Goal: Use online tool/utility: Use online tool/utility

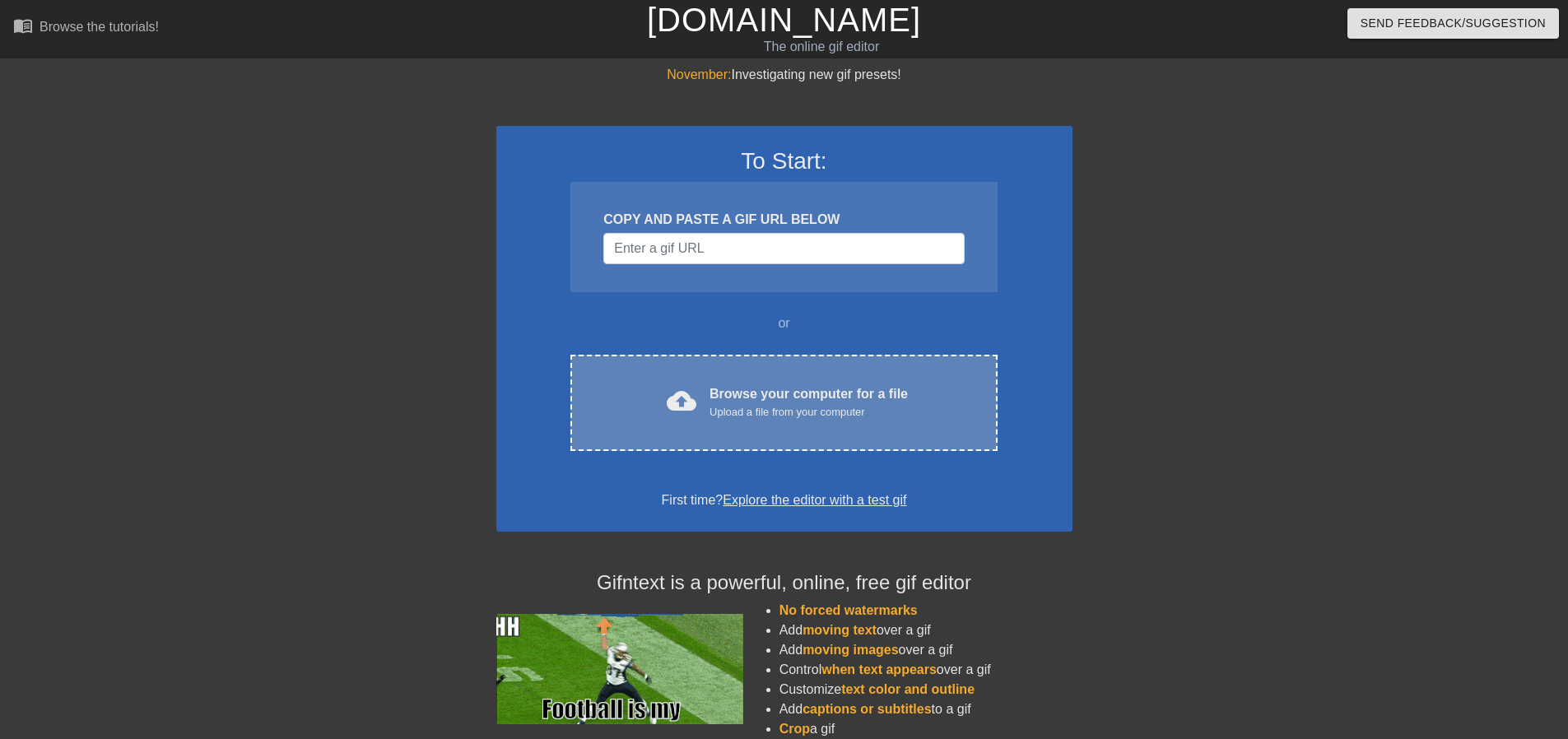
click at [763, 404] on div "Upload a file from your computer" at bounding box center [809, 412] width 199 height 17
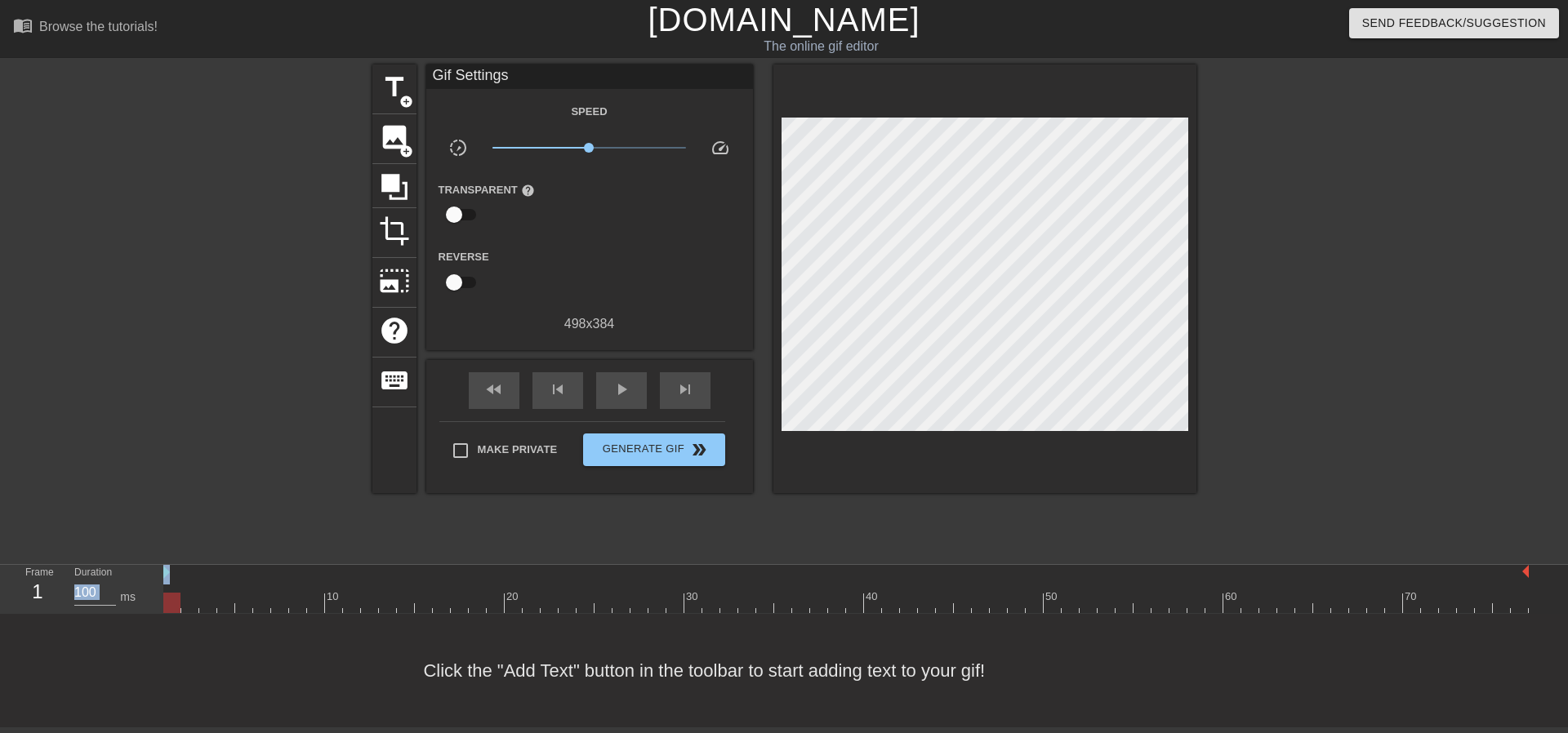
click at [918, 372] on div "title add_circle image add_circle crop photo_size_select_large help keyboard Gi…" at bounding box center [784, 309] width 1568 height 490
drag, startPoint x: 169, startPoint y: 599, endPoint x: 156, endPoint y: 602, distance: 13.3
click at [156, 602] on div "Frame 1 Duration 100 ms 10 20 30 40 50 60 70" at bounding box center [784, 590] width 1568 height 49
drag, startPoint x: 164, startPoint y: 597, endPoint x: 151, endPoint y: 602, distance: 13.9
click at [151, 602] on div "Frame 1 Duration 100 ms 10 20 30 40 50 60 70" at bounding box center [784, 590] width 1568 height 49
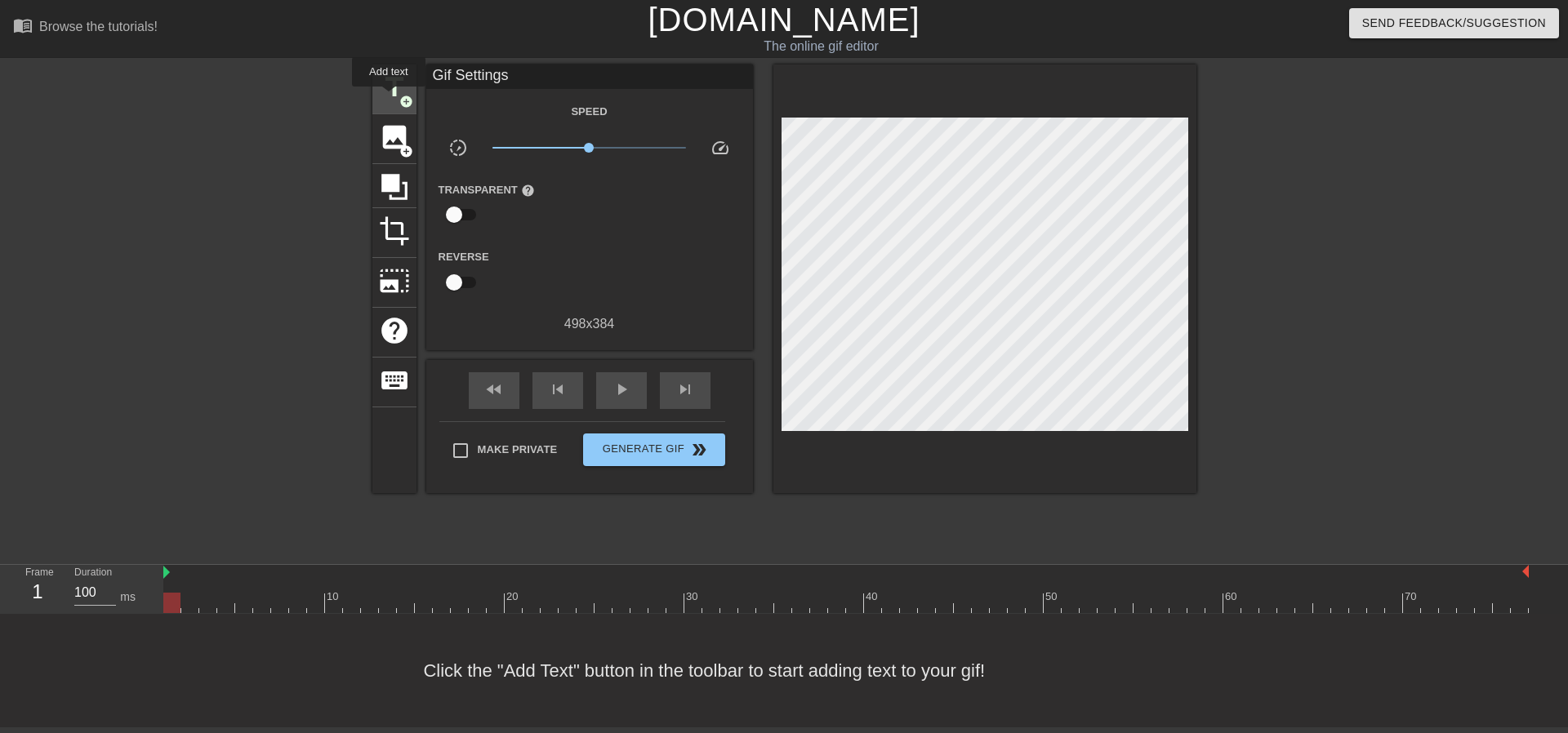
click at [390, 98] on span "title" at bounding box center [394, 88] width 31 height 31
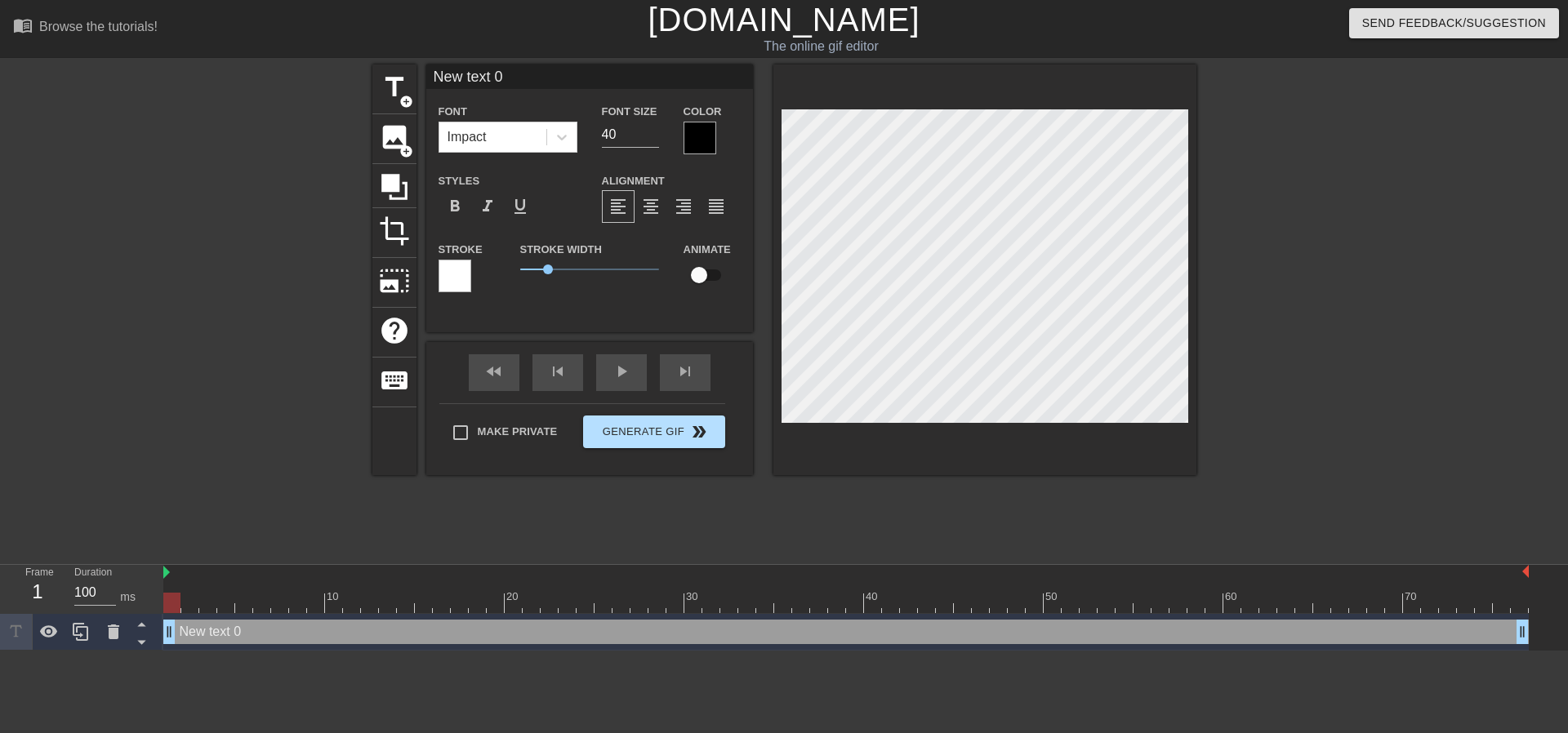
type input "New text"
type textarea "New text"
type input "New text"
type textarea "New text"
type input "New tex"
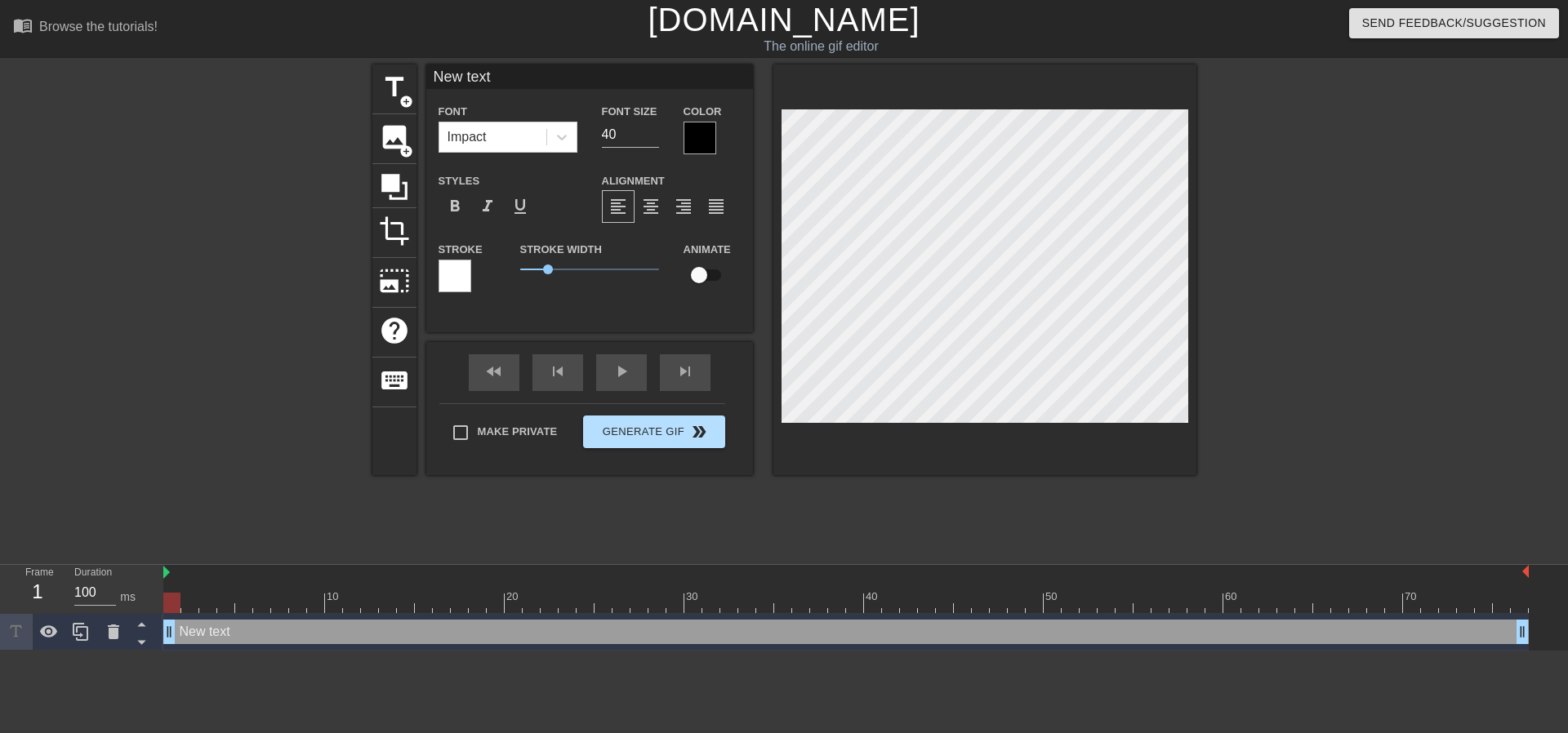
type textarea "New tex"
type input "New te"
type textarea "New te"
type input "New t"
type textarea "New t"
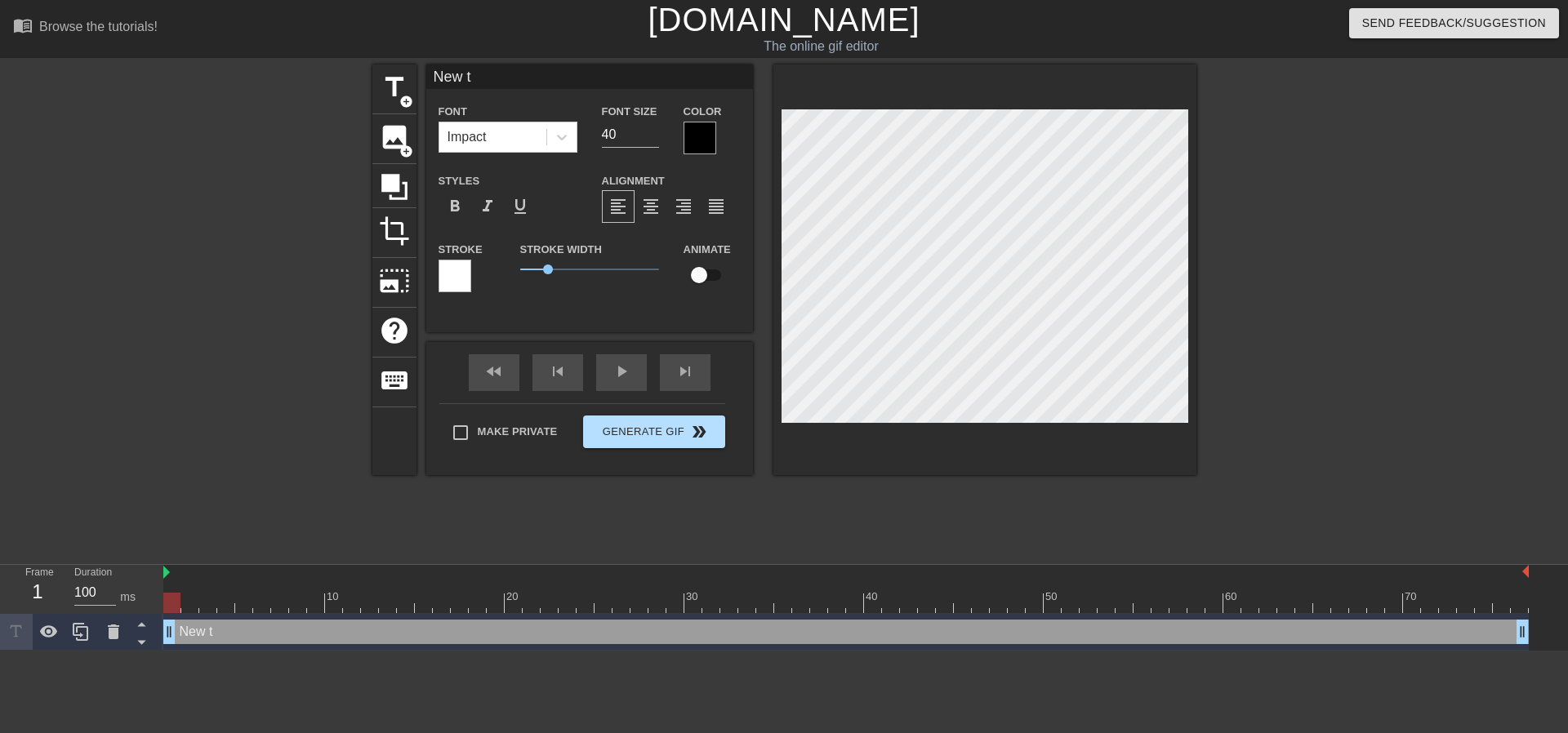
type input "New"
type textarea "New"
type input "New"
type textarea "New"
type input "Ne"
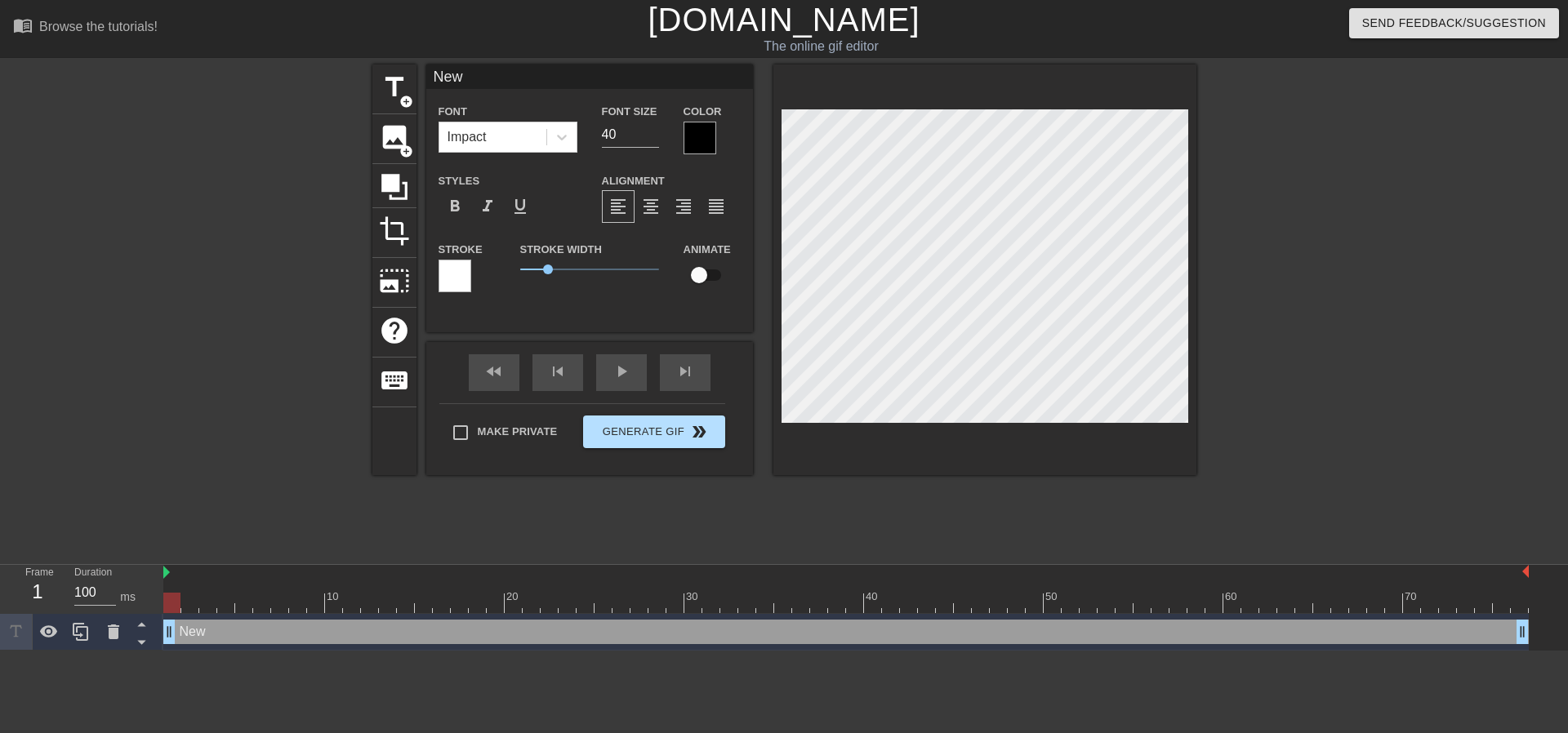
type textarea "Ne"
type input "N"
type textarea "N"
type input "T"
type textarea "T"
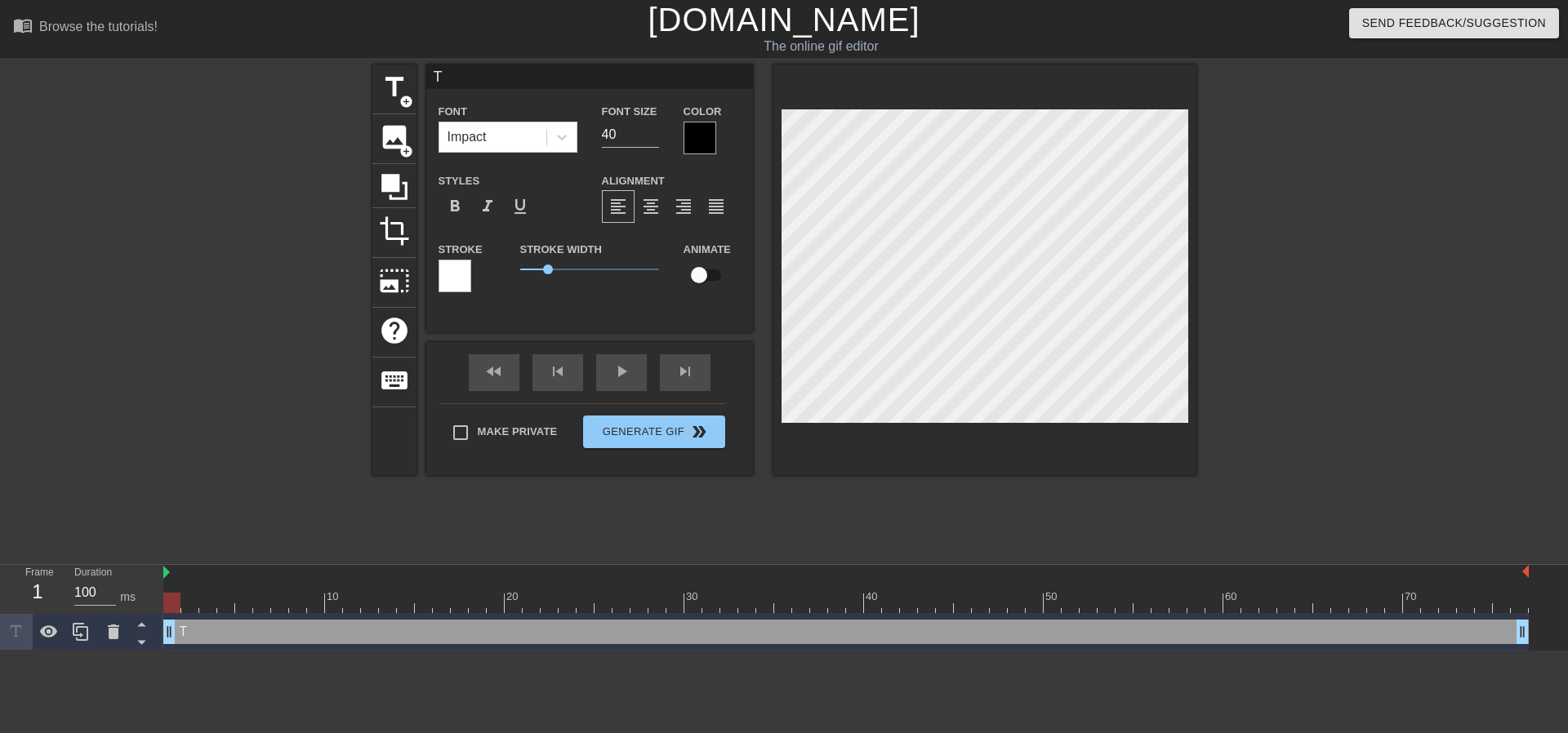
type input "Ti"
type textarea "Ti"
type input "[PERSON_NAME]"
type textarea "[PERSON_NAME]"
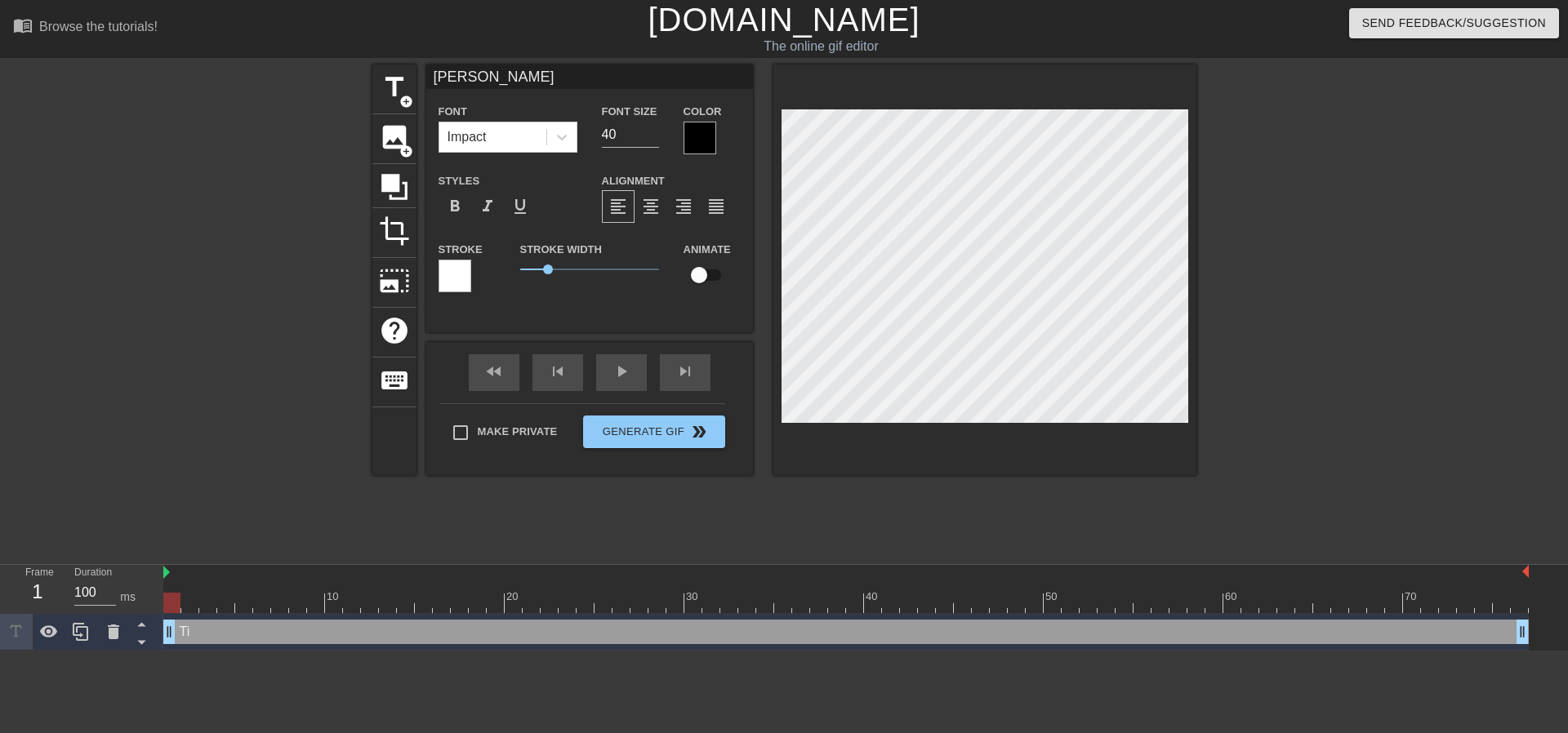
scroll to position [5, 8]
type input "[PERSON_NAME]"
type textarea "[PERSON_NAME]"
type input "Timot"
type textarea "Timot"
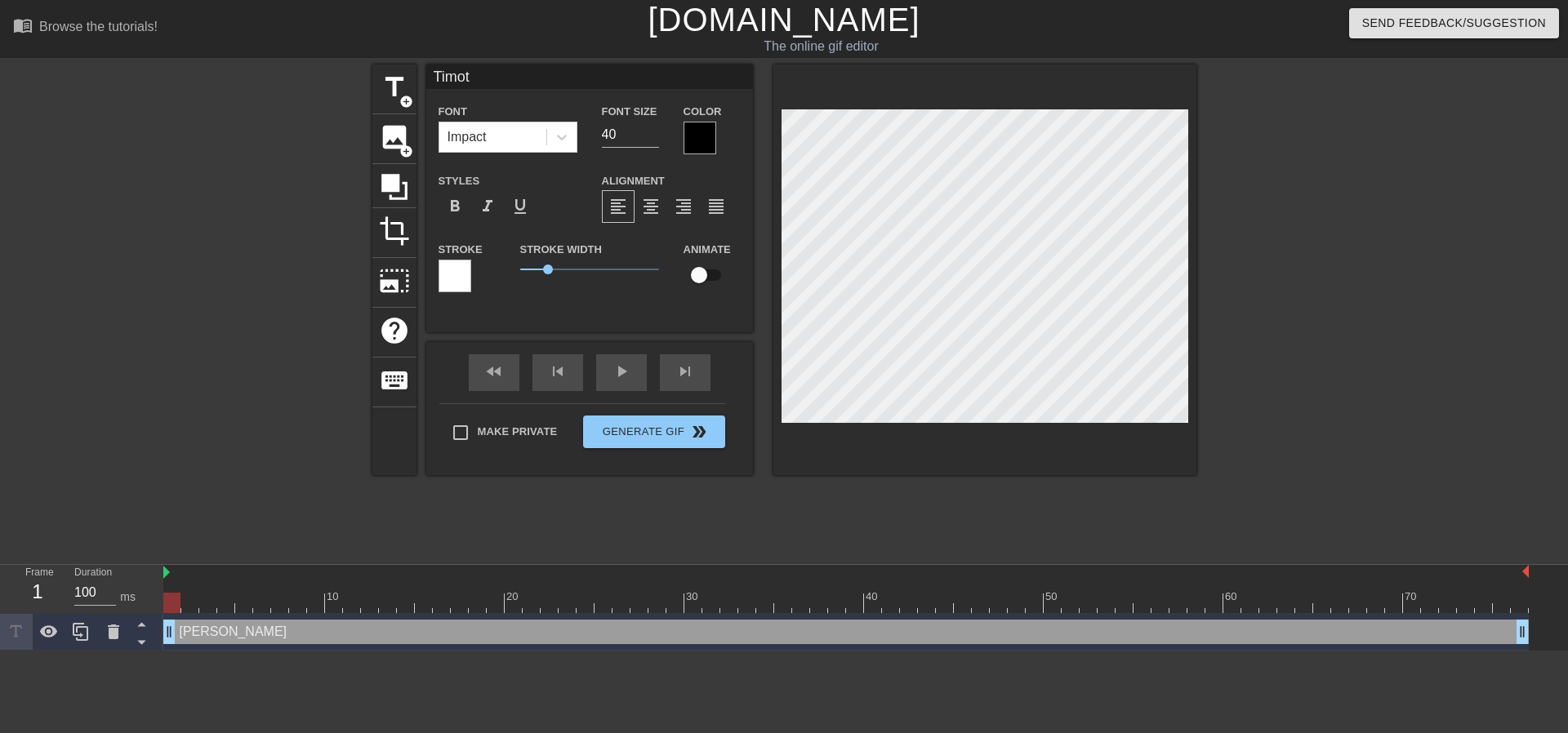
type input "[PERSON_NAME]"
type textarea "[PERSON_NAME]"
type input "[PERSON_NAME]"
type textarea "[PERSON_NAME]"
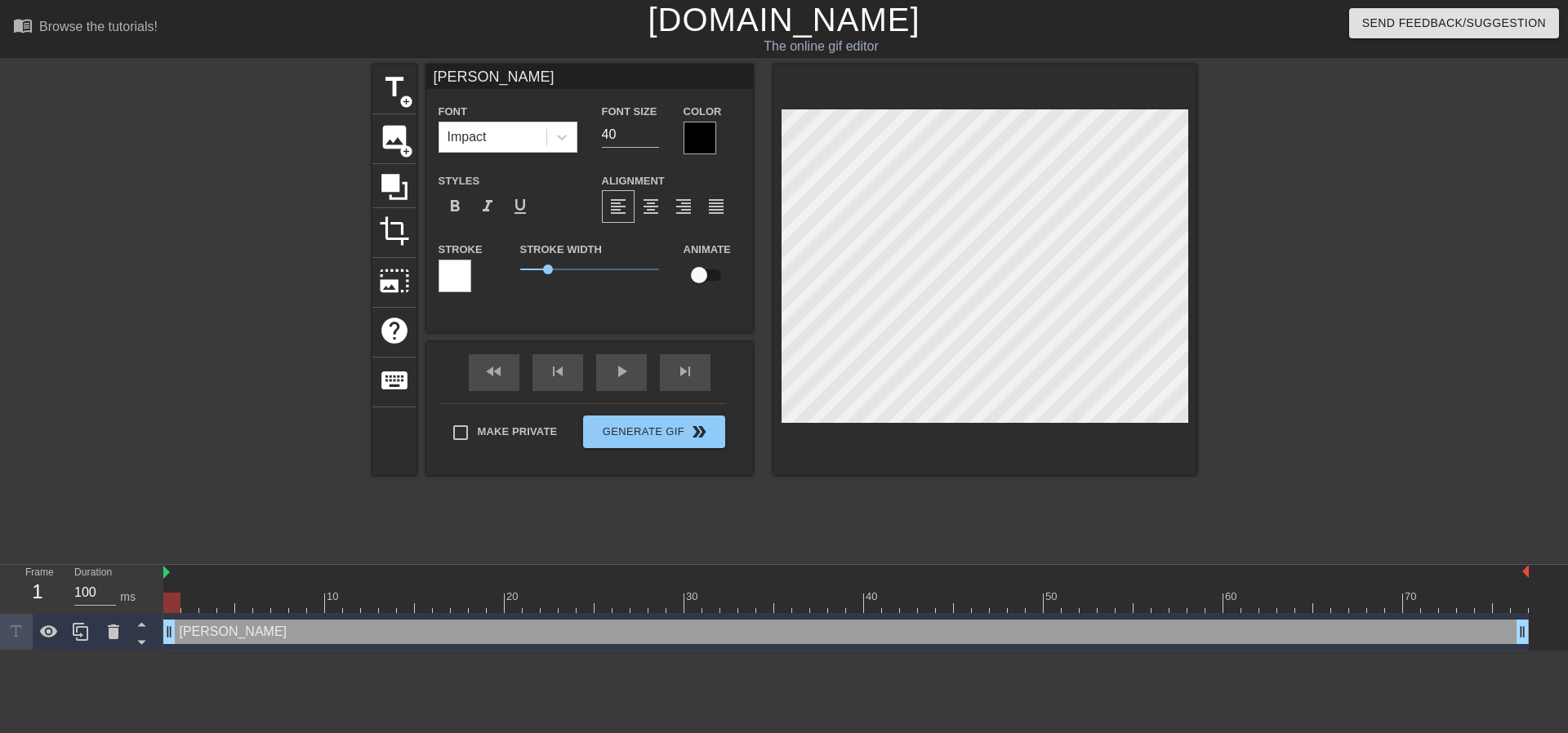
type input "[PERSON_NAME]"
type textarea "[PERSON_NAME]"
type input "Timot"
type textarea "Timot"
type input "[PERSON_NAME]"
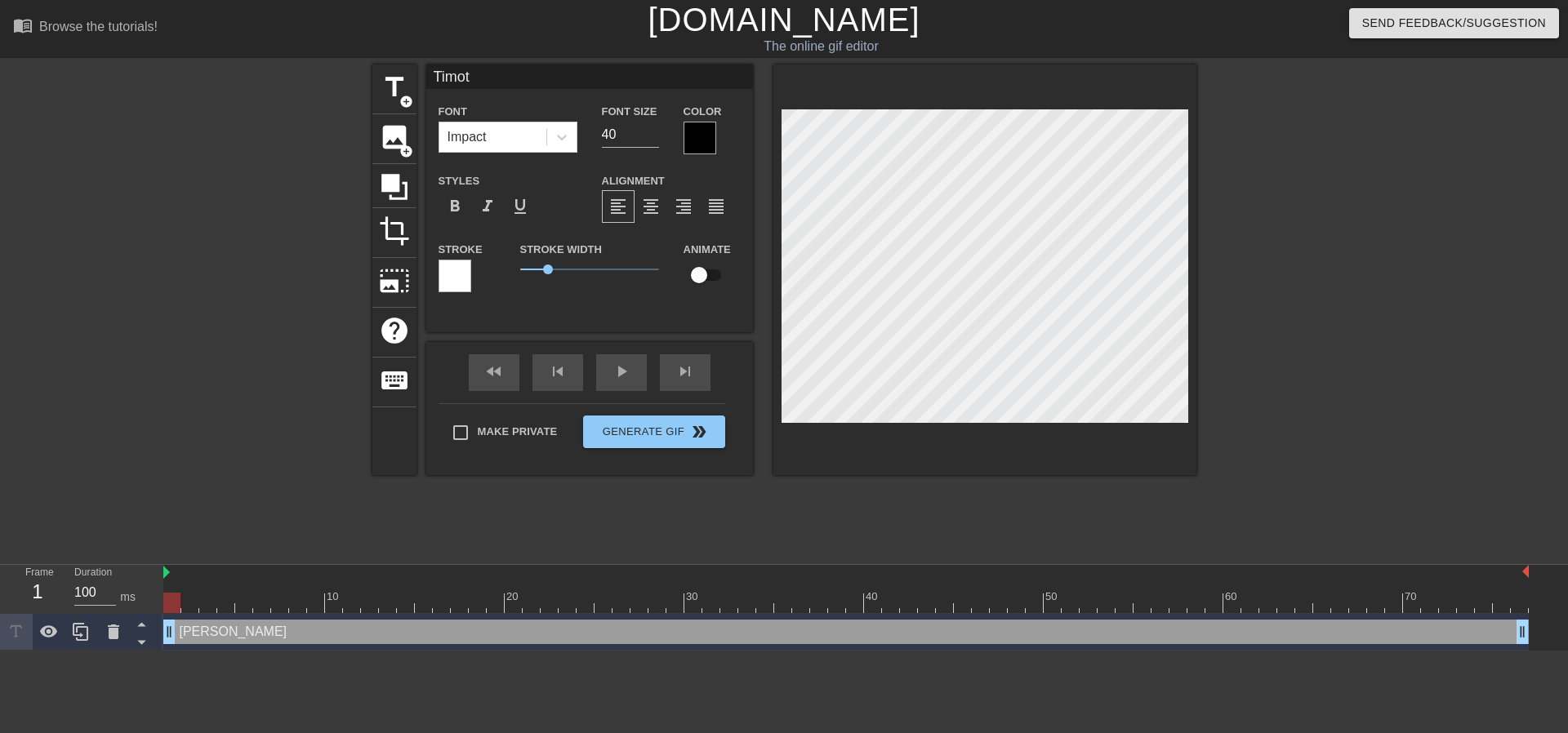
type textarea "[PERSON_NAME]"
type input "[PERSON_NAME]"
type textarea "[PERSON_NAME]"
type input "[PERSON_NAME]"
type textarea "[PERSON_NAME]"
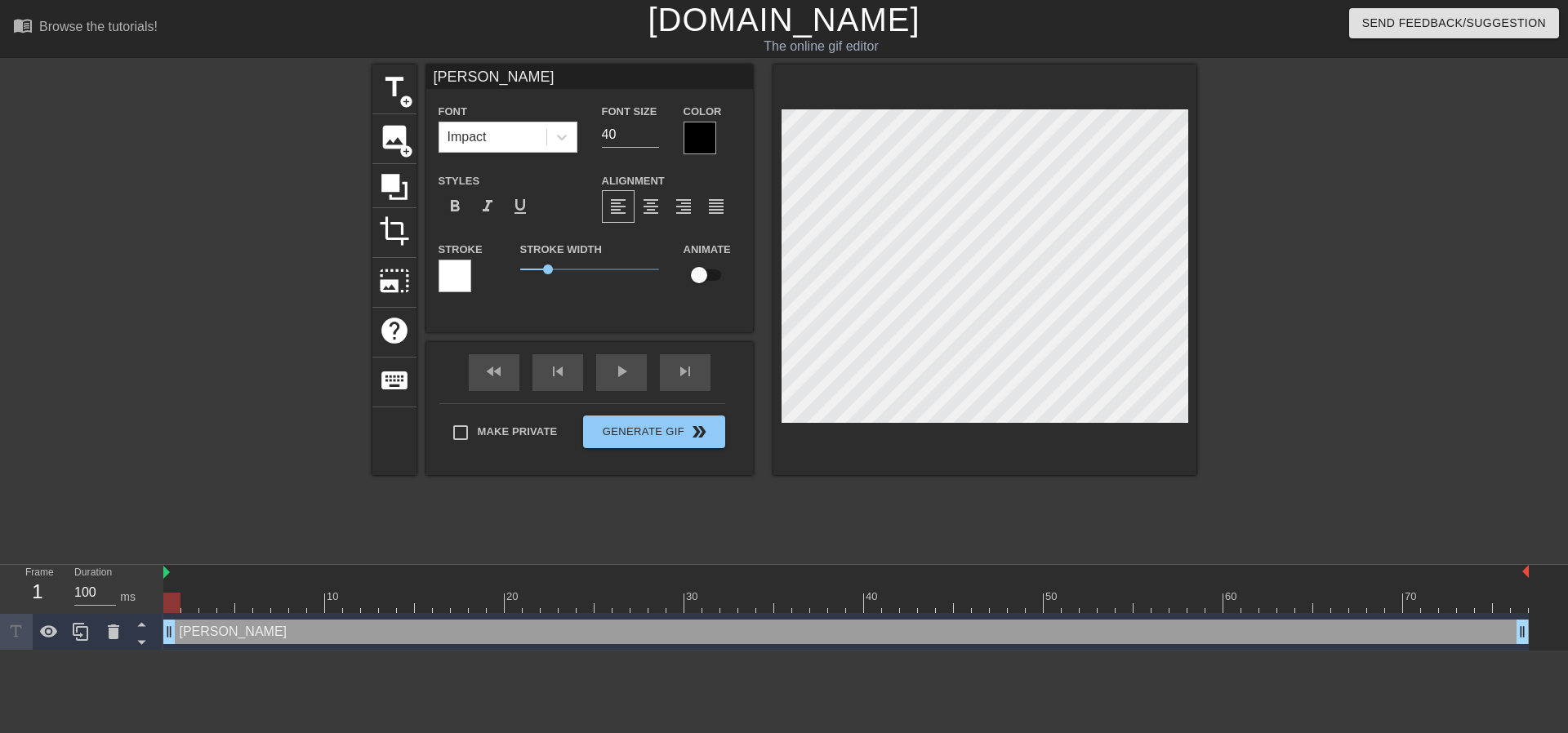
type input "Timmy"
type textarea "Timmy"
click at [560, 134] on icon at bounding box center [561, 137] width 17 height 17
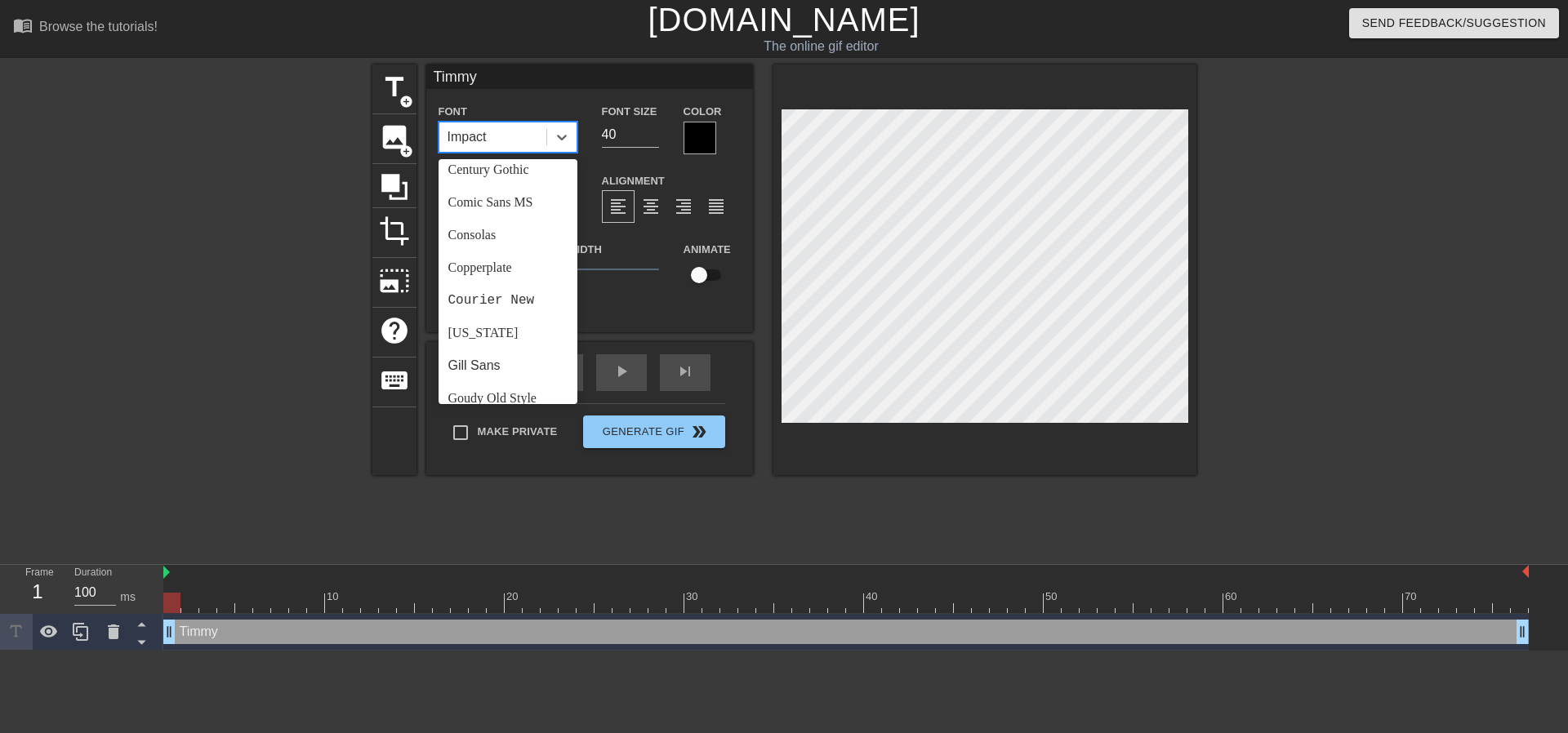
scroll to position [263, 0]
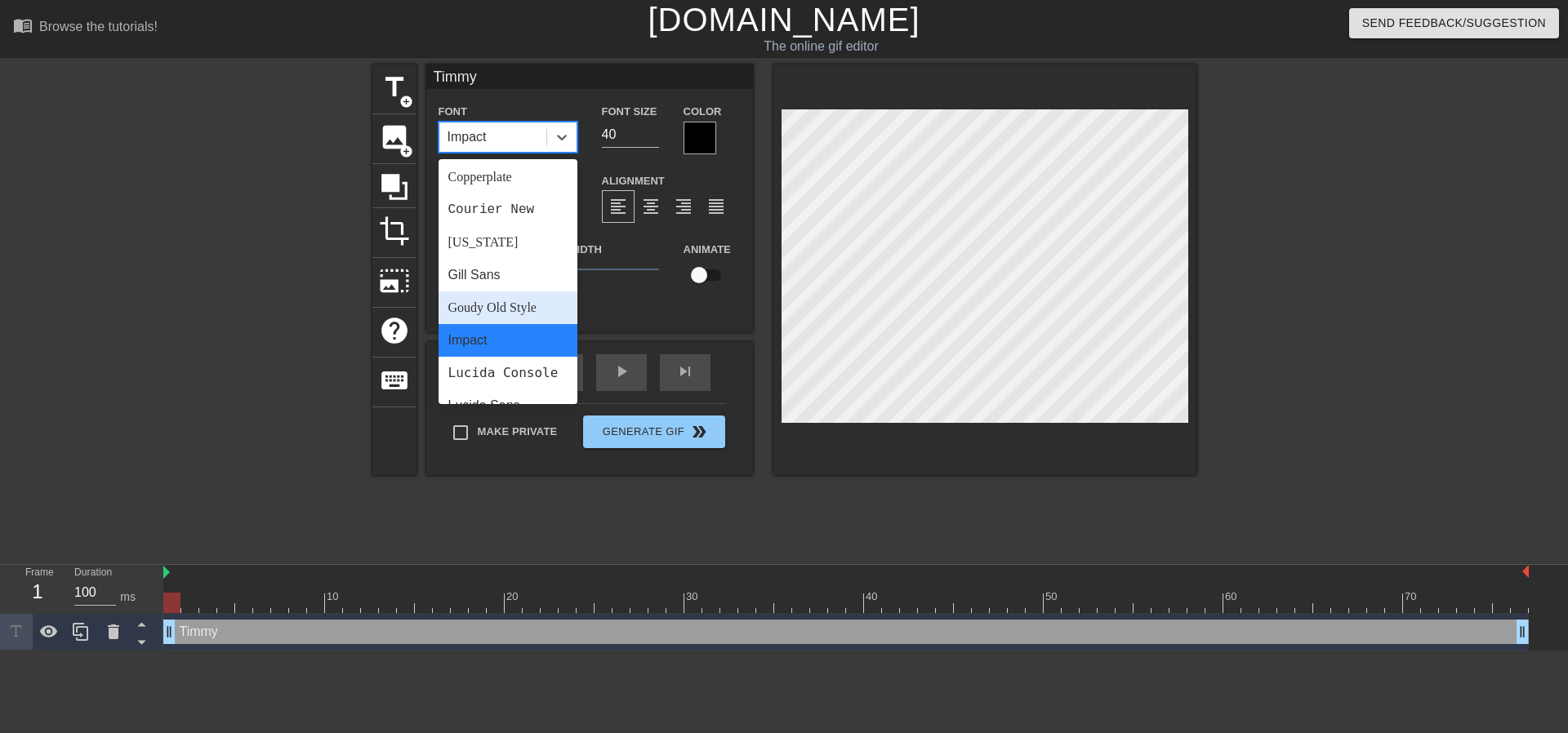
click at [543, 292] on div "Goudy Old Style" at bounding box center [508, 307] width 139 height 32
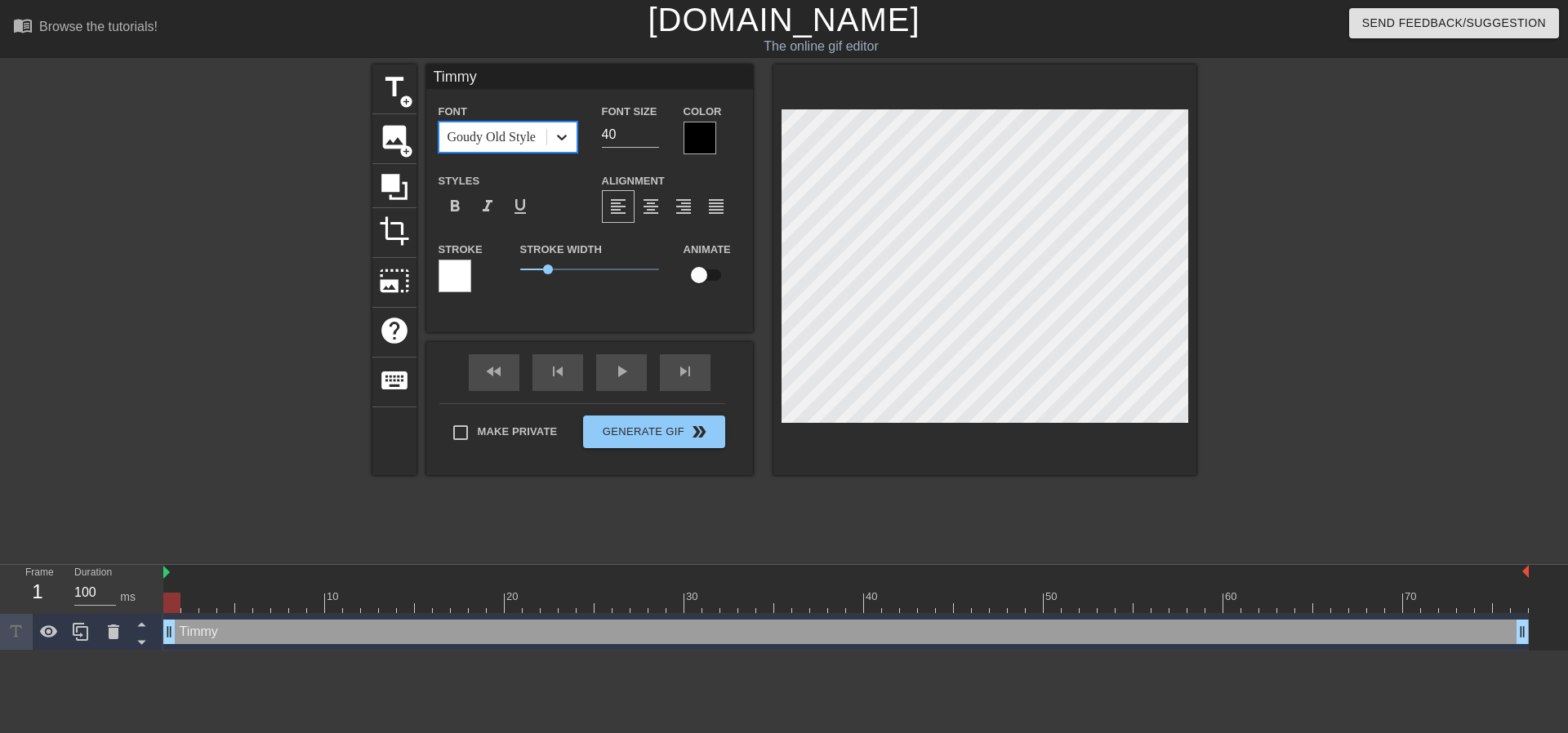
click at [563, 137] on icon at bounding box center [562, 138] width 10 height 6
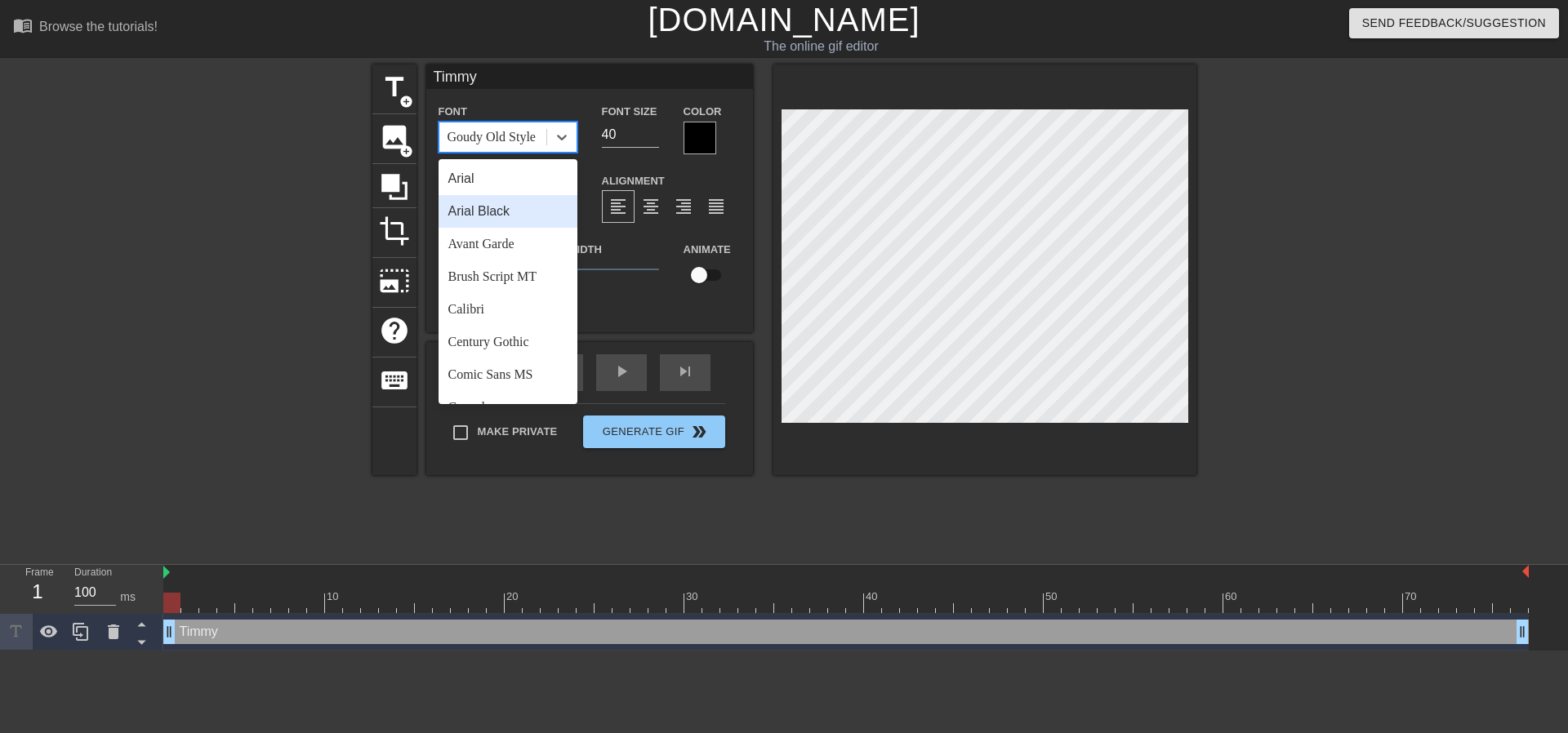
click at [527, 207] on div "Arial Black" at bounding box center [508, 211] width 139 height 32
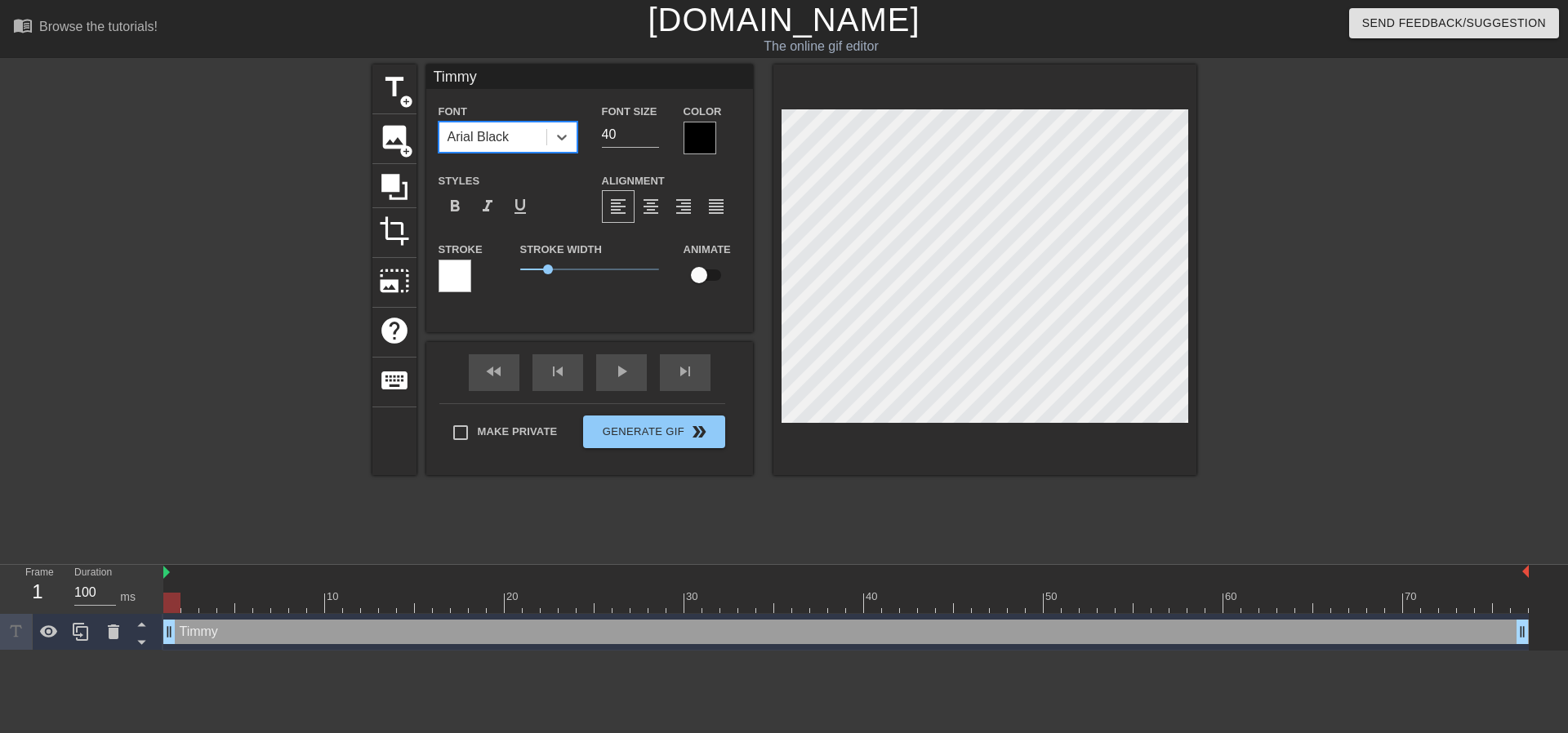
click at [545, 127] on div "Arial Black" at bounding box center [493, 137] width 107 height 29
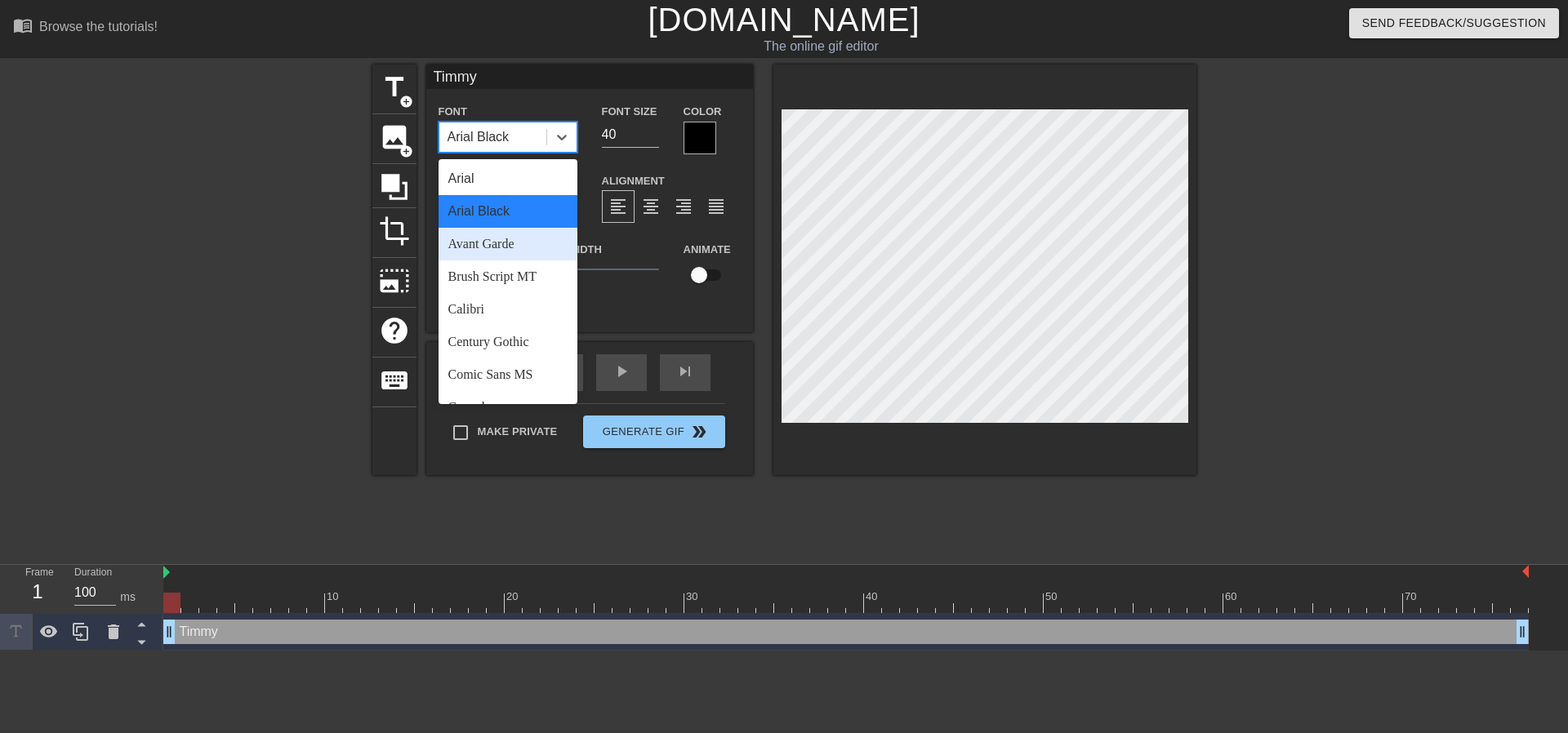
click at [511, 235] on div "Avant Garde" at bounding box center [508, 243] width 139 height 32
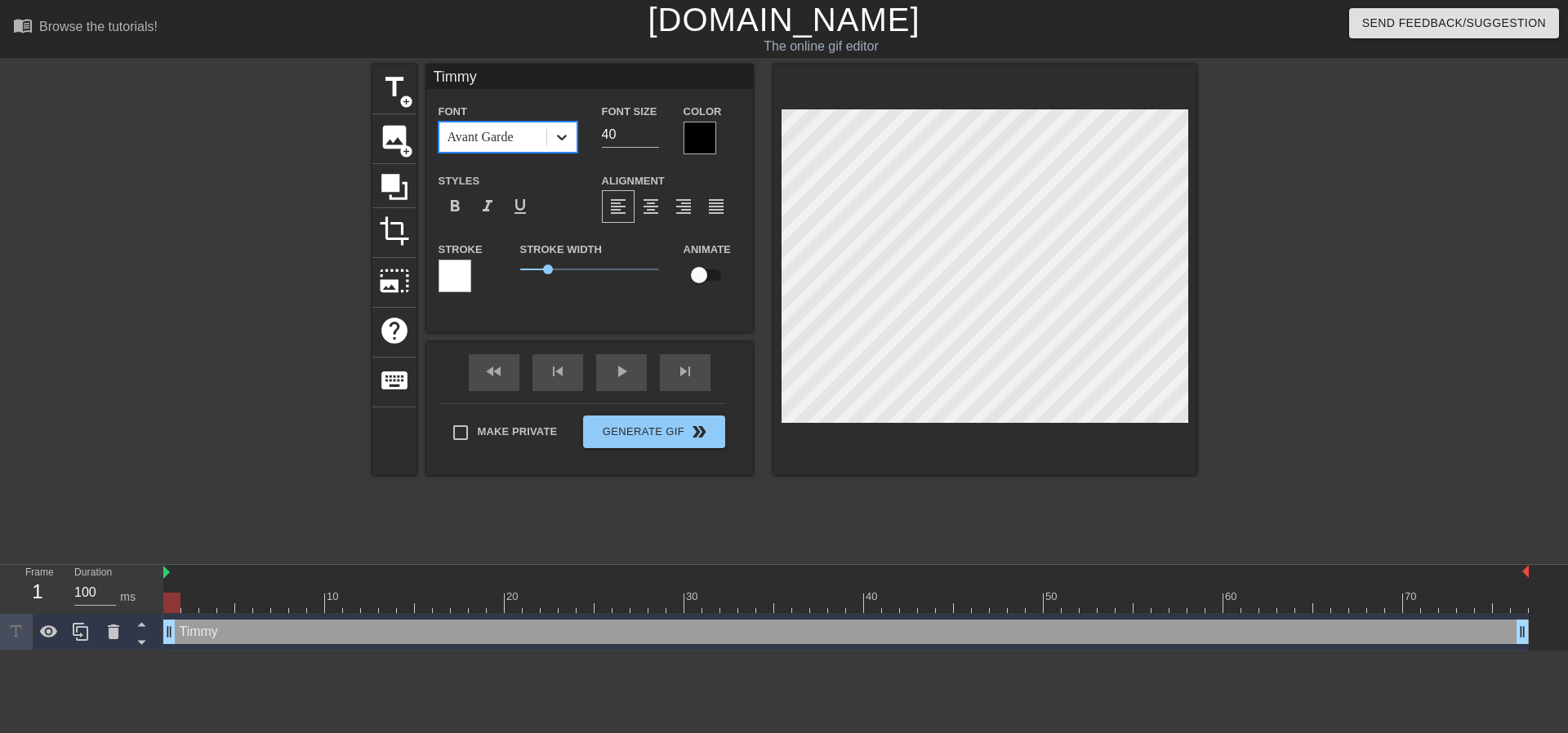
click at [562, 132] on icon at bounding box center [561, 137] width 17 height 17
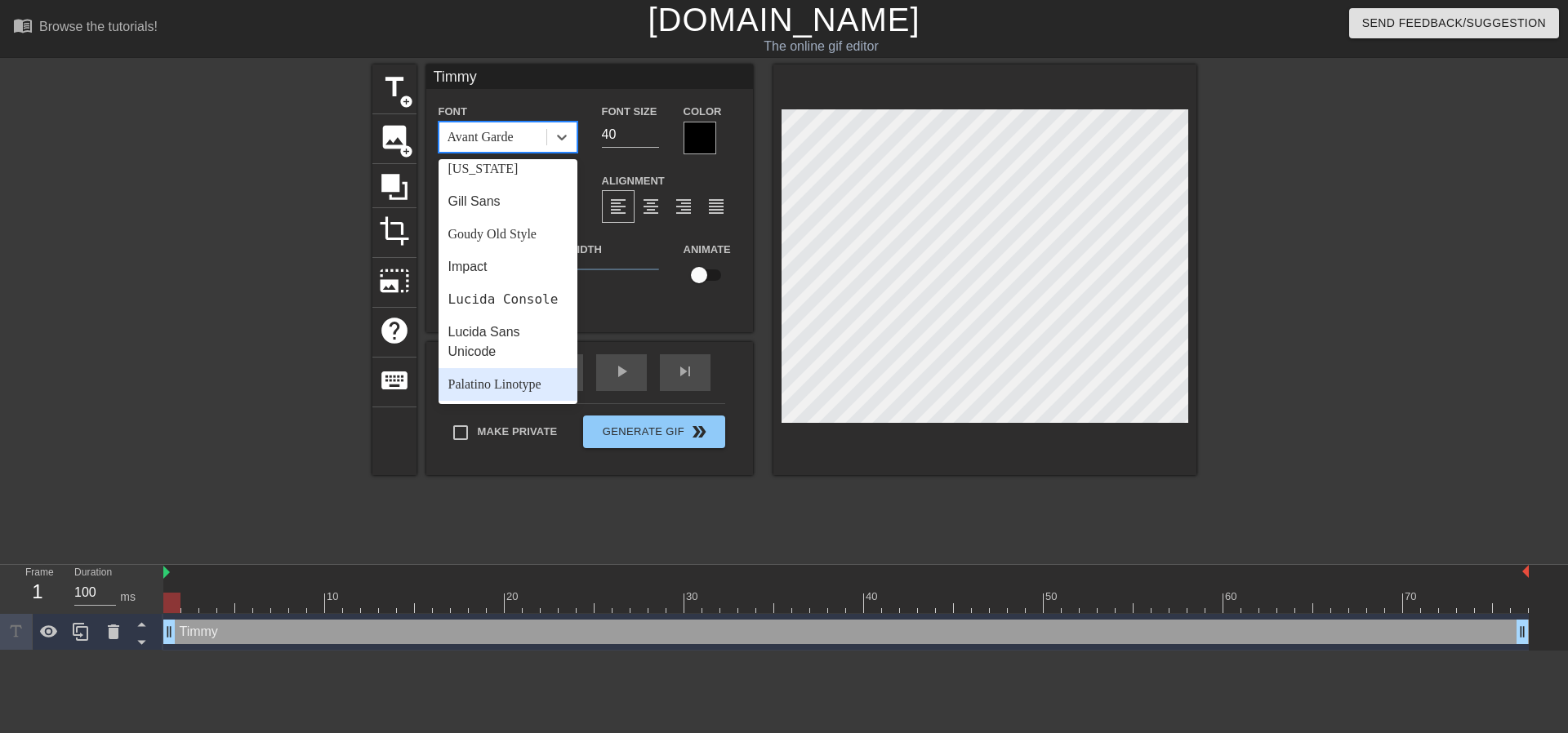
scroll to position [504, 0]
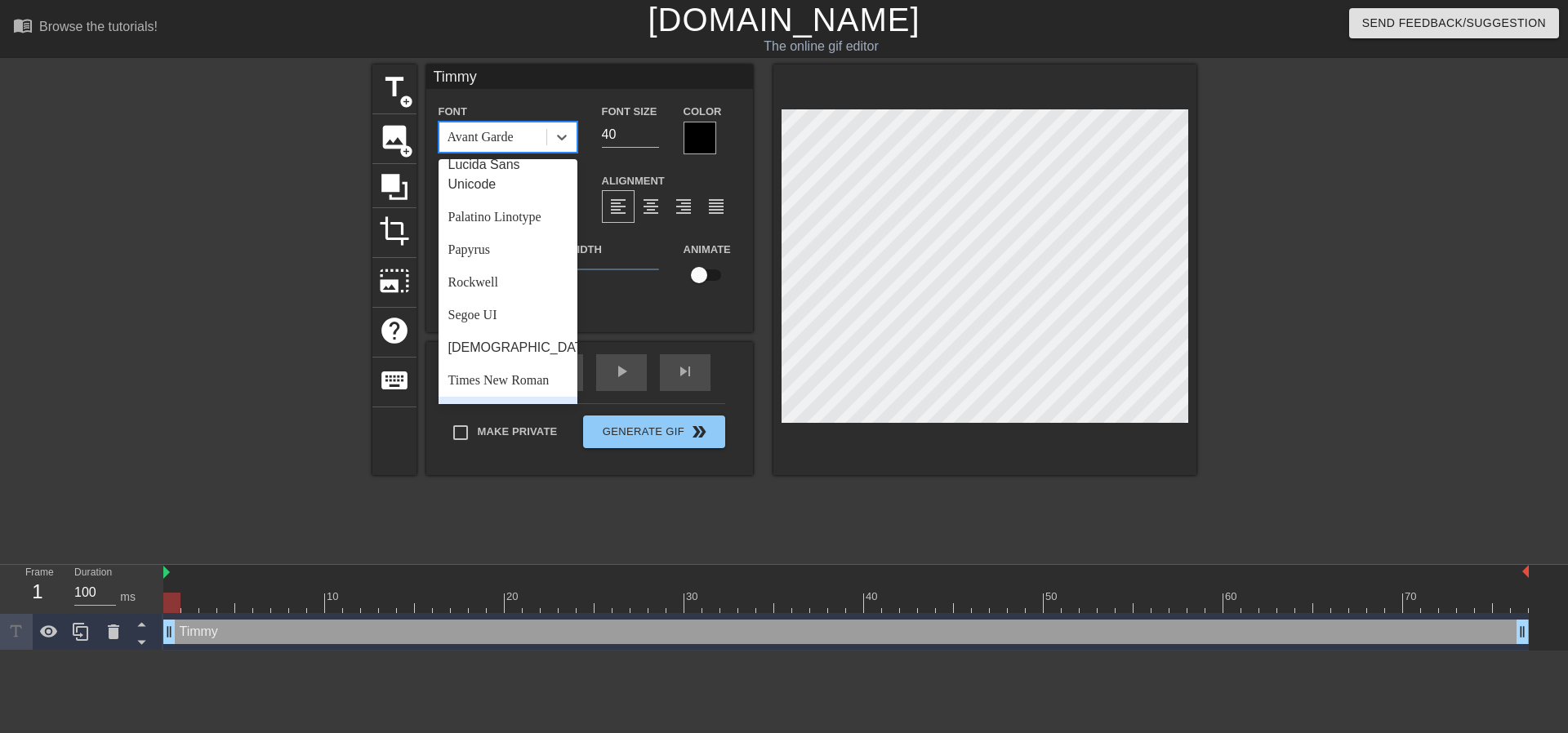
click at [537, 397] on div "Trebuchet MS" at bounding box center [508, 413] width 139 height 32
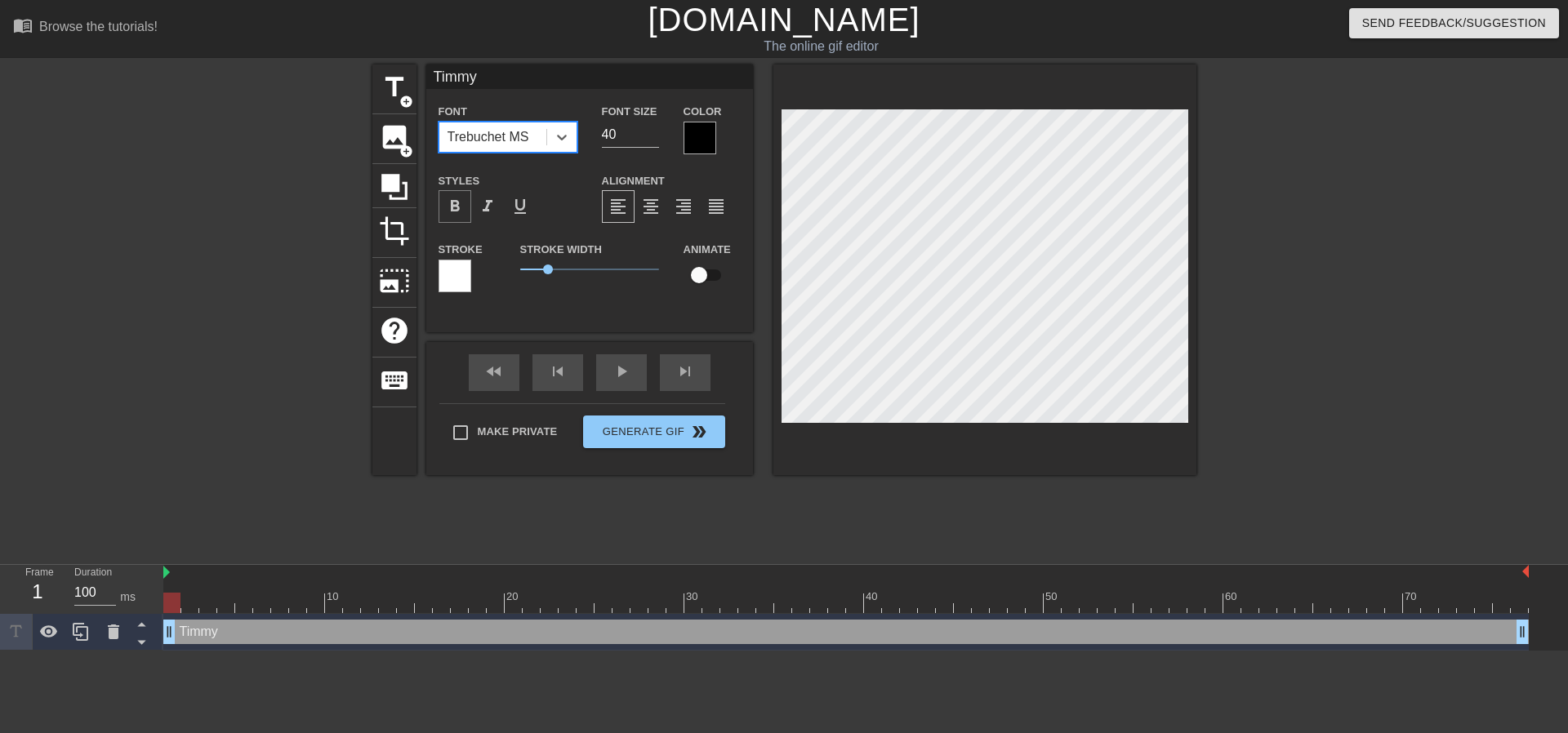
click at [460, 202] on span "format_bold" at bounding box center [455, 207] width 20 height 20
click at [568, 141] on icon at bounding box center [561, 137] width 17 height 17
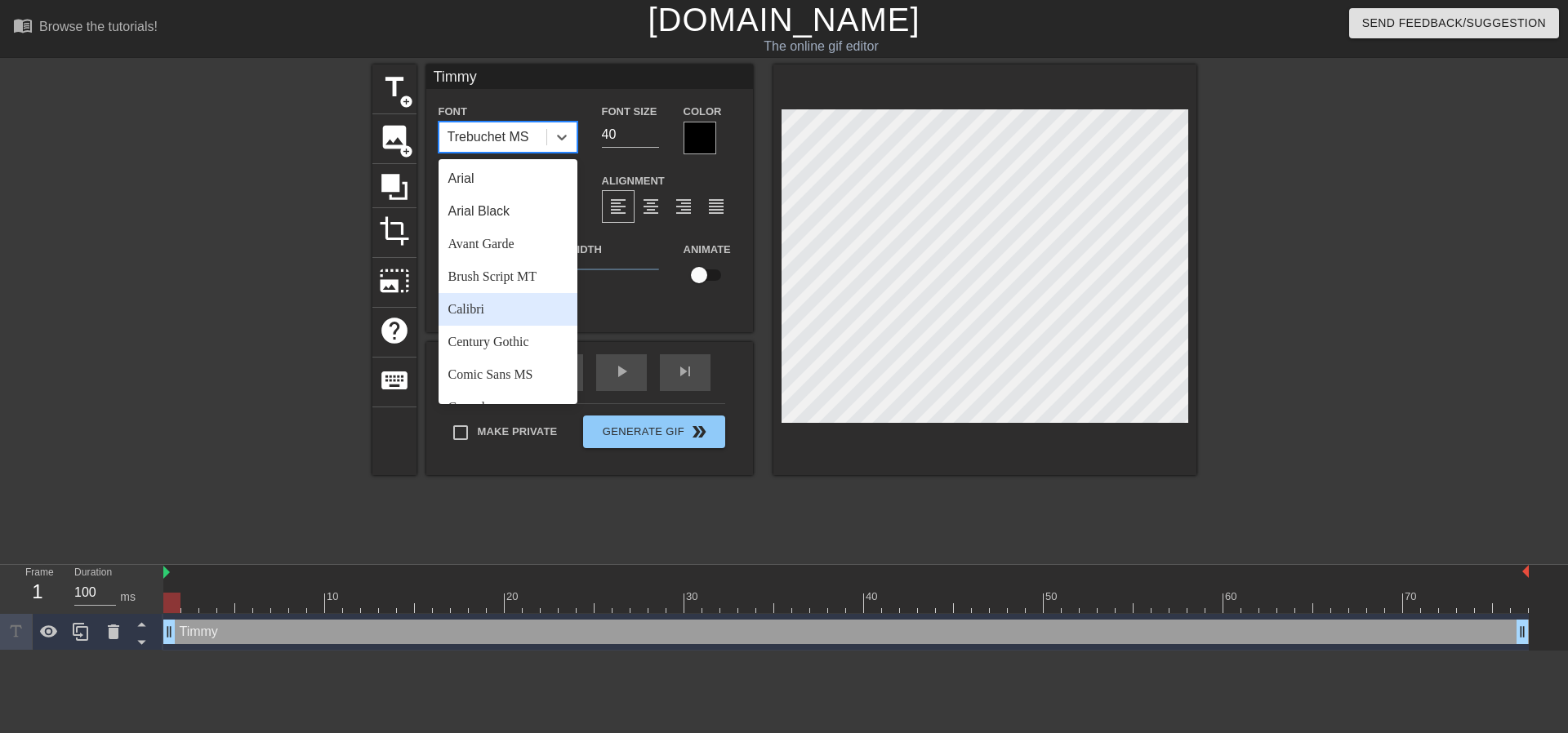
click at [472, 296] on div "Calibri" at bounding box center [508, 308] width 139 height 32
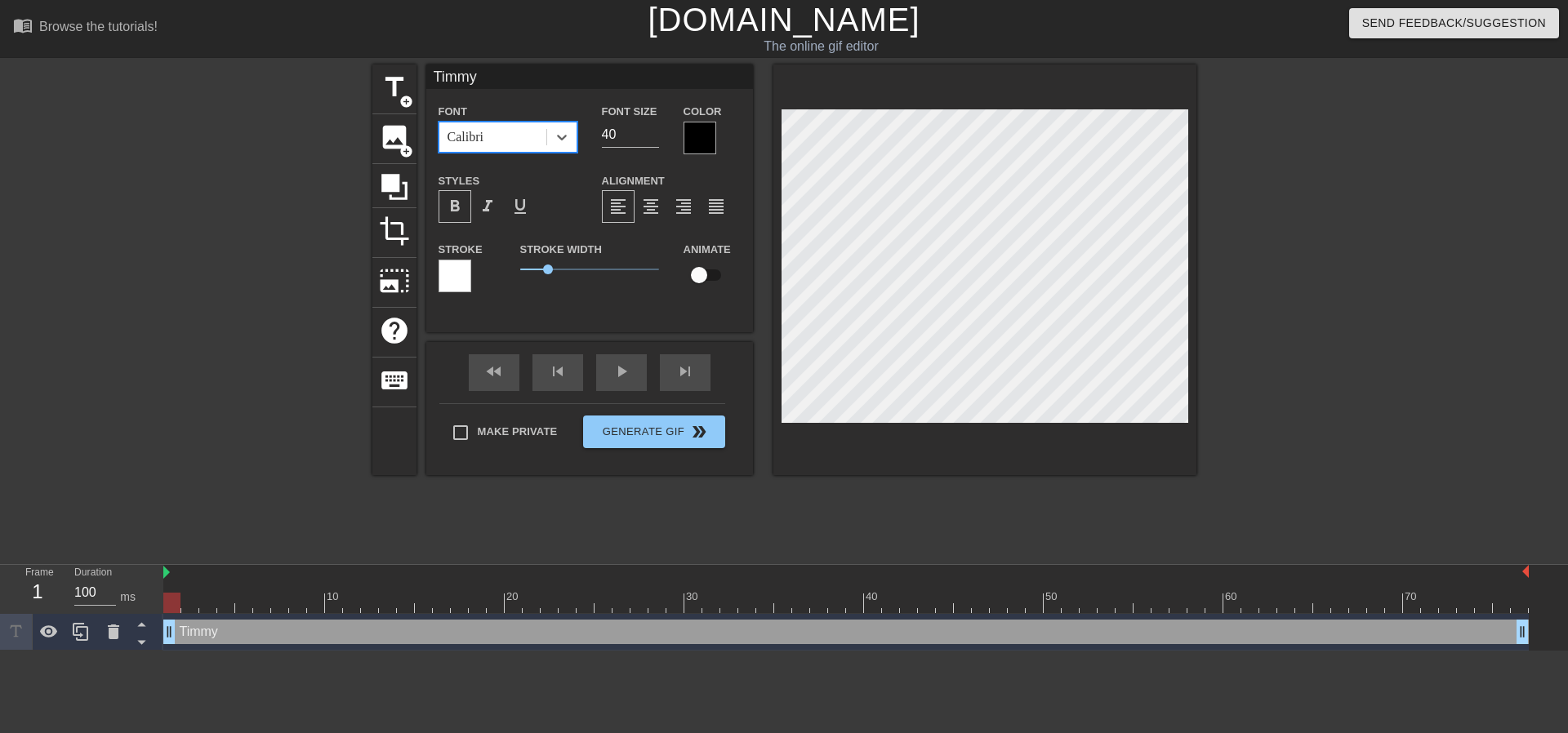
click at [690, 142] on div at bounding box center [699, 138] width 32 height 32
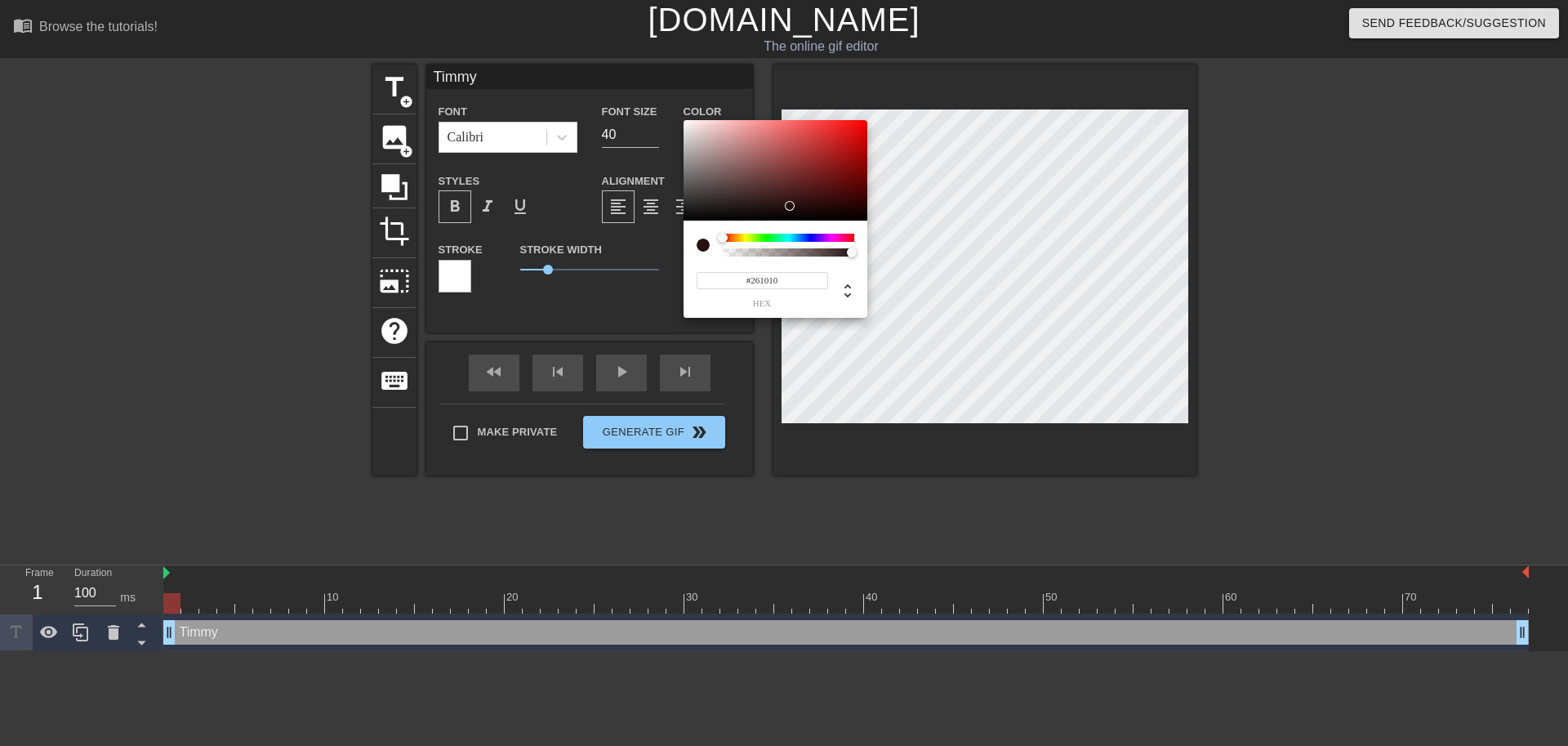
drag, startPoint x: 707, startPoint y: 164, endPoint x: 803, endPoint y: 214, distance: 108.2
click at [802, 216] on div at bounding box center [775, 171] width 184 height 102
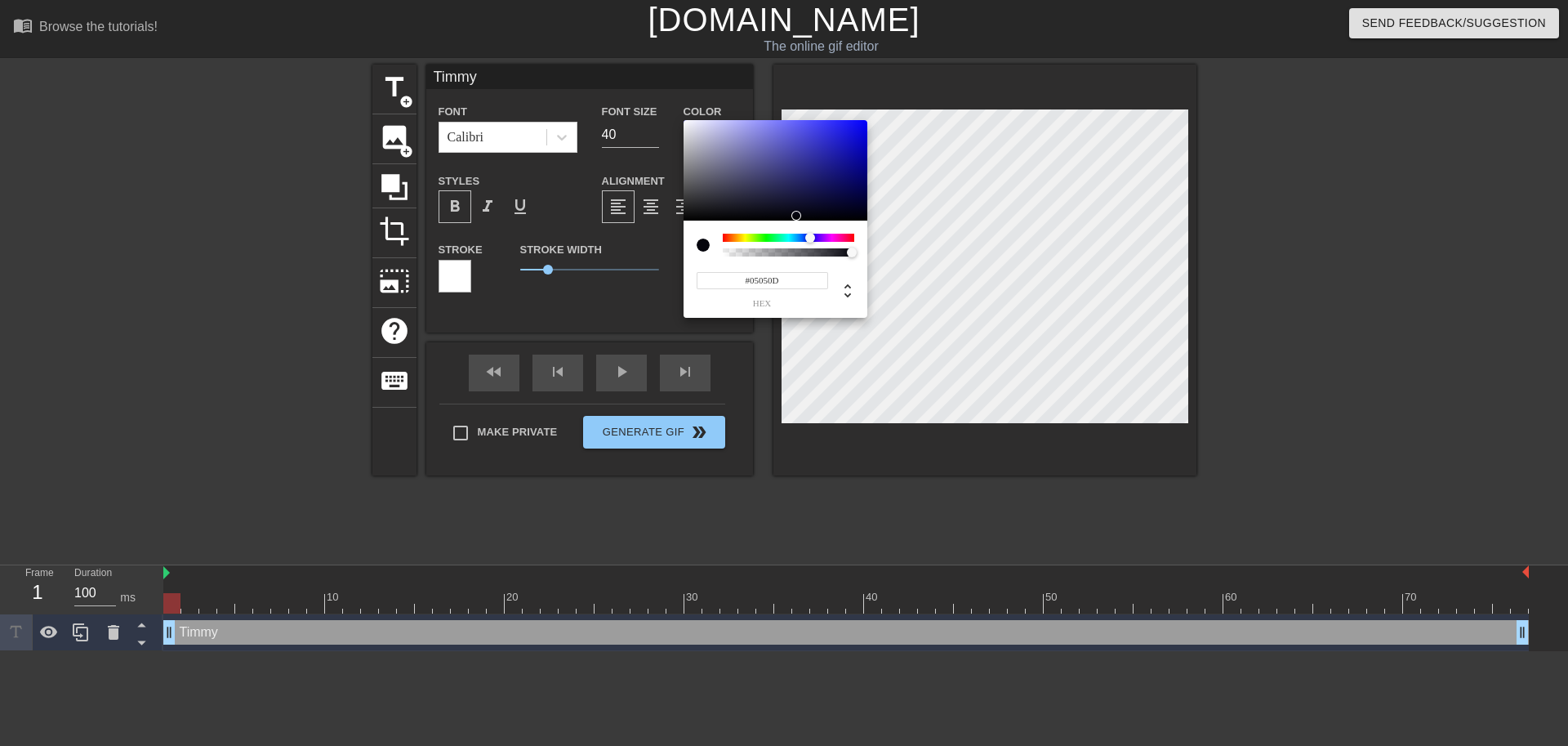
click at [810, 237] on div at bounding box center [788, 237] width 132 height 8
drag, startPoint x: 814, startPoint y: 140, endPoint x: 899, endPoint y: 70, distance: 110.1
click at [907, 65] on div "#0B07FF hex" at bounding box center [784, 373] width 1568 height 746
drag, startPoint x: 836, startPoint y: 113, endPoint x: 851, endPoint y: 71, distance: 44.6
click at [851, 71] on div "#1816FF hex" at bounding box center [784, 373] width 1568 height 746
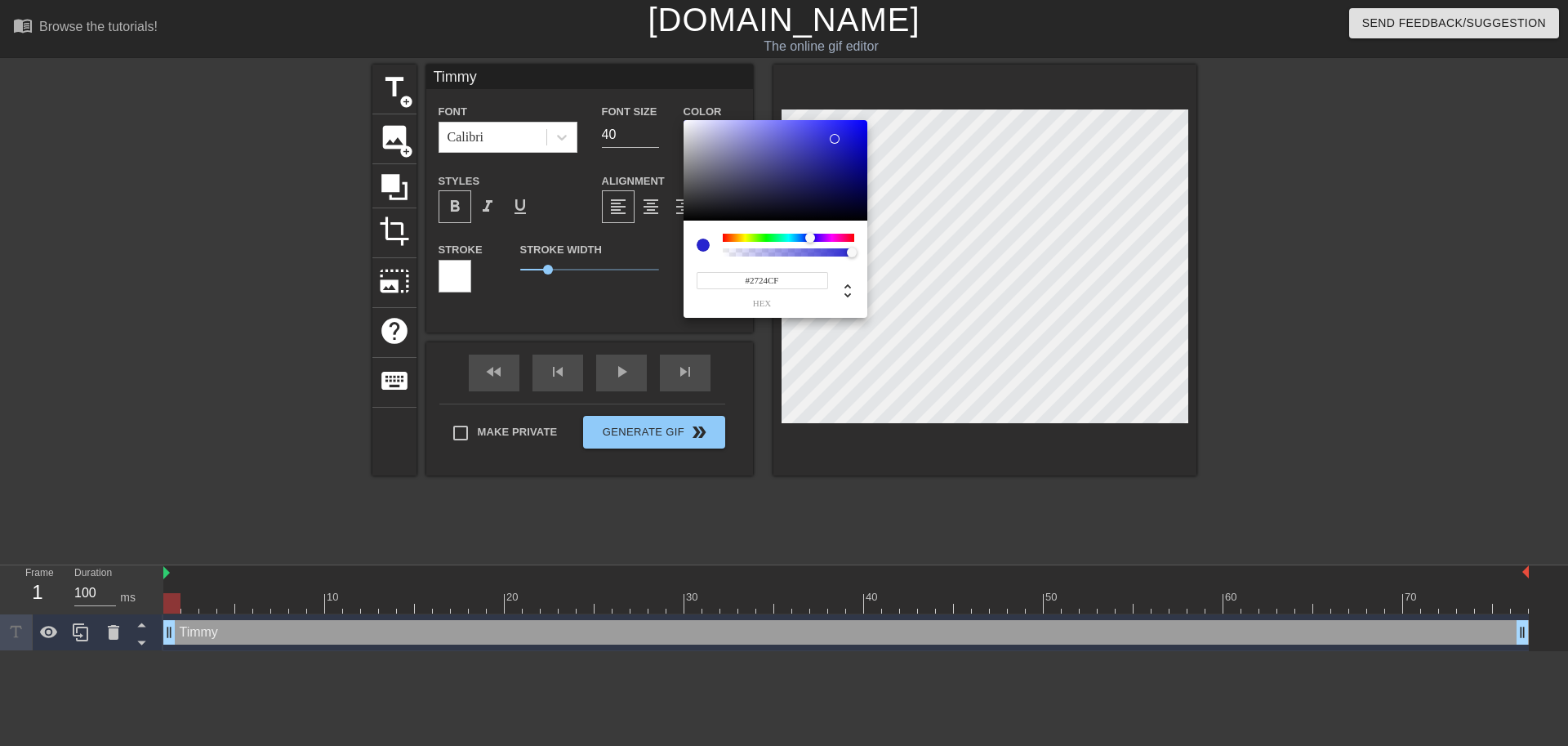
click at [835, 139] on div at bounding box center [835, 139] width 10 height 10
drag, startPoint x: 842, startPoint y: 133, endPoint x: 808, endPoint y: 273, distance: 144.1
click at [841, 118] on div "#2724CF hex" at bounding box center [784, 373] width 1568 height 746
type input "#2825FF"
click at [764, 303] on span "hex" at bounding box center [763, 303] width 132 height 9
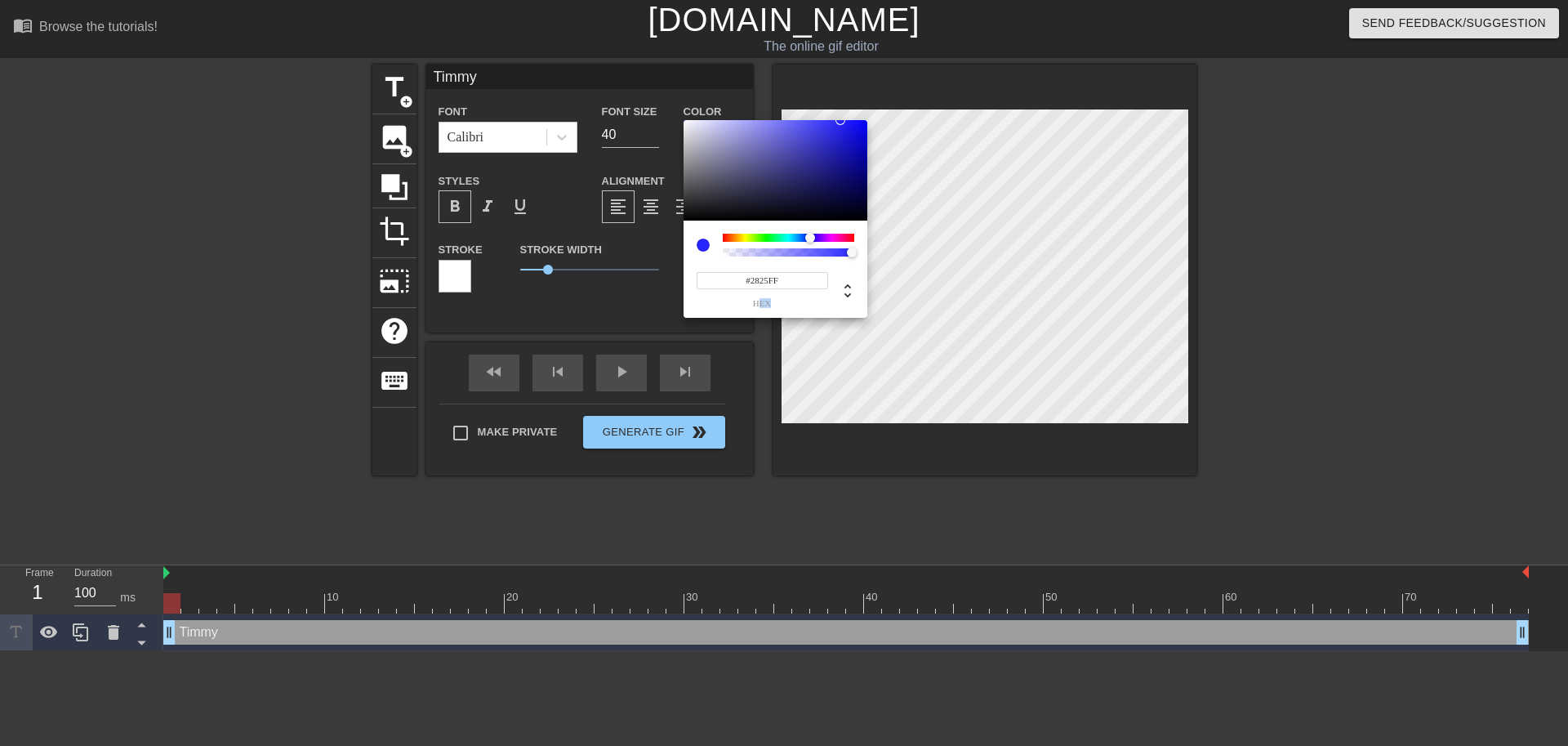
drag, startPoint x: 758, startPoint y: 302, endPoint x: 787, endPoint y: 304, distance: 29.1
click at [788, 304] on span "hex" at bounding box center [763, 303] width 132 height 9
drag, startPoint x: 787, startPoint y: 304, endPoint x: 776, endPoint y: 304, distance: 11.0
click at [785, 305] on span "hex" at bounding box center [763, 303] width 132 height 9
click at [764, 303] on span "hex" at bounding box center [763, 303] width 132 height 9
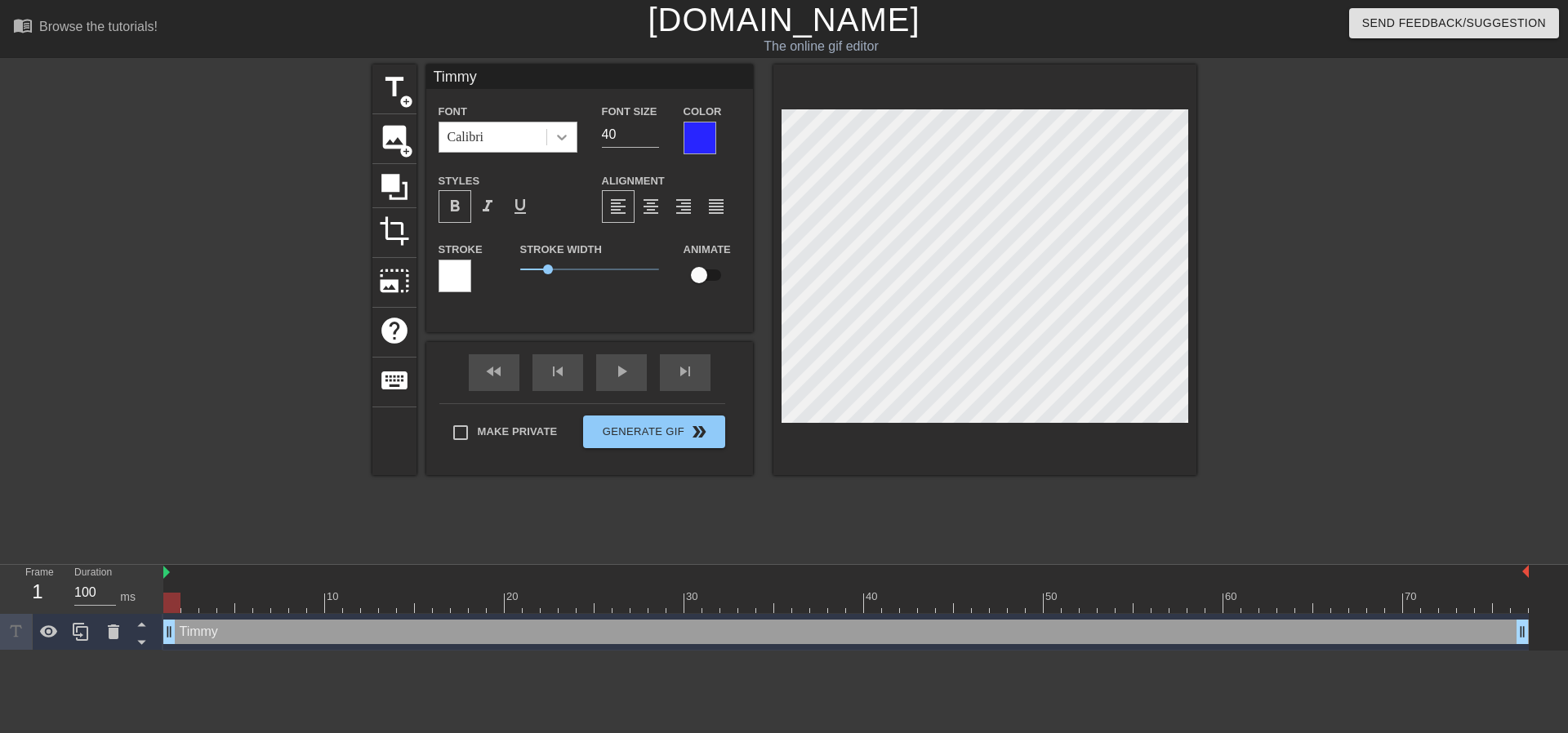
click at [561, 133] on icon at bounding box center [561, 137] width 17 height 17
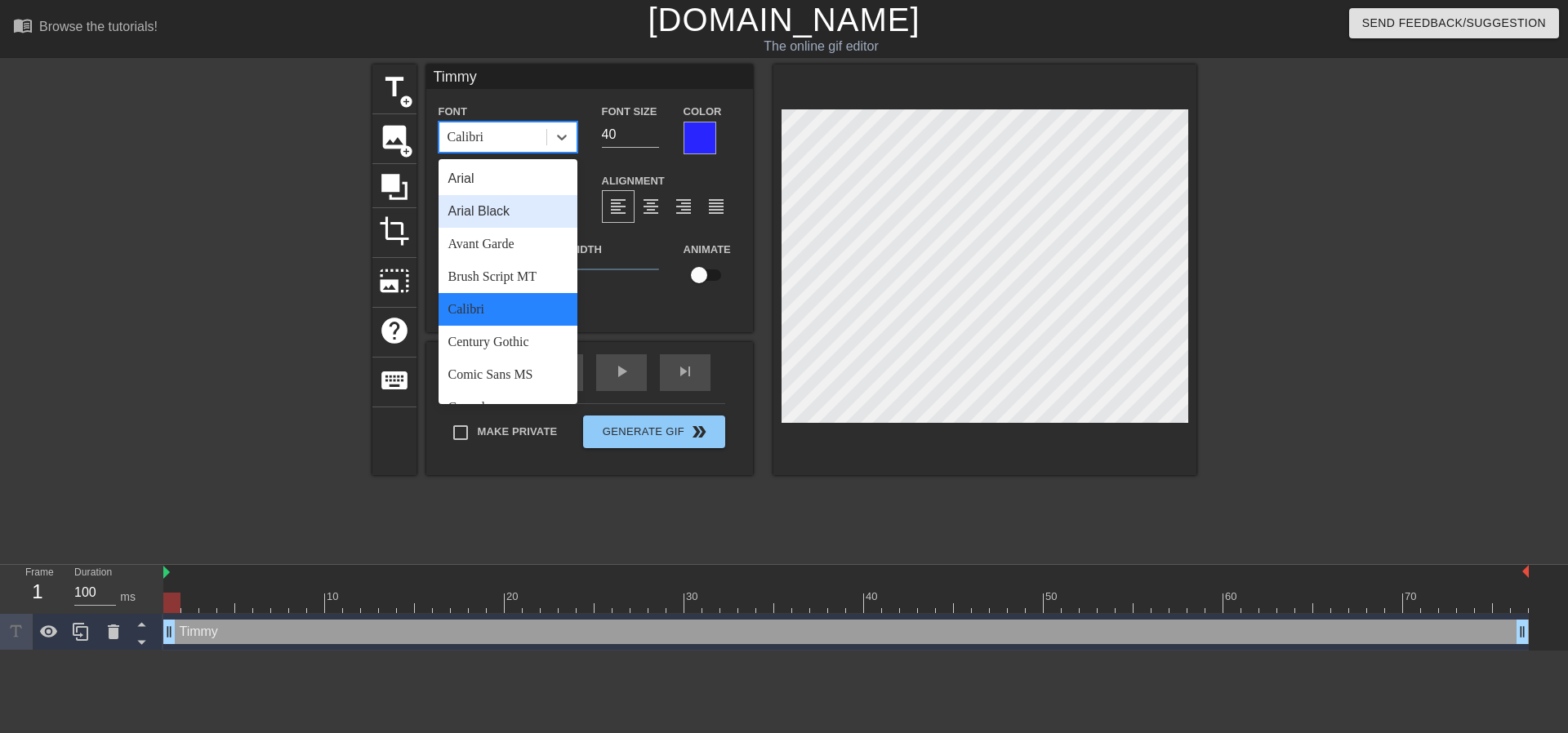
click at [517, 207] on div "Arial Black" at bounding box center [508, 211] width 139 height 32
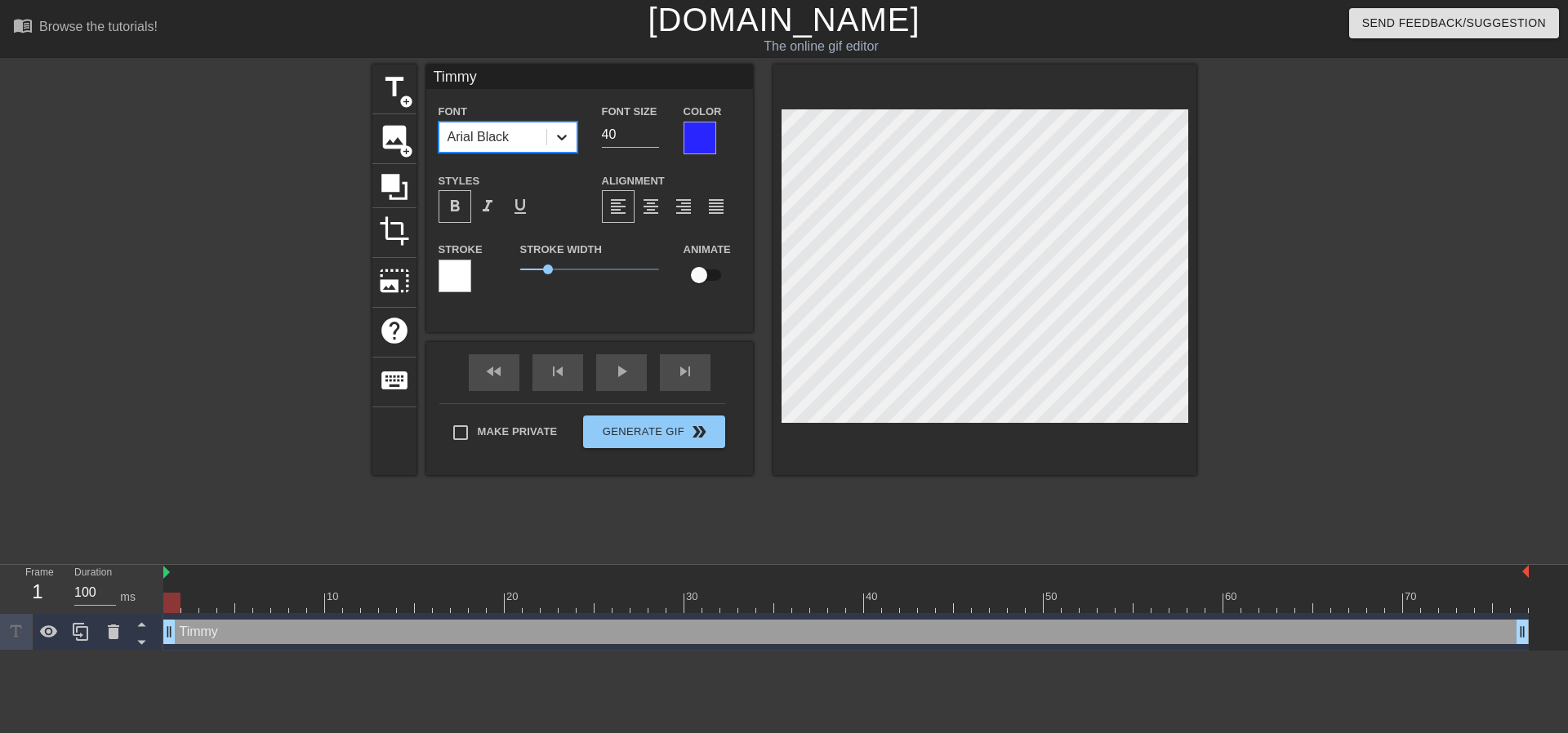
click at [565, 130] on icon at bounding box center [561, 137] width 17 height 17
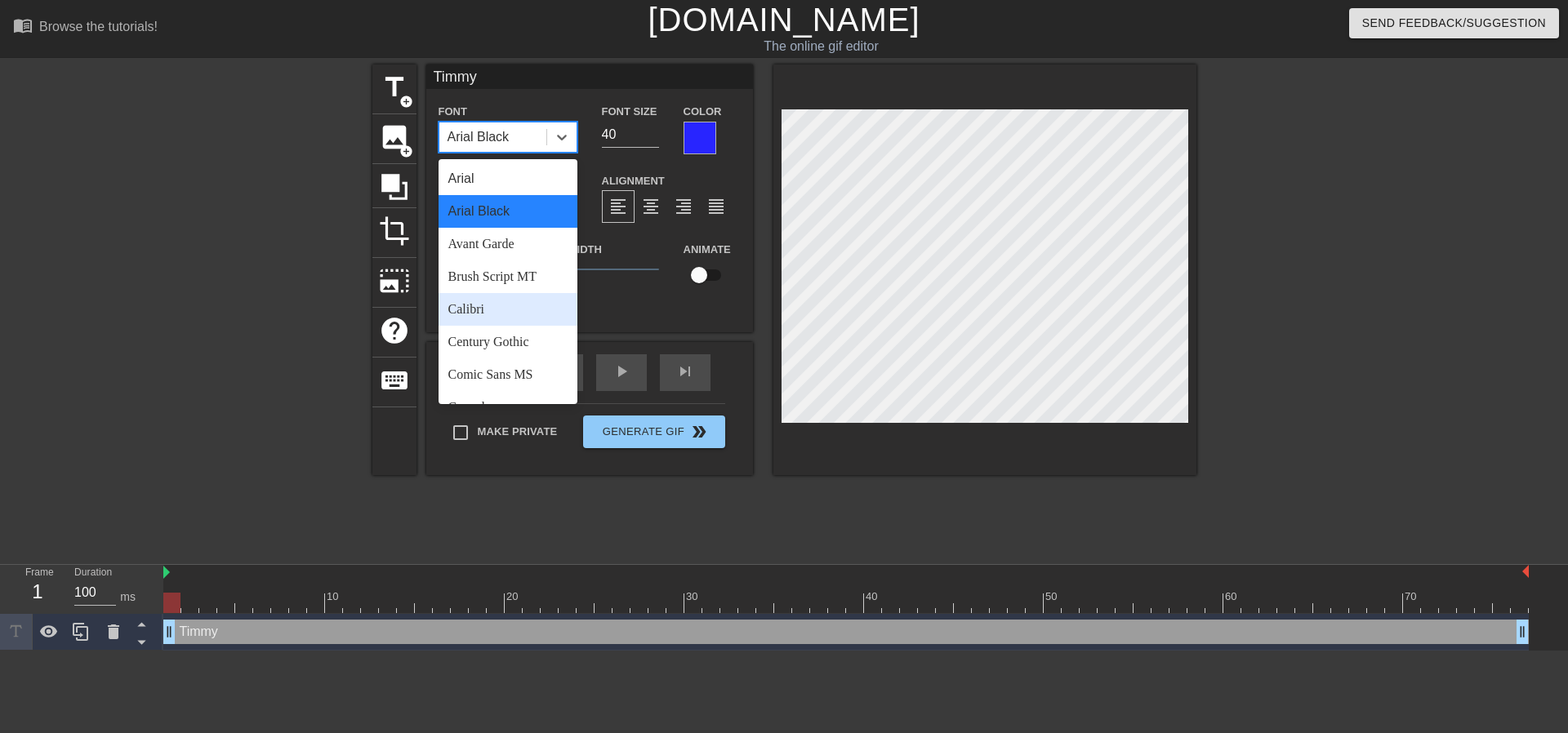
click at [518, 294] on div "Calibri" at bounding box center [508, 308] width 139 height 32
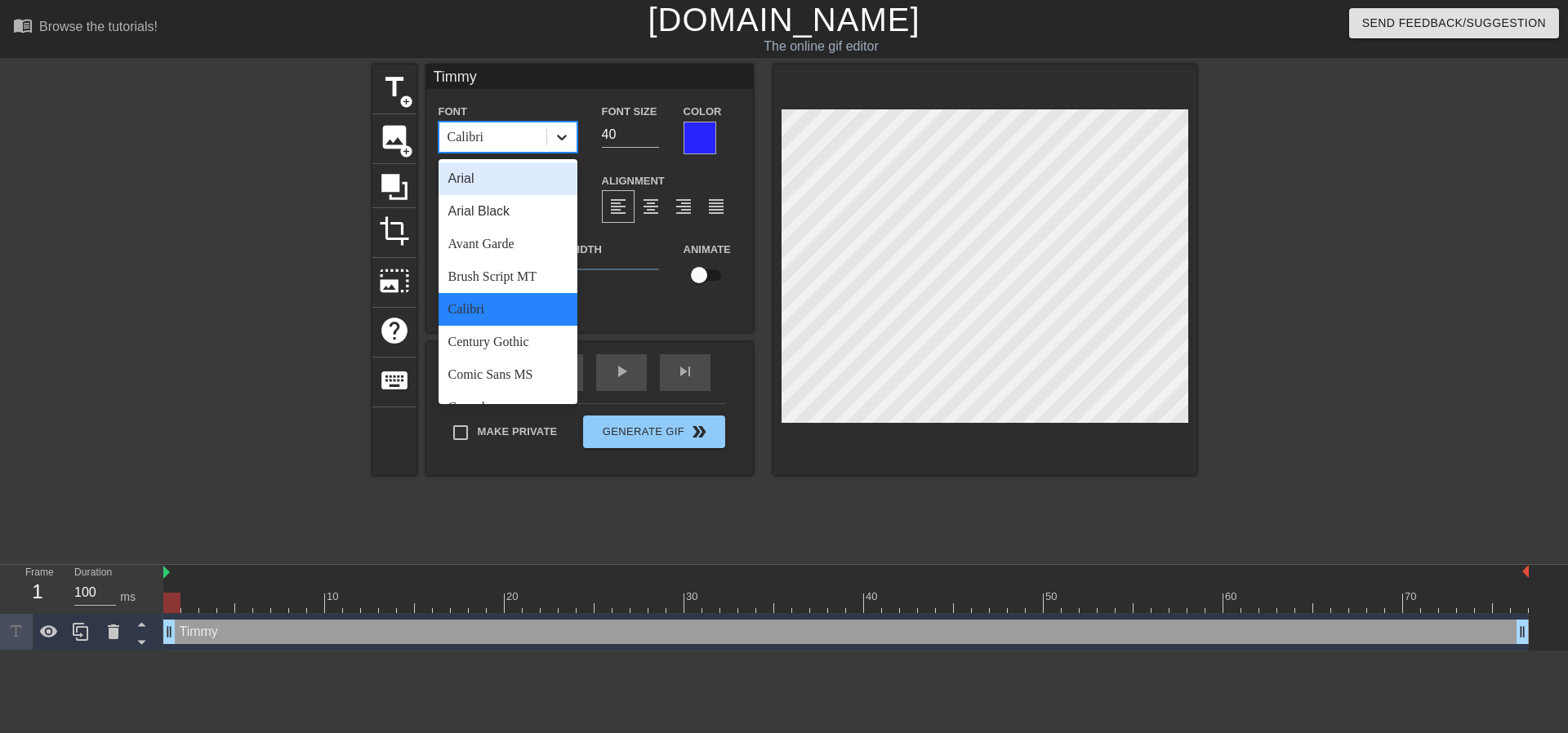
click at [575, 129] on div at bounding box center [562, 137] width 29 height 29
click at [524, 330] on div "Century Gothic" at bounding box center [508, 342] width 139 height 32
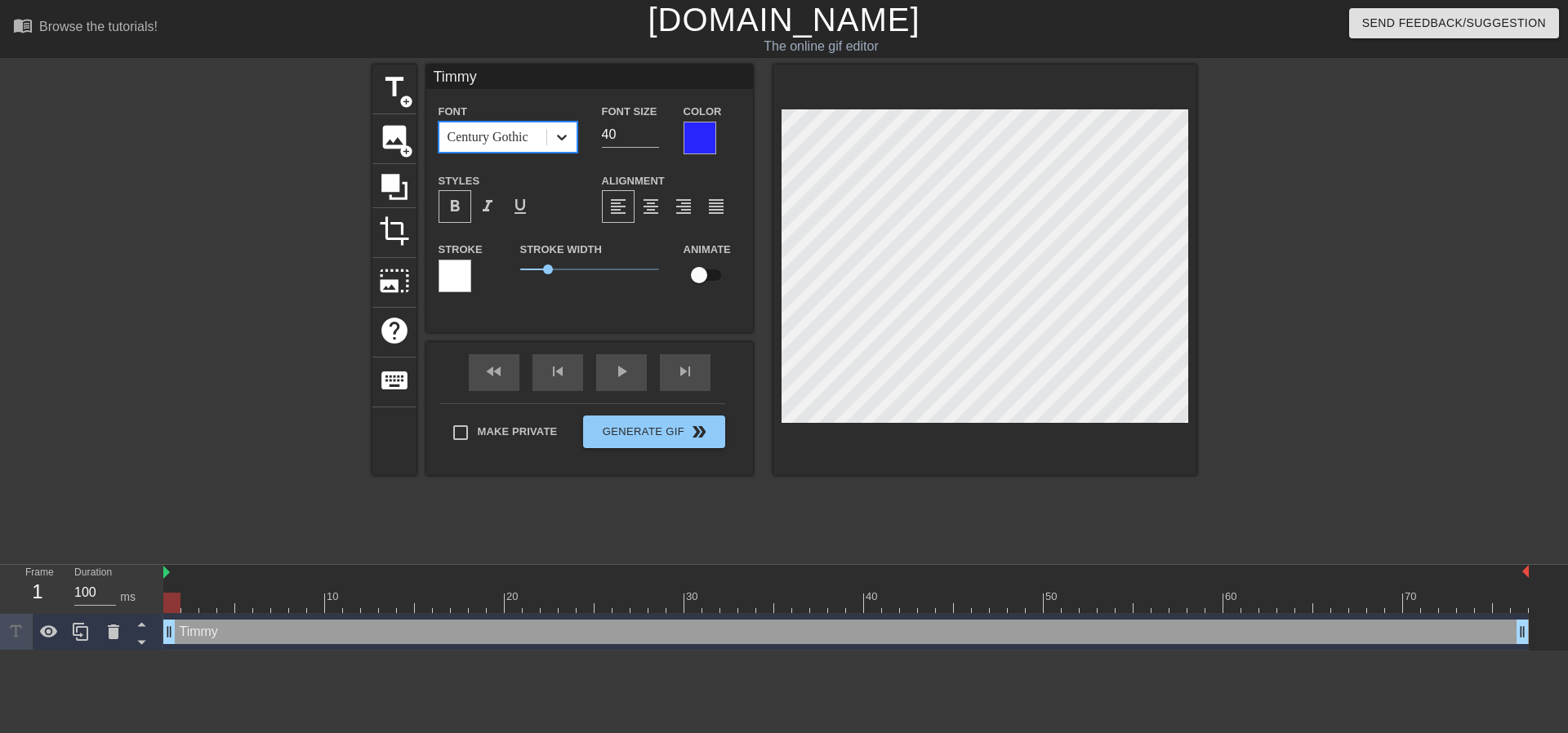
click at [562, 135] on icon at bounding box center [561, 137] width 17 height 17
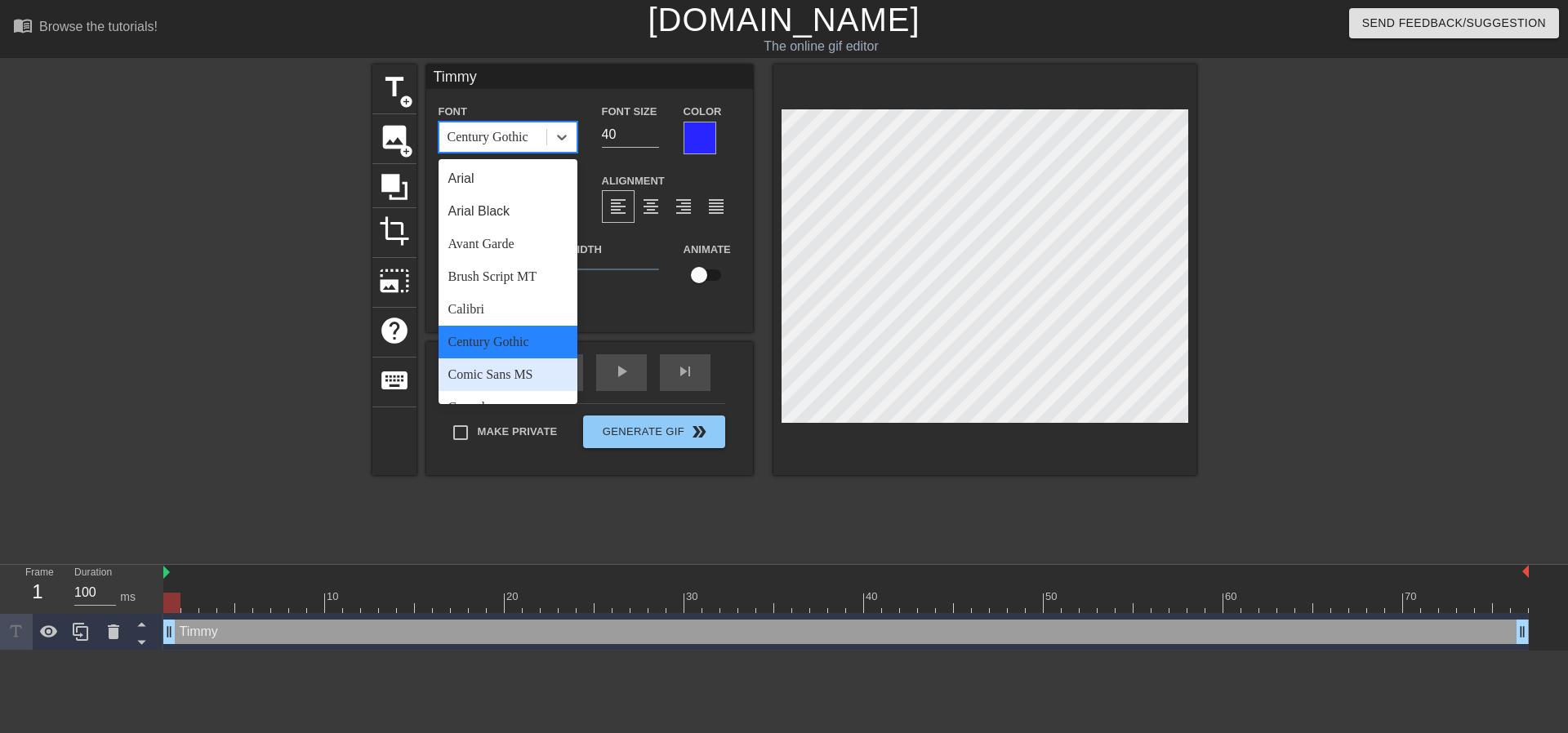
click at [513, 358] on div "Comic Sans MS" at bounding box center [508, 374] width 139 height 32
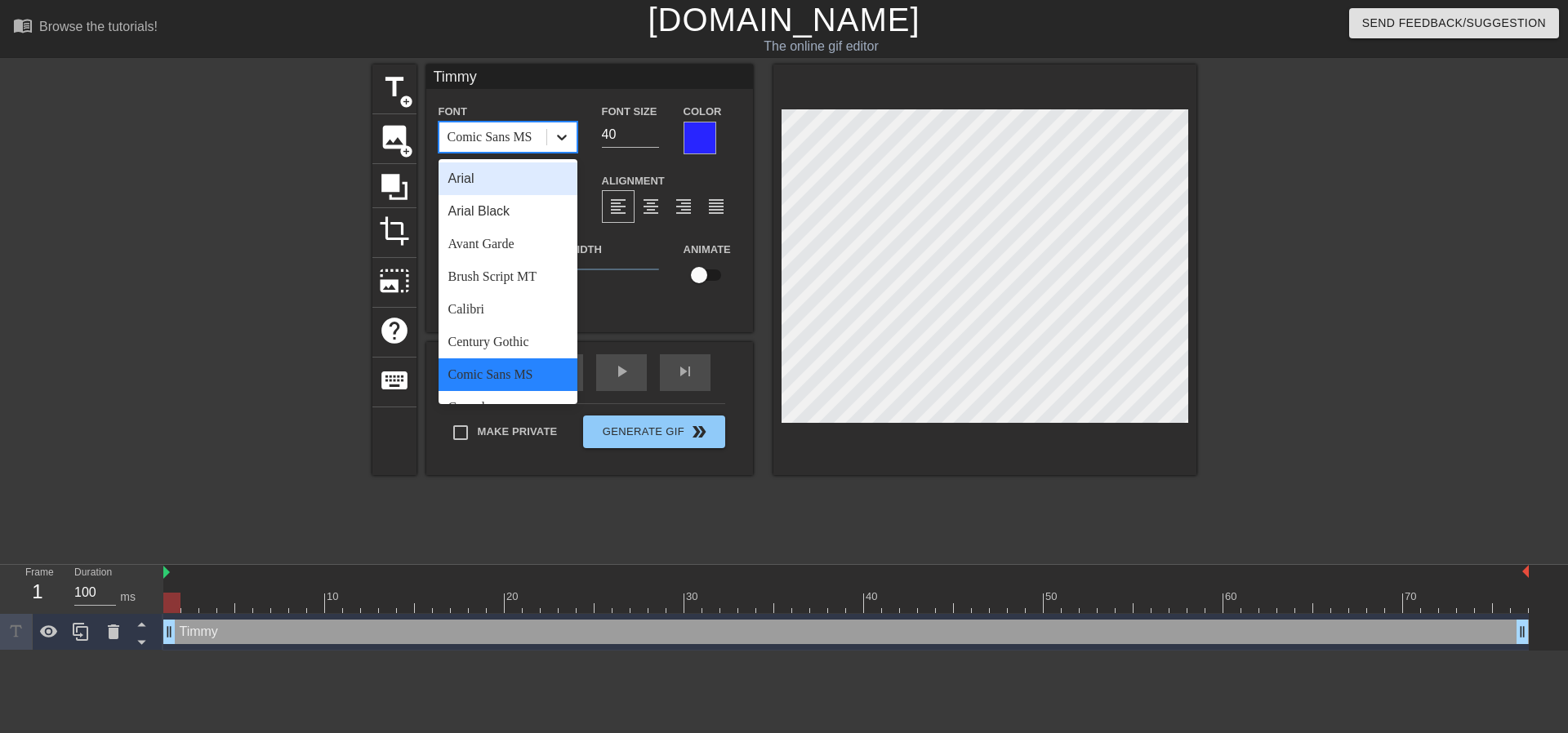
click at [566, 135] on icon at bounding box center [562, 138] width 10 height 6
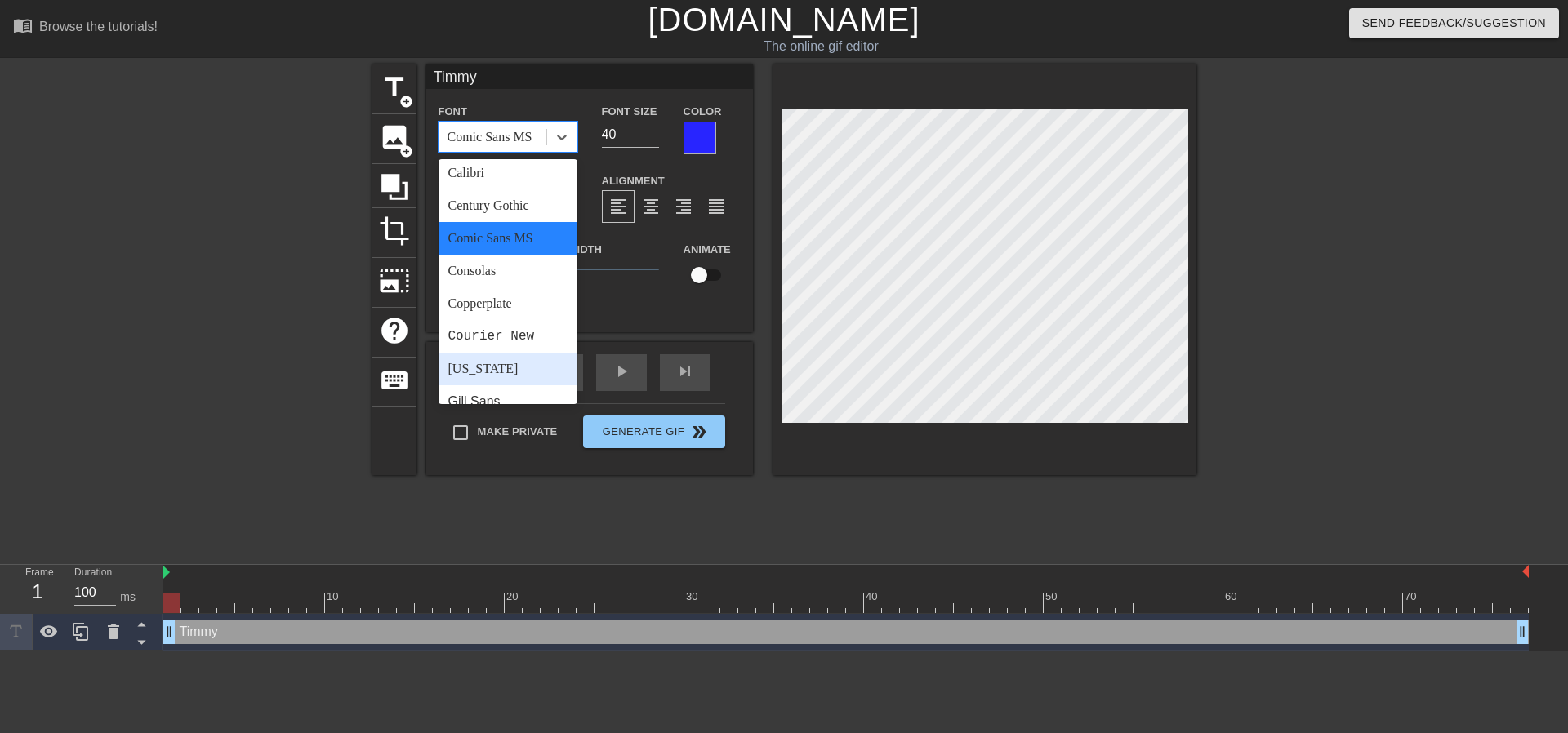
click at [517, 352] on div "[US_STATE]" at bounding box center [508, 368] width 139 height 32
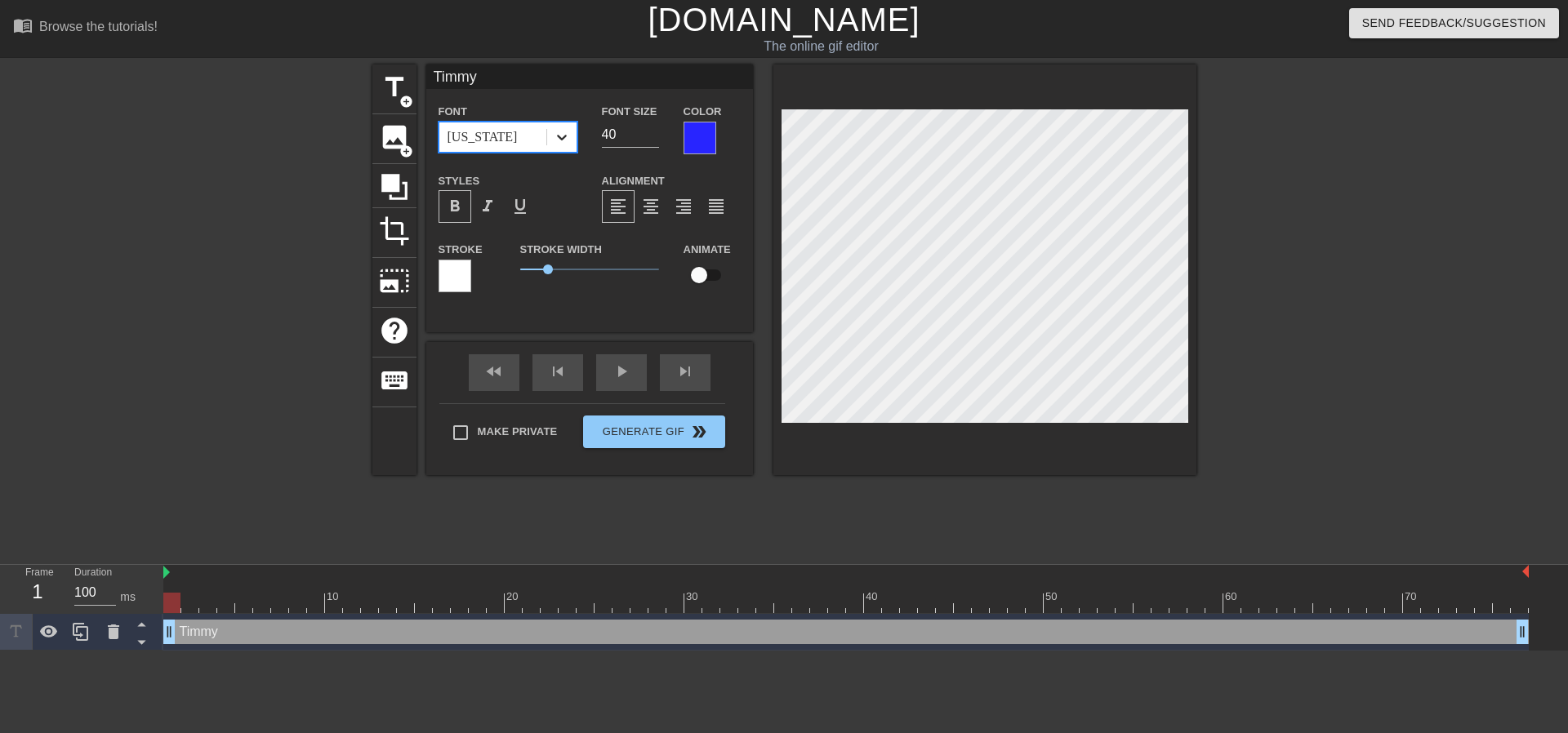
click at [558, 143] on icon at bounding box center [561, 137] width 17 height 17
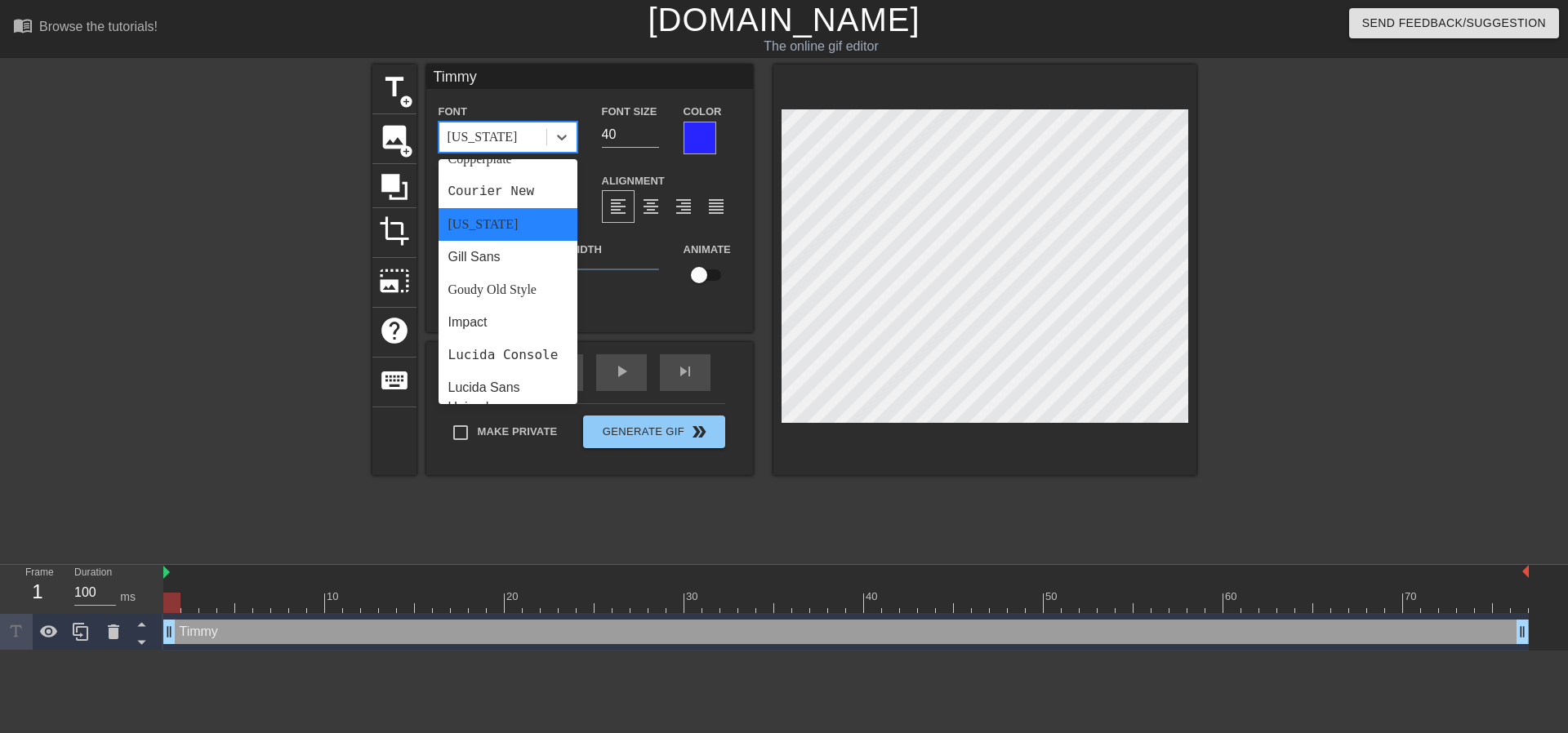
scroll to position [272, 0]
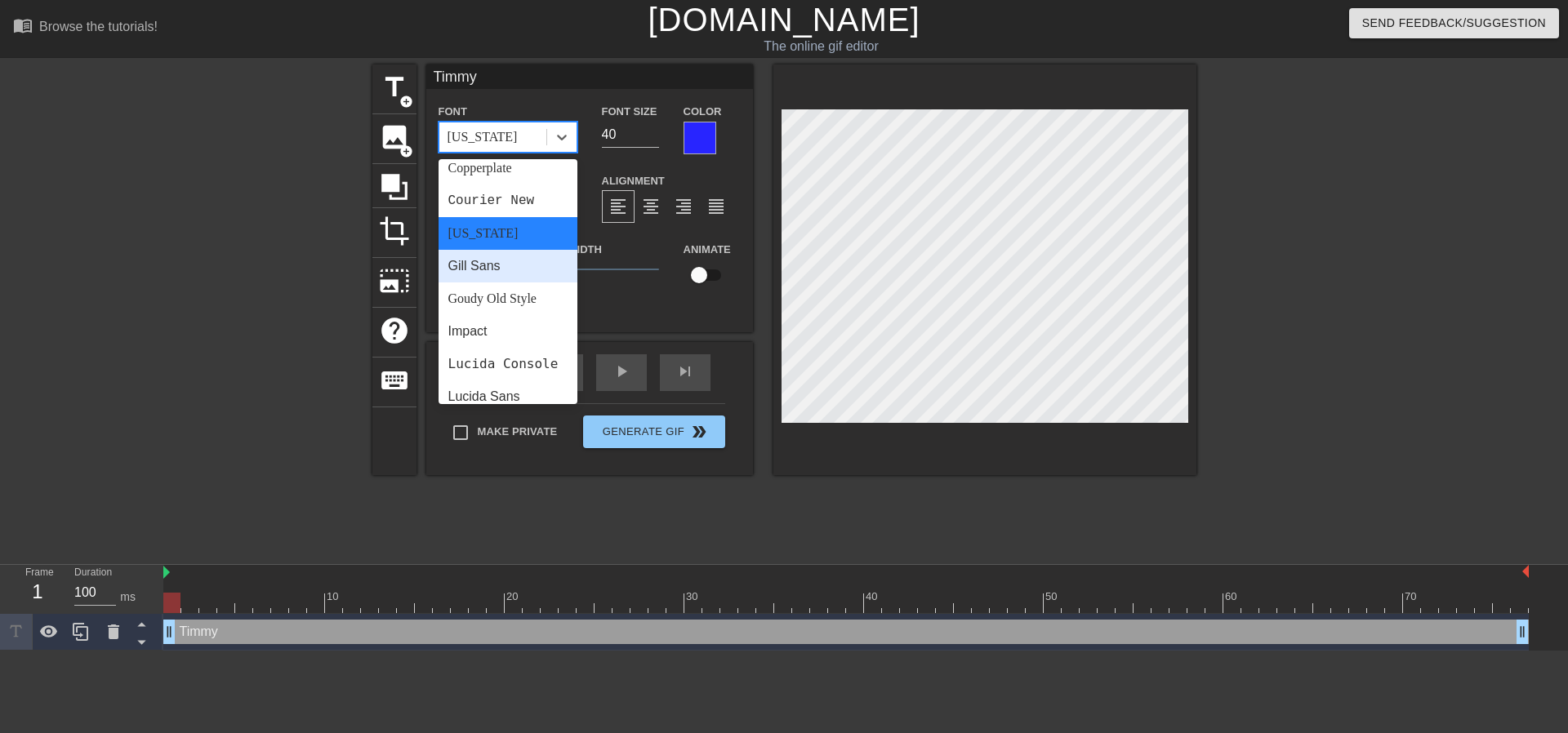
click at [497, 250] on div "Gill Sans" at bounding box center [508, 265] width 139 height 32
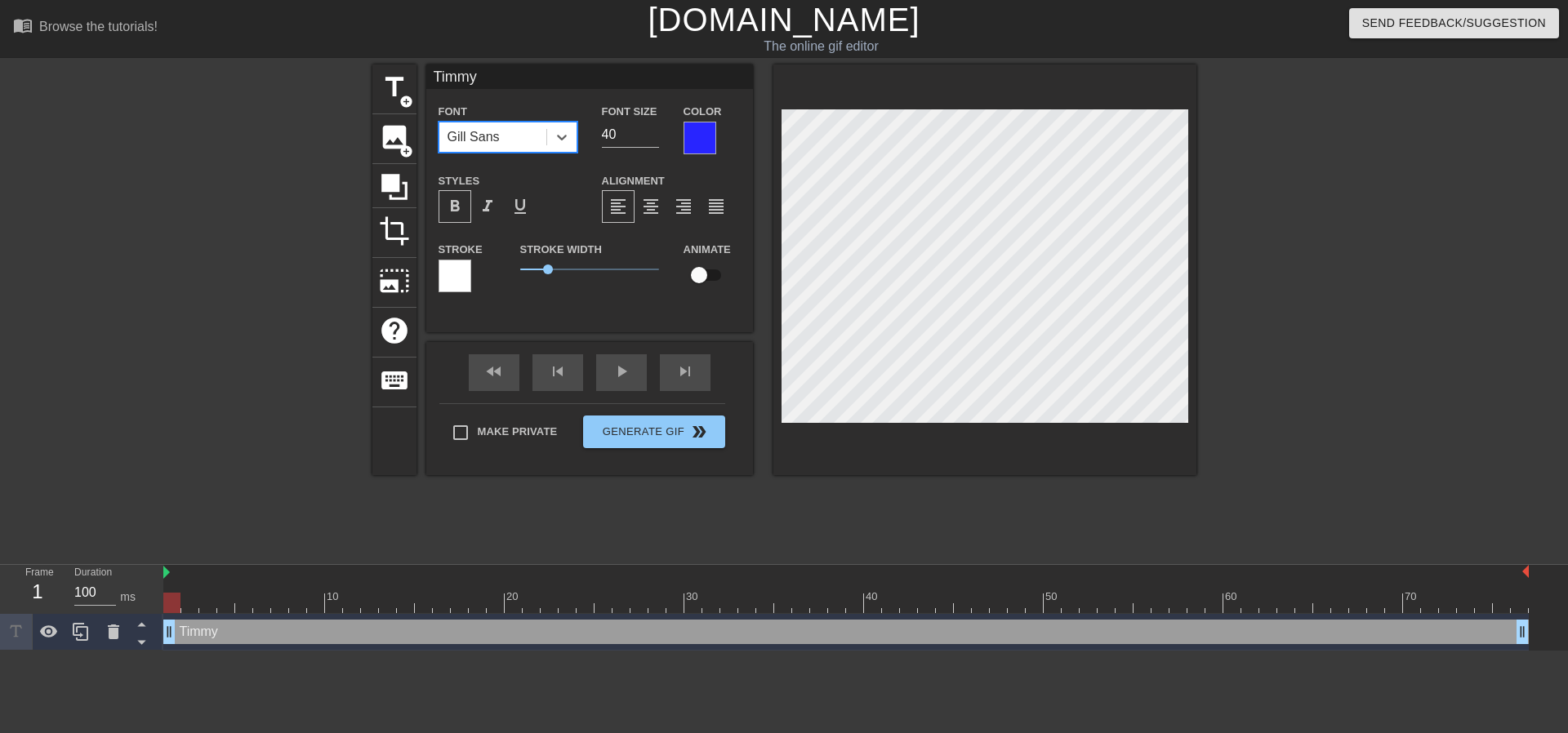
click at [462, 201] on span "format_bold" at bounding box center [455, 207] width 20 height 20
click at [457, 206] on span "format_bold" at bounding box center [455, 207] width 20 height 20
click at [564, 141] on icon at bounding box center [561, 137] width 17 height 17
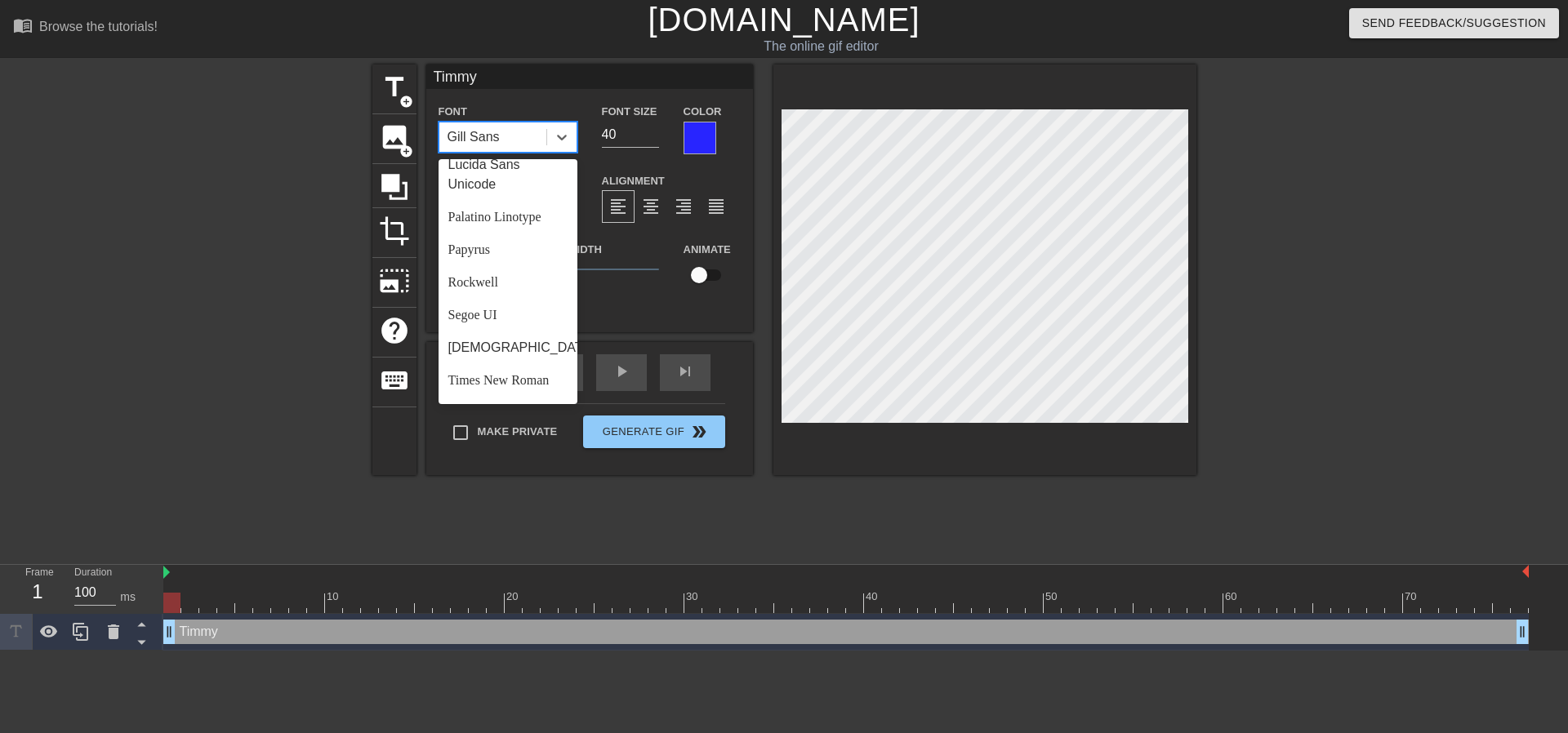
scroll to position [308, 0]
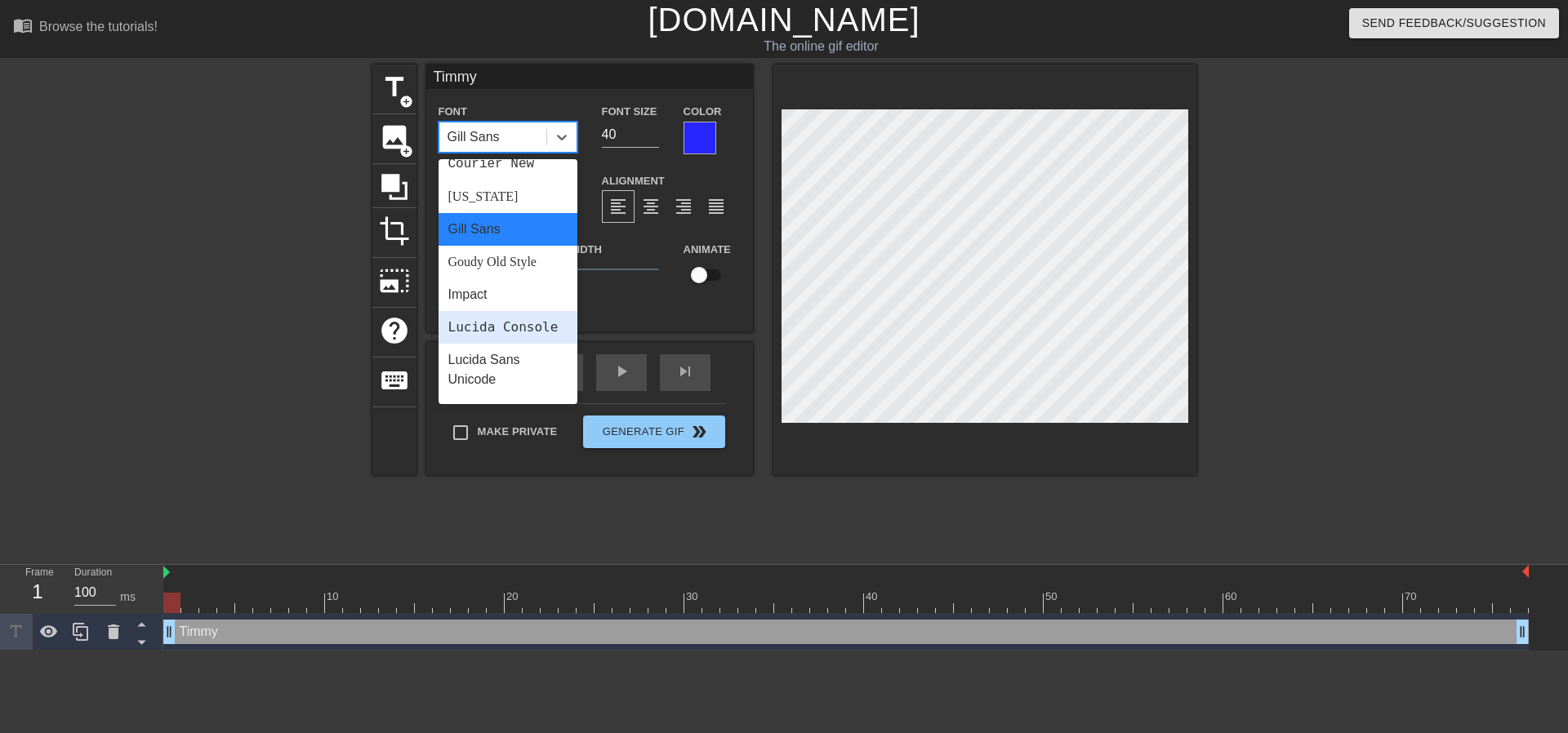
click at [525, 311] on div "Lucida Console" at bounding box center [508, 327] width 139 height 32
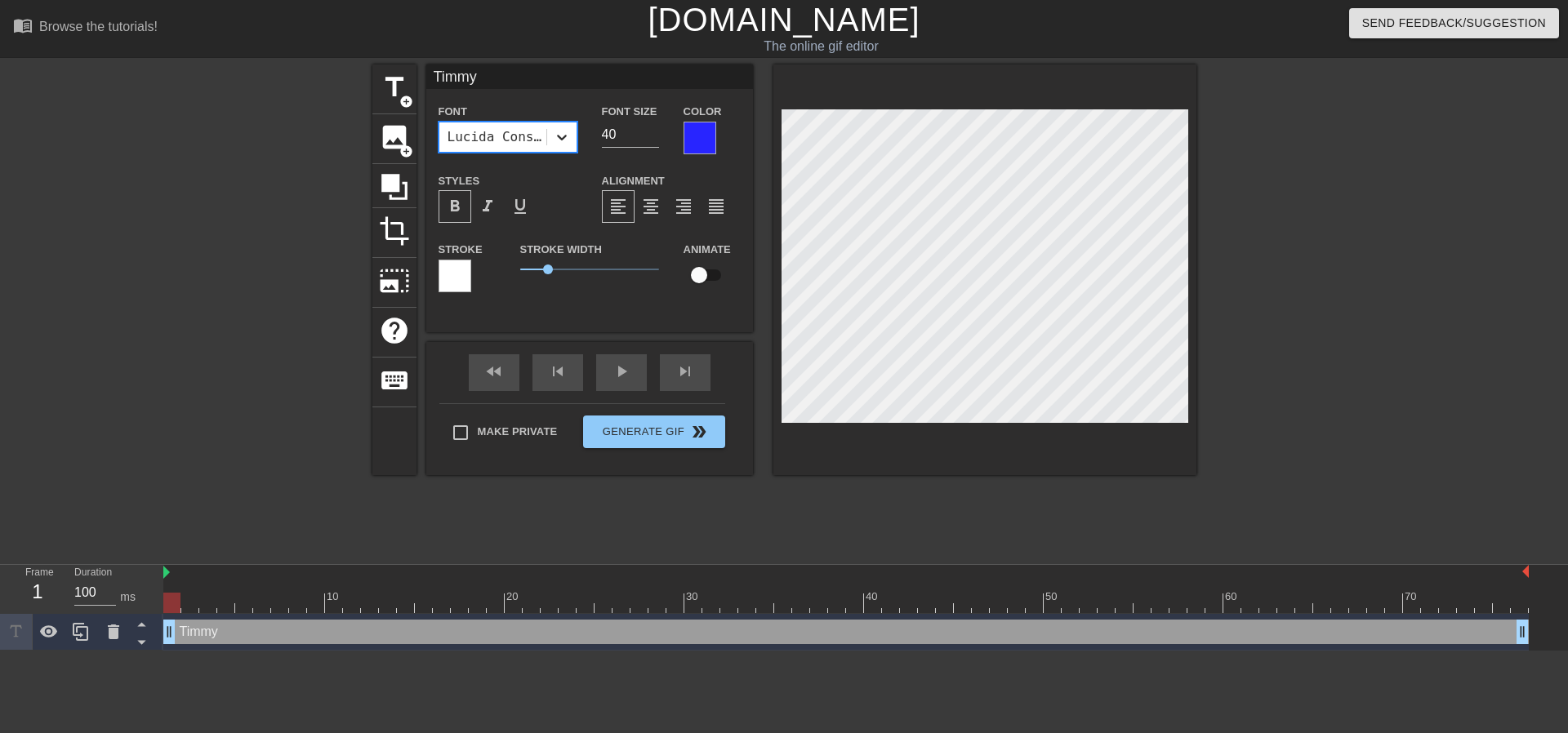
click at [555, 134] on icon at bounding box center [561, 137] width 17 height 17
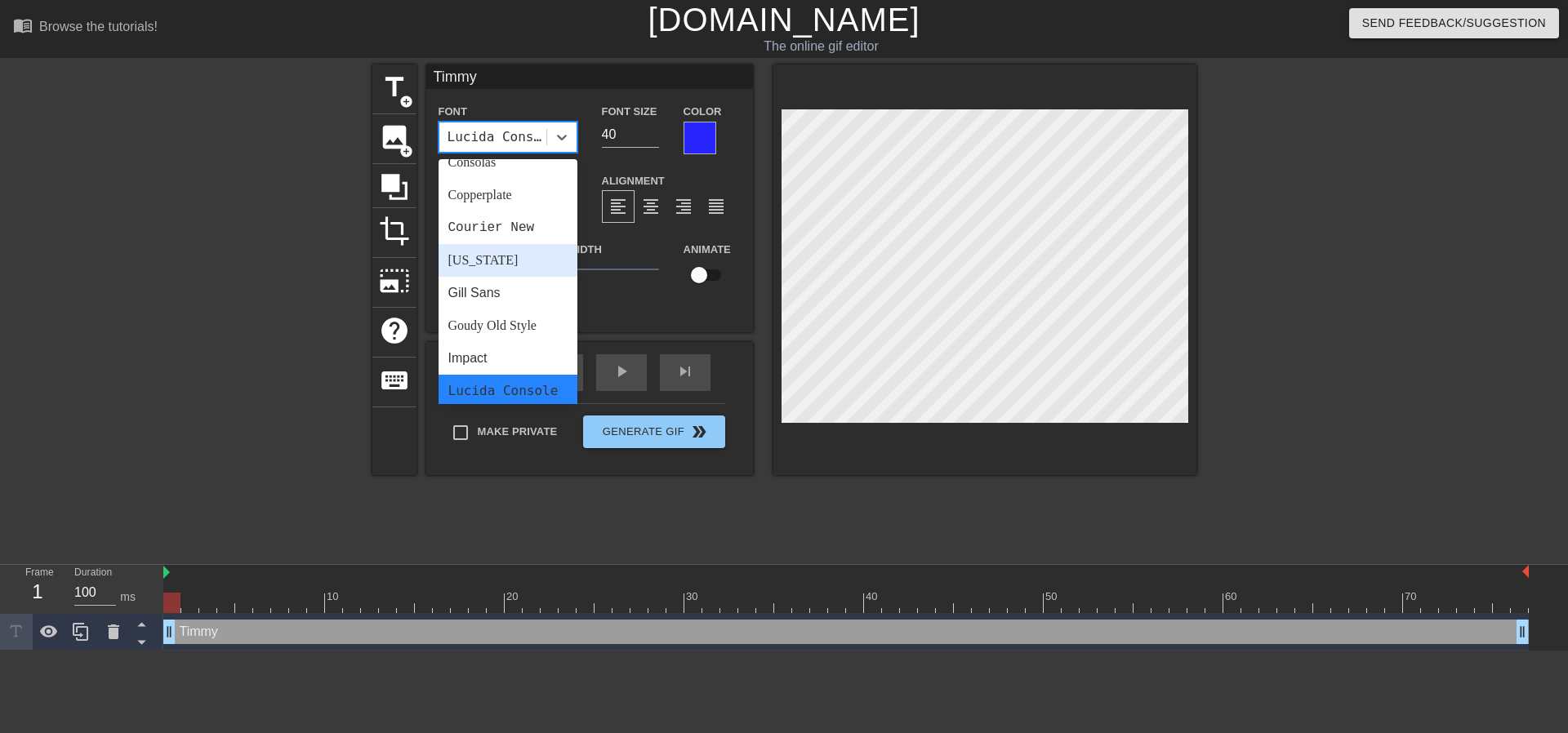
scroll to position [272, 0]
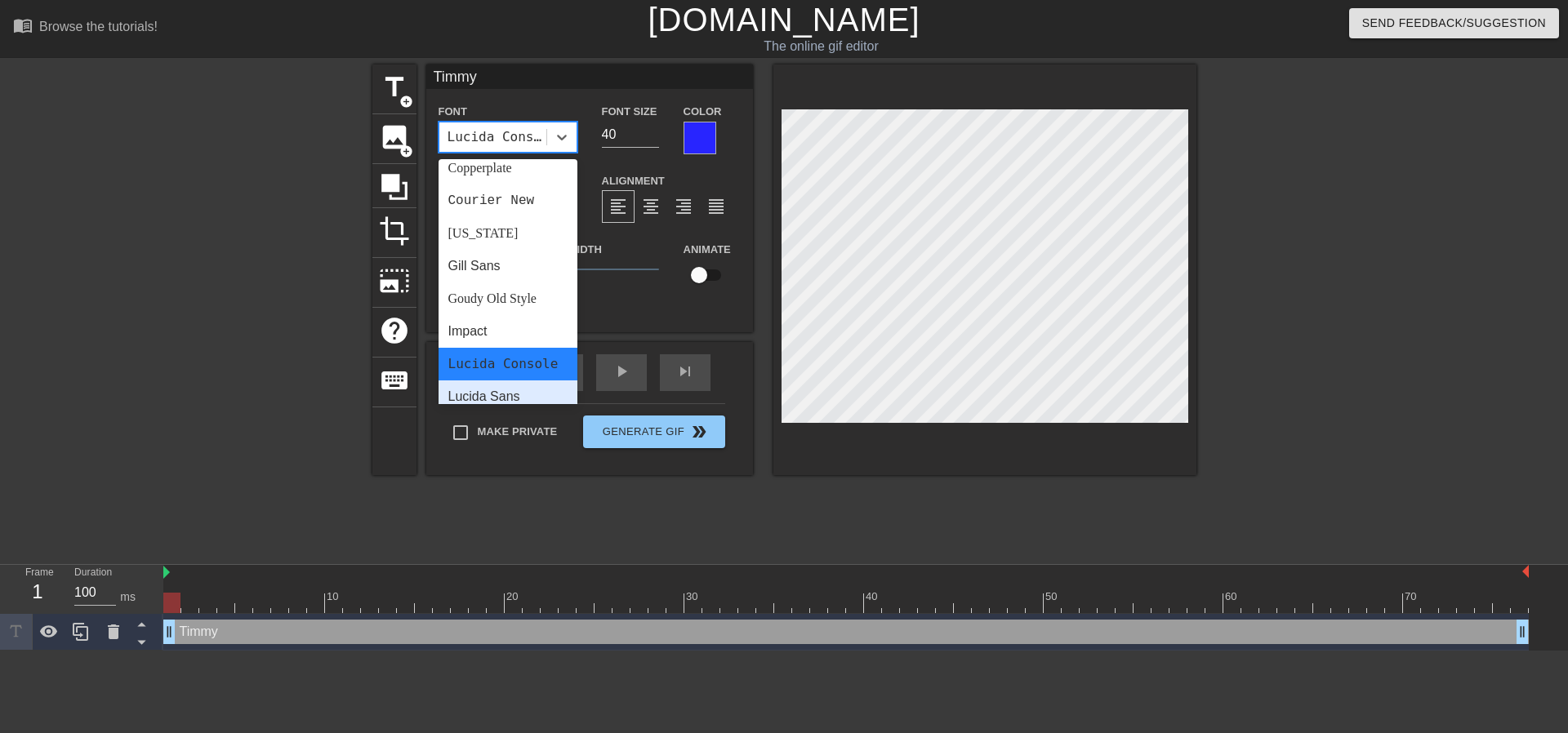
click at [503, 381] on div "Lucida Sans Unicode" at bounding box center [508, 407] width 139 height 53
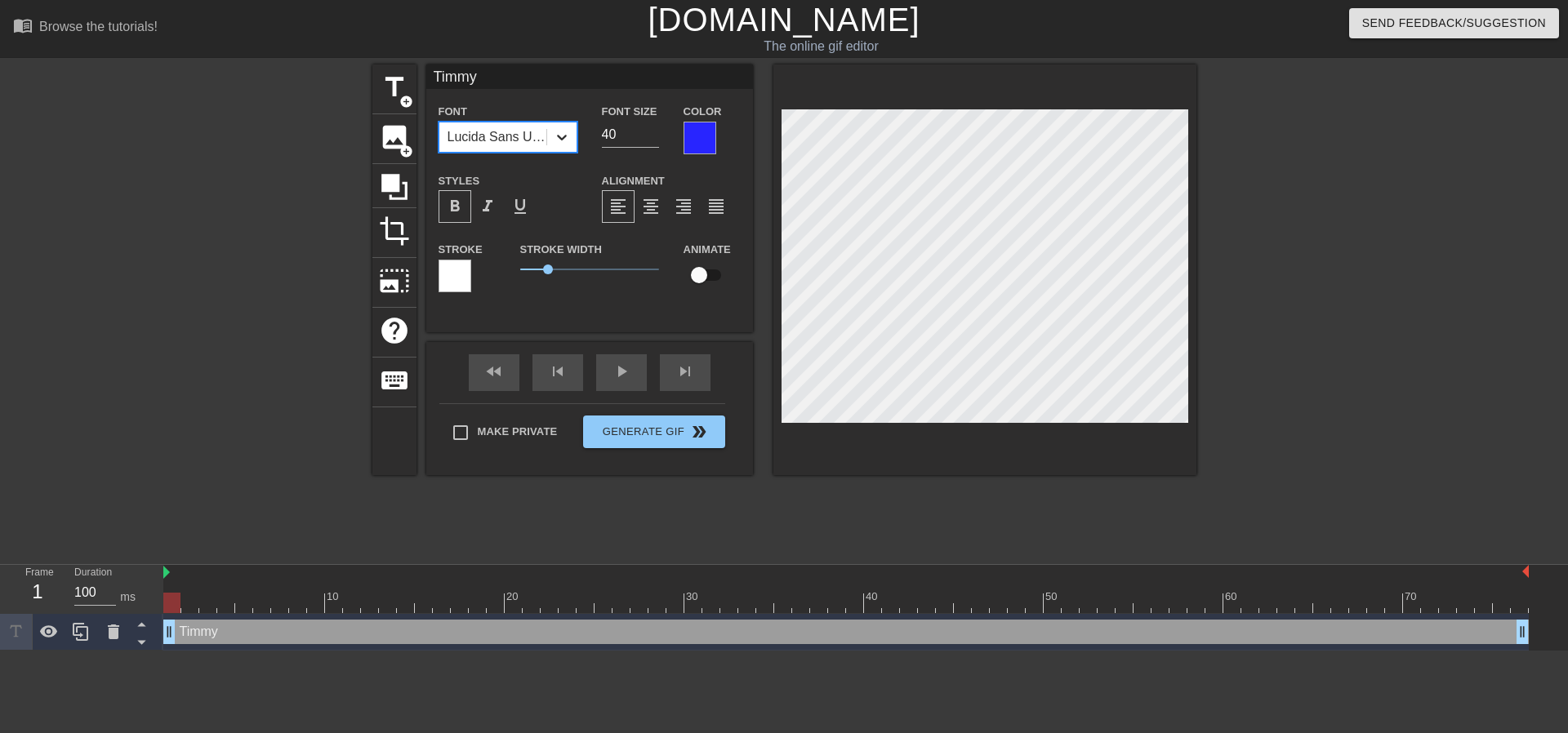
click at [557, 139] on icon at bounding box center [561, 137] width 17 height 17
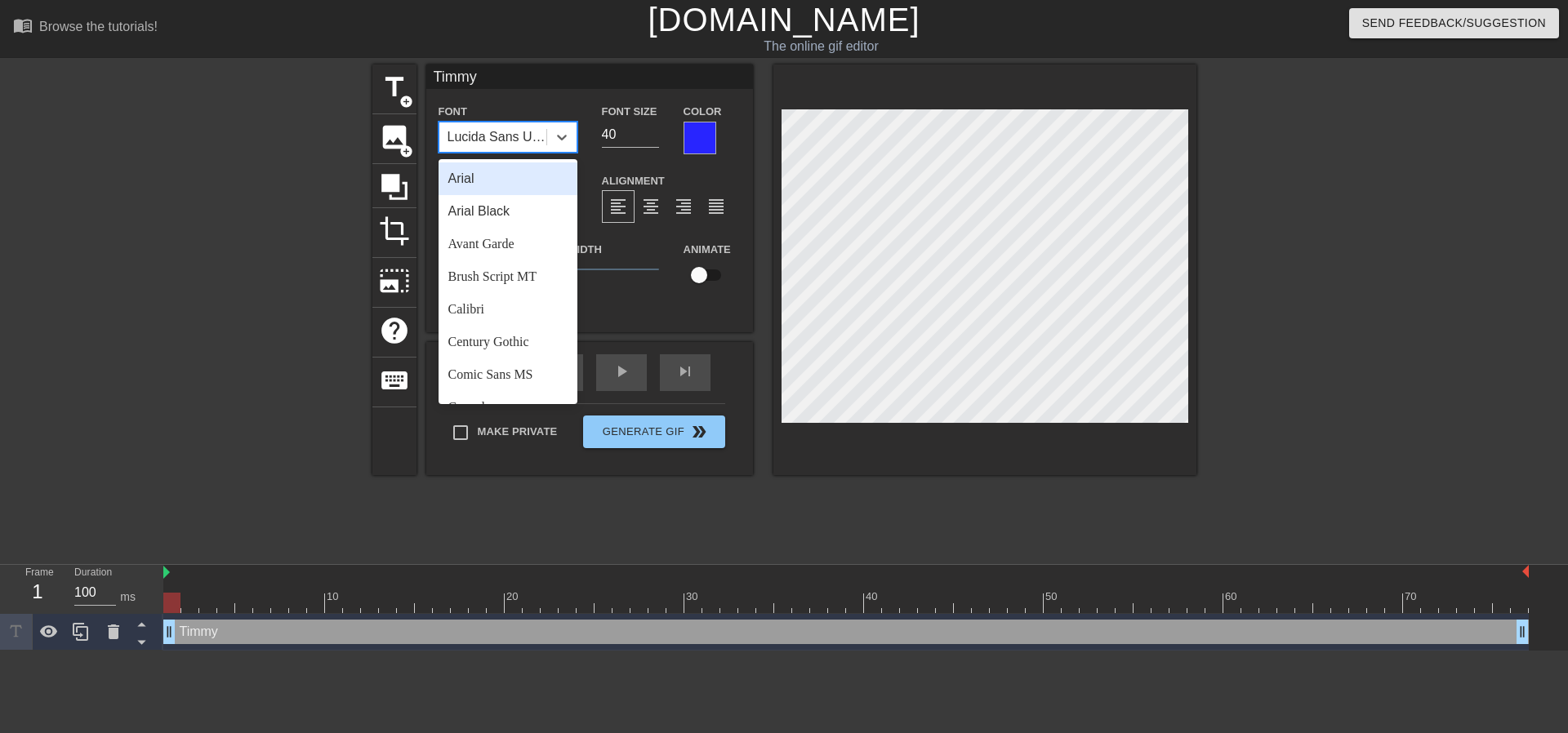
scroll to position [303, 0]
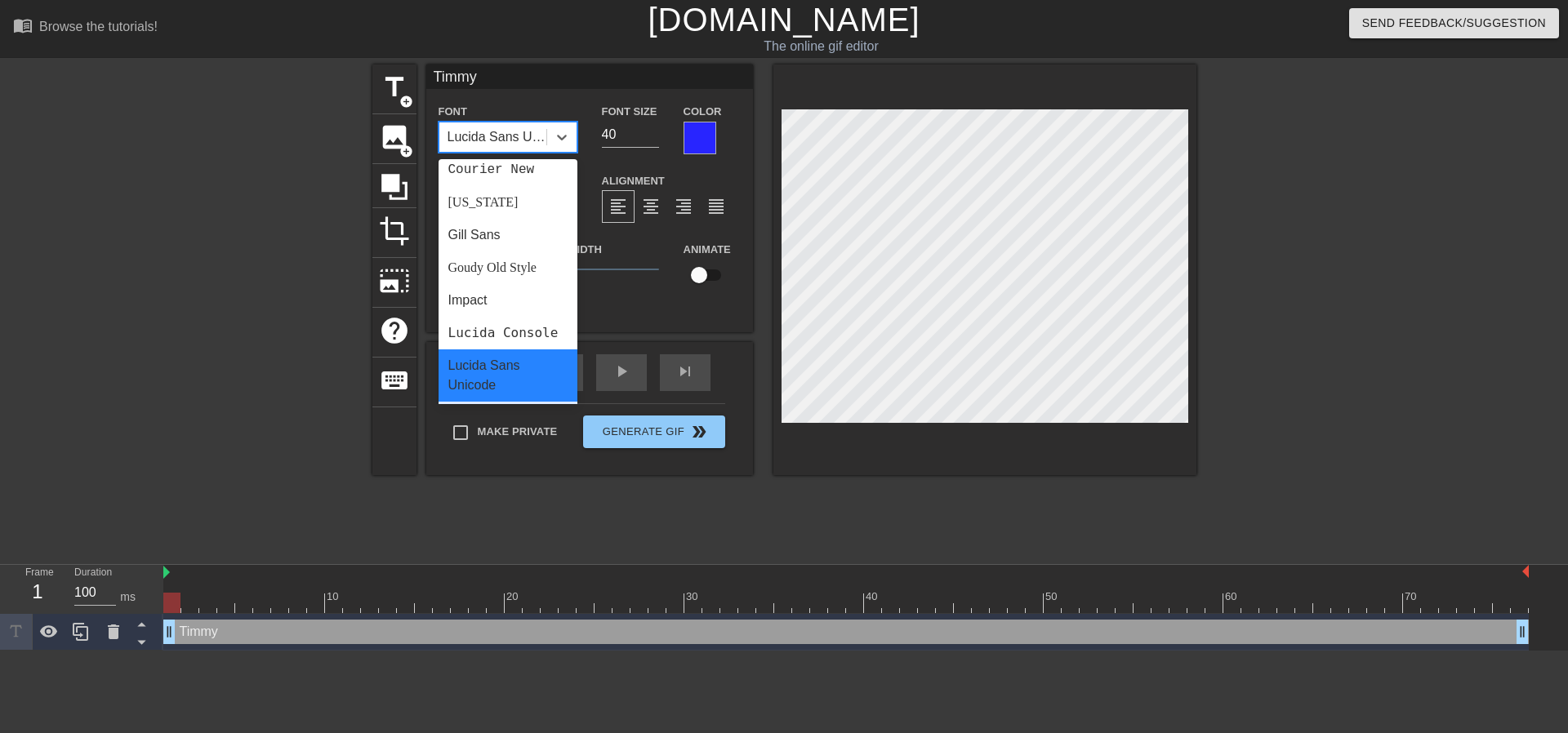
click at [522, 402] on div "Palatino Linotype" at bounding box center [508, 418] width 139 height 32
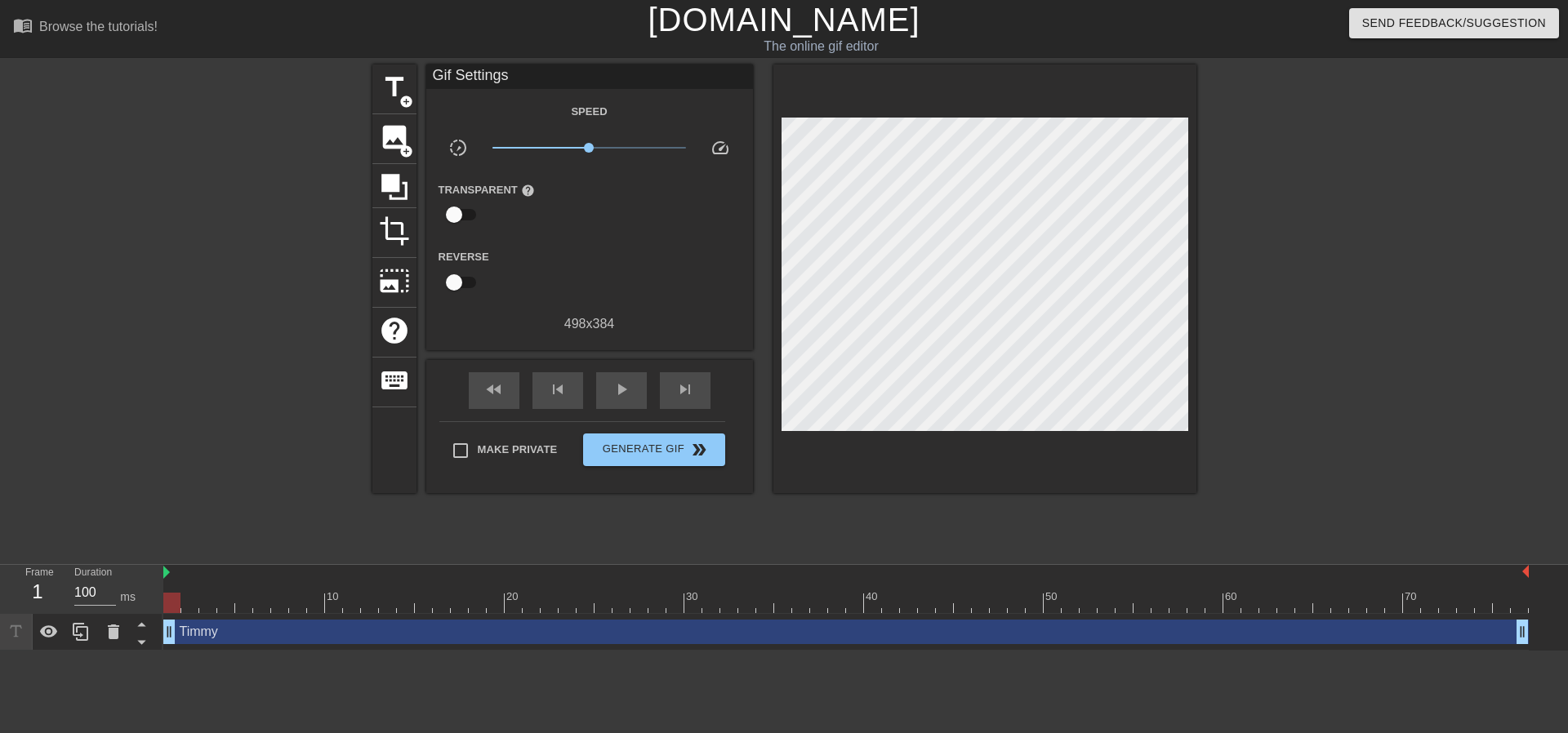
click at [1221, 373] on div at bounding box center [1339, 309] width 245 height 490
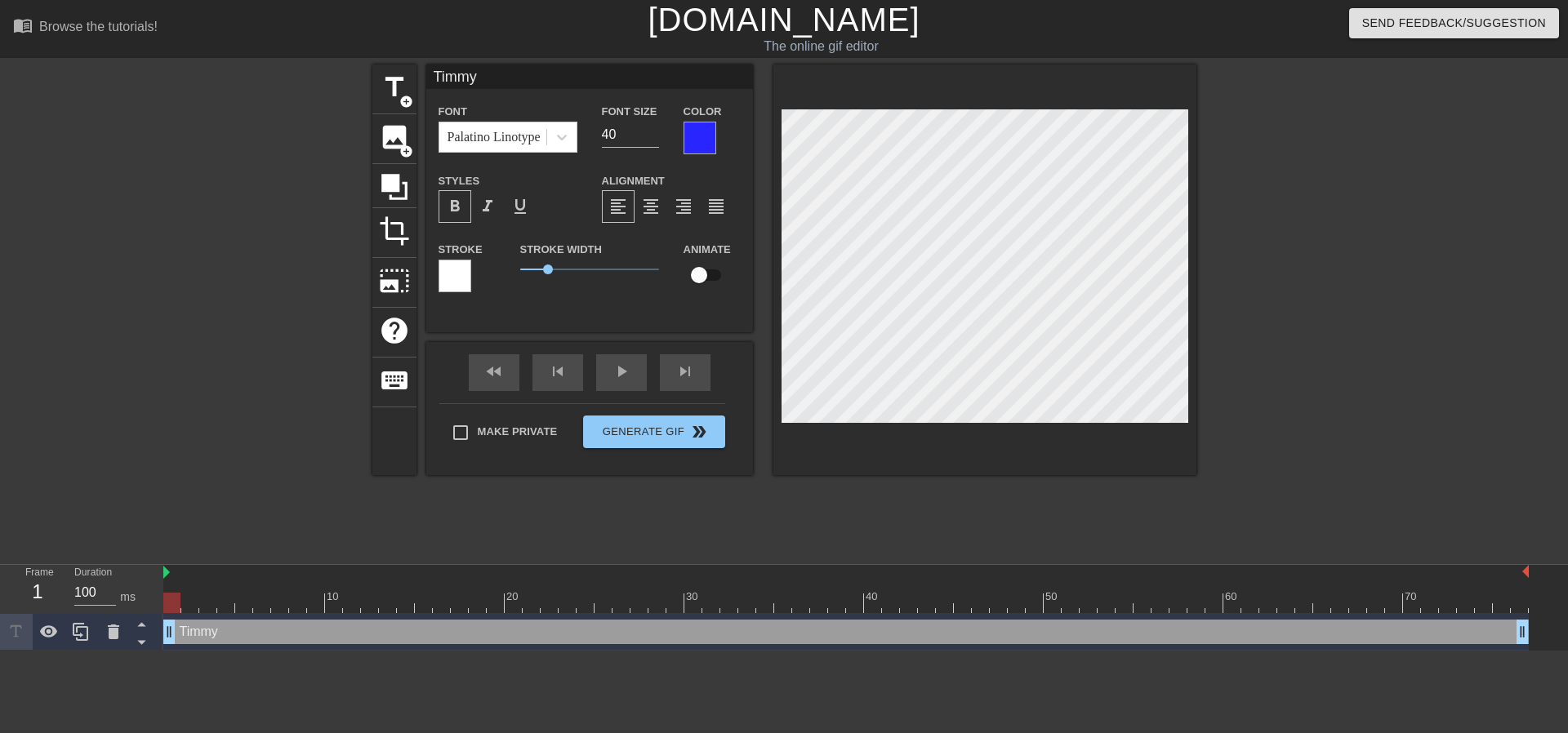
click at [455, 265] on div at bounding box center [454, 275] width 32 height 32
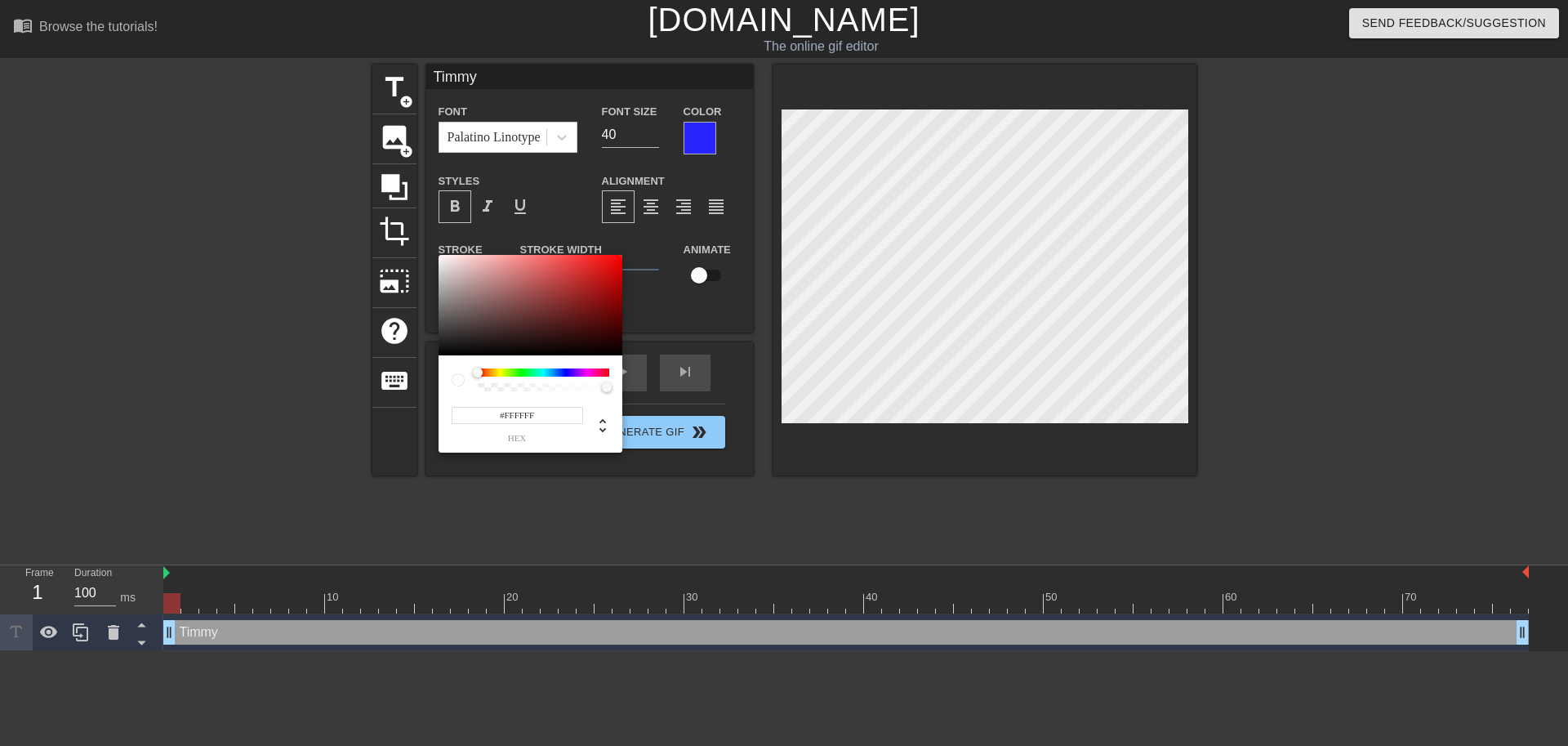
click at [606, 389] on div at bounding box center [607, 388] width 10 height 10
click at [602, 419] on icon at bounding box center [601, 425] width 7 height 14
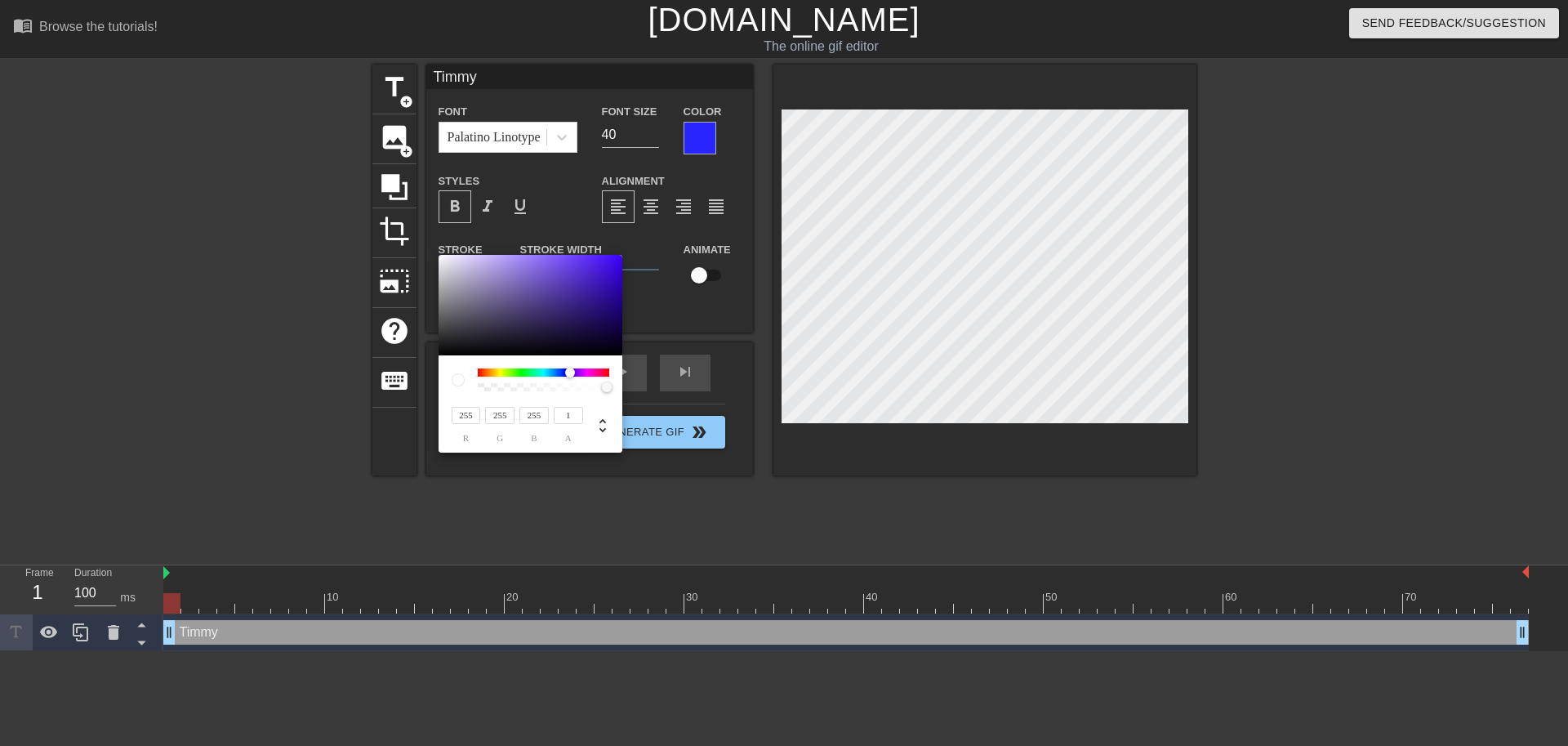
click at [570, 372] on div at bounding box center [543, 372] width 132 height 8
type input "58"
type input "32"
type input "145"
type input "31"
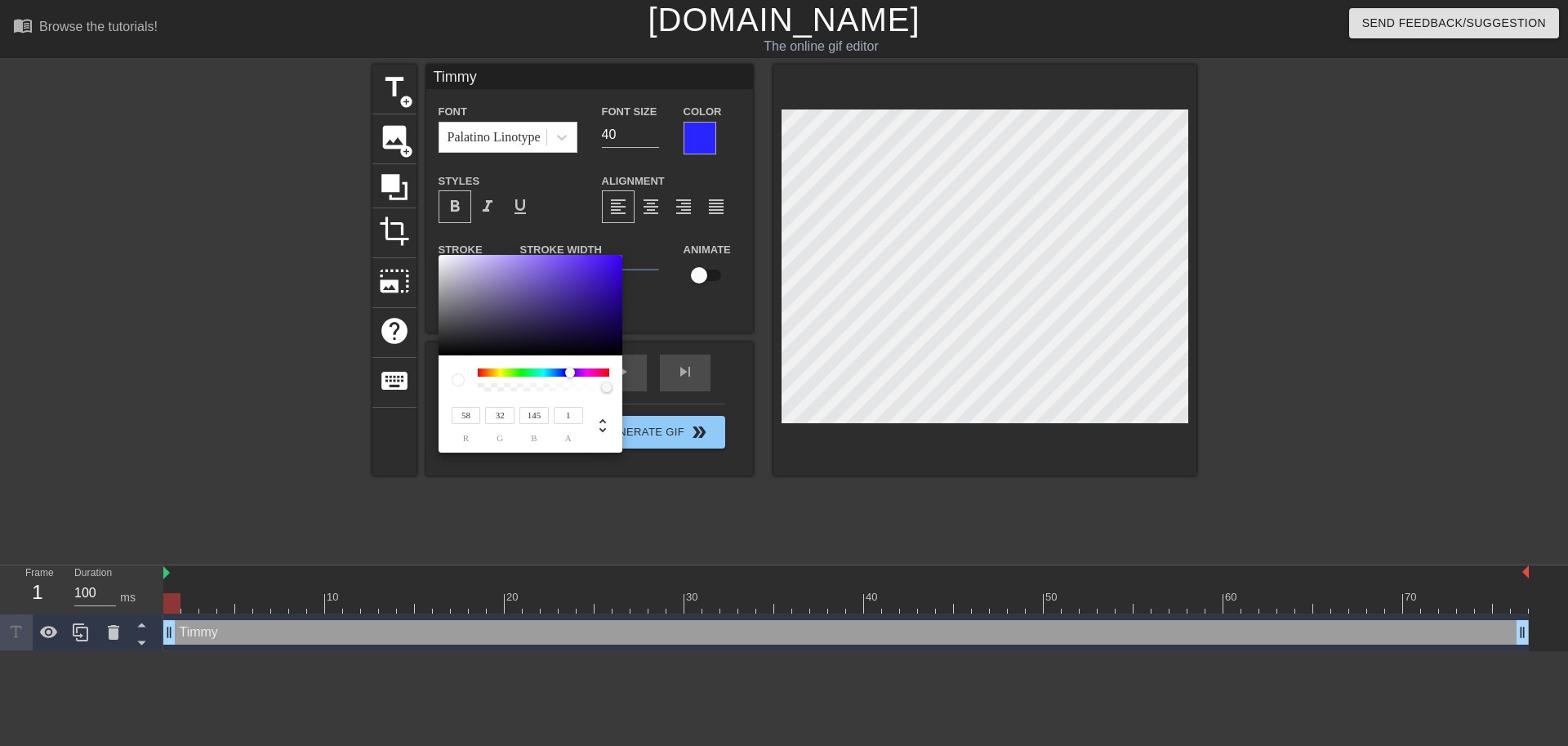
type input "149"
type input "57"
type input "0"
type input "248"
type input "59"
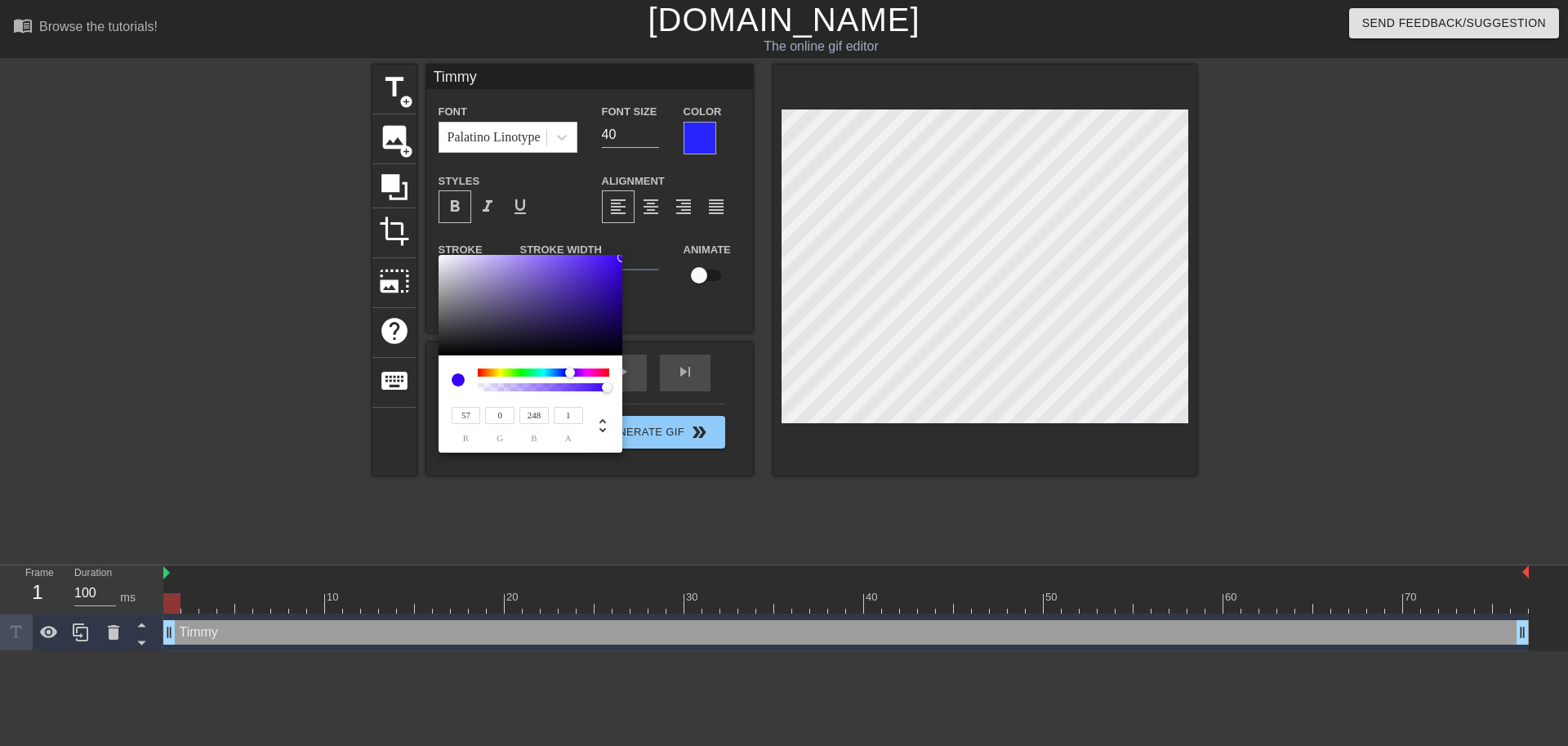
type input "255"
drag, startPoint x: 582, startPoint y: 298, endPoint x: 748, endPoint y: 166, distance: 212.1
click at [748, 166] on div "59 r 0 g 255 b 1 a" at bounding box center [784, 373] width 1568 height 746
type input "83"
type input "65"
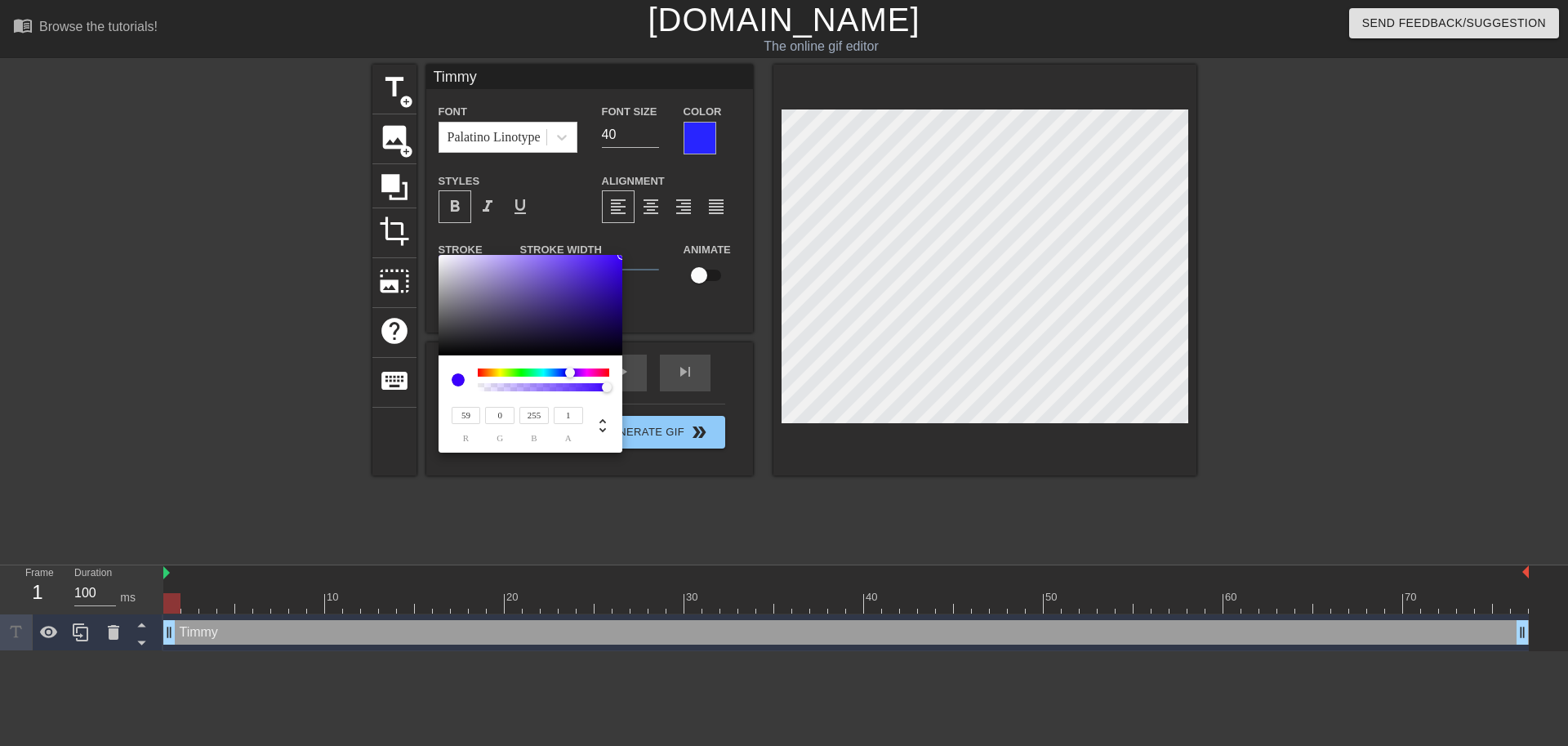
type input "145"
type input "88"
type input "68"
type input "157"
type input "98"
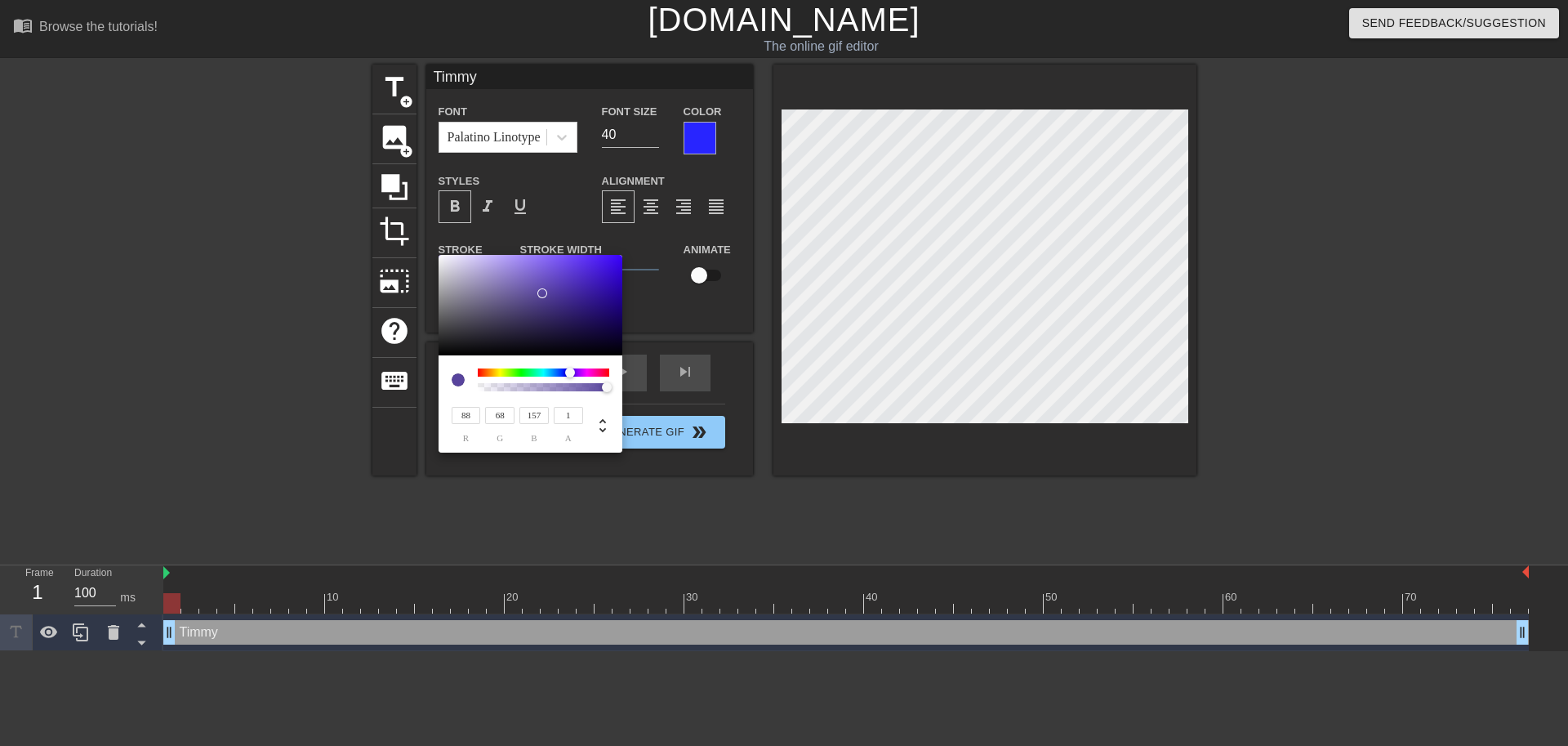
type input "53"
type input "255"
type input "105"
type input "62"
type input "82"
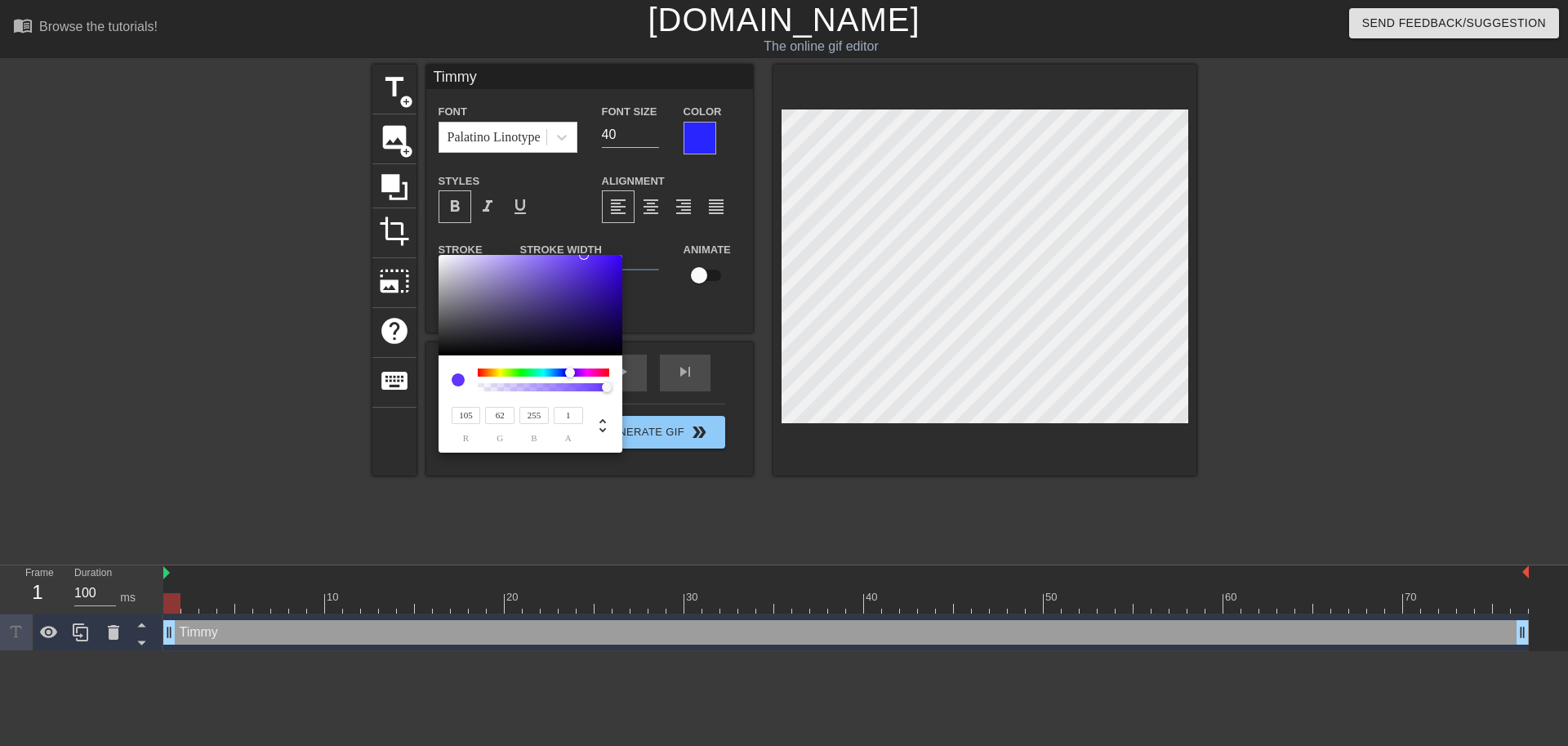
type input "51"
type input "188"
type input "79"
type input "50"
type input "180"
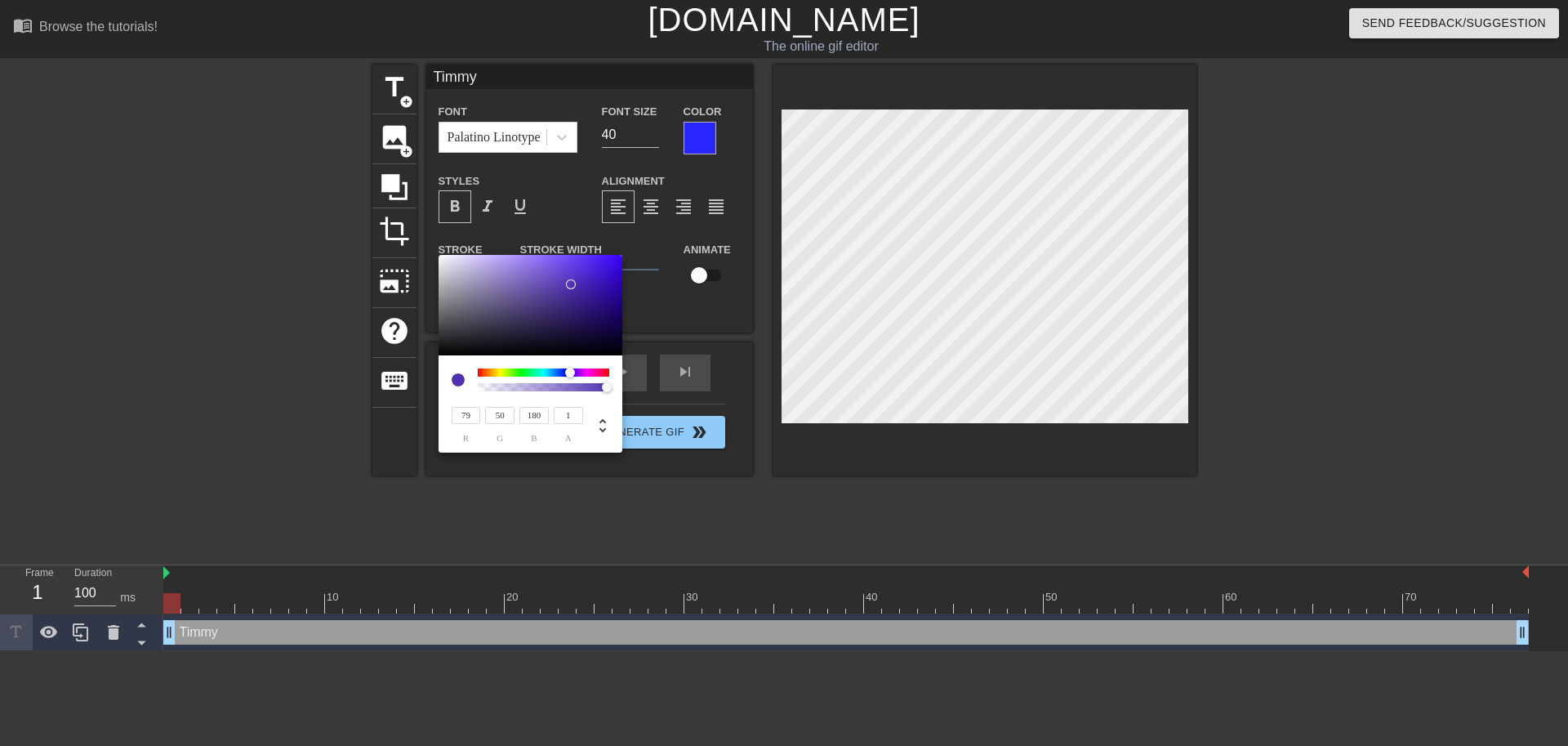
type input "83"
type input "53"
type input "188"
type input "116"
type input "77"
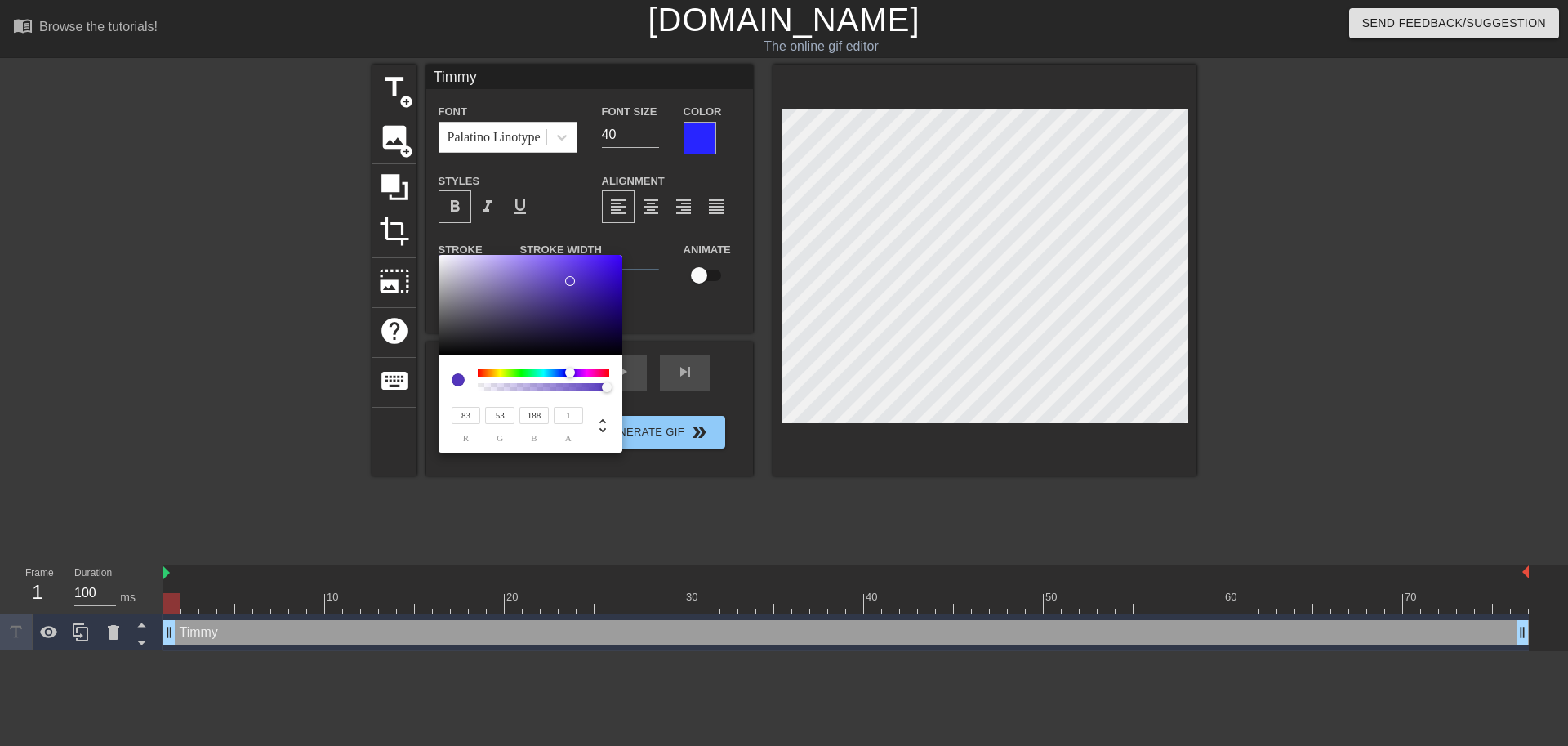
type input "255"
type input "107"
type input "70"
type input "237"
type input "102"
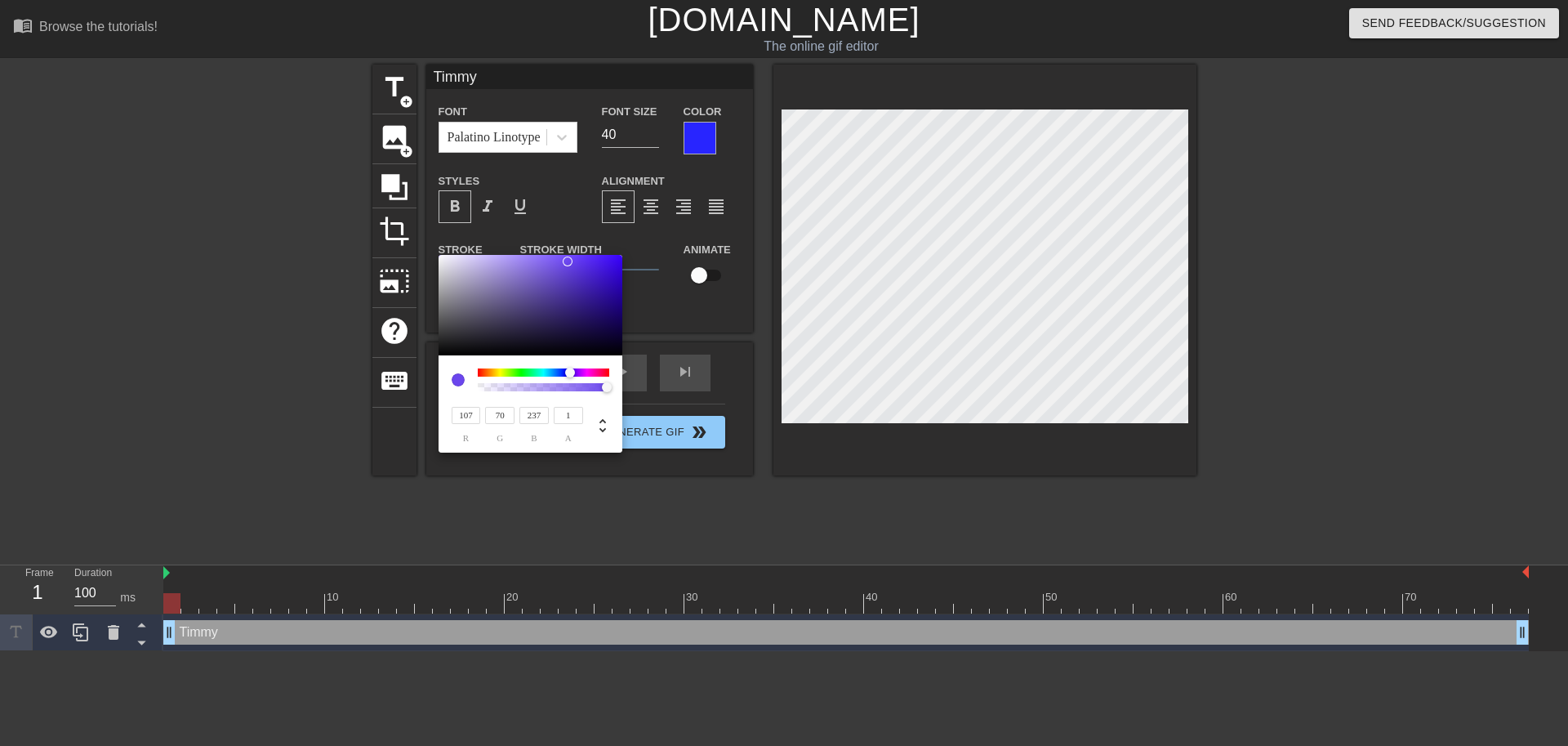
type input "67"
type input "225"
type input "104"
type input "68"
type input "229"
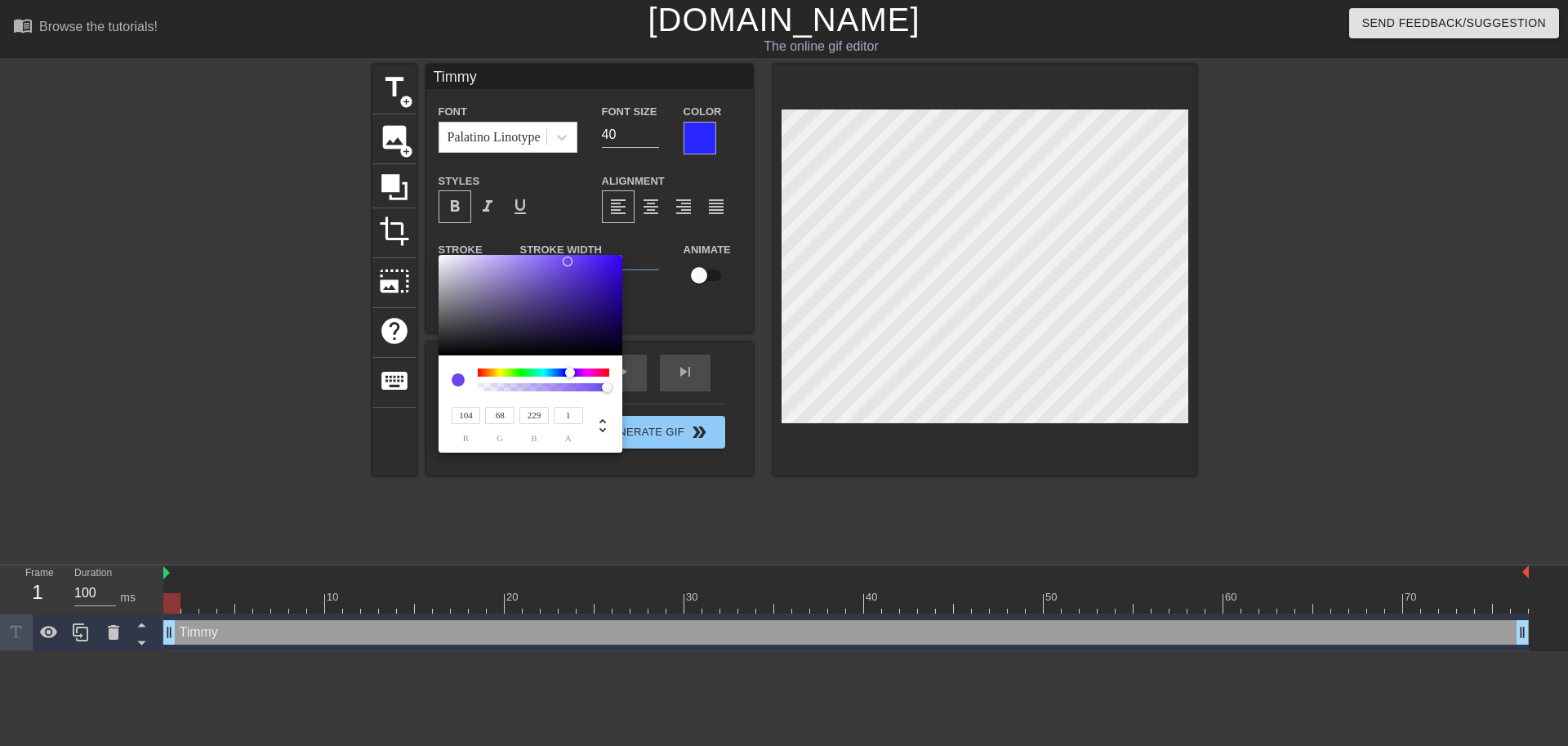
type input "109"
type input "71"
type input "240"
type input "108"
type input "70"
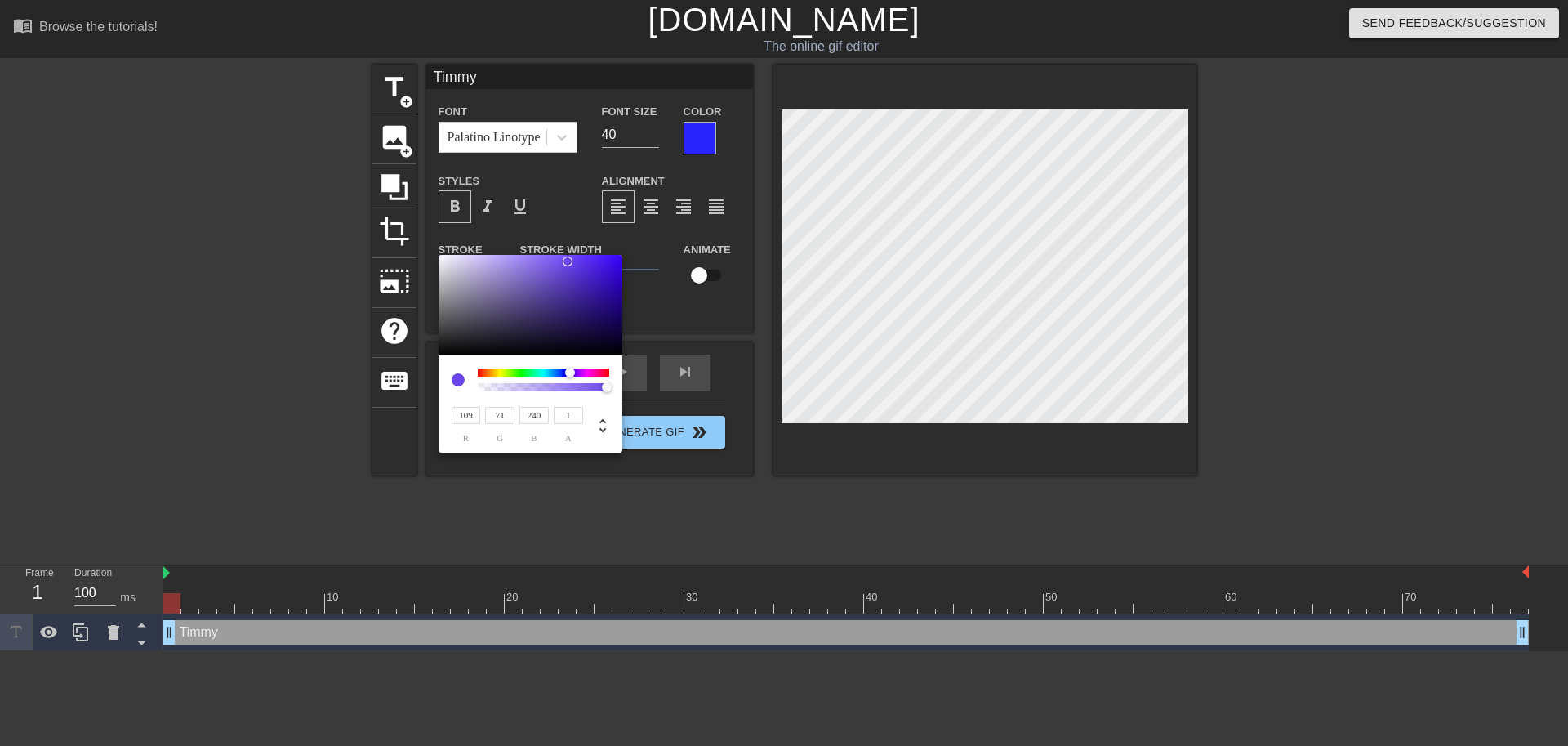
type input "237"
type input "109"
type input "71"
click at [567, 262] on div at bounding box center [567, 262] width 10 height 10
type input "123"
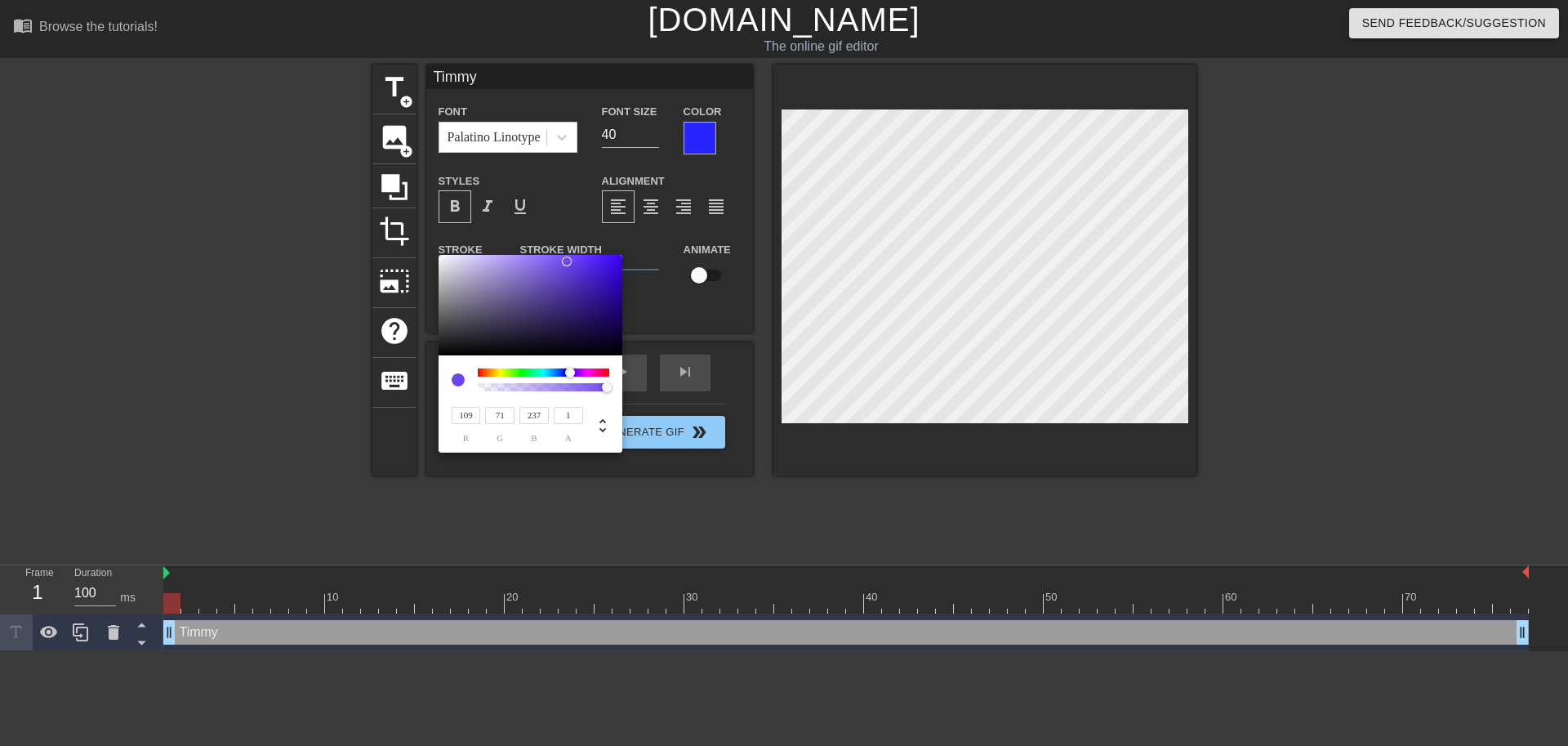
type input "89"
type input "235"
type input "129"
type input "93"
type input "246"
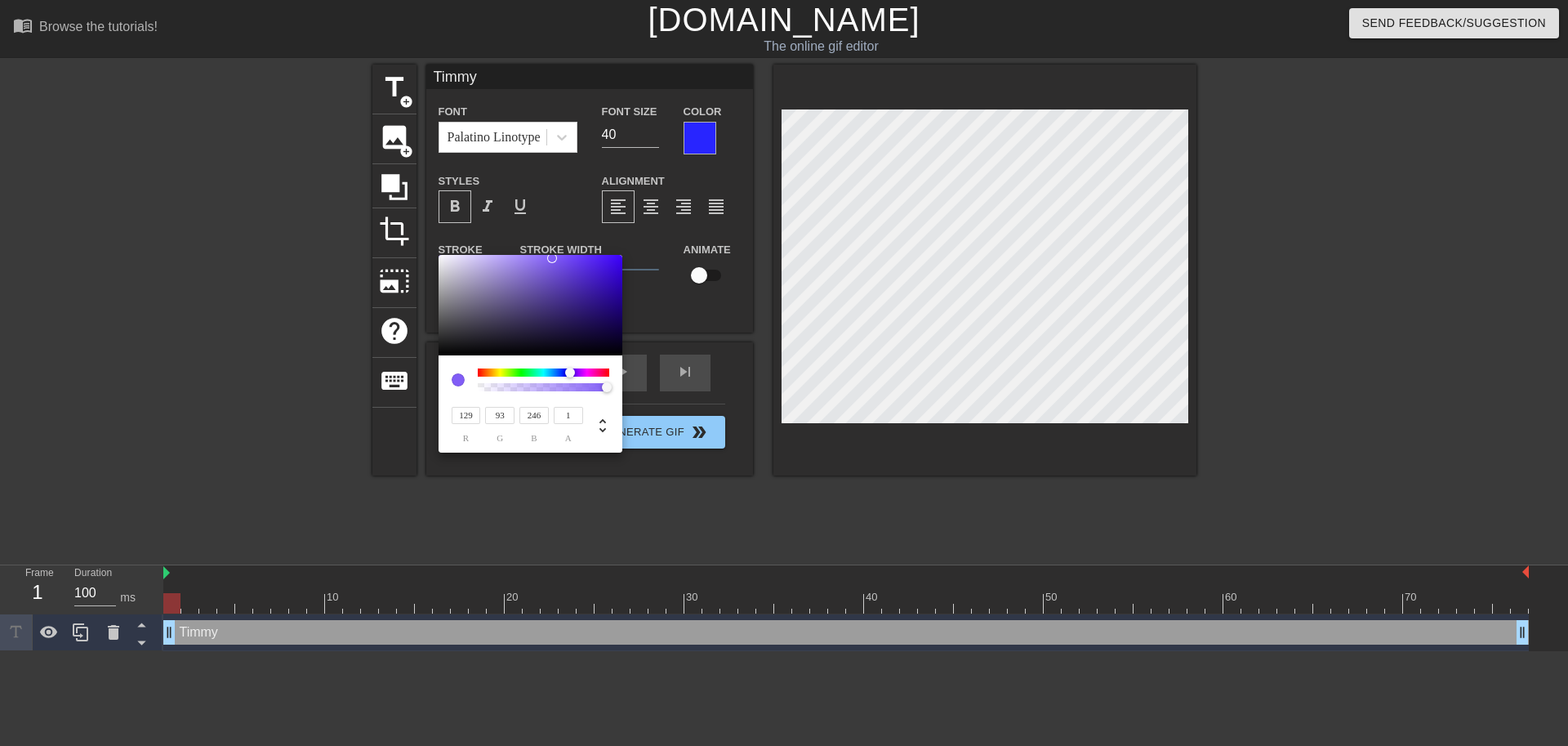
type input "151"
type input "118"
type input "255"
type input "154"
type input "122"
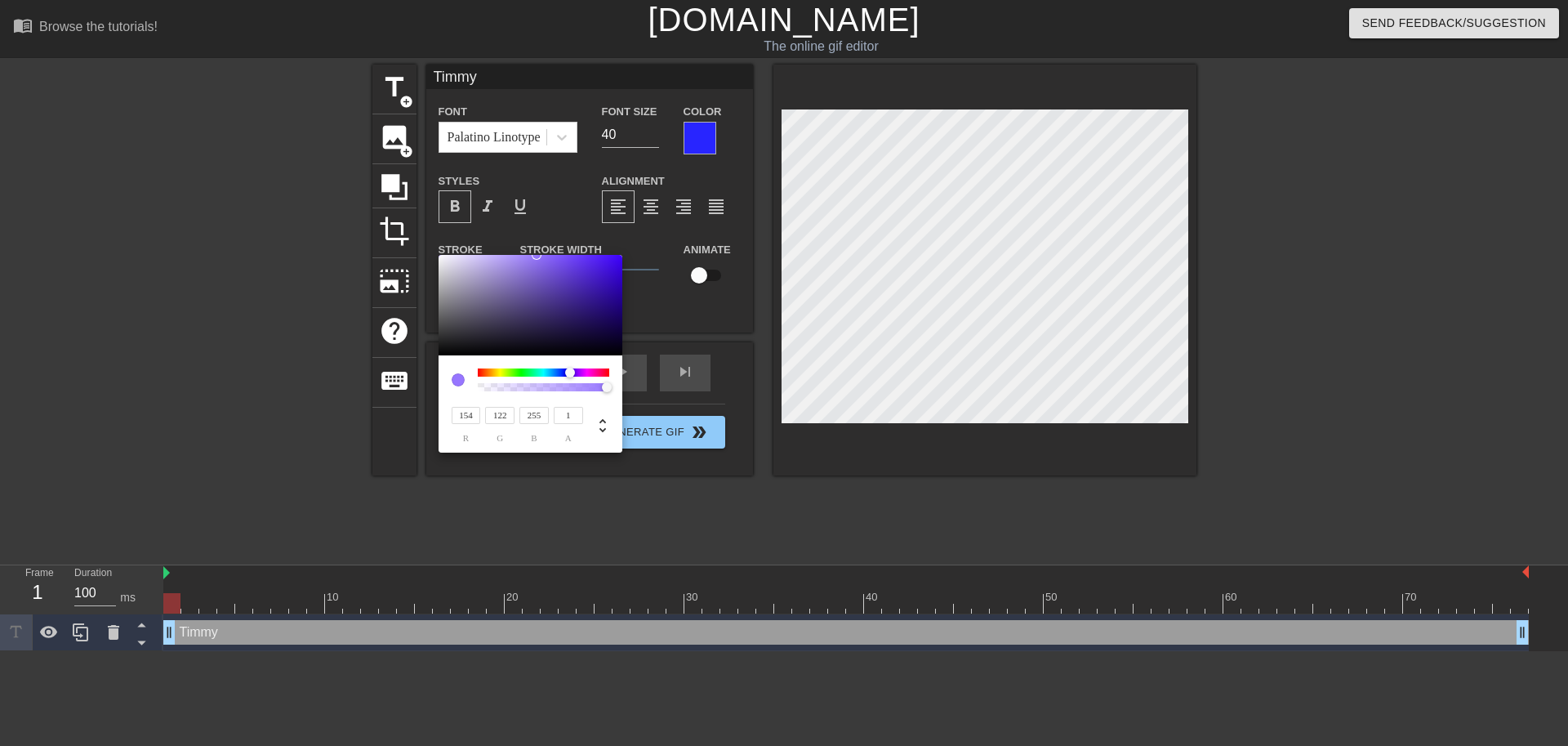
type input "153"
type input "121"
type input "254"
type input "128"
type input "98"
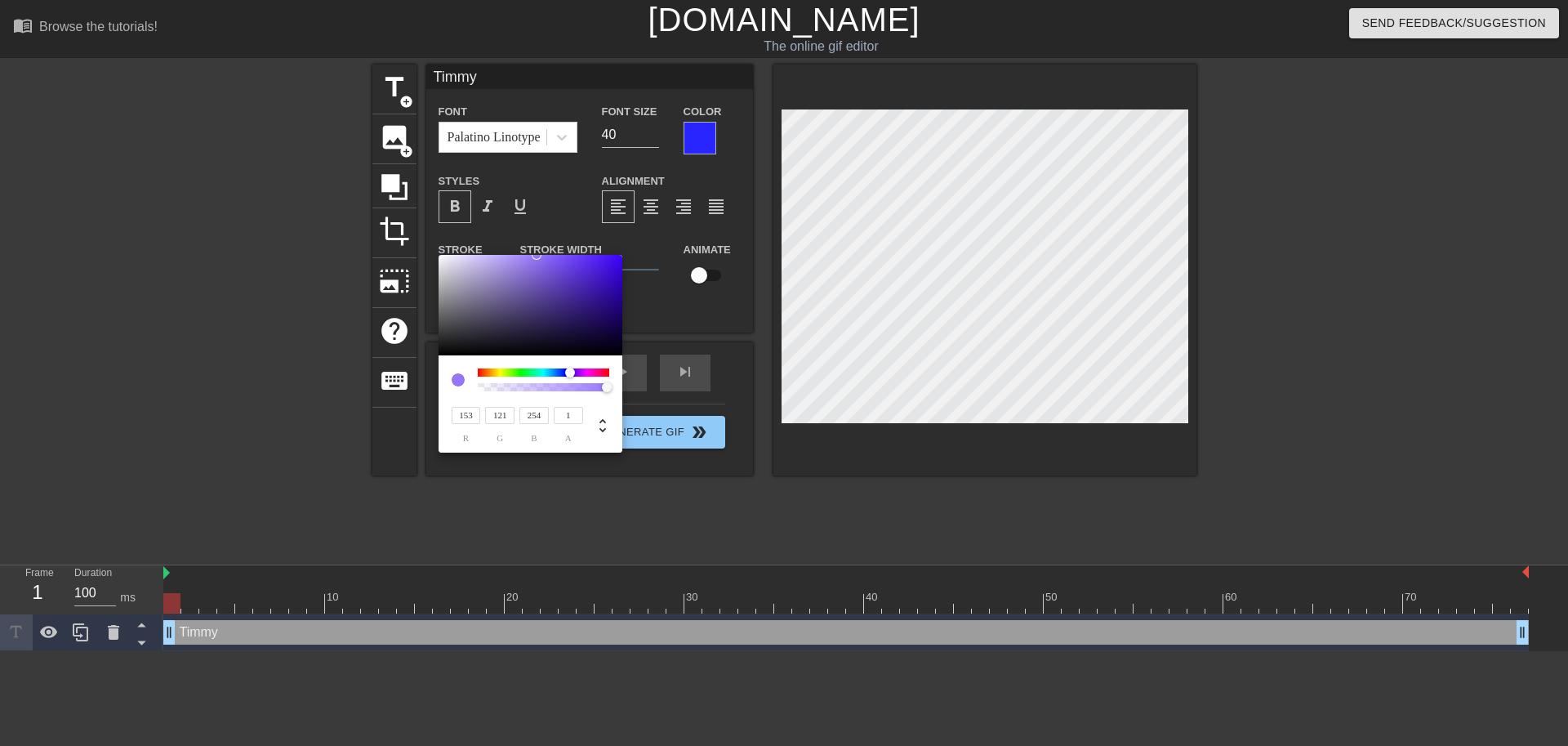
type input "223"
type input "108"
type input "80"
type input "196"
type input "103"
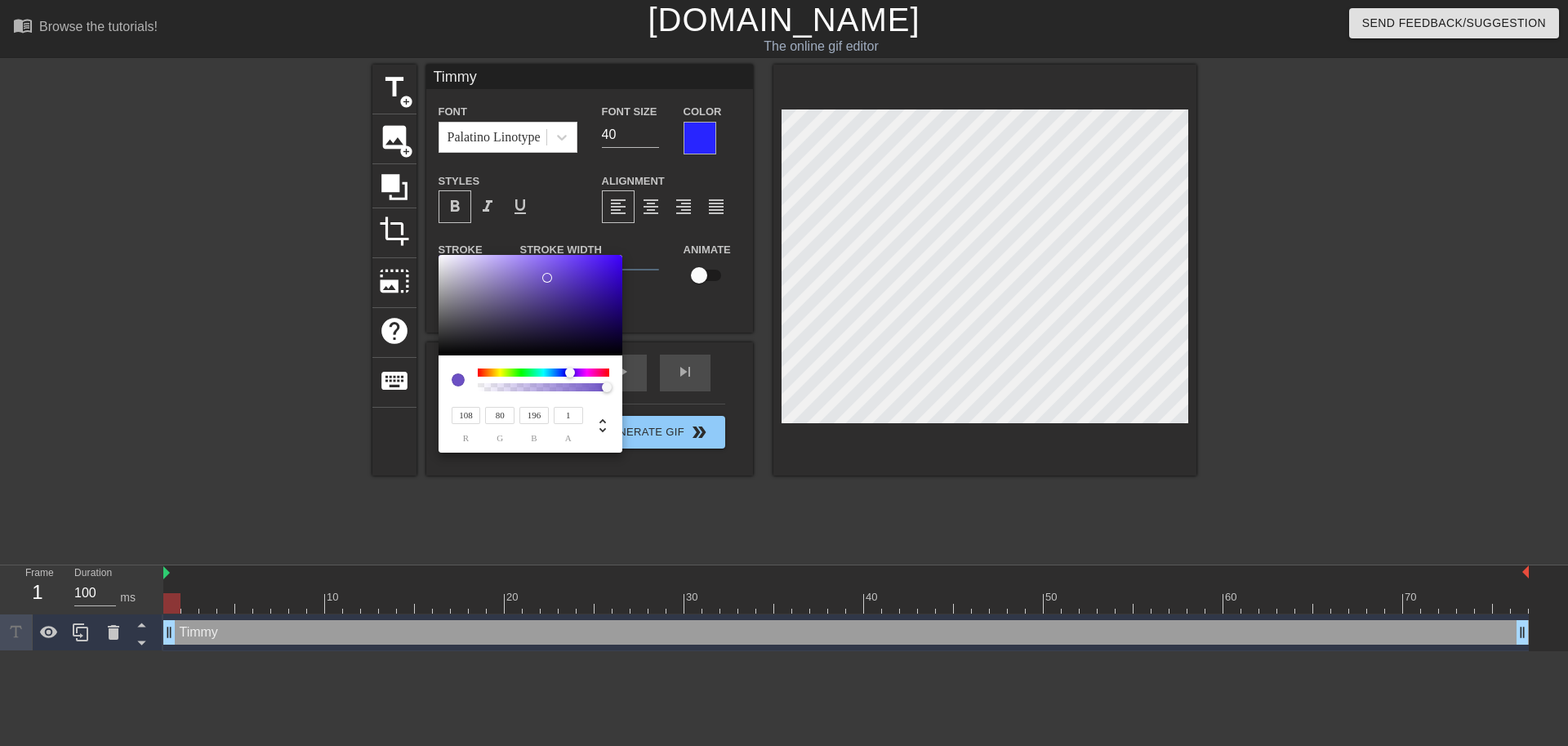
type input "76"
type input "188"
type input "101"
type input "75"
type input "182"
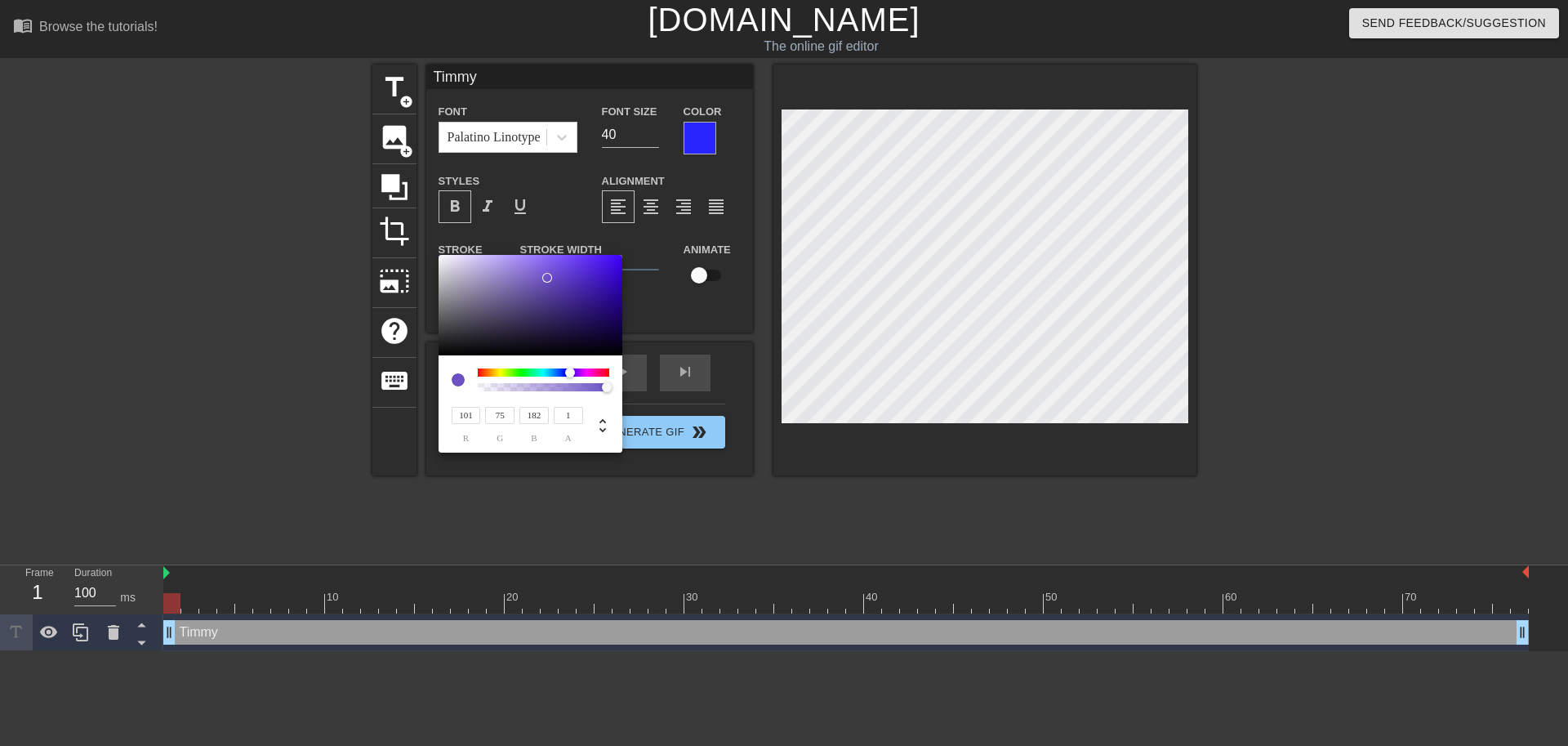
type input "78"
type input "176"
type input "107"
type input "86"
type input "178"
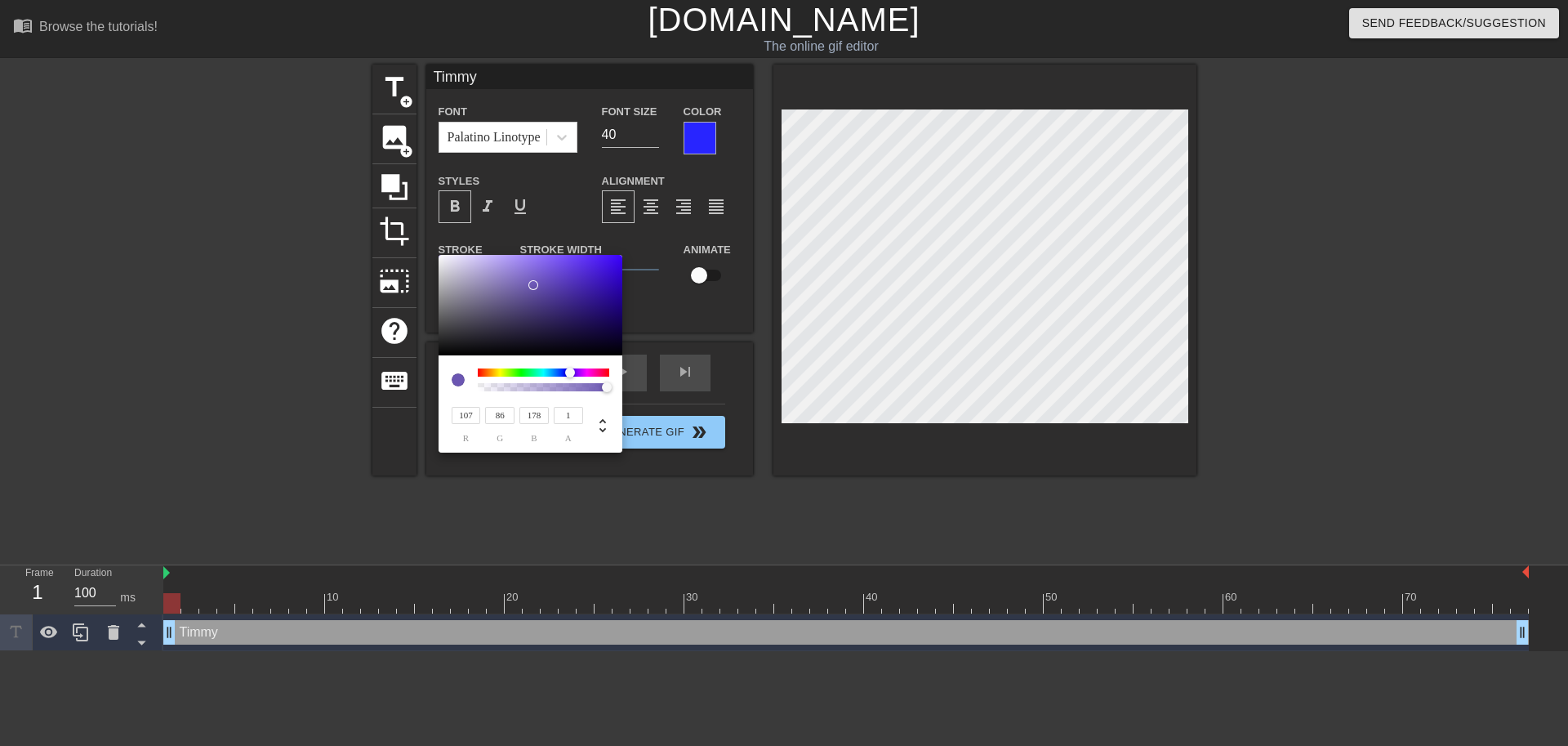
type input "119"
type input "98"
type input "190"
type input "123"
type input "101"
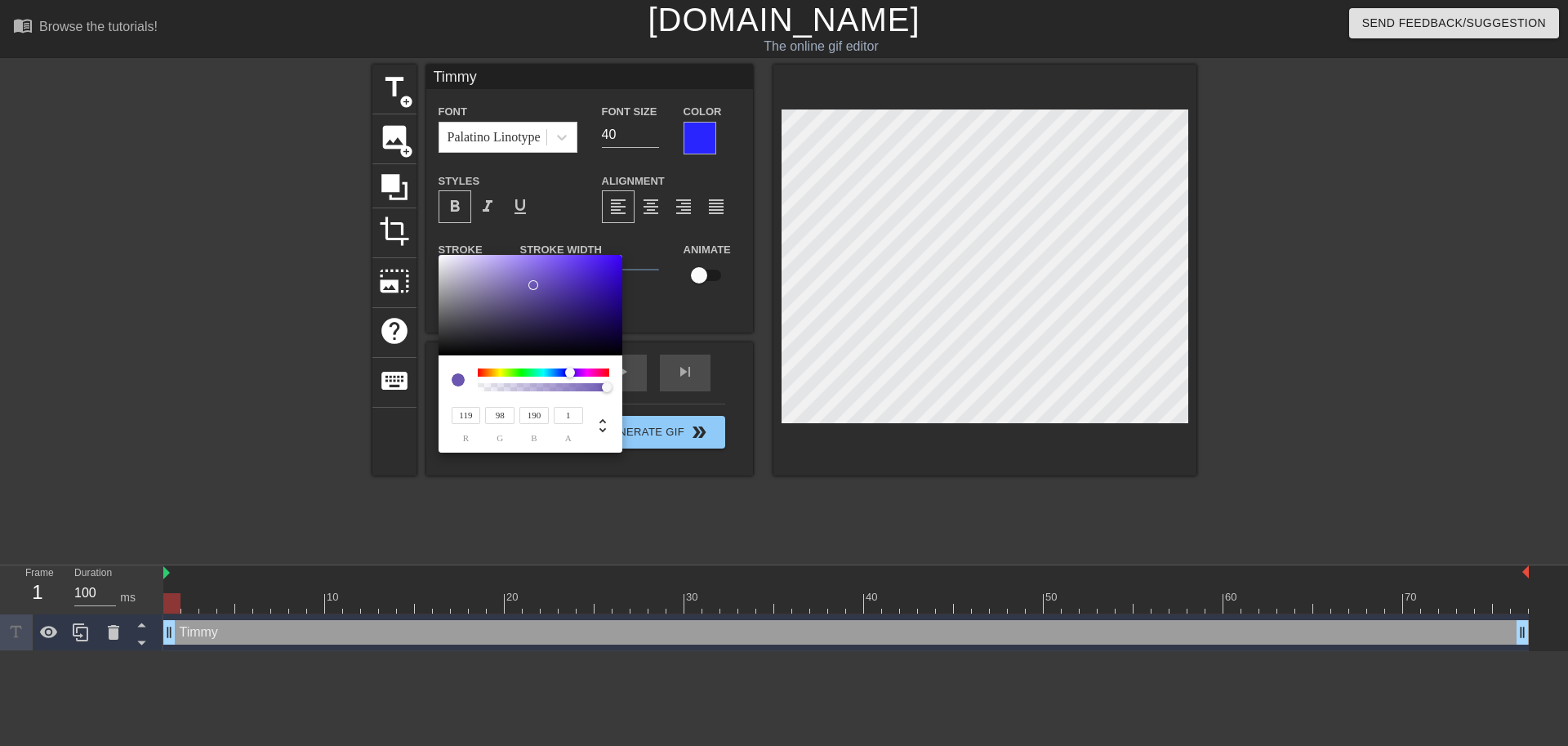
type input "194"
type input "130"
type input "108"
type input "200"
type input "199"
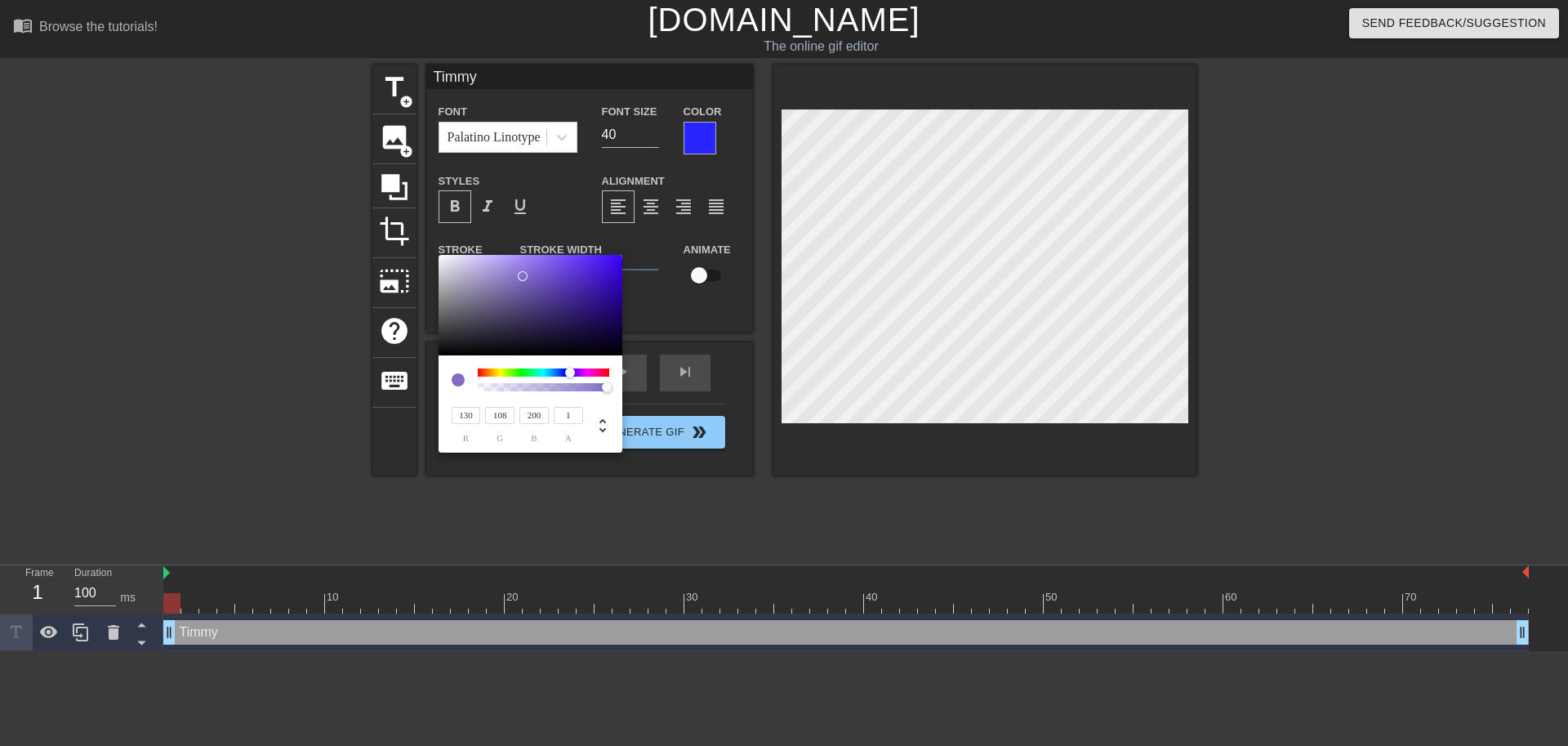
type input "181"
type input "255"
type input "197"
type input "179"
type input "193"
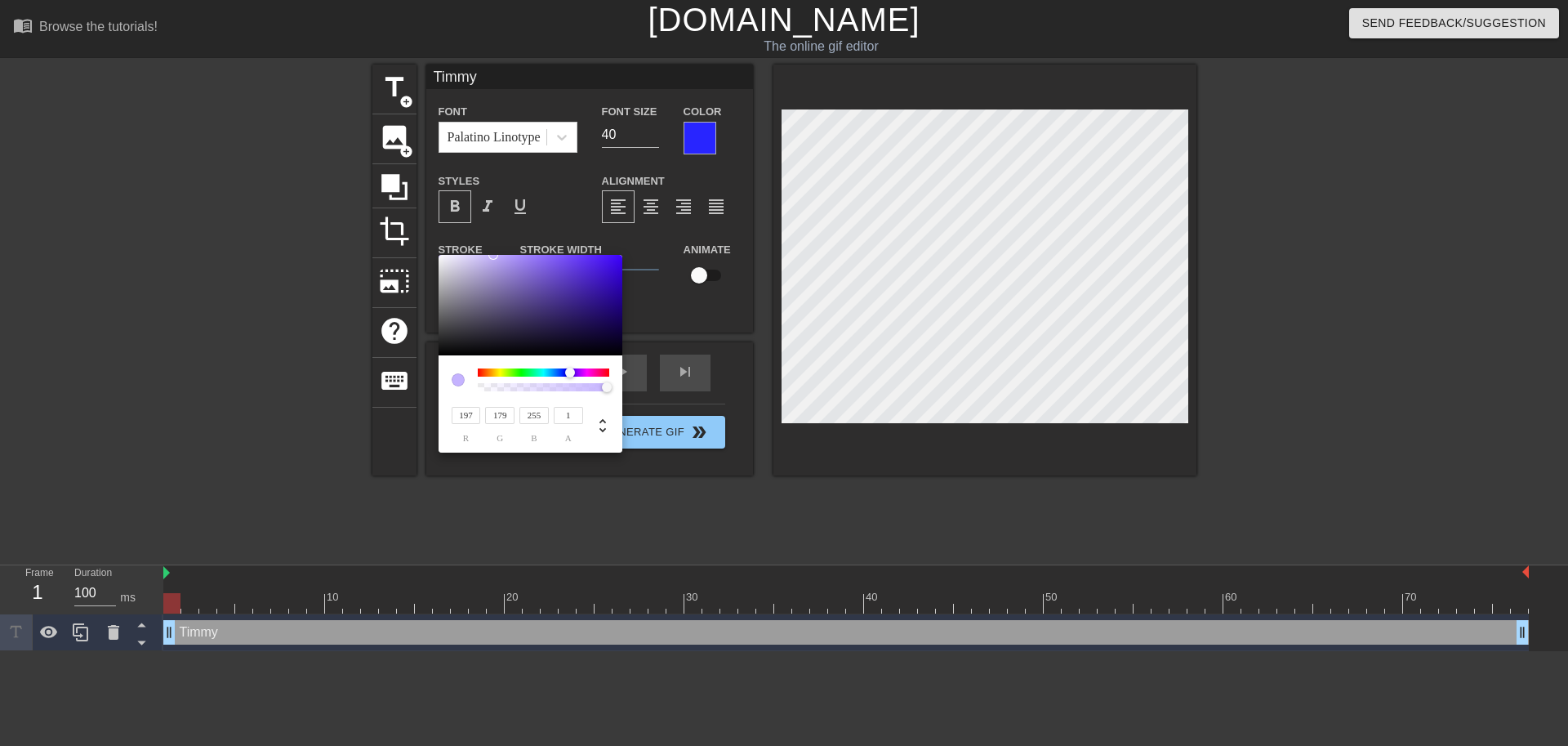
type input "176"
type input "250"
click at [492, 257] on div at bounding box center [492, 257] width 10 height 10
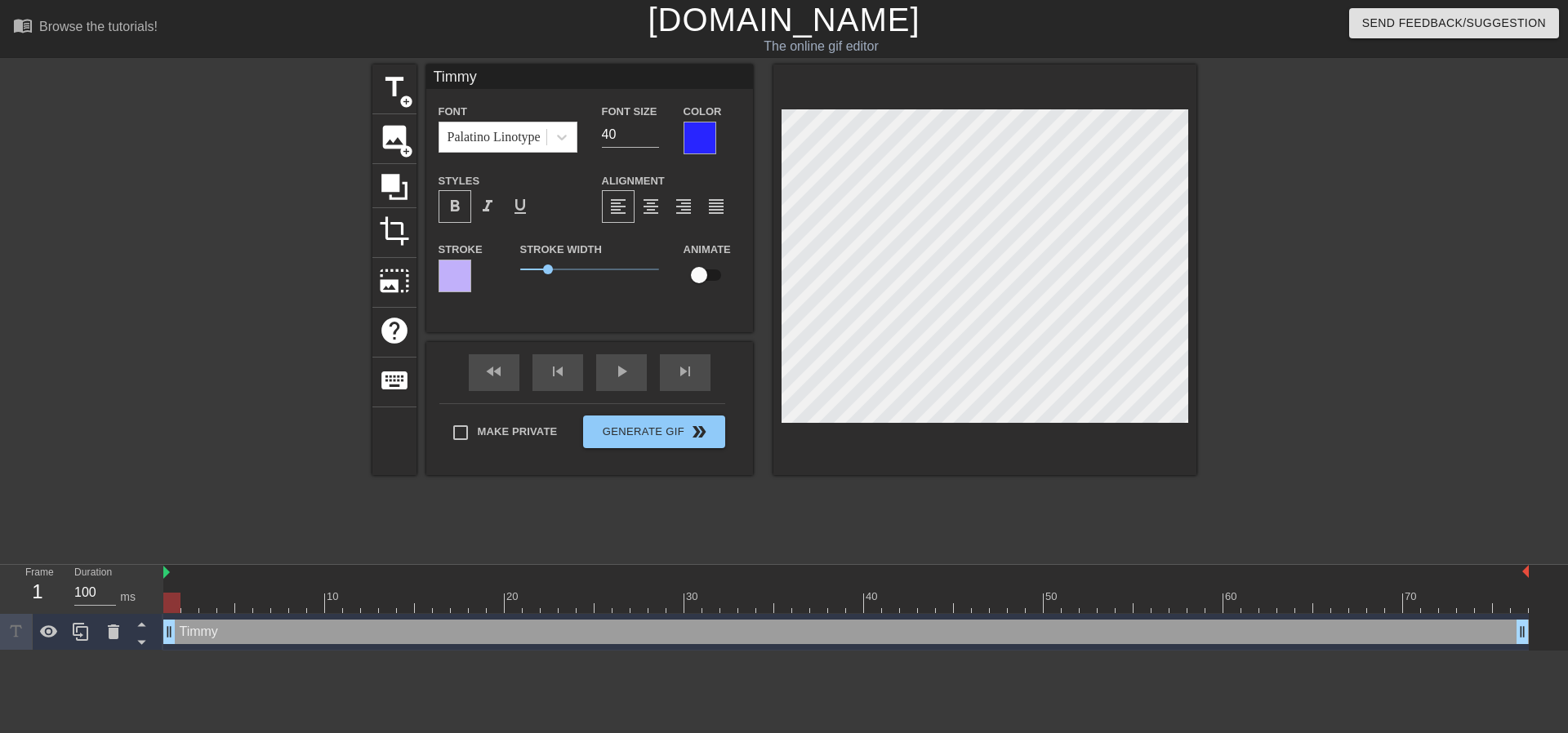
click at [441, 270] on div at bounding box center [454, 275] width 32 height 32
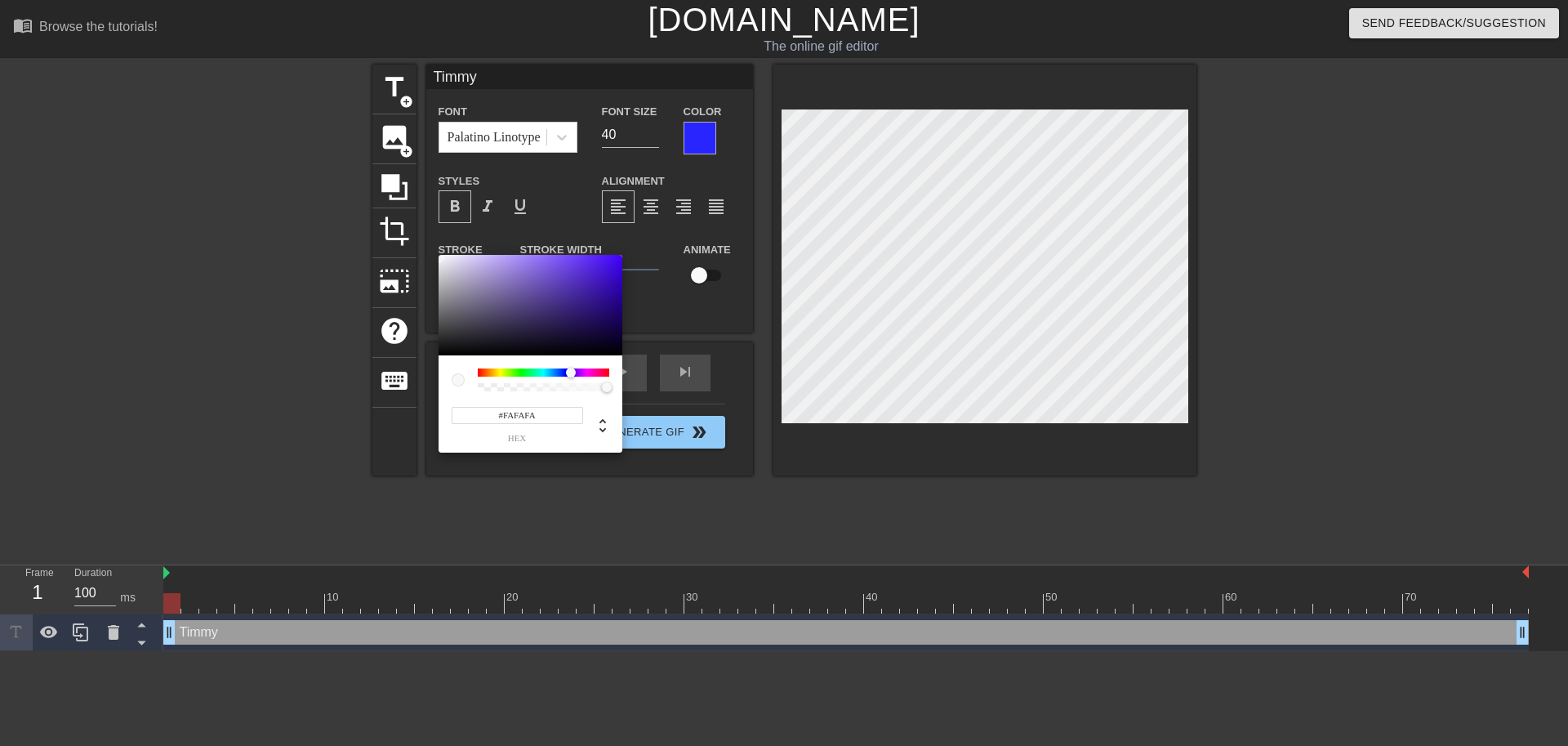
type input "#FFFFFF"
drag, startPoint x: 463, startPoint y: 286, endPoint x: 436, endPoint y: 253, distance: 42.6
click at [436, 253] on div "#FFFFFF hex" at bounding box center [784, 373] width 1568 height 746
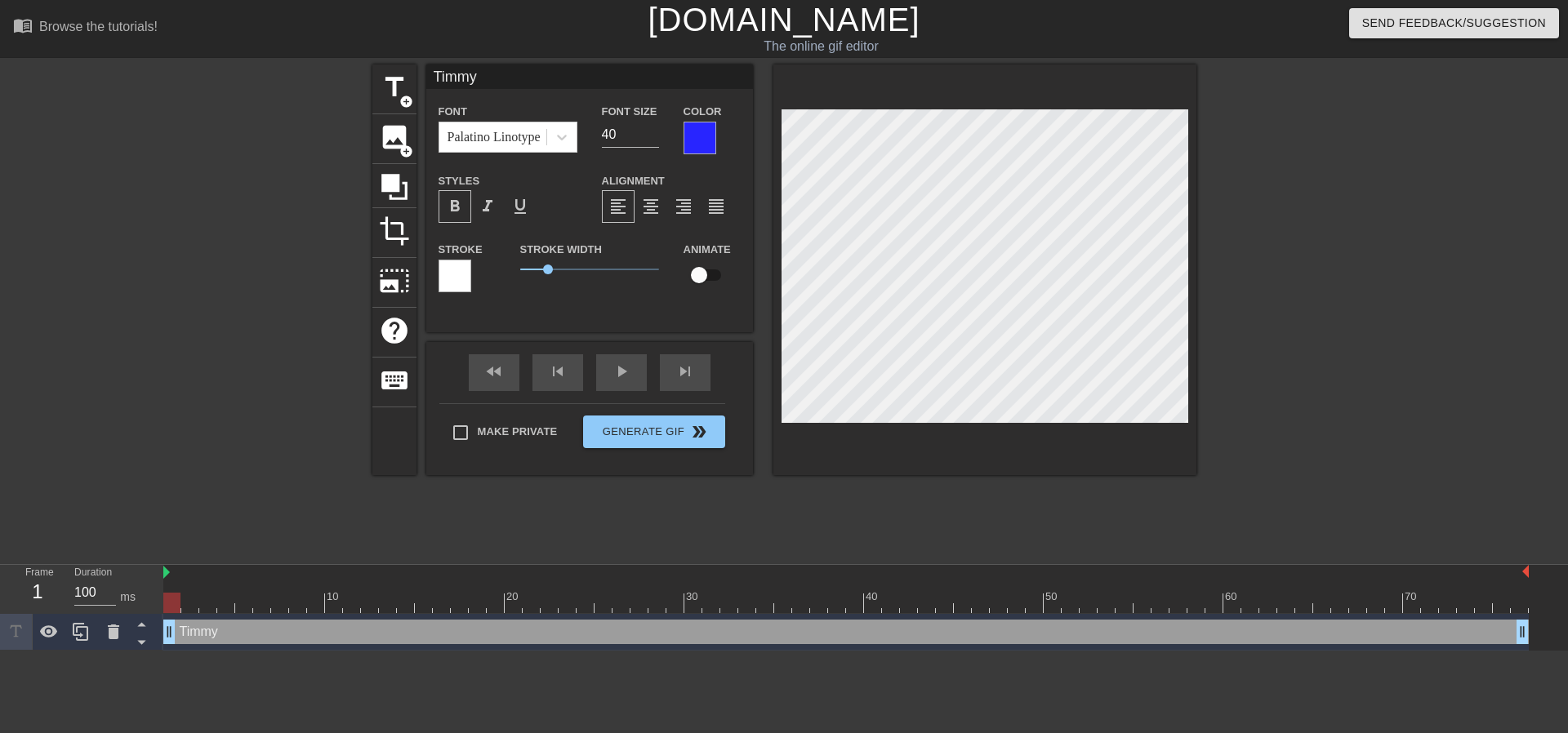
click at [695, 140] on div at bounding box center [699, 138] width 32 height 32
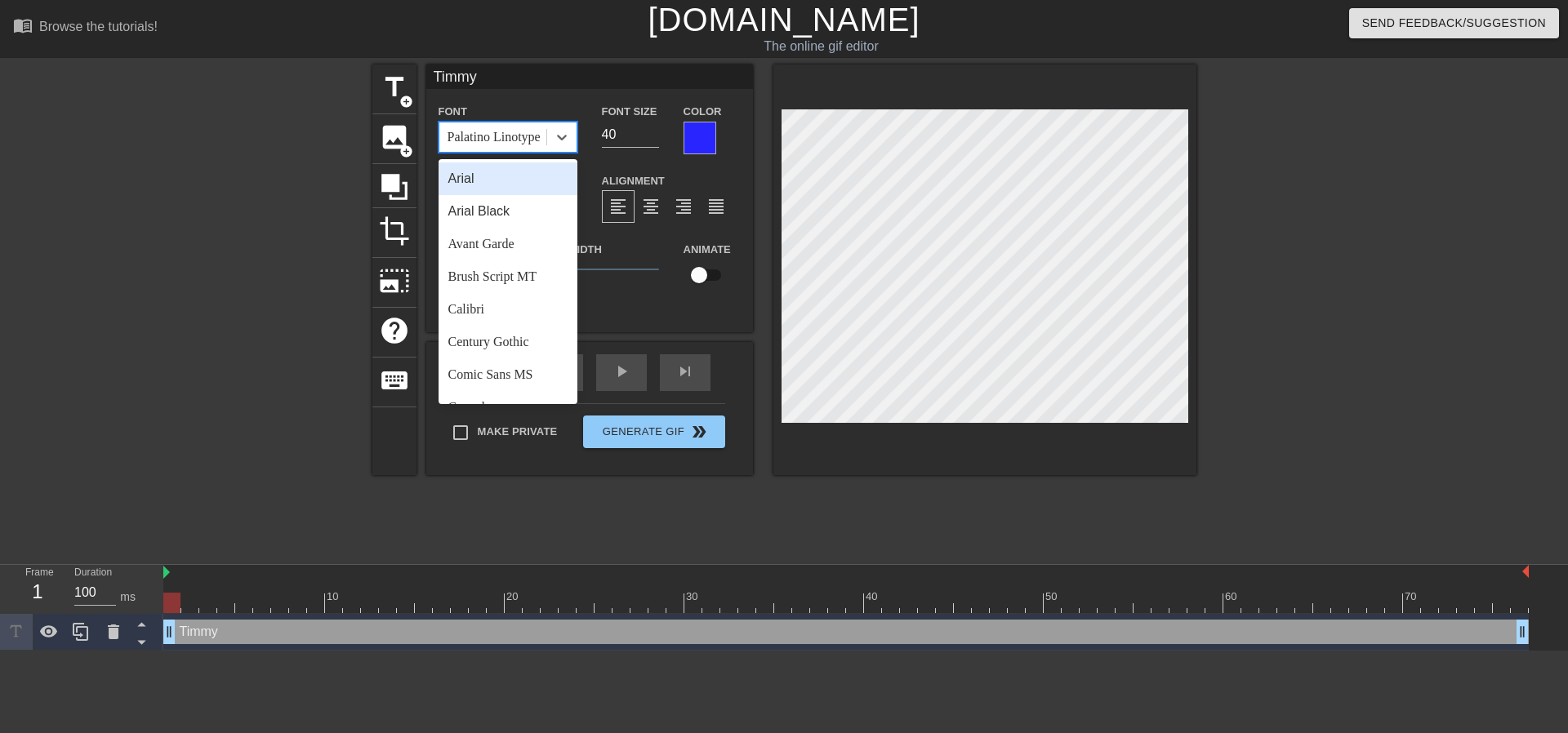
click at [521, 134] on div "Palatino Linotype" at bounding box center [493, 138] width 93 height 20
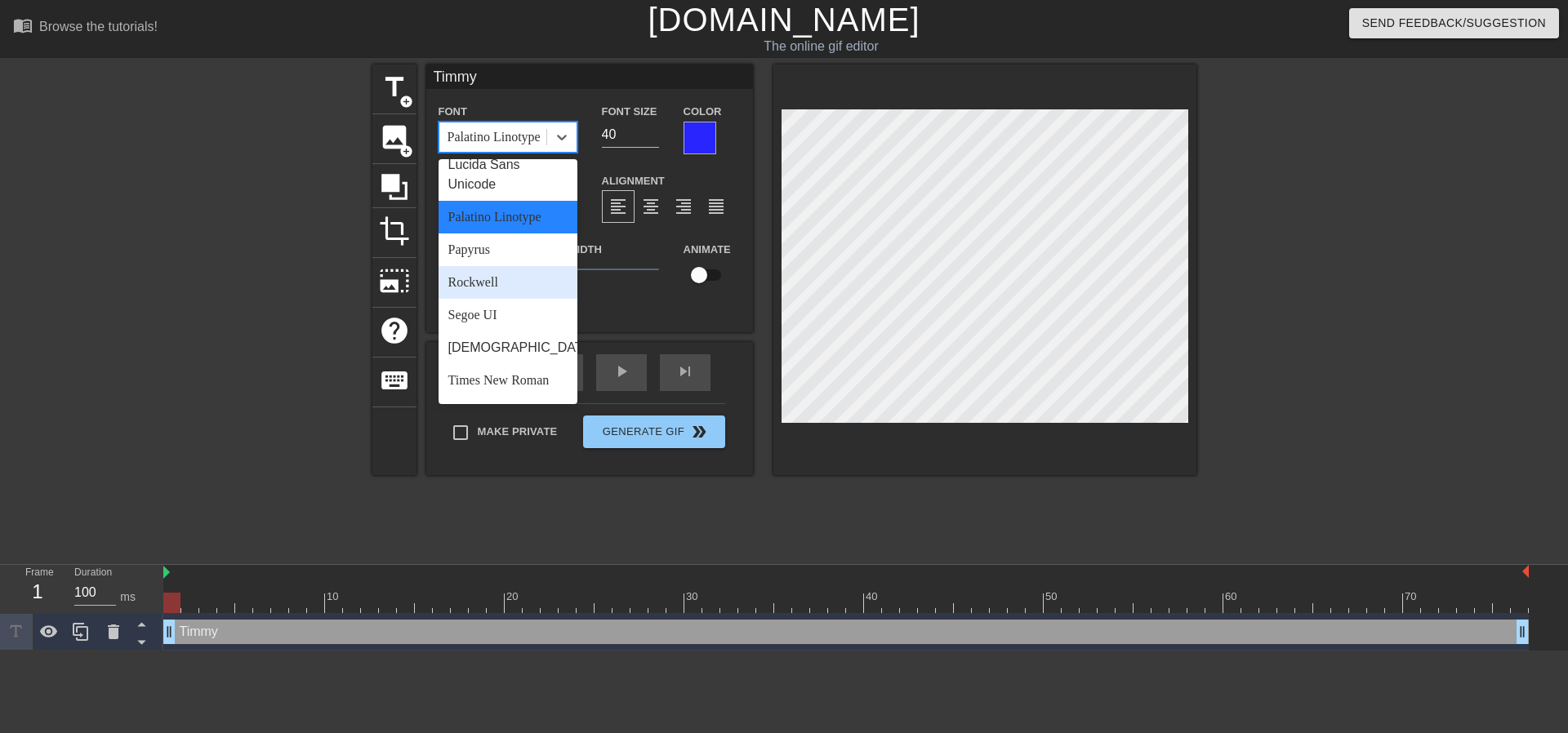
click at [517, 266] on div "Rockwell" at bounding box center [508, 282] width 139 height 32
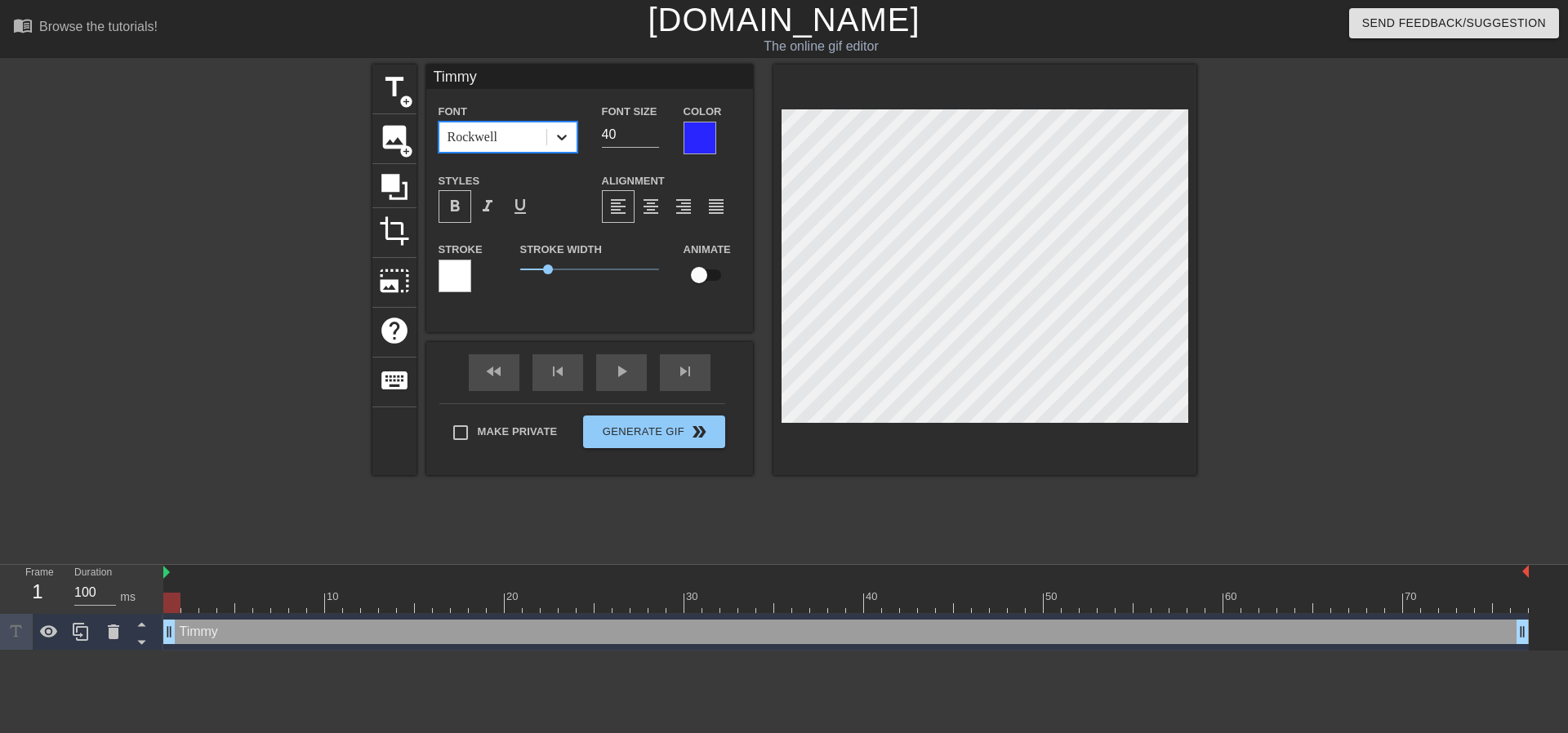
click at [568, 143] on div at bounding box center [562, 137] width 29 height 29
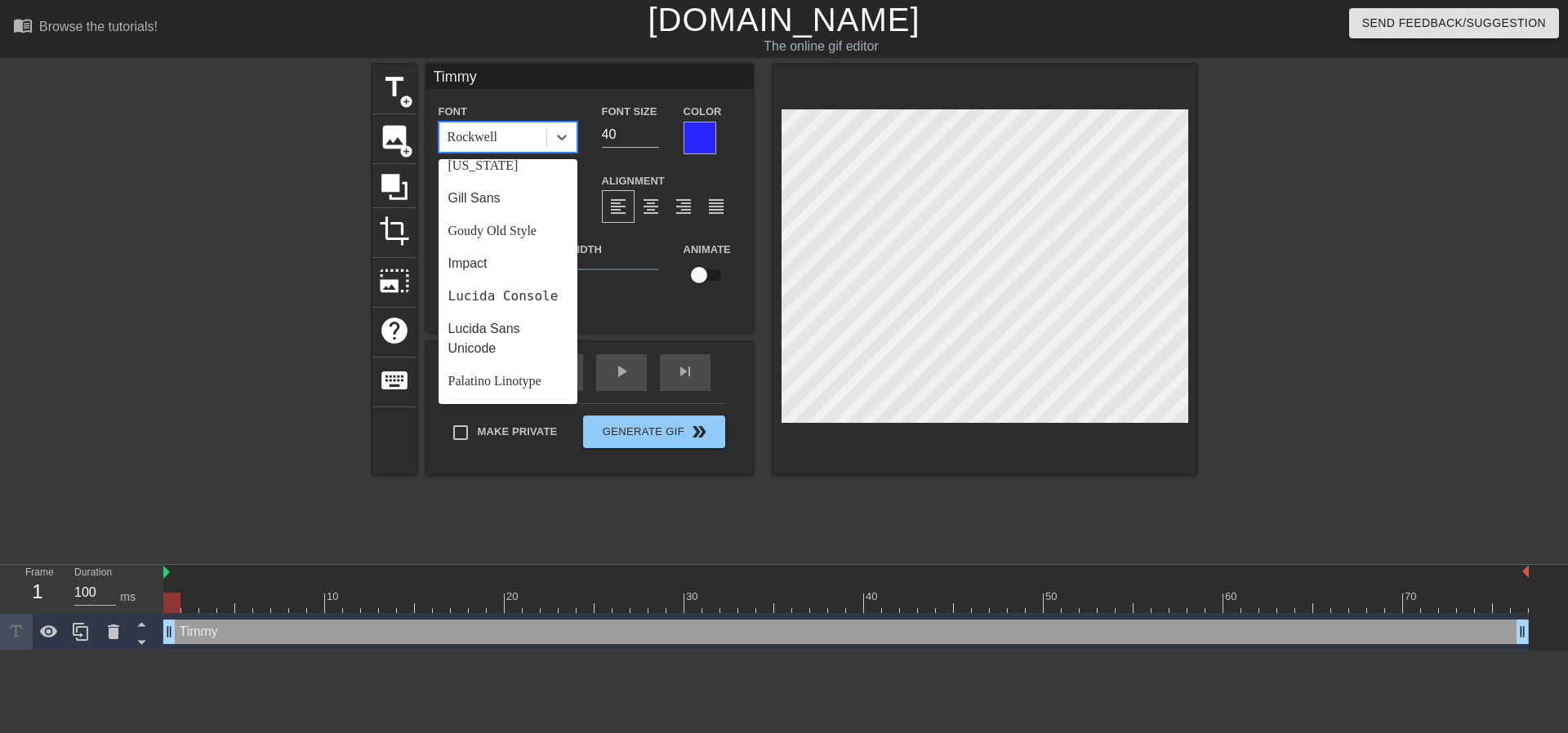
scroll to position [334, 0]
click at [461, 253] on div "Impact" at bounding box center [508, 268] width 139 height 32
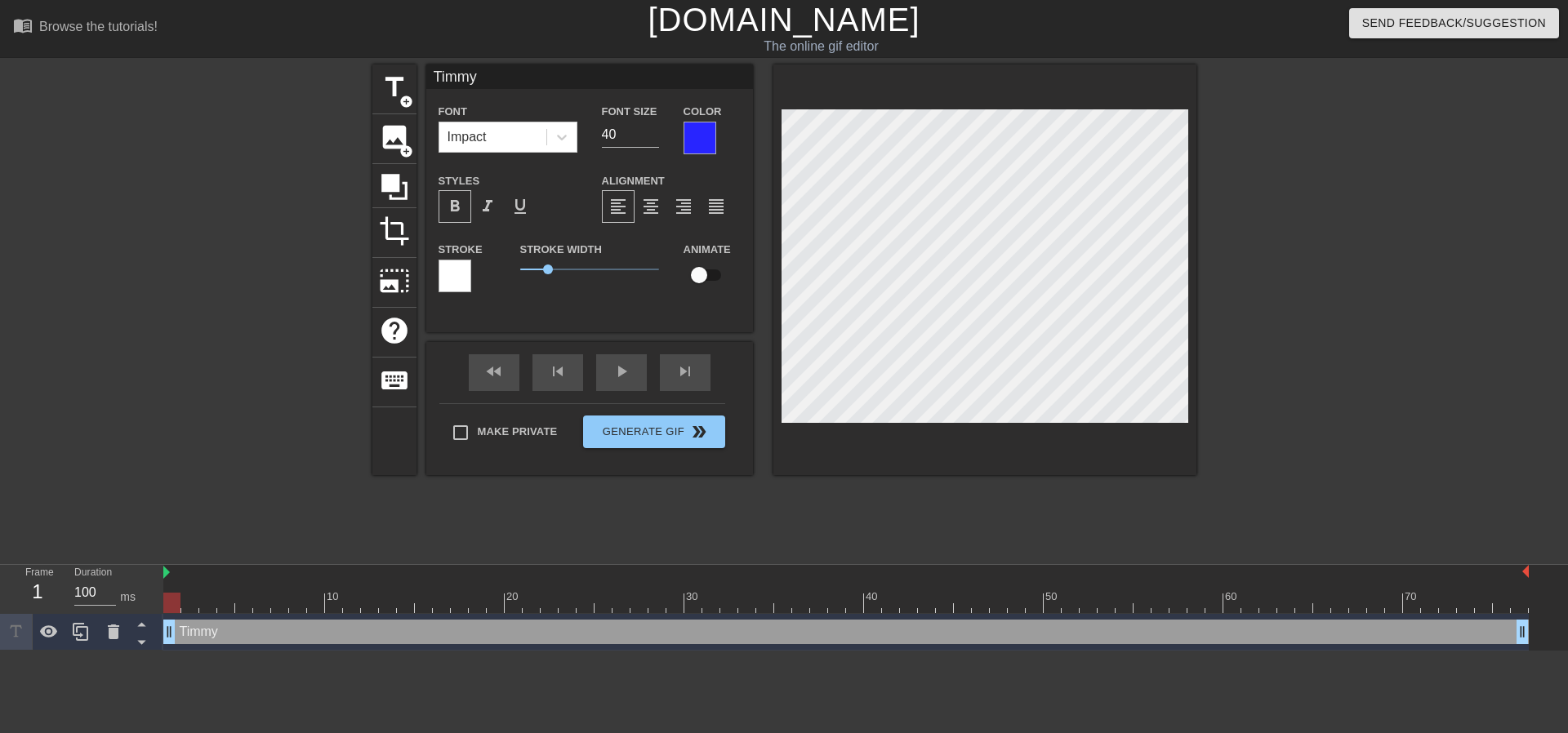
click at [457, 207] on span "format_bold" at bounding box center [455, 207] width 20 height 20
click at [1322, 326] on div at bounding box center [1339, 309] width 245 height 490
click at [492, 202] on span "format_italic" at bounding box center [487, 207] width 20 height 20
click at [618, 147] on div "Font Size 40" at bounding box center [631, 128] width 82 height 53
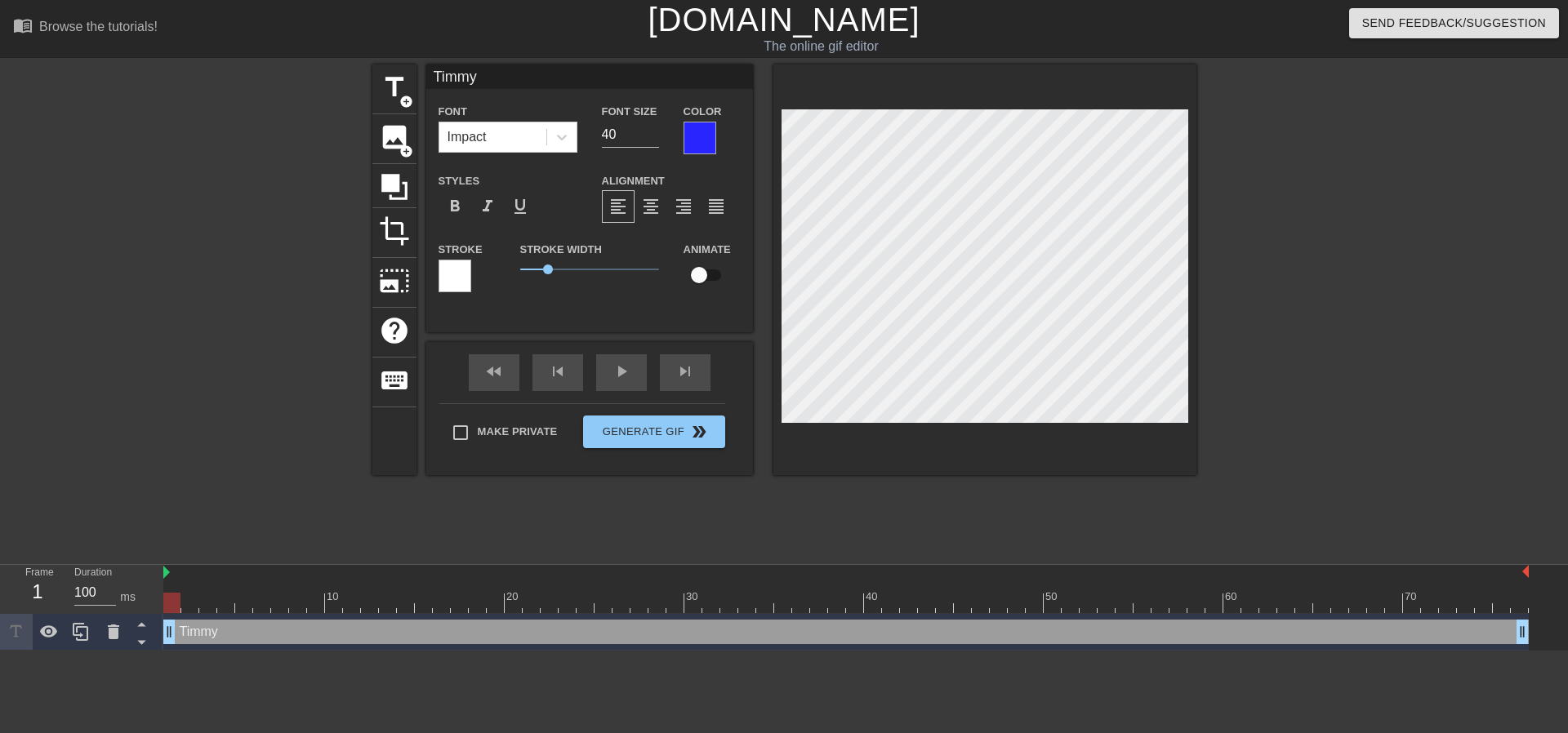
click at [699, 131] on div at bounding box center [699, 138] width 32 height 32
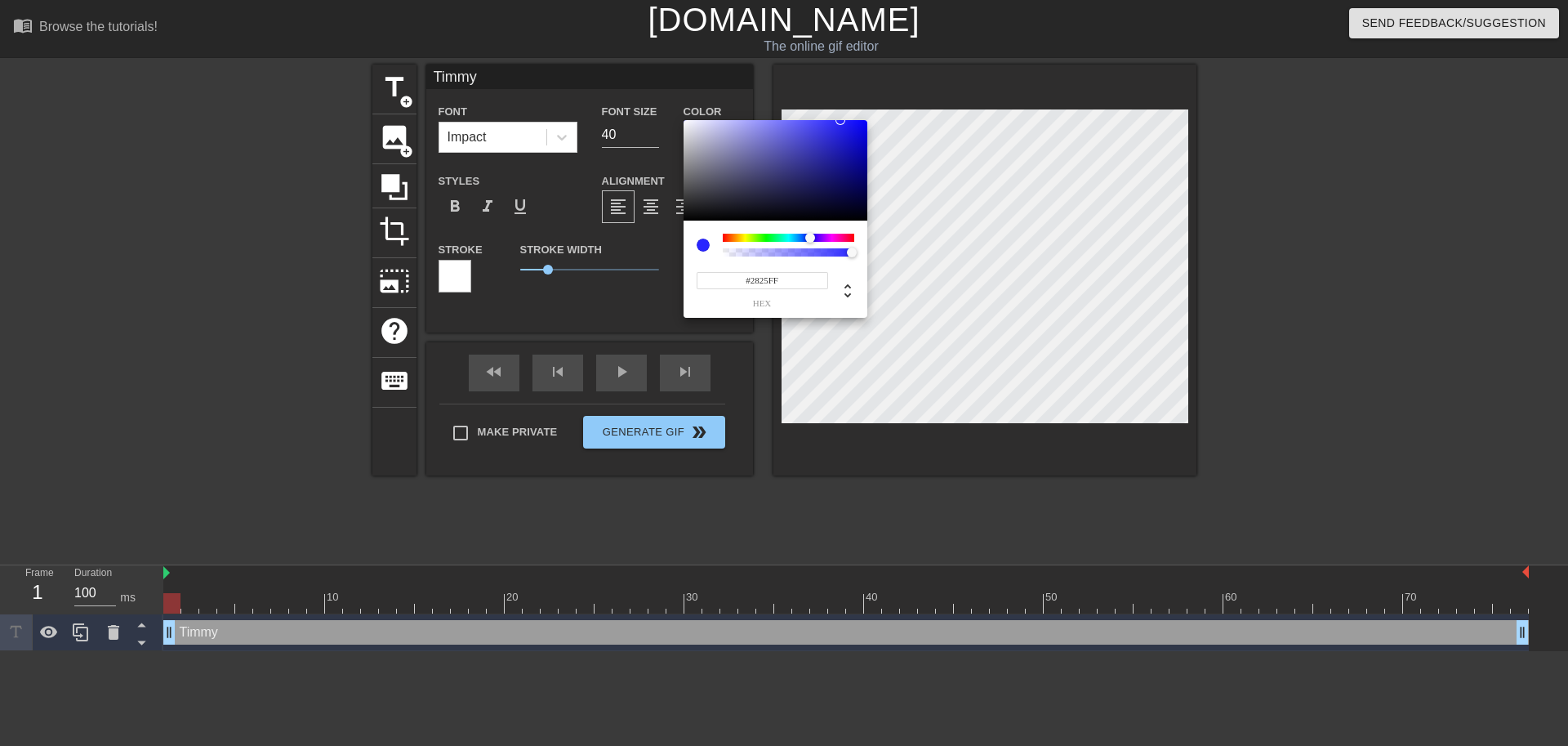
type input "40"
type input "1"
drag, startPoint x: 820, startPoint y: 253, endPoint x: 880, endPoint y: 247, distance: 60.3
click at [880, 247] on div "40 r 37 g 255 b 1 a" at bounding box center [784, 373] width 1568 height 746
type input "37"
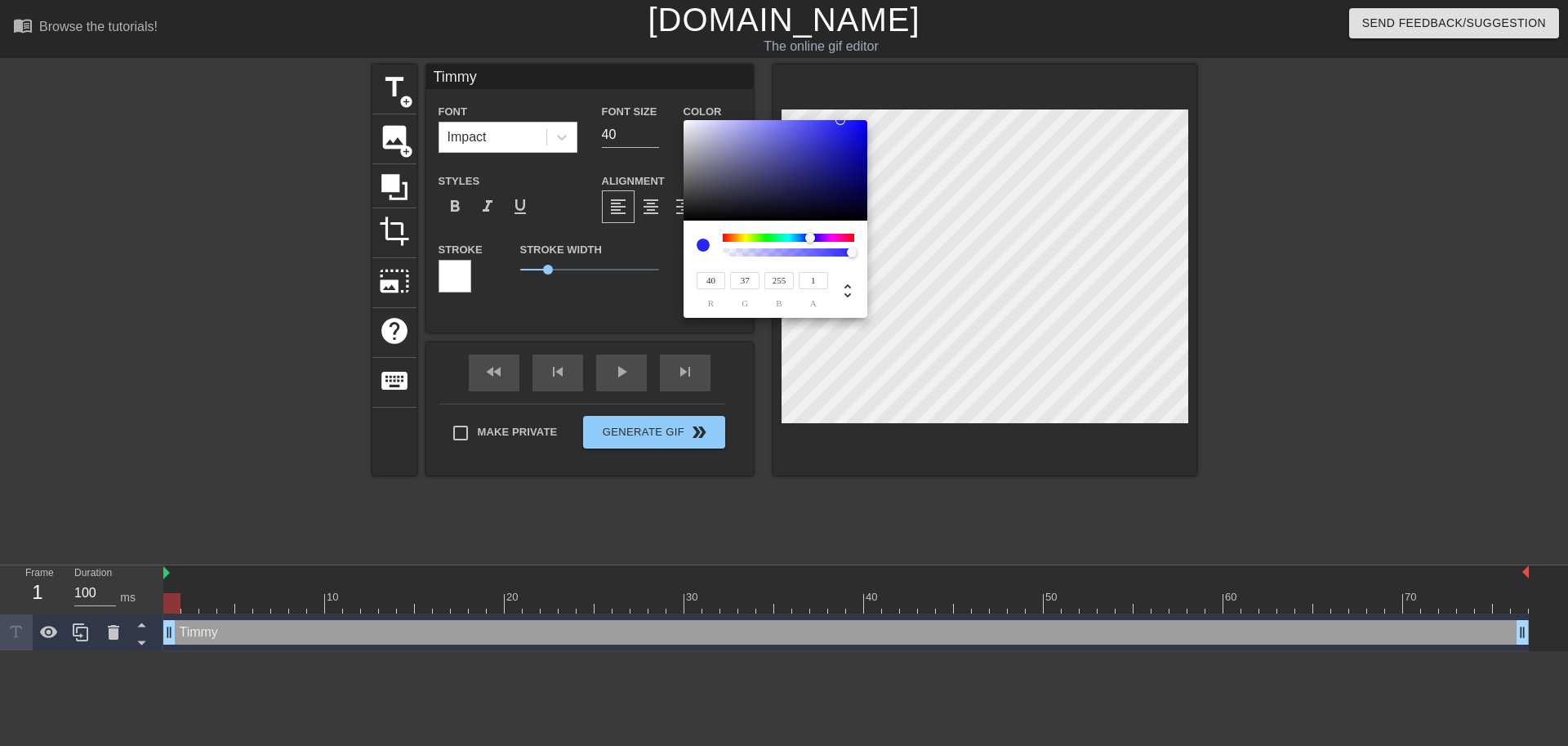
type input "34"
type input "200"
click at [836, 142] on div at bounding box center [775, 171] width 184 height 102
type input "36"
type input "33"
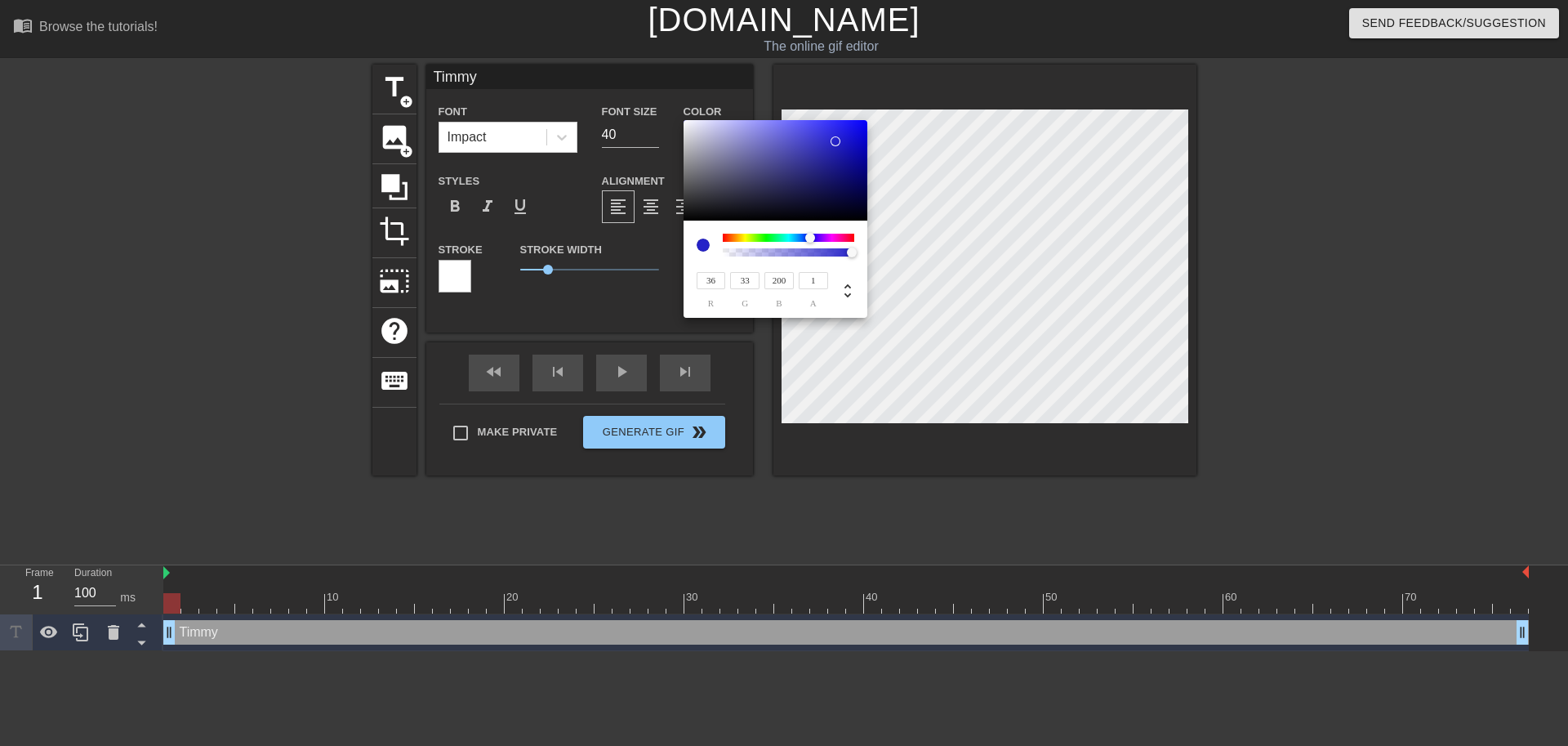
type input "24"
type input "21"
type input "198"
type input "14"
type input "11"
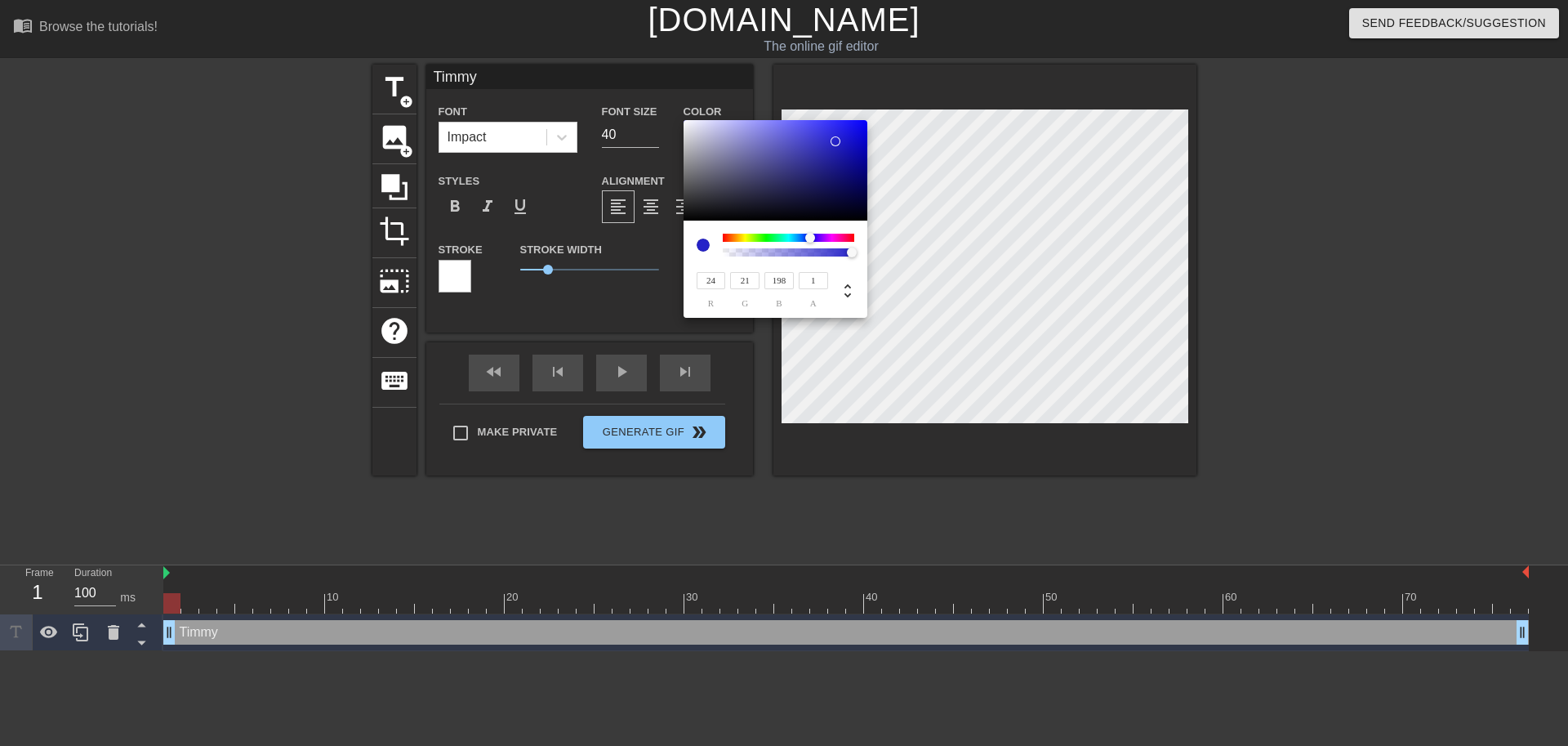
type input "196"
type input "10"
type input "7"
type input "4"
type input "0"
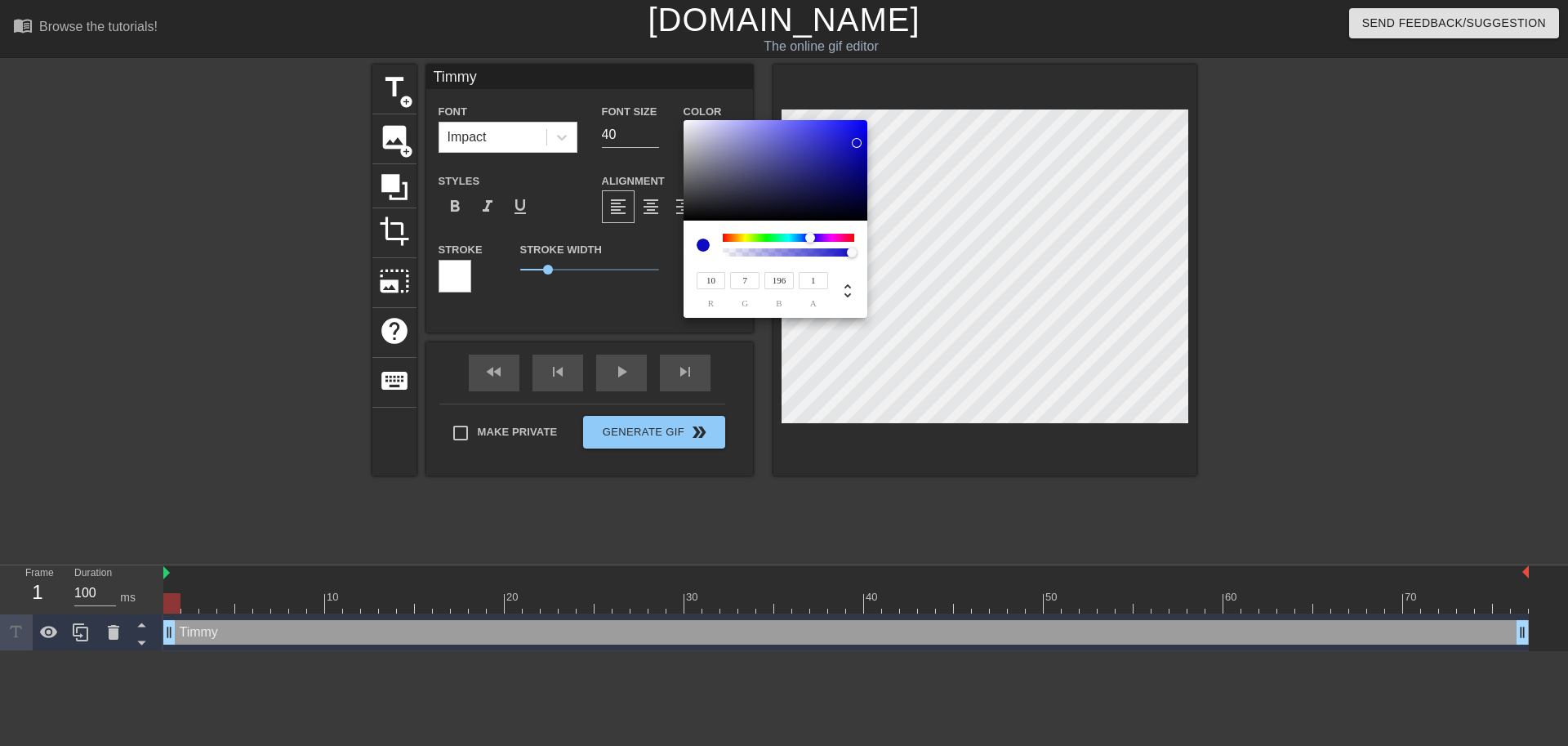
type input "194"
type input "7"
type input "2"
type input "12"
type input "7"
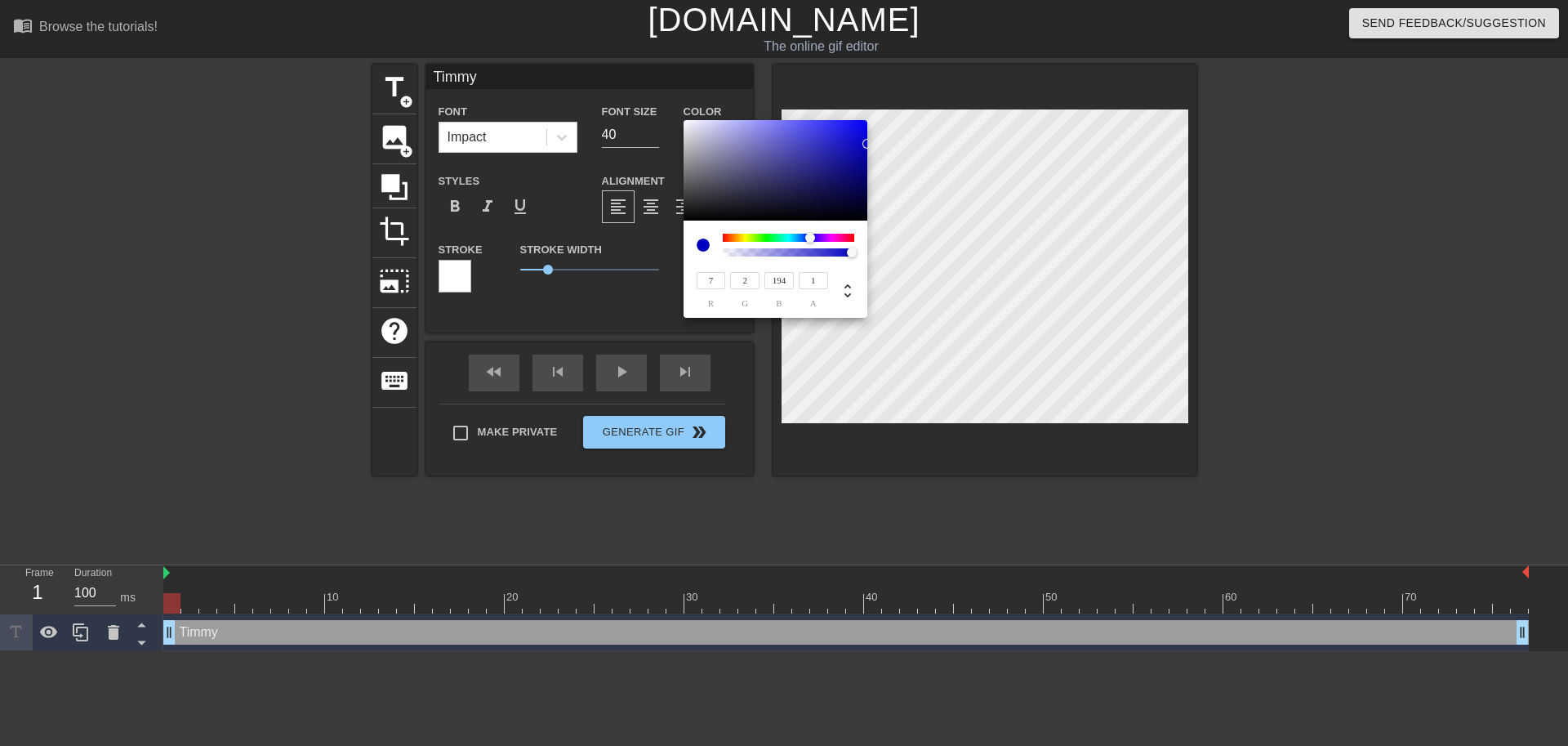
type input "198"
type input "23"
type input "18"
type input "217"
type input "34"
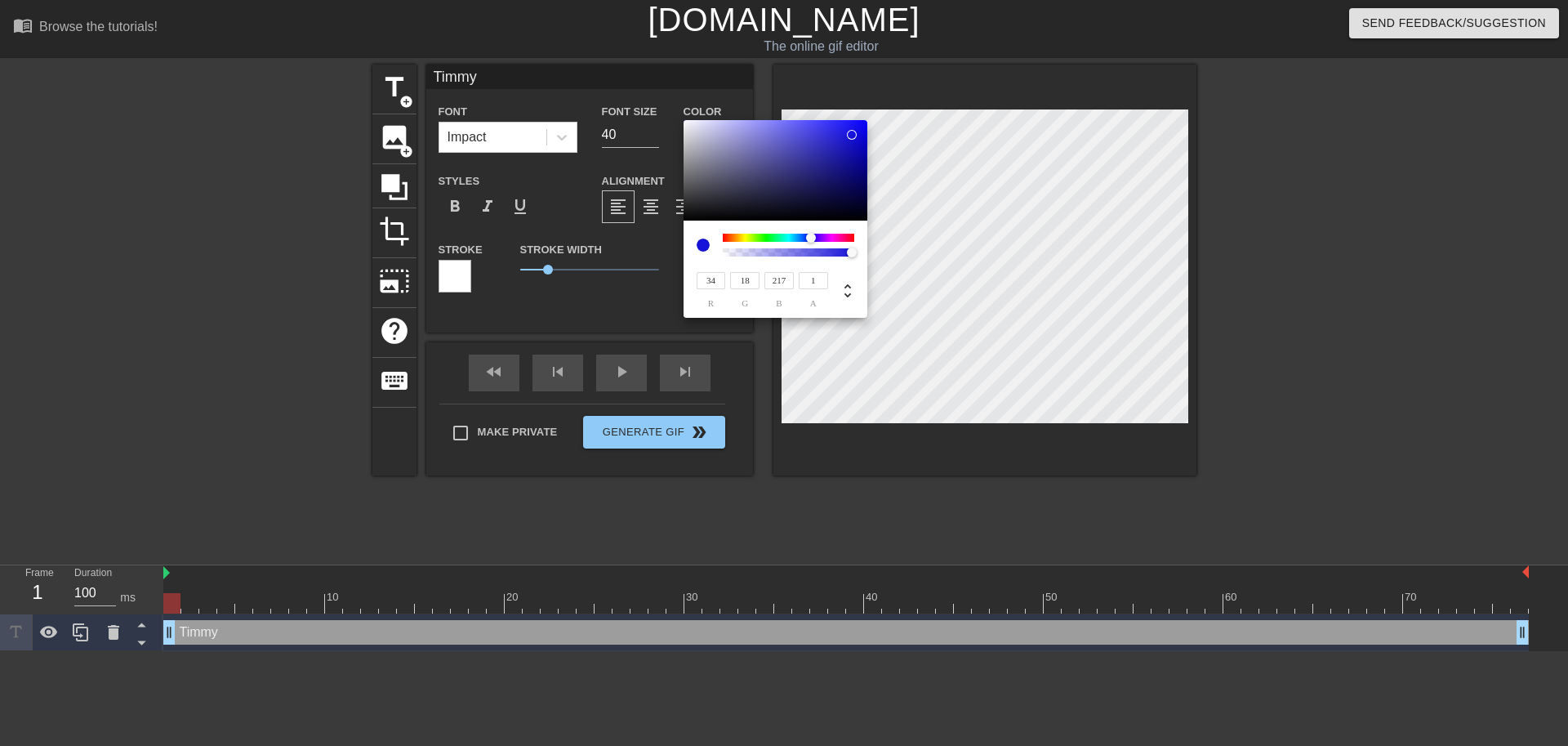
type input "29"
type input "227"
type input "38"
type input "33"
type input "231"
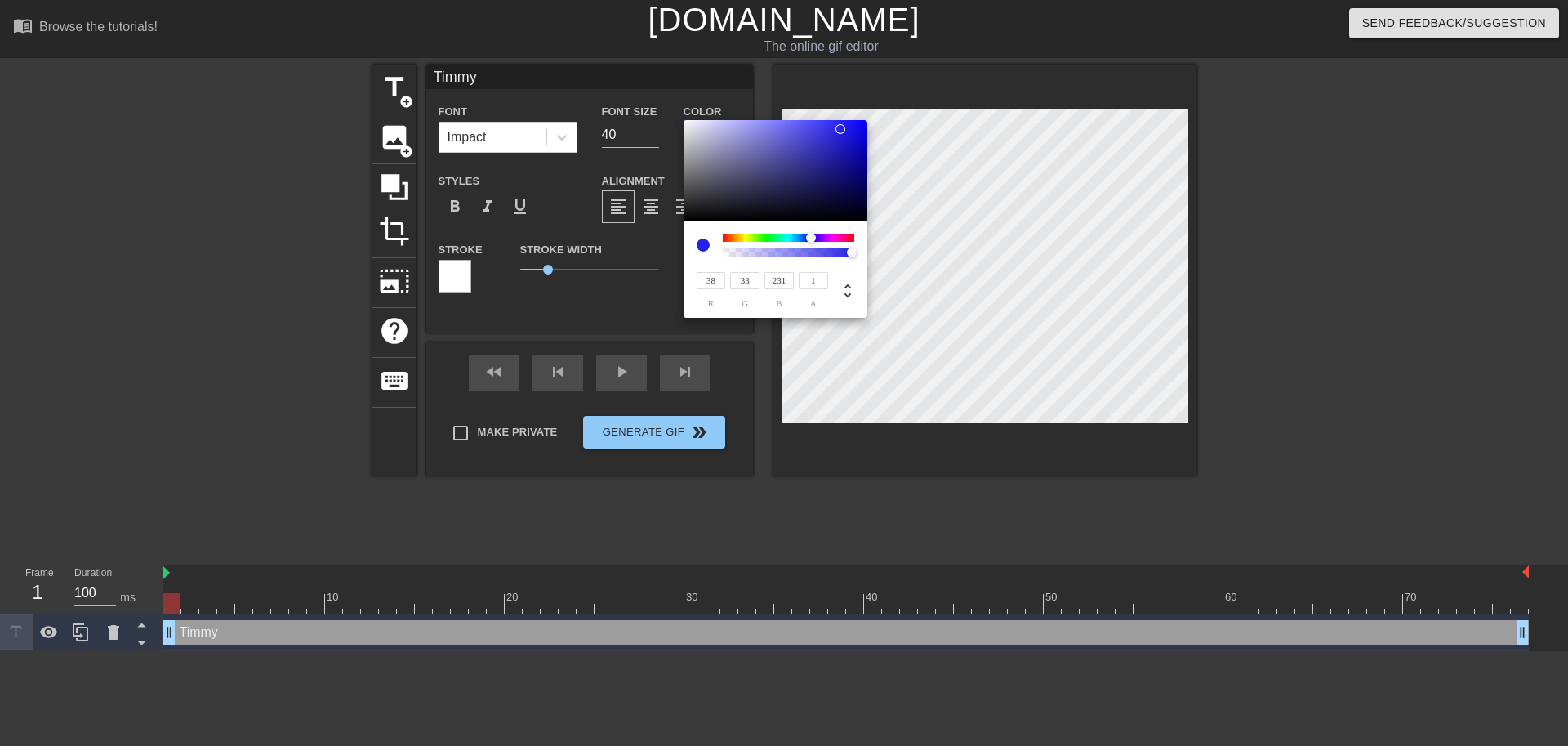
type input "39"
type input "34"
type input "227"
type input "36"
type input "31"
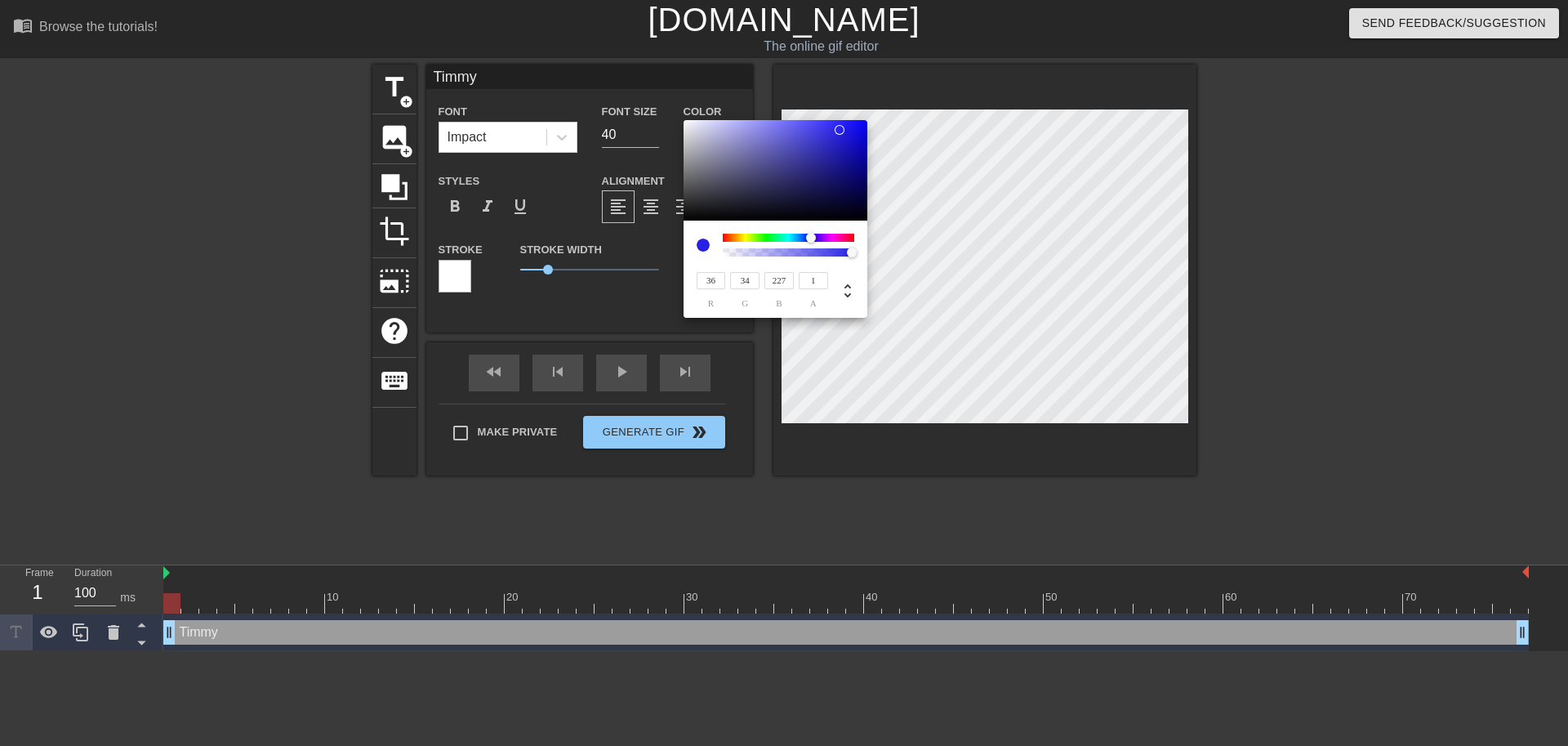
type input "219"
type input "35"
type input "30"
type input "31"
type input "26"
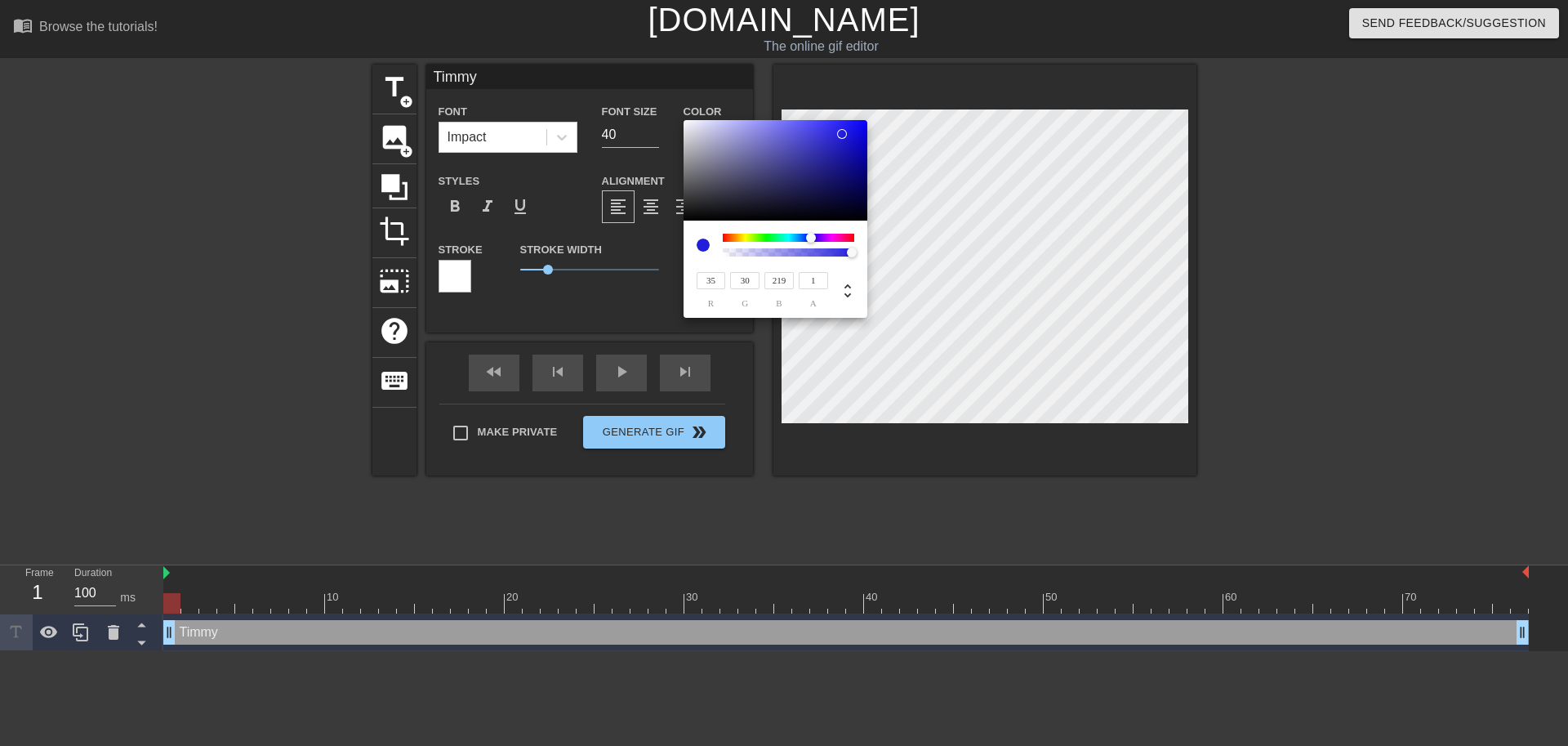
type input "213"
type input "30"
type input "25"
type input "209"
type input "29"
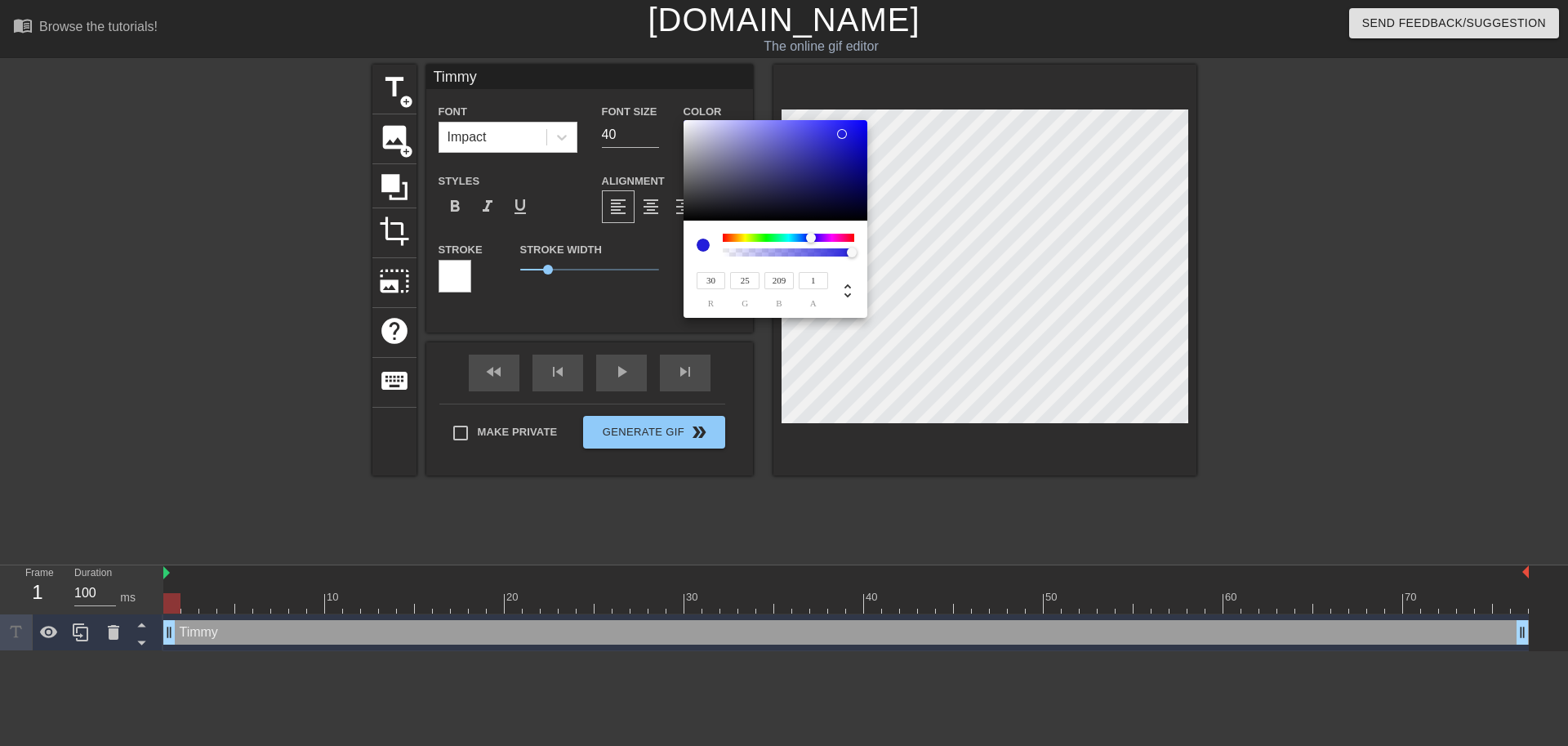
type input "24"
type input "200"
type input "28"
type input "23"
type input "24"
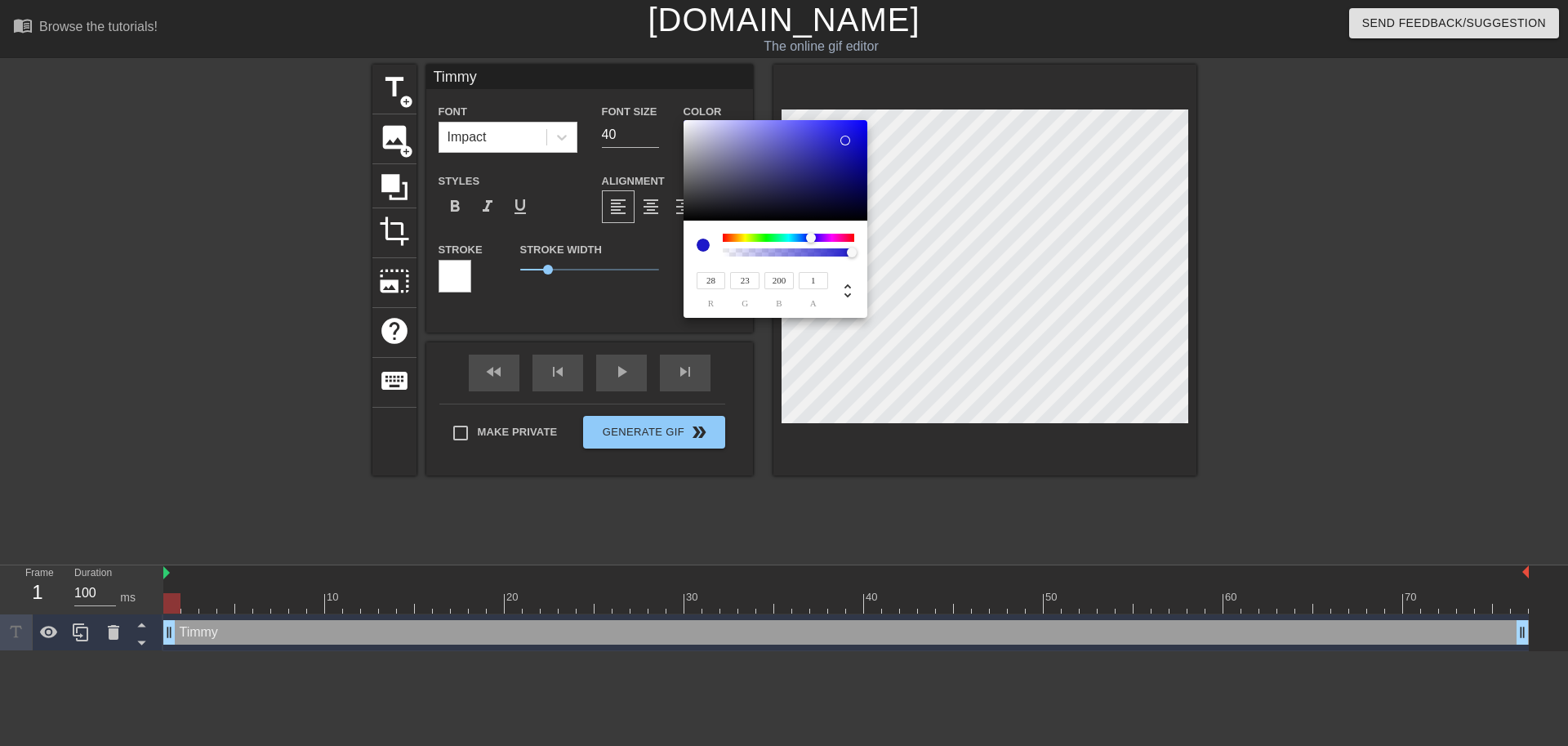
type input "19"
type input "207"
drag, startPoint x: 836, startPoint y: 142, endPoint x: 847, endPoint y: 136, distance: 12.5
click at [847, 136] on div at bounding box center [847, 136] width 10 height 10
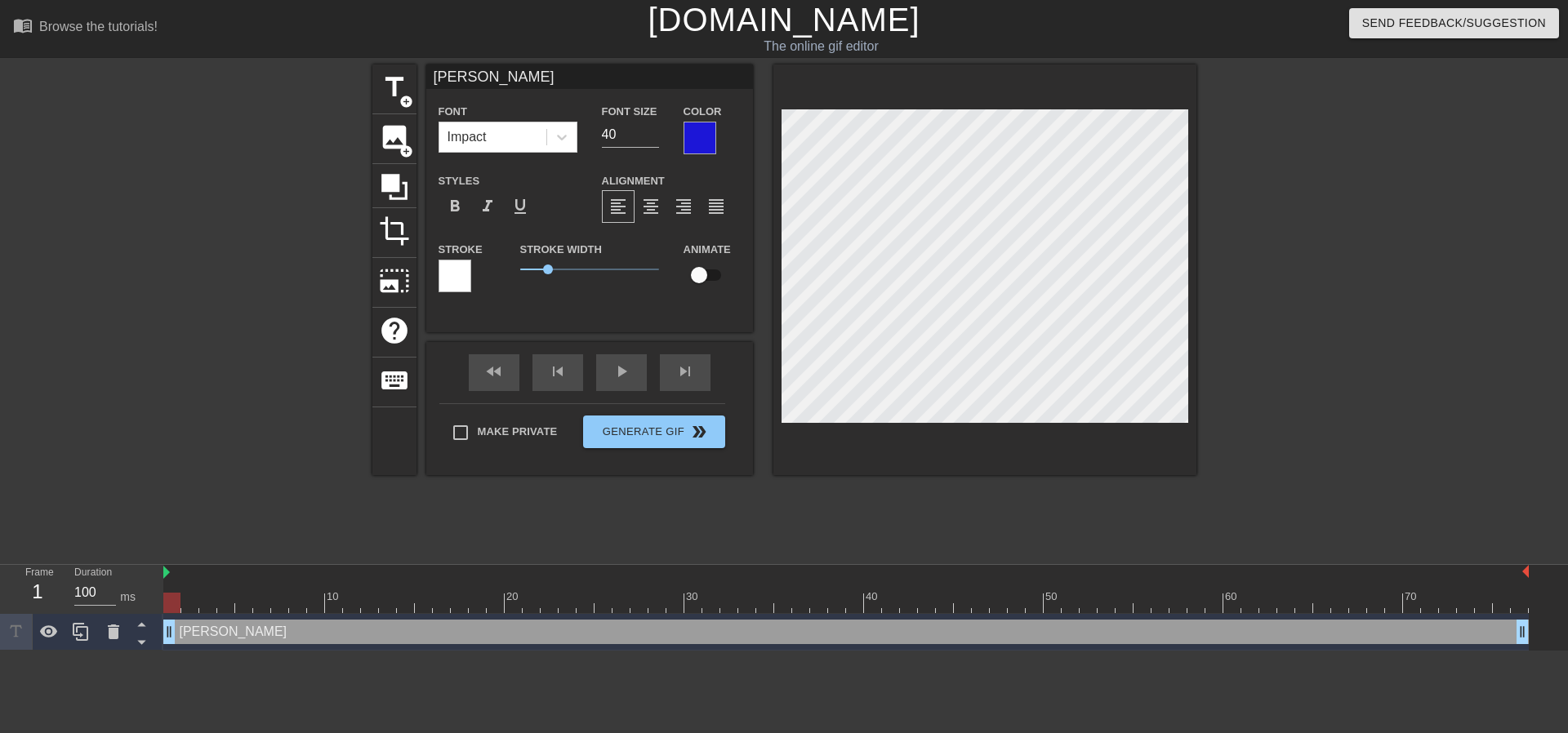
scroll to position [6, 9]
click at [1331, 277] on div at bounding box center [1339, 309] width 245 height 490
click at [560, 266] on span "1.45" at bounding box center [560, 269] width 10 height 10
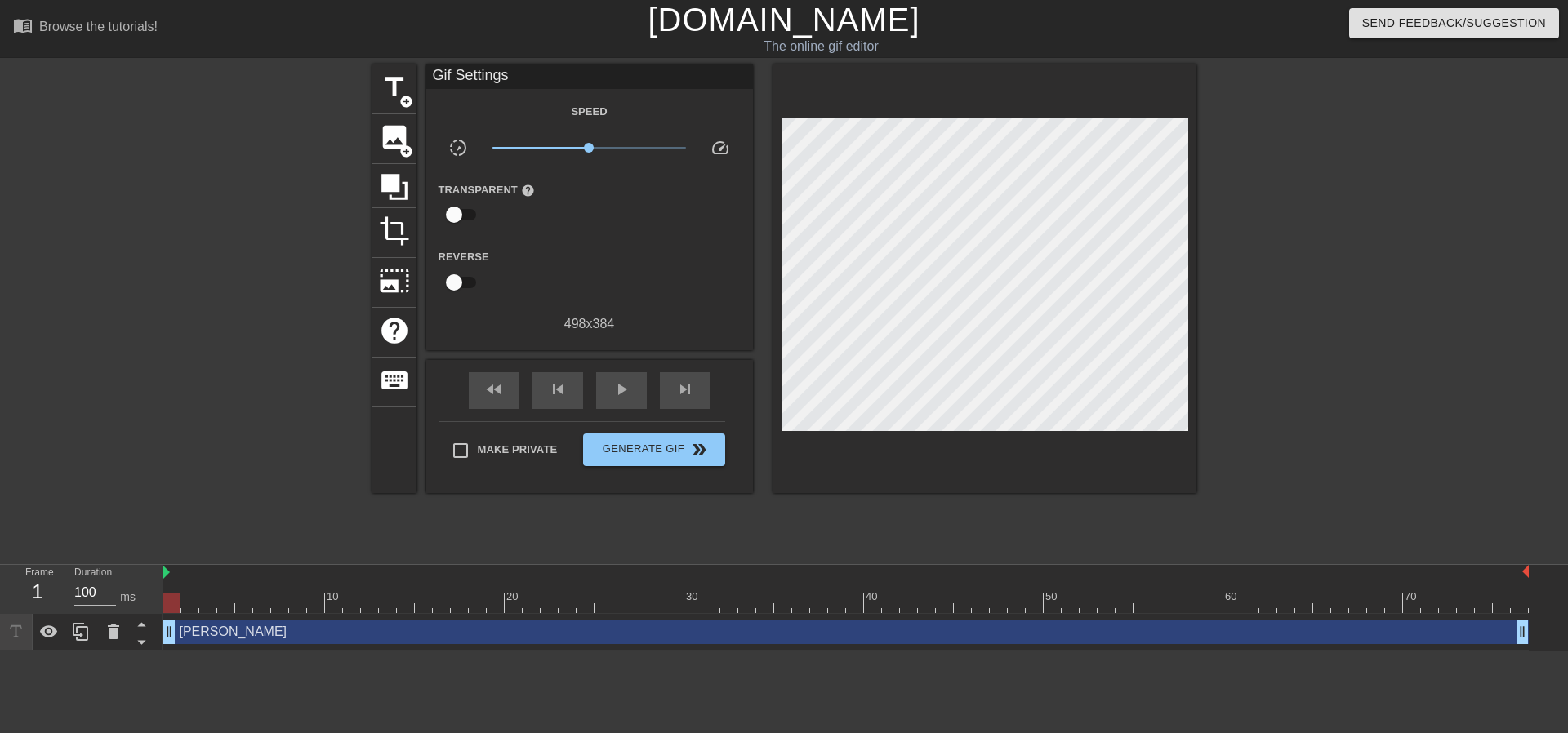
click at [190, 267] on div at bounding box center [229, 309] width 245 height 490
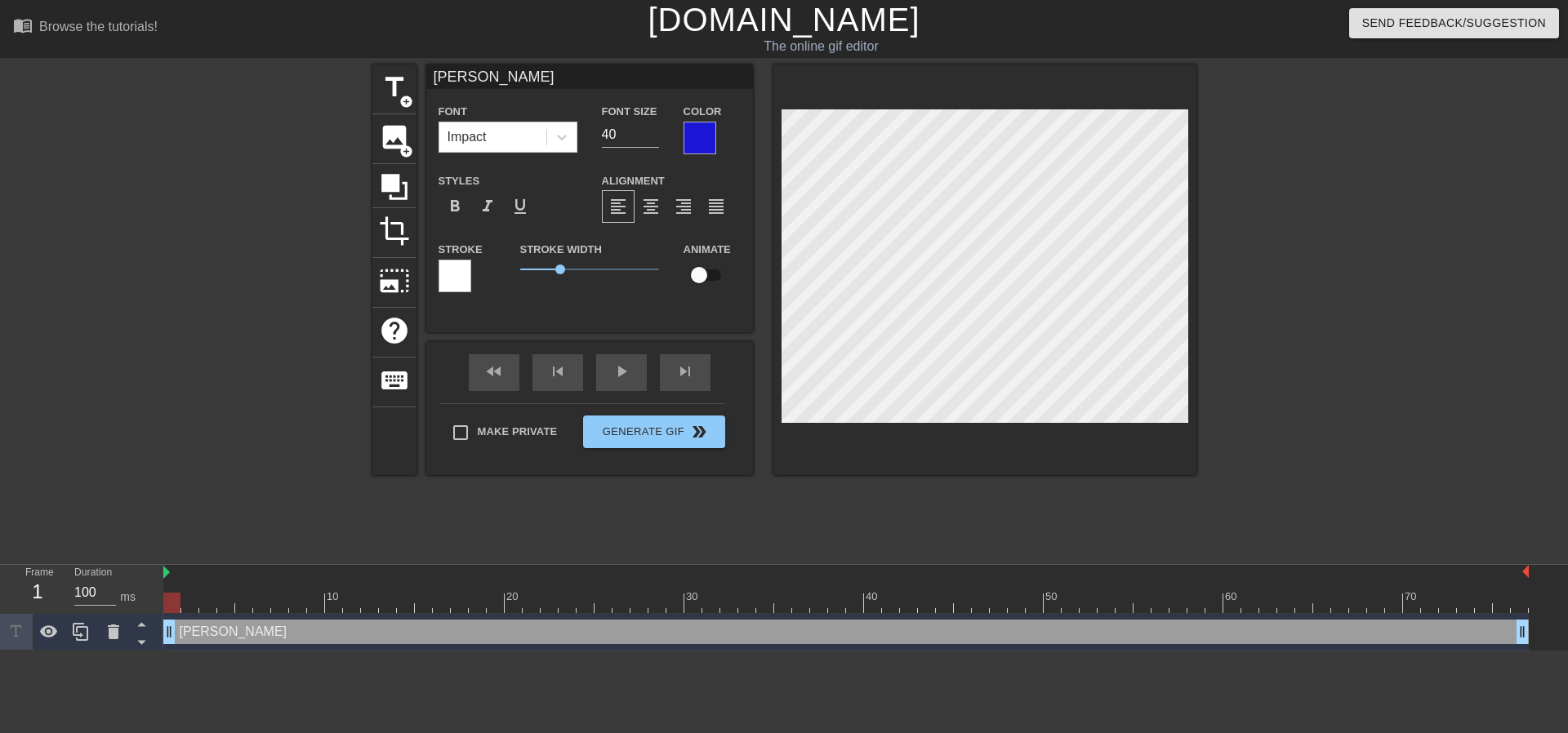
click at [1224, 322] on div at bounding box center [1339, 309] width 245 height 490
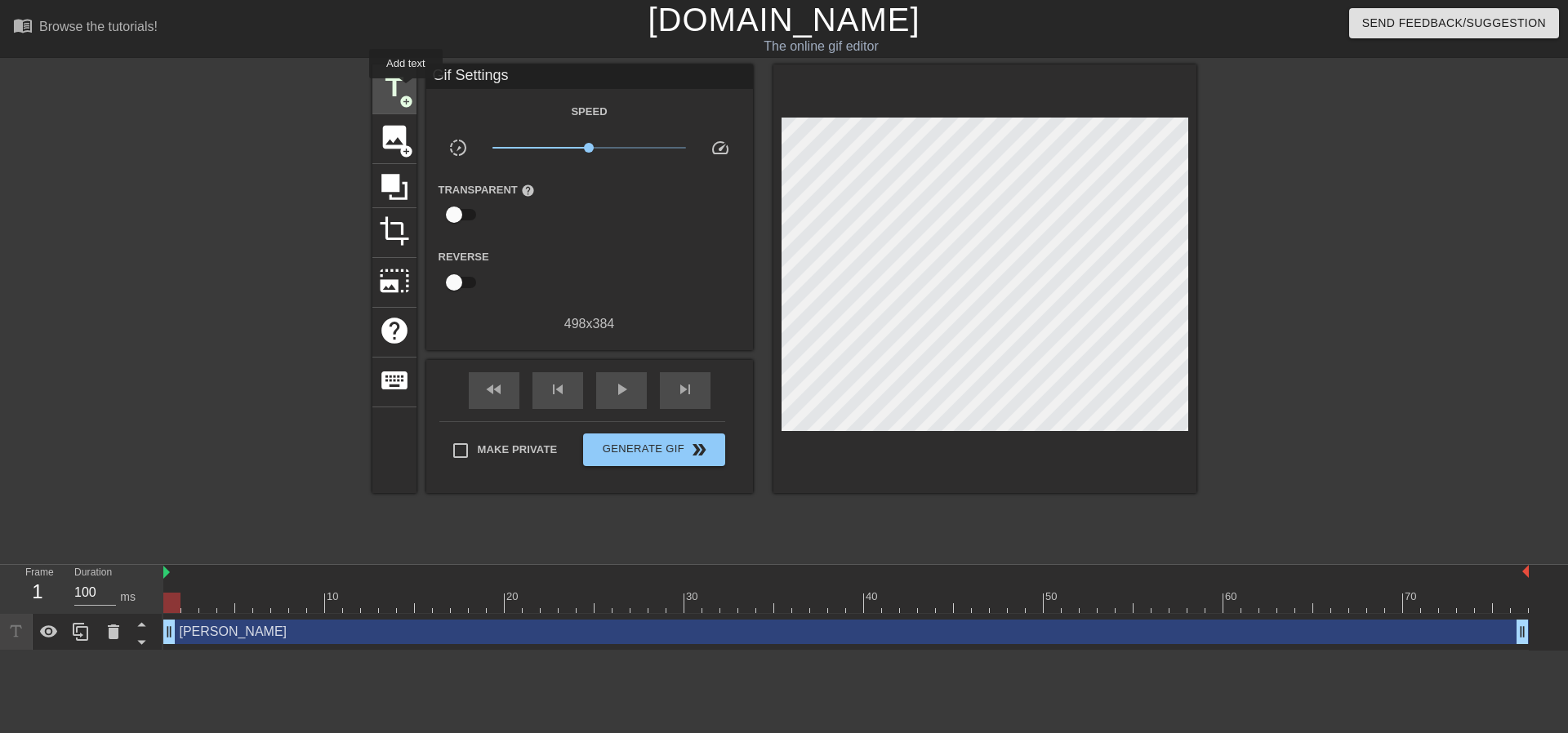
click at [406, 90] on span "title" at bounding box center [394, 88] width 31 height 31
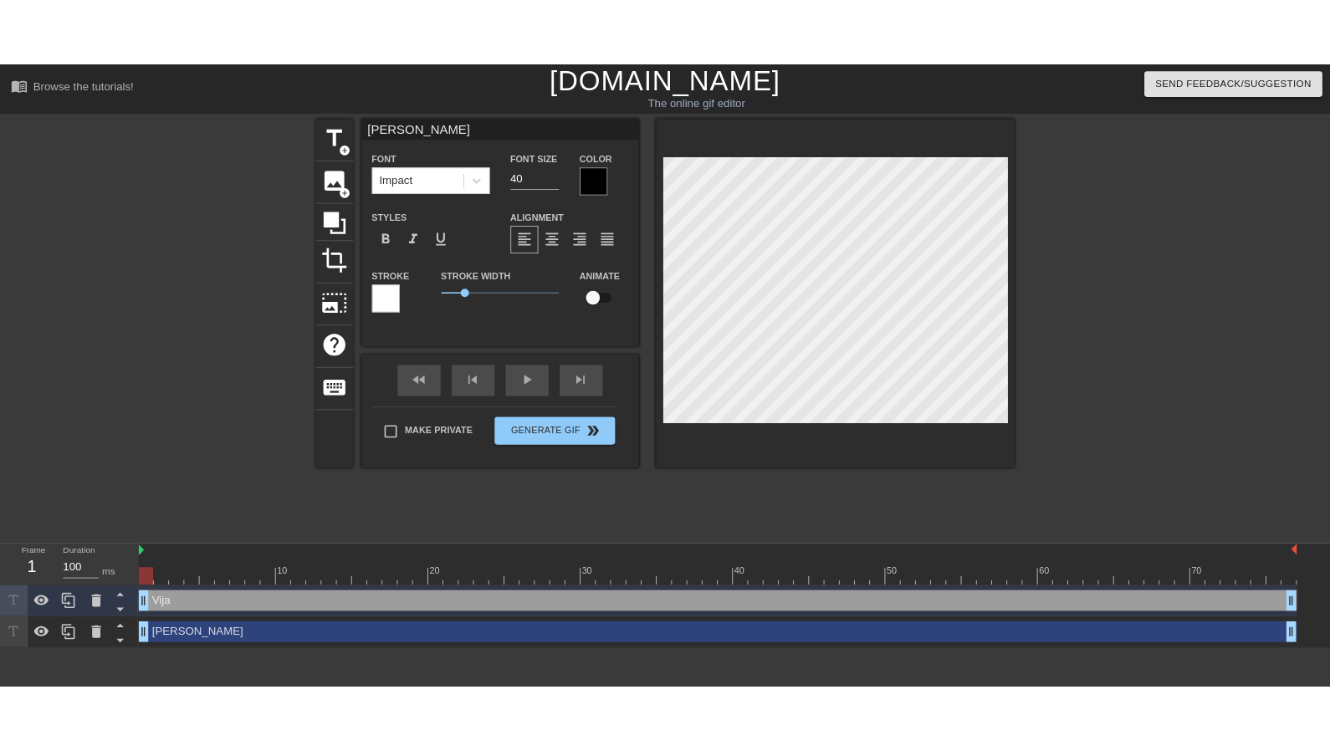
scroll to position [5, 11]
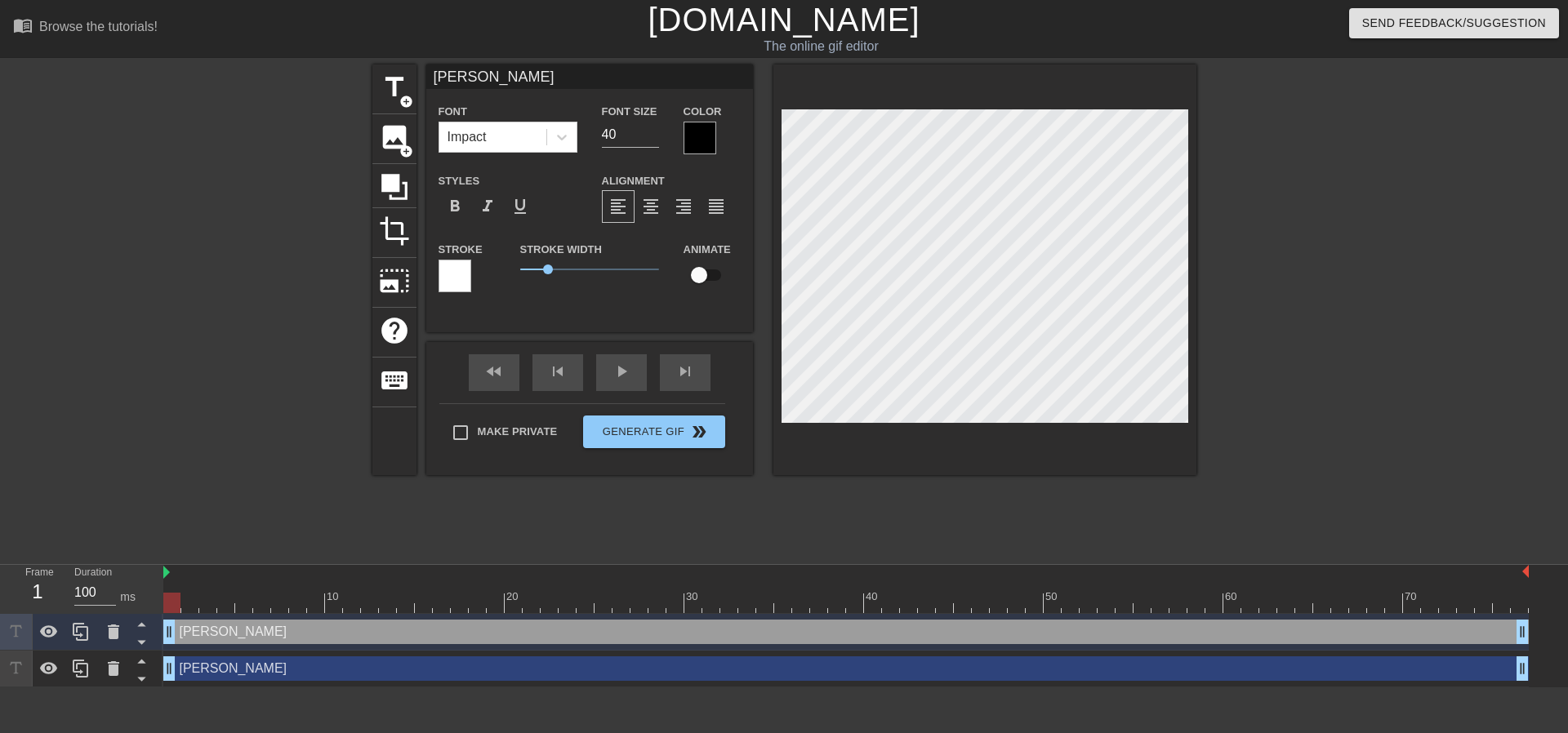
click at [705, 136] on div at bounding box center [699, 138] width 32 height 32
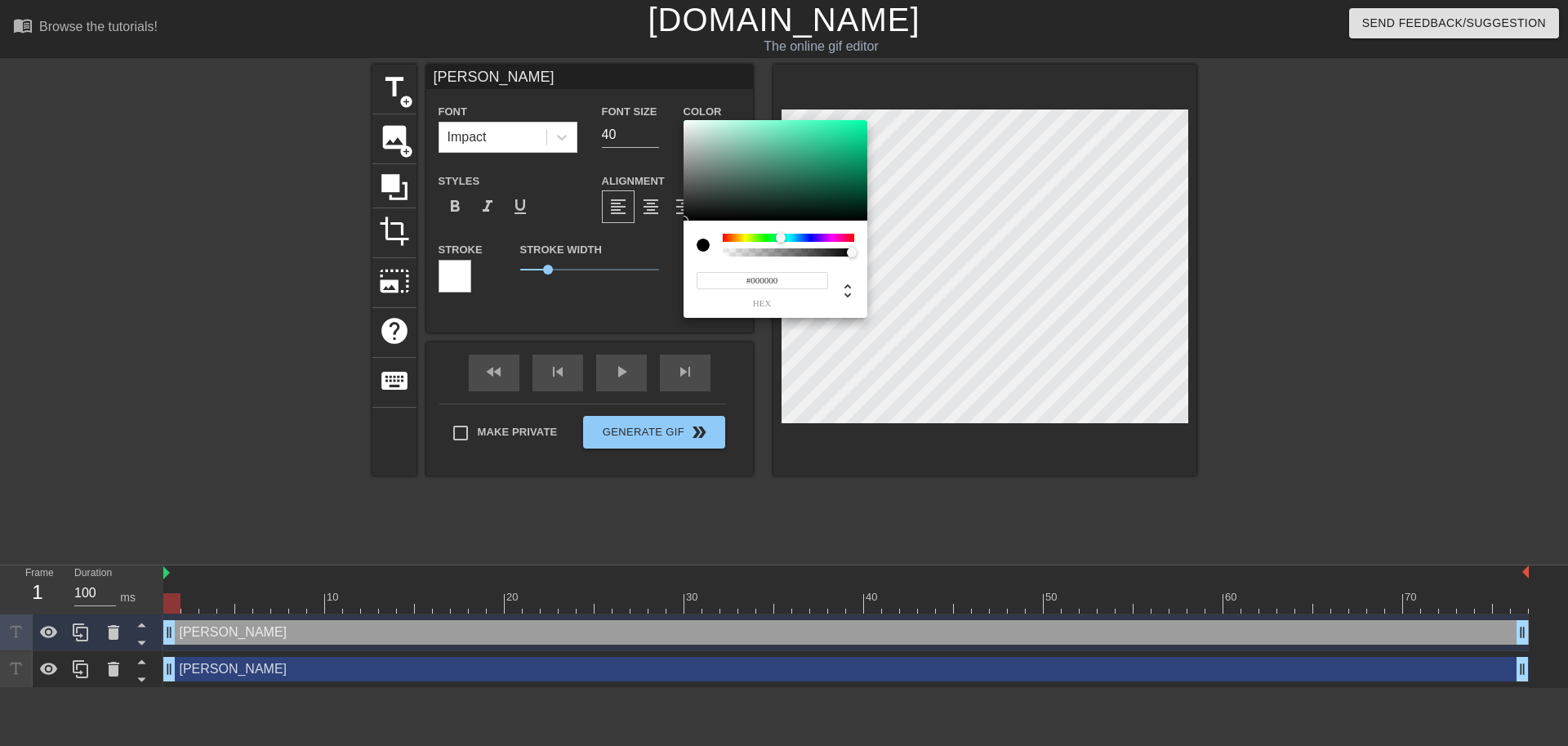
drag, startPoint x: 822, startPoint y: 236, endPoint x: 781, endPoint y: 227, distance: 42.0
click at [781, 227] on div "#000000 hex" at bounding box center [775, 269] width 184 height 98
drag, startPoint x: 807, startPoint y: 152, endPoint x: 767, endPoint y: 112, distance: 56.6
click at [767, 112] on div "#8AFFD7 hex" at bounding box center [784, 373] width 1568 height 746
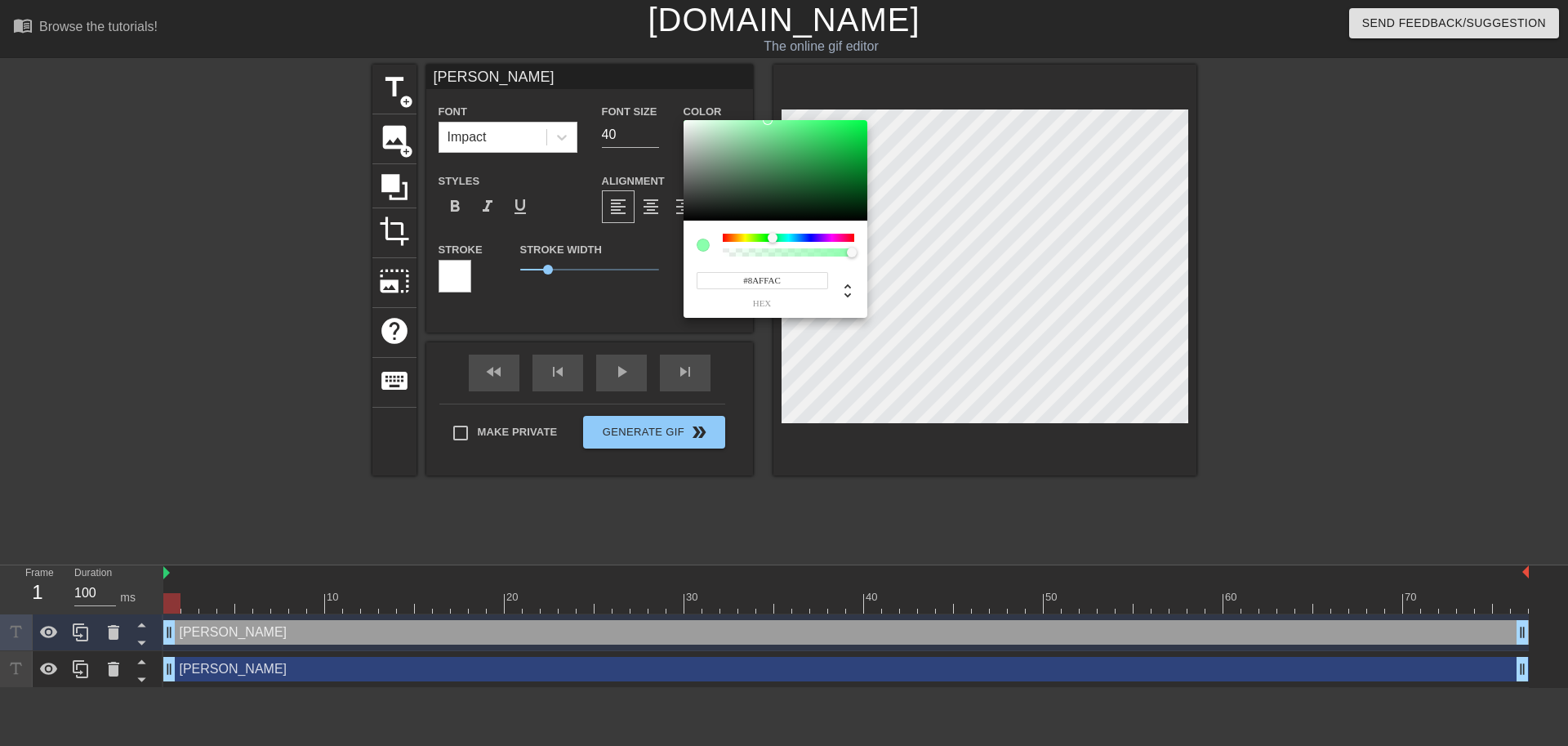
drag, startPoint x: 767, startPoint y: 239, endPoint x: 772, endPoint y: 230, distance: 10.3
click at [772, 230] on div "#8AFFAC hex" at bounding box center [775, 269] width 184 height 98
drag, startPoint x: 774, startPoint y: 178, endPoint x: 837, endPoint y: 160, distance: 65.5
click at [837, 160] on div at bounding box center [775, 171] width 184 height 102
click at [766, 232] on div "#1B991A hex" at bounding box center [775, 269] width 184 height 98
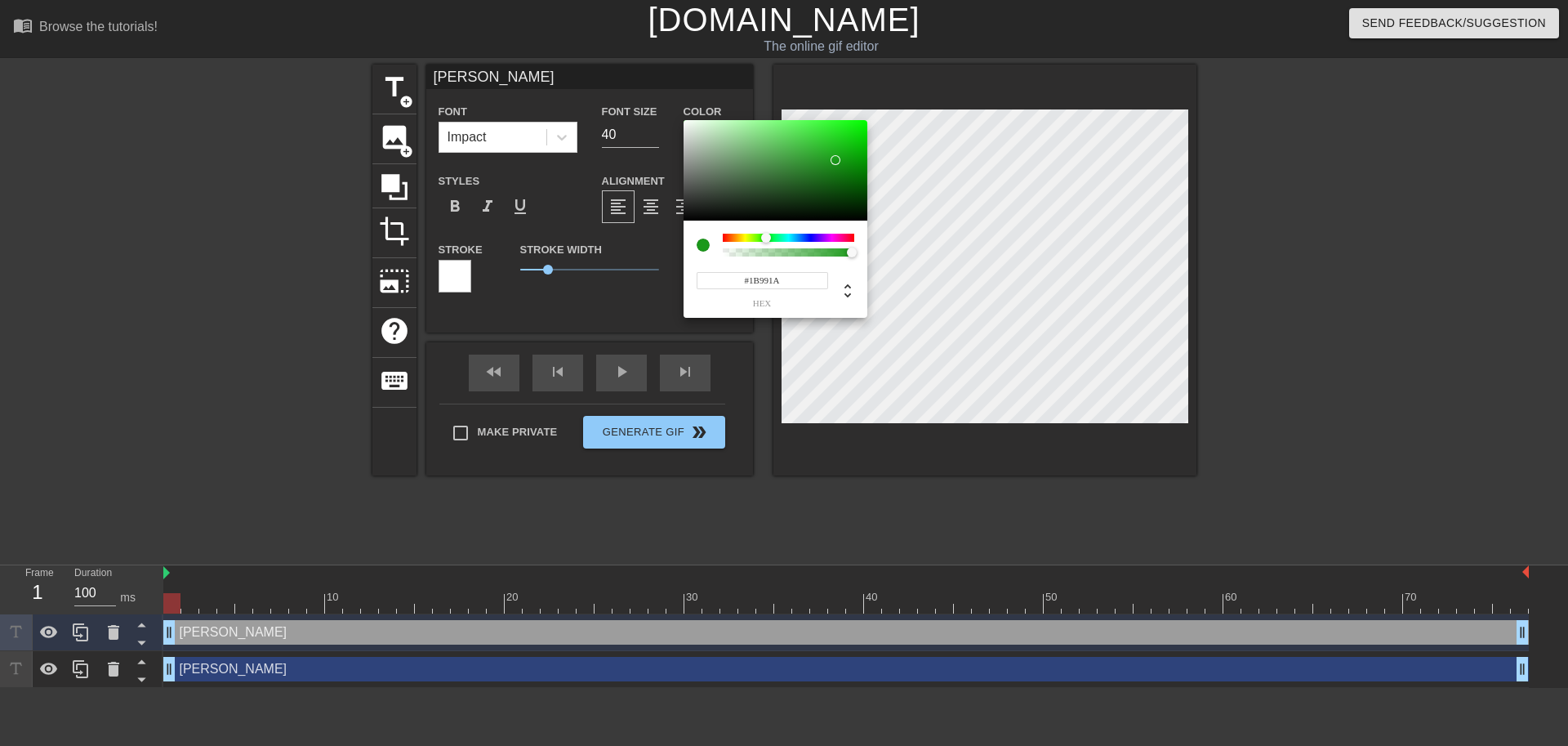
drag, startPoint x: 1279, startPoint y: 335, endPoint x: 1288, endPoint y: 326, distance: 12.7
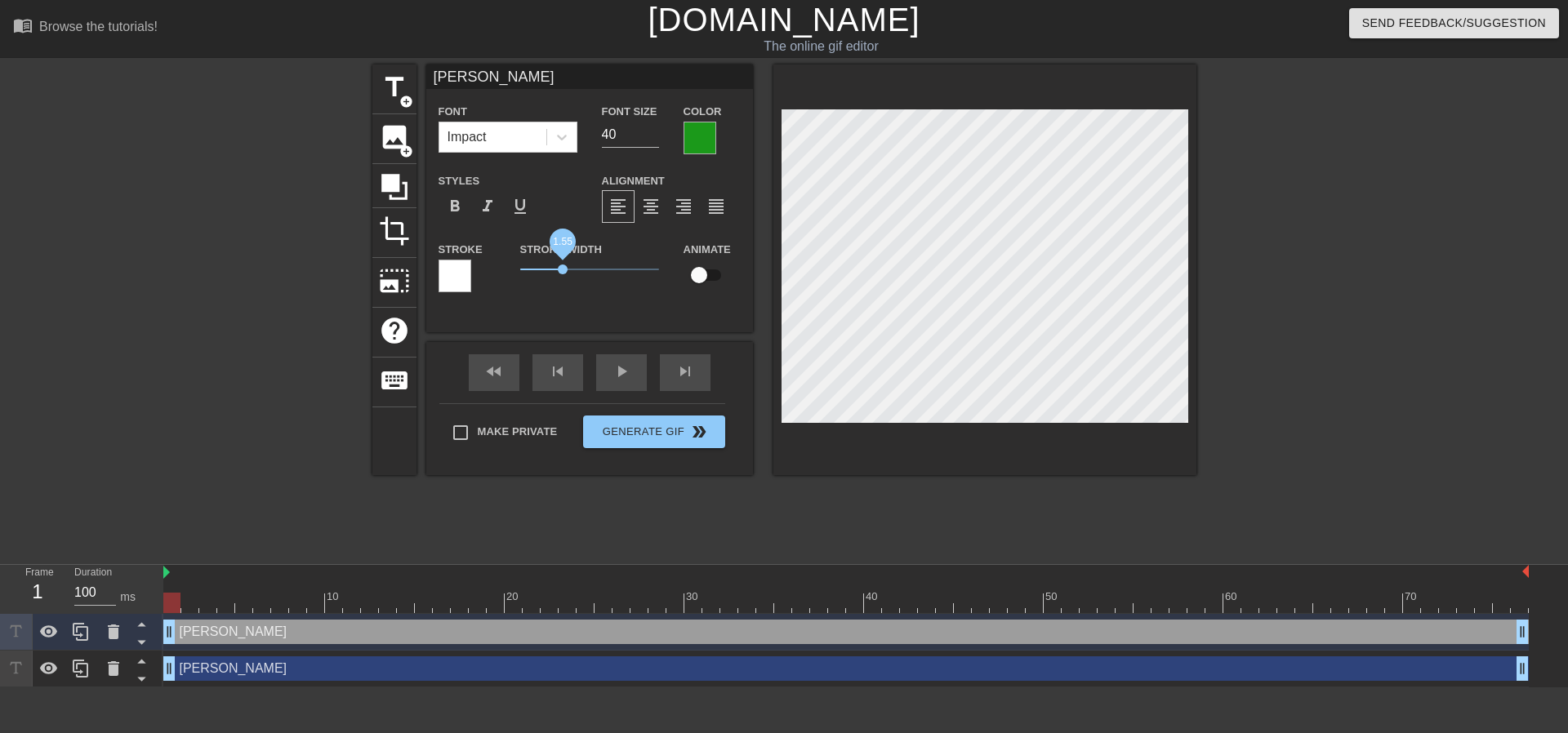
drag, startPoint x: 550, startPoint y: 265, endPoint x: 562, endPoint y: 266, distance: 12.0
click at [562, 266] on span "1.55" at bounding box center [562, 269] width 10 height 10
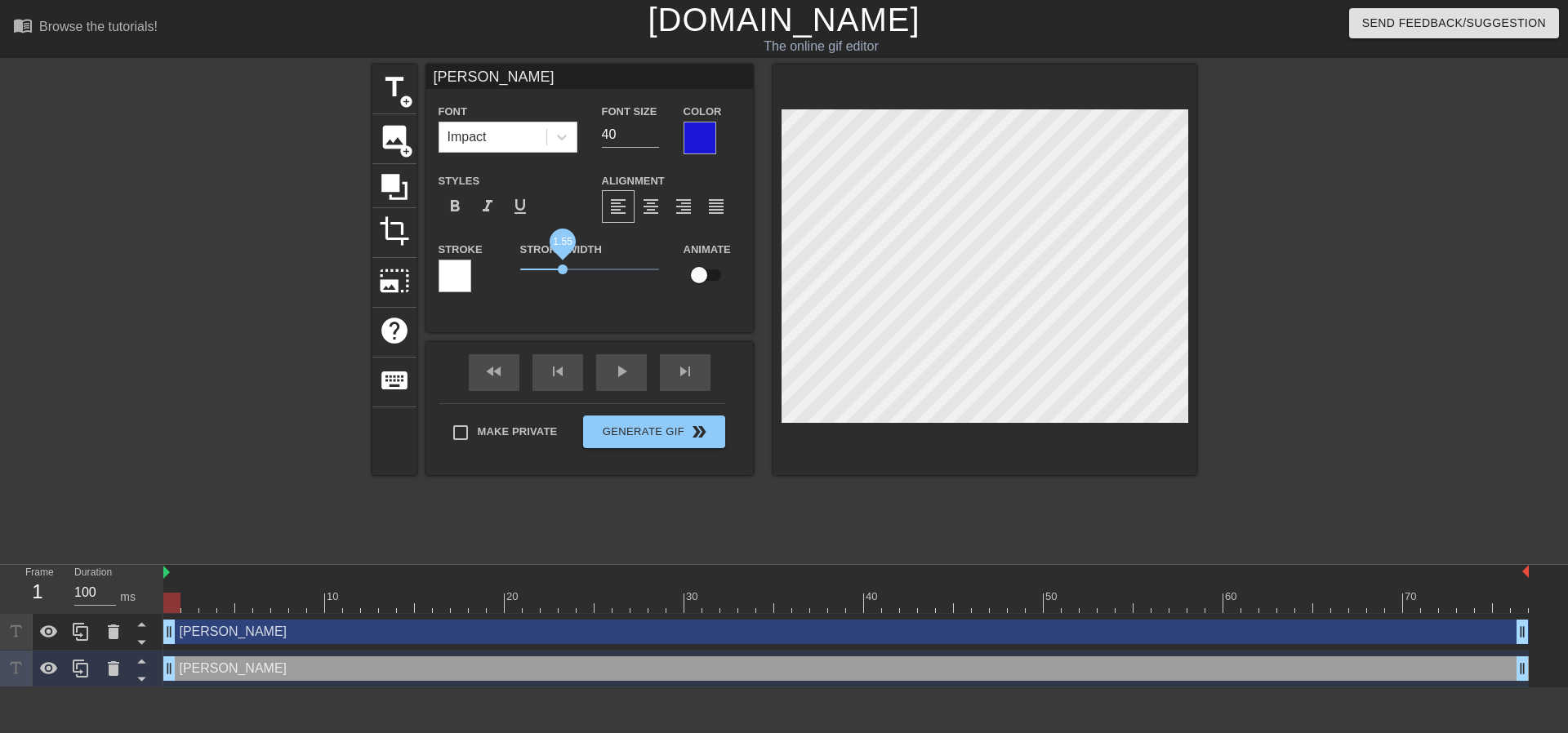
click at [563, 265] on span "1.55" at bounding box center [562, 269] width 10 height 10
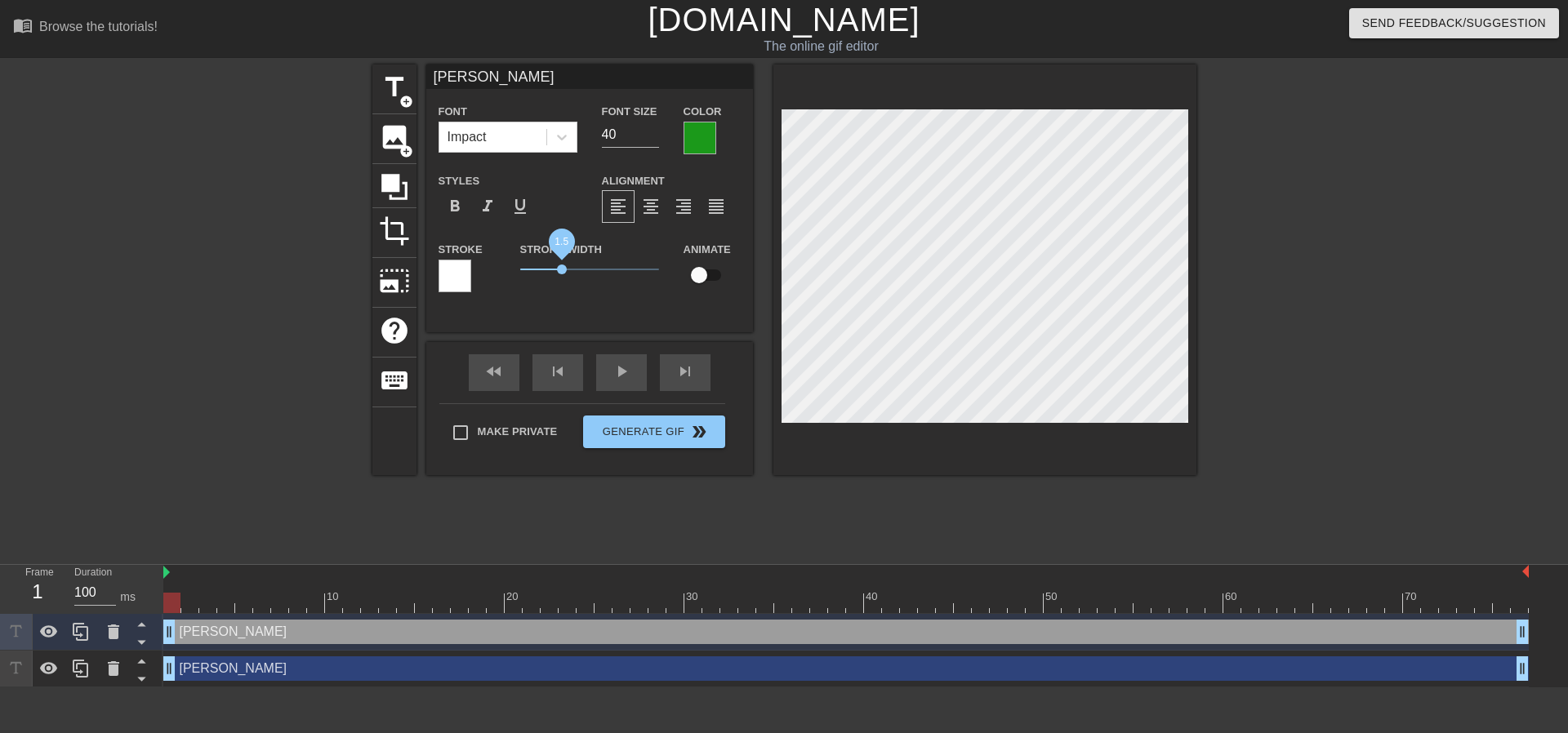
click at [561, 265] on span "1.5" at bounding box center [562, 269] width 10 height 10
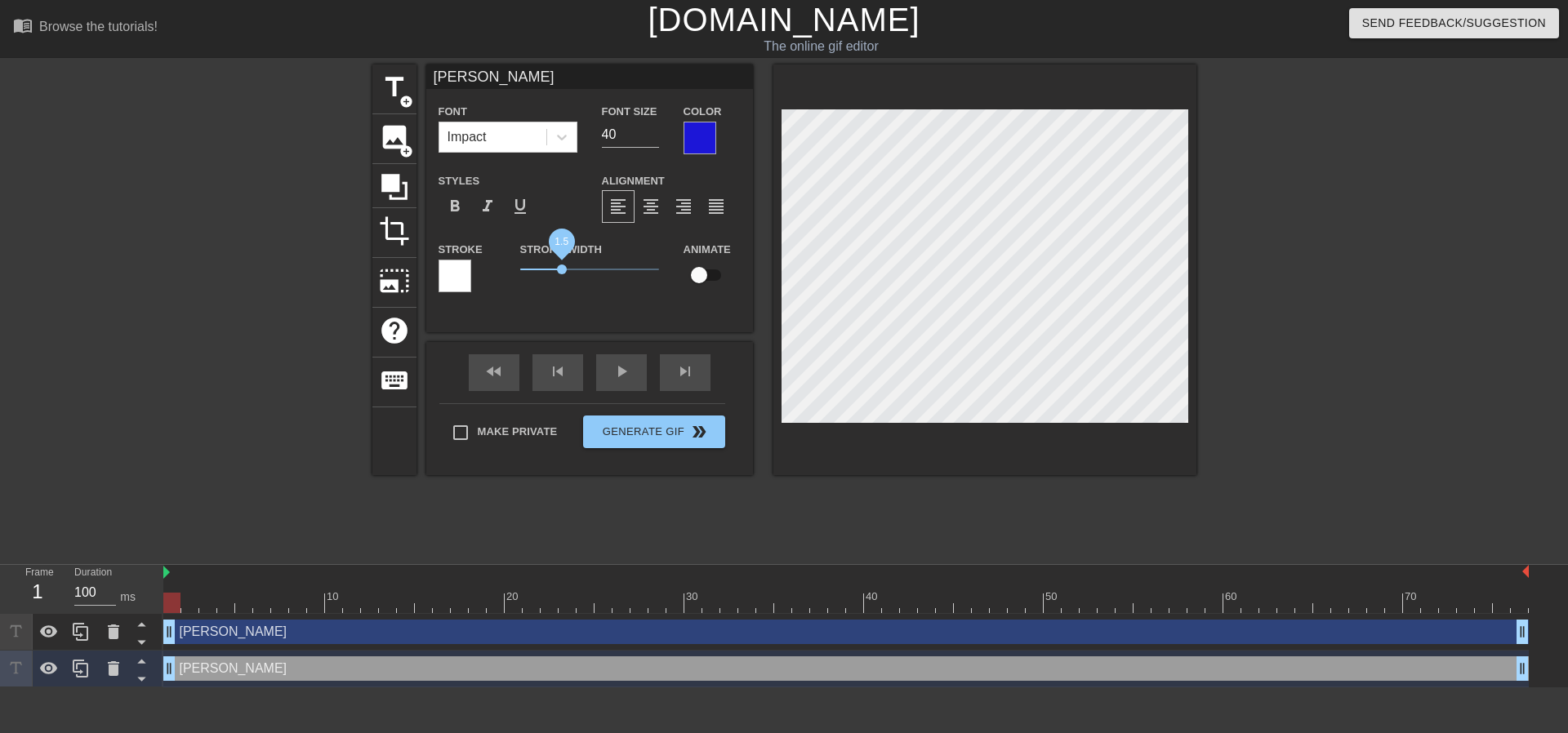
click at [561, 265] on span "1.5" at bounding box center [562, 269] width 10 height 10
drag, startPoint x: 169, startPoint y: 597, endPoint x: 156, endPoint y: 587, distance: 16.4
click at [158, 602] on div "Frame 1 Duration 100 ms 10 20 30 40 50 60 70 Vijay drag_handle drag_handle [PER…" at bounding box center [784, 626] width 1568 height 122
click at [1355, 370] on div at bounding box center [1339, 309] width 245 height 490
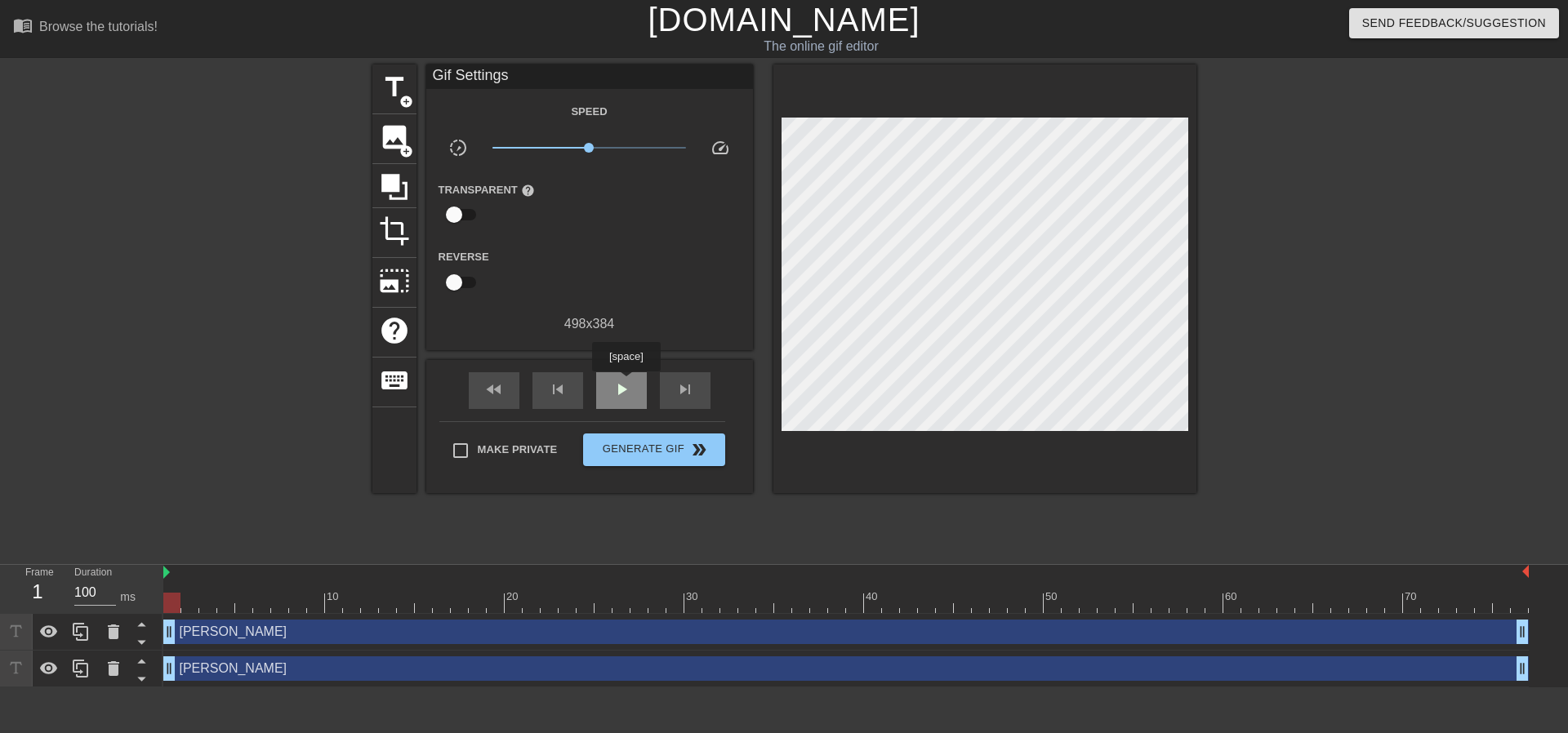
click at [626, 383] on span "play_arrow" at bounding box center [622, 389] width 20 height 20
click at [626, 383] on span "pause" at bounding box center [622, 389] width 20 height 20
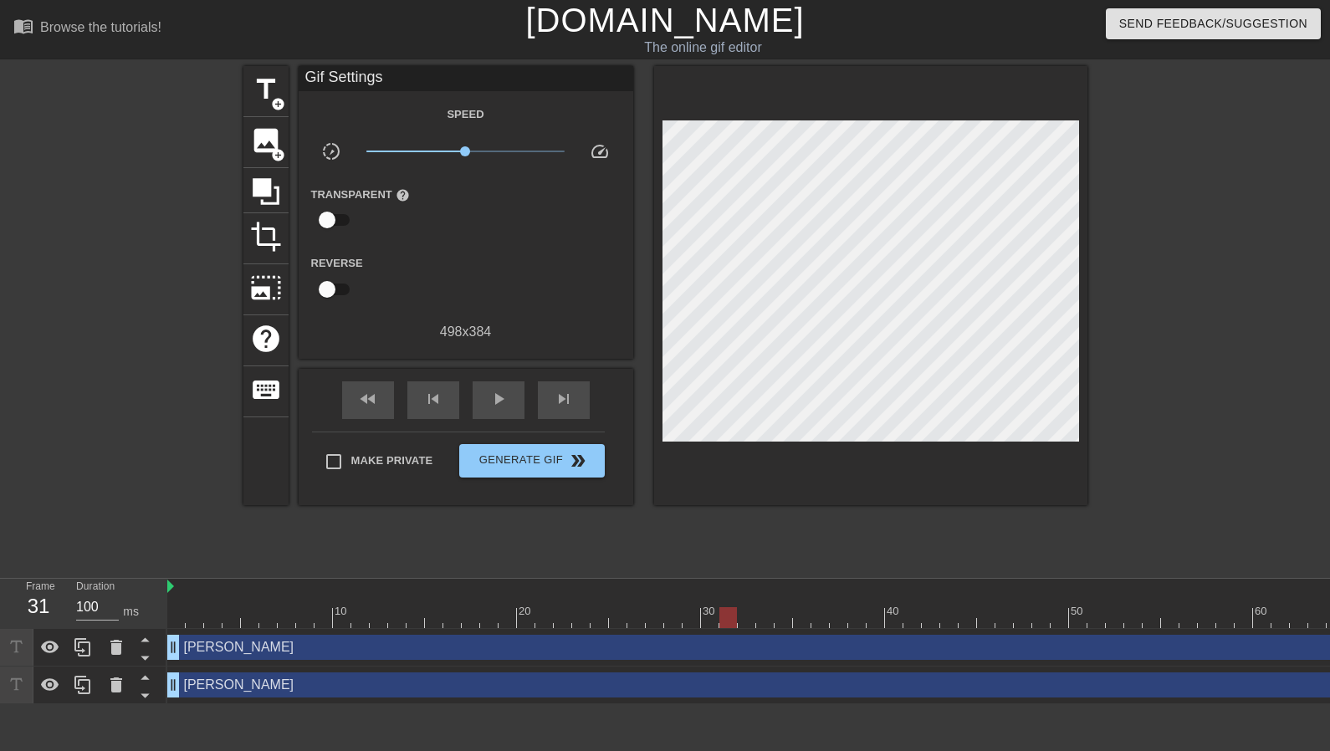
click at [182, 649] on div "[PERSON_NAME] drag_handle drag_handle" at bounding box center [866, 647] width 1399 height 25
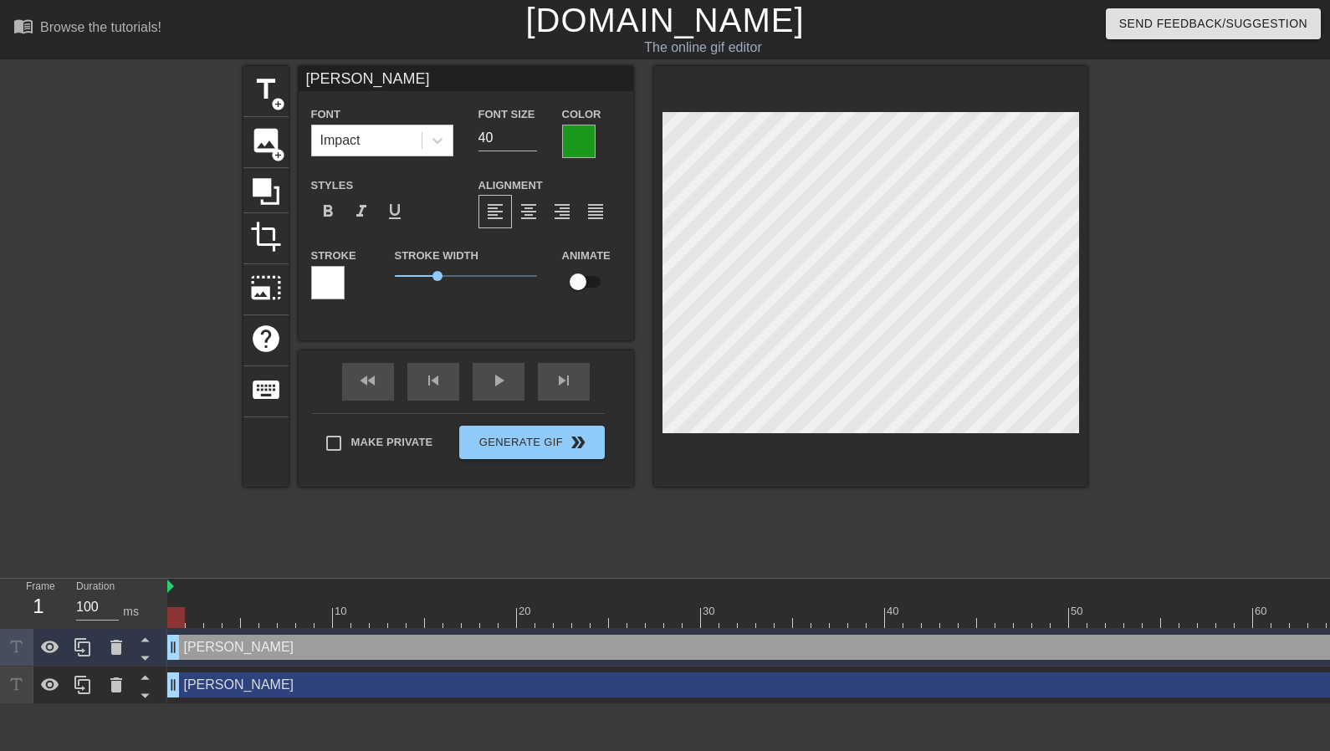
drag, startPoint x: 726, startPoint y: 617, endPoint x: 166, endPoint y: 612, distance: 559.7
click at [166, 612] on div "Frame 1 Duration 100 ms 10 20 30 40 50 60 70 Vijay drag_handle drag_handle [PER…" at bounding box center [665, 641] width 1330 height 125
click at [554, 383] on span "skip_next" at bounding box center [564, 381] width 20 height 20
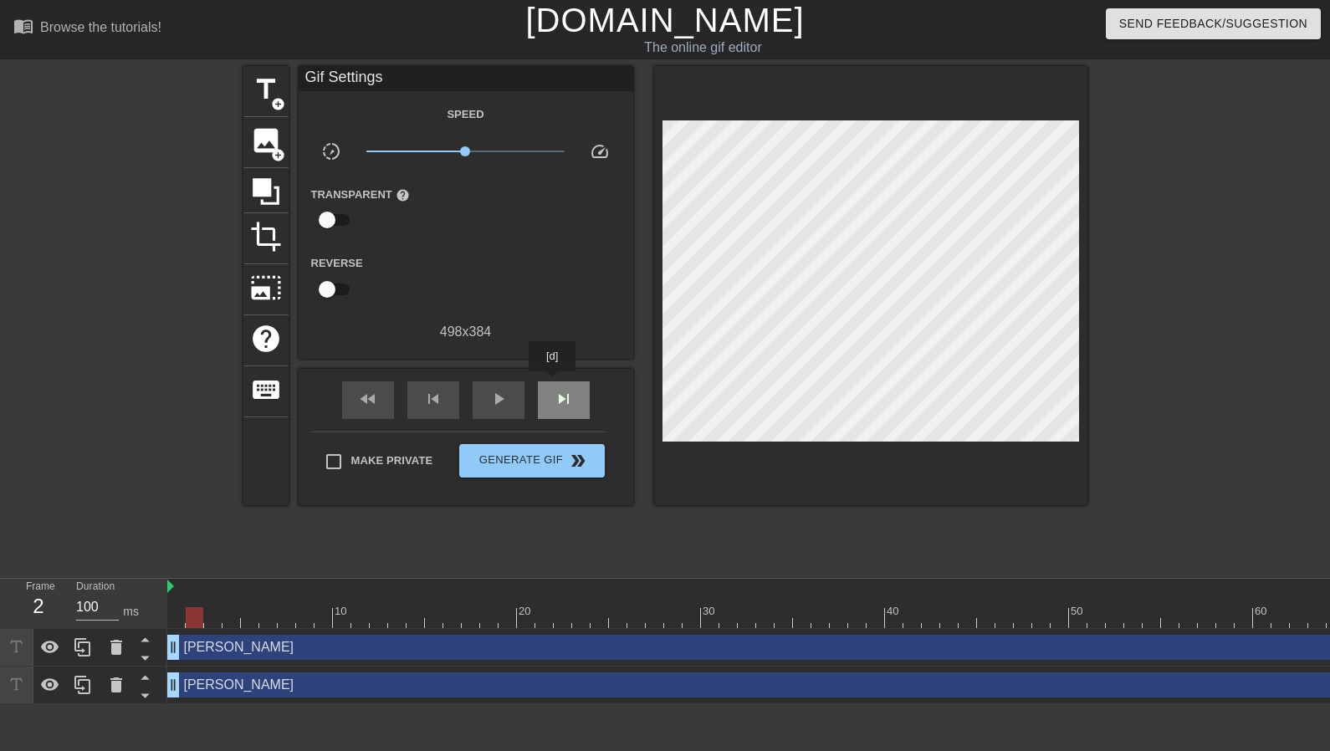
click at [554, 389] on span "skip_next" at bounding box center [564, 399] width 20 height 20
click at [434, 389] on span "skip_previous" at bounding box center [433, 399] width 20 height 20
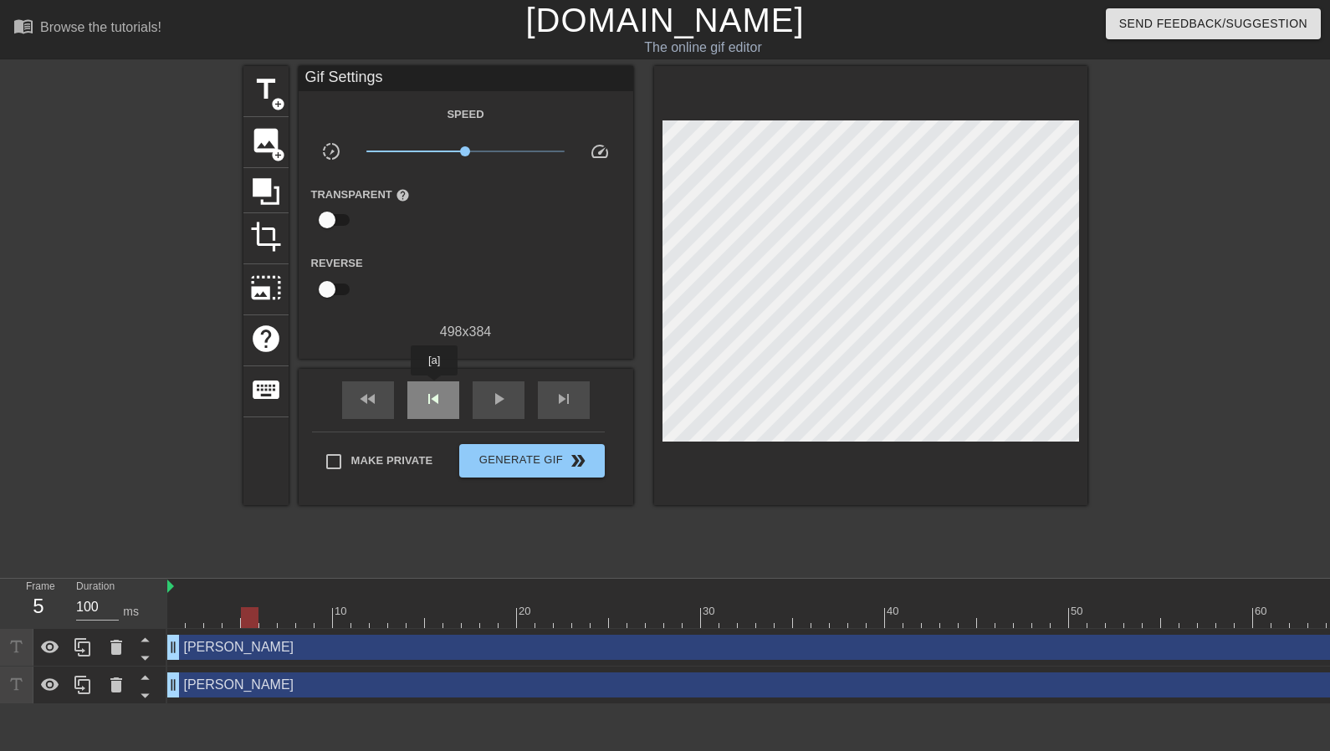
click at [434, 389] on span "skip_previous" at bounding box center [433, 399] width 20 height 20
click at [565, 390] on span "skip_next" at bounding box center [564, 399] width 20 height 20
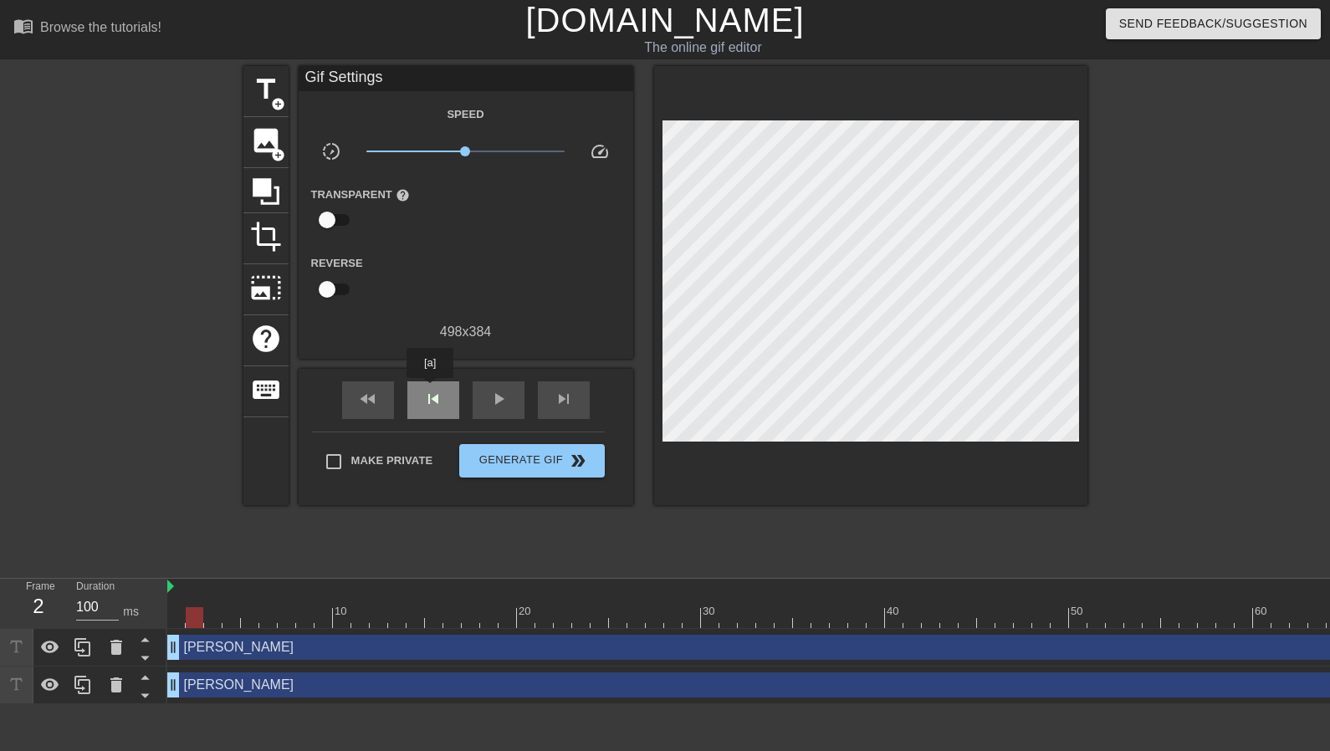
click at [430, 390] on span "skip_previous" at bounding box center [433, 399] width 20 height 20
drag, startPoint x: 571, startPoint y: 383, endPoint x: 611, endPoint y: 366, distance: 43.1
click at [571, 385] on div "skip_next" at bounding box center [564, 400] width 52 height 38
click at [571, 398] on div "skip_next" at bounding box center [564, 400] width 52 height 38
click at [447, 391] on div "skip_previous" at bounding box center [433, 400] width 52 height 38
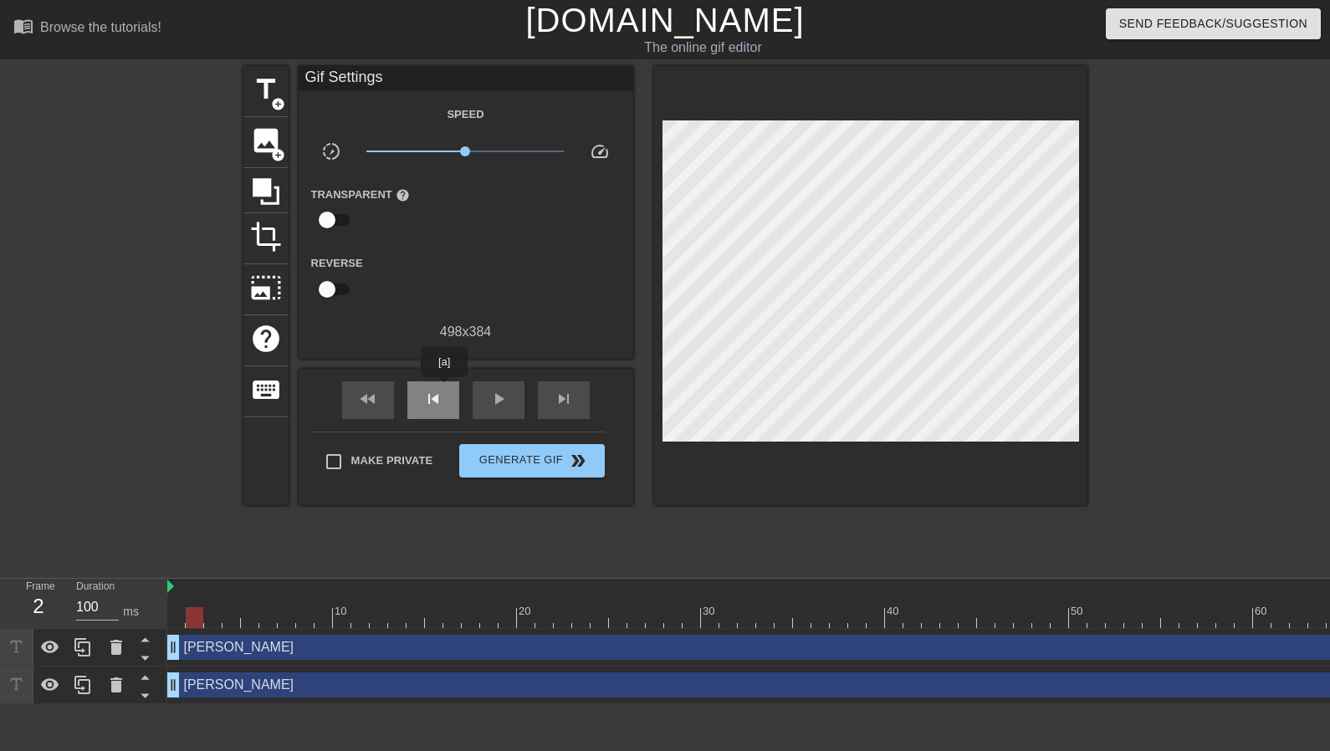
click at [444, 389] on div "skip_previous" at bounding box center [433, 400] width 52 height 38
click at [556, 391] on span "skip_next" at bounding box center [564, 399] width 20 height 20
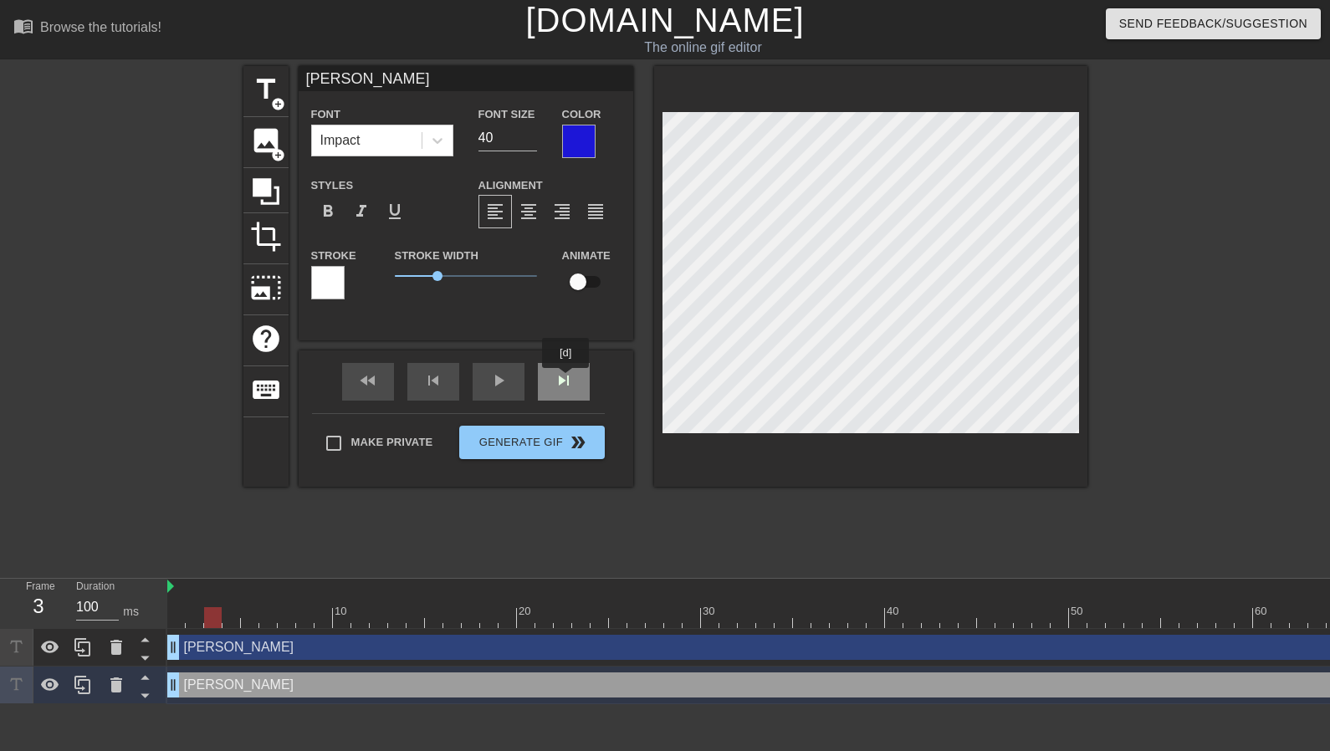
click at [566, 380] on span "skip_next" at bounding box center [564, 381] width 20 height 20
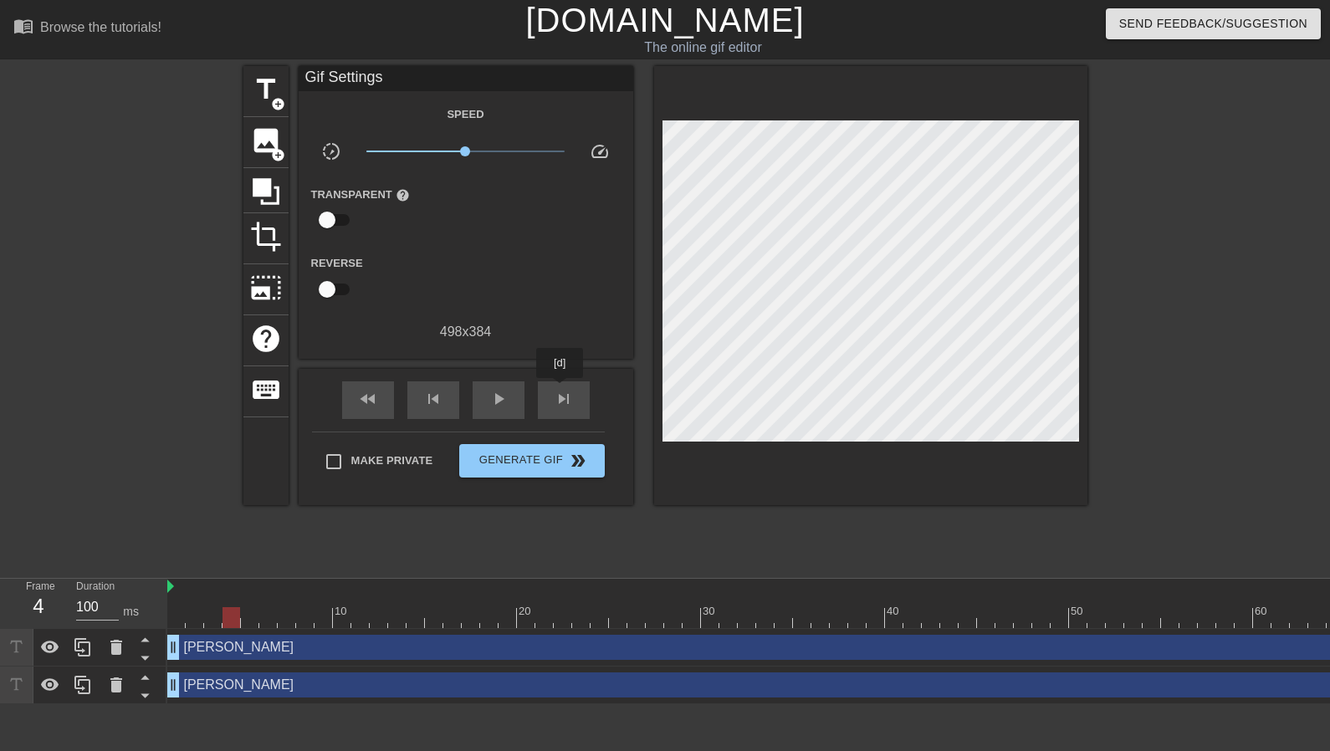
drag, startPoint x: 561, startPoint y: 390, endPoint x: 618, endPoint y: 375, distance: 59.7
click at [561, 389] on div "skip_next" at bounding box center [564, 400] width 52 height 38
click at [554, 389] on span "skip_next" at bounding box center [564, 399] width 20 height 20
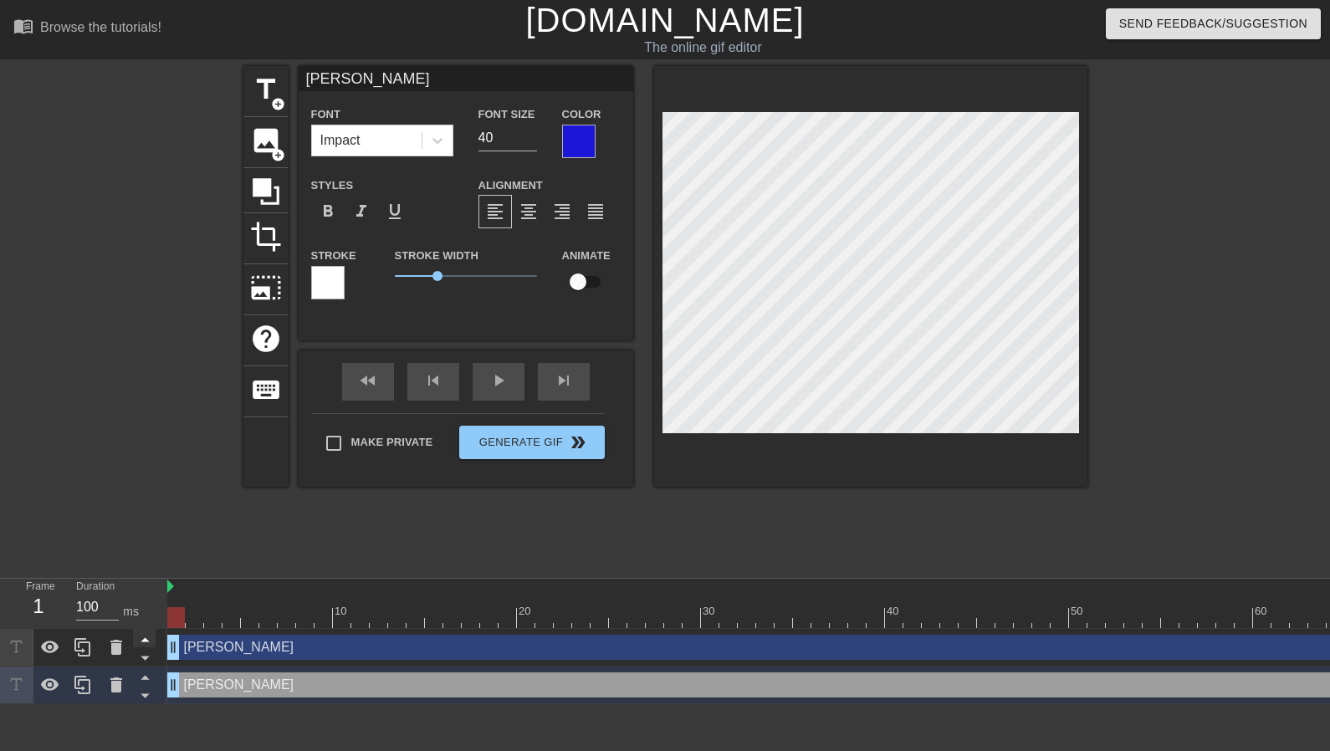
drag, startPoint x: 263, startPoint y: 618, endPoint x: 145, endPoint y: 630, distance: 118.5
click at [145, 630] on div "Frame 1 Duration 100 ms 10 20 30 40 50 60 70 Vijay drag_handle drag_handle [PER…" at bounding box center [665, 641] width 1330 height 125
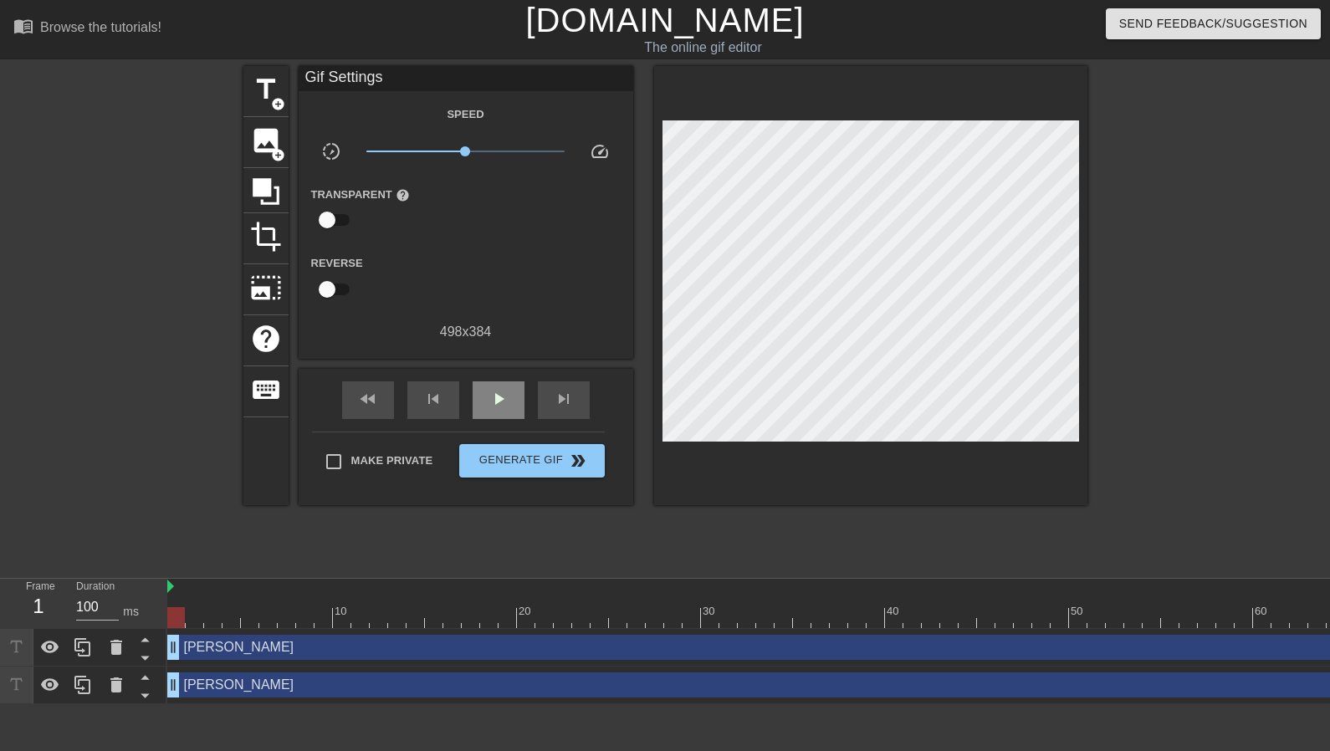
drag, startPoint x: 207, startPoint y: 520, endPoint x: 521, endPoint y: 395, distance: 338.4
click at [206, 521] on div at bounding box center [97, 317] width 251 height 502
click at [497, 389] on span "play_arrow" at bounding box center [499, 399] width 20 height 20
click at [497, 389] on span "pause" at bounding box center [499, 399] width 20 height 20
drag, startPoint x: 400, startPoint y: 613, endPoint x: 156, endPoint y: 630, distance: 244.9
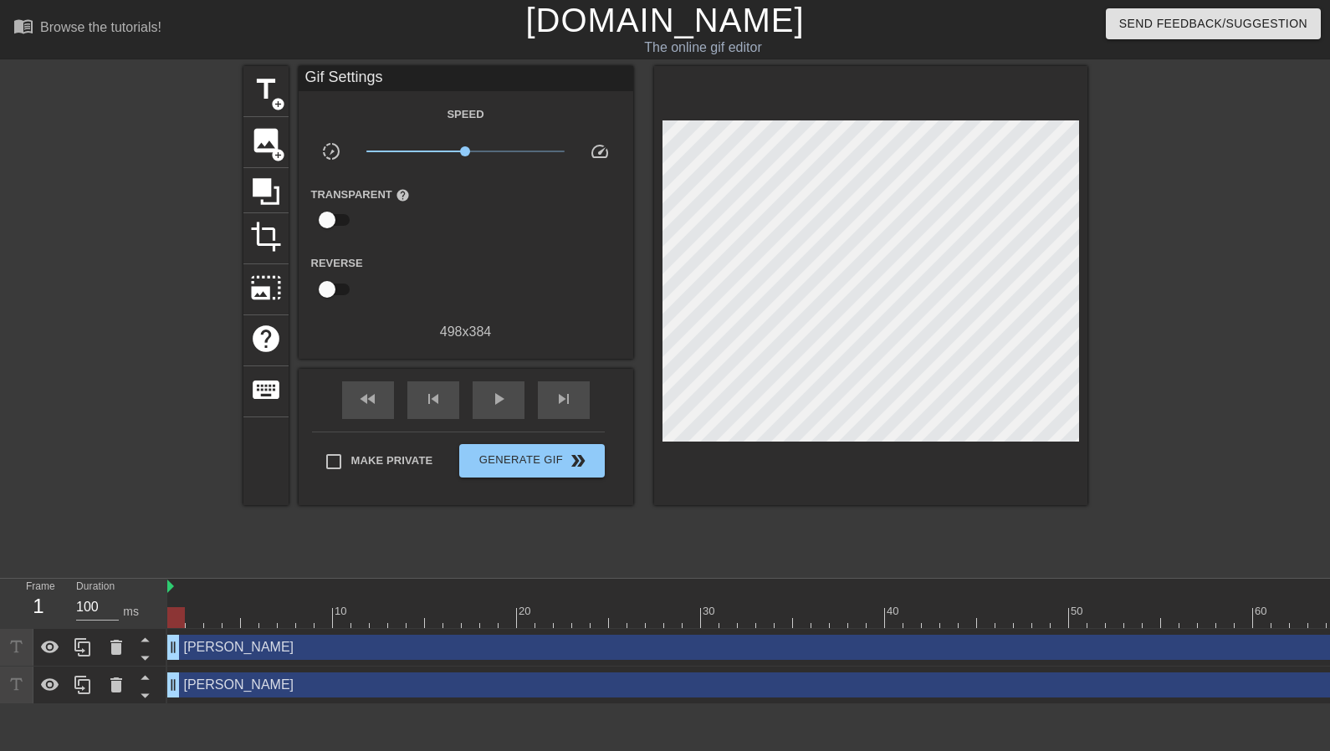
click at [156, 630] on div "Frame 1 Duration 100 ms 10 20 30 40 50 60 70 Vijay drag_handle drag_handle [PER…" at bounding box center [665, 641] width 1330 height 125
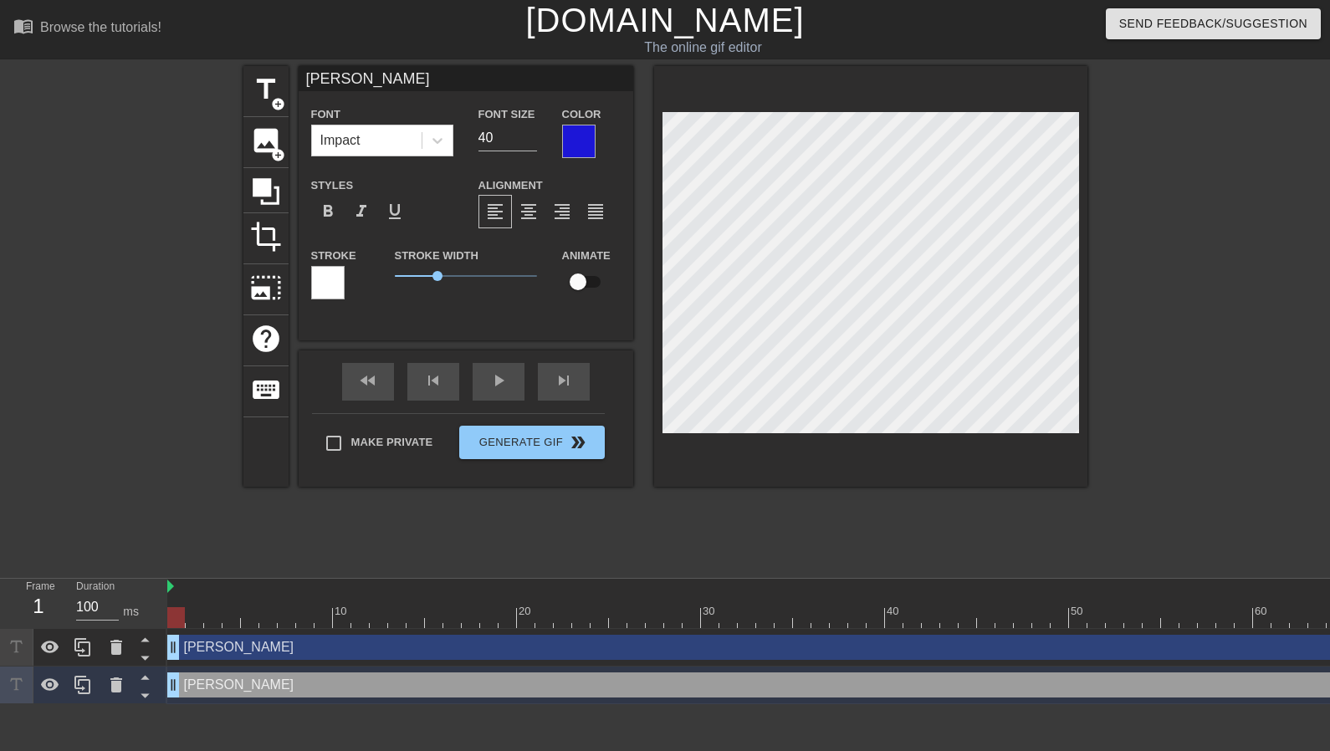
click at [100, 470] on div at bounding box center [97, 317] width 251 height 502
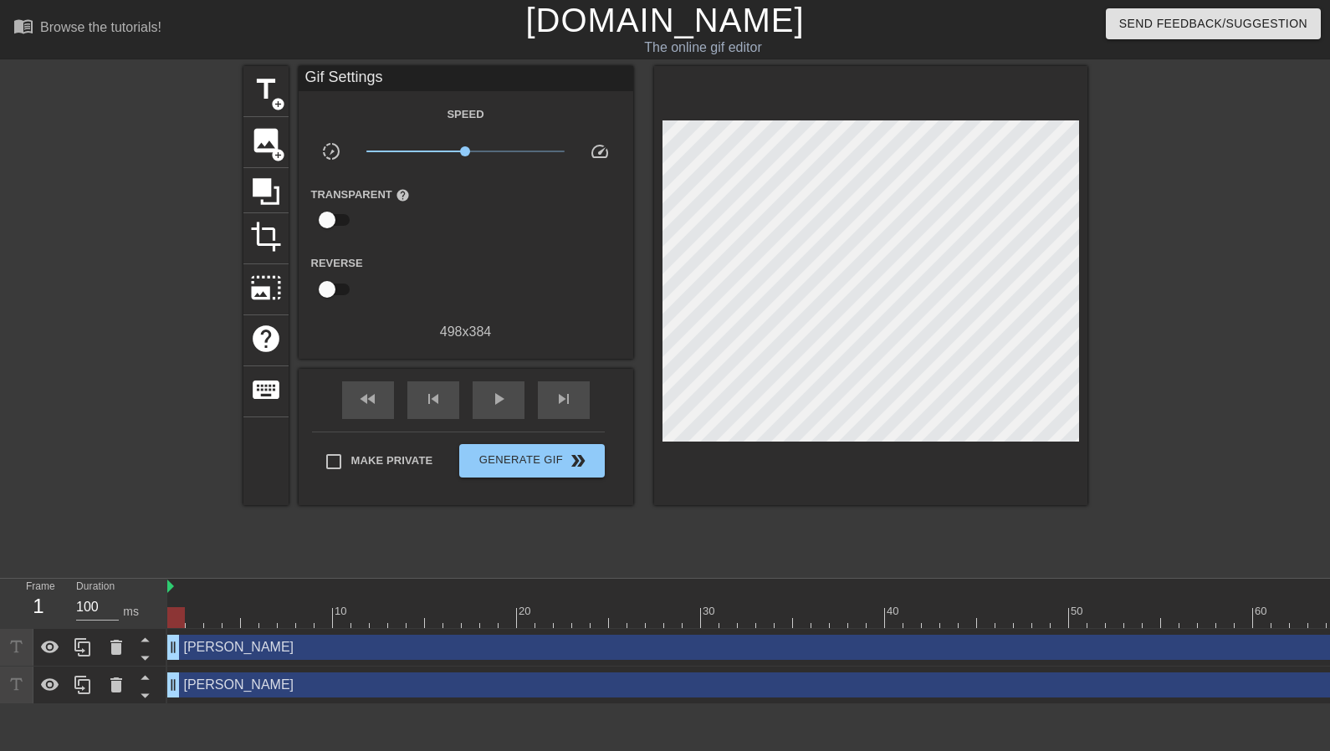
click at [1190, 457] on div at bounding box center [1233, 317] width 251 height 502
click at [1168, 356] on div at bounding box center [1233, 317] width 251 height 502
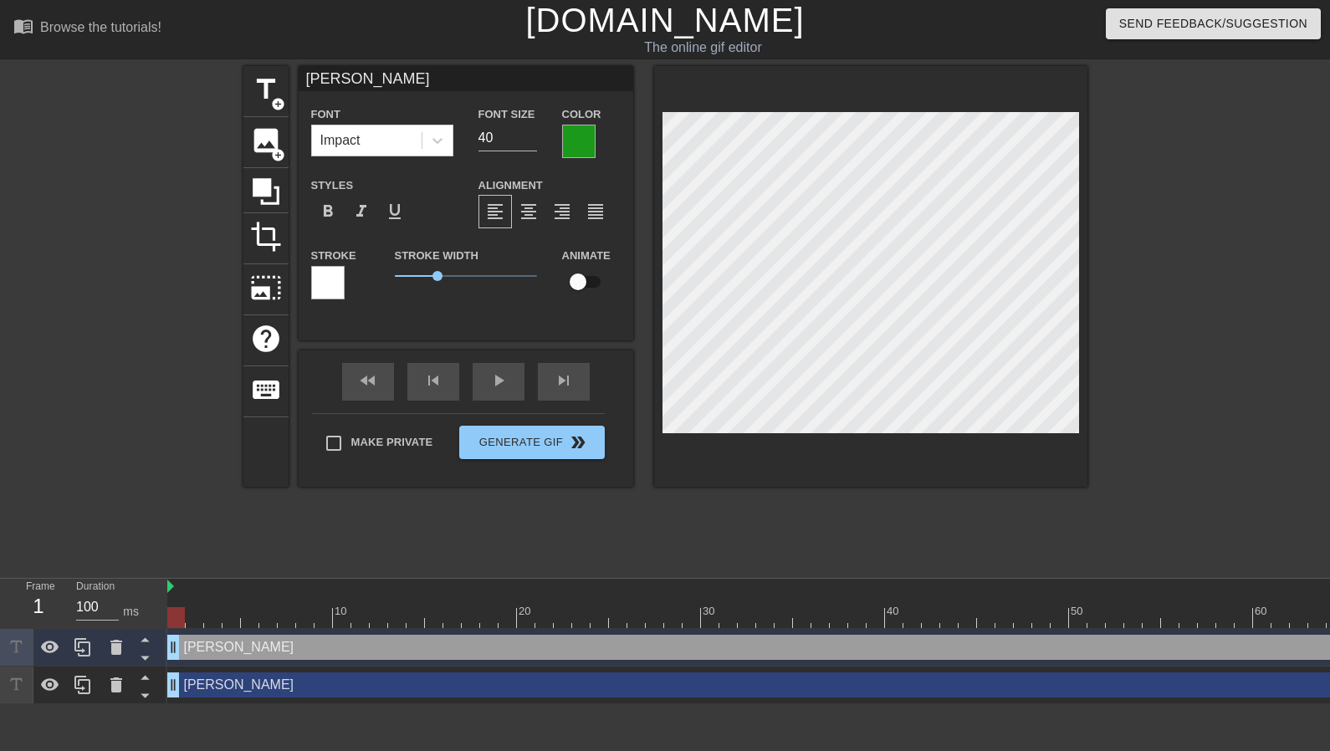
click at [573, 269] on input "checkbox" at bounding box center [577, 282] width 95 height 32
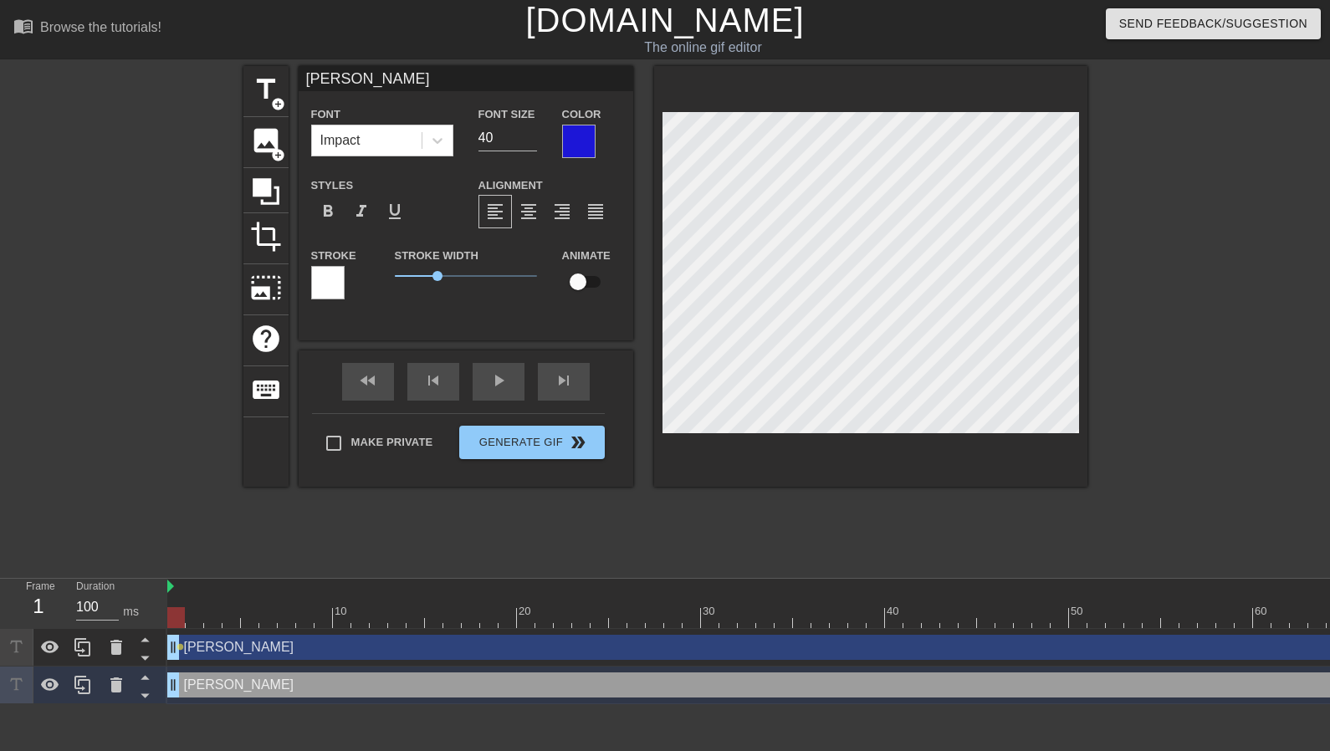
click at [596, 274] on input "checkbox" at bounding box center [577, 282] width 95 height 32
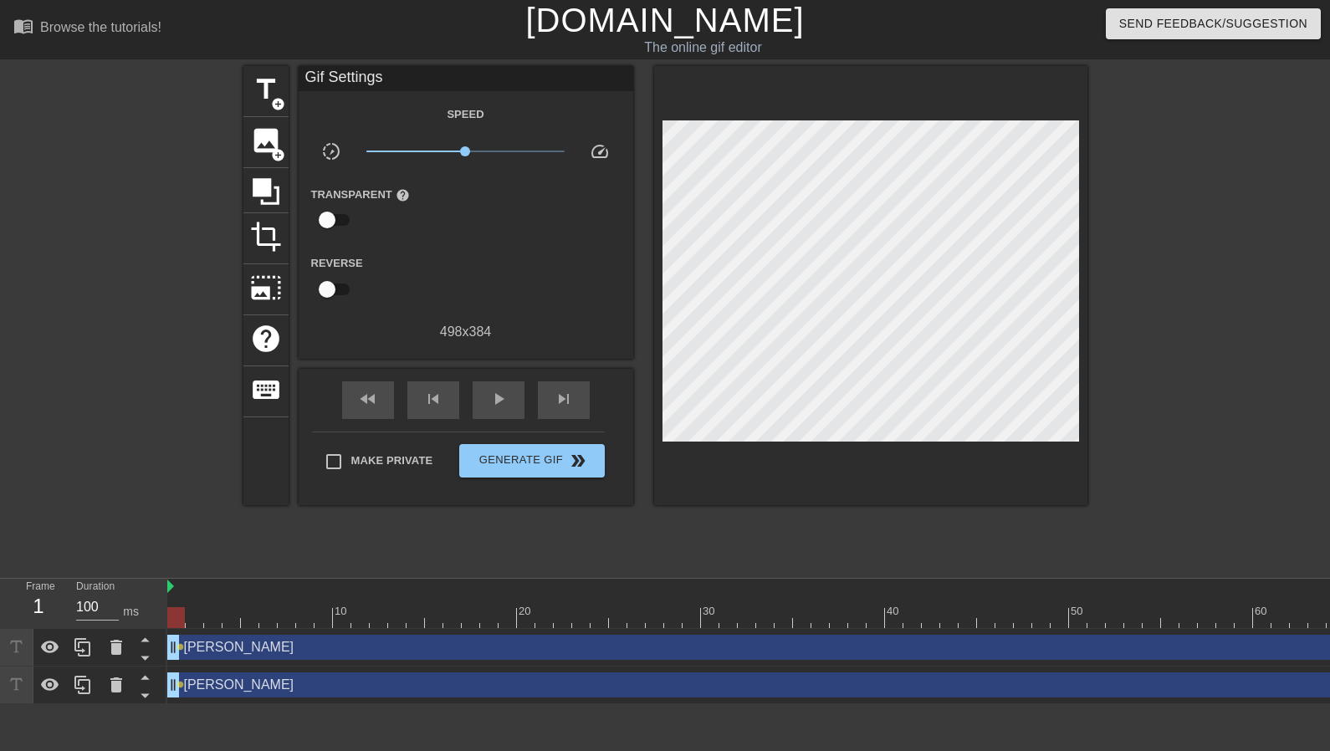
click at [1121, 396] on div at bounding box center [1233, 317] width 251 height 502
click at [1122, 382] on div at bounding box center [1233, 317] width 251 height 502
drag, startPoint x: 174, startPoint y: 617, endPoint x: 208, endPoint y: 619, distance: 34.4
click at [208, 619] on div at bounding box center [213, 617] width 18 height 21
drag, startPoint x: 211, startPoint y: 617, endPoint x: 225, endPoint y: 617, distance: 14.2
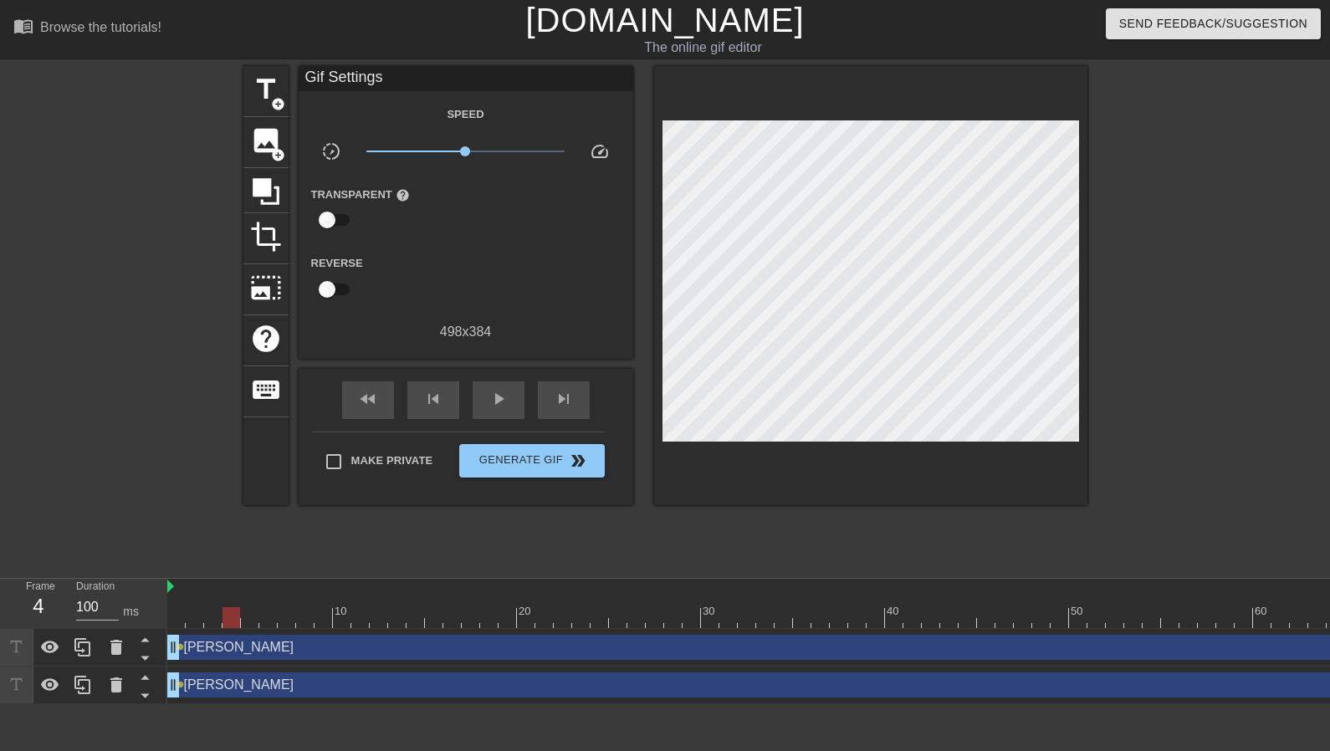
click at [225, 617] on div at bounding box center [232, 617] width 18 height 21
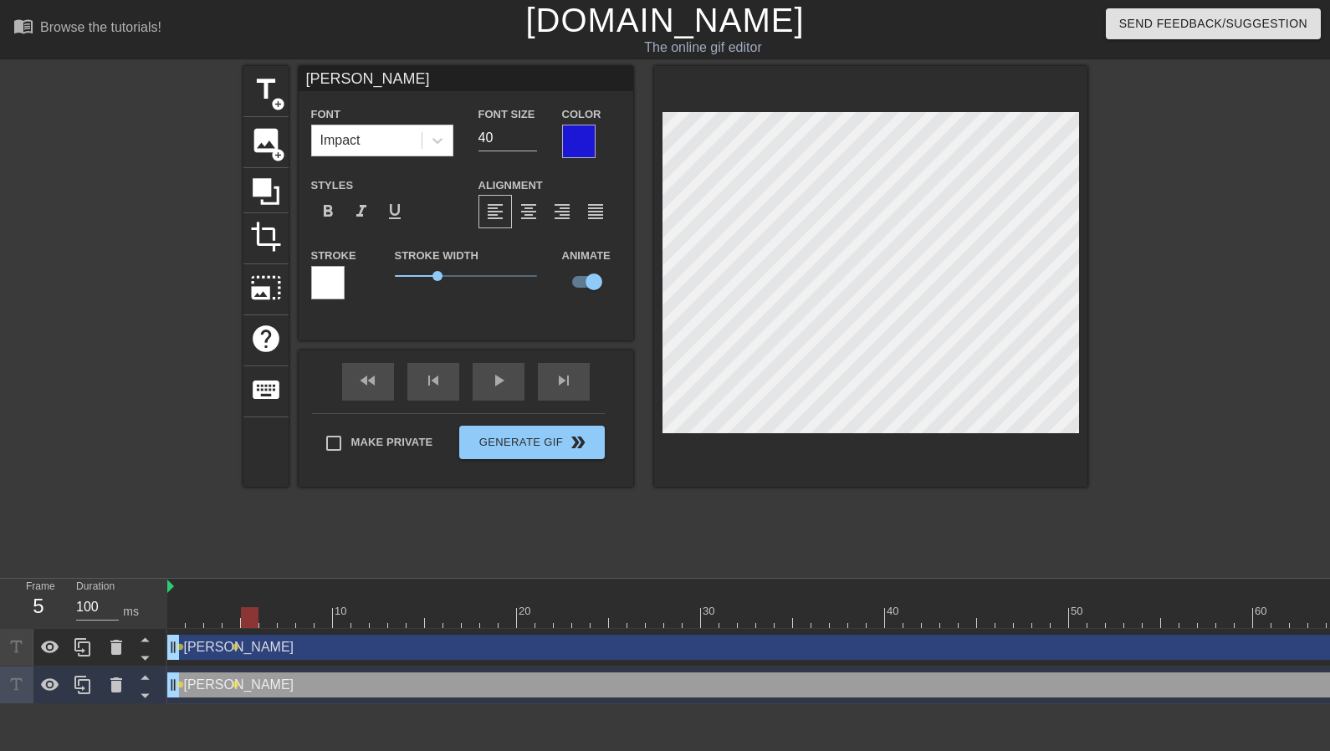
drag, startPoint x: 230, startPoint y: 612, endPoint x: 248, endPoint y: 611, distance: 17.6
click at [248, 611] on div at bounding box center [250, 617] width 18 height 21
drag, startPoint x: 254, startPoint y: 615, endPoint x: 269, endPoint y: 616, distance: 14.2
click at [269, 616] on div at bounding box center [268, 617] width 18 height 21
drag, startPoint x: 269, startPoint y: 612, endPoint x: 287, endPoint y: 616, distance: 18.1
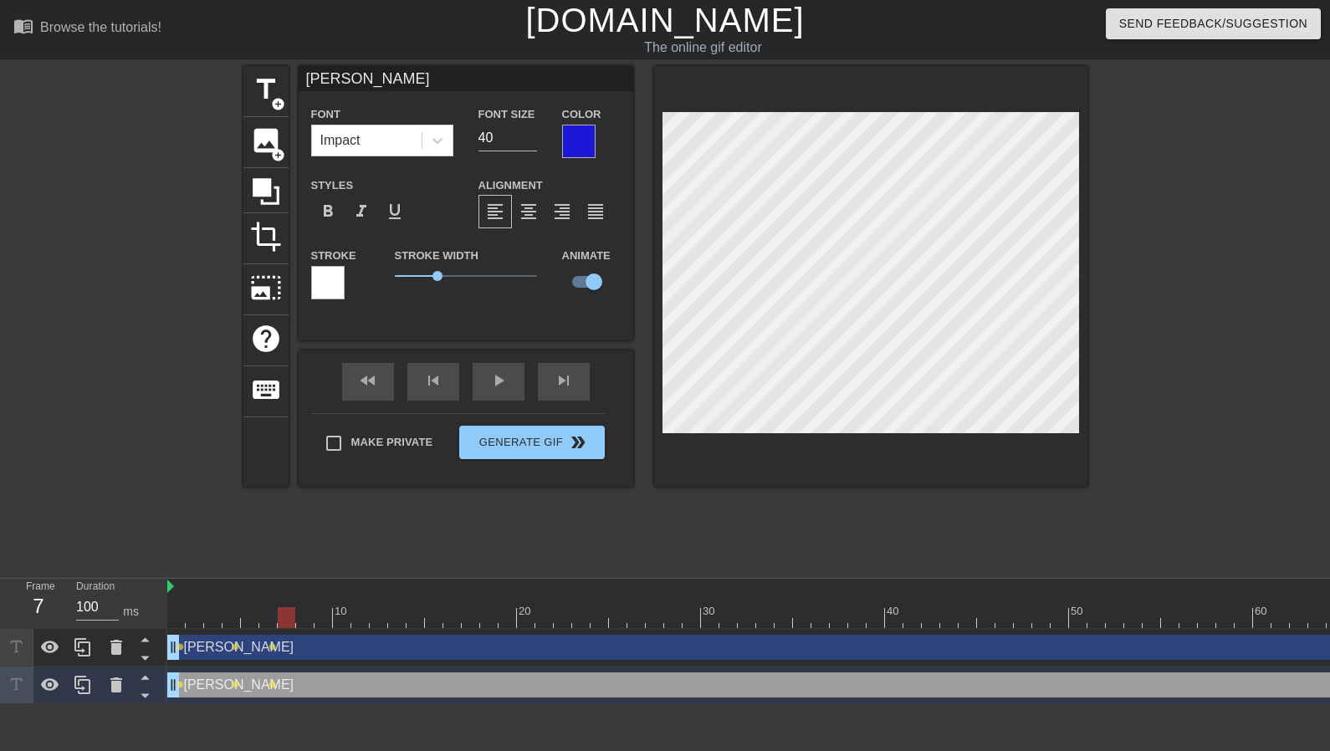
click at [287, 616] on div at bounding box center [287, 617] width 18 height 21
drag, startPoint x: 283, startPoint y: 616, endPoint x: 297, endPoint y: 618, distance: 14.4
click at [297, 618] on div at bounding box center [305, 617] width 18 height 21
drag, startPoint x: 309, startPoint y: 619, endPoint x: 335, endPoint y: 622, distance: 26.1
click at [335, 622] on div at bounding box center [342, 617] width 18 height 21
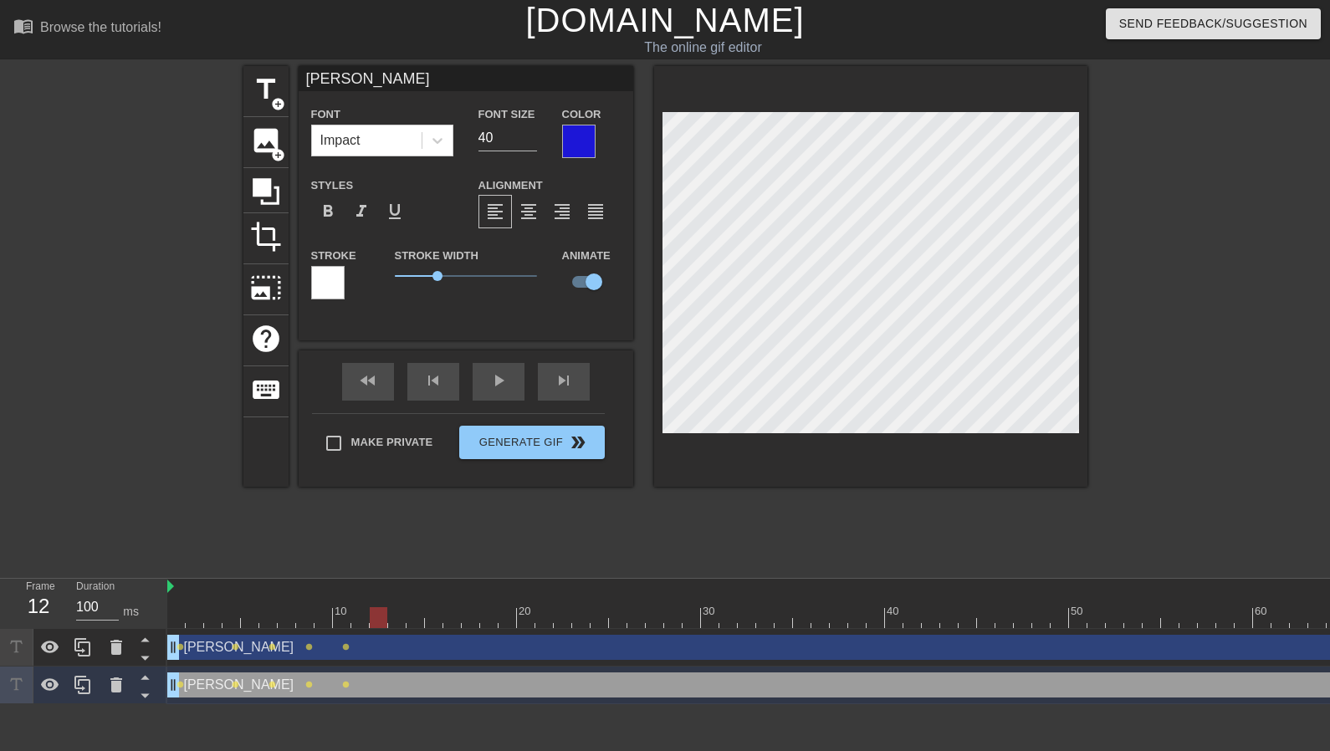
drag, startPoint x: 342, startPoint y: 617, endPoint x: 372, endPoint y: 616, distance: 30.2
click at [372, 616] on div at bounding box center [379, 617] width 18 height 21
click at [171, 619] on div at bounding box center [866, 617] width 1399 height 21
click at [509, 383] on div "play_arrow" at bounding box center [499, 382] width 52 height 38
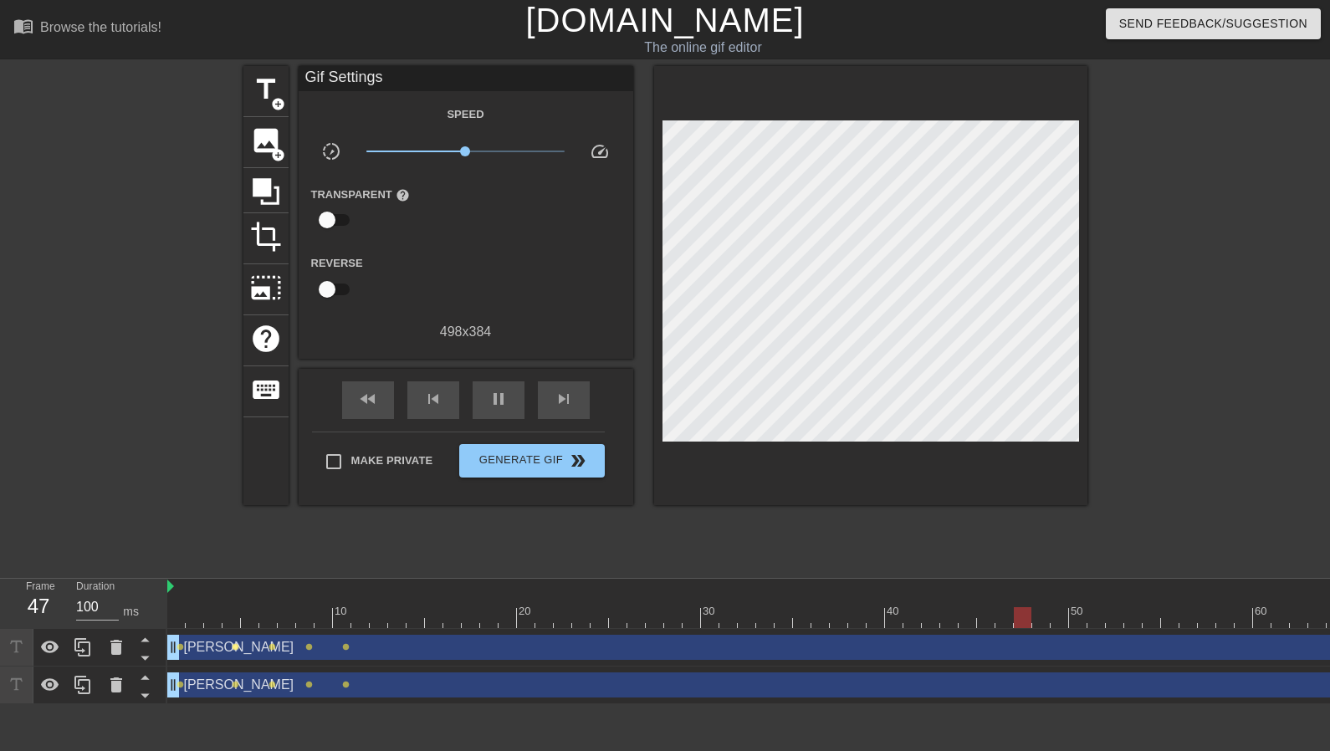
click at [233, 648] on span "lens" at bounding box center [236, 647] width 8 height 8
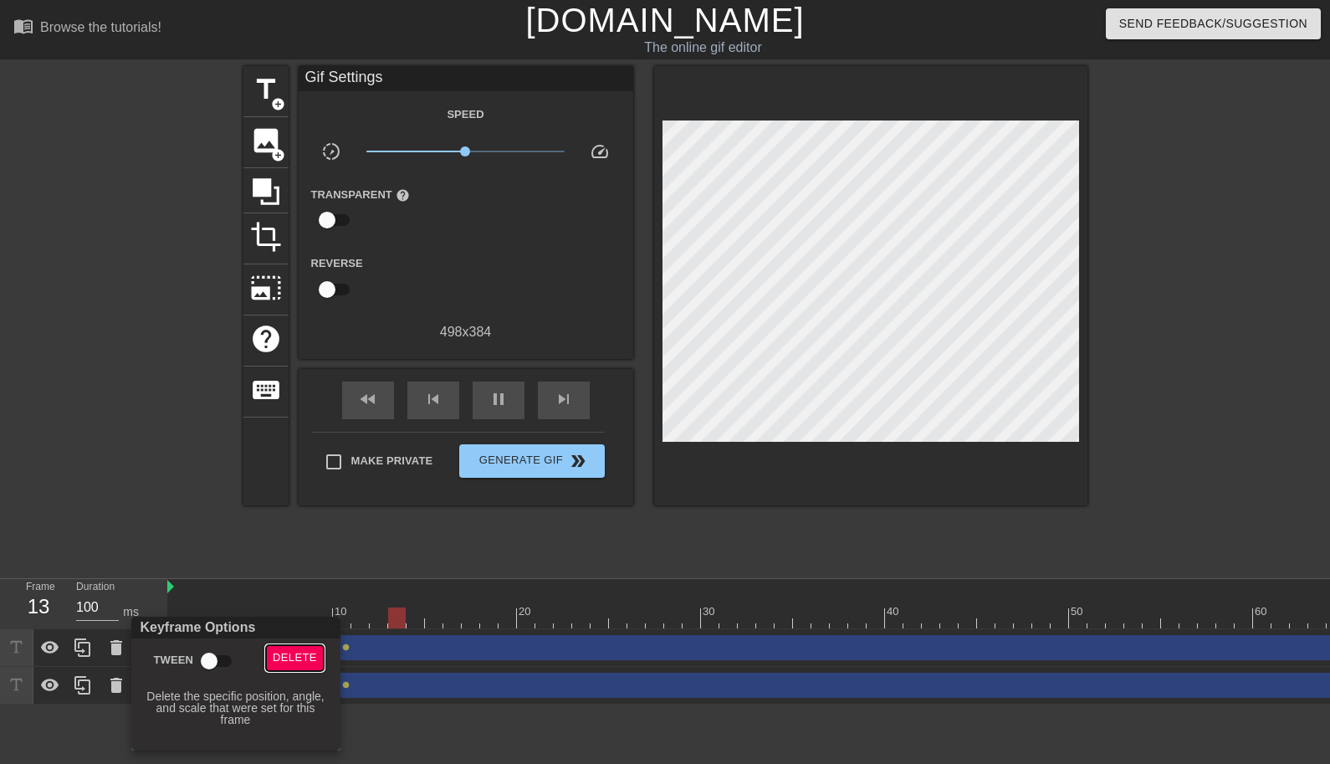
click at [305, 656] on span "Delete" at bounding box center [295, 657] width 44 height 19
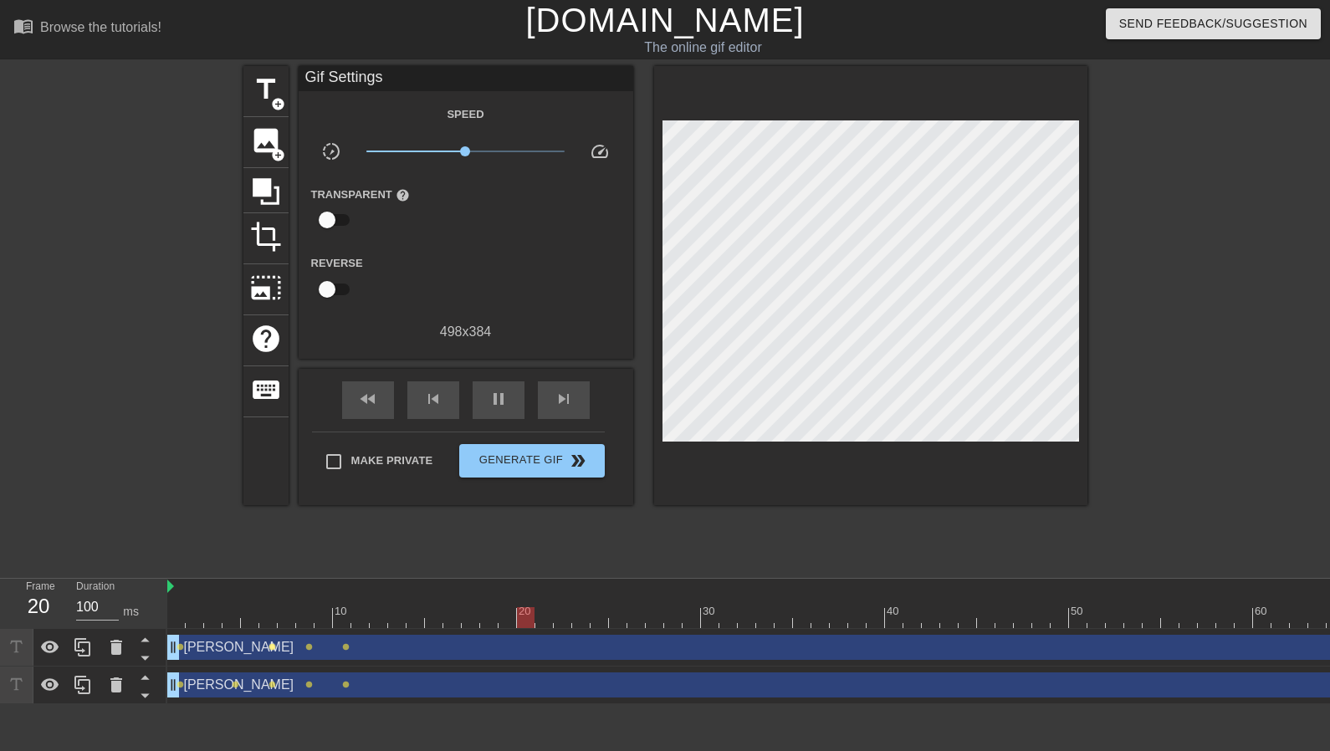
click at [273, 648] on span "lens" at bounding box center [273, 647] width 8 height 8
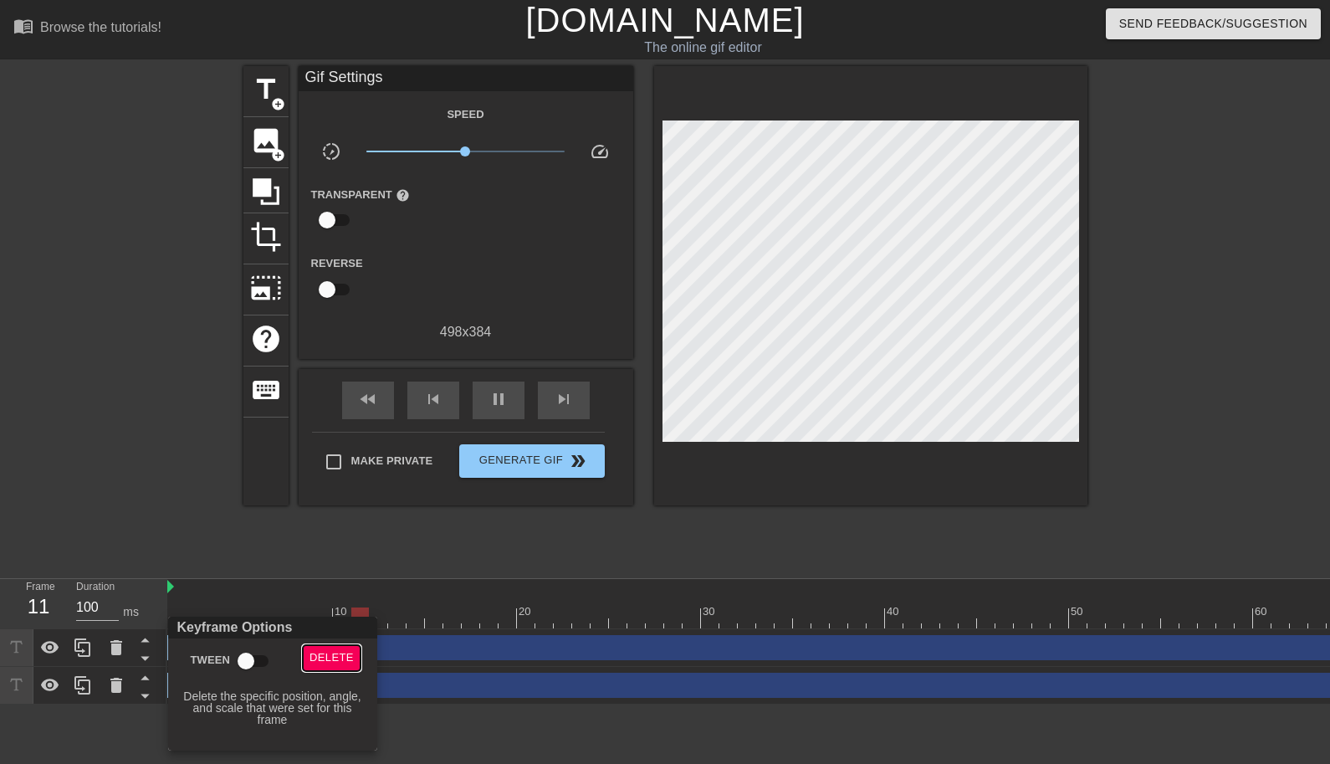
click at [330, 653] on span "Delete" at bounding box center [332, 657] width 44 height 19
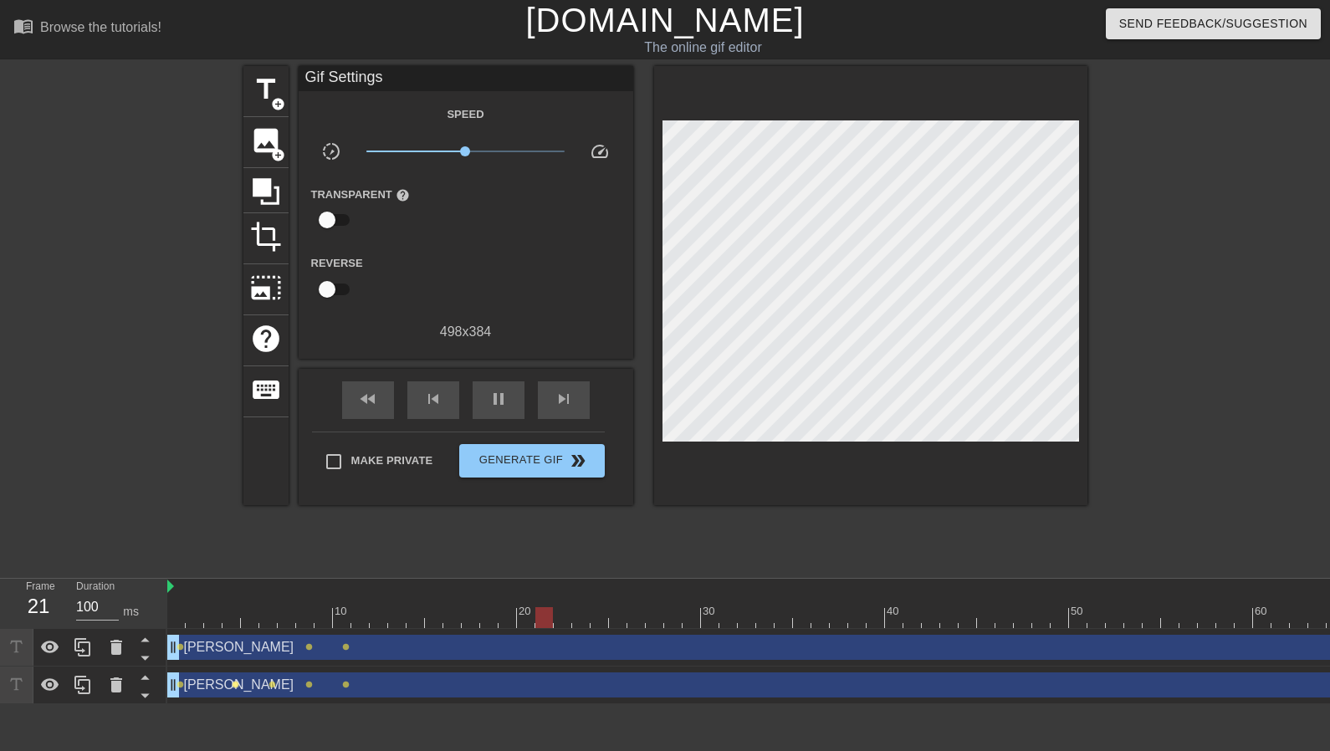
click at [236, 684] on span "lens" at bounding box center [236, 685] width 8 height 8
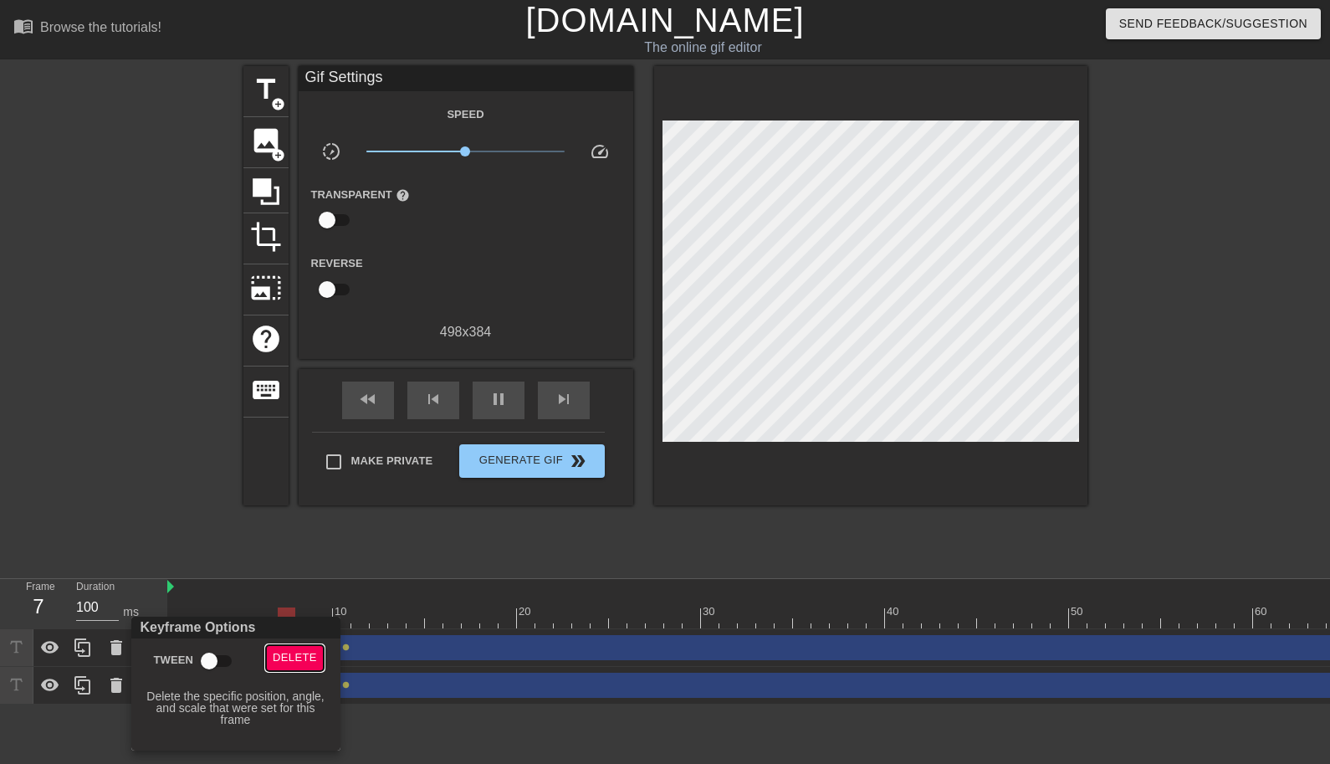
click at [295, 657] on span "Delete" at bounding box center [295, 657] width 44 height 19
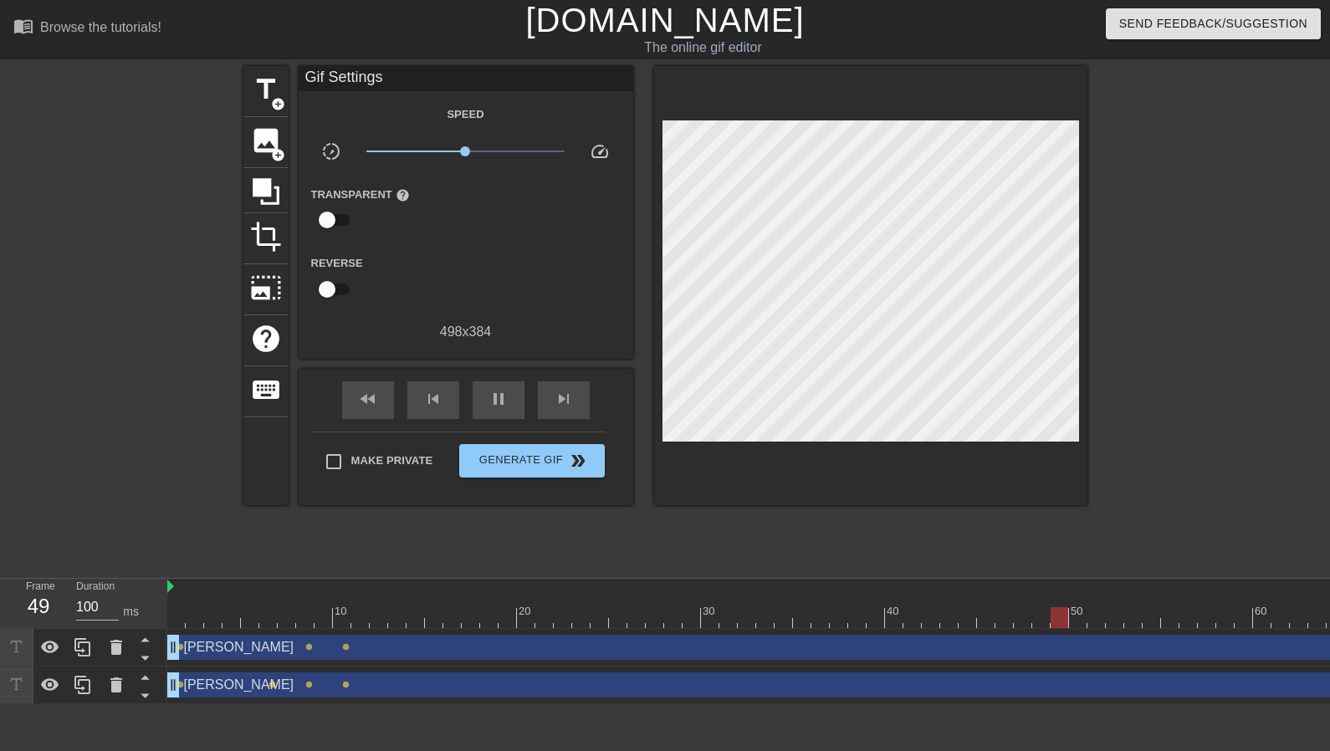
click at [223, 648] on div "[PERSON_NAME] drag_handle drag_handle" at bounding box center [866, 647] width 1399 height 25
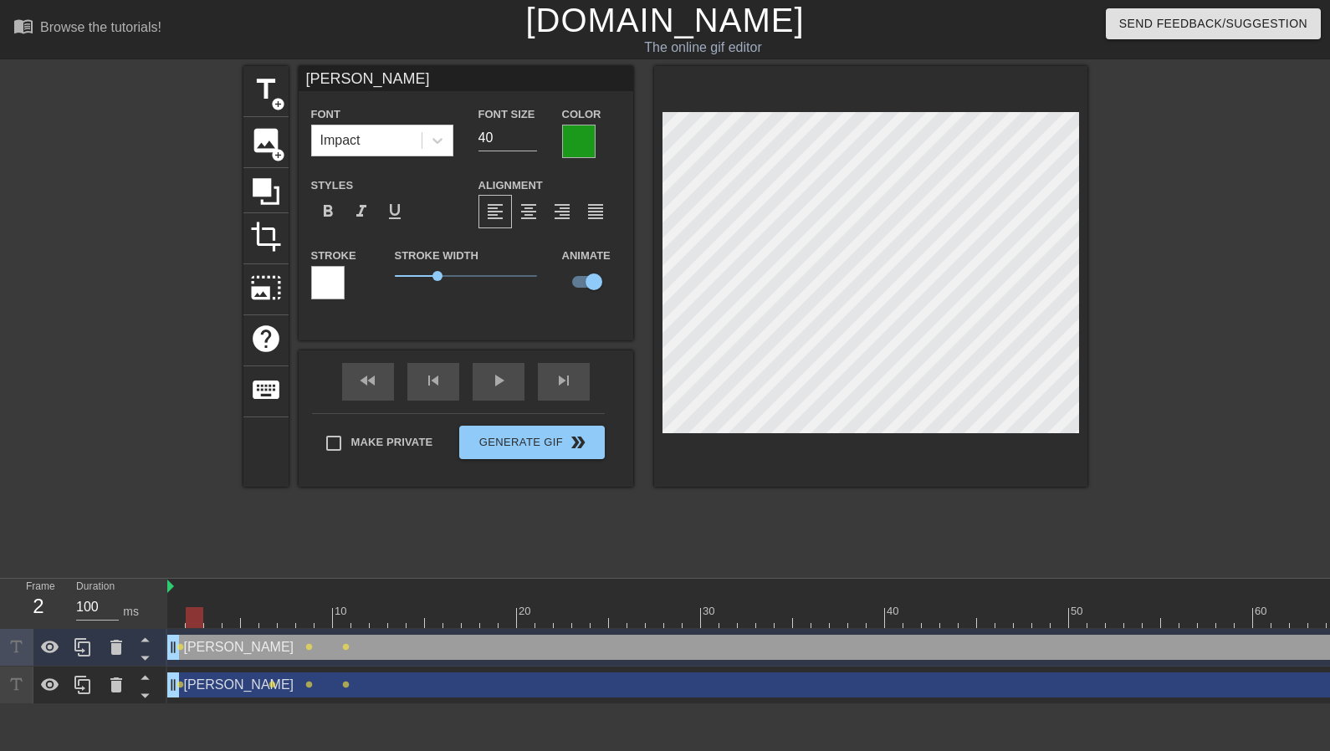
click at [192, 602] on div at bounding box center [195, 606] width 18 height 21
click at [172, 614] on div at bounding box center [866, 617] width 1399 height 21
click at [172, 586] on img at bounding box center [170, 586] width 7 height 13
click at [502, 374] on div "play_arrow" at bounding box center [499, 382] width 52 height 38
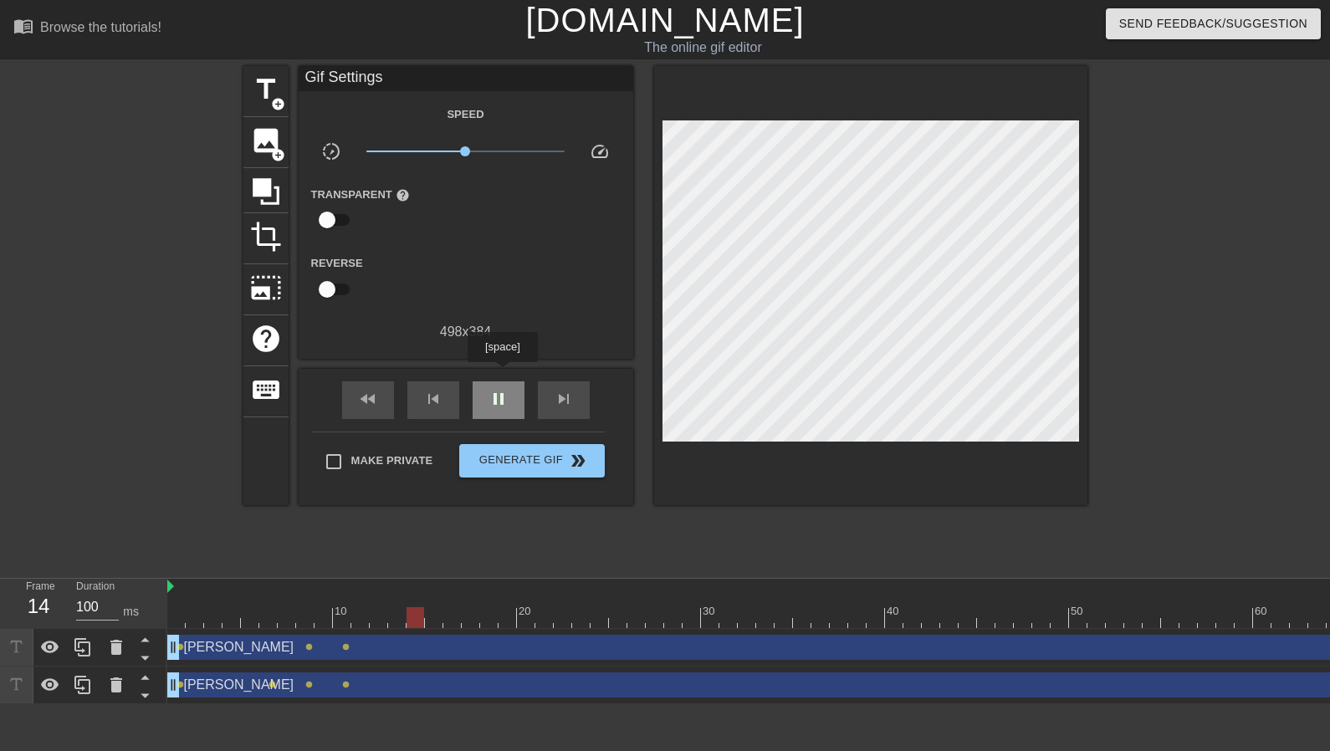
click at [502, 381] on div "pause" at bounding box center [499, 400] width 52 height 38
click at [502, 381] on div "play_arrow" at bounding box center [499, 400] width 52 height 38
click at [424, 395] on div "skip_previous" at bounding box center [433, 400] width 52 height 38
click at [356, 392] on div "fast_rewind" at bounding box center [368, 400] width 52 height 38
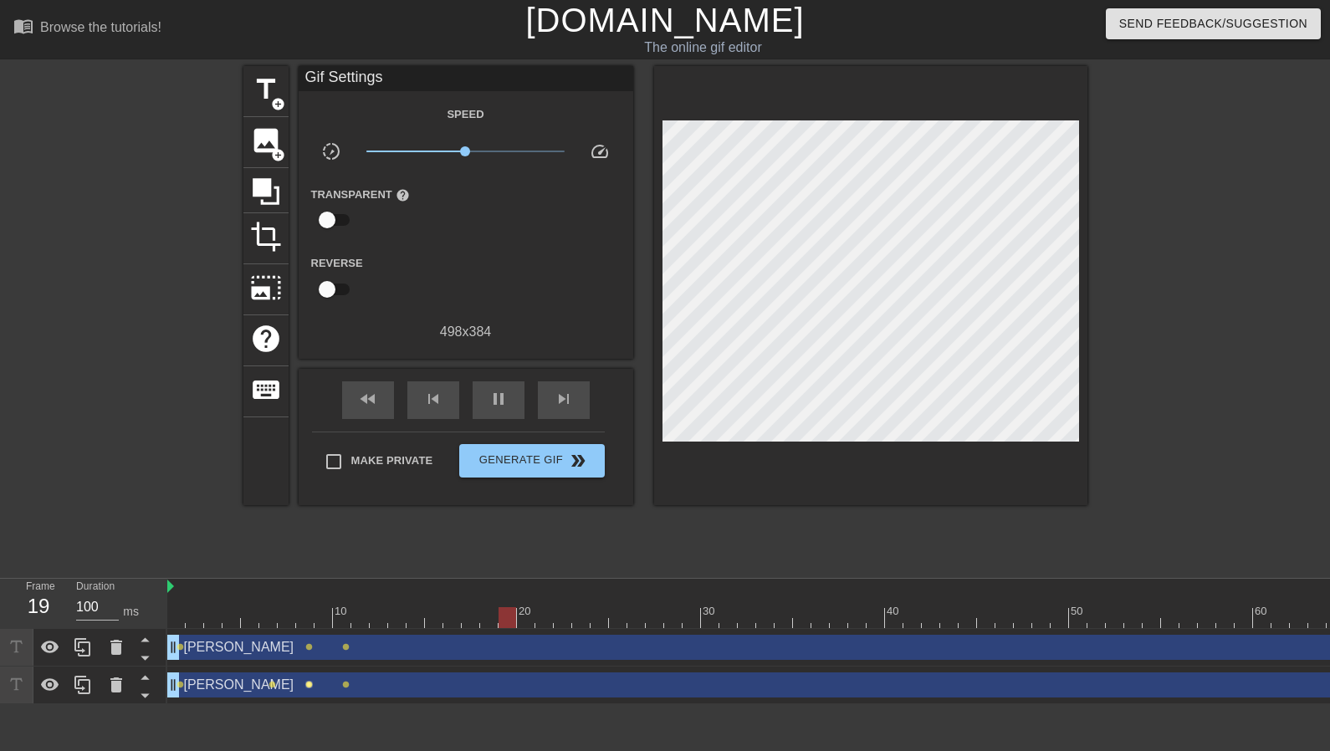
click at [310, 685] on span "lens" at bounding box center [309, 685] width 8 height 8
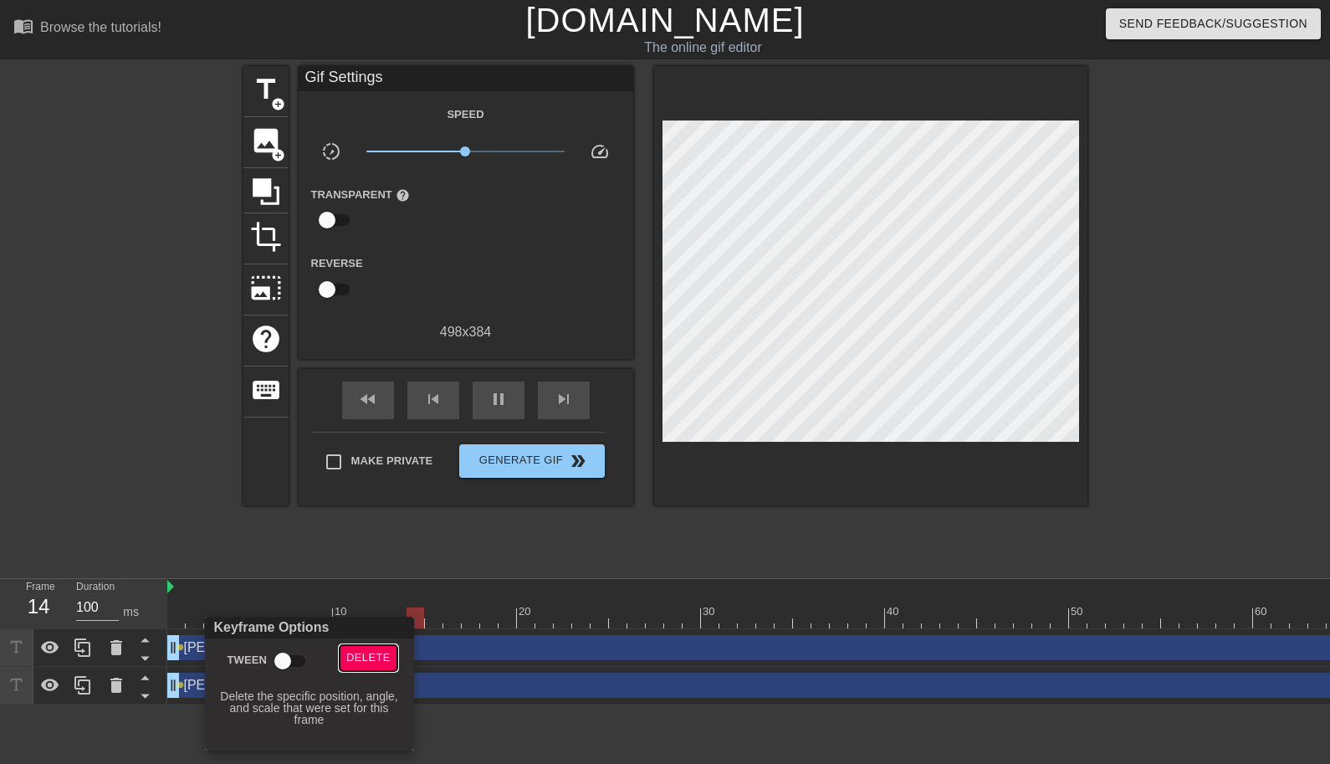
click at [356, 652] on span "Delete" at bounding box center [368, 657] width 44 height 19
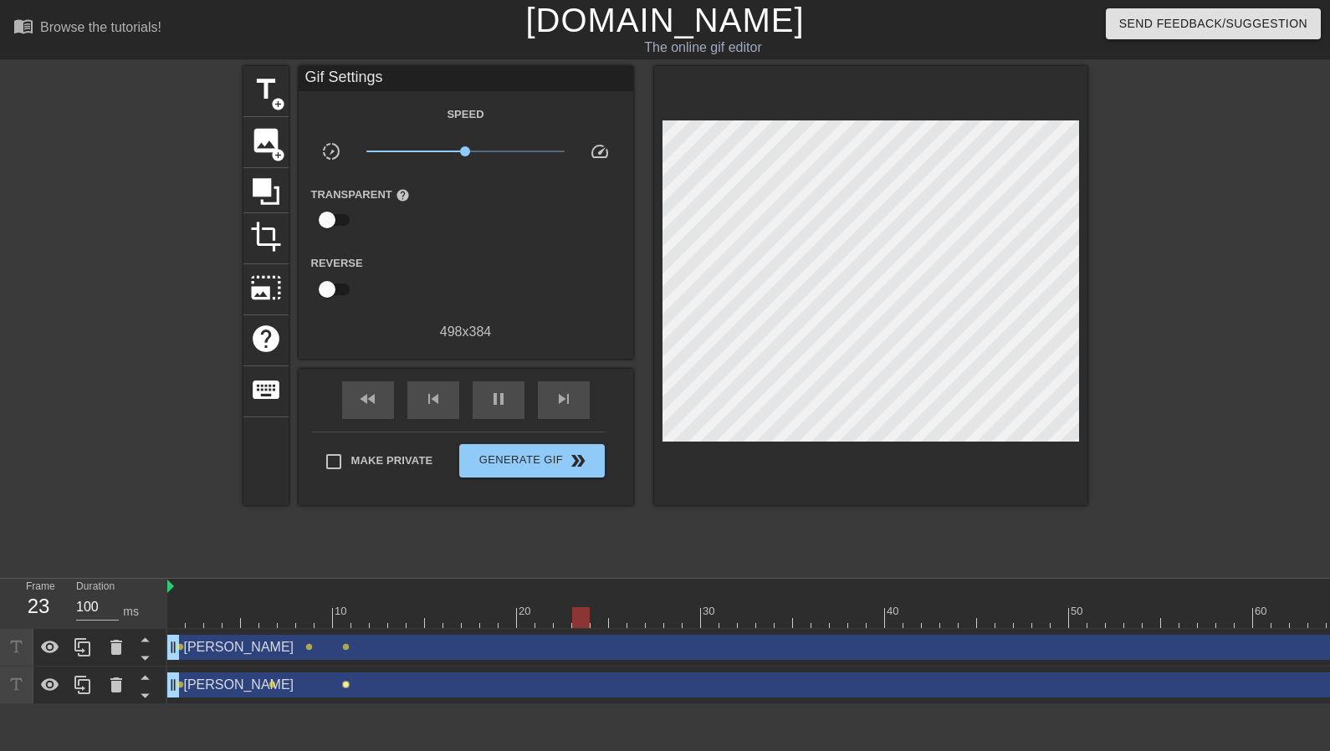
click at [347, 687] on span "lens" at bounding box center [346, 685] width 8 height 8
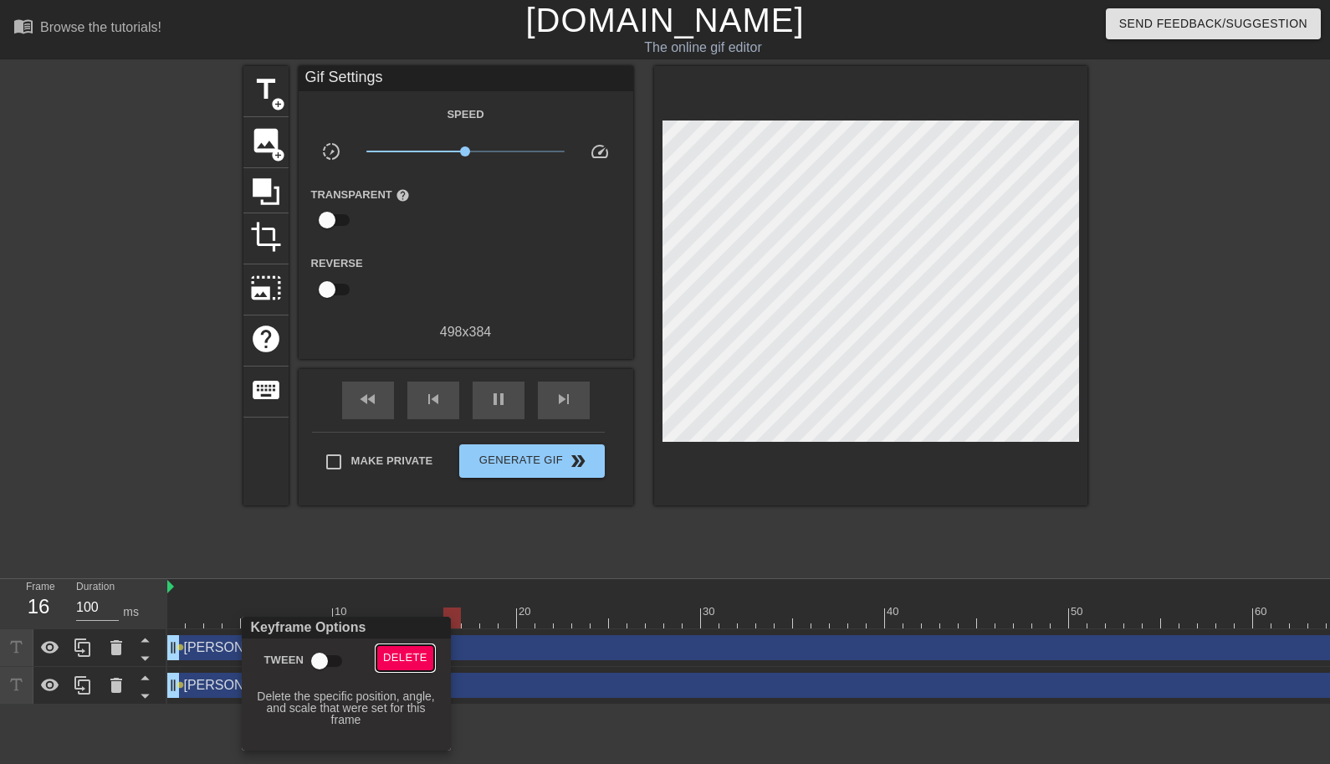
drag, startPoint x: 419, startPoint y: 649, endPoint x: 392, endPoint y: 652, distance: 26.9
click at [418, 649] on span "Delete" at bounding box center [405, 657] width 44 height 19
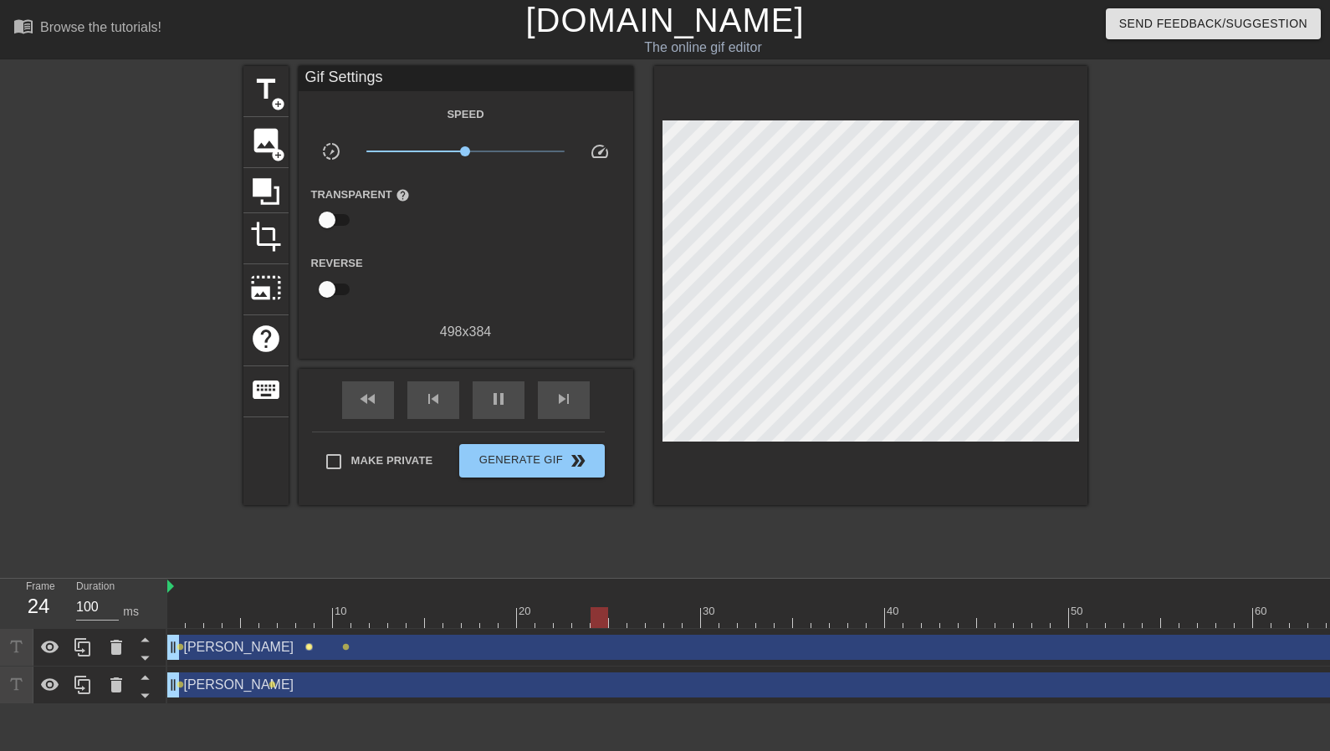
click at [310, 649] on span "lens" at bounding box center [309, 647] width 8 height 8
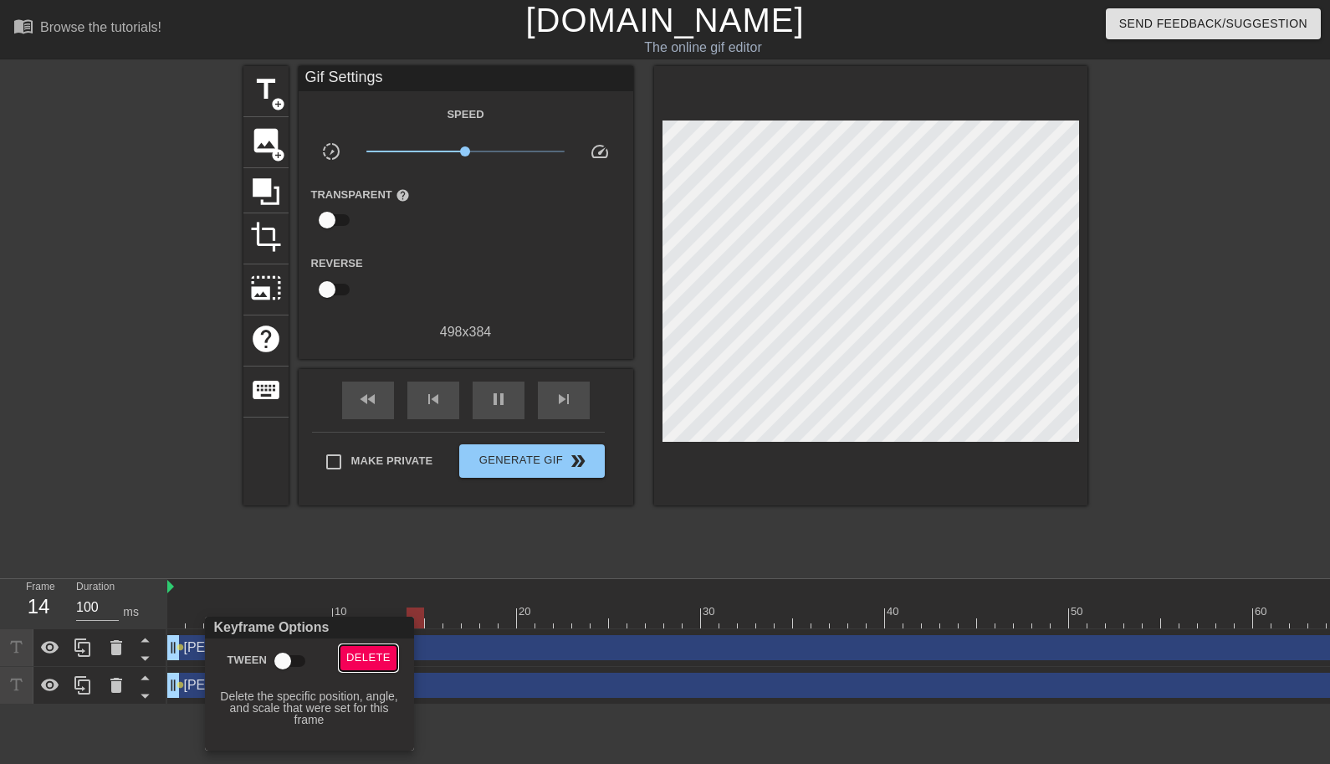
click at [370, 660] on span "Delete" at bounding box center [368, 657] width 44 height 19
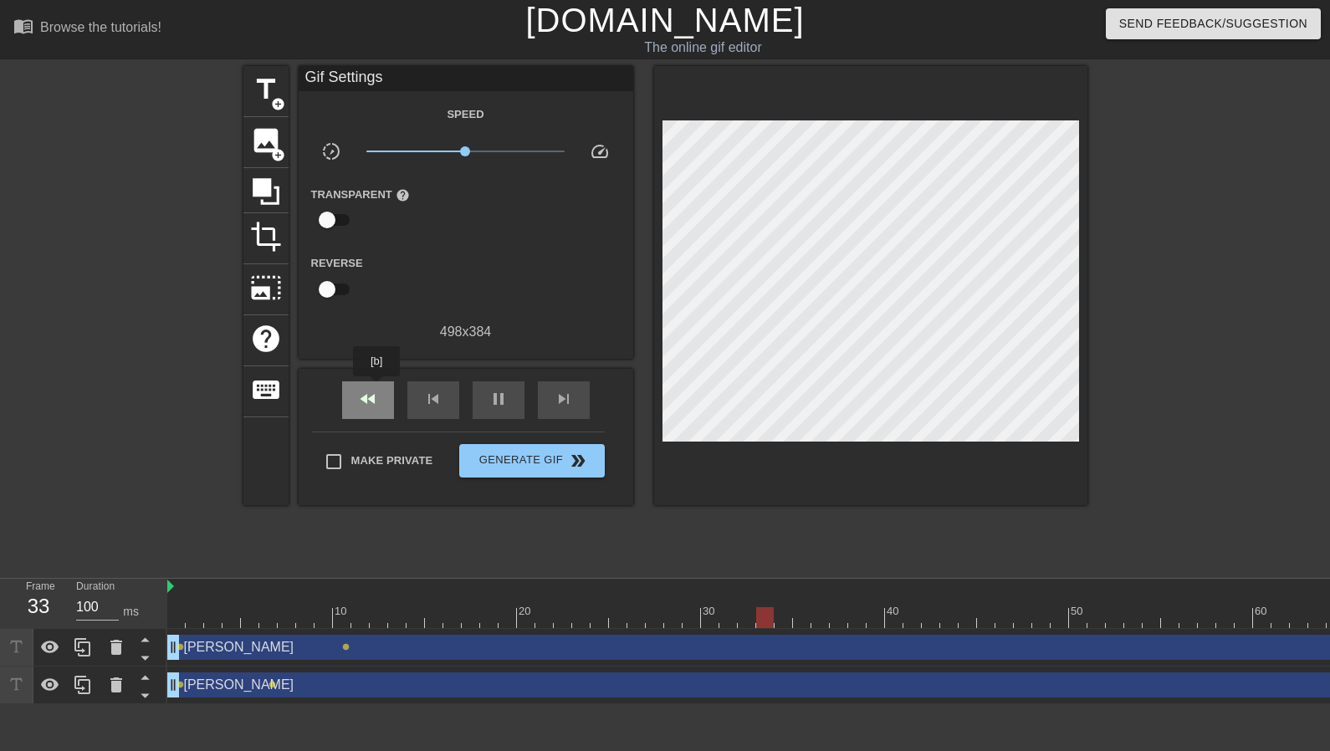
click at [377, 389] on span "fast_rewind" at bounding box center [368, 399] width 20 height 20
click at [492, 381] on div "pause" at bounding box center [499, 400] width 52 height 38
click at [171, 617] on div at bounding box center [866, 617] width 1399 height 21
click at [189, 618] on div at bounding box center [866, 617] width 1399 height 21
click at [213, 618] on div at bounding box center [866, 617] width 1399 height 21
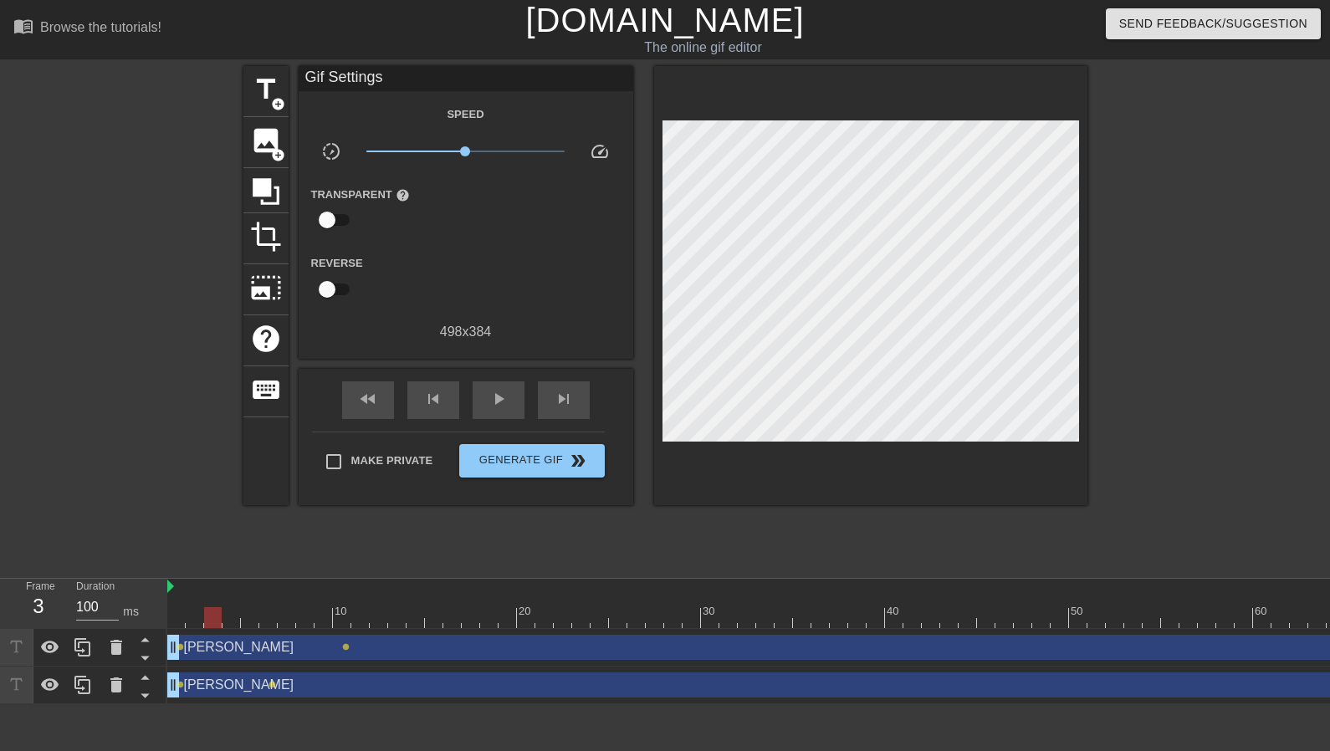
click at [194, 619] on div at bounding box center [866, 617] width 1399 height 21
click at [176, 619] on div at bounding box center [866, 617] width 1399 height 21
click at [199, 618] on div at bounding box center [866, 617] width 1399 height 21
click at [219, 617] on div at bounding box center [866, 617] width 1399 height 21
click at [231, 616] on div at bounding box center [866, 617] width 1399 height 21
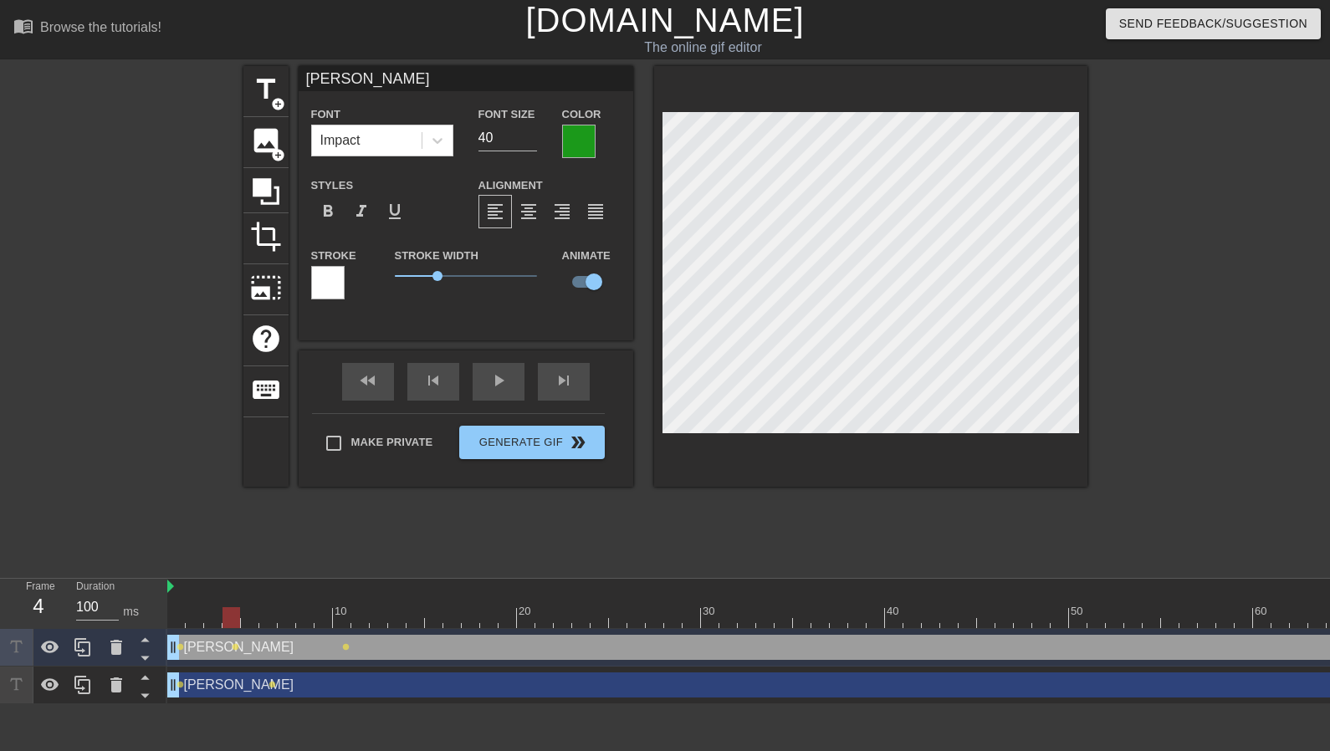
click at [250, 622] on div at bounding box center [866, 617] width 1399 height 21
click at [274, 622] on div at bounding box center [866, 617] width 1399 height 21
click at [291, 622] on div at bounding box center [866, 617] width 1399 height 21
click at [306, 620] on div at bounding box center [866, 617] width 1399 height 21
drag, startPoint x: 322, startPoint y: 621, endPoint x: 344, endPoint y: 618, distance: 21.9
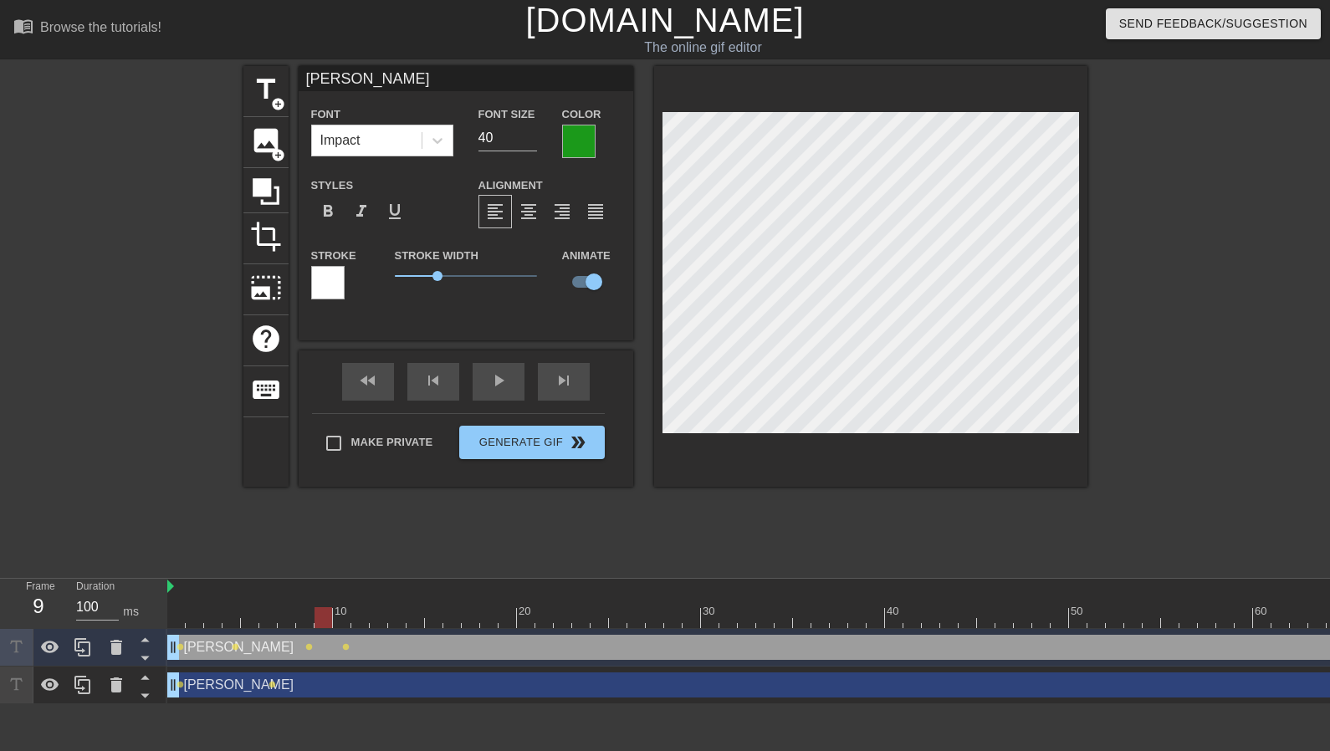
click at [325, 621] on div at bounding box center [866, 617] width 1399 height 21
click at [344, 618] on div at bounding box center [866, 617] width 1399 height 21
click at [364, 622] on div at bounding box center [866, 617] width 1399 height 21
click at [379, 627] on div at bounding box center [866, 617] width 1399 height 21
click at [396, 626] on div at bounding box center [866, 617] width 1399 height 21
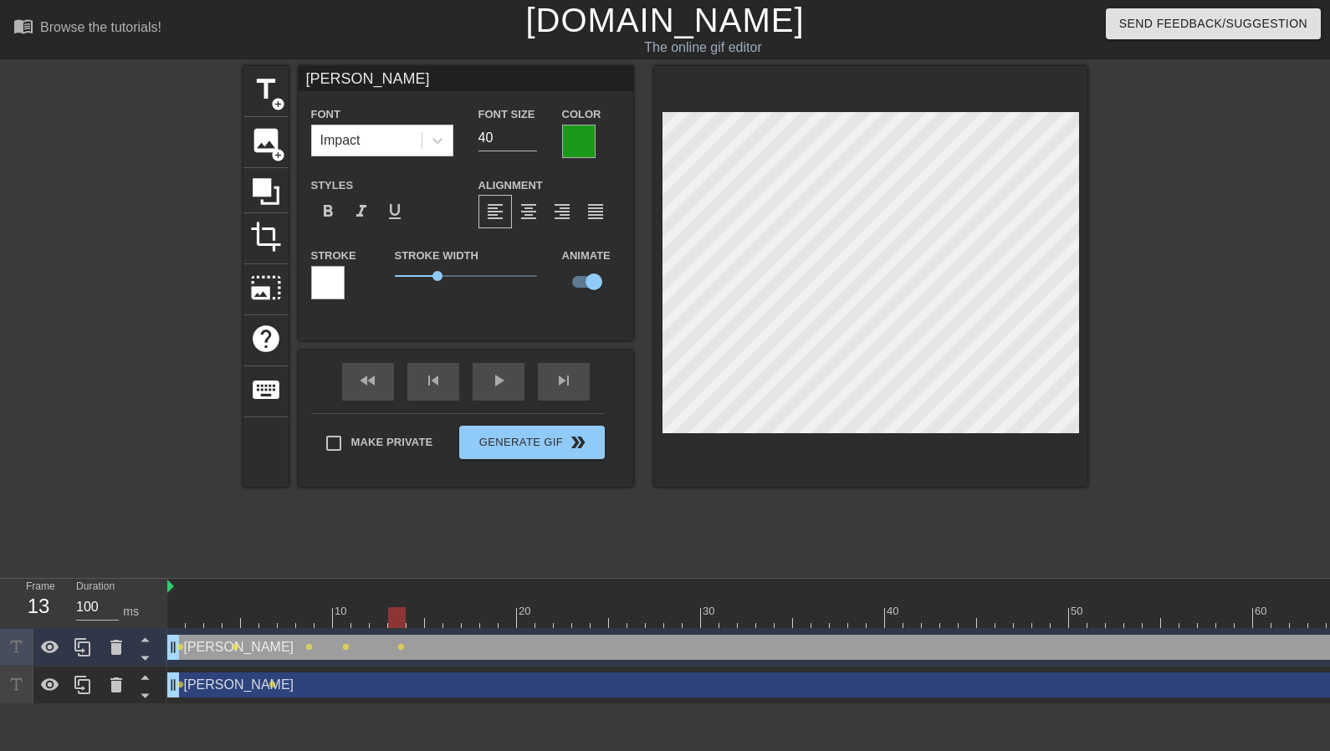
click at [417, 616] on div at bounding box center [866, 617] width 1399 height 21
click at [431, 622] on div at bounding box center [866, 617] width 1399 height 21
click at [459, 623] on div at bounding box center [866, 617] width 1399 height 21
click at [473, 618] on div at bounding box center [866, 617] width 1399 height 21
click at [484, 623] on div at bounding box center [866, 617] width 1399 height 21
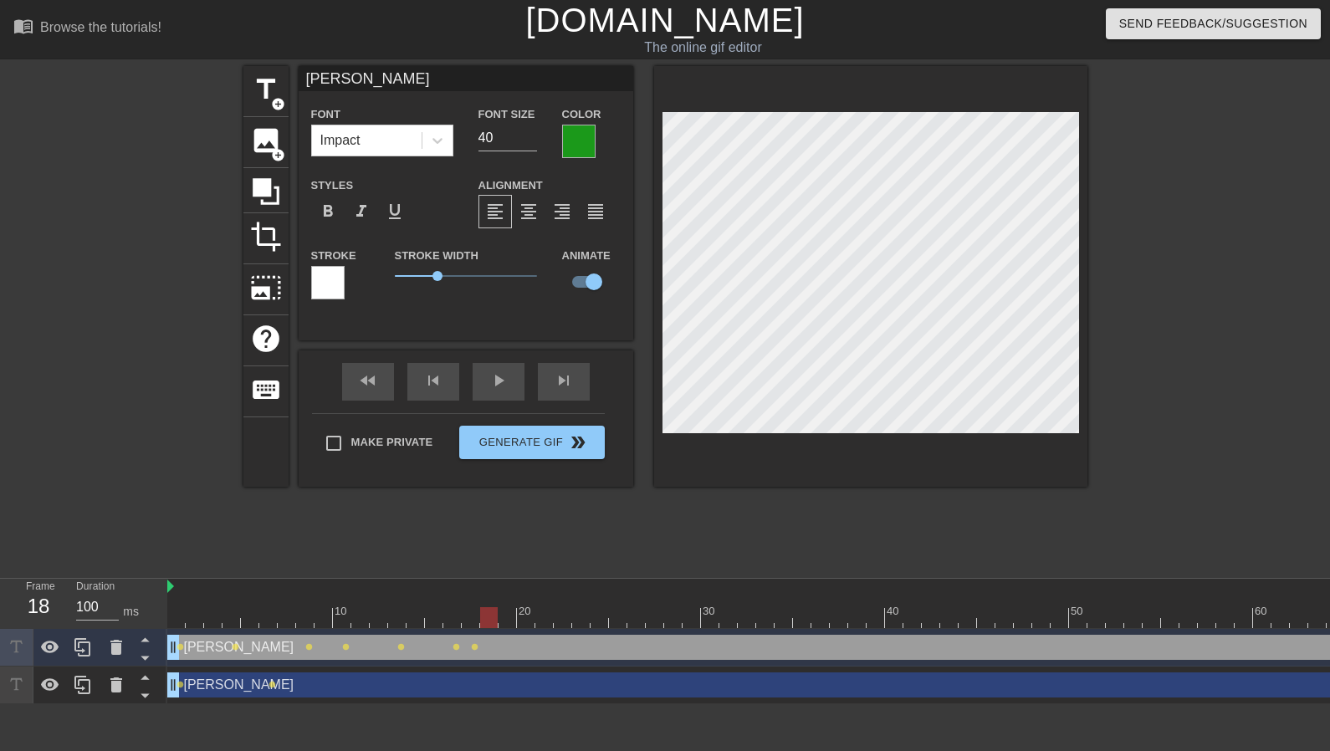
click at [505, 624] on div at bounding box center [866, 617] width 1399 height 21
click at [521, 626] on div at bounding box center [866, 617] width 1399 height 21
click at [545, 616] on div at bounding box center [866, 617] width 1399 height 21
click at [563, 618] on div at bounding box center [866, 617] width 1399 height 21
drag, startPoint x: 578, startPoint y: 616, endPoint x: 588, endPoint y: 615, distance: 10.1
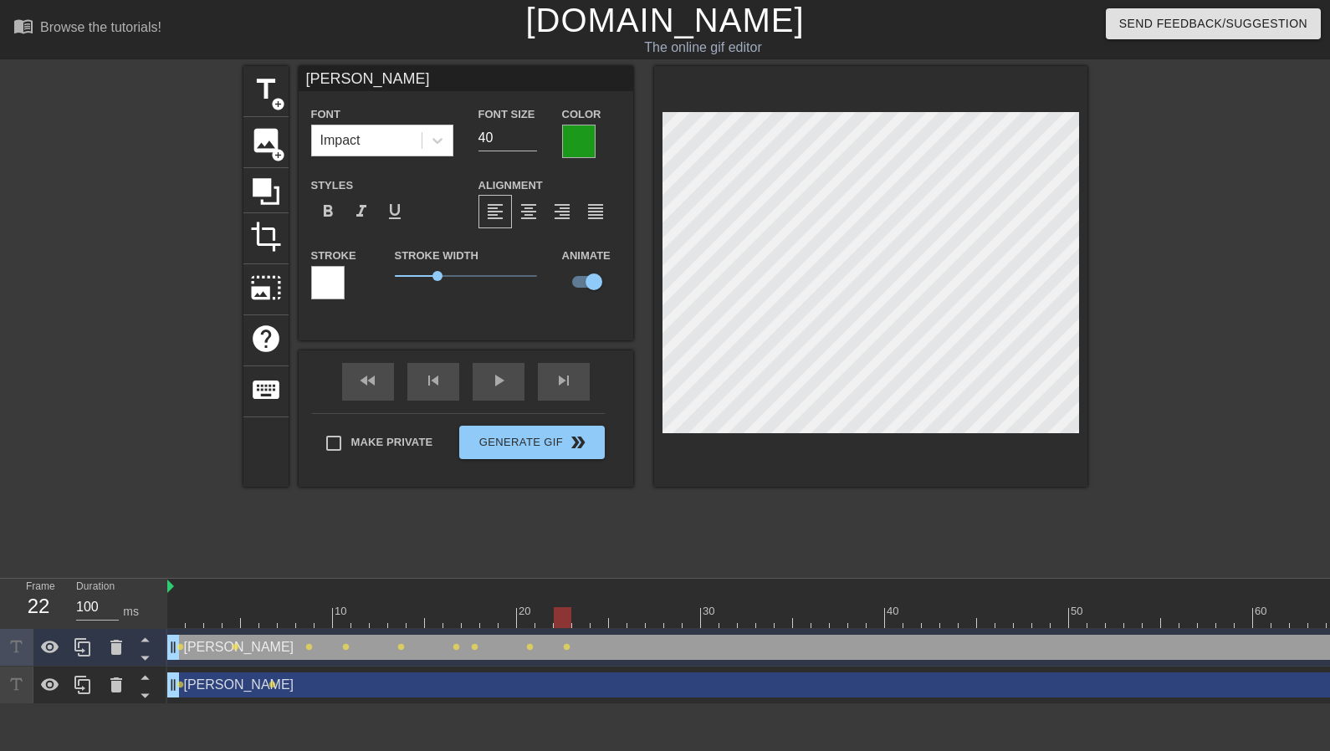
click at [580, 616] on div at bounding box center [866, 617] width 1399 height 21
click at [598, 617] on div at bounding box center [866, 617] width 1399 height 21
click at [622, 617] on div at bounding box center [866, 617] width 1399 height 21
click at [625, 622] on div at bounding box center [618, 617] width 18 height 21
click at [635, 620] on div at bounding box center [866, 617] width 1399 height 21
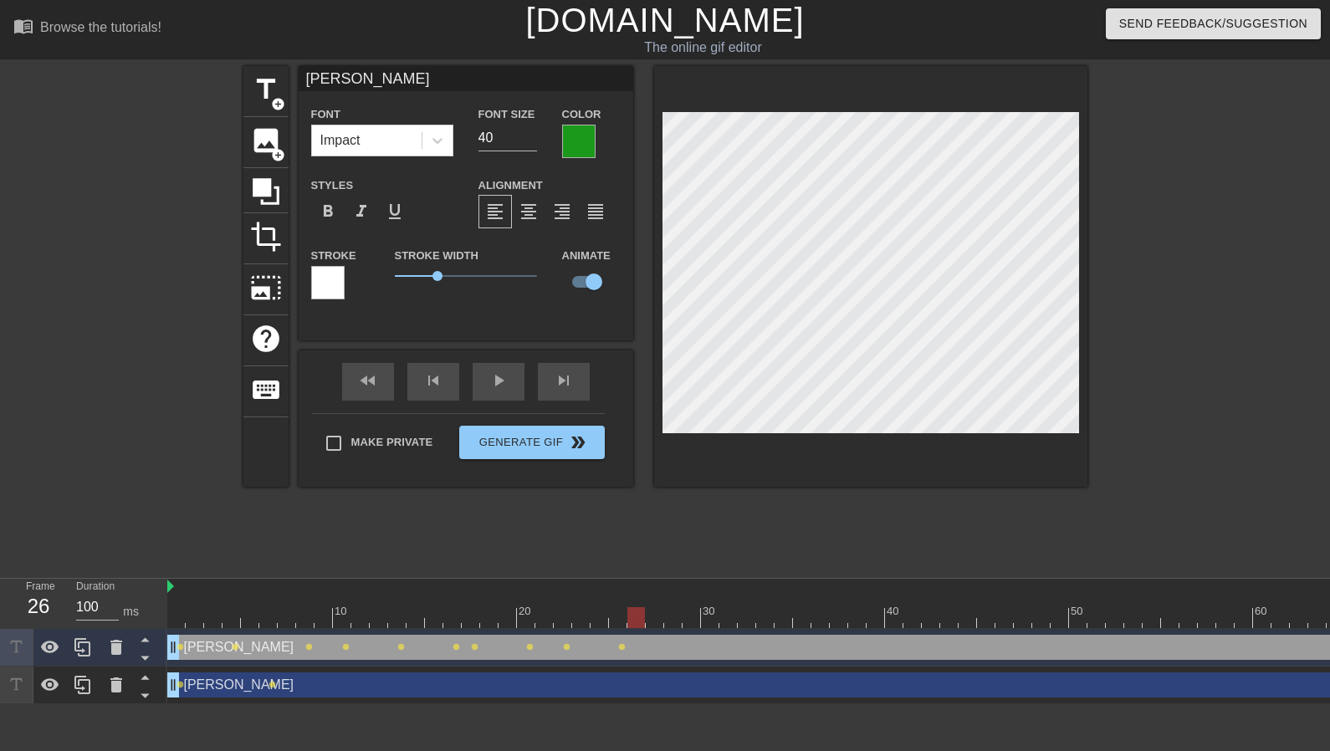
scroll to position [6, 10]
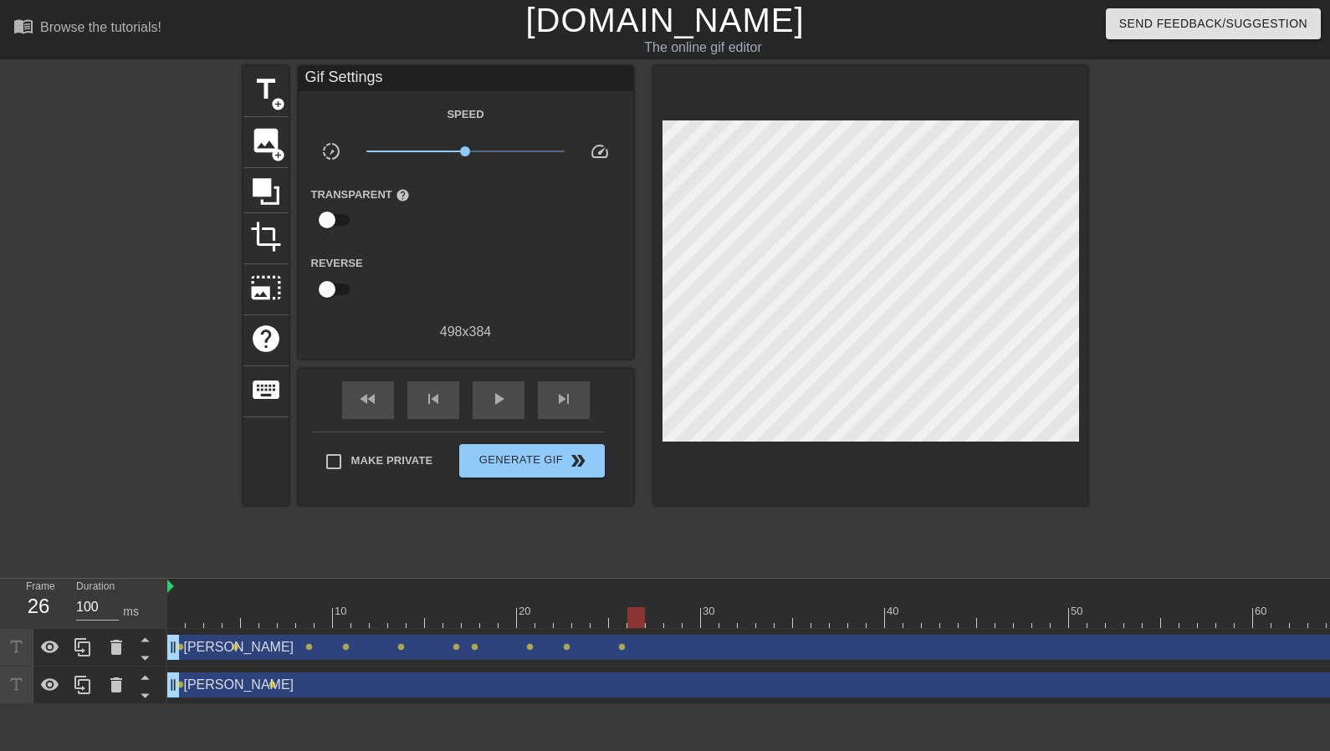
click at [1101, 515] on div "title add_circle image add_circle crop photo_size_select_large help keyboard Gi…" at bounding box center [665, 317] width 1330 height 502
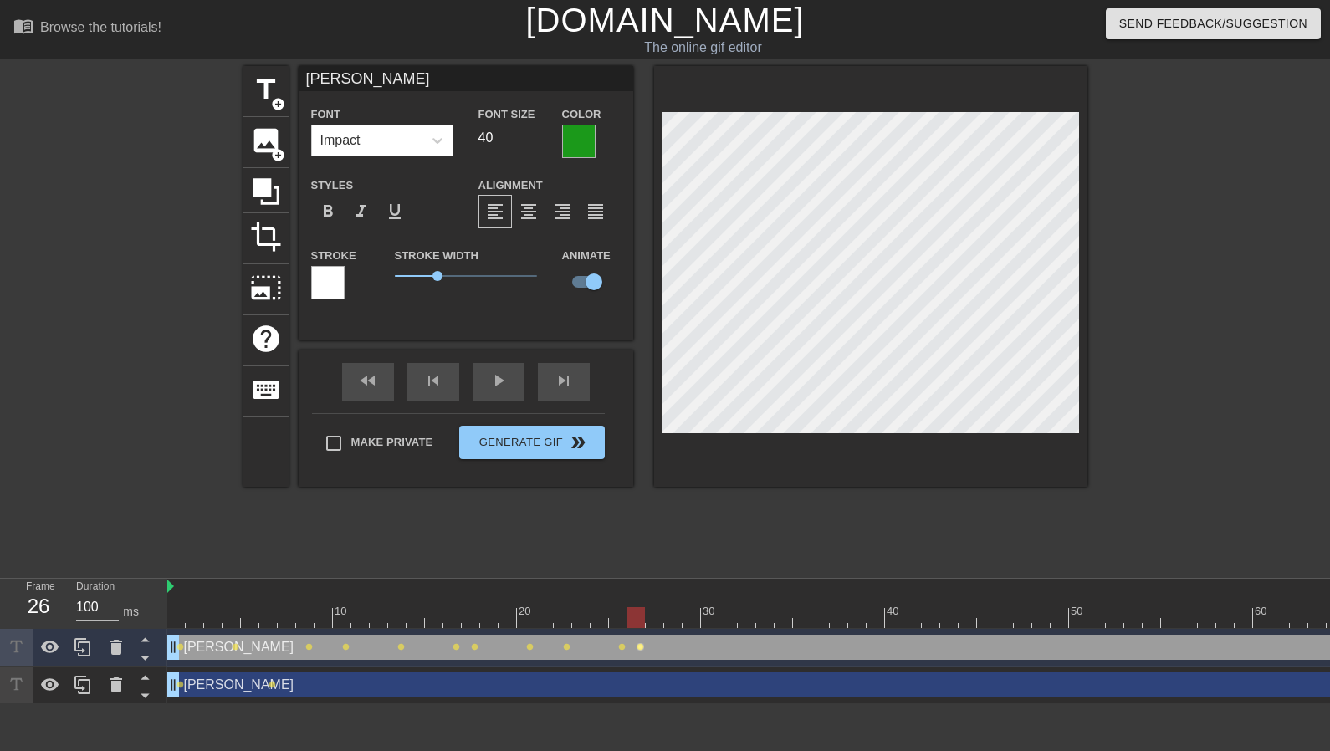
click at [641, 646] on span "lens" at bounding box center [641, 647] width 8 height 8
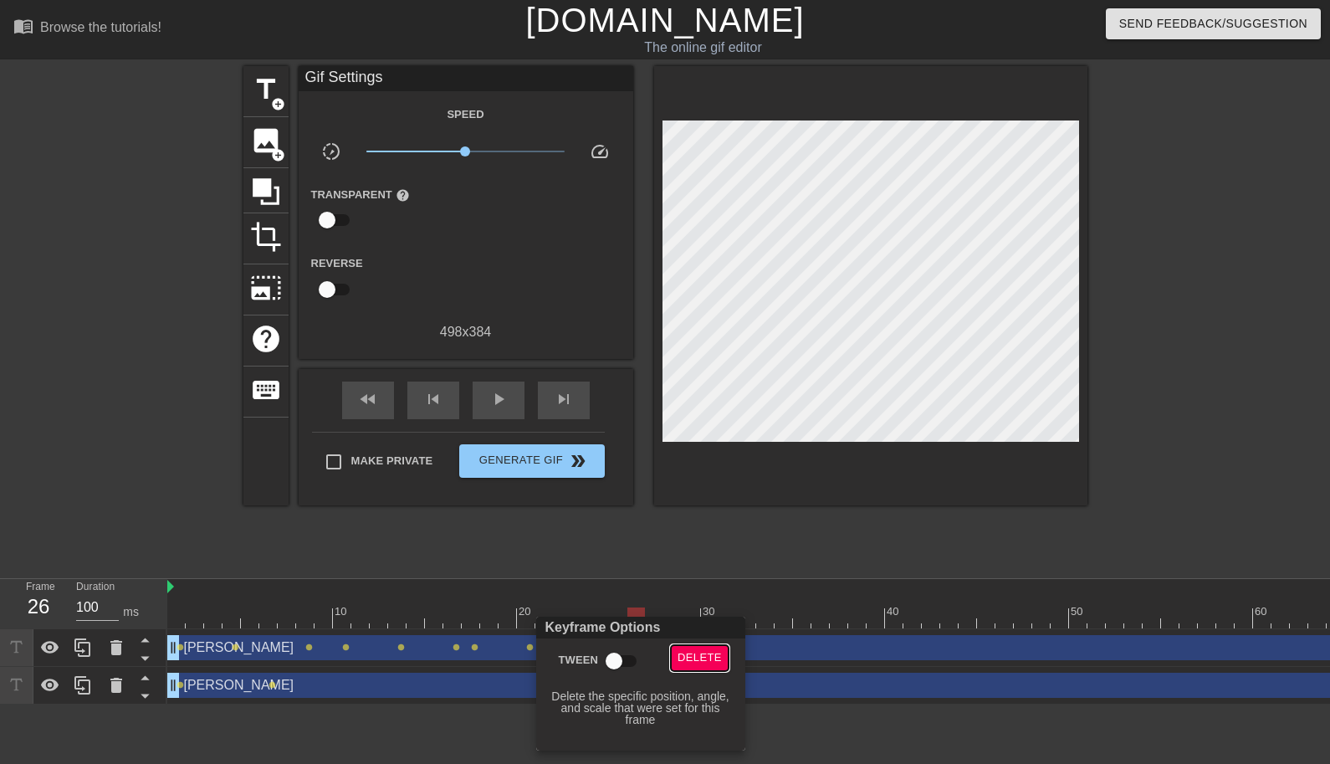
click at [684, 651] on span "Delete" at bounding box center [700, 657] width 44 height 19
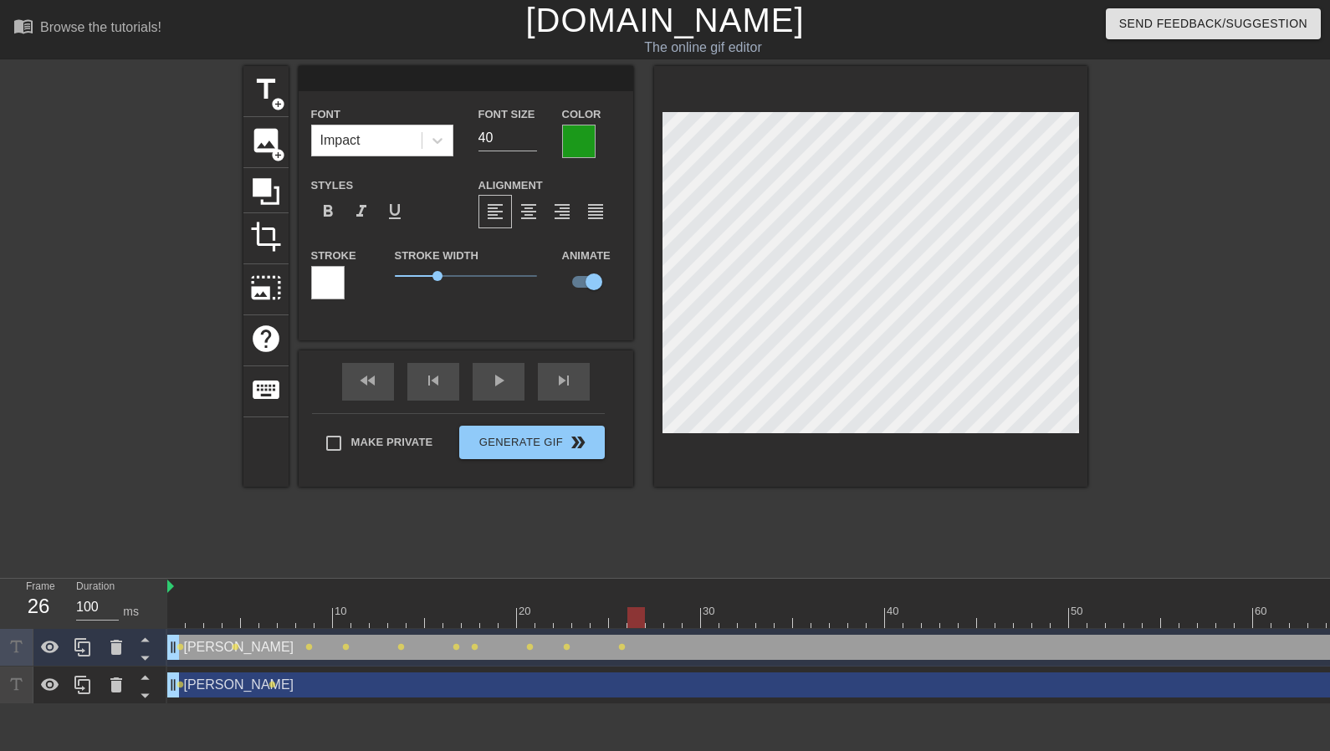
scroll to position [6, 3]
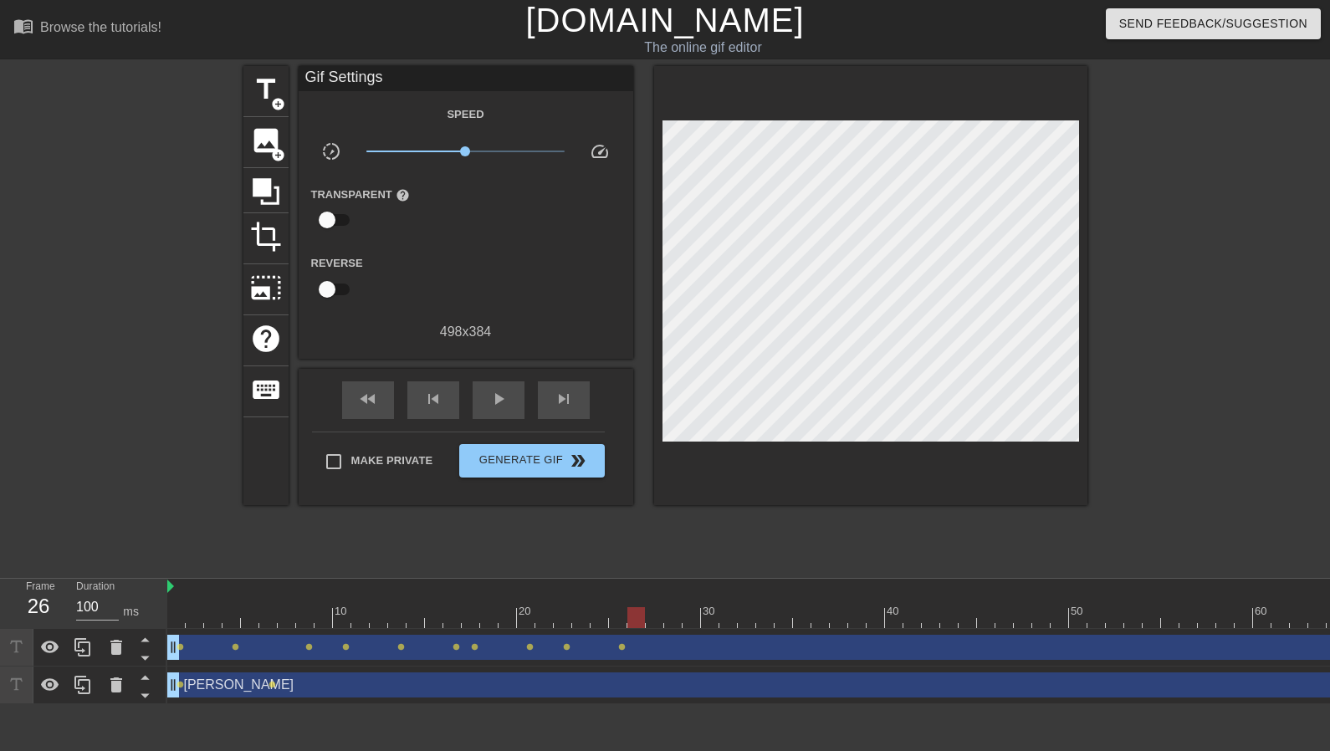
click at [122, 322] on div at bounding box center [97, 317] width 251 height 502
click at [641, 648] on div "drag_handle drag_handle" at bounding box center [866, 647] width 1399 height 25
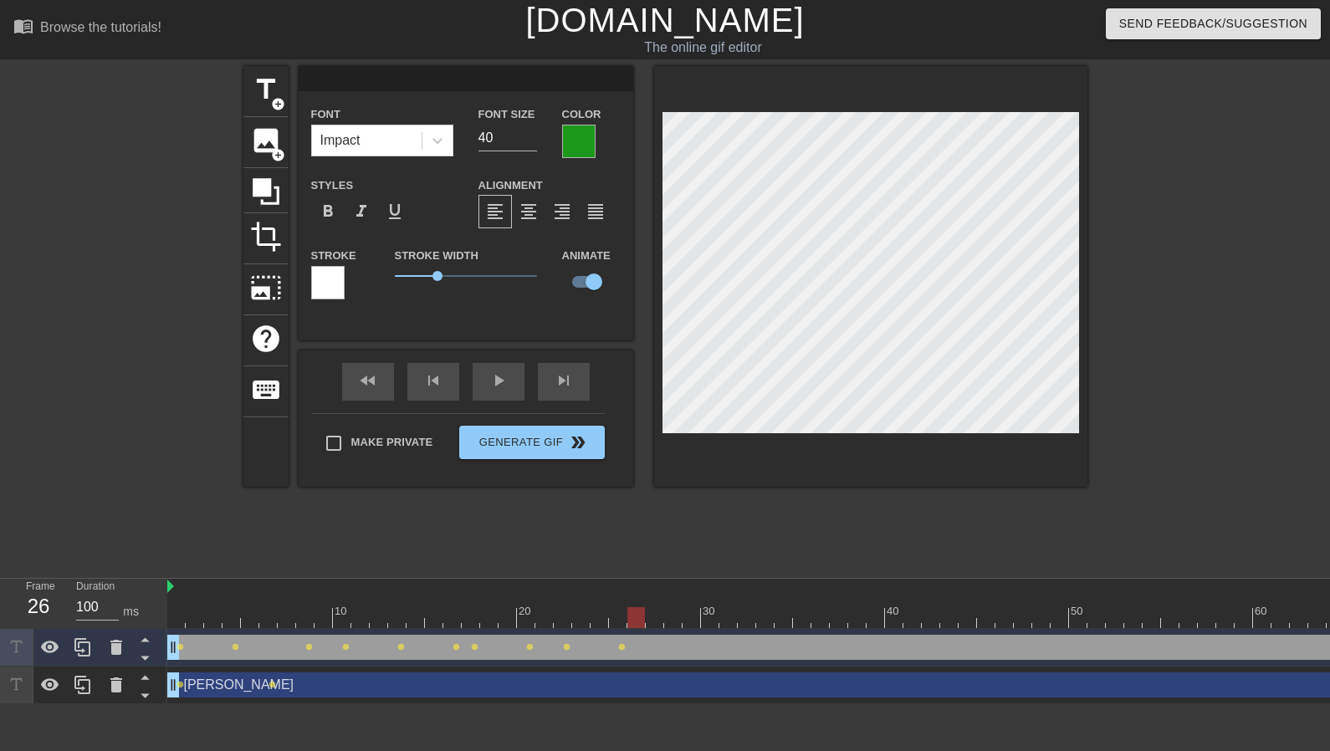
click at [648, 621] on div at bounding box center [866, 617] width 1399 height 21
click at [627, 622] on div at bounding box center [866, 617] width 1399 height 21
click at [852, 487] on div "title add_circle image add_circle crop photo_size_select_large help keyboard Fo…" at bounding box center [665, 317] width 844 height 502
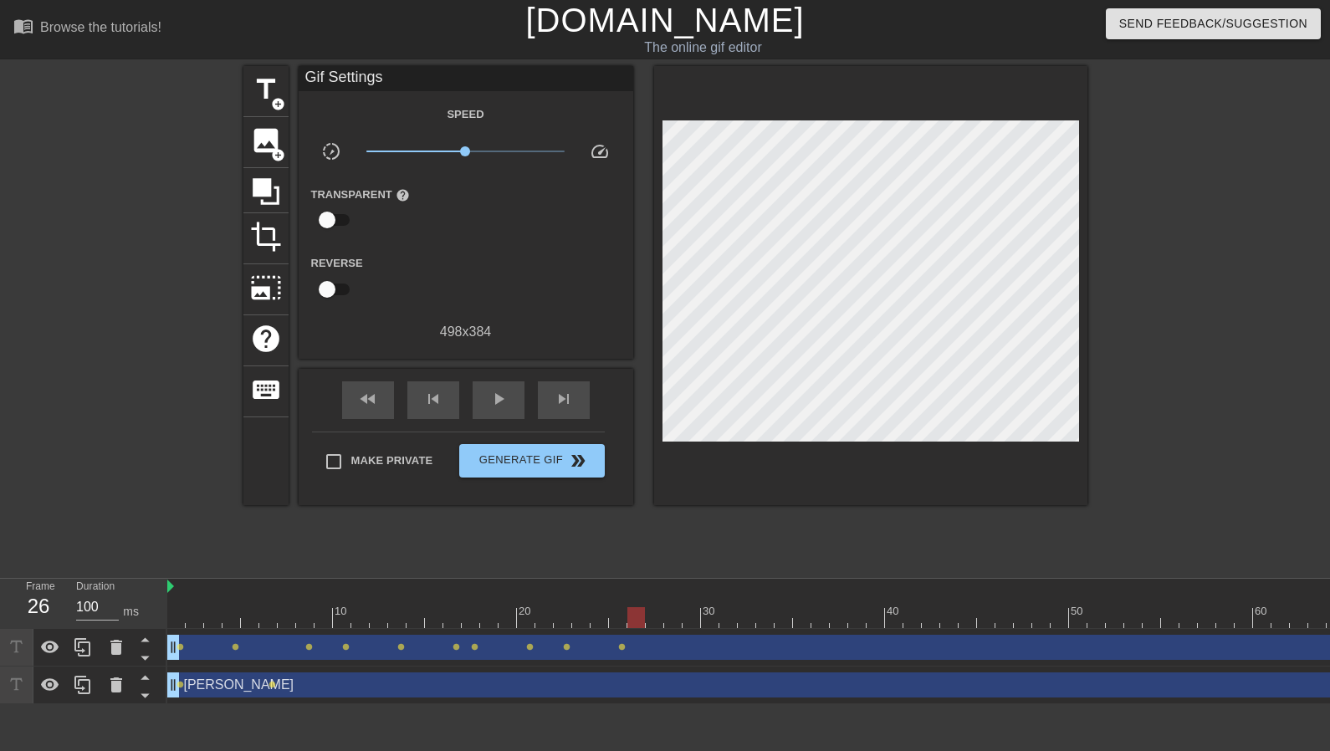
click at [612, 615] on div at bounding box center [866, 617] width 1399 height 21
click at [596, 619] on div at bounding box center [866, 617] width 1399 height 21
click at [576, 621] on div at bounding box center [866, 617] width 1399 height 21
click at [551, 625] on div at bounding box center [866, 617] width 1399 height 21
click at [570, 623] on div at bounding box center [866, 617] width 1399 height 21
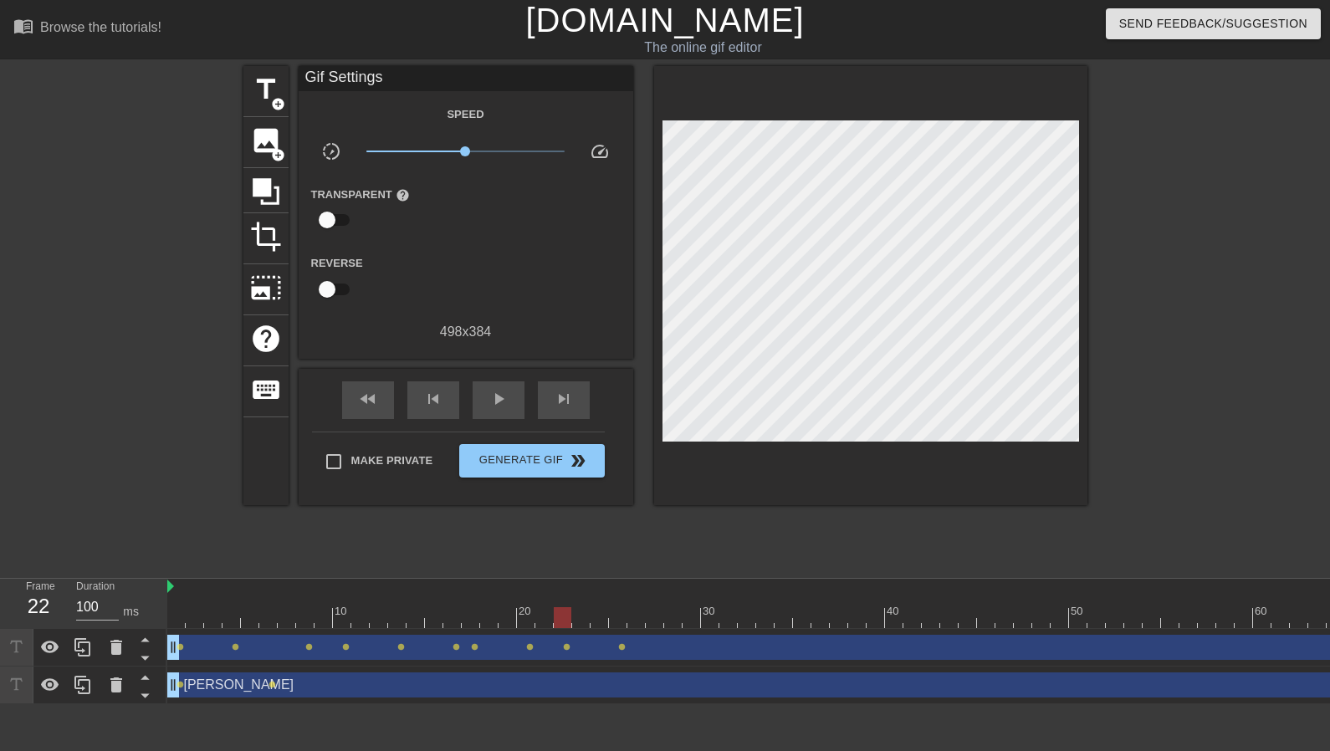
click at [505, 625] on div at bounding box center [866, 617] width 1399 height 21
click at [537, 625] on div at bounding box center [866, 617] width 1399 height 21
click at [634, 643] on div "drag_handle drag_handle" at bounding box center [866, 647] width 1399 height 25
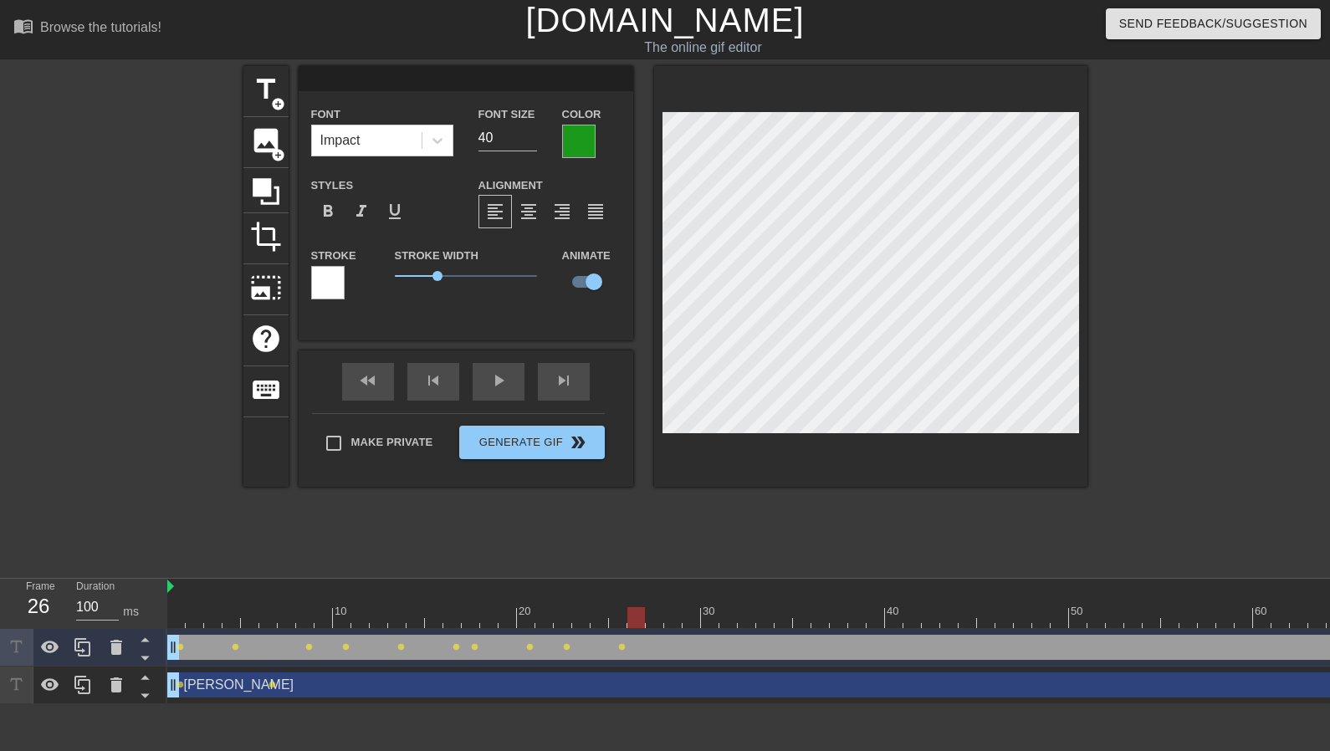
click at [641, 627] on div at bounding box center [866, 617] width 1399 height 21
click at [616, 653] on div "drag_handle drag_handle" at bounding box center [866, 647] width 1399 height 25
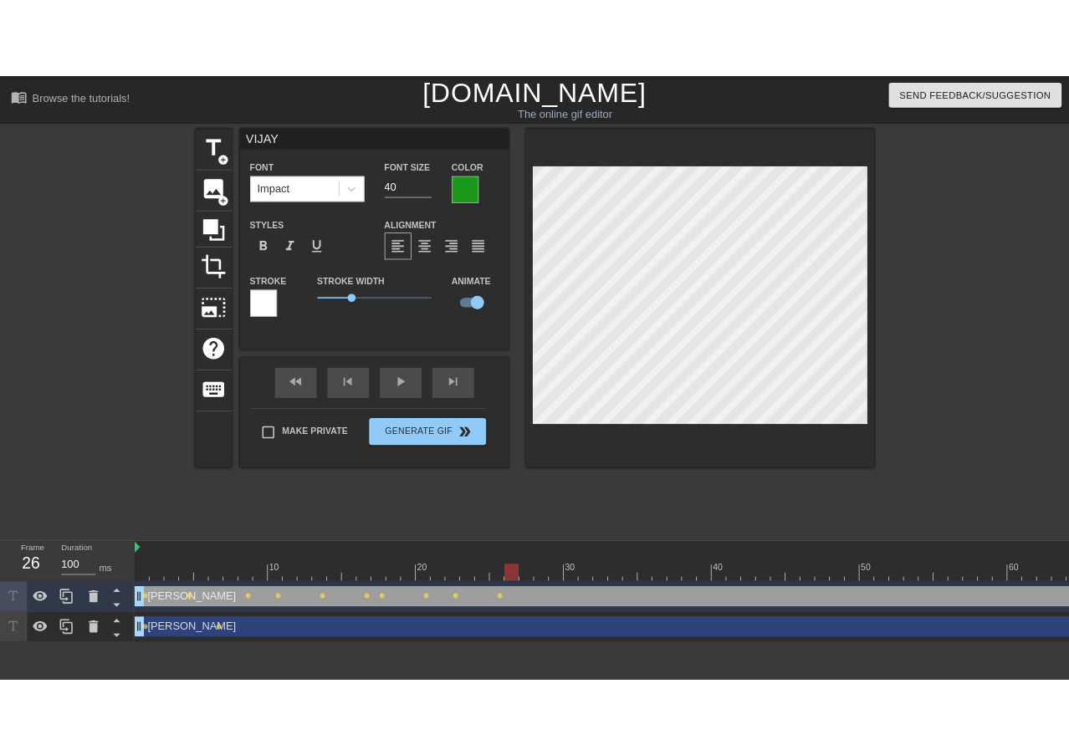
scroll to position [6, 12]
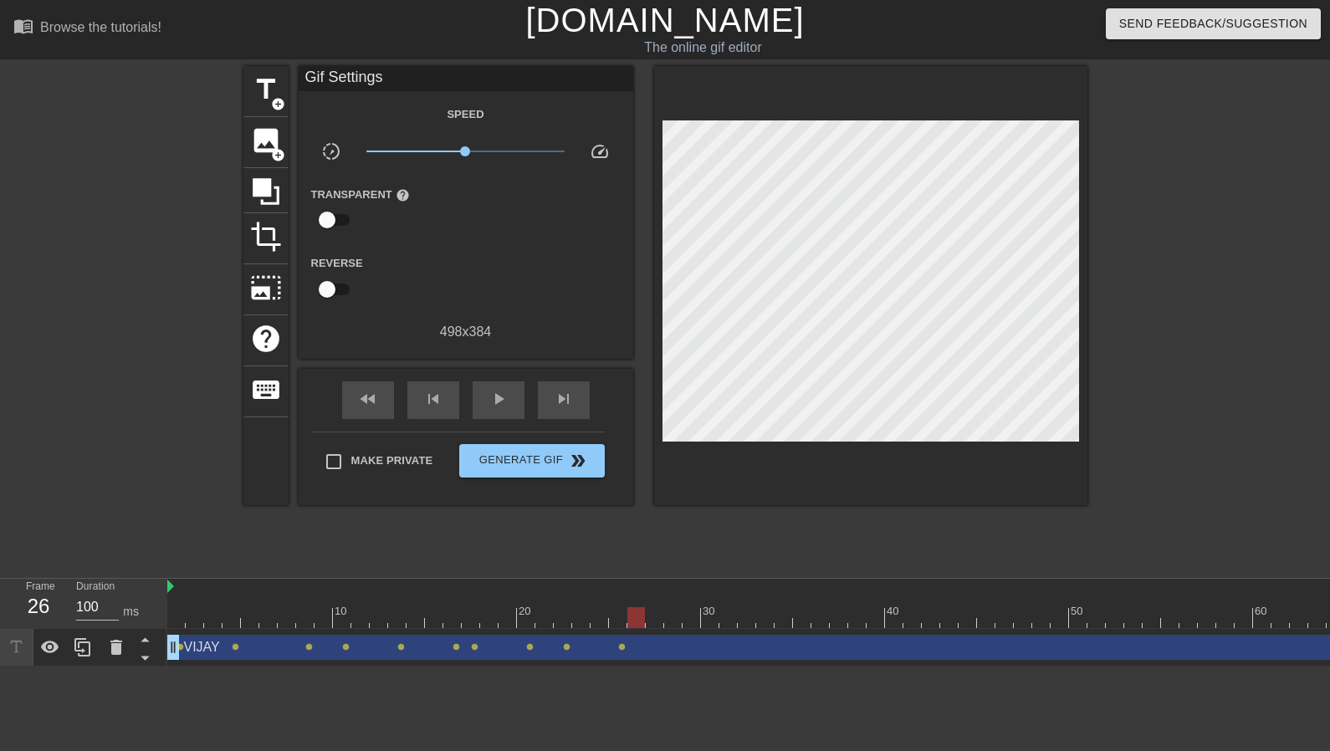
drag, startPoint x: 85, startPoint y: 547, endPoint x: 97, endPoint y: 545, distance: 11.8
click at [88, 547] on div at bounding box center [97, 317] width 251 height 502
click at [116, 189] on div at bounding box center [97, 317] width 251 height 502
click at [256, 90] on span "title" at bounding box center [266, 90] width 32 height 32
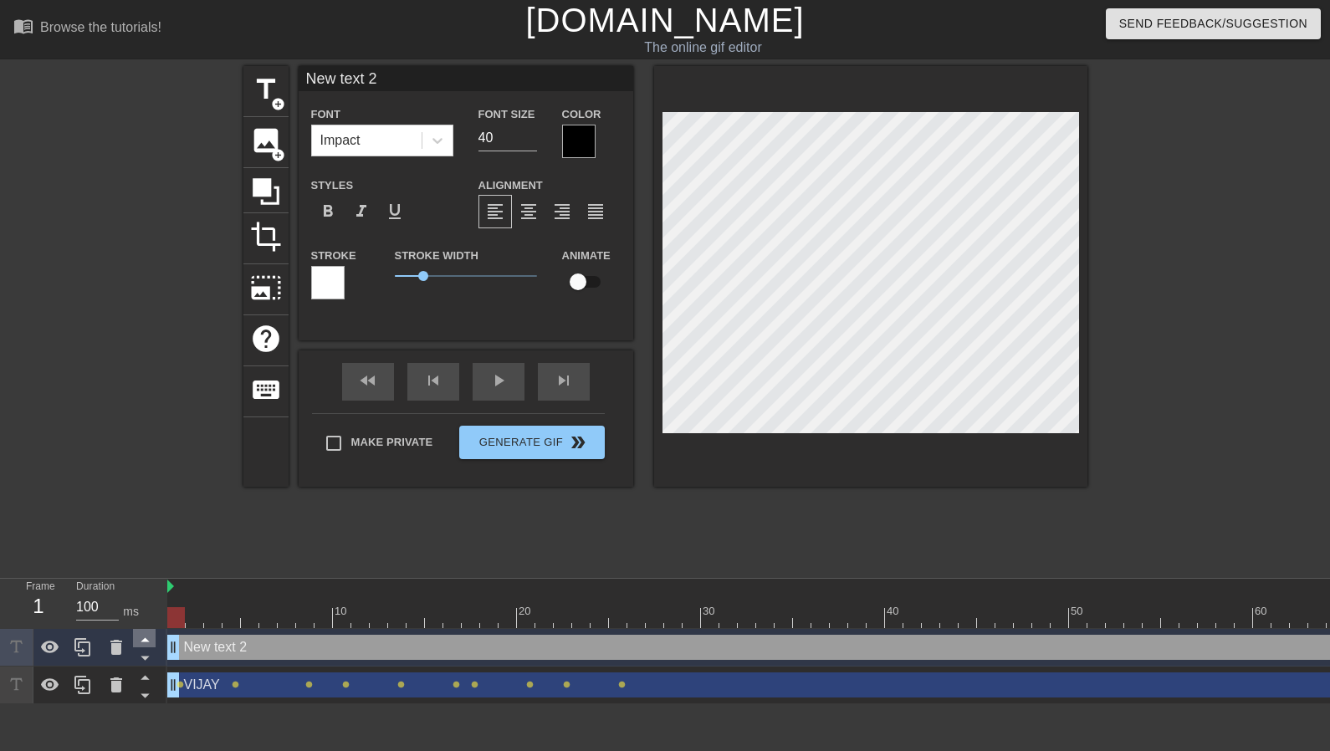
drag, startPoint x: 632, startPoint y: 643, endPoint x: 135, endPoint y: 638, distance: 497.0
click at [135, 638] on div "Frame 1 Duration 100 ms 10 20 30 40 50 60 70 New text 2 drag_handle drag_handle…" at bounding box center [665, 641] width 1330 height 125
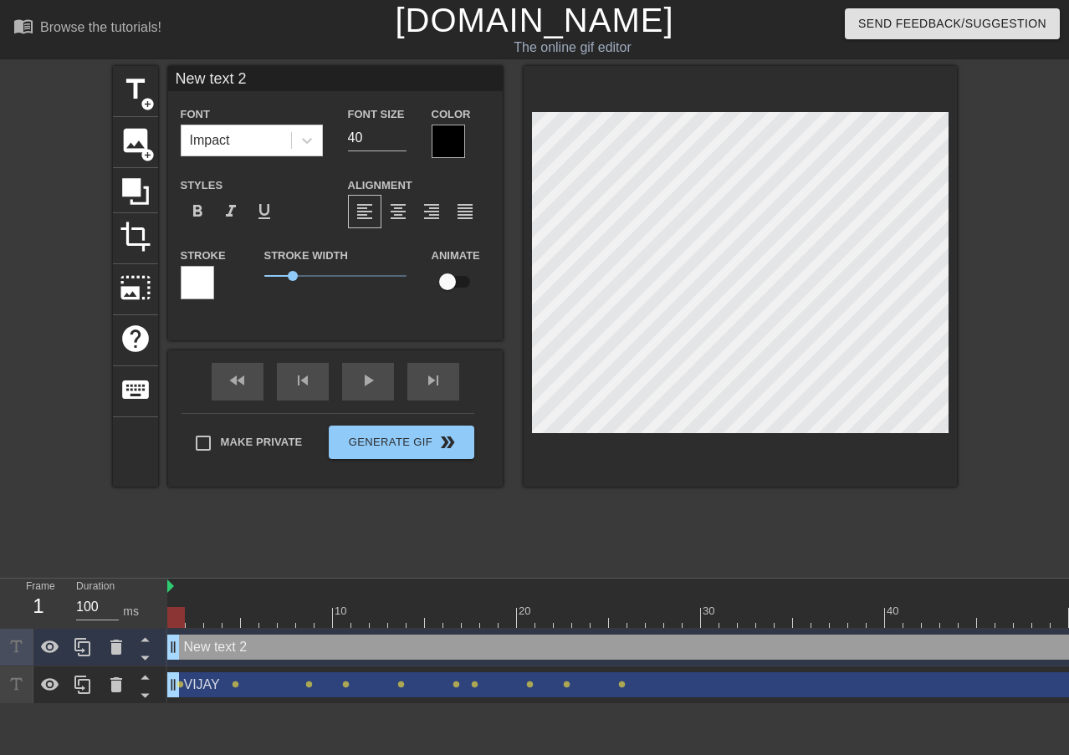
click at [455, 139] on div at bounding box center [448, 141] width 33 height 33
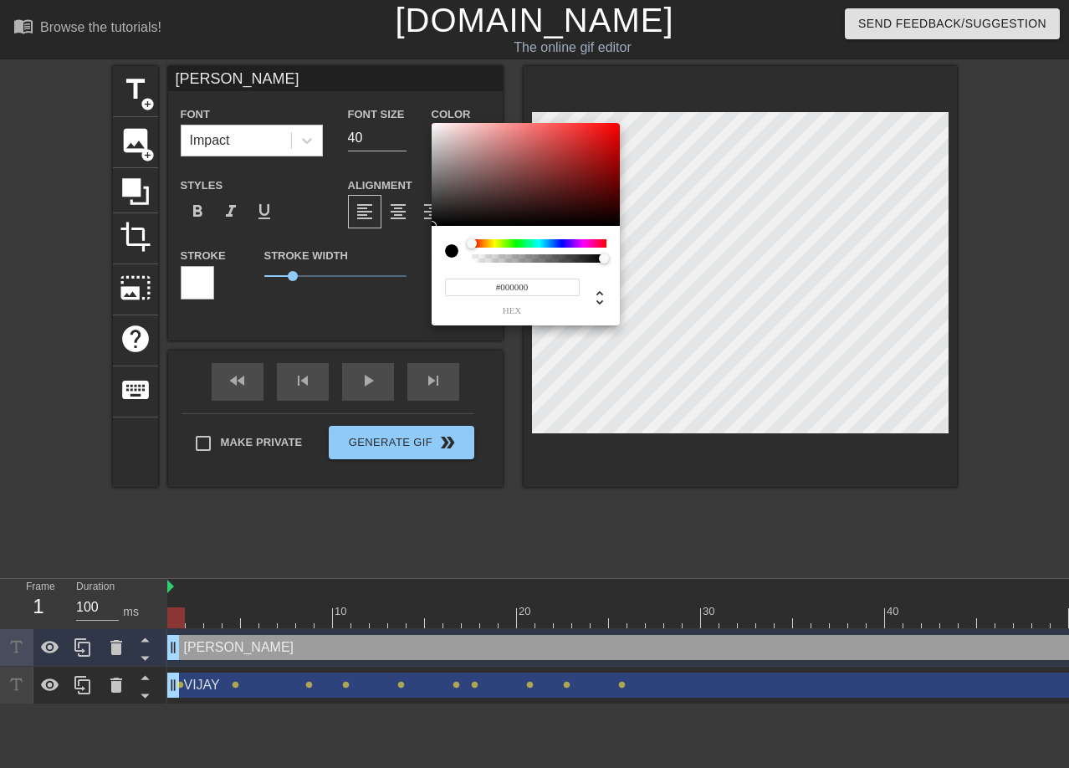
drag, startPoint x: 549, startPoint y: 238, endPoint x: 561, endPoint y: 243, distance: 13.2
click at [565, 243] on div "#000000 hex" at bounding box center [526, 276] width 188 height 100
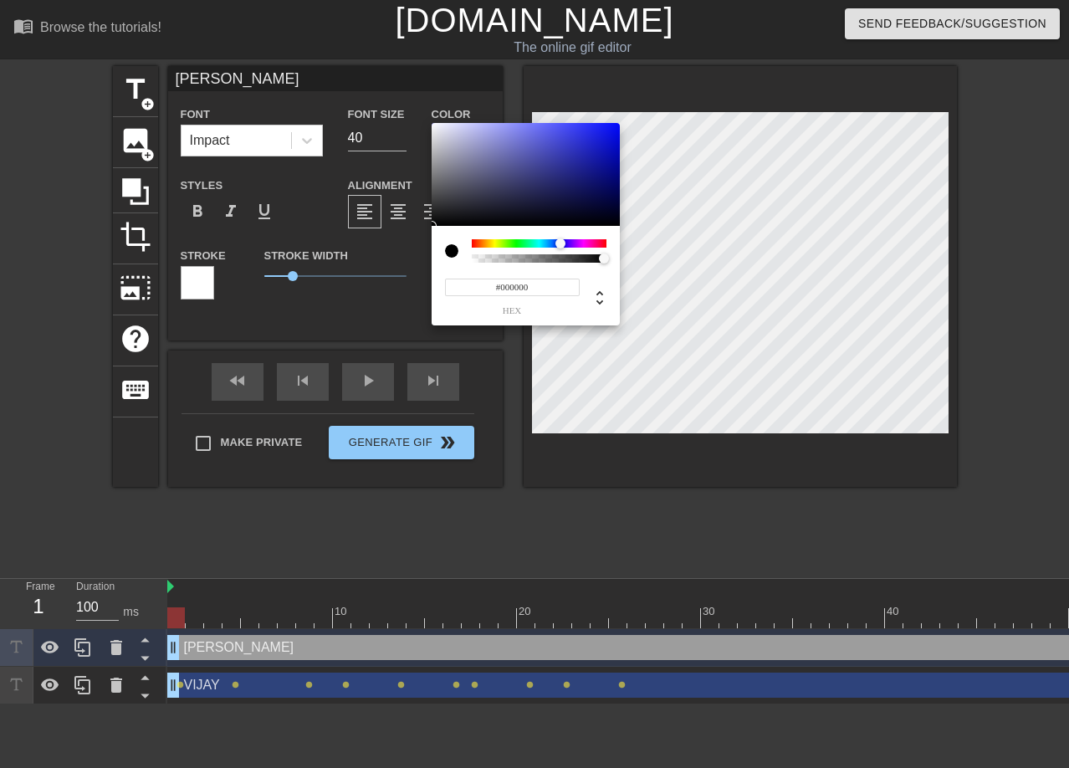
click at [561, 243] on div at bounding box center [539, 243] width 135 height 8
drag, startPoint x: 591, startPoint y: 149, endPoint x: 607, endPoint y: 138, distance: 20.0
click at [607, 138] on div at bounding box center [526, 175] width 188 height 104
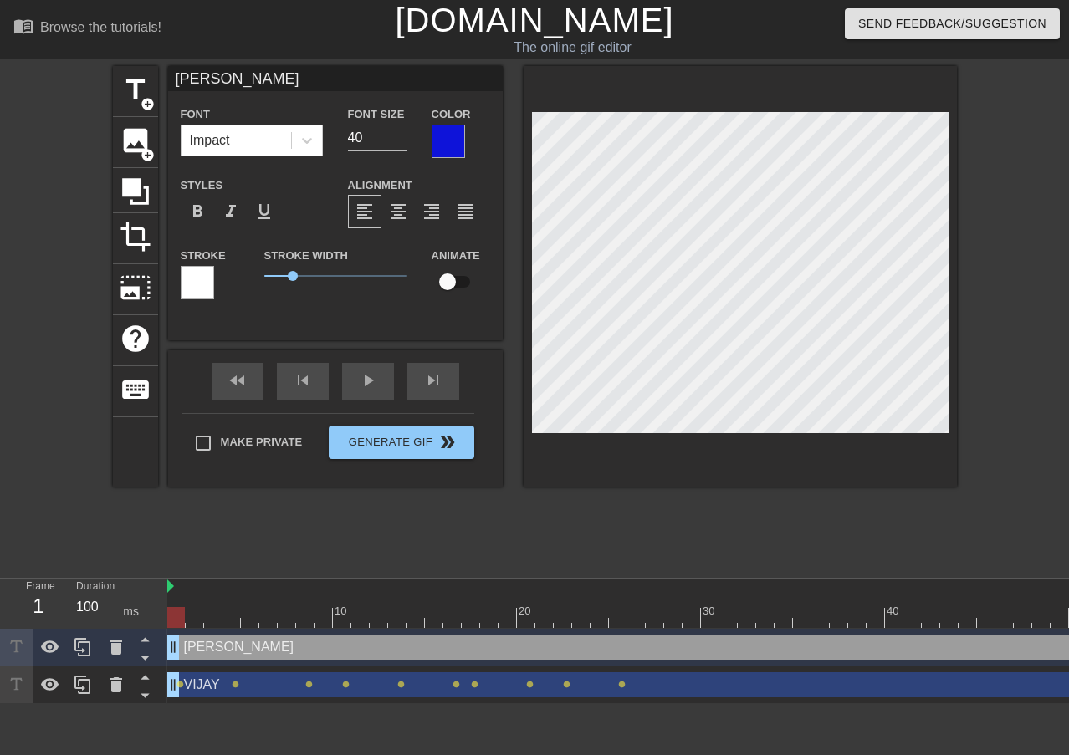
click at [251, 681] on div "[PERSON_NAME] drag_handle drag_handle" at bounding box center [866, 685] width 1399 height 25
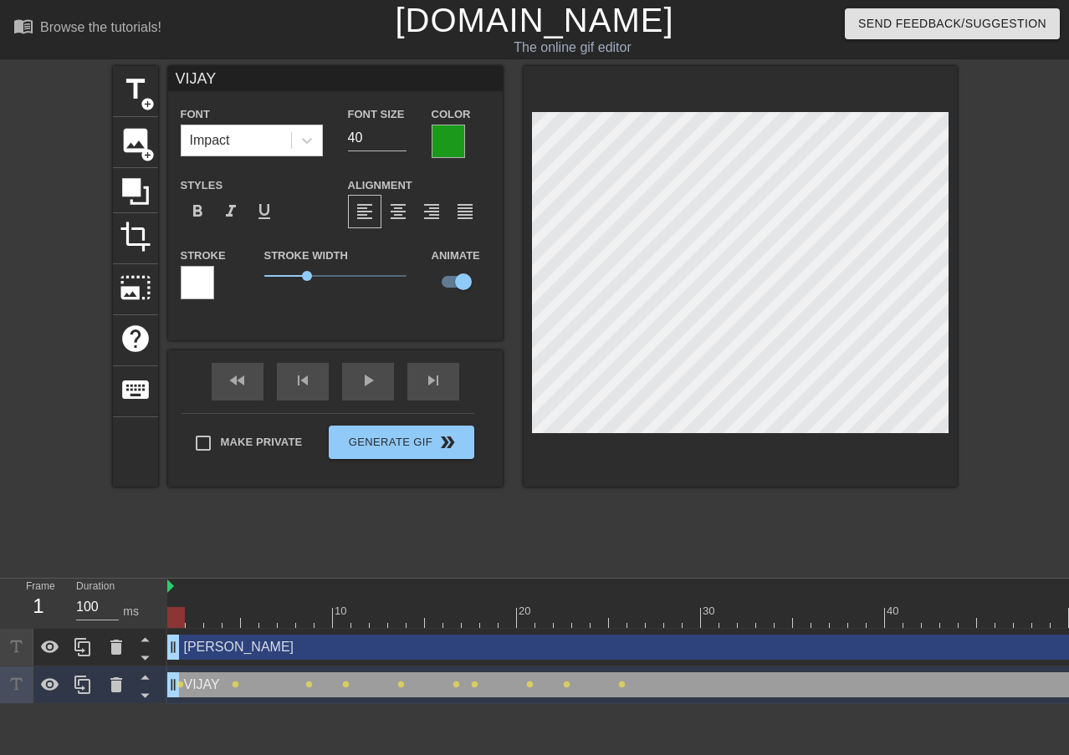
click at [248, 653] on div "[PERSON_NAME] drag_handle drag_handle" at bounding box center [866, 647] width 1399 height 25
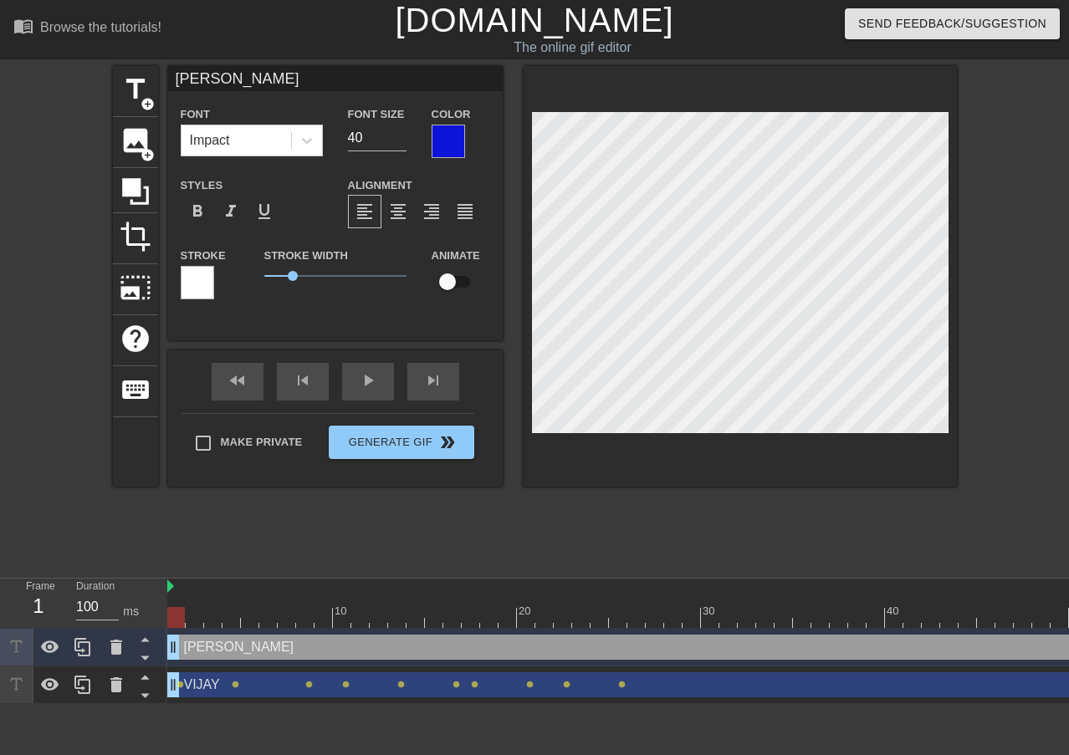
click at [248, 688] on div "[PERSON_NAME] drag_handle drag_handle" at bounding box center [866, 685] width 1399 height 25
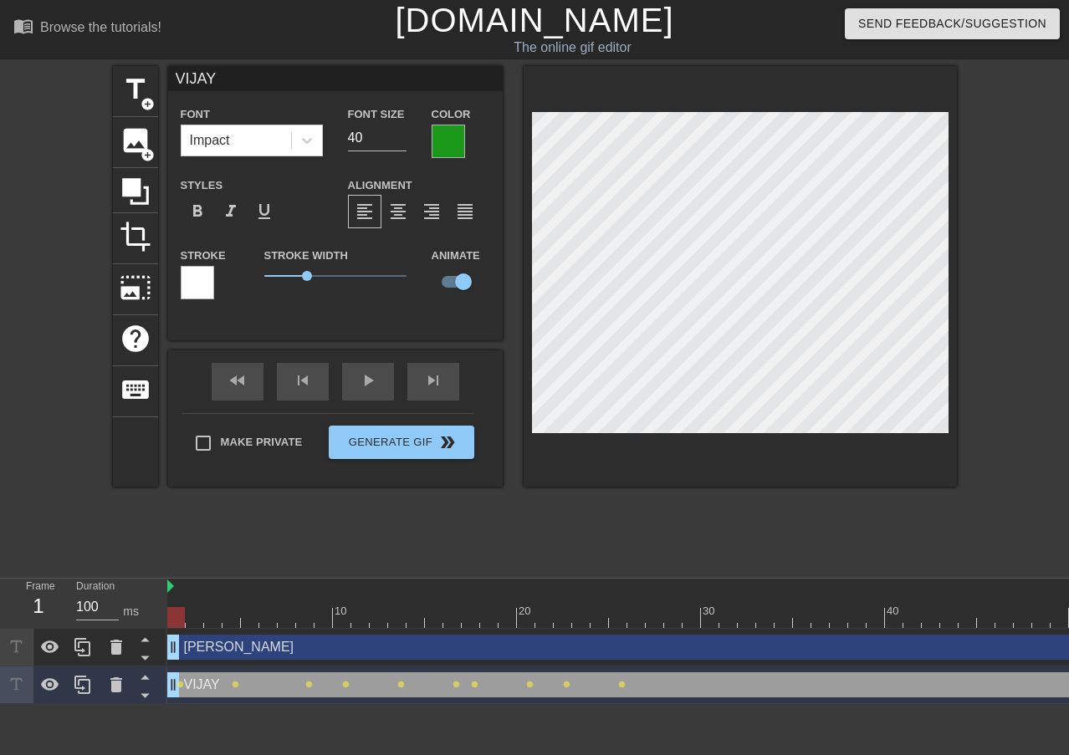
click at [250, 650] on div "[PERSON_NAME] drag_handle drag_handle" at bounding box center [866, 647] width 1399 height 25
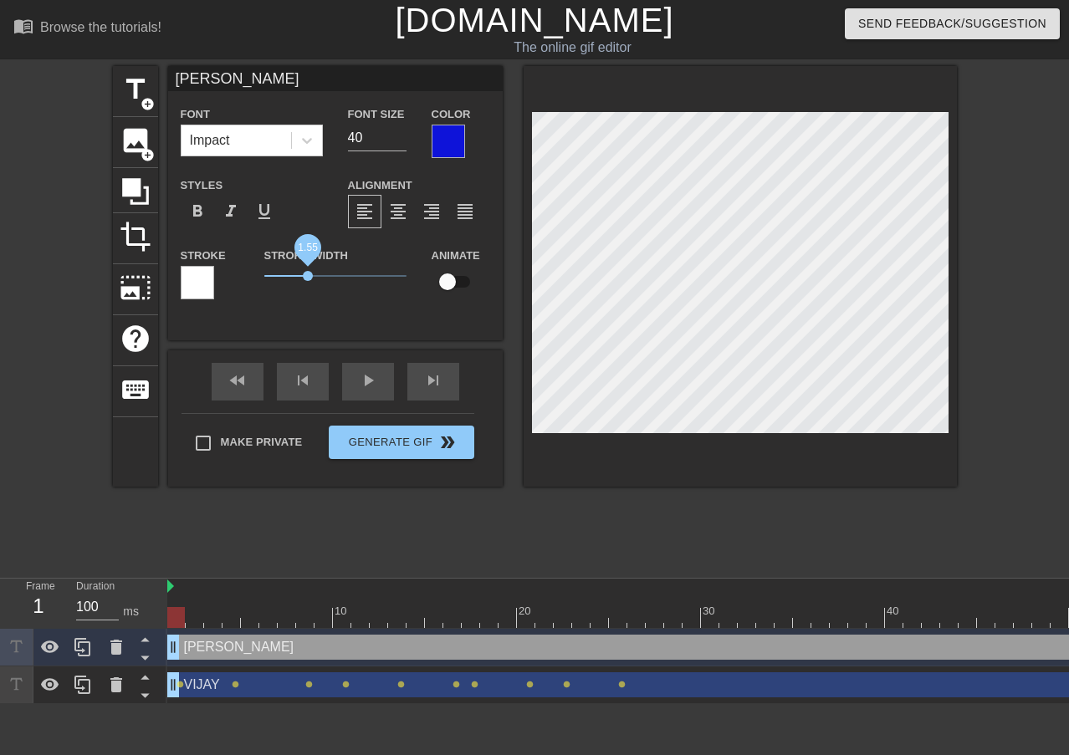
drag, startPoint x: 294, startPoint y: 269, endPoint x: 309, endPoint y: 269, distance: 15.1
click at [309, 271] on span "1.55" at bounding box center [308, 276] width 10 height 10
drag, startPoint x: 448, startPoint y: 274, endPoint x: 495, endPoint y: 269, distance: 47.9
click at [501, 270] on div "Animate" at bounding box center [461, 271] width 84 height 53
click at [468, 279] on input "checkbox" at bounding box center [447, 282] width 95 height 32
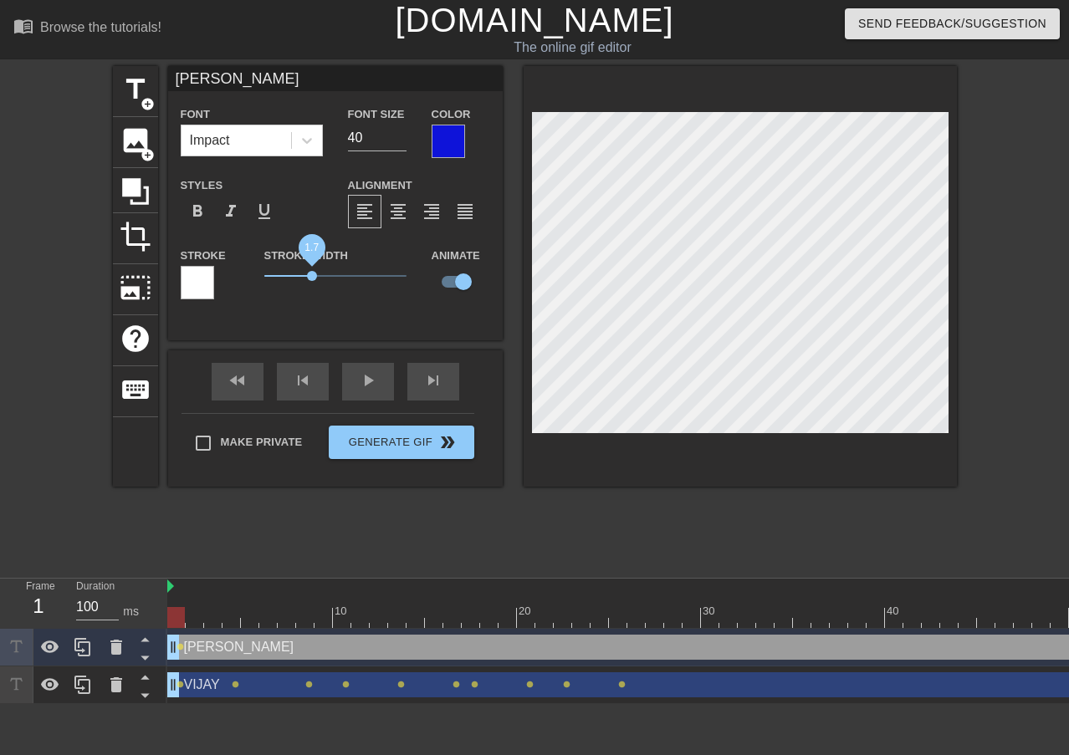
click at [313, 271] on span "1.7" at bounding box center [312, 276] width 10 height 10
click at [259, 689] on div "[PERSON_NAME] drag_handle drag_handle" at bounding box center [866, 685] width 1399 height 25
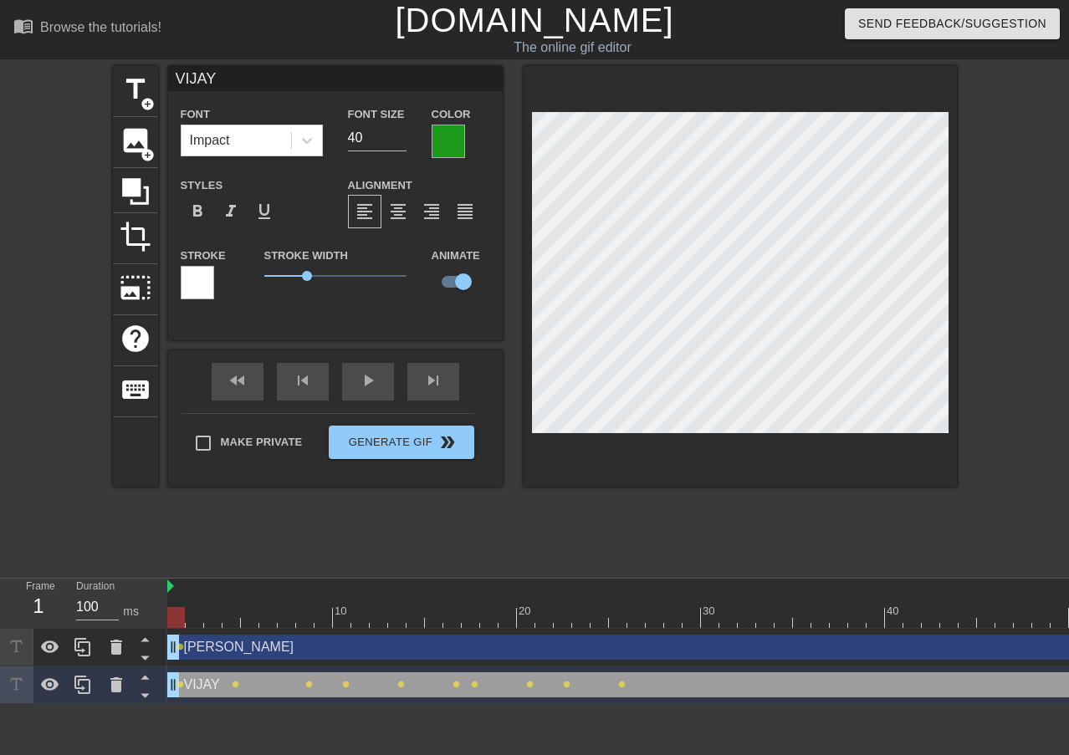
click at [259, 654] on div "[PERSON_NAME] drag_handle drag_handle" at bounding box center [866, 647] width 1399 height 25
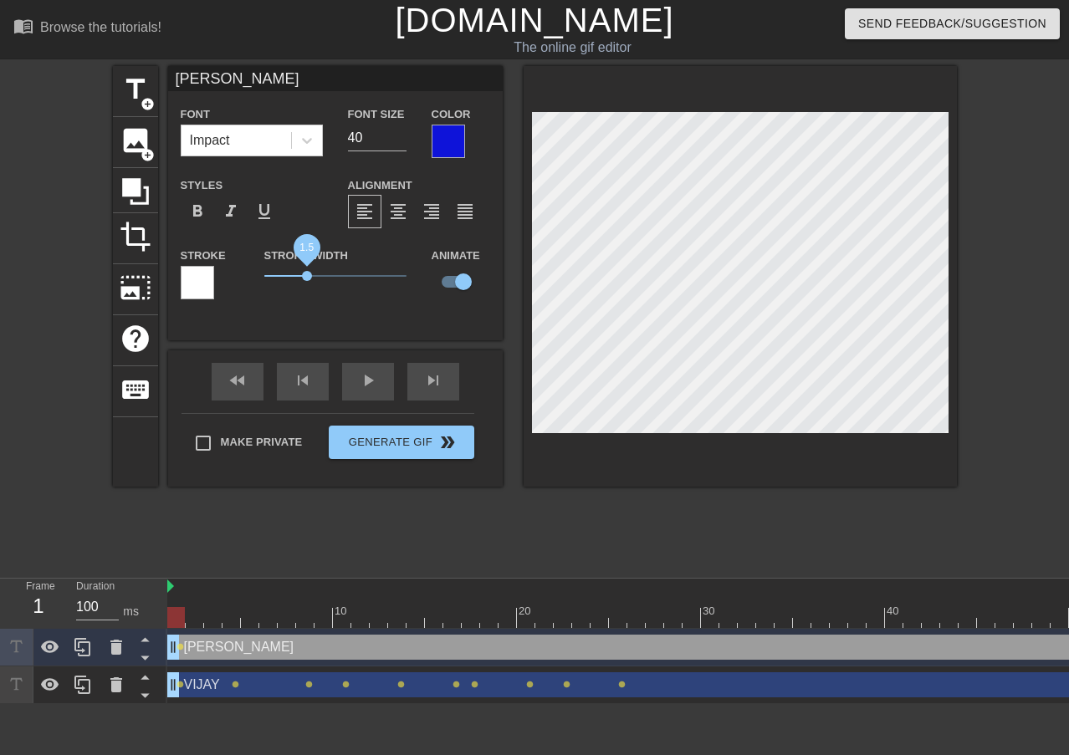
click at [307, 271] on span "1.5" at bounding box center [307, 276] width 10 height 10
click at [272, 680] on div "[PERSON_NAME] drag_handle drag_handle" at bounding box center [866, 685] width 1399 height 25
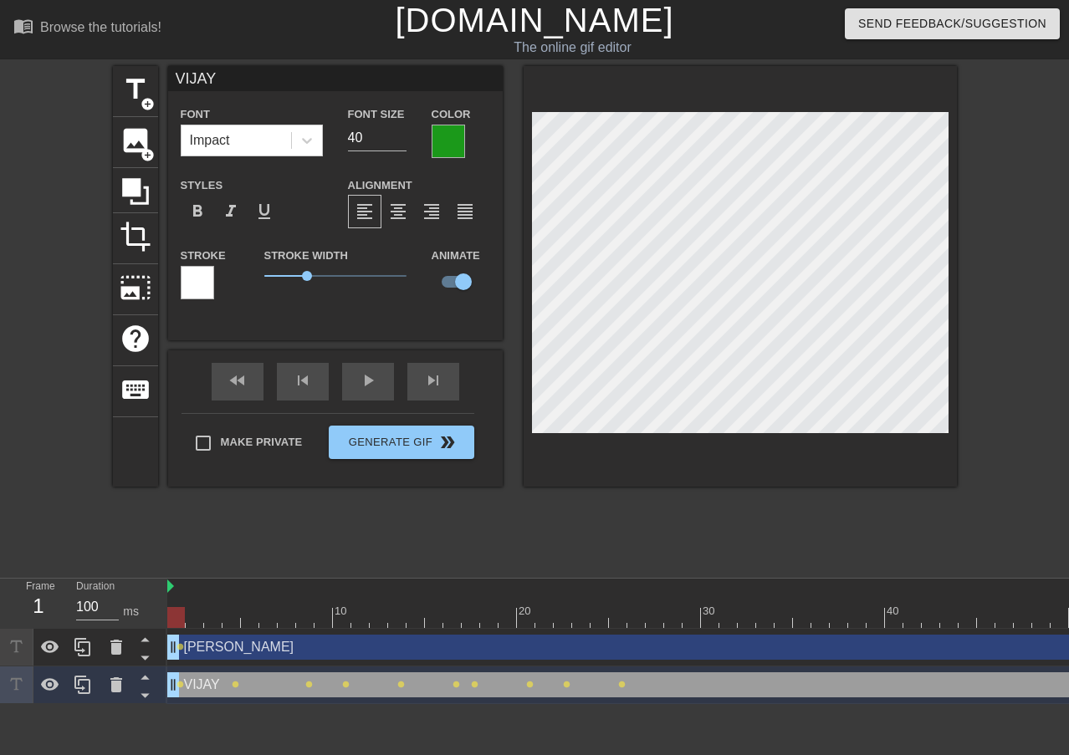
click at [269, 645] on div "[PERSON_NAME] drag_handle drag_handle" at bounding box center [866, 647] width 1399 height 25
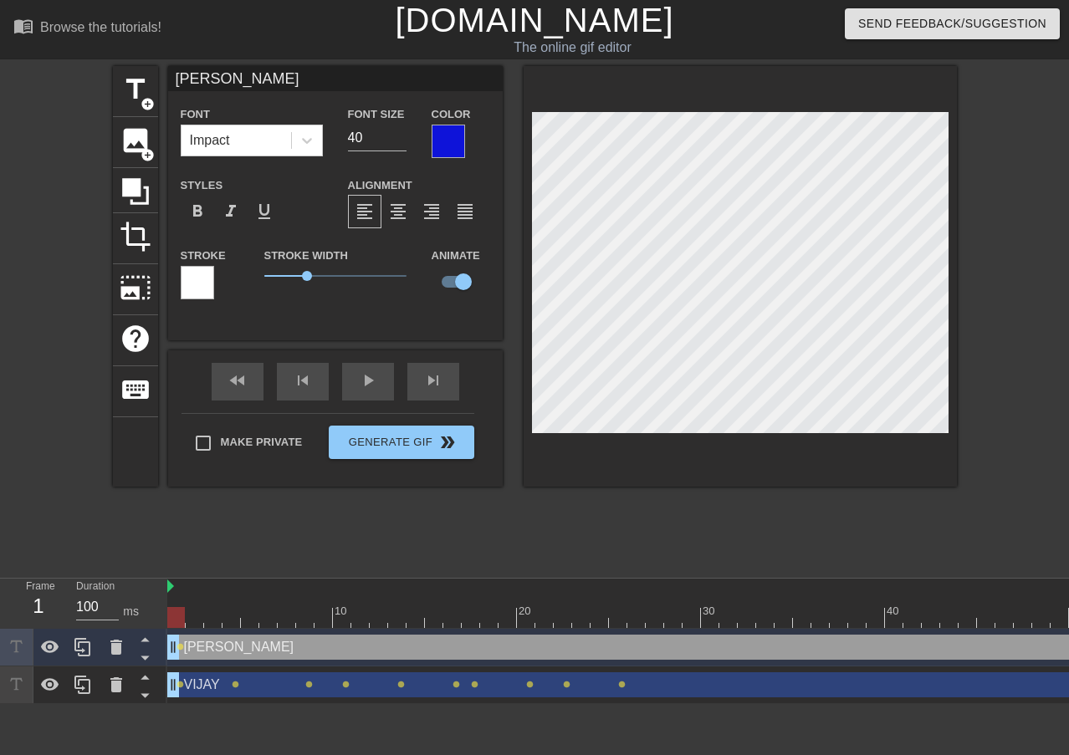
click at [221, 520] on div "title add_circle image add_circle crop photo_size_select_large help keyboard [P…" at bounding box center [535, 317] width 844 height 502
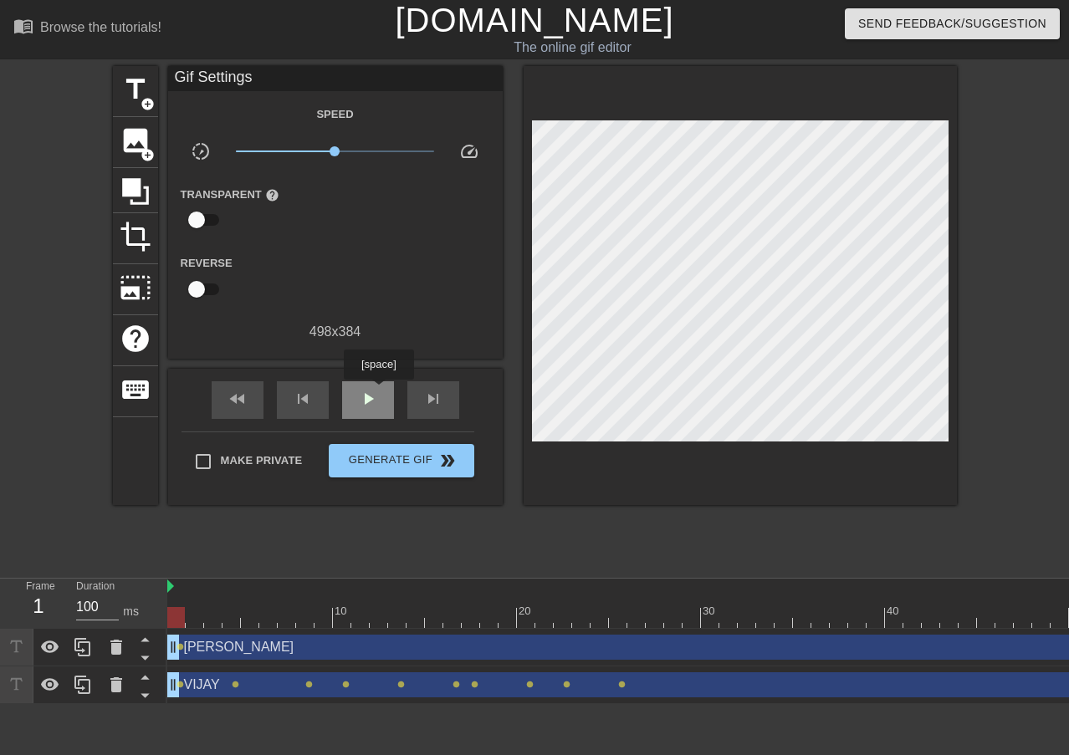
click at [378, 392] on div "play_arrow" at bounding box center [368, 400] width 52 height 38
click at [378, 392] on div "pause" at bounding box center [368, 400] width 52 height 38
drag, startPoint x: 197, startPoint y: 682, endPoint x: 188, endPoint y: 683, distance: 8.4
click at [188, 683] on div "[PERSON_NAME] drag_handle drag_handle" at bounding box center [866, 685] width 1399 height 25
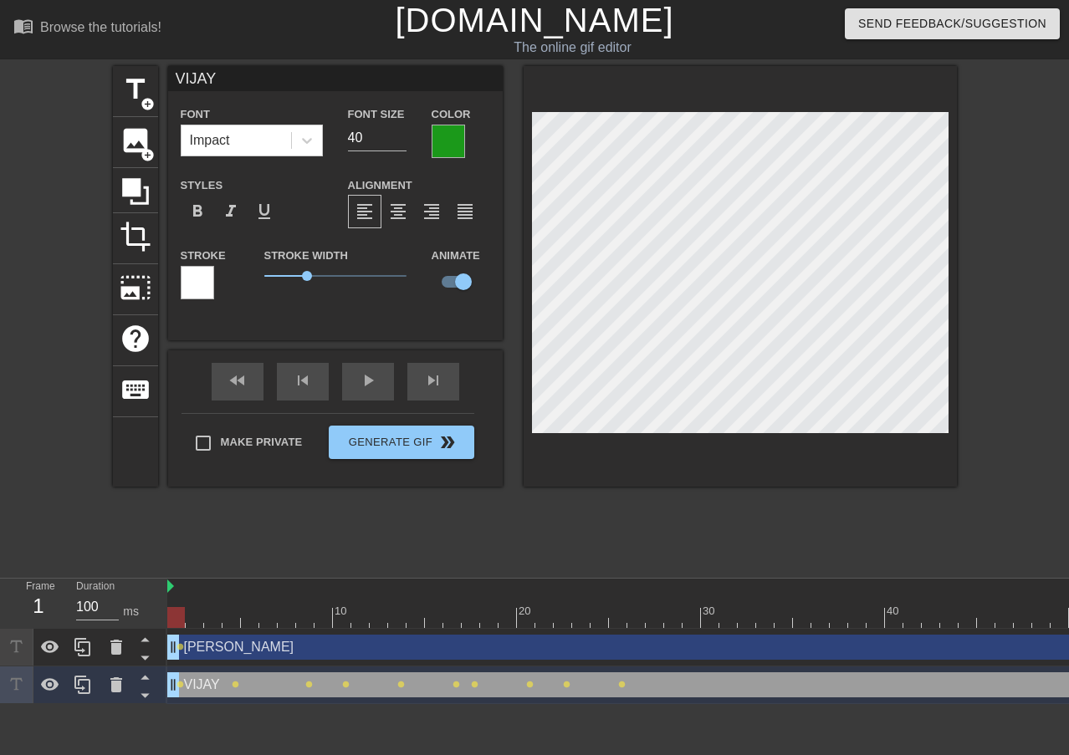
click at [646, 683] on div "[PERSON_NAME] drag_handle drag_handle" at bounding box center [866, 685] width 1399 height 25
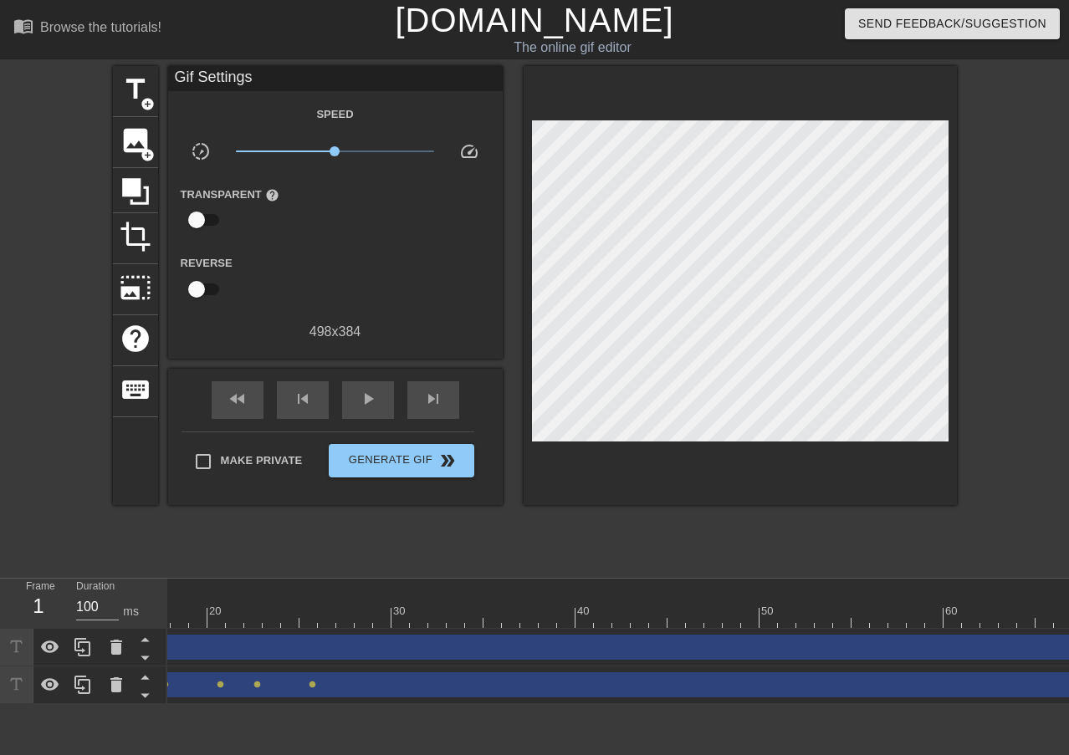
scroll to position [0, 501]
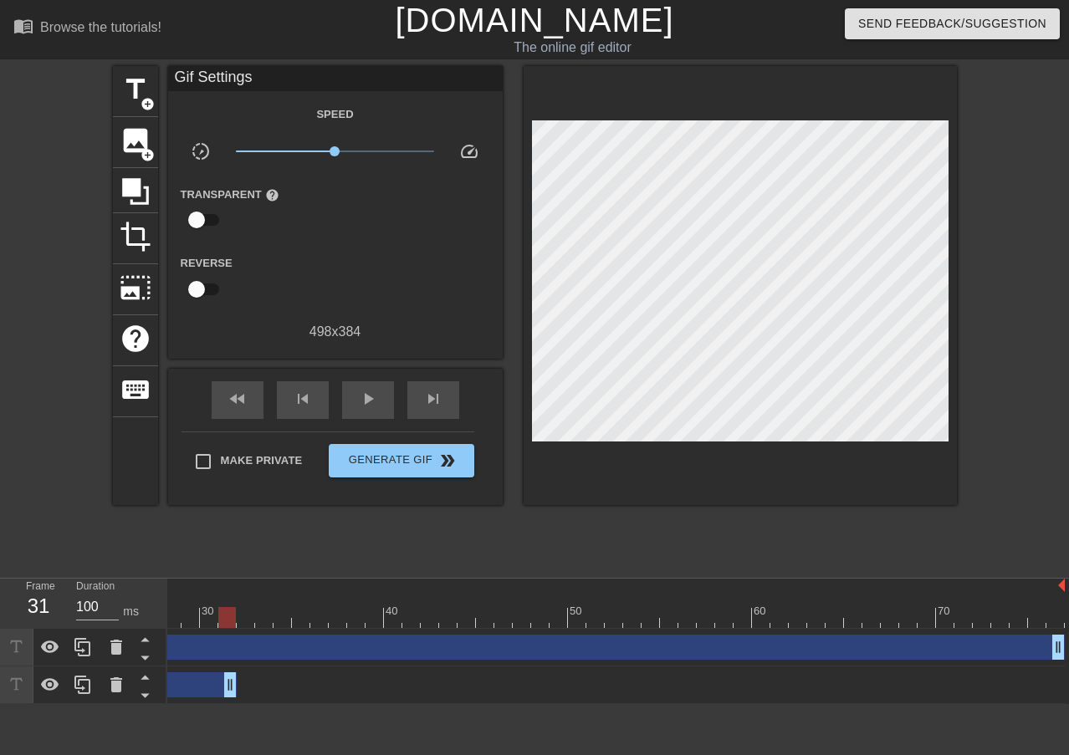
drag, startPoint x: 1055, startPoint y: 682, endPoint x: 224, endPoint y: 694, distance: 830.8
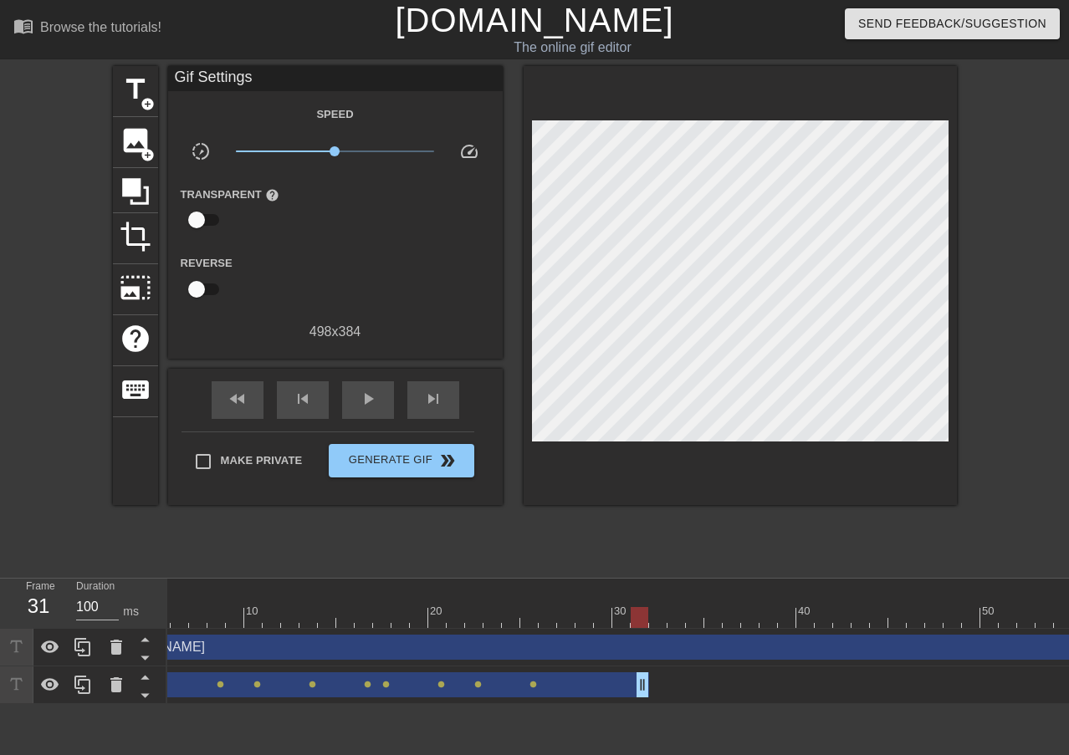
scroll to position [0, 0]
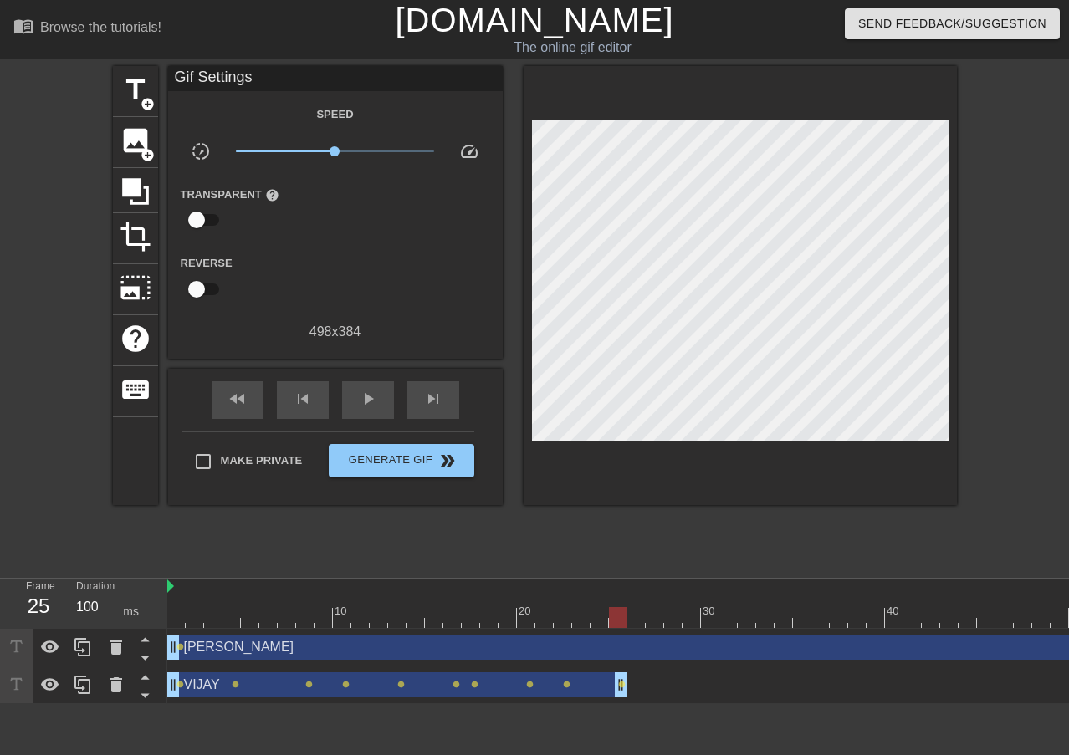
drag, startPoint x: 731, startPoint y: 684, endPoint x: 624, endPoint y: 693, distance: 107.5
click at [274, 682] on div "[PERSON_NAME] drag_handle drag_handle" at bounding box center [397, 685] width 460 height 25
click at [363, 381] on div "play_arrow" at bounding box center [368, 400] width 52 height 38
click at [232, 389] on span "fast_rewind" at bounding box center [238, 399] width 20 height 20
click at [357, 385] on div "pause" at bounding box center [368, 400] width 52 height 38
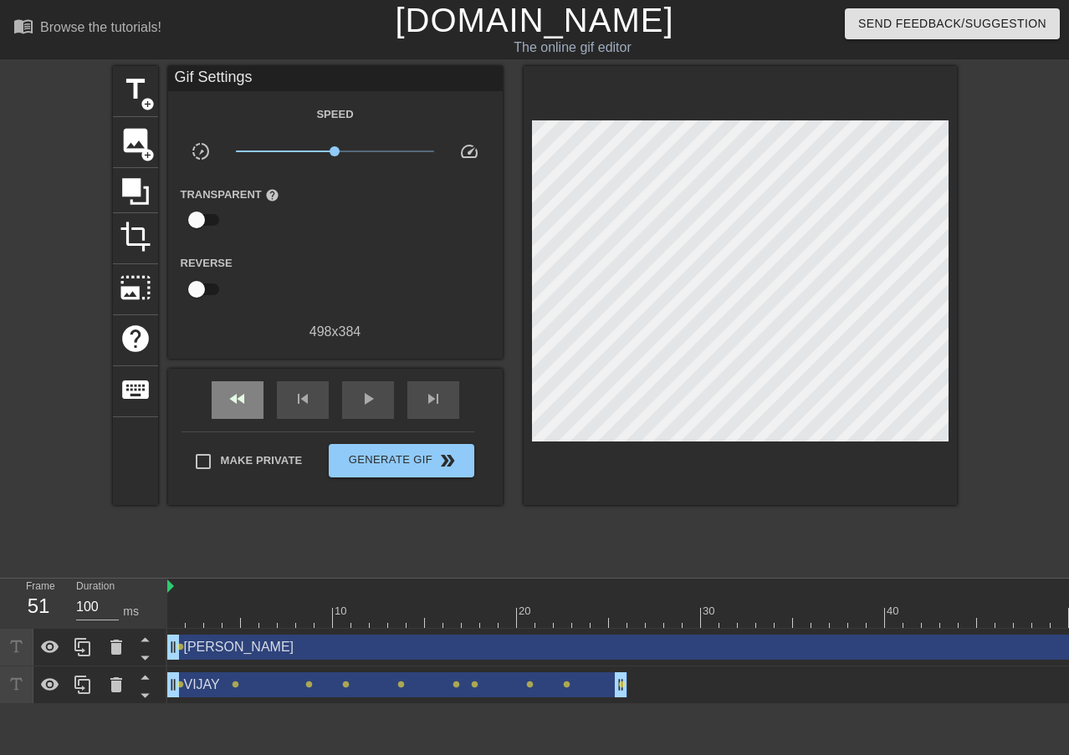
click at [238, 391] on span "fast_rewind" at bounding box center [238, 399] width 20 height 20
drag, startPoint x: 181, startPoint y: 616, endPoint x: 225, endPoint y: 619, distance: 44.5
click at [225, 619] on div at bounding box center [232, 617] width 18 height 21
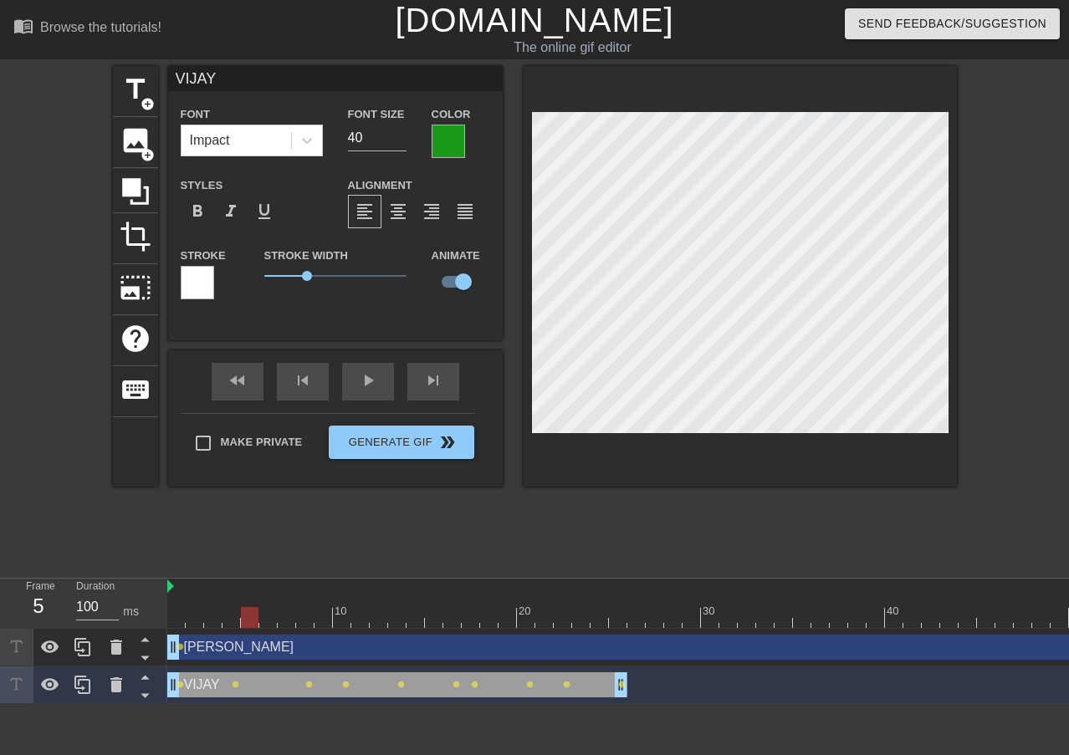
click at [248, 620] on div at bounding box center [866, 617] width 1399 height 21
click at [264, 617] on div at bounding box center [866, 617] width 1399 height 21
click at [286, 613] on div at bounding box center [866, 617] width 1399 height 21
click at [306, 620] on div at bounding box center [866, 617] width 1399 height 21
click at [326, 615] on div at bounding box center [866, 617] width 1399 height 21
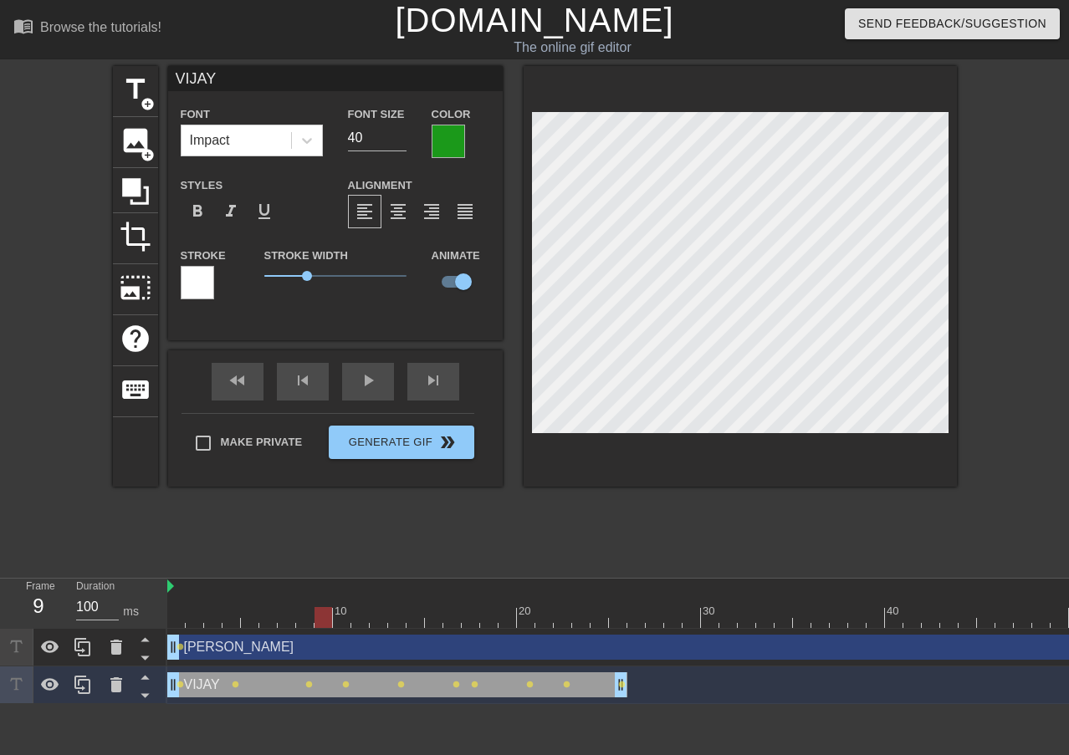
click at [344, 618] on div at bounding box center [866, 617] width 1399 height 21
drag, startPoint x: 361, startPoint y: 627, endPoint x: 371, endPoint y: 623, distance: 10.6
click at [361, 626] on div at bounding box center [866, 617] width 1399 height 21
click at [380, 621] on div at bounding box center [866, 617] width 1399 height 21
click at [401, 622] on div at bounding box center [866, 617] width 1399 height 21
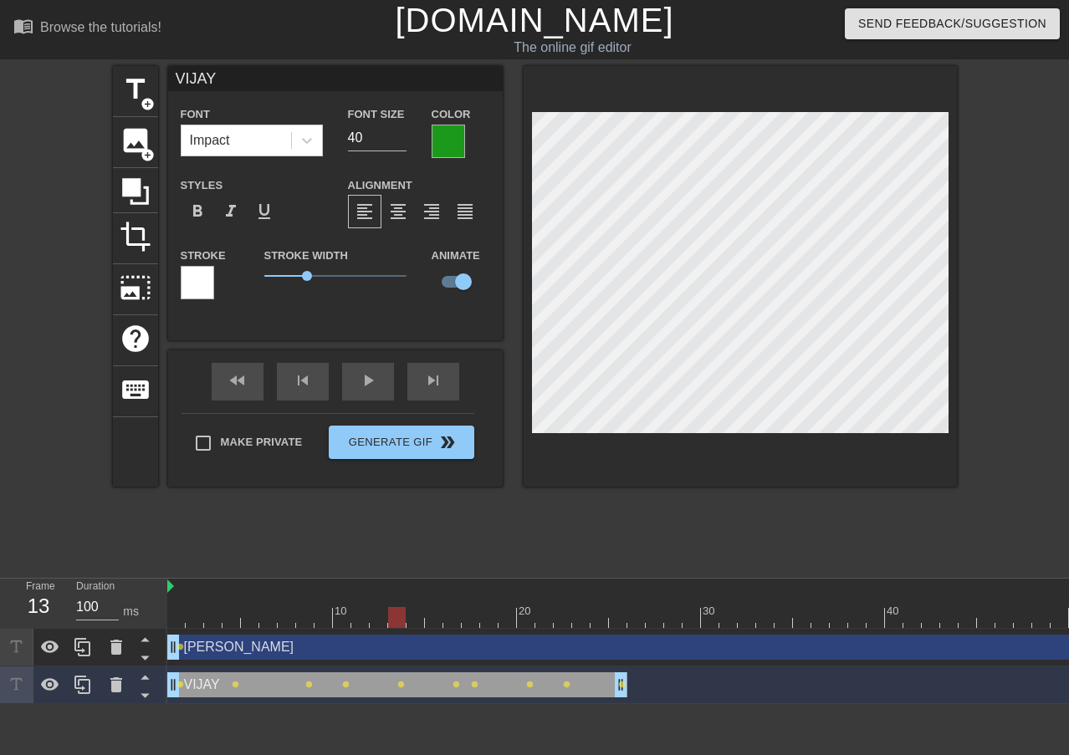
click at [418, 624] on div at bounding box center [866, 617] width 1399 height 21
click at [433, 621] on div at bounding box center [866, 617] width 1399 height 21
click at [413, 614] on div at bounding box center [866, 617] width 1399 height 21
click at [432, 622] on div at bounding box center [866, 617] width 1399 height 21
drag, startPoint x: 394, startPoint y: 623, endPoint x: 409, endPoint y: 619, distance: 15.6
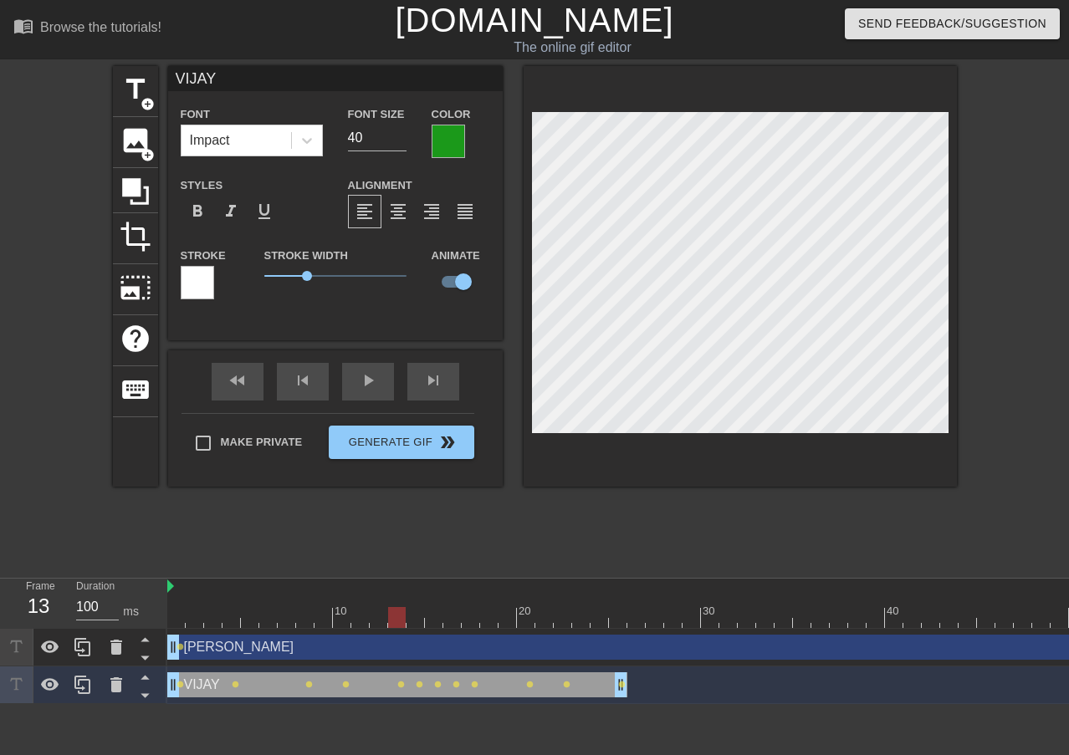
click at [395, 623] on div at bounding box center [866, 617] width 1399 height 21
click at [417, 617] on div at bounding box center [866, 617] width 1399 height 21
click at [433, 619] on div at bounding box center [866, 617] width 1399 height 21
click at [453, 619] on div at bounding box center [866, 617] width 1399 height 21
click at [431, 619] on div at bounding box center [866, 617] width 1399 height 21
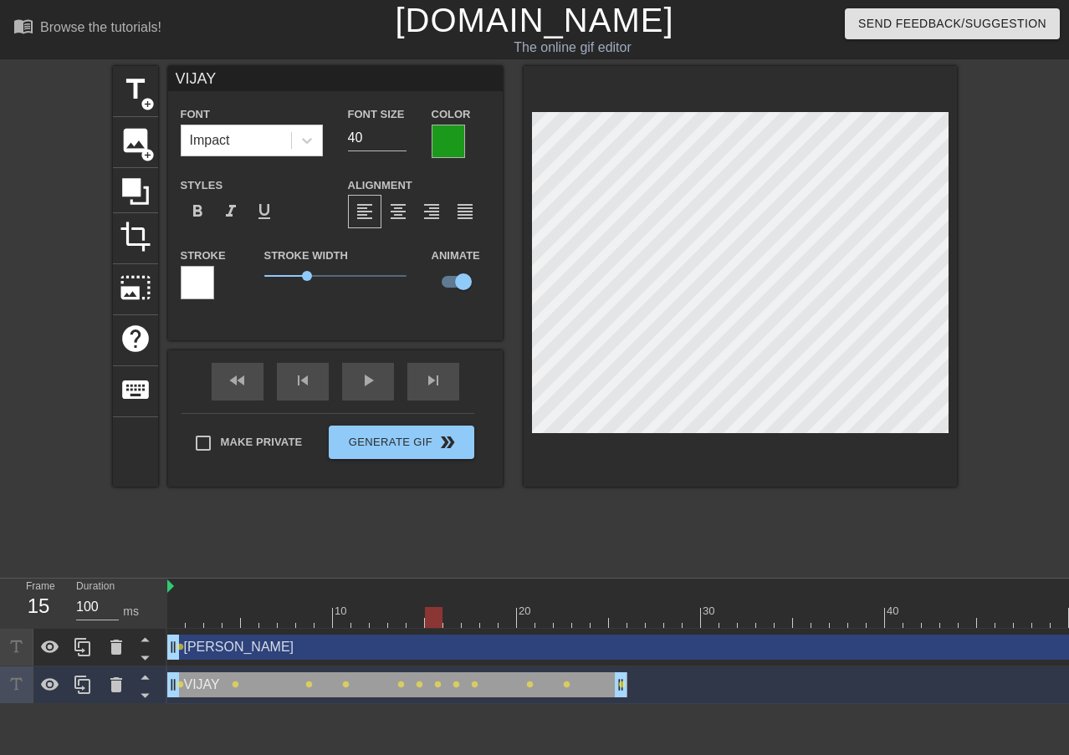
click at [449, 623] on div at bounding box center [866, 617] width 1399 height 21
click at [474, 621] on div at bounding box center [866, 617] width 1399 height 21
click at [492, 610] on div at bounding box center [866, 617] width 1399 height 21
click at [506, 618] on div at bounding box center [866, 617] width 1399 height 21
click at [526, 621] on div at bounding box center [866, 617] width 1399 height 21
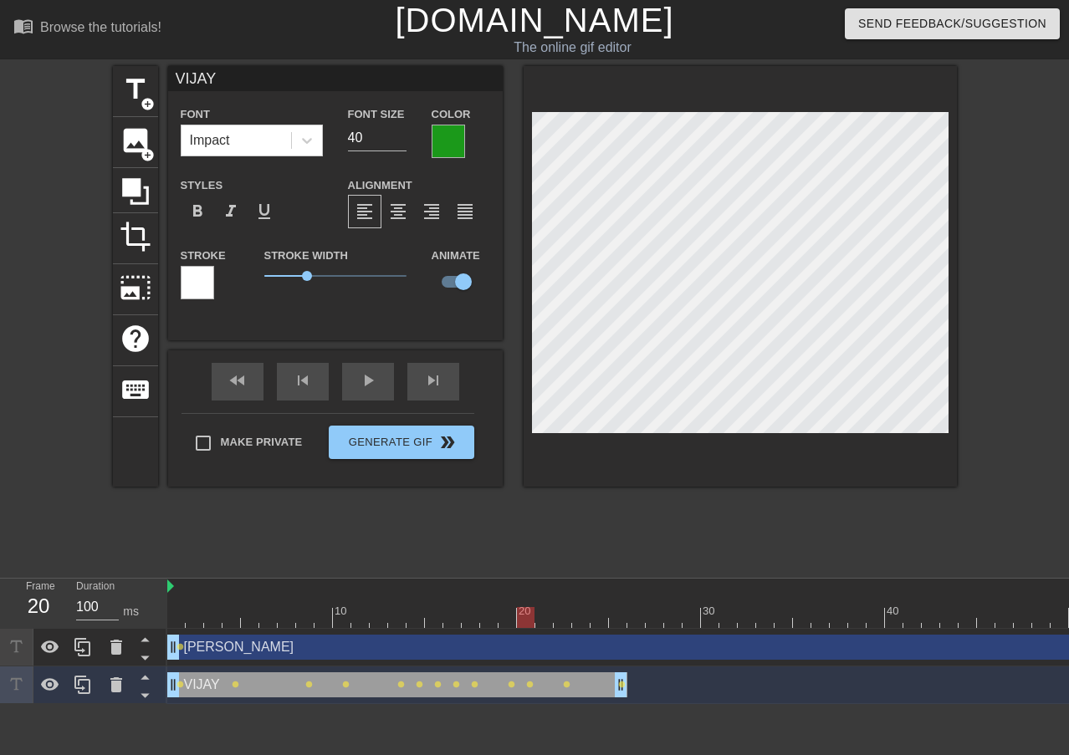
click at [545, 622] on div at bounding box center [866, 617] width 1399 height 21
click at [567, 627] on div at bounding box center [866, 617] width 1399 height 21
click at [581, 618] on div at bounding box center [866, 617] width 1399 height 21
click at [598, 615] on div at bounding box center [866, 617] width 1399 height 21
click at [617, 621] on div at bounding box center [866, 617] width 1399 height 21
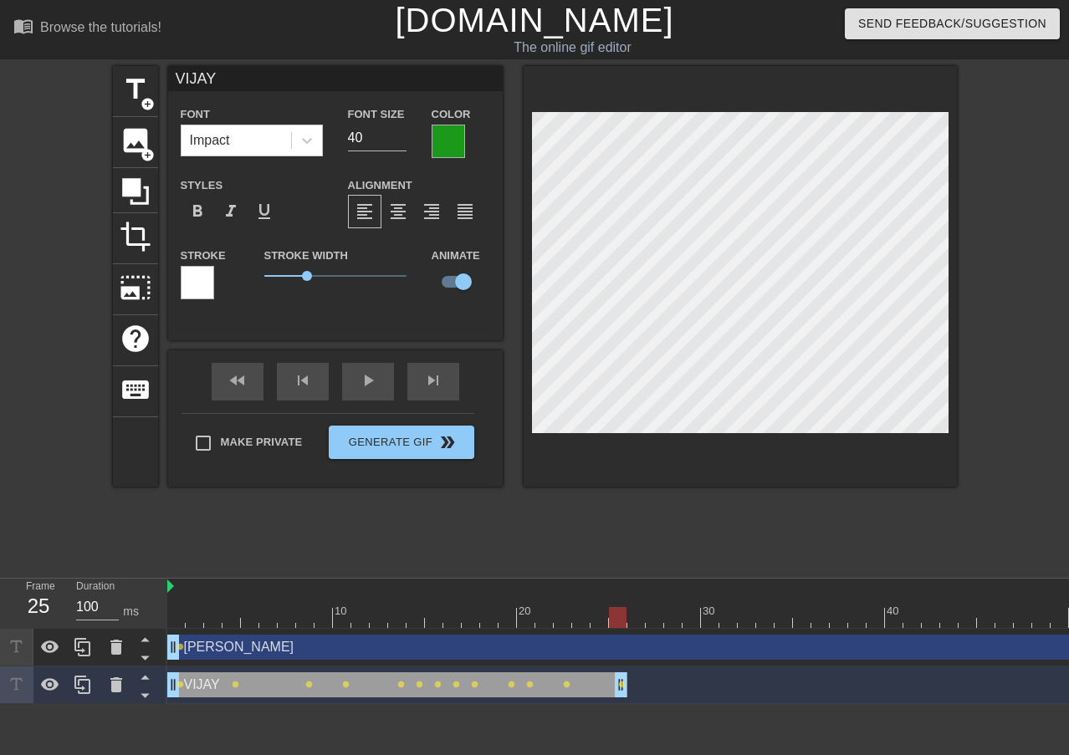
click at [207, 646] on div "[PERSON_NAME] drag_handle drag_handle" at bounding box center [866, 647] width 1399 height 25
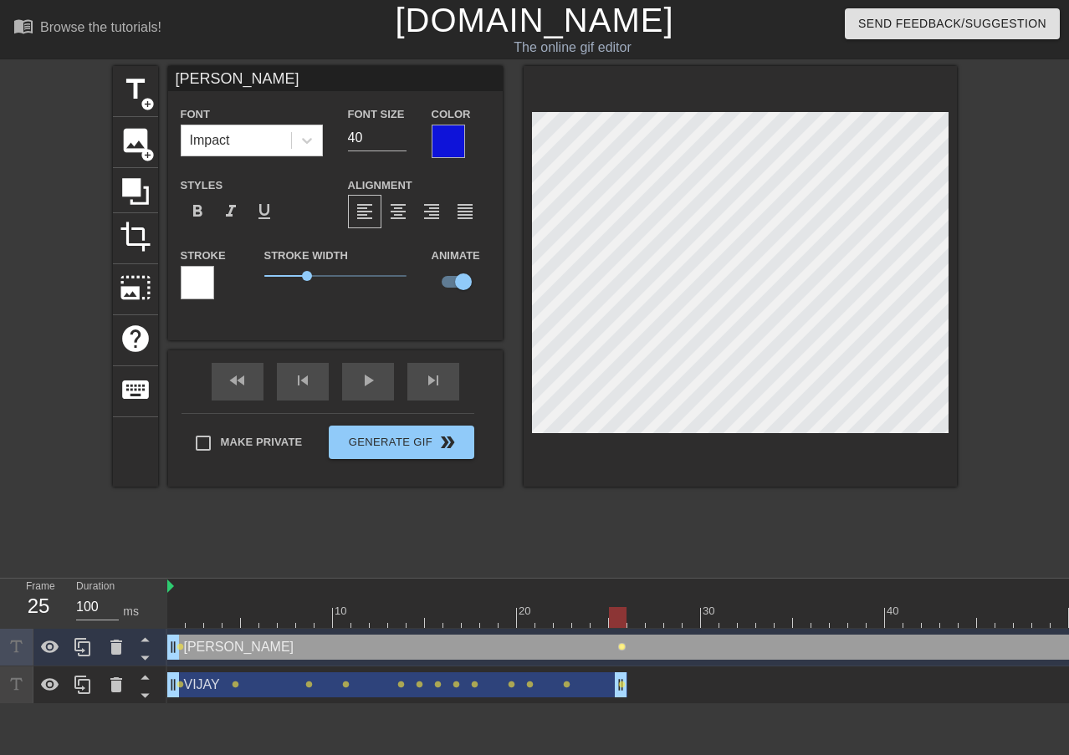
click at [619, 645] on span "lens" at bounding box center [622, 647] width 8 height 8
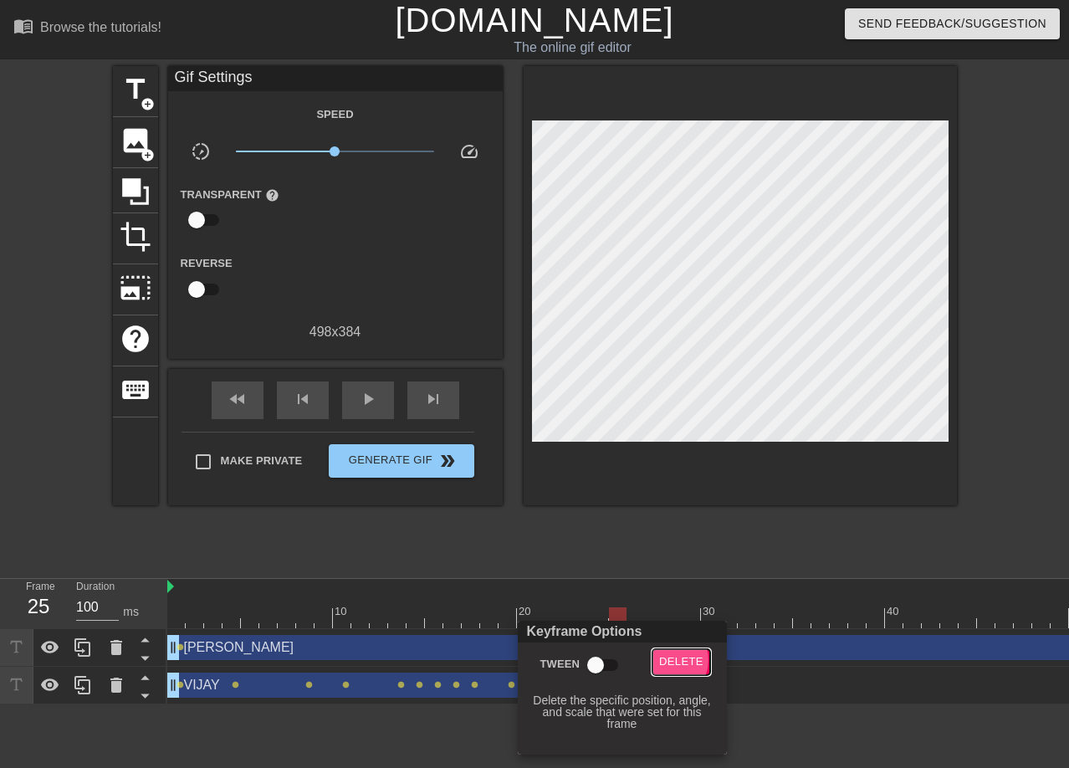
click at [664, 659] on span "Delete" at bounding box center [681, 662] width 44 height 19
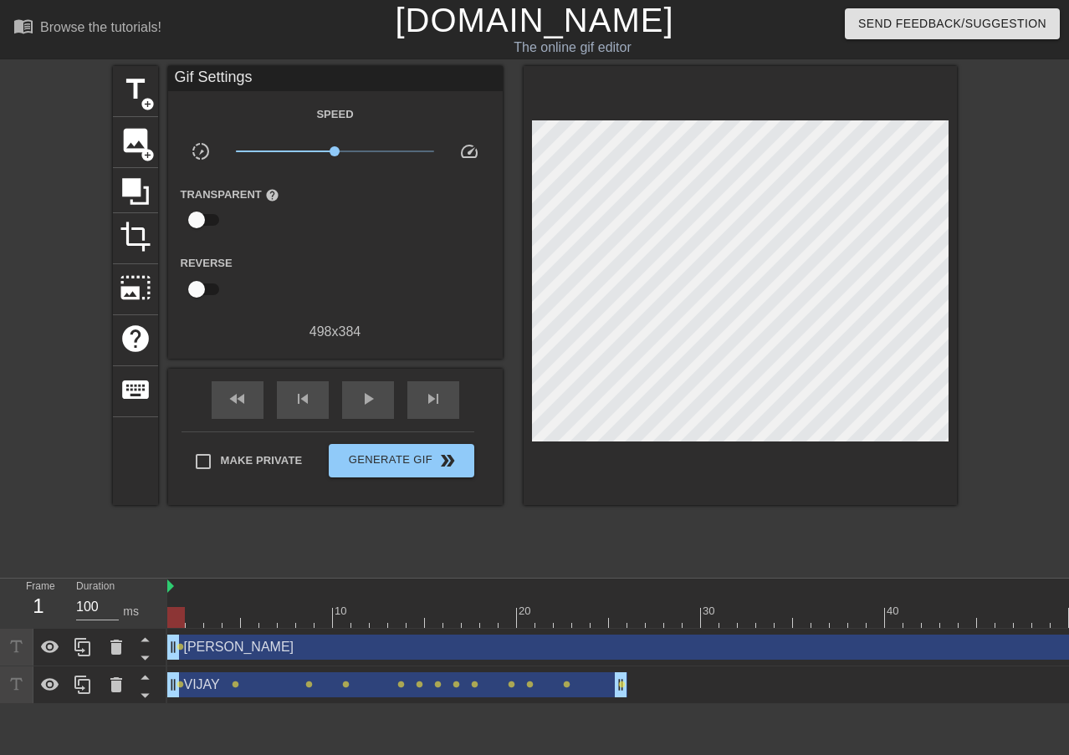
click at [176, 618] on div at bounding box center [866, 617] width 1399 height 21
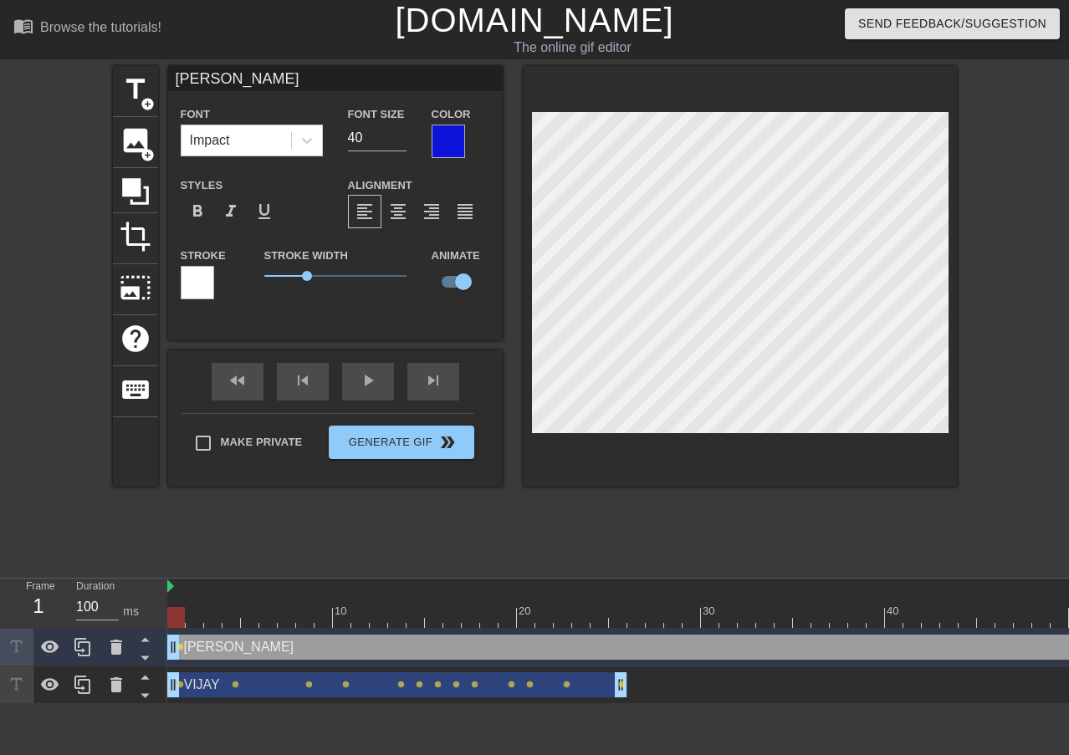
click at [199, 620] on div at bounding box center [866, 617] width 1399 height 21
click at [211, 619] on div at bounding box center [866, 617] width 1399 height 21
click at [234, 619] on div at bounding box center [866, 617] width 1399 height 21
click at [252, 617] on div at bounding box center [866, 617] width 1399 height 21
click at [269, 614] on div at bounding box center [866, 617] width 1399 height 21
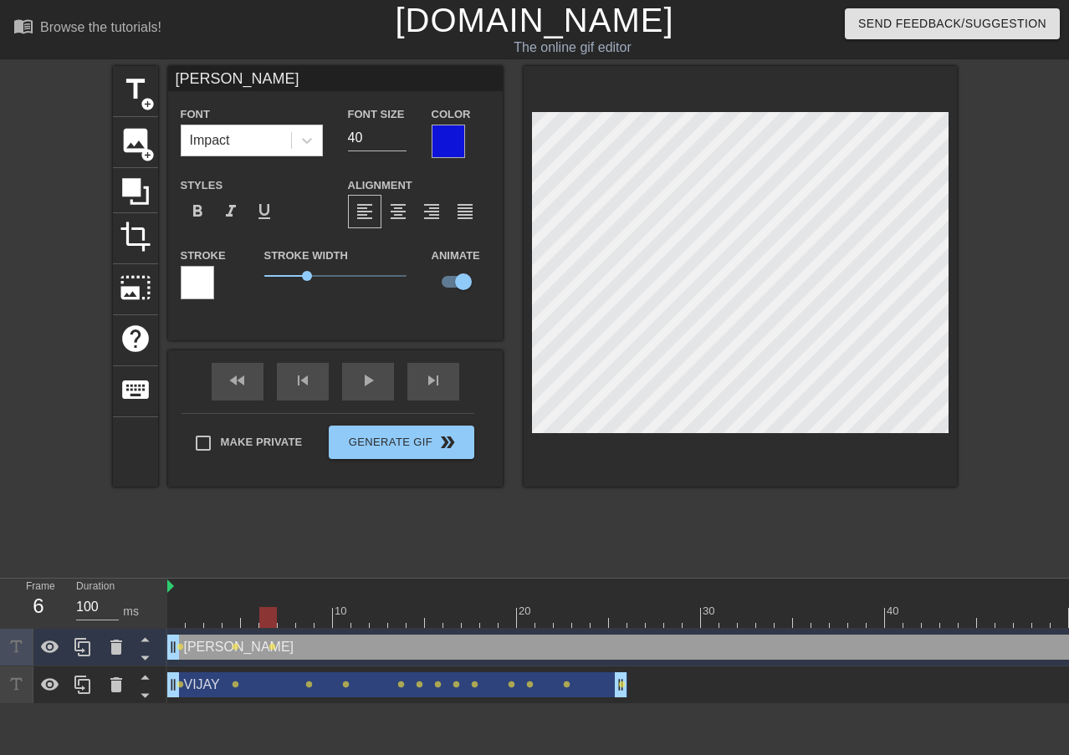
click at [287, 618] on div at bounding box center [866, 617] width 1399 height 21
click at [300, 617] on div at bounding box center [866, 617] width 1399 height 21
click at [322, 619] on div at bounding box center [866, 617] width 1399 height 21
click at [346, 616] on div at bounding box center [866, 617] width 1399 height 21
click at [361, 617] on div at bounding box center [866, 617] width 1399 height 21
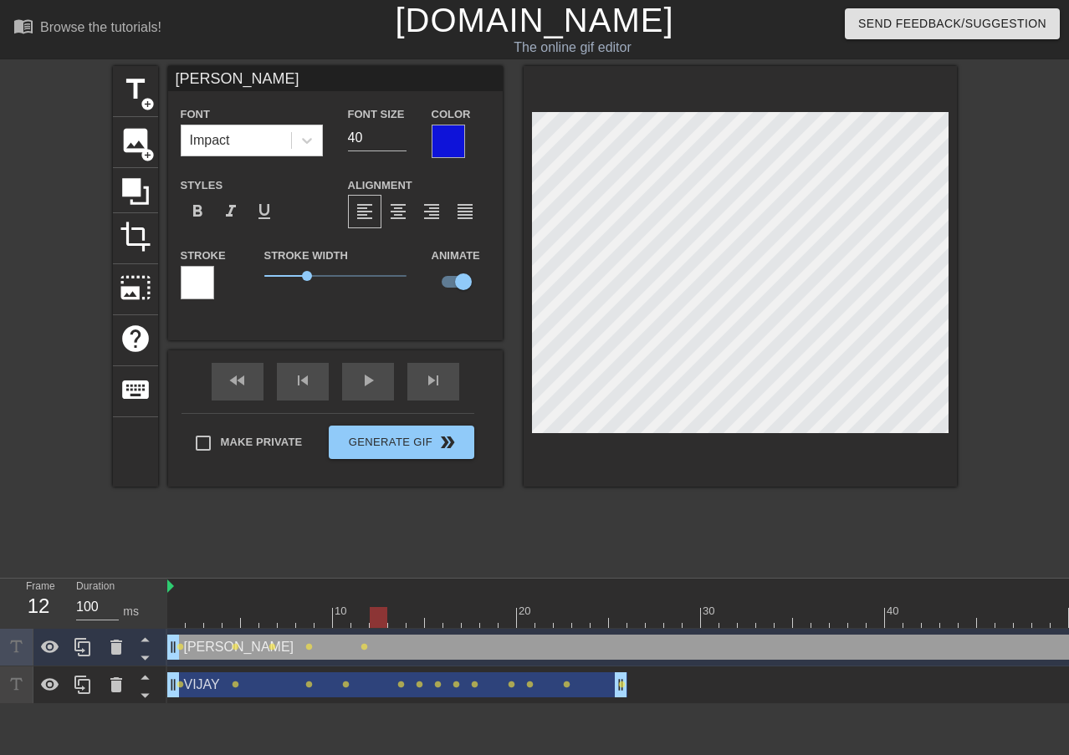
click at [378, 616] on div at bounding box center [866, 617] width 1399 height 21
click at [401, 618] on div at bounding box center [866, 617] width 1399 height 21
click at [412, 616] on div at bounding box center [866, 617] width 1399 height 21
click at [435, 622] on div at bounding box center [866, 617] width 1399 height 21
click at [447, 624] on div at bounding box center [866, 617] width 1399 height 21
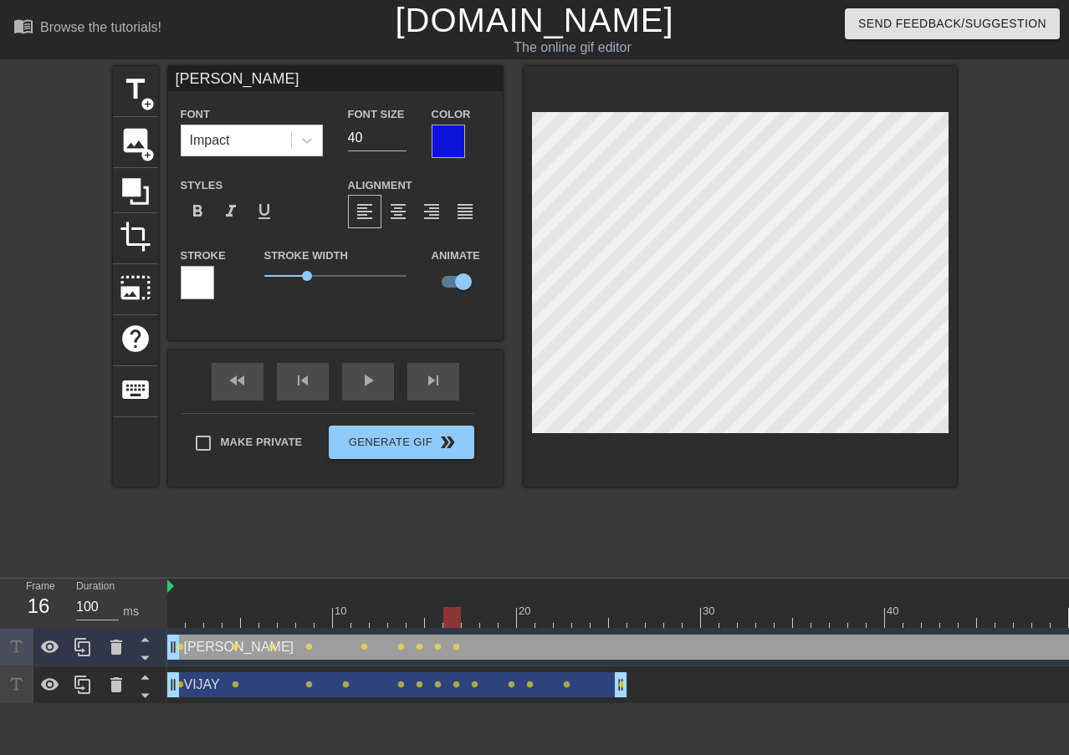
click at [472, 614] on div at bounding box center [866, 617] width 1399 height 21
click at [489, 621] on div at bounding box center [866, 617] width 1399 height 21
click at [510, 623] on div at bounding box center [866, 617] width 1399 height 21
click at [528, 622] on div at bounding box center [866, 617] width 1399 height 21
click at [540, 621] on div at bounding box center [866, 617] width 1399 height 21
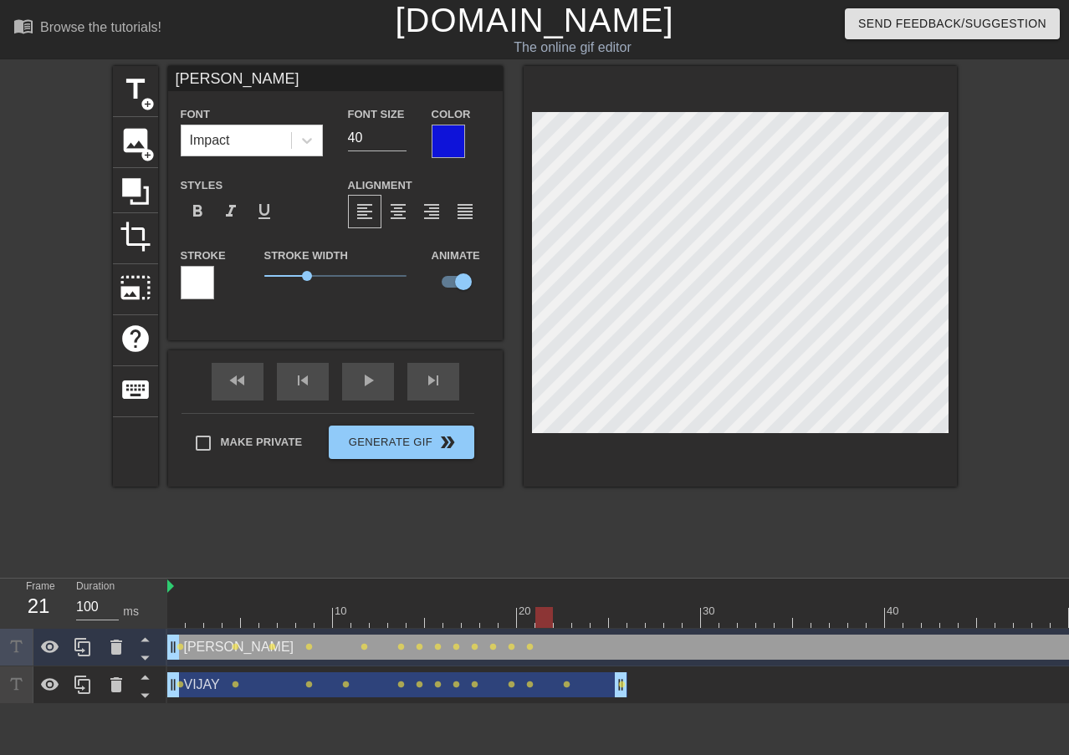
click at [566, 620] on div at bounding box center [866, 617] width 1399 height 21
click at [585, 620] on div at bounding box center [866, 617] width 1399 height 21
click at [607, 618] on div at bounding box center [866, 617] width 1399 height 21
click at [615, 624] on div at bounding box center [866, 617] width 1399 height 21
click at [639, 620] on div at bounding box center [866, 617] width 1399 height 21
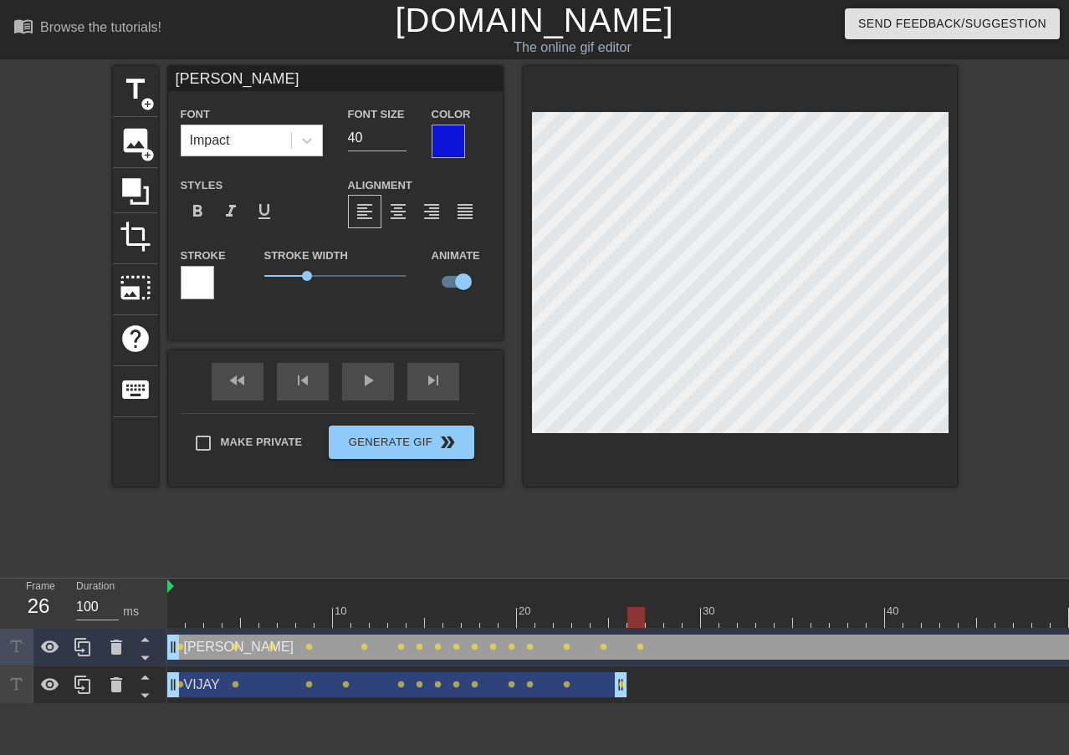
click at [656, 622] on div at bounding box center [866, 617] width 1399 height 21
click at [367, 374] on div "play_arrow" at bounding box center [368, 382] width 52 height 38
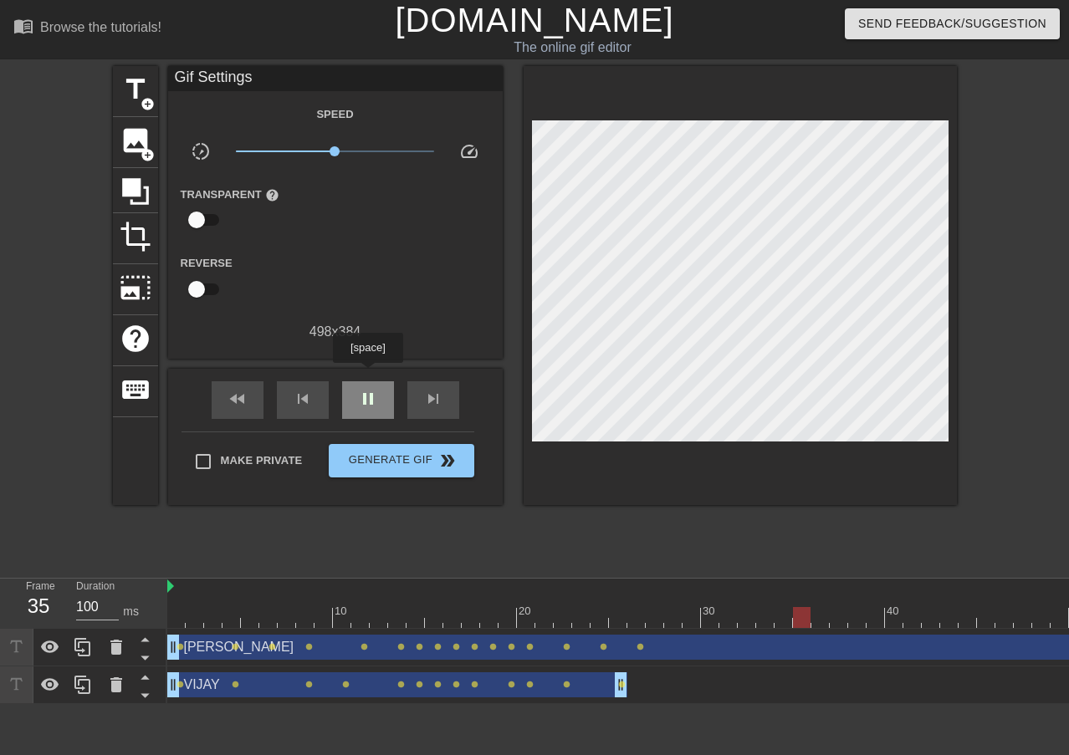
click at [367, 381] on div "pause" at bounding box center [368, 400] width 52 height 38
click at [645, 617] on div at bounding box center [866, 617] width 1399 height 21
click at [659, 622] on div at bounding box center [866, 617] width 1399 height 21
click at [677, 622] on div at bounding box center [866, 617] width 1399 height 21
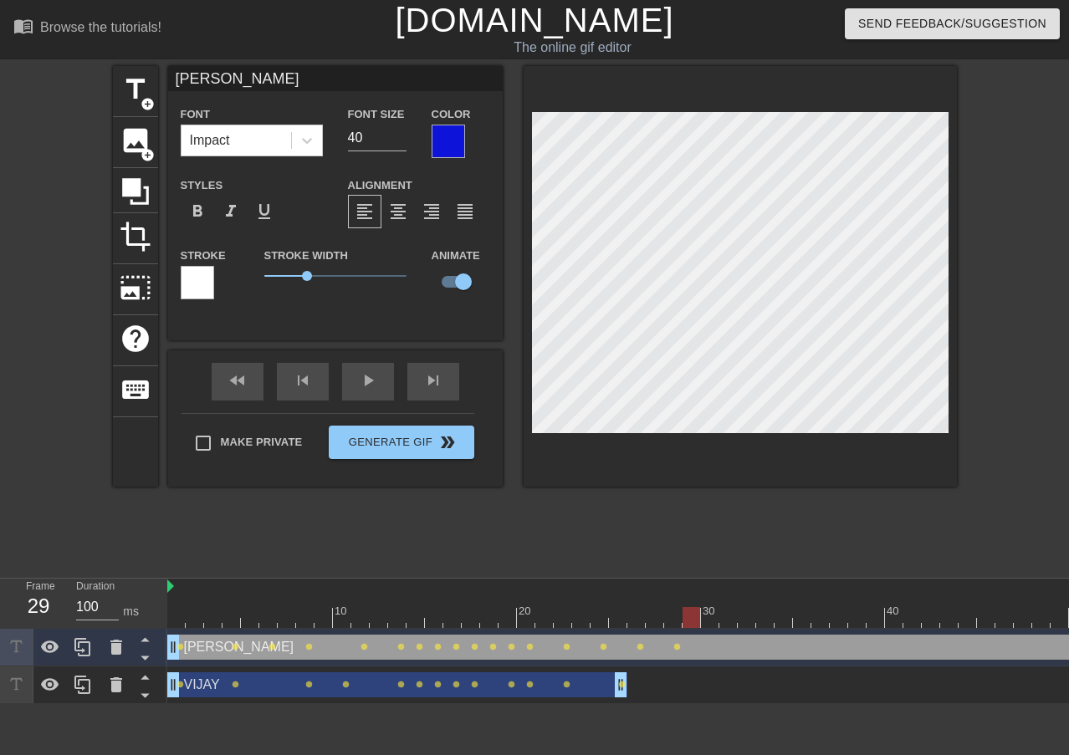
click at [692, 625] on div at bounding box center [866, 617] width 1399 height 21
click at [709, 626] on div at bounding box center [866, 617] width 1399 height 21
click at [725, 617] on div at bounding box center [866, 617] width 1399 height 21
drag, startPoint x: 750, startPoint y: 622, endPoint x: 759, endPoint y: 622, distance: 9.2
click at [751, 622] on div at bounding box center [866, 617] width 1399 height 21
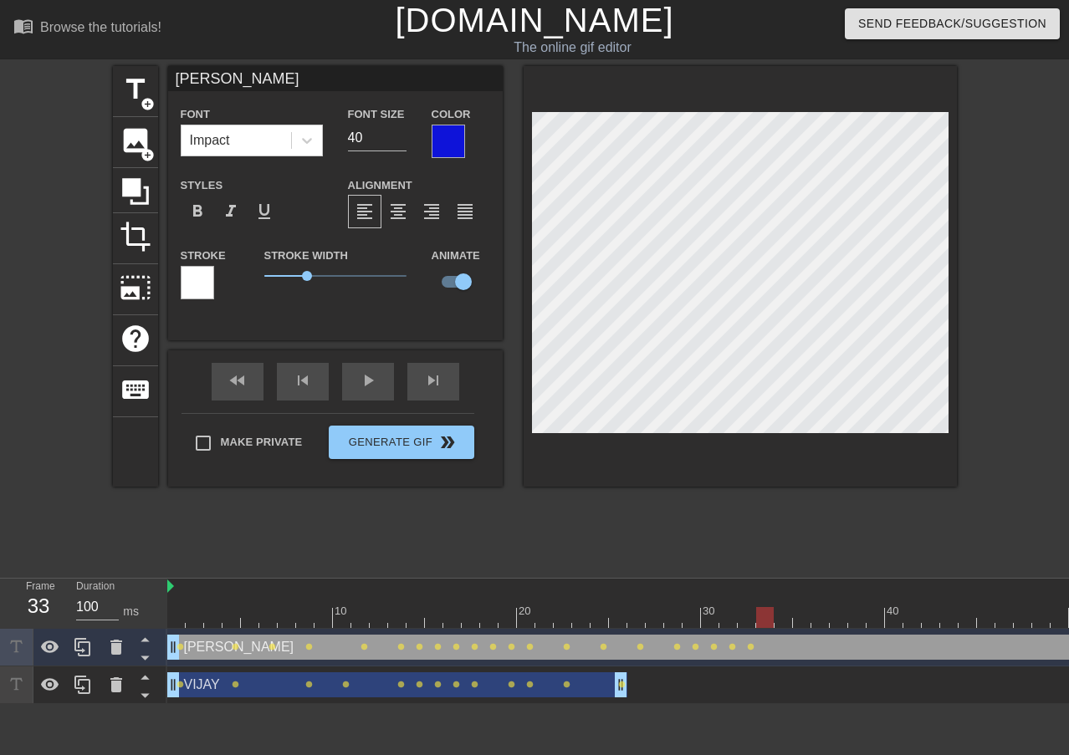
click at [765, 622] on div at bounding box center [866, 617] width 1399 height 21
click at [521, 620] on div at bounding box center [866, 617] width 1399 height 21
click at [379, 376] on div "play_arrow" at bounding box center [368, 382] width 52 height 38
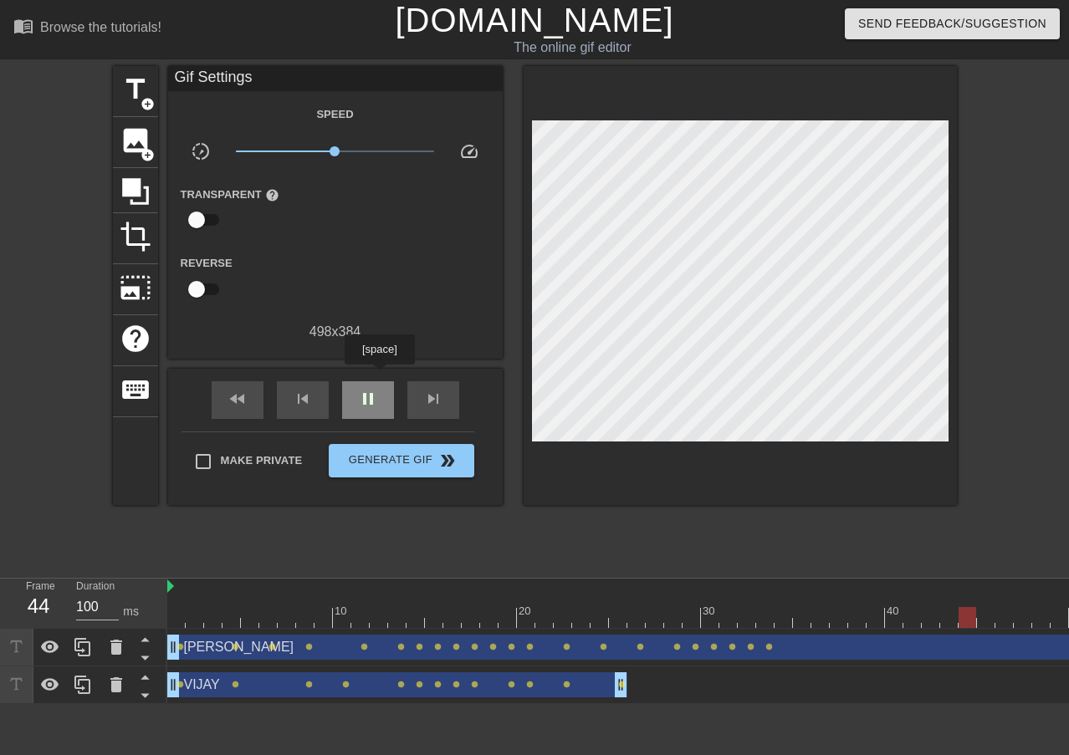
click at [379, 381] on div "pause" at bounding box center [368, 400] width 52 height 38
click at [772, 630] on div "[PERSON_NAME] drag_handle drag_handle lens lens lens lens lens lens lens lens l…" at bounding box center [866, 648] width 1399 height 38
click at [768, 617] on div at bounding box center [866, 617] width 1399 height 21
click at [778, 625] on div at bounding box center [866, 617] width 1399 height 21
click at [803, 617] on div at bounding box center [866, 617] width 1399 height 21
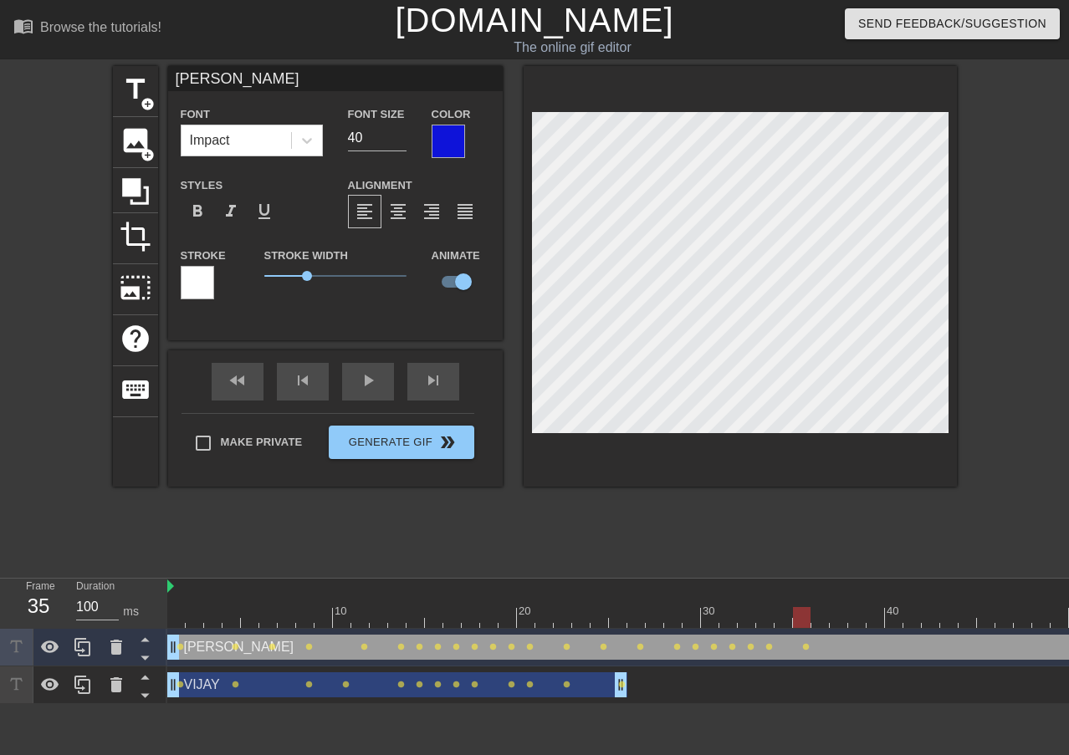
click at [821, 620] on div at bounding box center [866, 617] width 1399 height 21
click at [837, 619] on div at bounding box center [866, 617] width 1399 height 21
click at [859, 623] on div at bounding box center [866, 617] width 1399 height 21
click at [873, 612] on div at bounding box center [866, 617] width 1399 height 21
click at [898, 617] on div at bounding box center [866, 617] width 1399 height 21
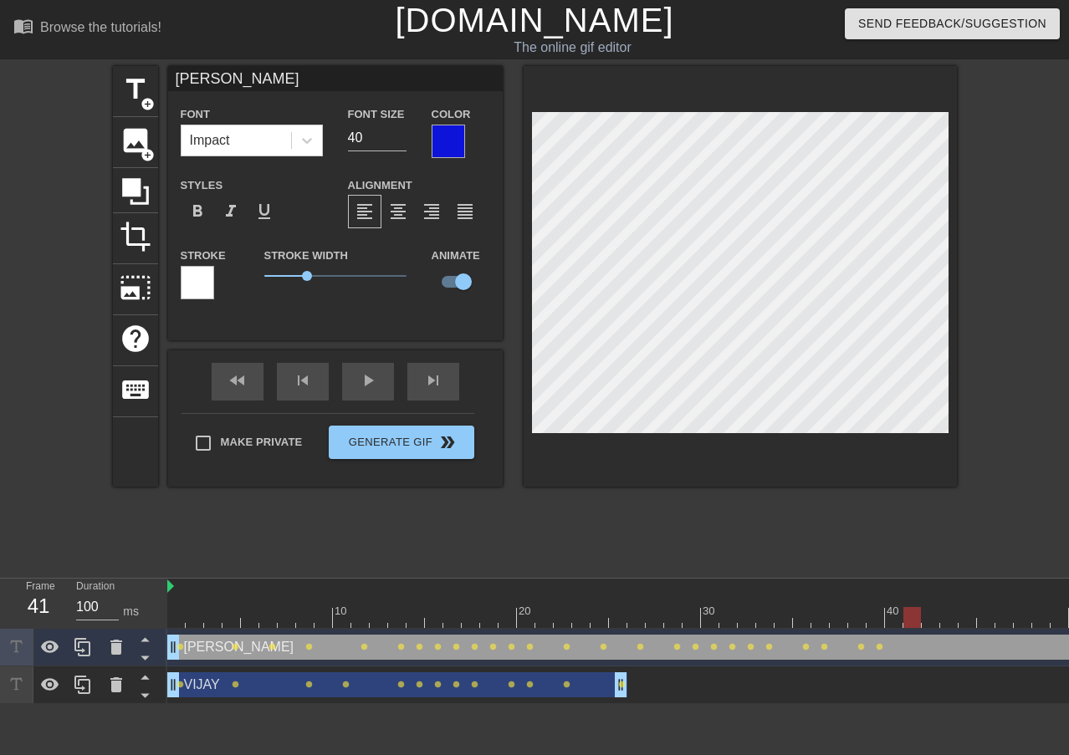
click at [911, 617] on div at bounding box center [866, 617] width 1399 height 21
click at [931, 620] on div at bounding box center [866, 617] width 1399 height 21
click at [950, 622] on div at bounding box center [866, 617] width 1399 height 21
click at [965, 620] on div at bounding box center [866, 617] width 1399 height 21
click at [989, 624] on div at bounding box center [866, 617] width 1399 height 21
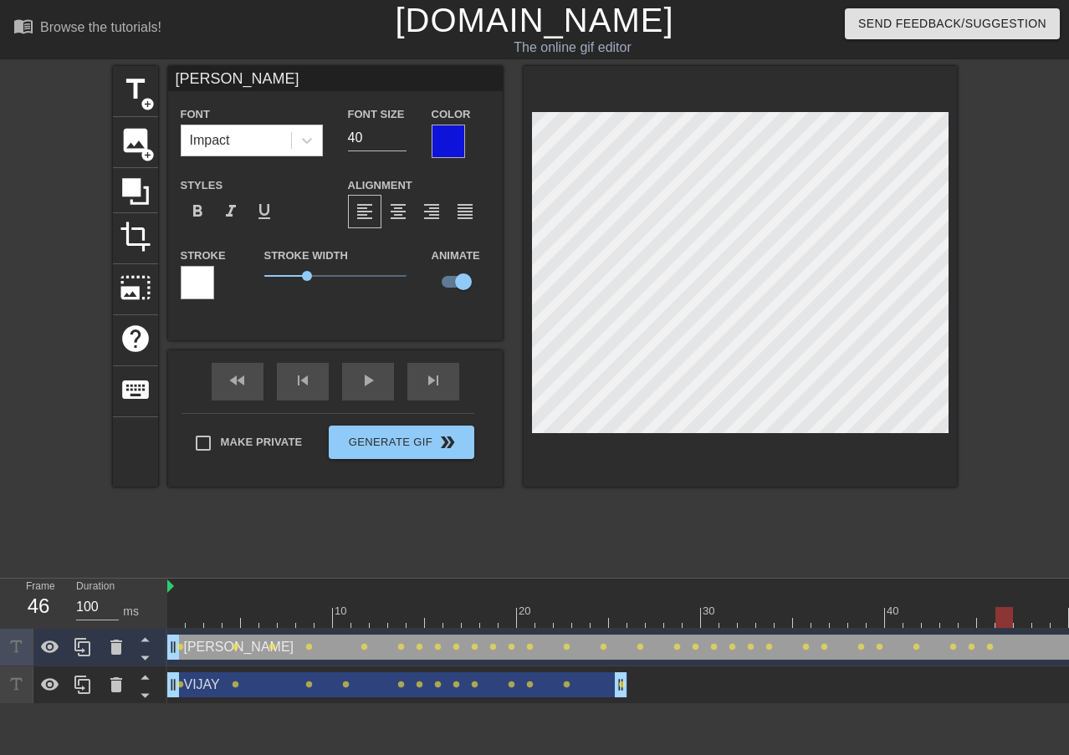
click at [1002, 618] on div at bounding box center [866, 617] width 1399 height 21
click at [1025, 617] on div at bounding box center [866, 617] width 1399 height 21
click at [1001, 619] on div at bounding box center [866, 617] width 1399 height 21
click at [1022, 622] on div at bounding box center [866, 617] width 1399 height 21
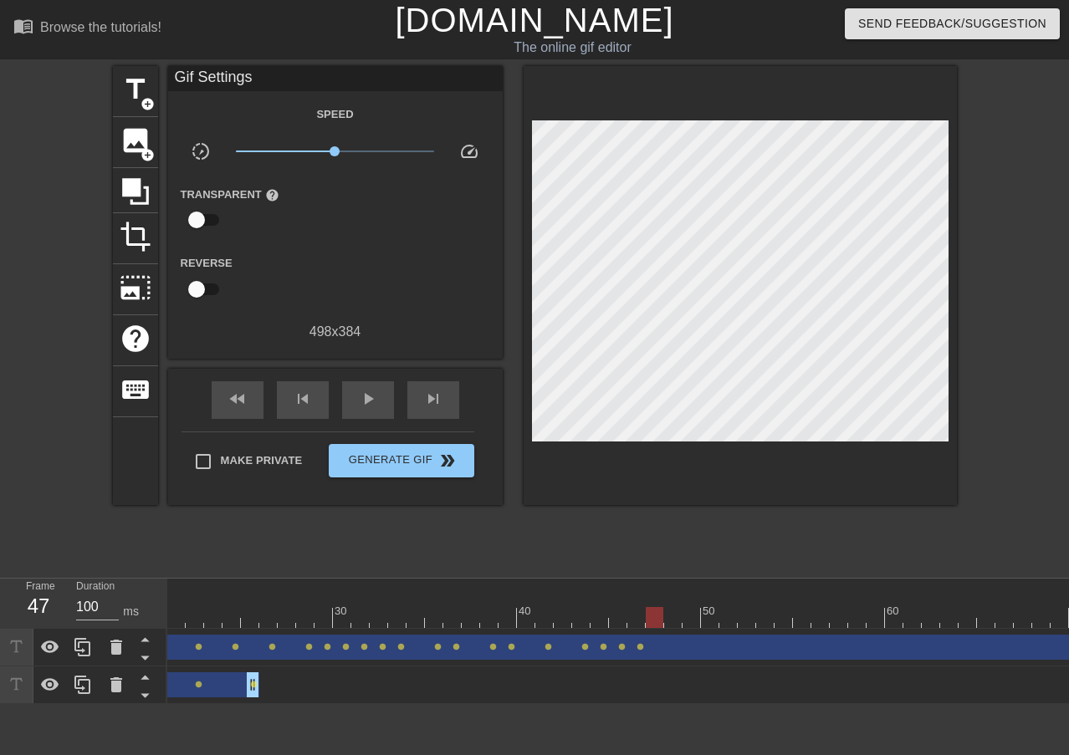
scroll to position [0, 377]
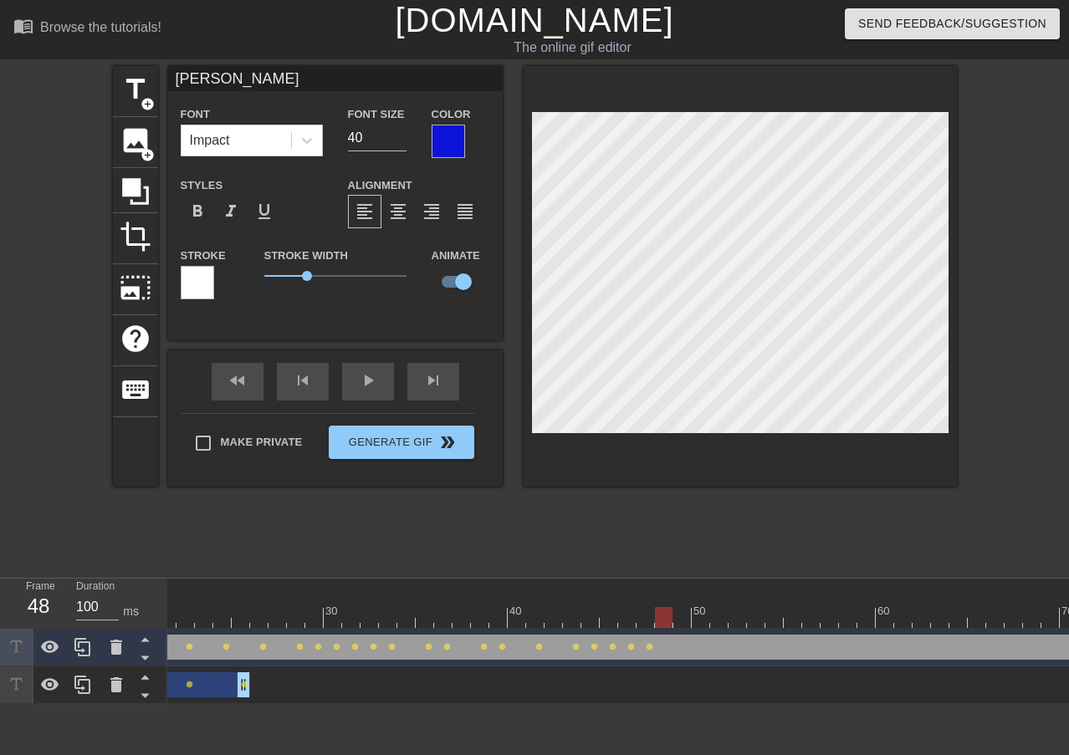
click at [665, 618] on div at bounding box center [489, 617] width 1399 height 21
click at [680, 624] on div at bounding box center [489, 617] width 1399 height 21
click at [700, 622] on div at bounding box center [489, 617] width 1399 height 21
click at [719, 619] on div at bounding box center [489, 617] width 1399 height 21
click at [738, 620] on div at bounding box center [489, 617] width 1399 height 21
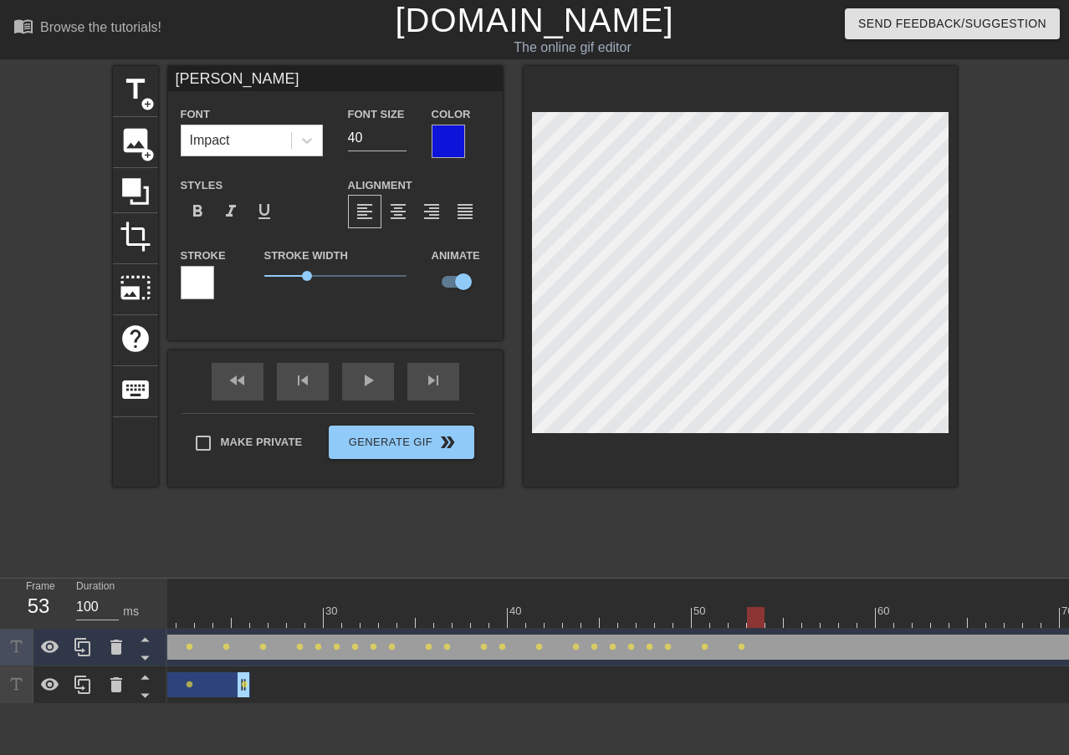
click at [759, 612] on div at bounding box center [489, 617] width 1399 height 21
click at [773, 617] on div at bounding box center [489, 617] width 1399 height 21
click at [788, 617] on div at bounding box center [489, 617] width 1399 height 21
click at [768, 611] on div at bounding box center [489, 617] width 1399 height 21
click at [757, 612] on div at bounding box center [489, 617] width 1399 height 21
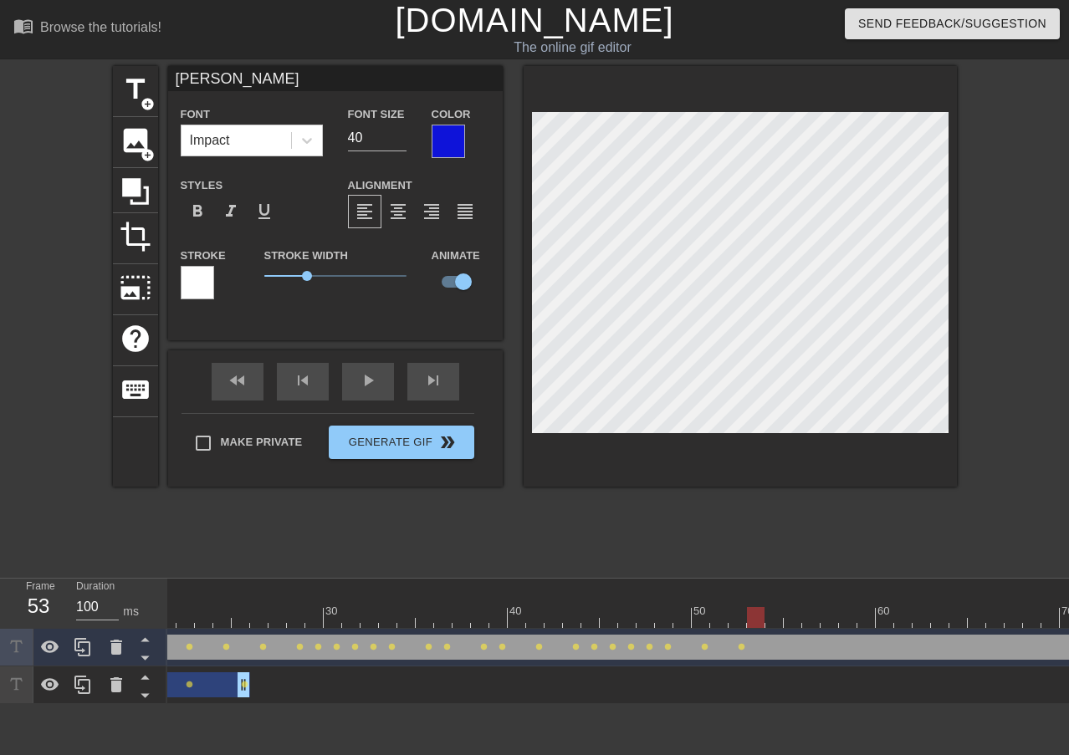
click at [735, 612] on div at bounding box center [489, 617] width 1399 height 21
click at [714, 612] on div at bounding box center [489, 617] width 1399 height 21
click at [700, 610] on div at bounding box center [489, 617] width 1399 height 21
click at [692, 615] on div at bounding box center [701, 617] width 18 height 21
click at [721, 619] on div at bounding box center [489, 617] width 1399 height 21
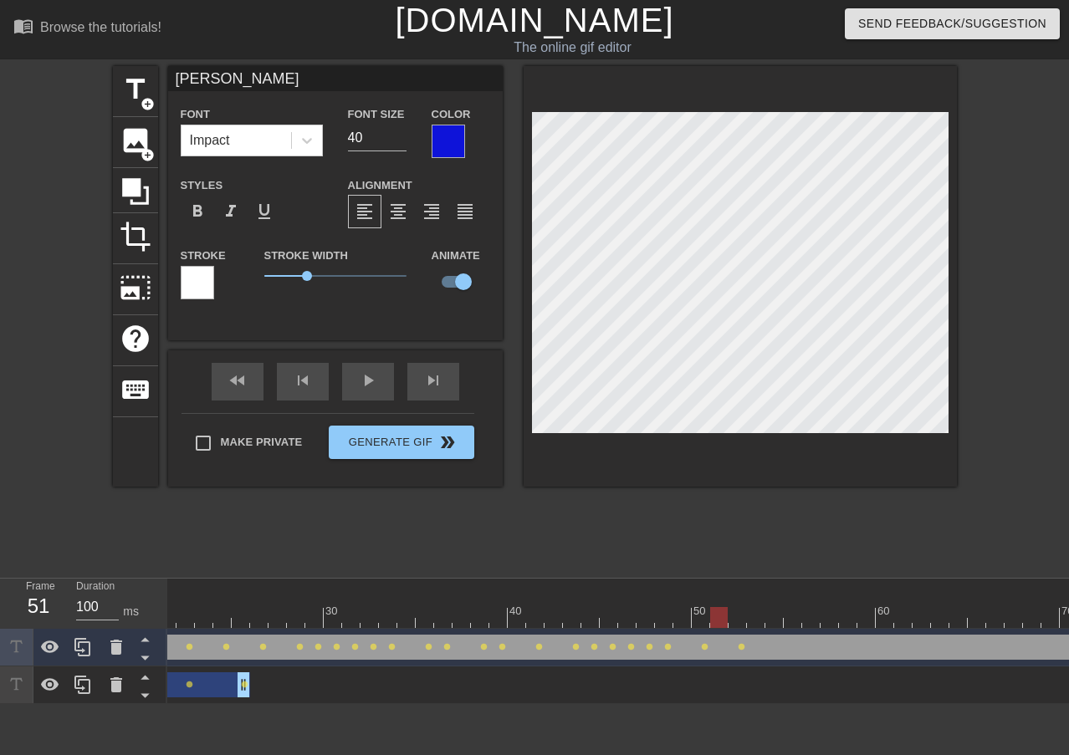
click at [734, 615] on div at bounding box center [489, 617] width 1399 height 21
click at [756, 616] on div at bounding box center [489, 617] width 1399 height 21
click at [735, 612] on div at bounding box center [489, 617] width 1399 height 21
click at [753, 613] on div at bounding box center [489, 617] width 1399 height 21
click at [993, 370] on div "title add_circle image add_circle crop photo_size_select_large help keyboard [P…" at bounding box center [534, 317] width 1069 height 502
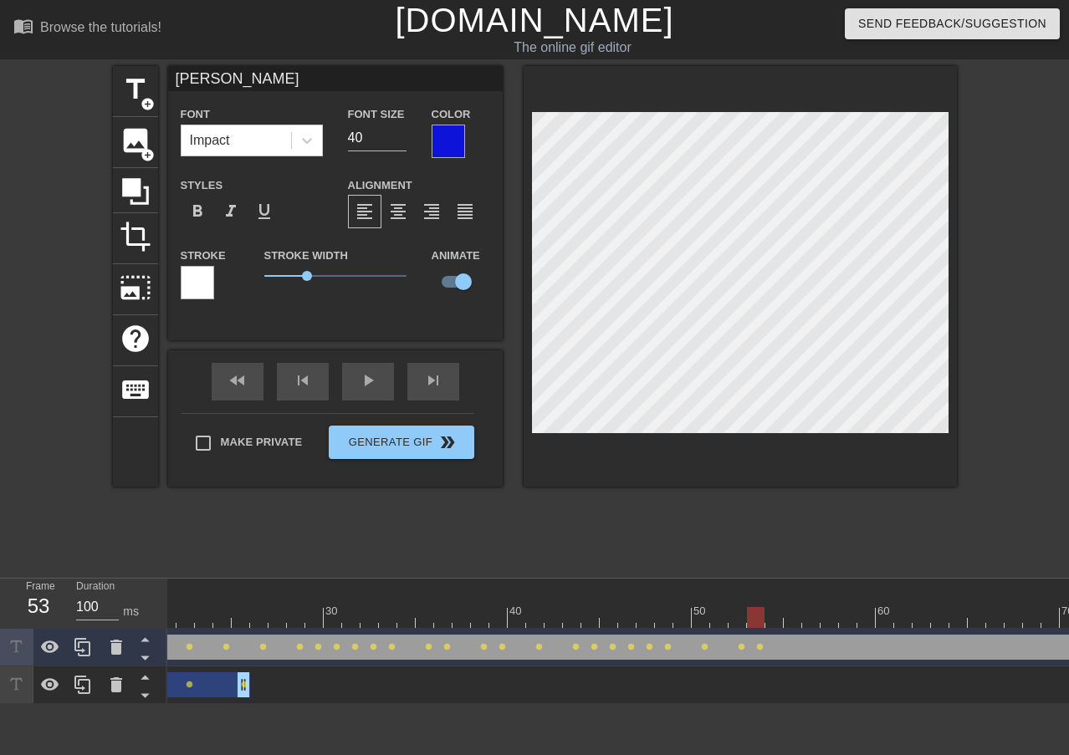
click at [772, 613] on div at bounding box center [489, 617] width 1399 height 21
click at [795, 615] on div at bounding box center [489, 617] width 1399 height 21
click at [810, 616] on div at bounding box center [489, 617] width 1399 height 21
click at [826, 616] on div at bounding box center [489, 617] width 1399 height 21
click at [845, 616] on div at bounding box center [489, 617] width 1399 height 21
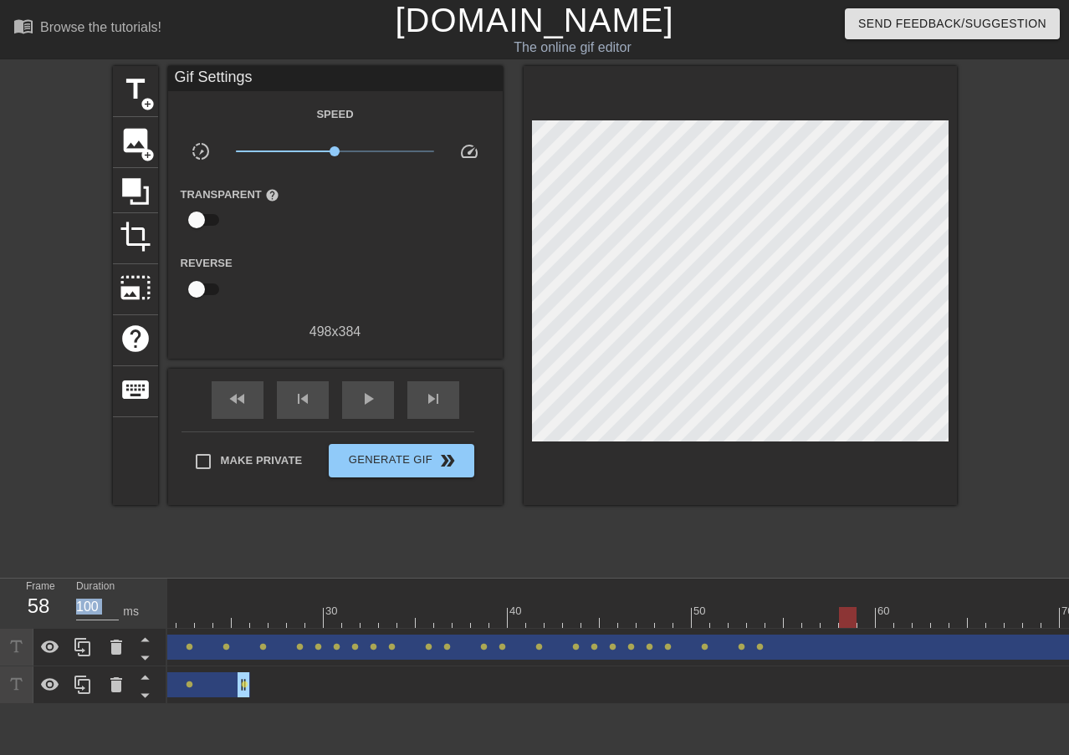
click at [785, 311] on div "title add_circle image add_circle crop photo_size_select_large help keyboard Gi…" at bounding box center [534, 317] width 1069 height 502
click at [870, 328] on div "title add_circle image add_circle crop photo_size_select_large help keyboard Gi…" at bounding box center [534, 317] width 1069 height 502
click at [845, 619] on div at bounding box center [848, 617] width 18 height 21
click at [759, 646] on span "lens" at bounding box center [760, 647] width 8 height 8
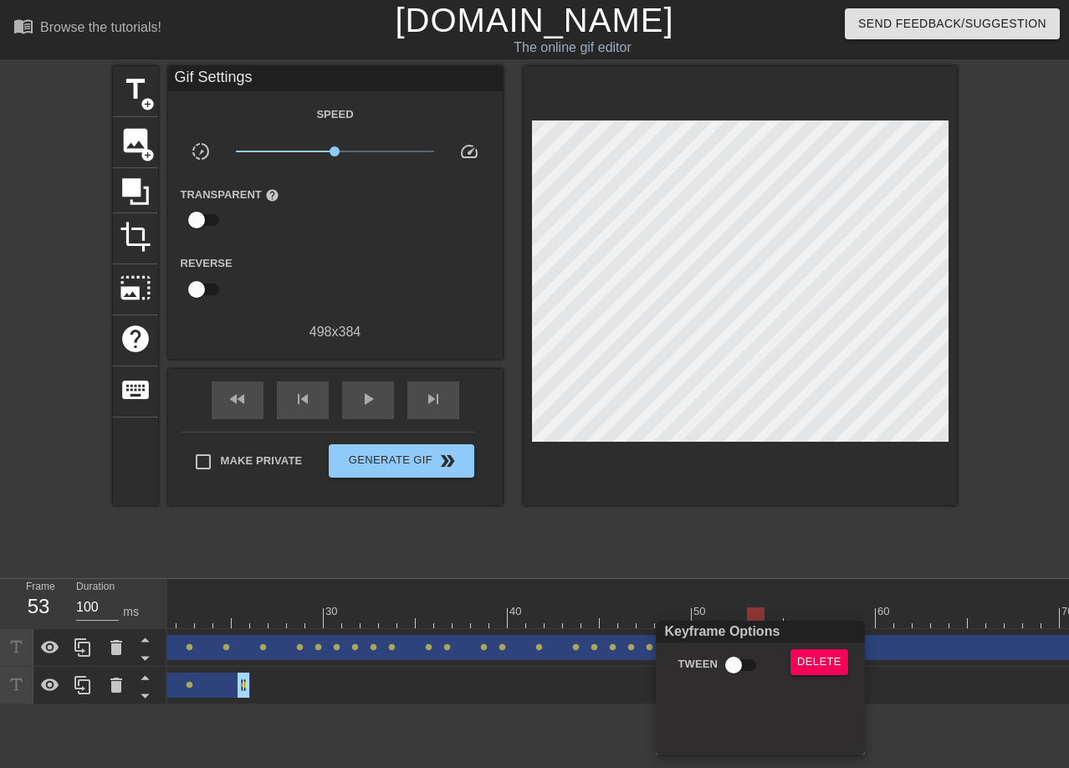
click at [786, 607] on div at bounding box center [534, 384] width 1069 height 768
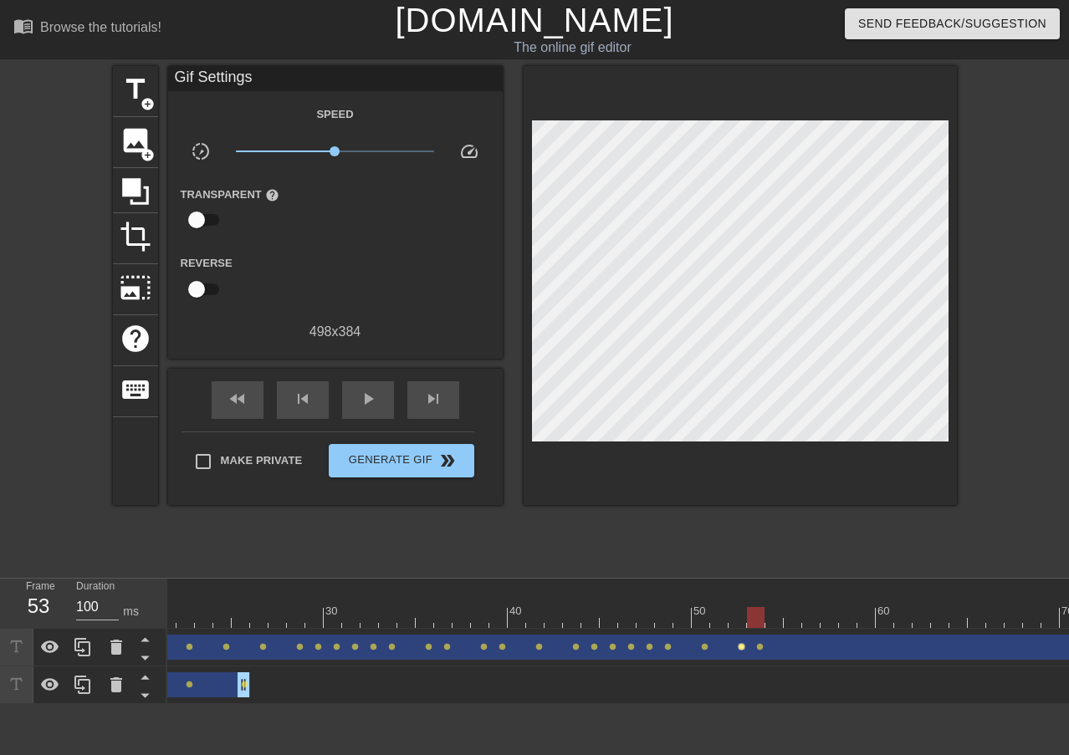
click at [740, 646] on span "lens" at bounding box center [742, 647] width 8 height 8
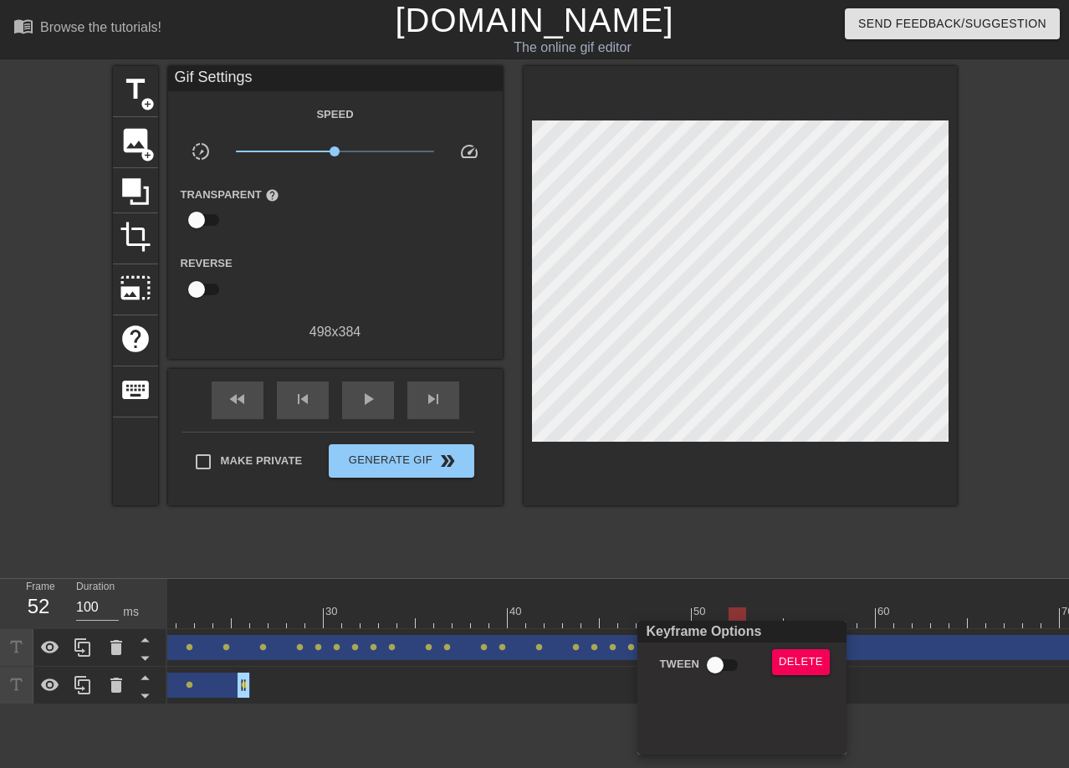
click at [764, 598] on div at bounding box center [534, 384] width 1069 height 768
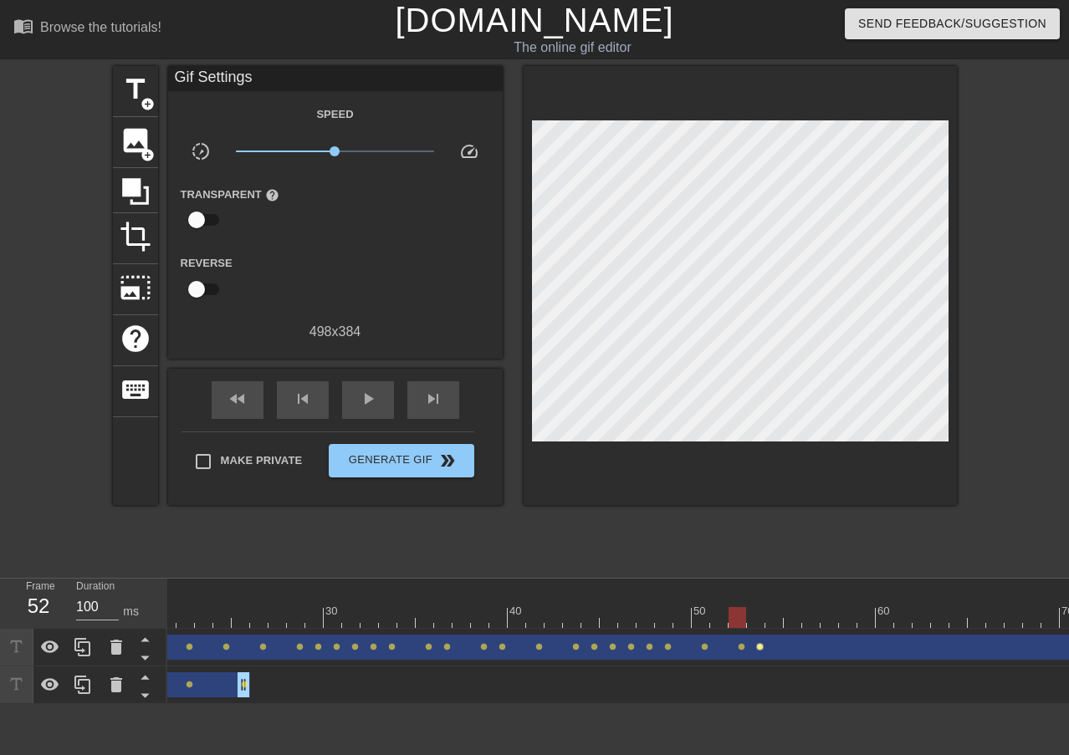
click at [761, 648] on span "lens" at bounding box center [760, 647] width 8 height 8
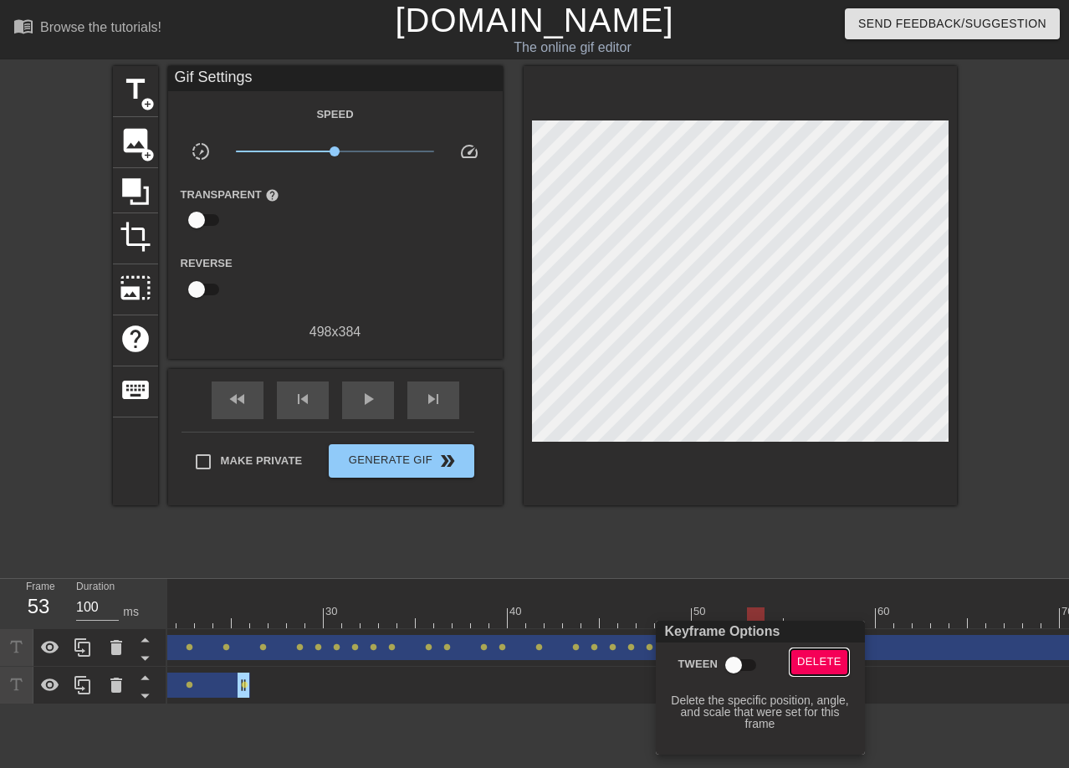
click at [806, 659] on span "Delete" at bounding box center [819, 662] width 44 height 19
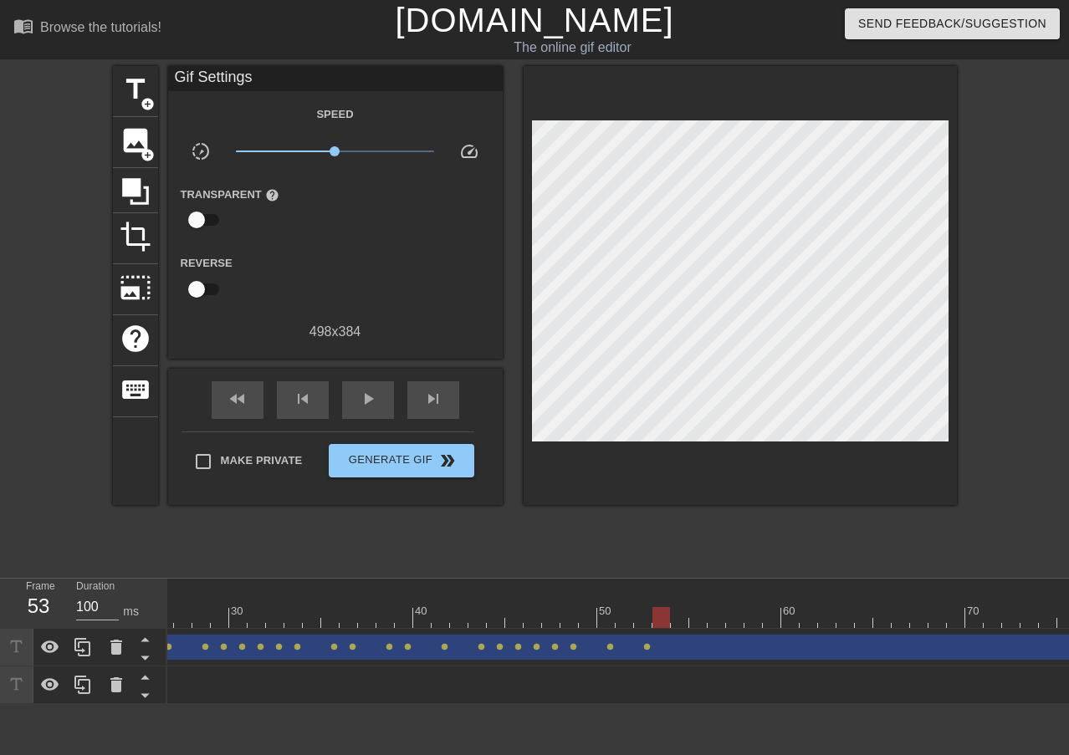
scroll to position [0, 501]
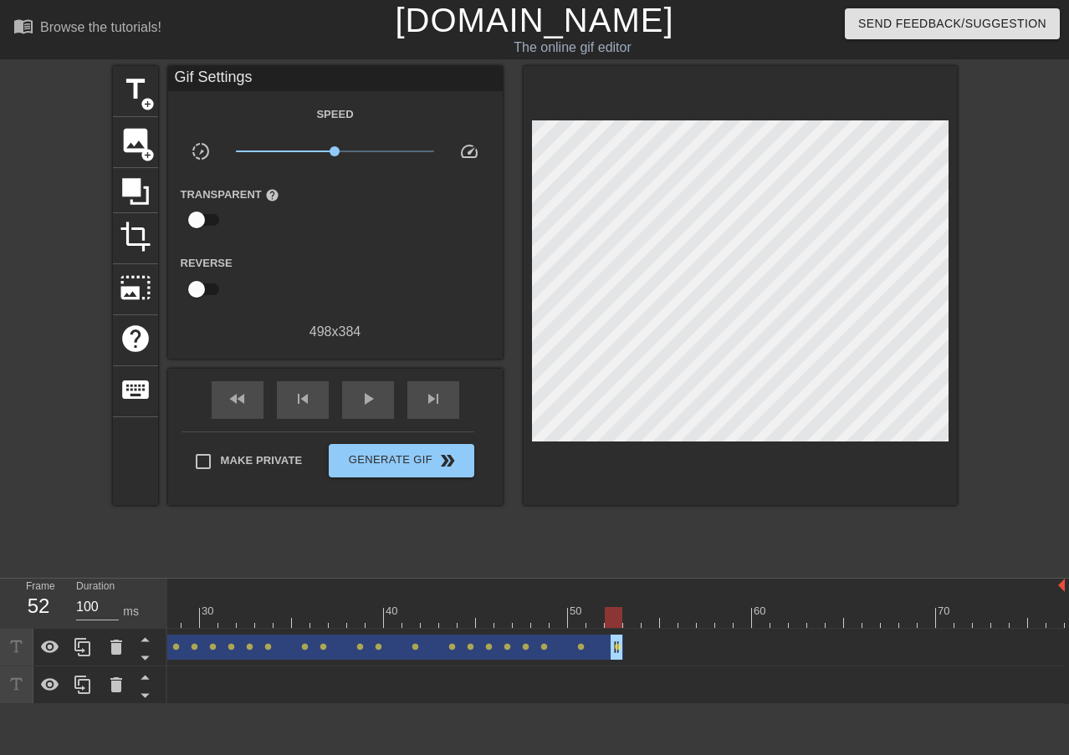
drag, startPoint x: 1058, startPoint y: 646, endPoint x: 610, endPoint y: 669, distance: 449.0
click at [568, 669] on div "[PERSON_NAME] drag_handle drag_handle lens lens lens lens lens lens lens lens l…" at bounding box center [117, 666] width 902 height 75
click at [616, 648] on span "lens" at bounding box center [618, 647] width 8 height 8
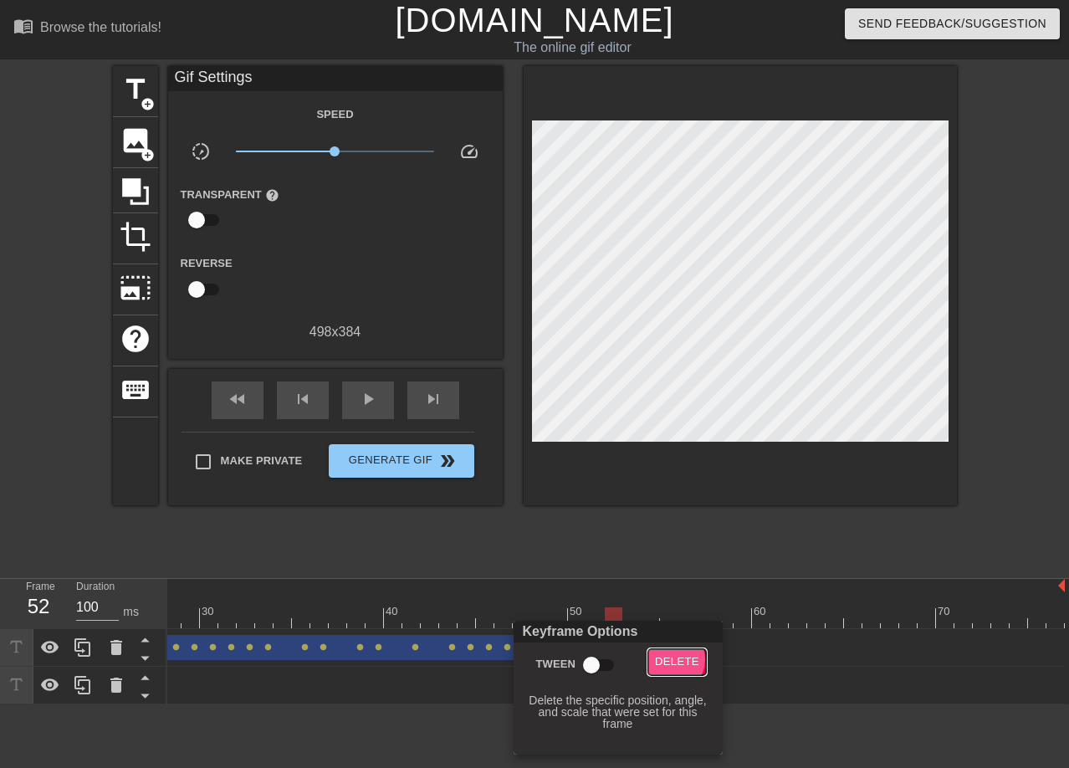
click at [668, 658] on span "Delete" at bounding box center [677, 662] width 44 height 19
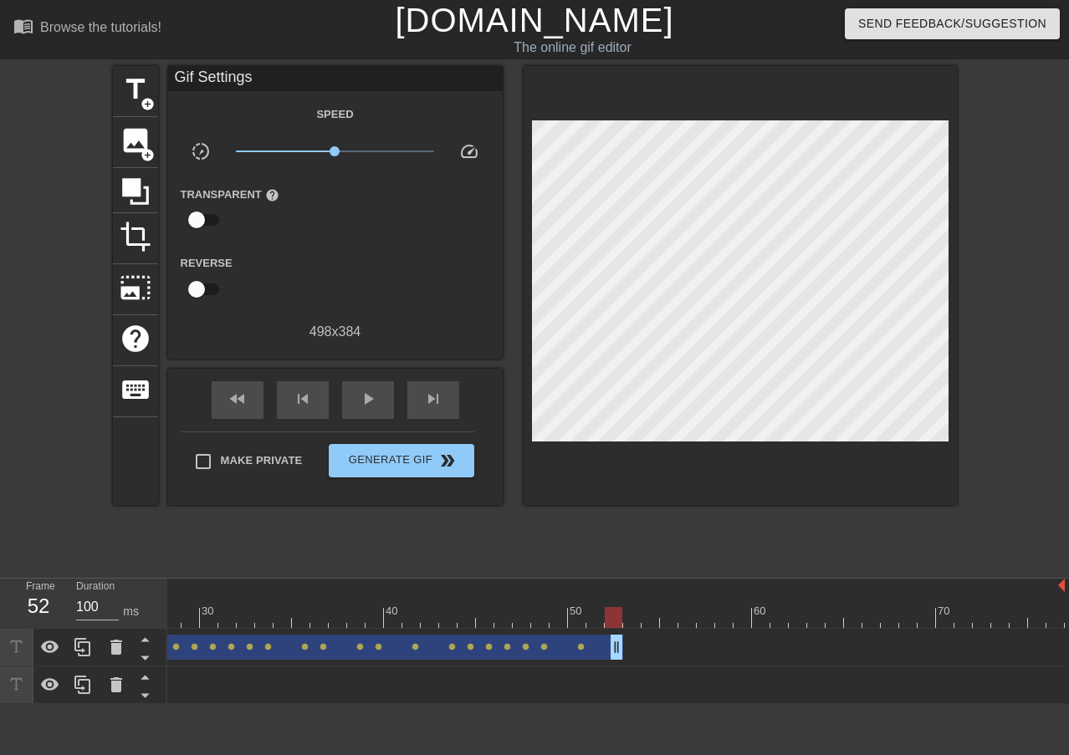
click at [655, 648] on div "[PERSON_NAME] drag_handle drag_handle lens lens lens lens lens lens lens lens l…" at bounding box center [365, 647] width 1399 height 25
click at [626, 621] on div at bounding box center [365, 617] width 1399 height 21
click at [601, 621] on div at bounding box center [365, 617] width 1399 height 21
click at [577, 622] on div at bounding box center [365, 617] width 1399 height 21
click at [597, 618] on div at bounding box center [365, 617] width 1399 height 21
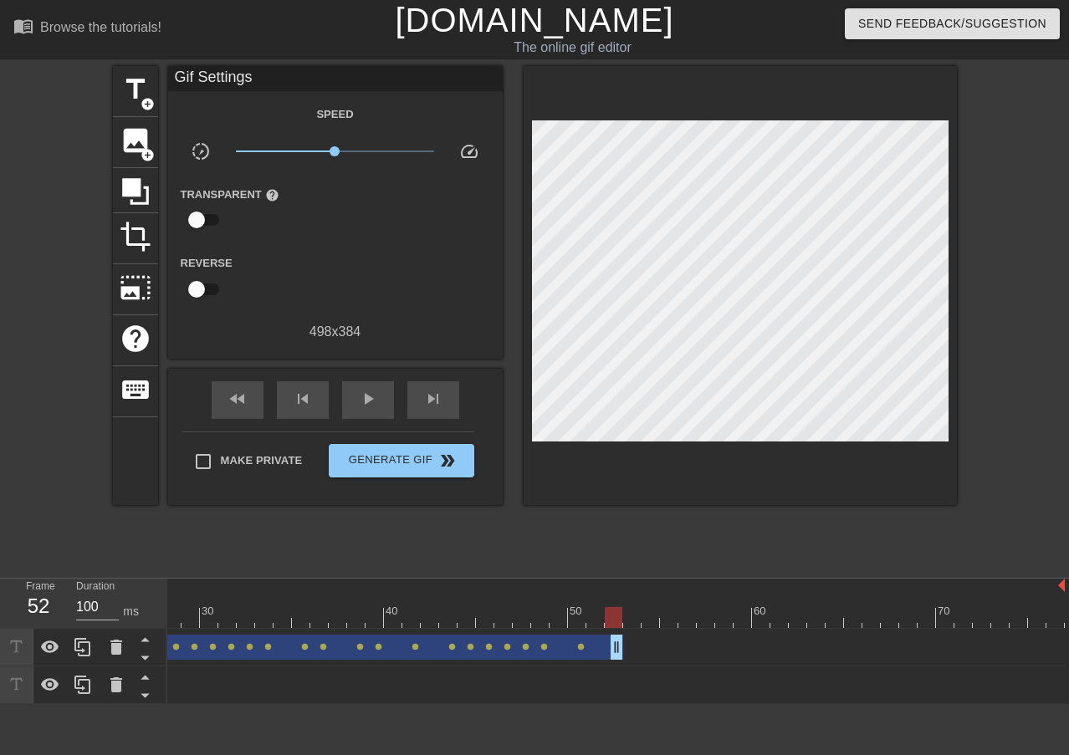
click at [622, 618] on div at bounding box center [365, 617] width 1399 height 21
drag, startPoint x: 617, startPoint y: 647, endPoint x: 604, endPoint y: 647, distance: 13.4
click at [617, 622] on div at bounding box center [365, 617] width 1399 height 21
click at [79, 646] on icon at bounding box center [82, 647] width 16 height 18
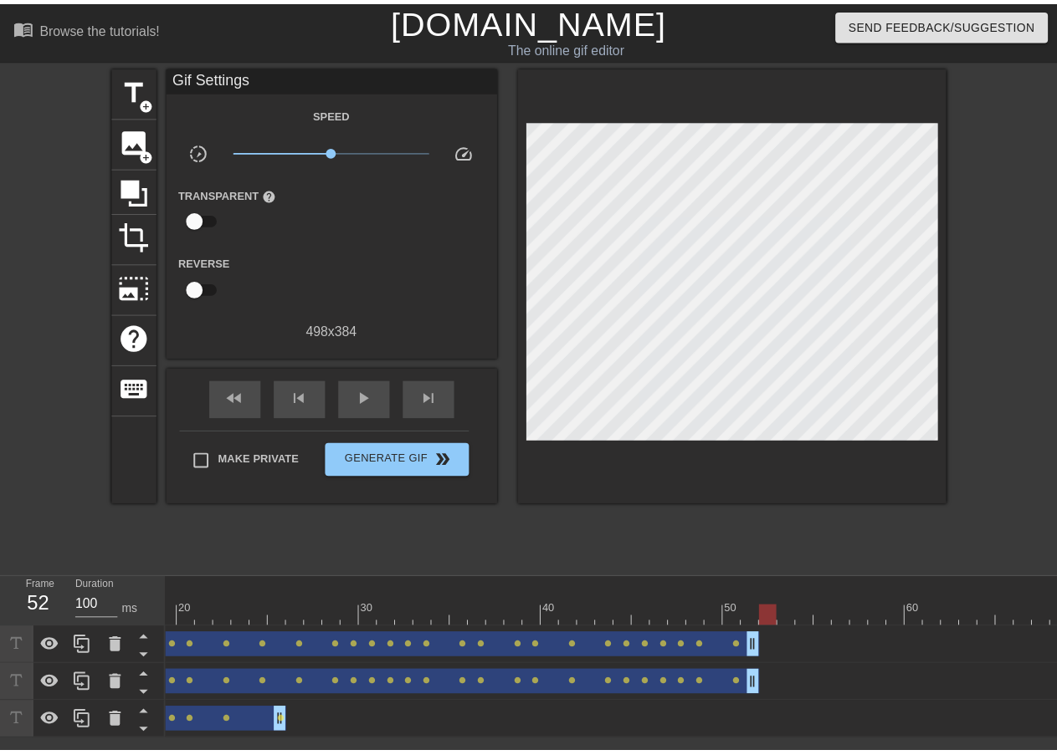
scroll to position [0, 0]
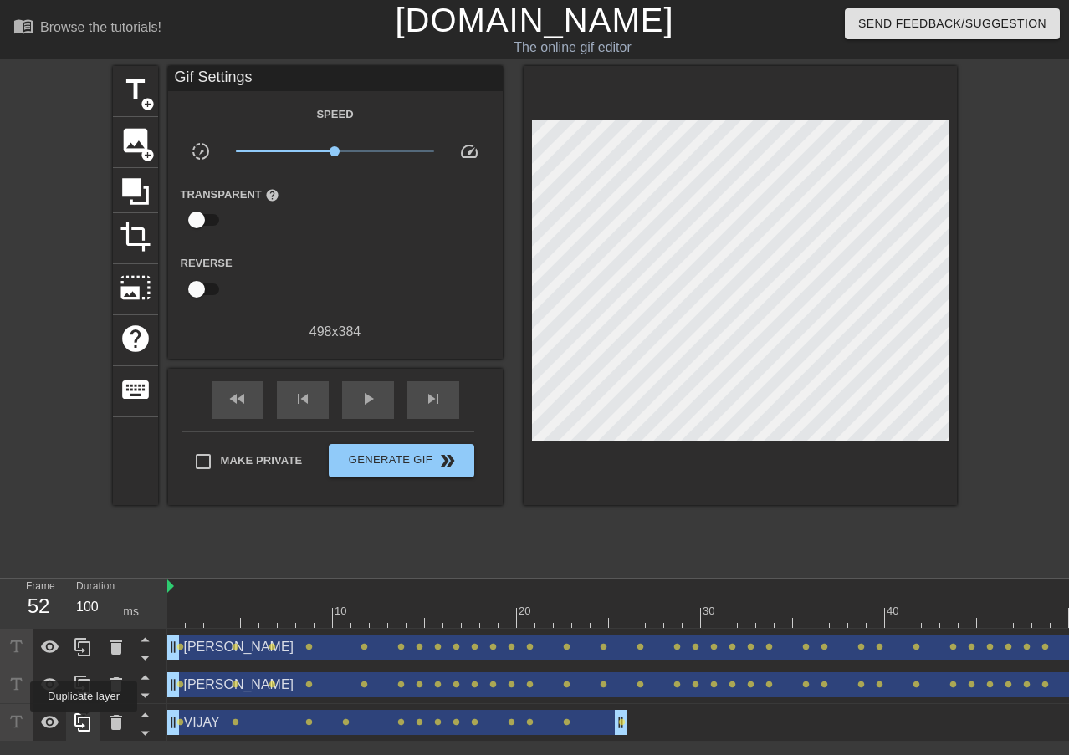
click at [84, 724] on icon at bounding box center [83, 723] width 20 height 20
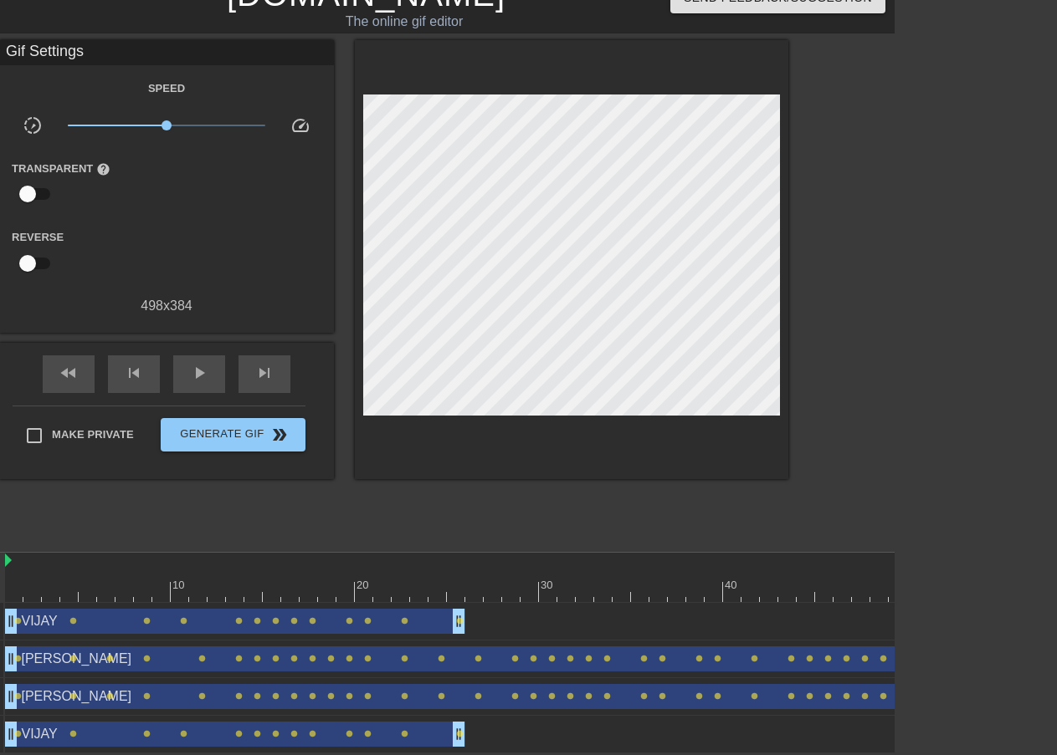
scroll to position [37, 0]
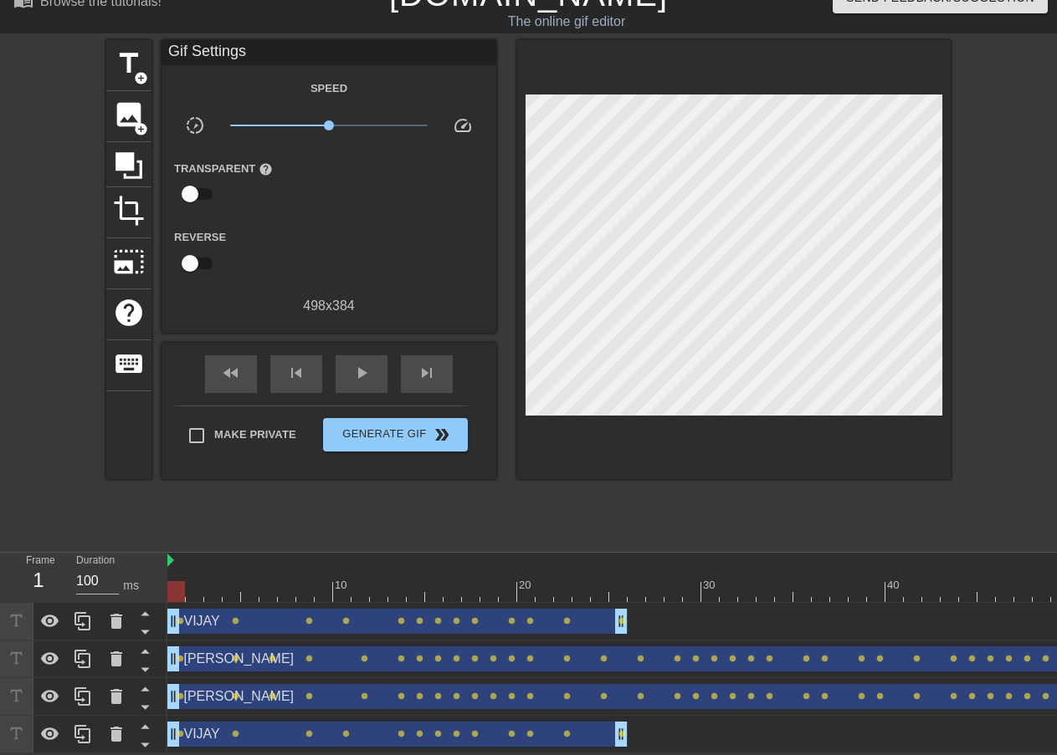
drag, startPoint x: 606, startPoint y: 608, endPoint x: 607, endPoint y: 705, distance: 97.1
click at [607, 705] on div "VIJAY drag_handle drag_handle lens lens lens lens lens lens lens lens lens lens…" at bounding box center [611, 678] width 889 height 151
drag, startPoint x: 281, startPoint y: 608, endPoint x: 244, endPoint y: 567, distance: 55.1
click at [244, 567] on div "10 20 30 40 50 60 70 VIJAY drag_handle drag_handle lens lens lens lens lens len…" at bounding box center [611, 653] width 889 height 201
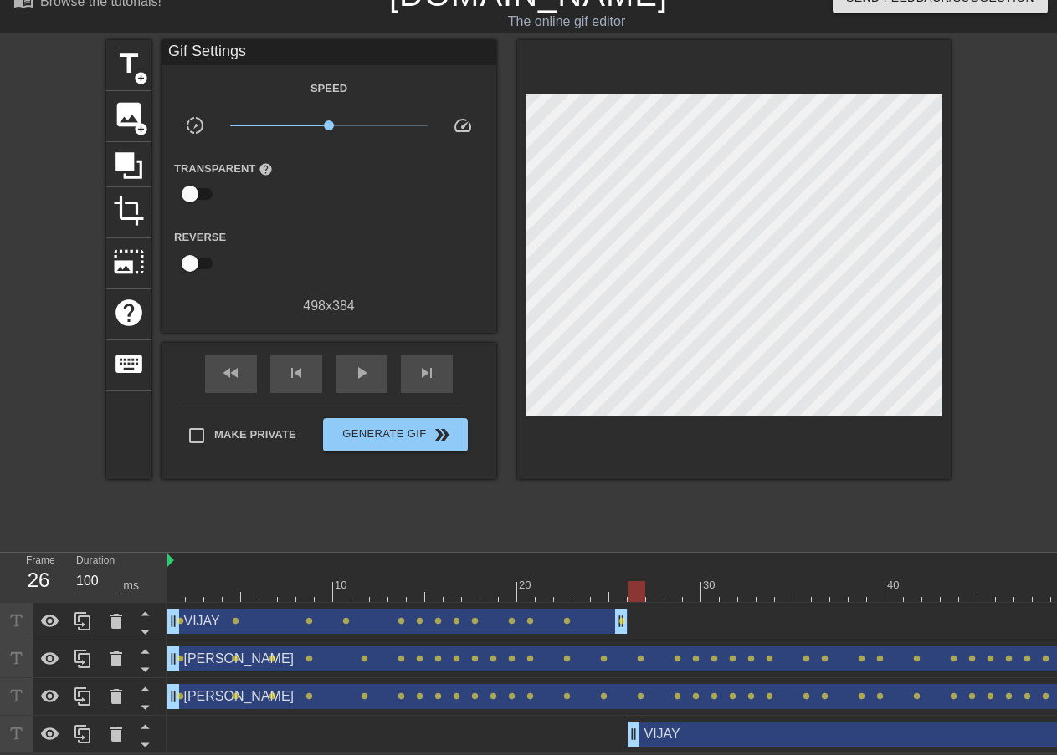
drag, startPoint x: 426, startPoint y: 725, endPoint x: 890, endPoint y: 647, distance: 470.9
click at [890, 647] on div "VIJAY drag_handle drag_handle lens lens lens lens lens lens lens lens lens lens…" at bounding box center [611, 678] width 889 height 151
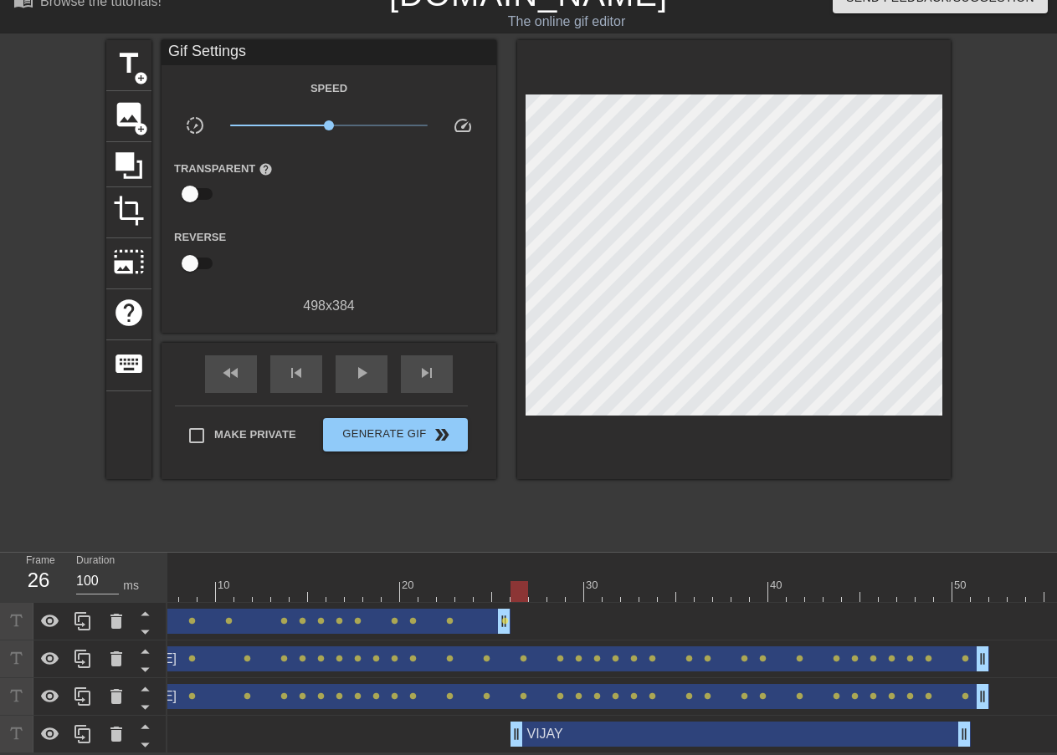
scroll to position [0, 0]
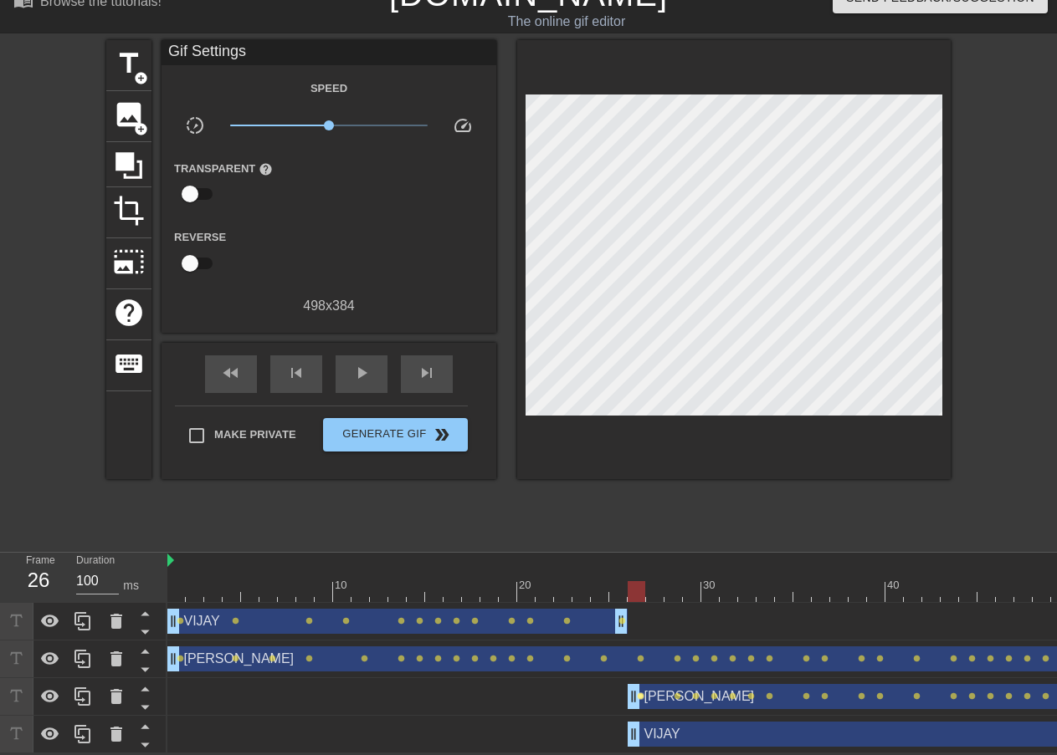
drag, startPoint x: 173, startPoint y: 685, endPoint x: 642, endPoint y: 684, distance: 468.5
click at [642, 684] on div "[PERSON_NAME] drag_handle drag_handle lens lens lens lens lens lens lens lens l…" at bounding box center [866, 696] width 1399 height 25
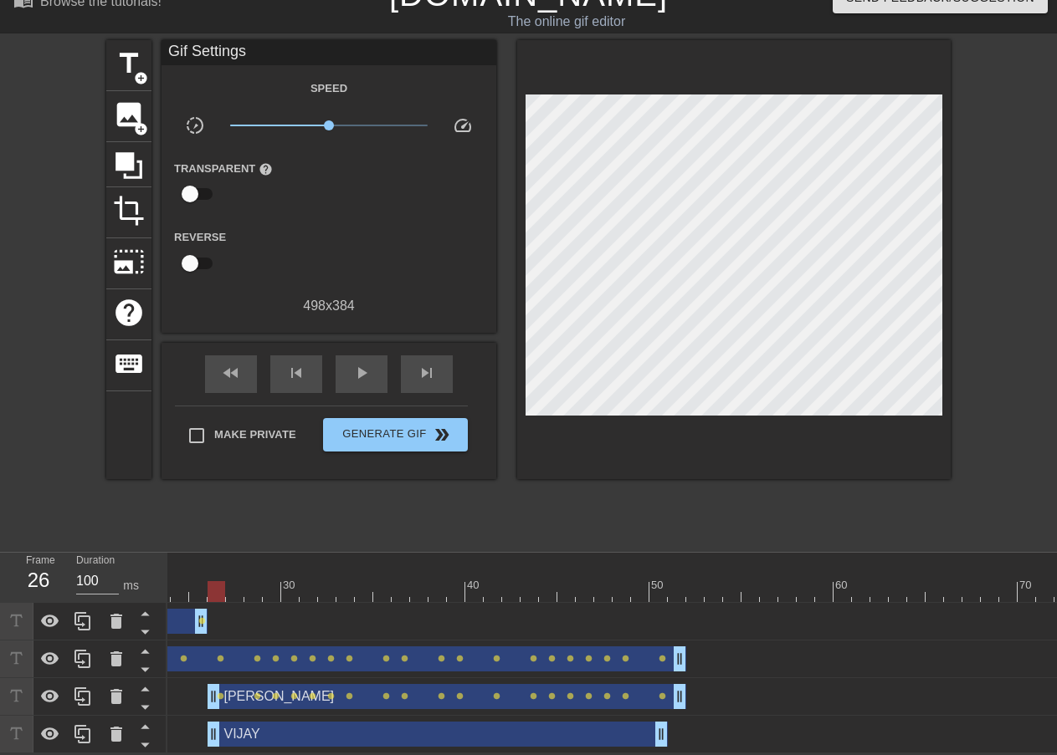
scroll to position [0, 501]
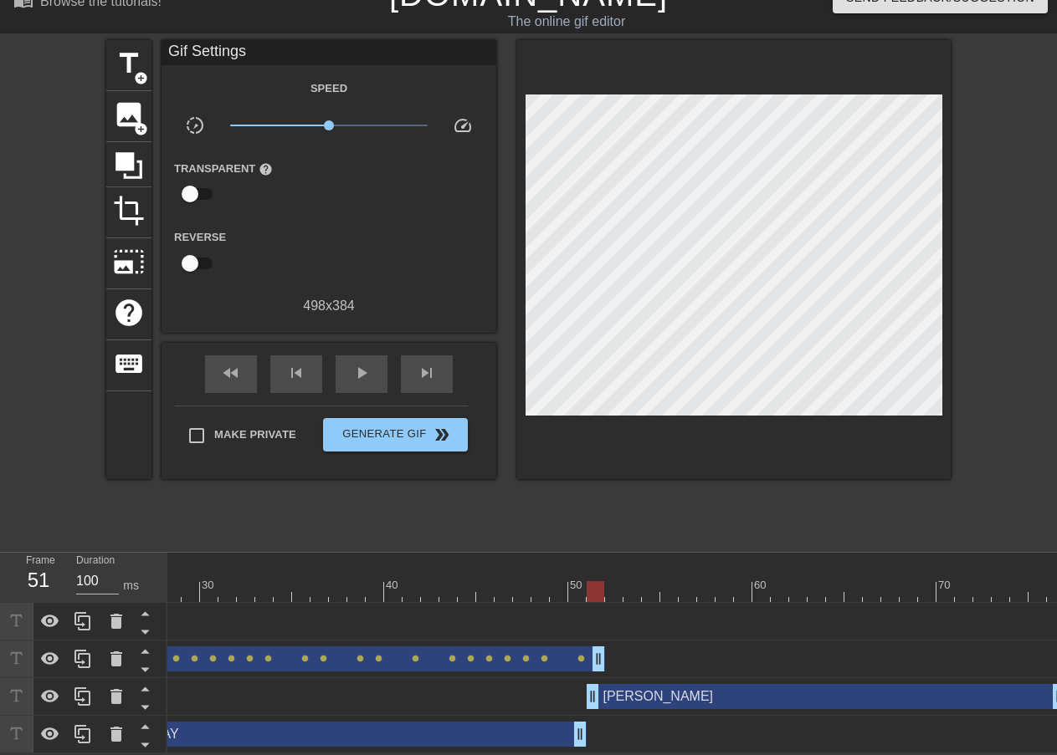
drag, startPoint x: 363, startPoint y: 690, endPoint x: 835, endPoint y: 676, distance: 472.1
click at [835, 684] on div "[PERSON_NAME] drag_handle drag_handle" at bounding box center [825, 696] width 479 height 25
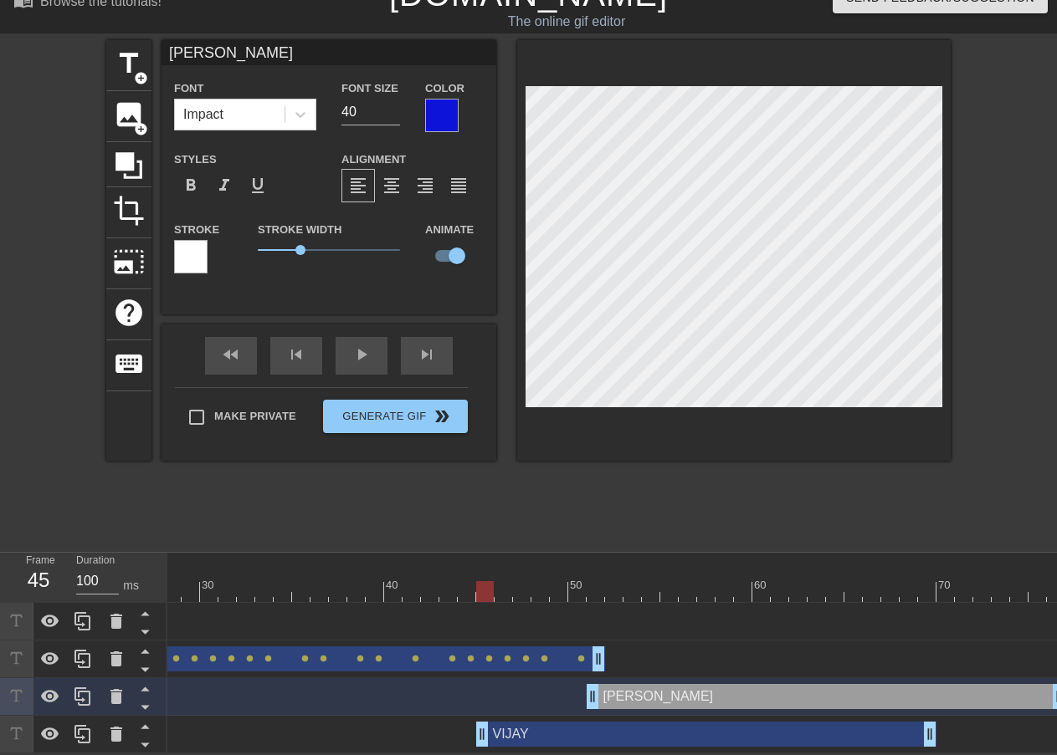
drag, startPoint x: 452, startPoint y: 726, endPoint x: 805, endPoint y: 728, distance: 353.0
click at [805, 728] on div "[PERSON_NAME] drag_handle drag_handle" at bounding box center [706, 734] width 460 height 25
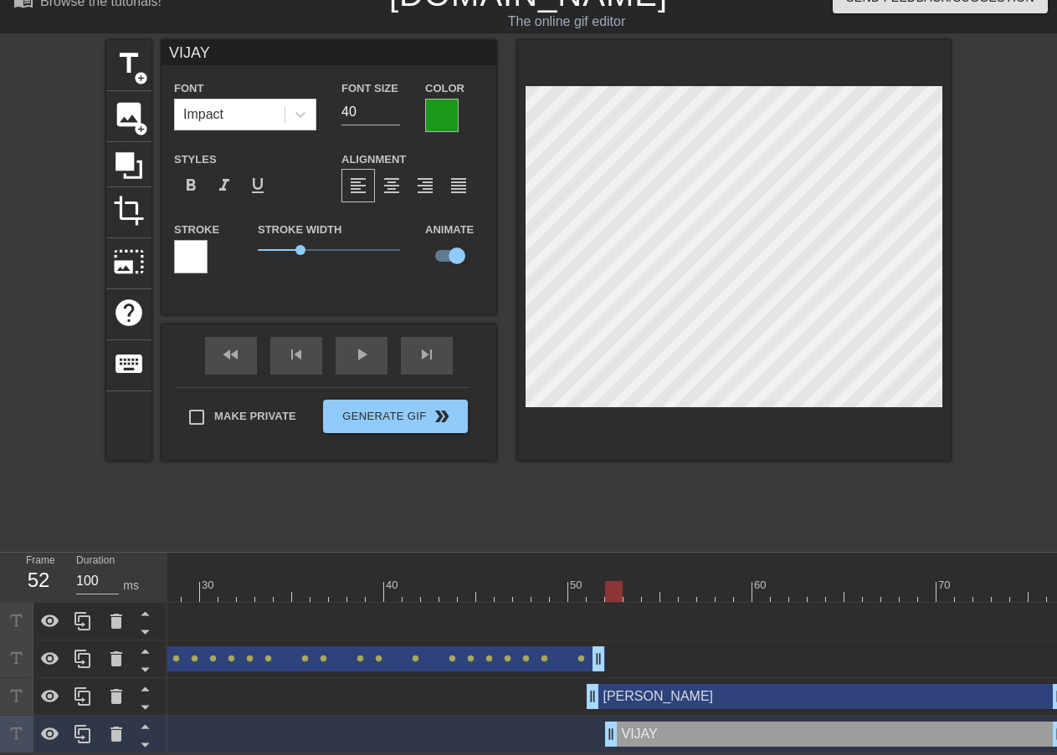
drag, startPoint x: 504, startPoint y: 725, endPoint x: 733, endPoint y: 720, distance: 229.3
click at [733, 722] on div "[PERSON_NAME] drag_handle drag_handle" at bounding box center [835, 734] width 460 height 25
drag, startPoint x: 602, startPoint y: 692, endPoint x: 658, endPoint y: 685, distance: 55.6
click at [658, 685] on div "[PERSON_NAME] drag_handle drag_handle" at bounding box center [825, 696] width 479 height 25
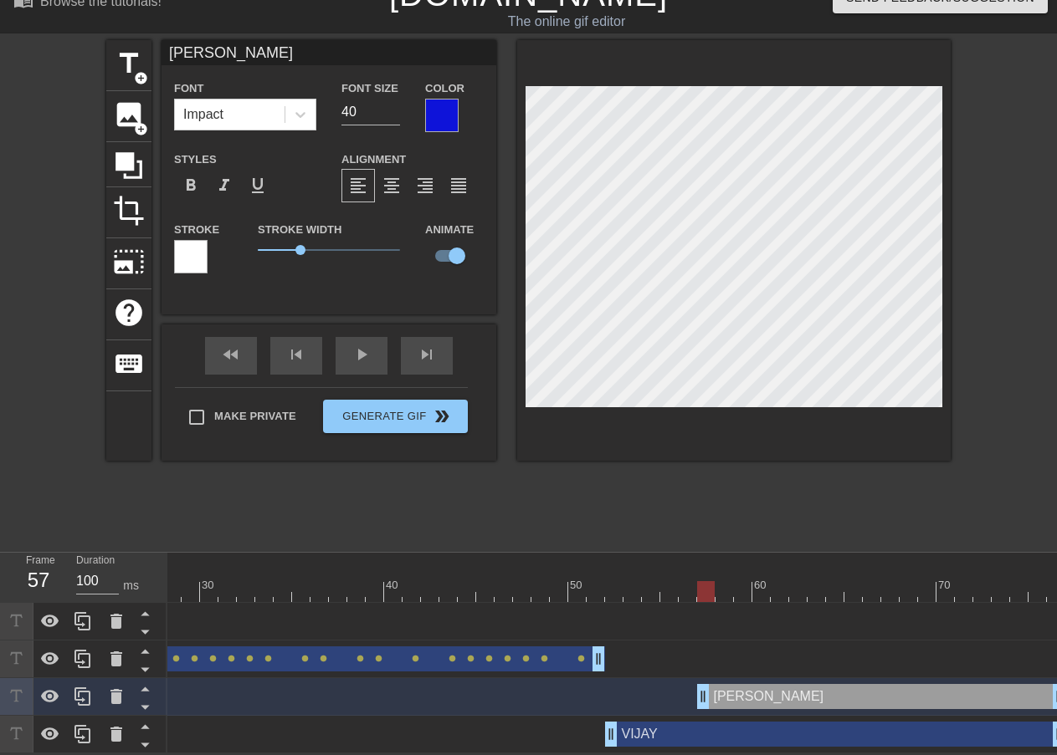
drag, startPoint x: 592, startPoint y: 691, endPoint x: 740, endPoint y: 686, distance: 147.3
drag, startPoint x: 750, startPoint y: 686, endPoint x: 609, endPoint y: 718, distance: 144.9
click at [644, 689] on div "[PERSON_NAME] drag_handle drag_handle" at bounding box center [798, 696] width 350 height 25
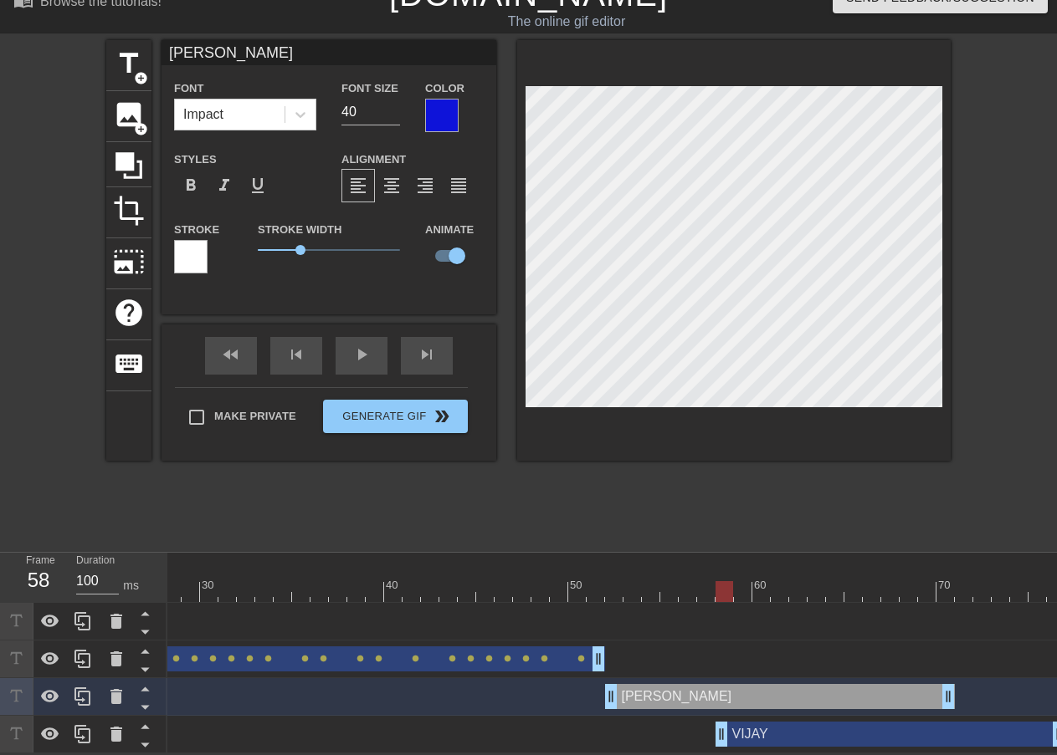
drag, startPoint x: 612, startPoint y: 722, endPoint x: 734, endPoint y: 726, distance: 121.4
drag, startPoint x: 607, startPoint y: 684, endPoint x: 742, endPoint y: 691, distance: 135.7
drag, startPoint x: 770, startPoint y: 687, endPoint x: 744, endPoint y: 724, distance: 45.7
click at [683, 690] on div "[PERSON_NAME] drag_handle drag_handle" at bounding box center [752, 696] width 221 height 25
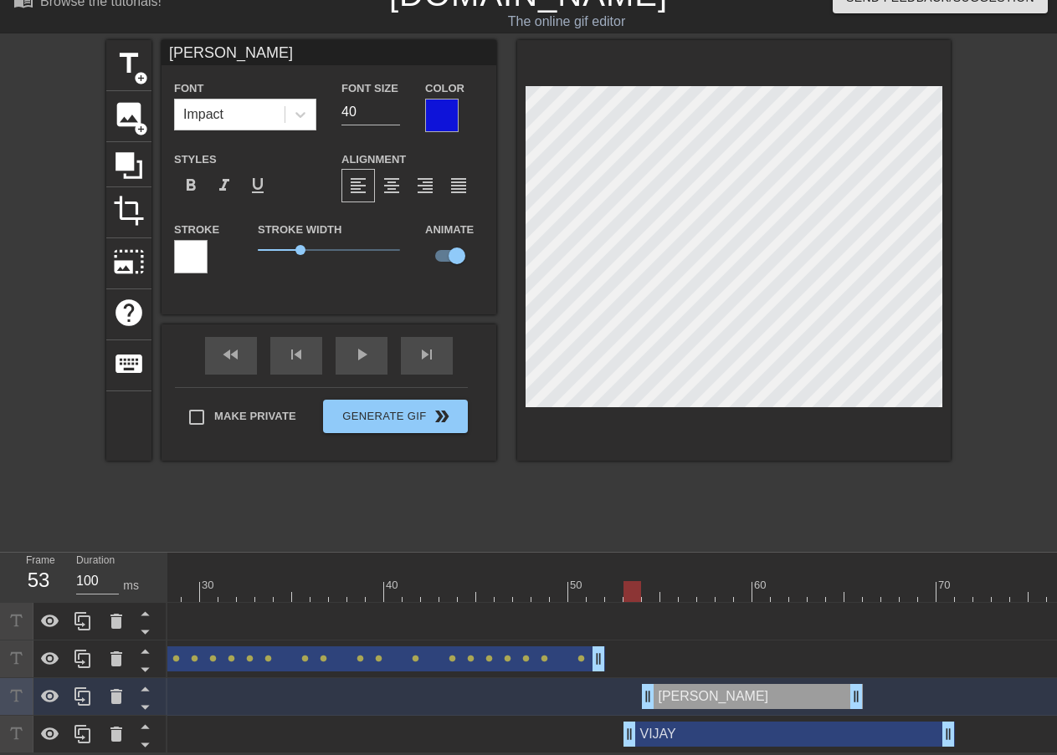
drag, startPoint x: 774, startPoint y: 725, endPoint x: 674, endPoint y: 723, distance: 99.6
click at [668, 725] on div "[PERSON_NAME] drag_handle drag_handle" at bounding box center [788, 734] width 331 height 25
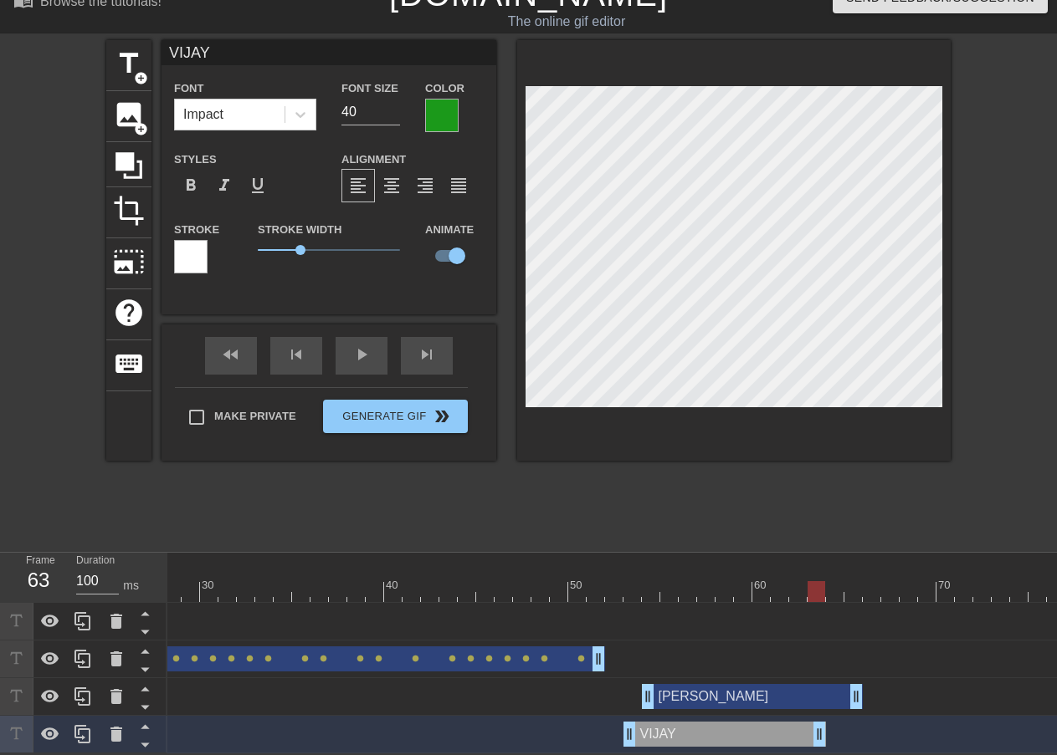
drag, startPoint x: 942, startPoint y: 730, endPoint x: 812, endPoint y: 735, distance: 129.8
drag, startPoint x: 732, startPoint y: 724, endPoint x: 719, endPoint y: 725, distance: 13.5
click at [719, 725] on div "[PERSON_NAME] drag_handle drag_handle" at bounding box center [743, 734] width 202 height 25
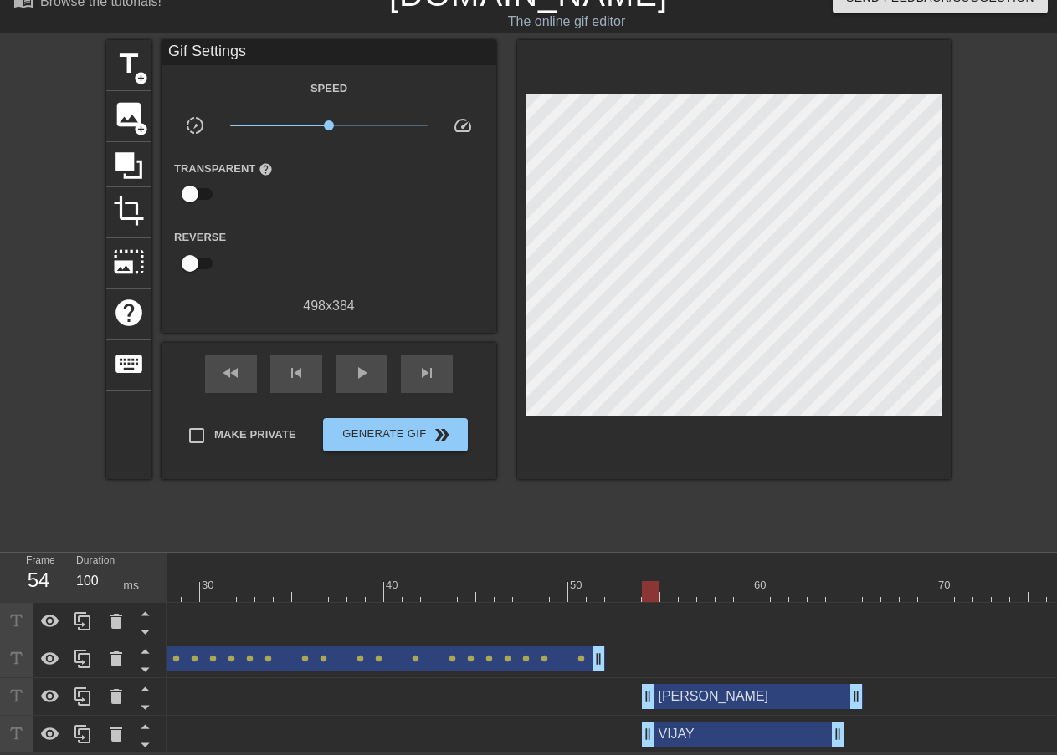
click at [670, 690] on div "[PERSON_NAME] drag_handle drag_handle" at bounding box center [752, 696] width 221 height 25
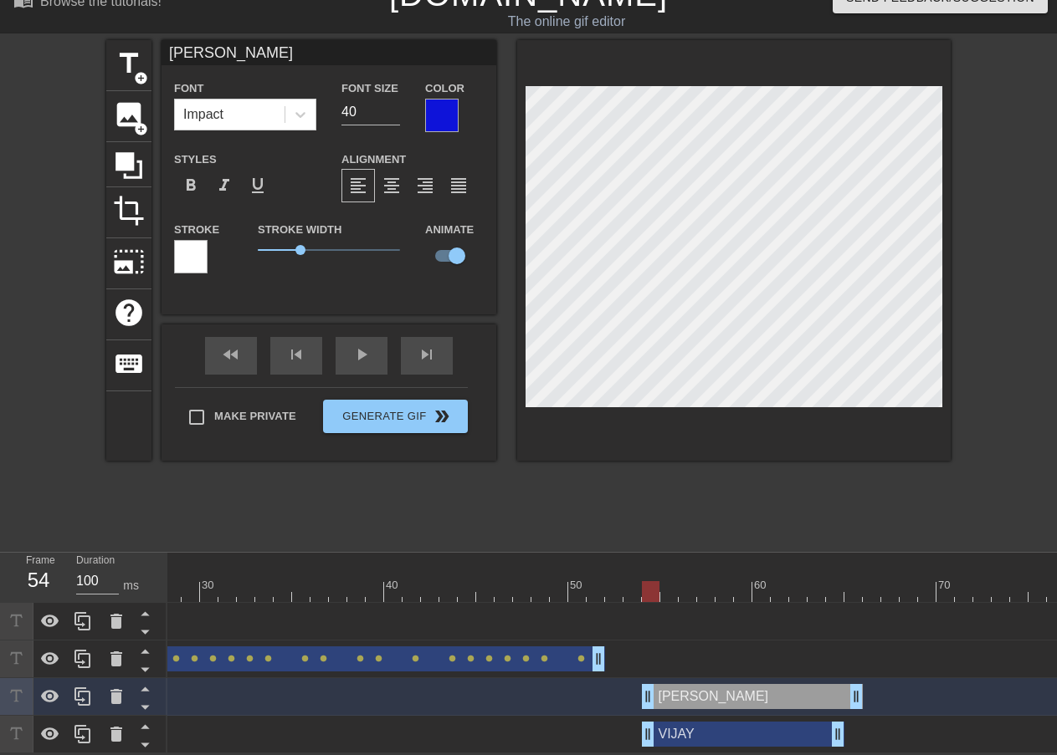
click at [669, 723] on div "[PERSON_NAME] drag_handle drag_handle" at bounding box center [743, 734] width 202 height 25
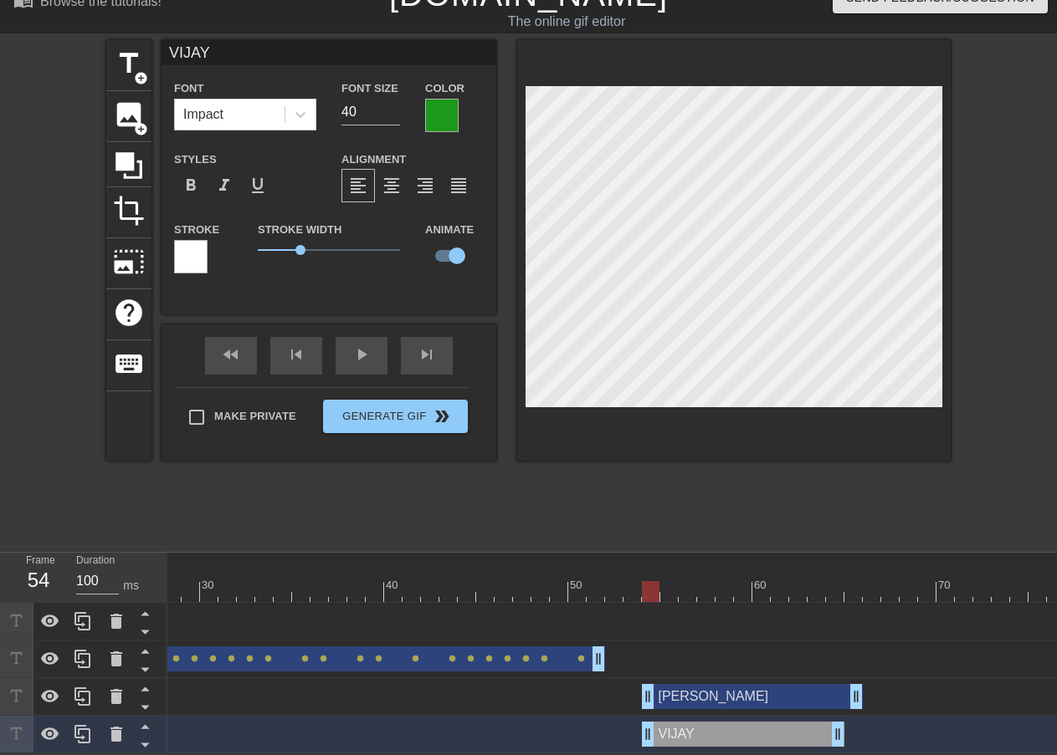
click at [591, 586] on div at bounding box center [365, 591] width 1399 height 21
click at [581, 584] on div at bounding box center [365, 591] width 1399 height 21
click at [593, 581] on div at bounding box center [365, 591] width 1399 height 21
click at [610, 581] on div at bounding box center [365, 591] width 1399 height 21
click at [628, 581] on div at bounding box center [365, 591] width 1399 height 21
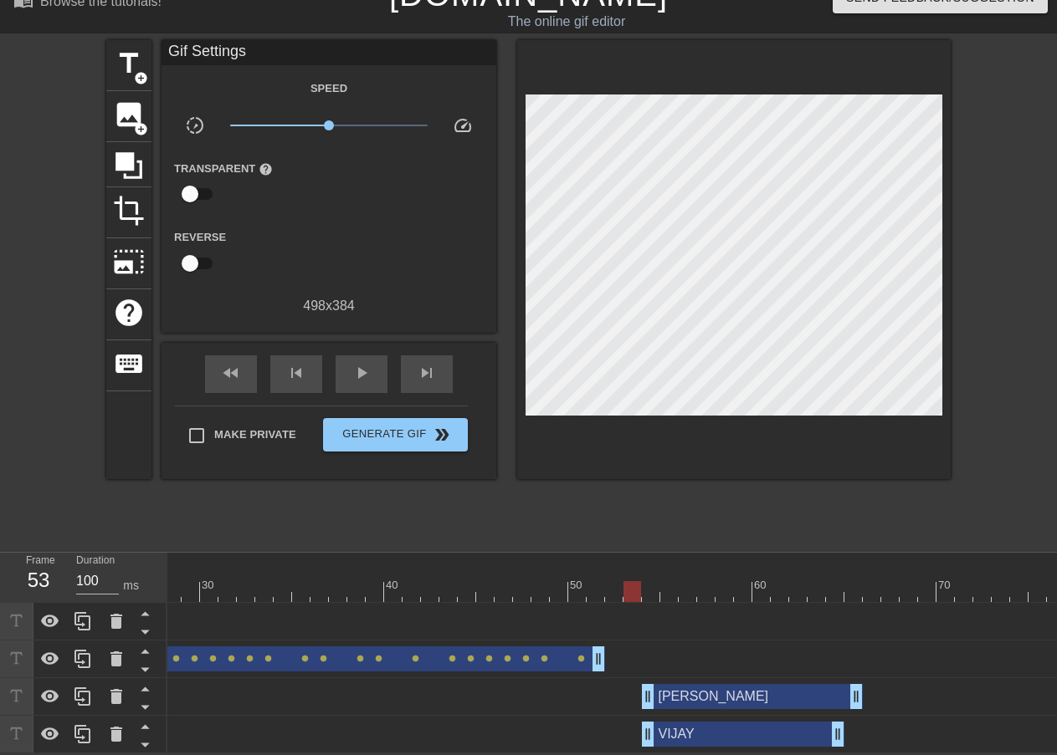
click at [640, 647] on div "[PERSON_NAME] drag_handle drag_handle lens lens lens lens lens lens lens lens l…" at bounding box center [365, 659] width 1399 height 25
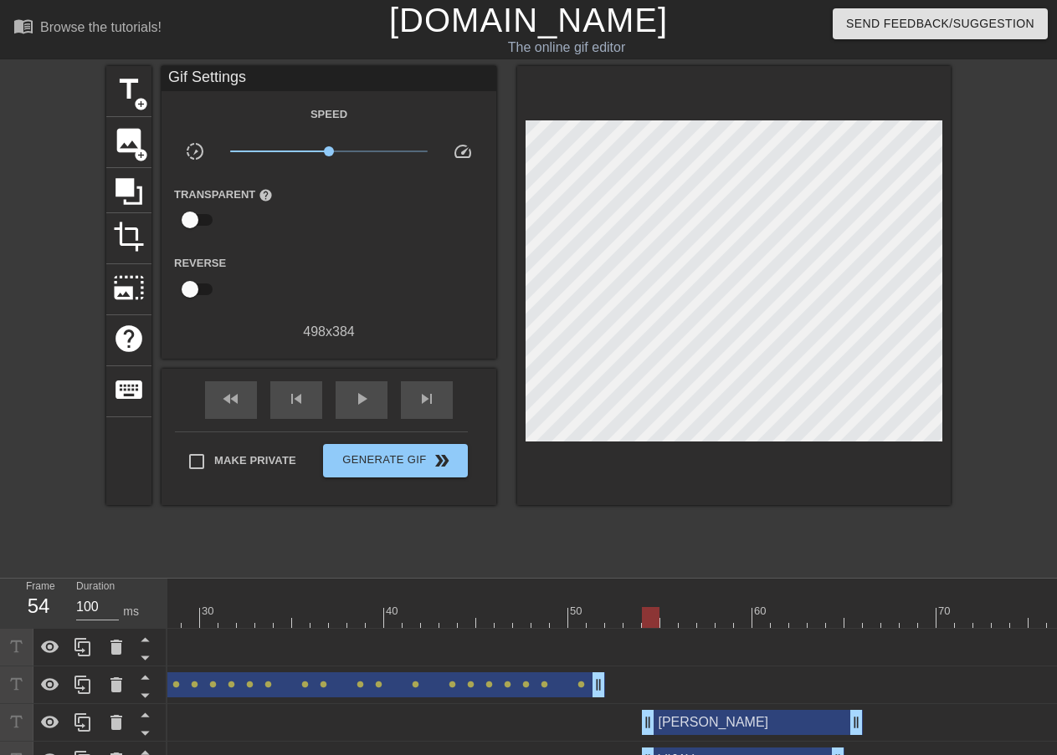
click at [653, 618] on div at bounding box center [365, 617] width 1399 height 21
click at [673, 615] on div at bounding box center [365, 617] width 1399 height 21
click at [689, 615] on div at bounding box center [365, 617] width 1399 height 21
click at [706, 611] on div at bounding box center [365, 617] width 1399 height 21
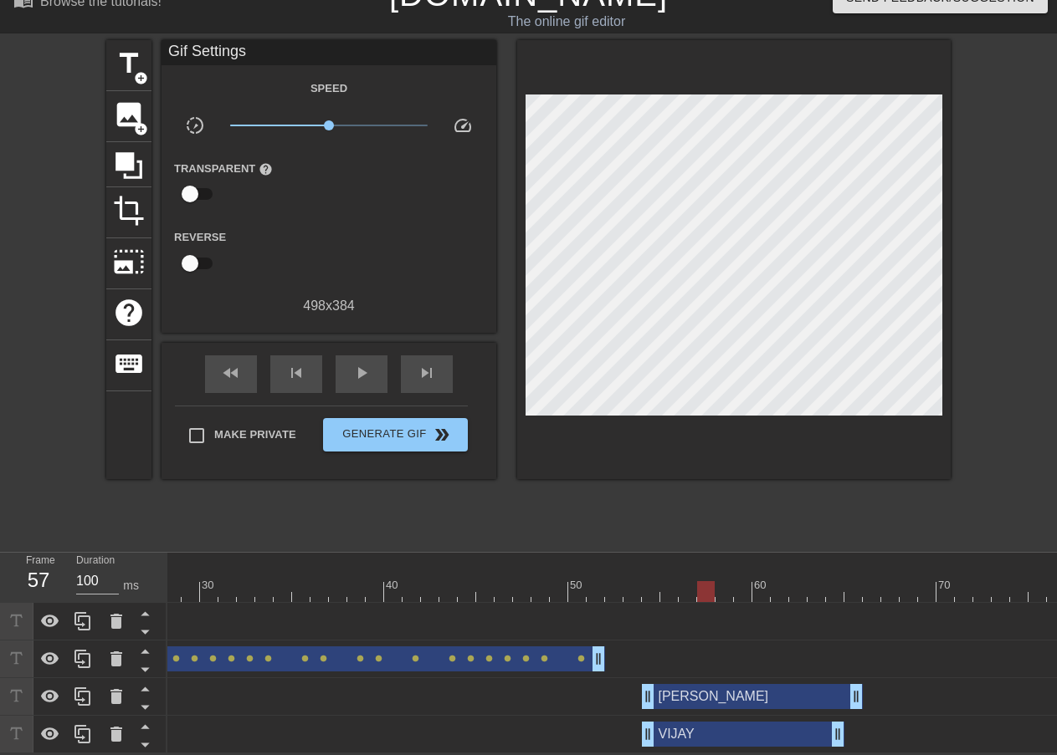
click at [724, 582] on div at bounding box center [365, 591] width 1399 height 21
click at [702, 584] on div at bounding box center [365, 591] width 1399 height 21
click at [721, 582] on div at bounding box center [365, 591] width 1399 height 21
drag, startPoint x: 677, startPoint y: 691, endPoint x: 752, endPoint y: 683, distance: 75.8
click at [752, 684] on div "[PERSON_NAME] drag_handle drag_handle" at bounding box center [825, 696] width 221 height 25
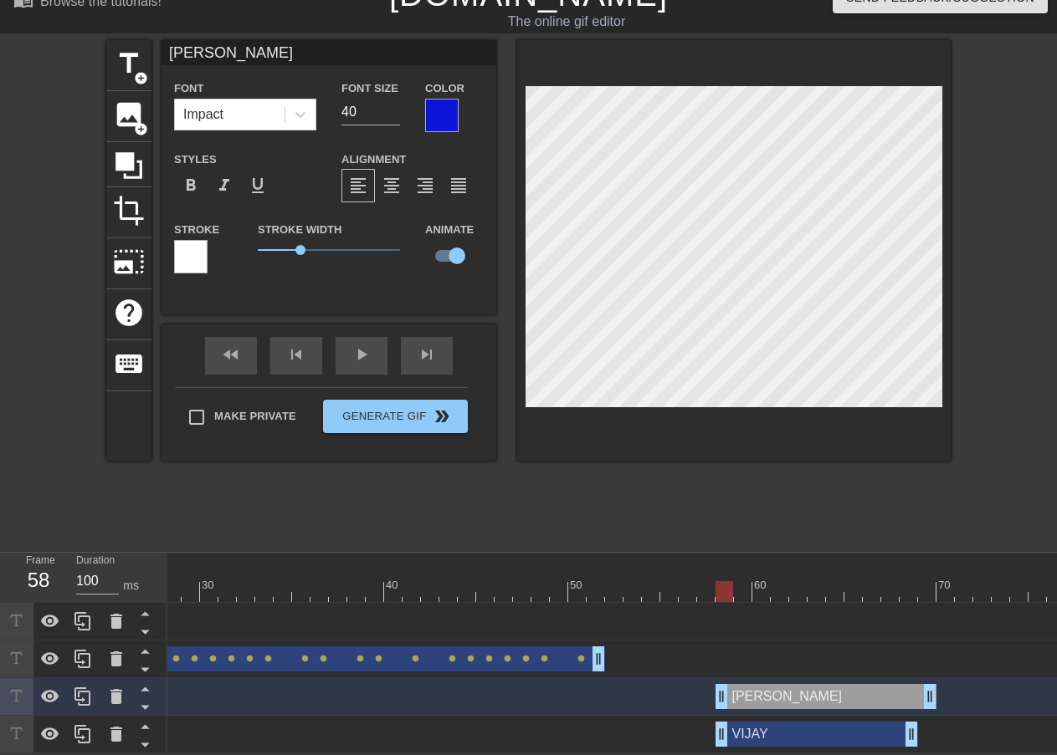
drag, startPoint x: 701, startPoint y: 721, endPoint x: 770, endPoint y: 723, distance: 68.6
click at [770, 723] on div "[PERSON_NAME] drag_handle drag_handle" at bounding box center [816, 734] width 202 height 25
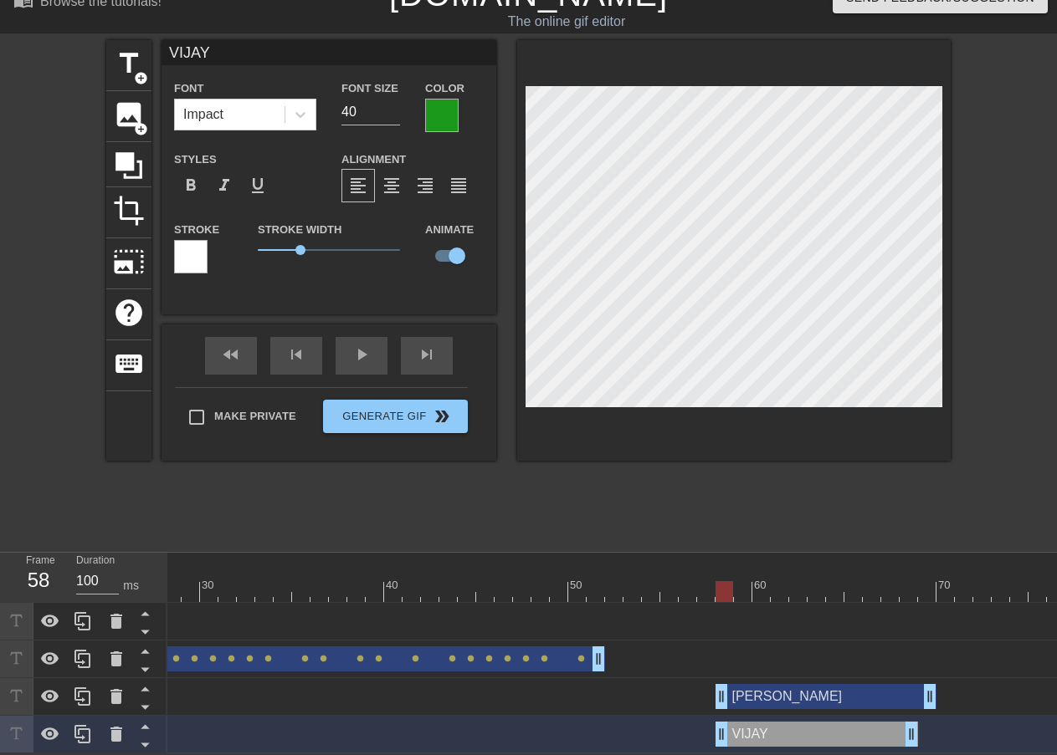
click at [765, 730] on div "[PERSON_NAME] drag_handle drag_handle" at bounding box center [816, 734] width 202 height 25
click at [533, 654] on div "[PERSON_NAME] drag_handle drag_handle" at bounding box center [135, 659] width 939 height 25
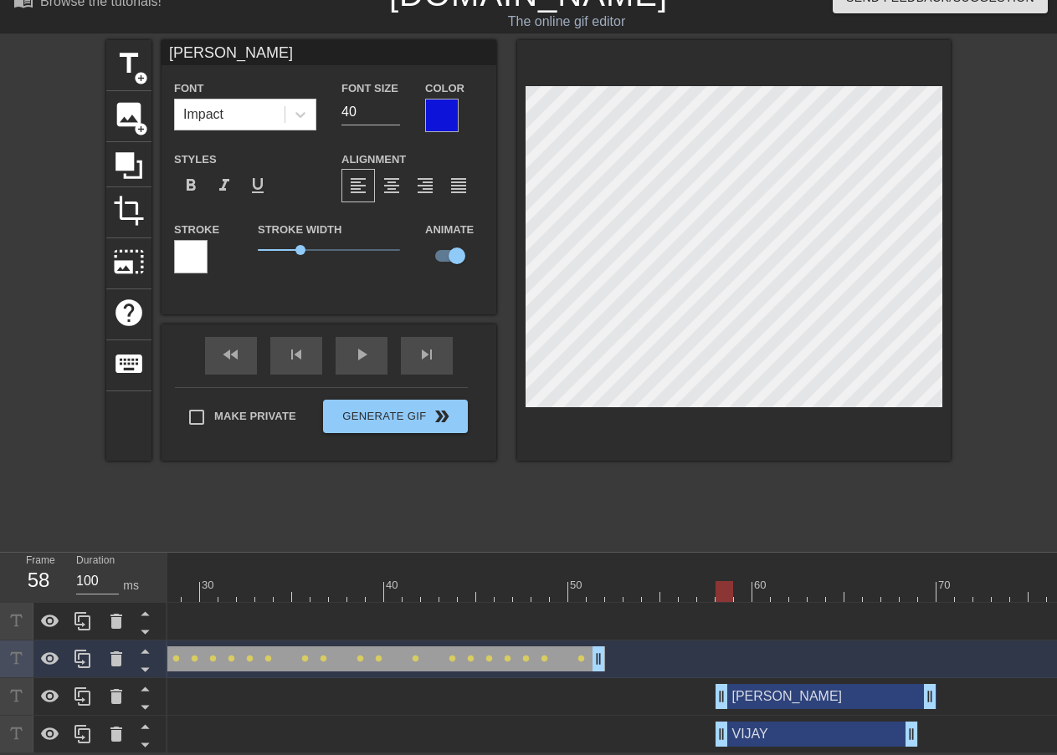
click at [745, 689] on div "[PERSON_NAME] drag_handle drag_handle" at bounding box center [825, 696] width 221 height 25
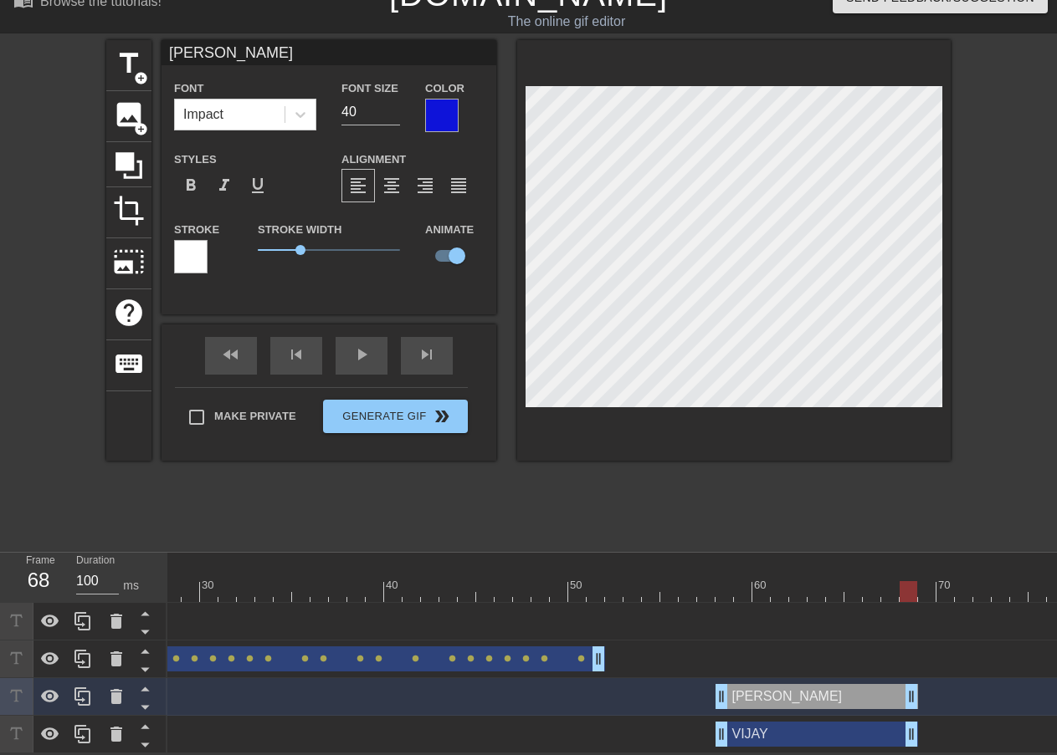
drag, startPoint x: 930, startPoint y: 685, endPoint x: 912, endPoint y: 687, distance: 18.5
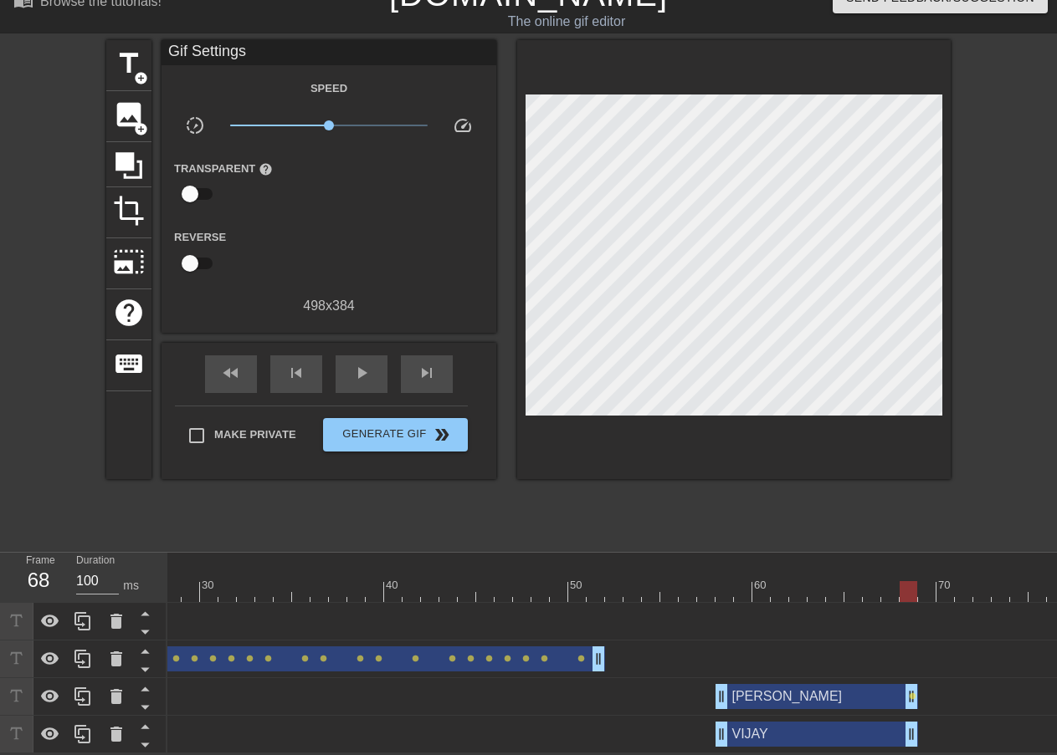
drag, startPoint x: 912, startPoint y: 685, endPoint x: 754, endPoint y: 690, distance: 158.2
click at [754, 690] on div "[PERSON_NAME] drag_handle drag_handle lens" at bounding box center [365, 696] width 1399 height 25
click at [910, 693] on span "lens" at bounding box center [913, 697] width 8 height 8
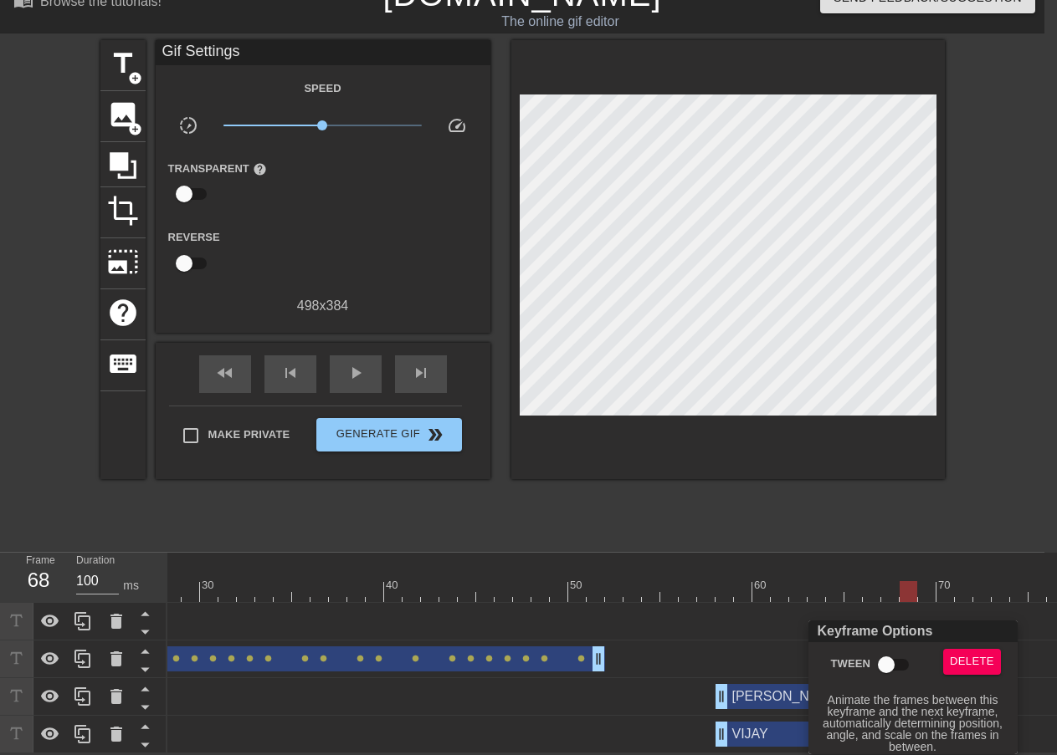
scroll to position [24, 0]
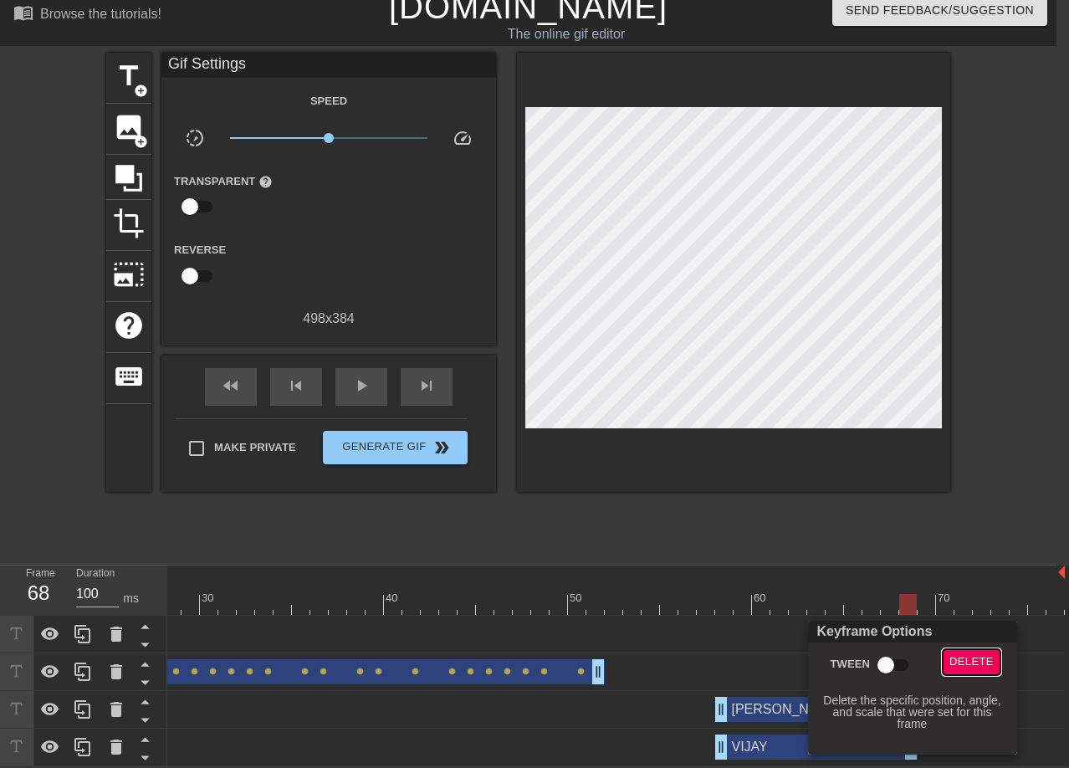
click at [950, 653] on button "Delete" at bounding box center [972, 662] width 58 height 26
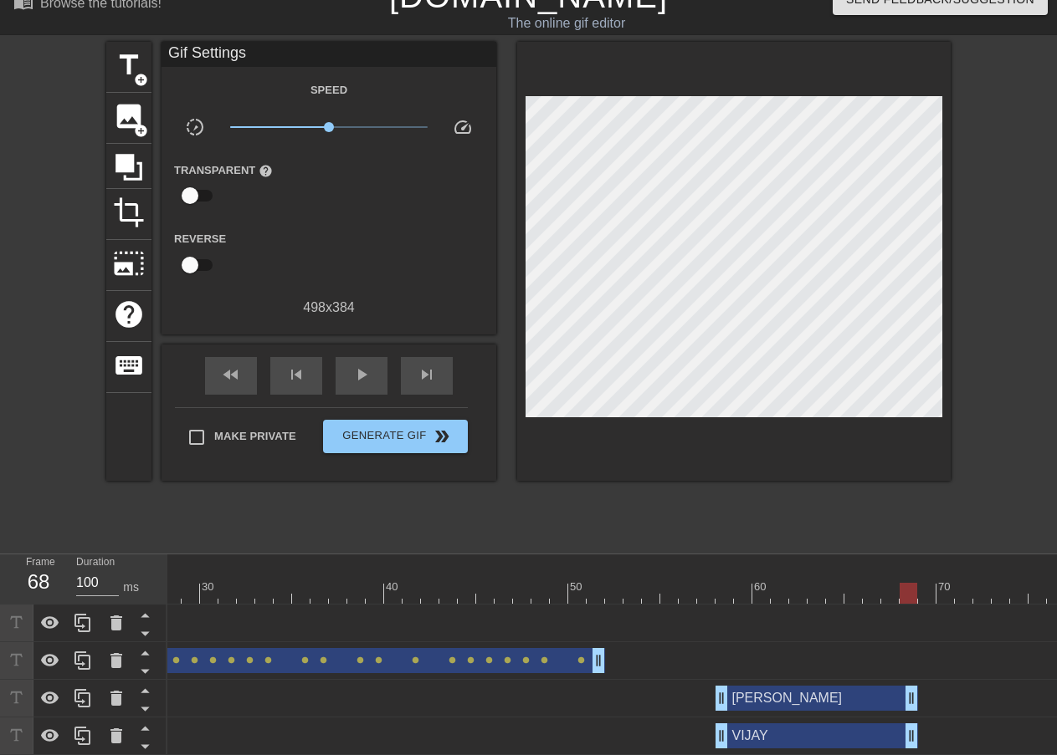
click at [724, 590] on div at bounding box center [365, 593] width 1399 height 21
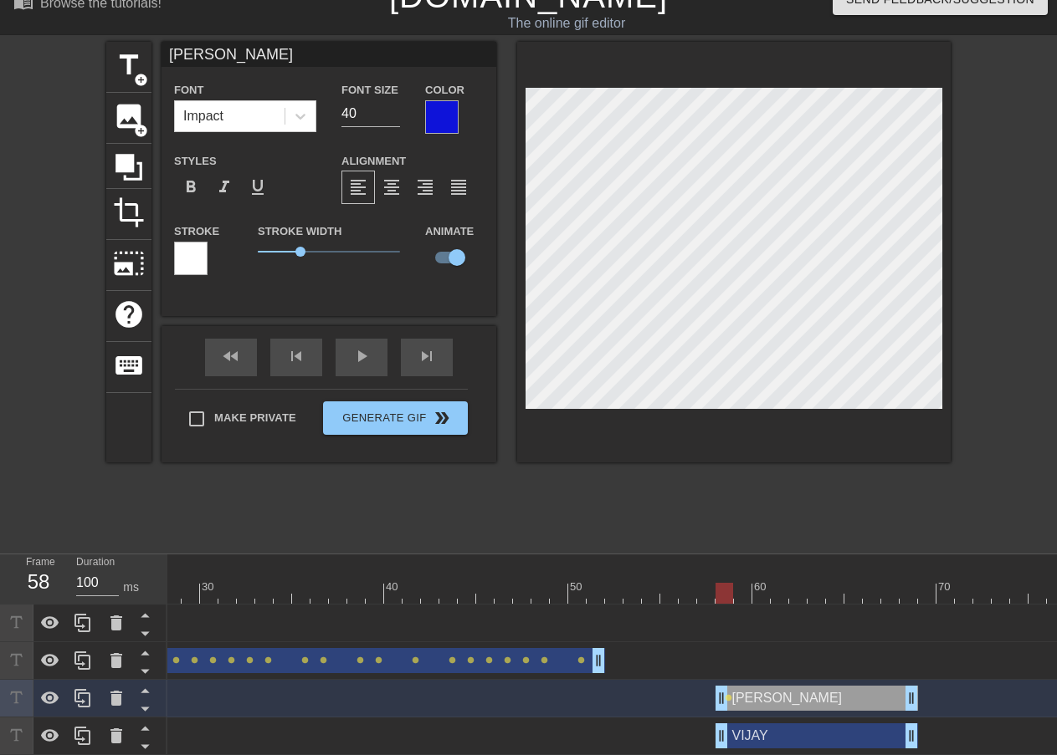
click at [754, 733] on div "[PERSON_NAME] drag_handle drag_handle" at bounding box center [816, 736] width 202 height 25
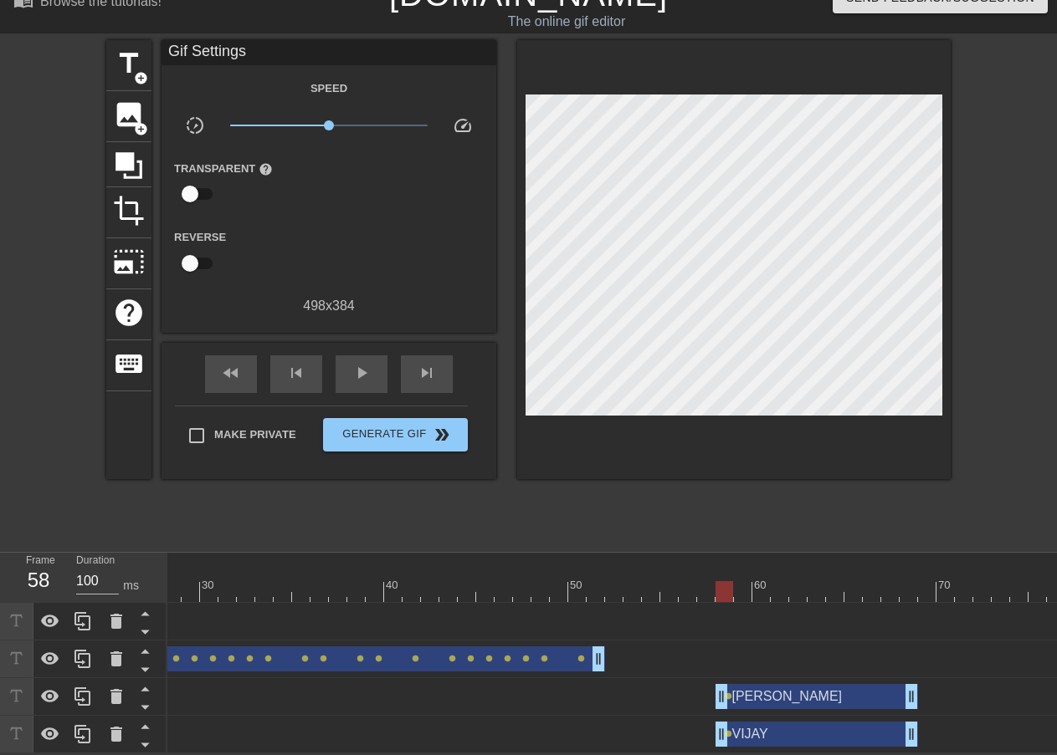
scroll to position [37, 0]
click at [762, 687] on div "[PERSON_NAME] drag_handle drag_handle" at bounding box center [816, 696] width 202 height 25
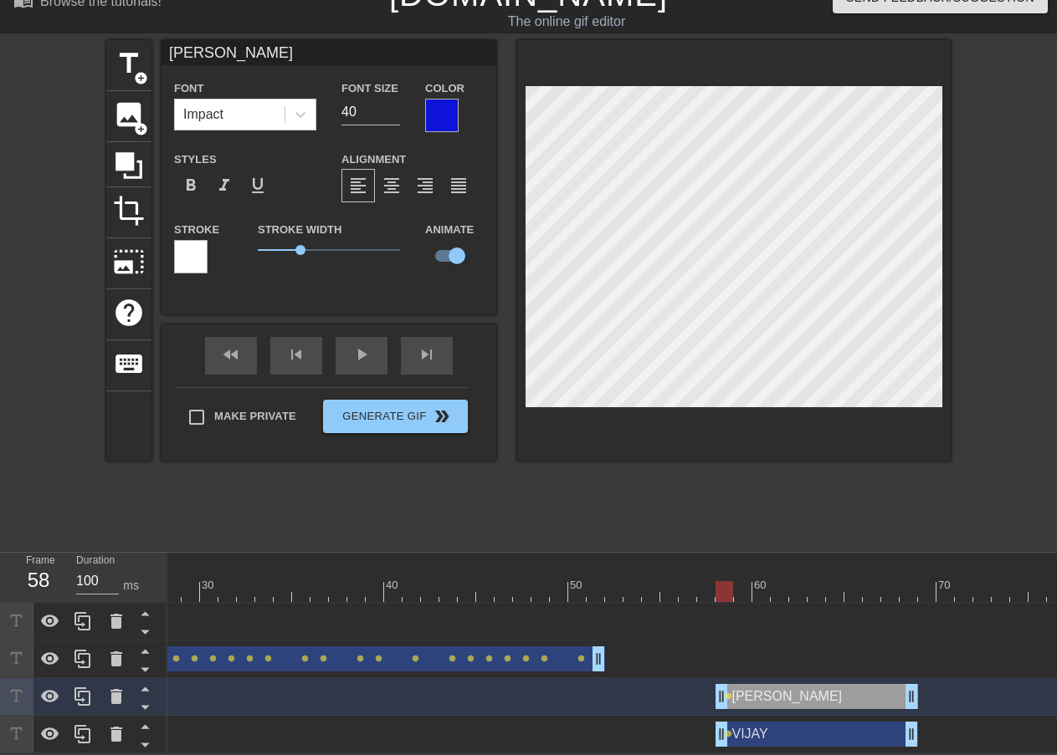
click at [768, 724] on div "[PERSON_NAME] drag_handle drag_handle" at bounding box center [816, 734] width 202 height 25
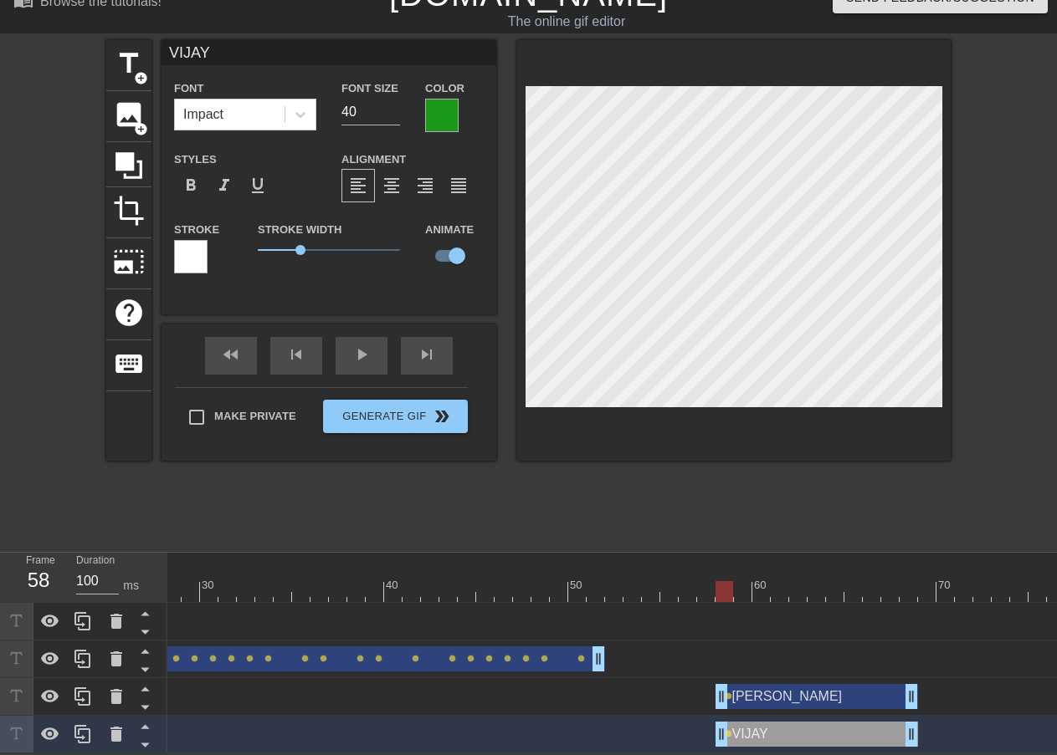
click at [745, 686] on div "[PERSON_NAME] drag_handle drag_handle" at bounding box center [816, 696] width 202 height 25
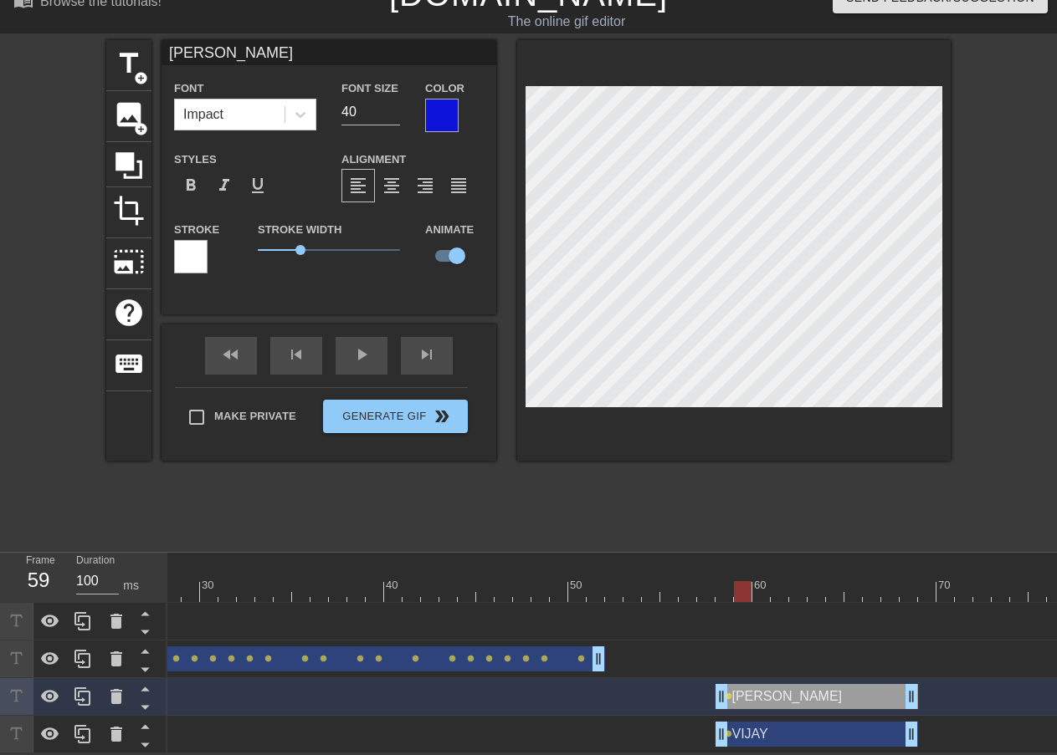
click at [742, 581] on div at bounding box center [365, 591] width 1399 height 21
click at [760, 581] on div at bounding box center [365, 591] width 1399 height 21
click at [781, 581] on div at bounding box center [365, 591] width 1399 height 21
click at [796, 583] on div at bounding box center [365, 591] width 1399 height 21
click at [818, 581] on div at bounding box center [365, 591] width 1399 height 21
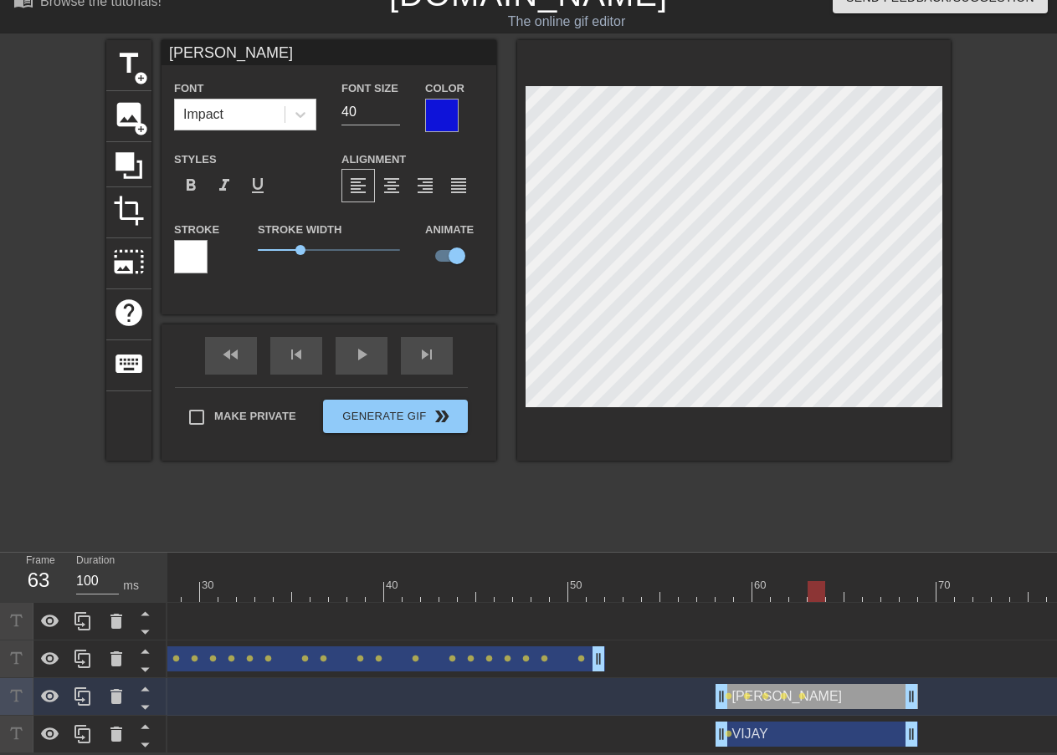
click at [832, 582] on div at bounding box center [365, 591] width 1399 height 21
click at [854, 581] on div at bounding box center [365, 591] width 1399 height 21
click at [873, 581] on div at bounding box center [365, 591] width 1399 height 21
click at [891, 584] on div at bounding box center [365, 591] width 1399 height 21
click at [907, 581] on div at bounding box center [365, 591] width 1399 height 21
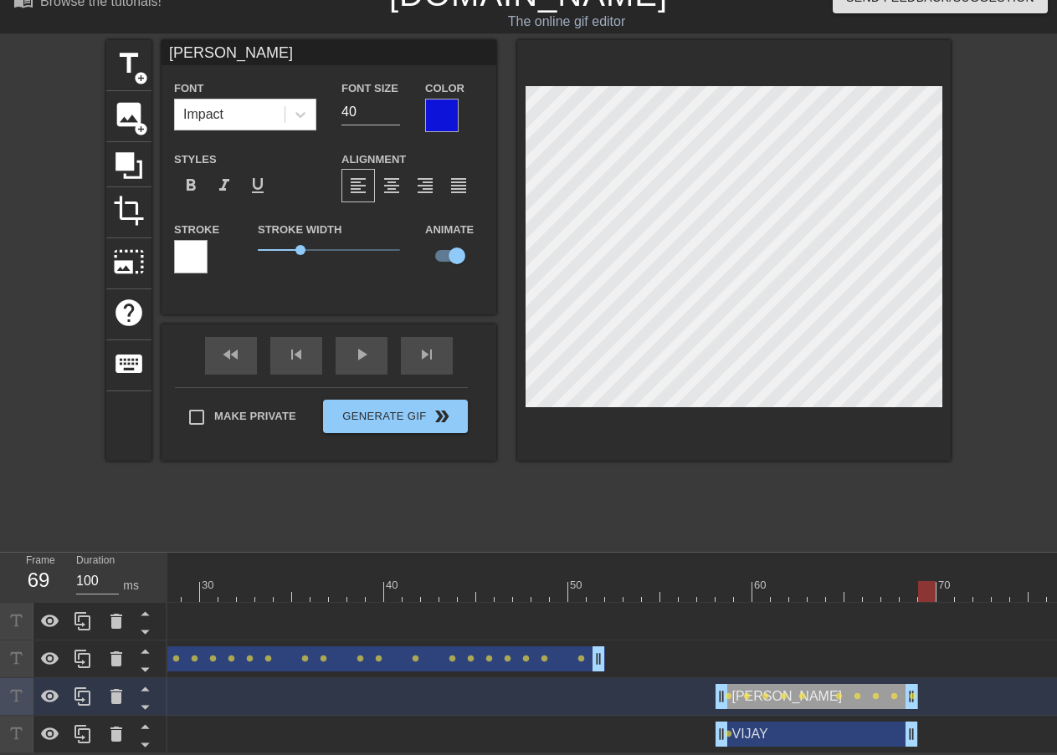
click at [929, 581] on div at bounding box center [365, 591] width 1399 height 21
click at [904, 585] on div at bounding box center [365, 591] width 1399 height 21
click at [928, 581] on div at bounding box center [365, 591] width 1399 height 21
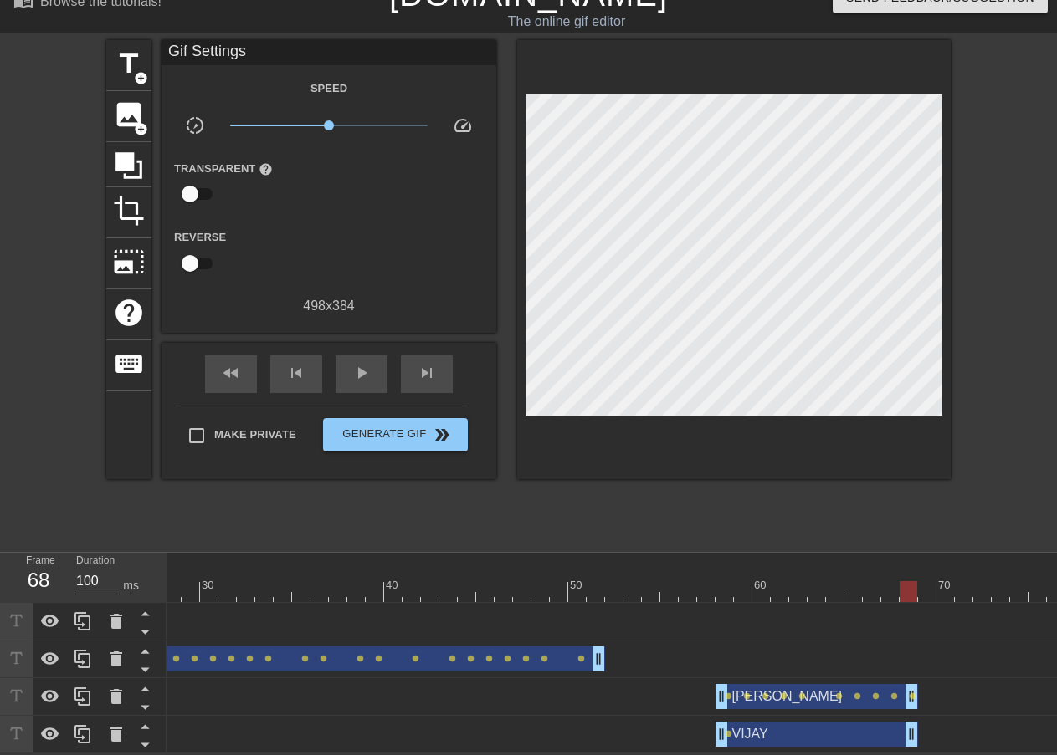
click at [907, 581] on div at bounding box center [365, 591] width 1399 height 21
drag, startPoint x: 911, startPoint y: 685, endPoint x: 945, endPoint y: 685, distance: 34.3
click at [945, 685] on div "[PERSON_NAME] drag_handle drag_handle lens lens lens lens lens lens lens lens l…" at bounding box center [365, 696] width 1399 height 25
drag, startPoint x: 914, startPoint y: 688, endPoint x: 994, endPoint y: 689, distance: 80.3
click at [994, 689] on div "[PERSON_NAME] drag_handle drag_handle lens lens lens lens lens lens lens lens l…" at bounding box center [365, 696] width 1399 height 25
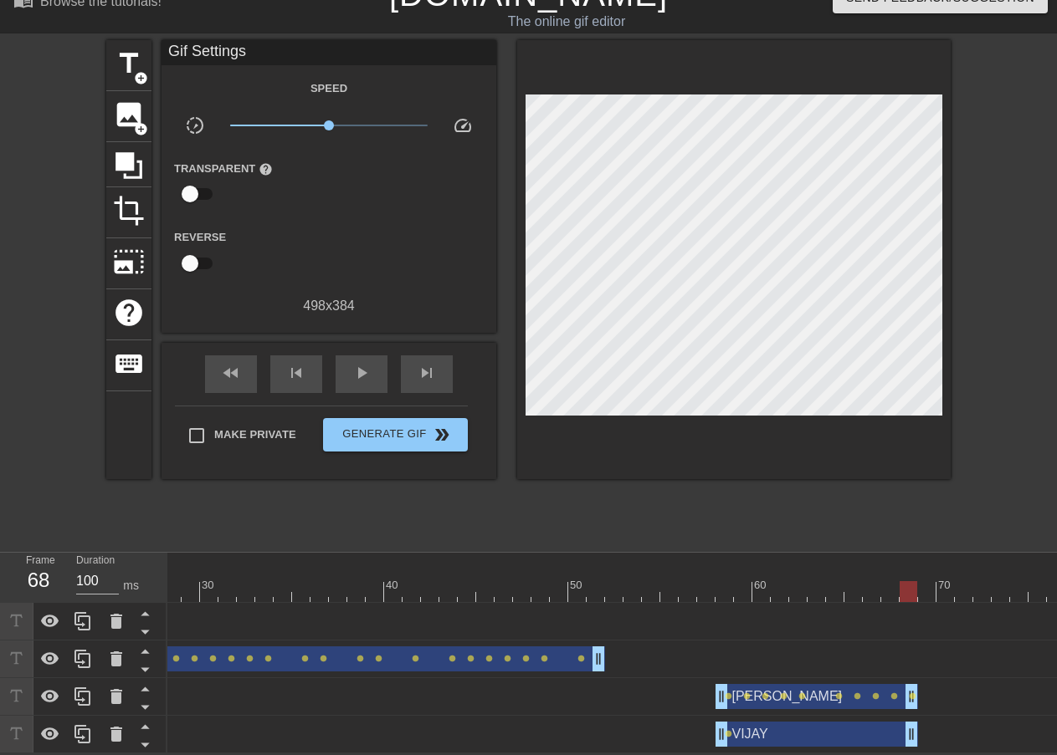
click at [918, 688] on div "[PERSON_NAME] drag_handle drag_handle lens lens lens lens lens lens lens lens l…" at bounding box center [365, 696] width 1399 height 25
drag, startPoint x: 917, startPoint y: 688, endPoint x: 1037, endPoint y: 686, distance: 120.5
click at [921, 684] on div "[PERSON_NAME] drag_handle drag_handle" at bounding box center [880, 696] width 331 height 25
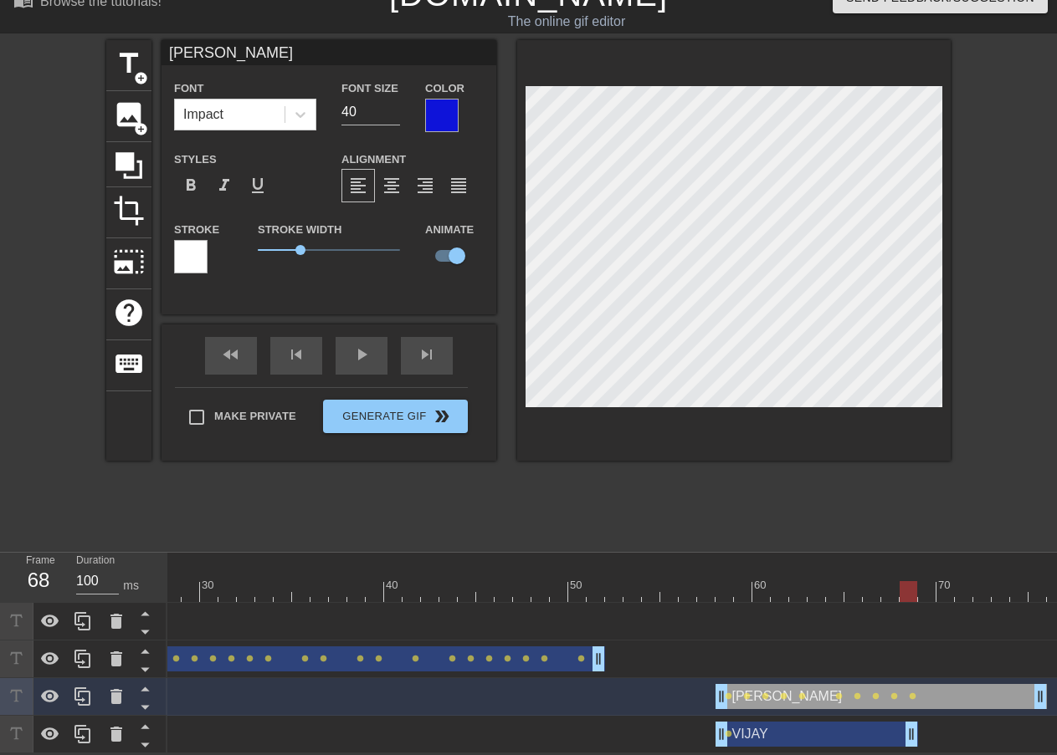
click at [904, 581] on div at bounding box center [365, 591] width 1399 height 21
click at [922, 583] on div at bounding box center [365, 591] width 1399 height 21
click at [945, 582] on div at bounding box center [365, 591] width 1399 height 21
click at [964, 581] on div at bounding box center [365, 591] width 1399 height 21
click at [982, 581] on div at bounding box center [365, 591] width 1399 height 21
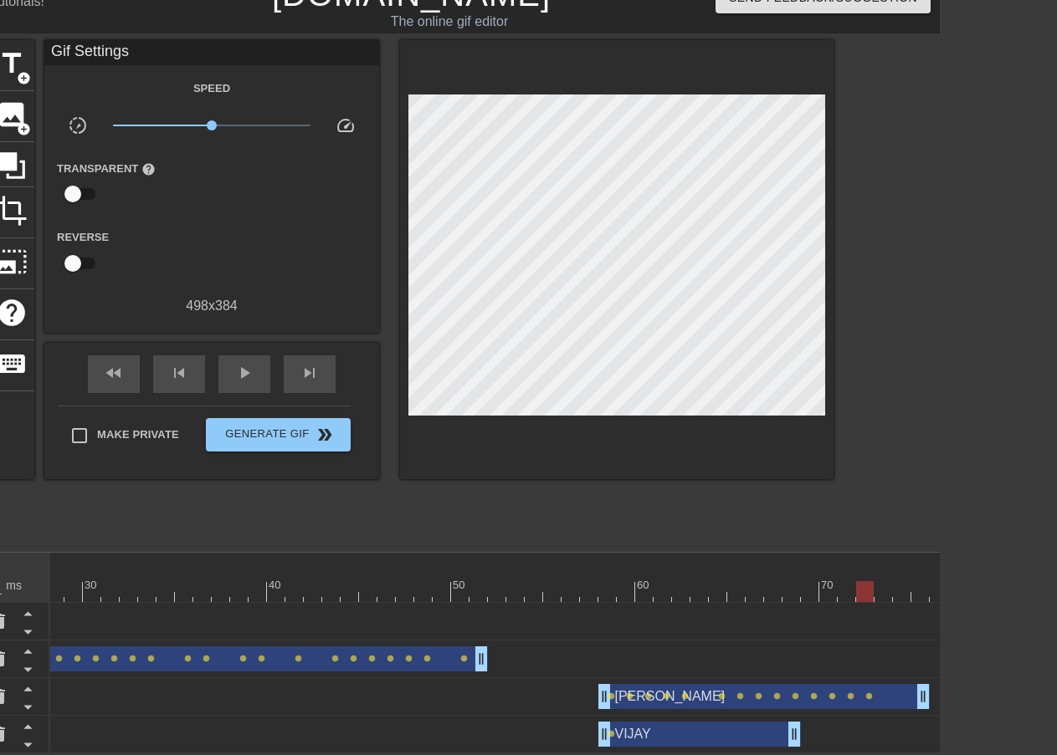
scroll to position [37, 162]
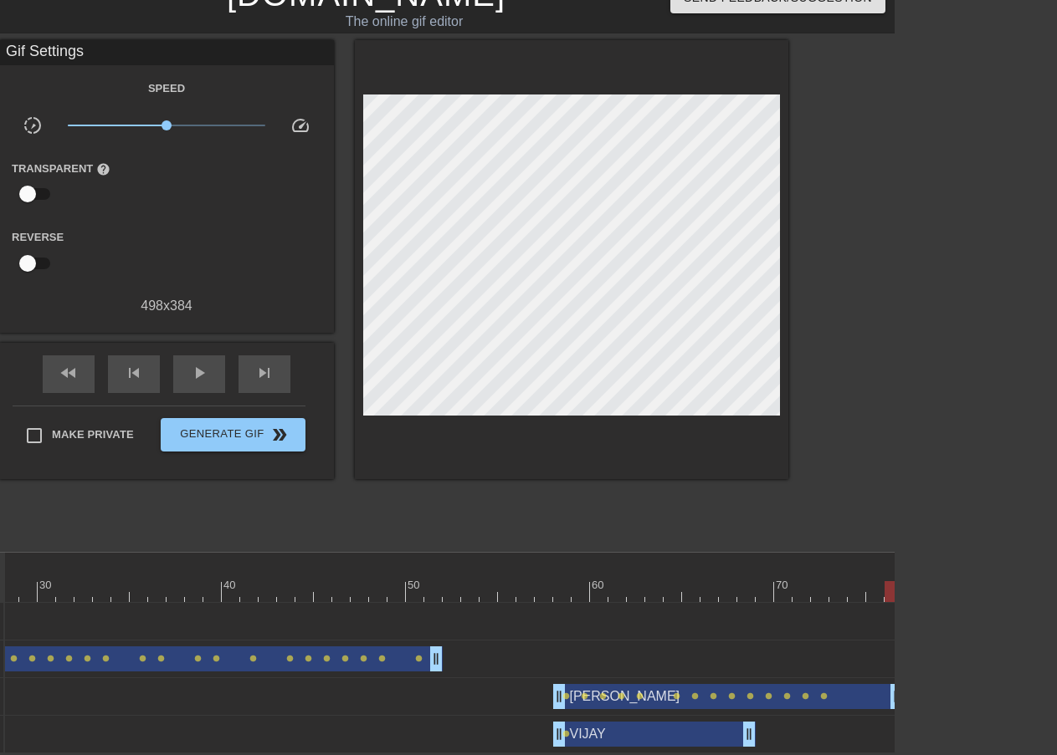
drag, startPoint x: 878, startPoint y: 687, endPoint x: 905, endPoint y: 610, distance: 81.8
click at [894, 692] on html "menu_book Browse the tutorials! [DOMAIN_NAME] The online gif editor Send Feedba…" at bounding box center [366, 364] width 1057 height 780
click at [842, 684] on div "[PERSON_NAME] drag_handle drag_handle" at bounding box center [728, 696] width 350 height 25
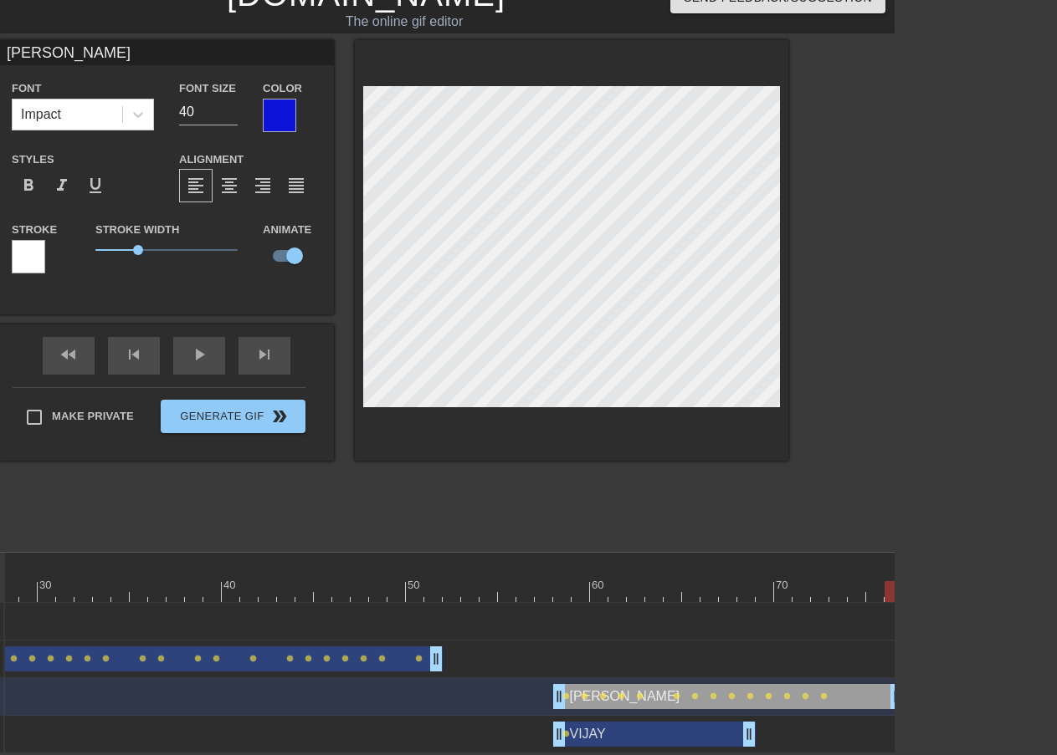
click at [818, 581] on div at bounding box center [203, 591] width 1399 height 21
click at [801, 581] on div at bounding box center [203, 591] width 1399 height 21
click at [819, 581] on div at bounding box center [203, 591] width 1399 height 21
click at [841, 581] on div at bounding box center [203, 591] width 1399 height 21
click at [854, 581] on div at bounding box center [203, 591] width 1399 height 21
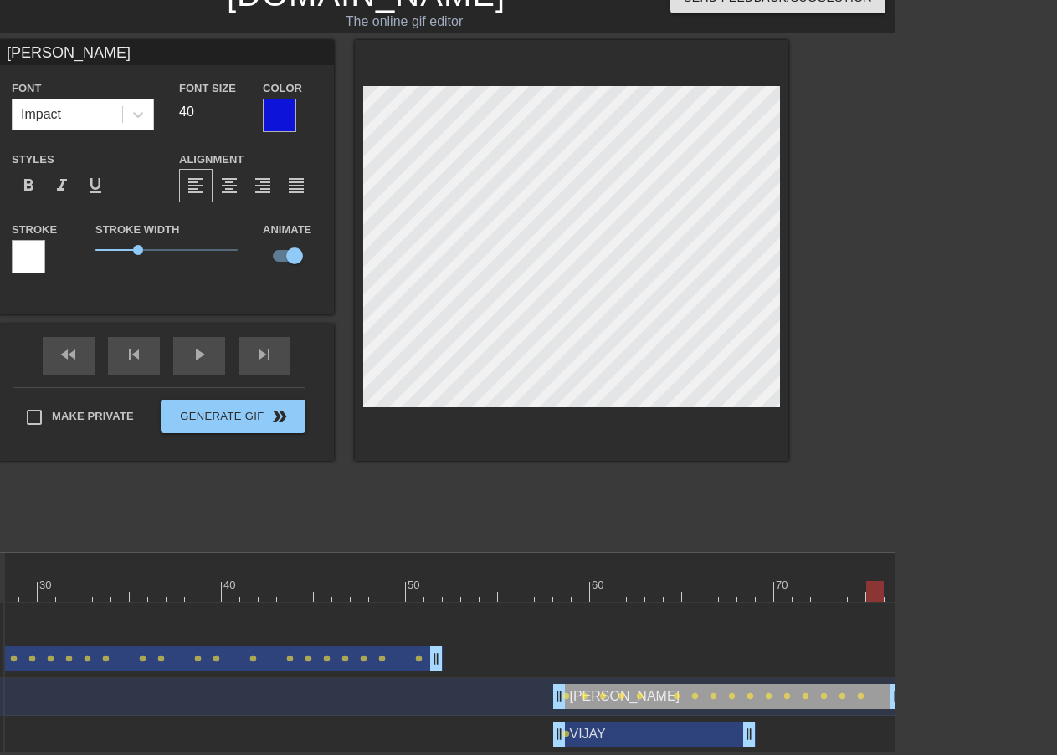
click at [877, 581] on div at bounding box center [203, 591] width 1399 height 21
click at [894, 581] on div at bounding box center [203, 591] width 1399 height 21
click at [989, 497] on div at bounding box center [933, 291] width 251 height 502
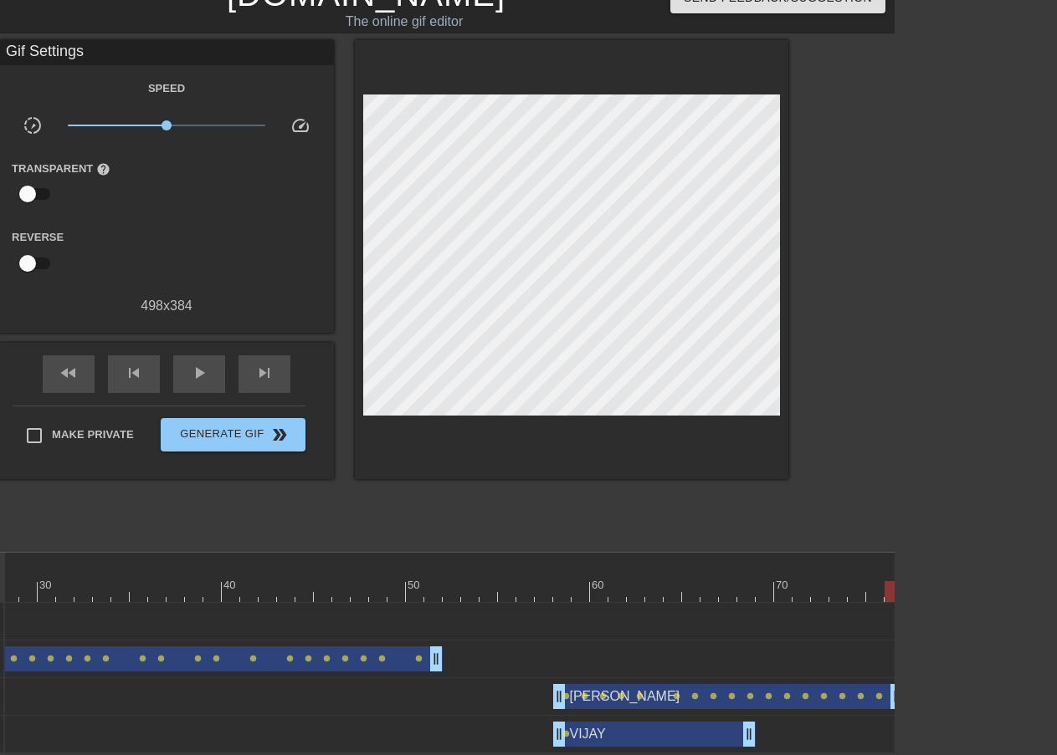
click at [668, 726] on div "[PERSON_NAME] drag_handle drag_handle" at bounding box center [654, 734] width 202 height 25
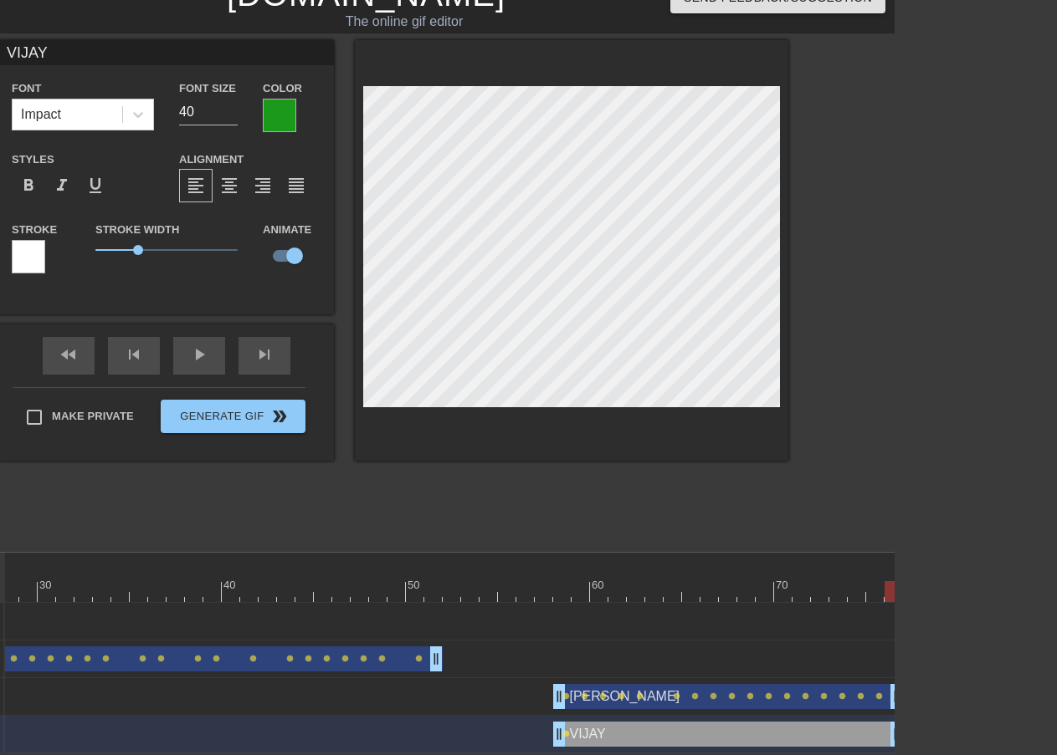
drag, startPoint x: 750, startPoint y: 722, endPoint x: 952, endPoint y: 732, distance: 201.9
click at [894, 732] on html "menu_book Browse the tutorials! [DOMAIN_NAME] The online gif editor Send Feedba…" at bounding box center [366, 364] width 1057 height 780
click at [632, 725] on div "[PERSON_NAME] drag_handle drag_handle" at bounding box center [728, 734] width 350 height 25
click at [563, 570] on div at bounding box center [562, 580] width 18 height 21
click at [550, 585] on div at bounding box center [203, 591] width 1399 height 21
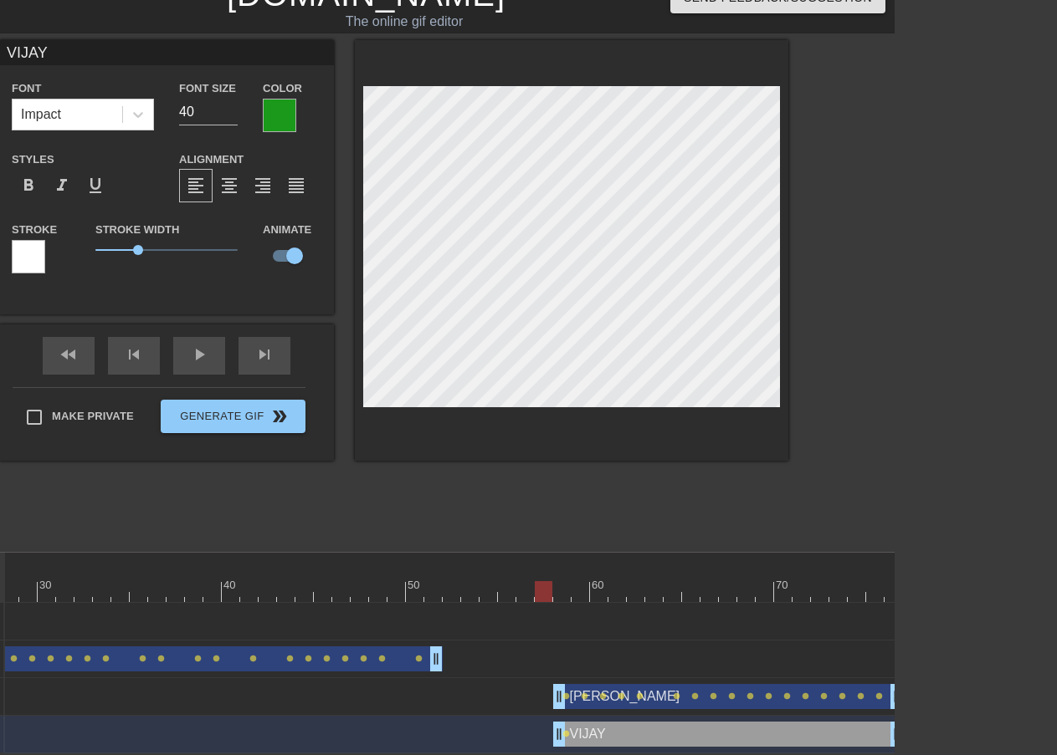
click at [556, 585] on div at bounding box center [203, 591] width 1399 height 21
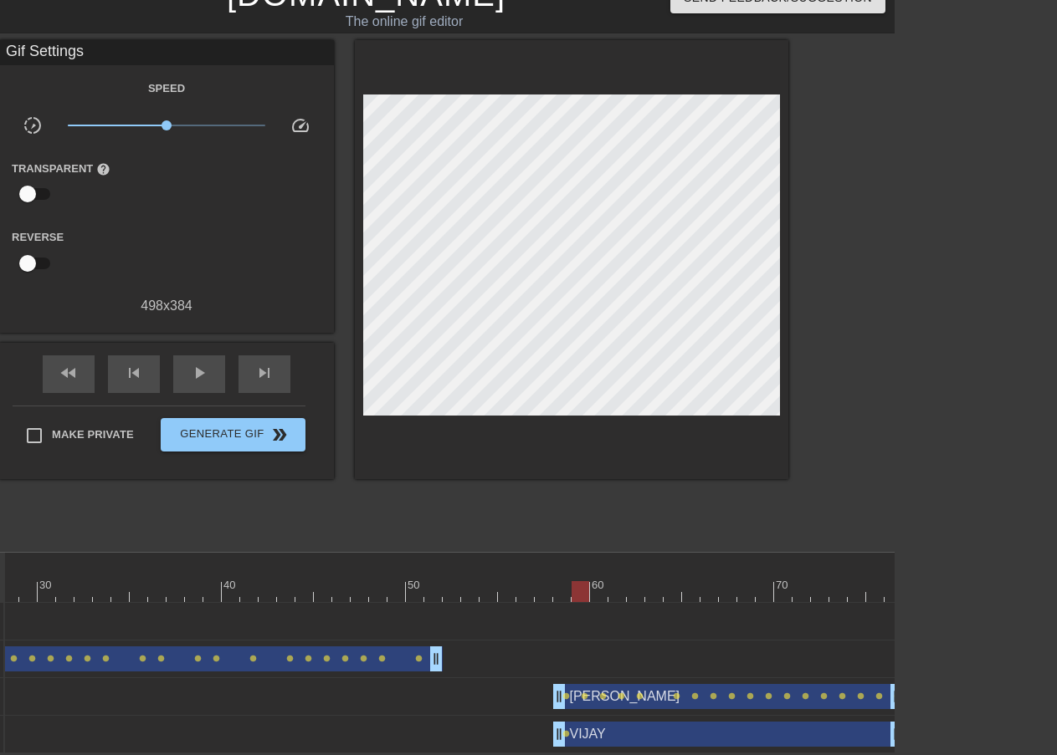
click at [579, 581] on div at bounding box center [203, 591] width 1399 height 21
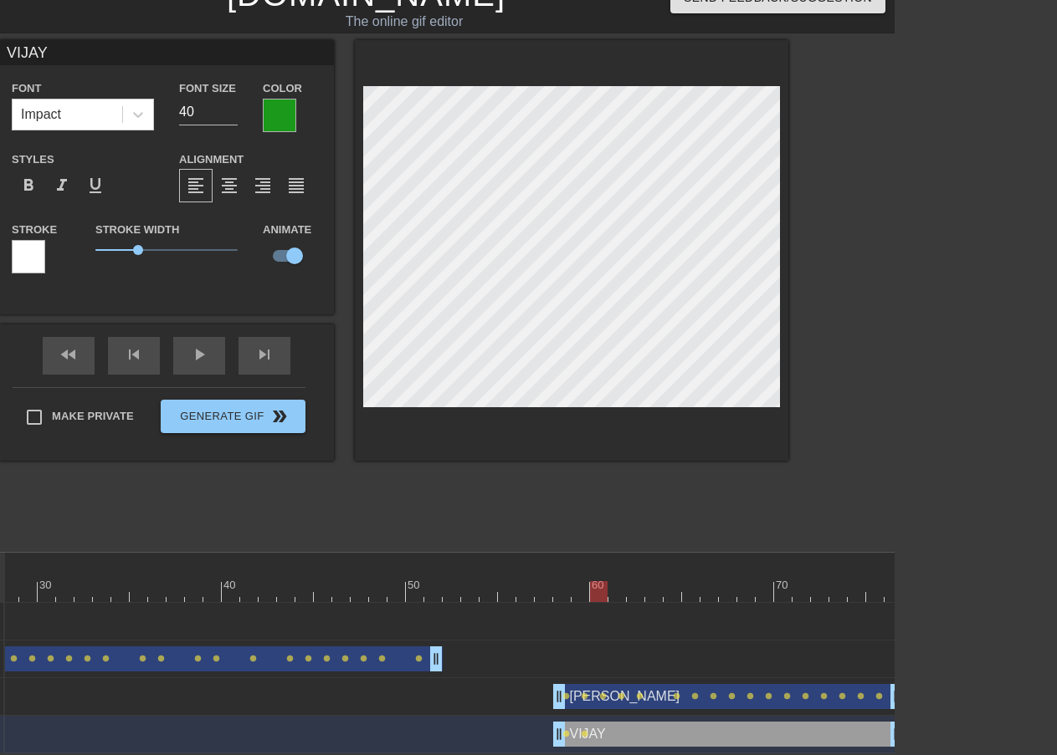
click at [598, 581] on div at bounding box center [203, 591] width 1399 height 21
click at [618, 581] on div at bounding box center [203, 591] width 1399 height 21
click at [637, 581] on div at bounding box center [203, 591] width 1399 height 21
click at [654, 581] on div at bounding box center [203, 591] width 1399 height 21
click at [675, 581] on div at bounding box center [203, 591] width 1399 height 21
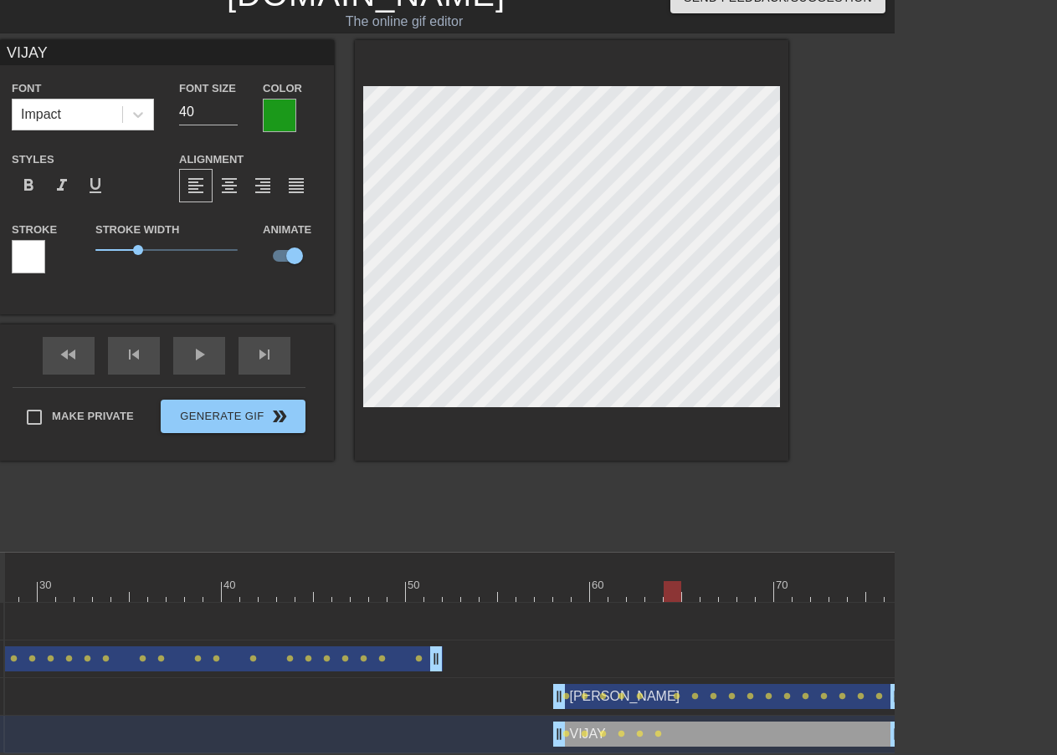
click at [694, 581] on div at bounding box center [203, 591] width 1399 height 21
click at [709, 581] on div at bounding box center [203, 591] width 1399 height 21
click at [730, 581] on div at bounding box center [203, 591] width 1399 height 21
click at [745, 581] on div at bounding box center [203, 591] width 1399 height 21
click at [761, 581] on div at bounding box center [203, 591] width 1399 height 21
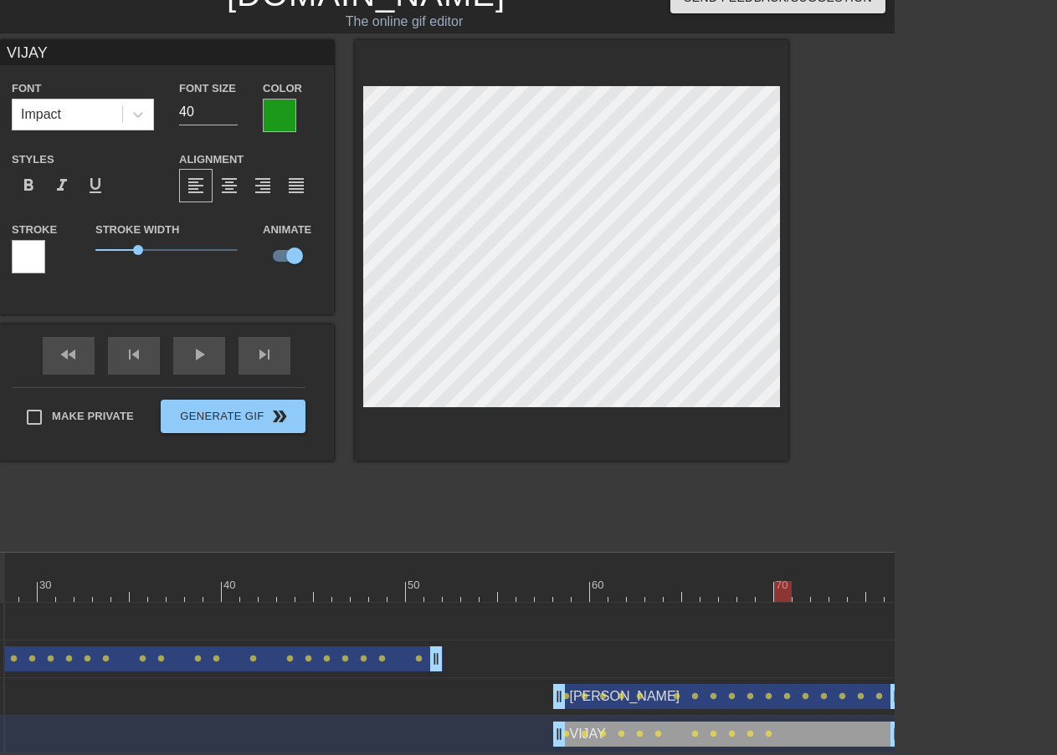
click at [780, 582] on div at bounding box center [203, 591] width 1399 height 21
click at [802, 581] on div at bounding box center [203, 591] width 1399 height 21
click at [816, 581] on div at bounding box center [203, 591] width 1399 height 21
click at [837, 581] on div at bounding box center [203, 591] width 1399 height 21
click at [858, 581] on div at bounding box center [203, 591] width 1399 height 21
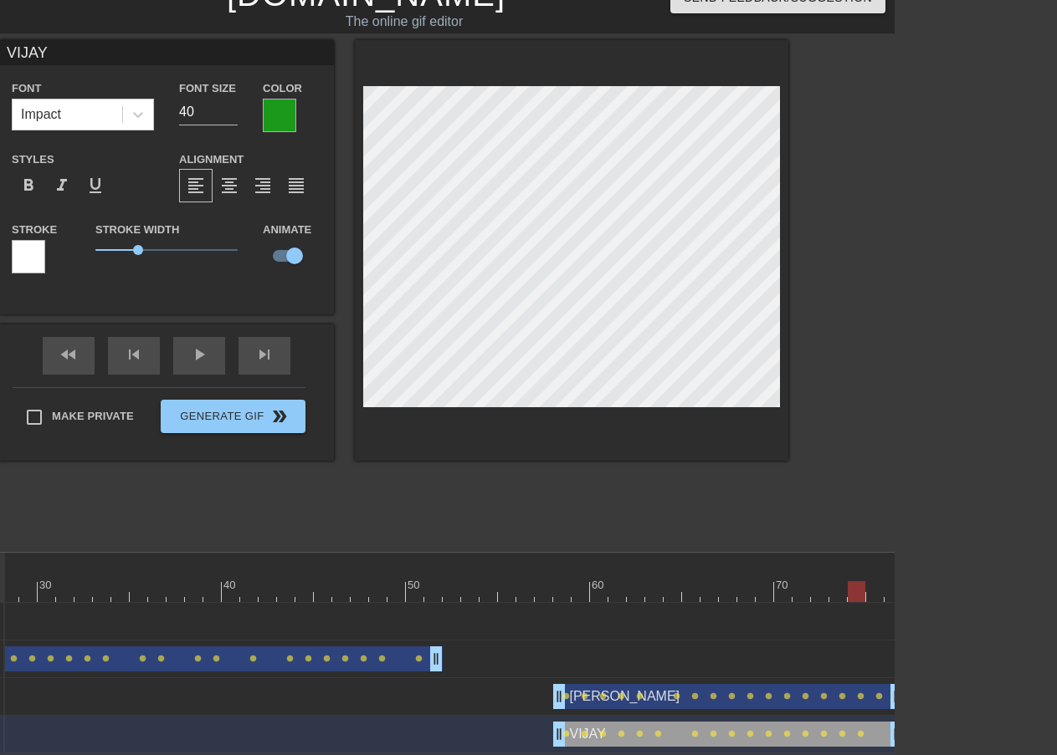
click at [875, 581] on div at bounding box center [203, 591] width 1399 height 21
click at [860, 581] on div at bounding box center [203, 591] width 1399 height 21
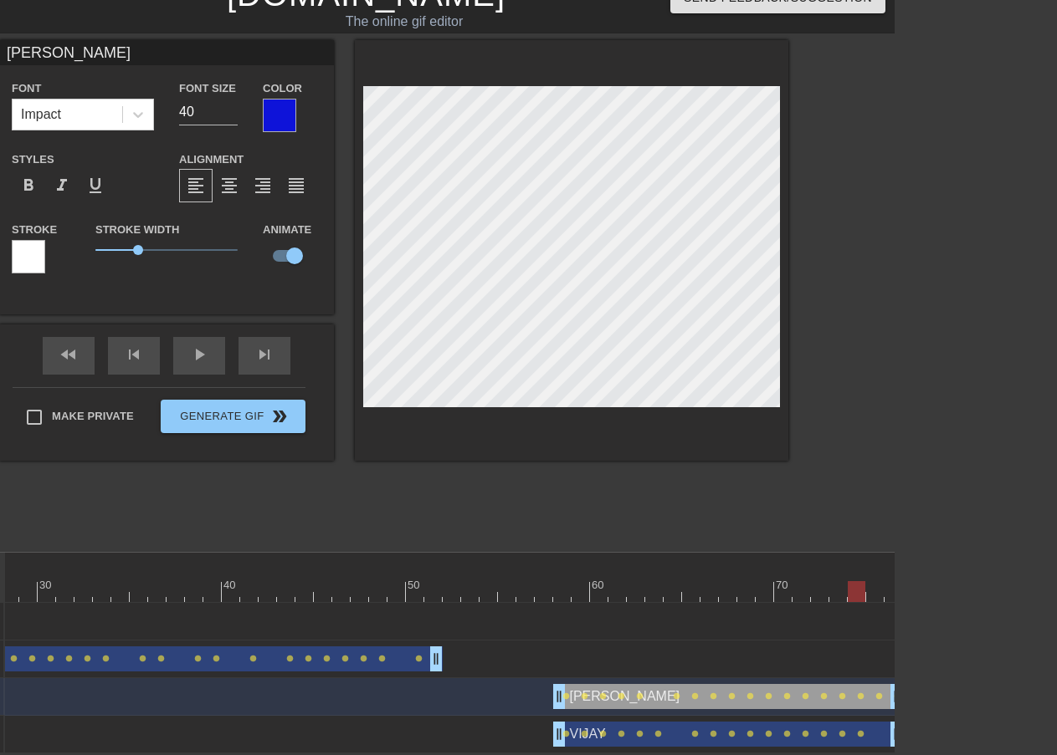
click at [875, 581] on div at bounding box center [203, 591] width 1399 height 21
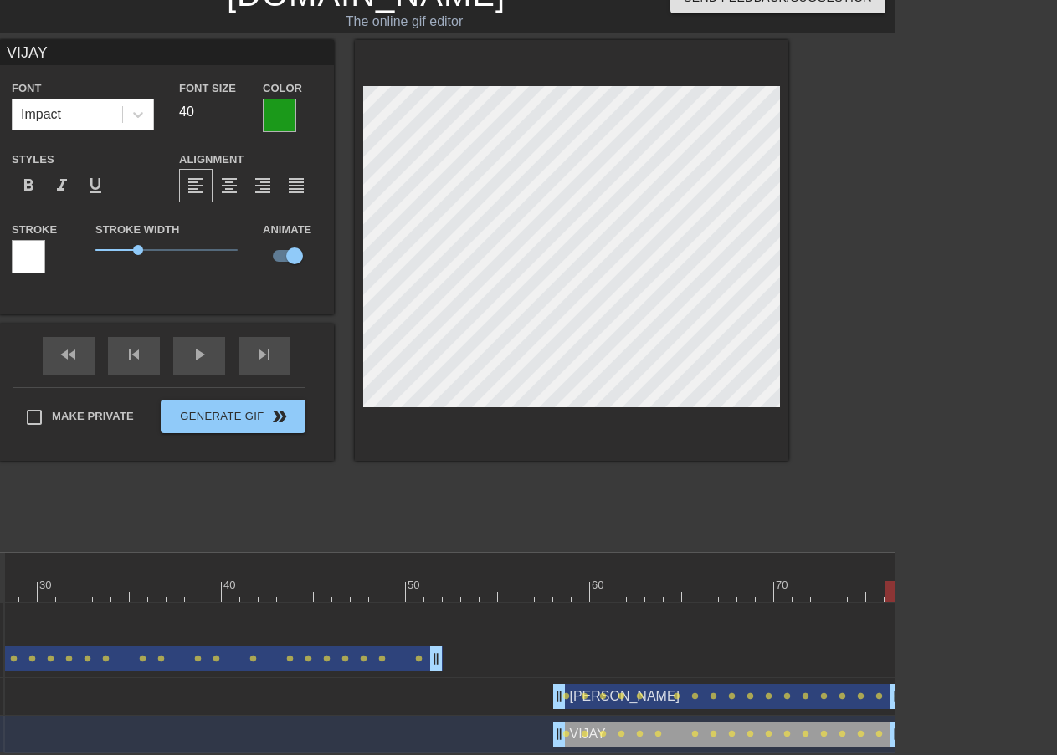
click at [893, 581] on div at bounding box center [203, 591] width 1399 height 21
click at [914, 461] on div at bounding box center [933, 291] width 251 height 502
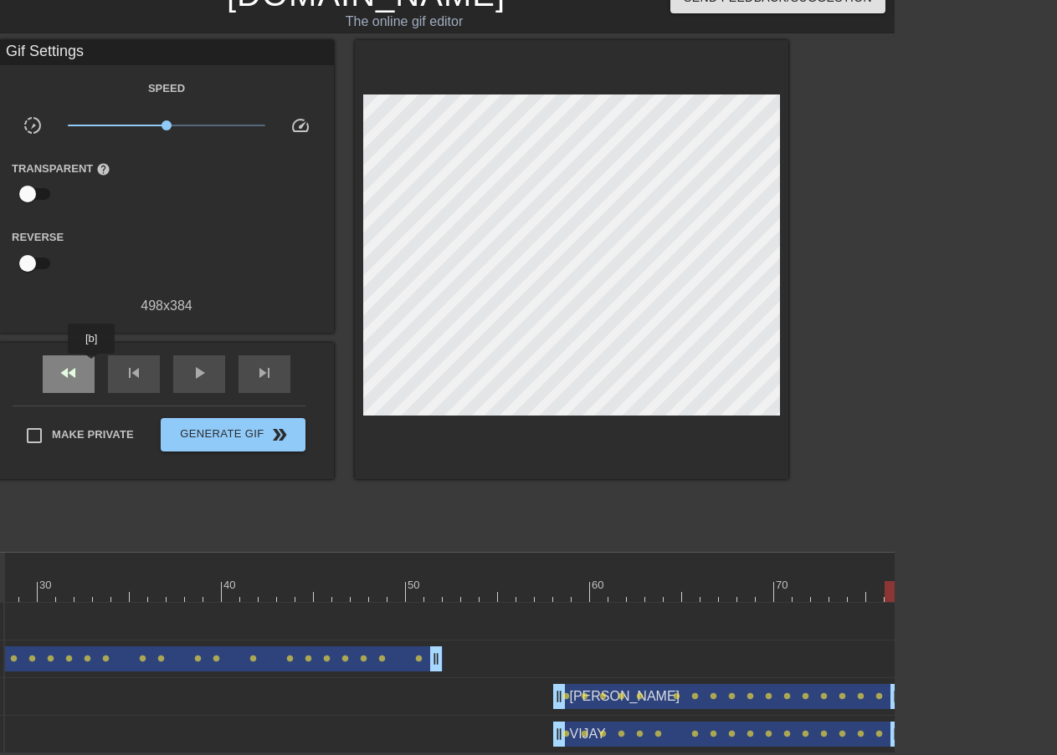
click at [74, 363] on span "fast_rewind" at bounding box center [69, 373] width 20 height 20
click at [196, 363] on span "play_arrow" at bounding box center [199, 373] width 20 height 20
click at [190, 363] on span "pause" at bounding box center [199, 373] width 20 height 20
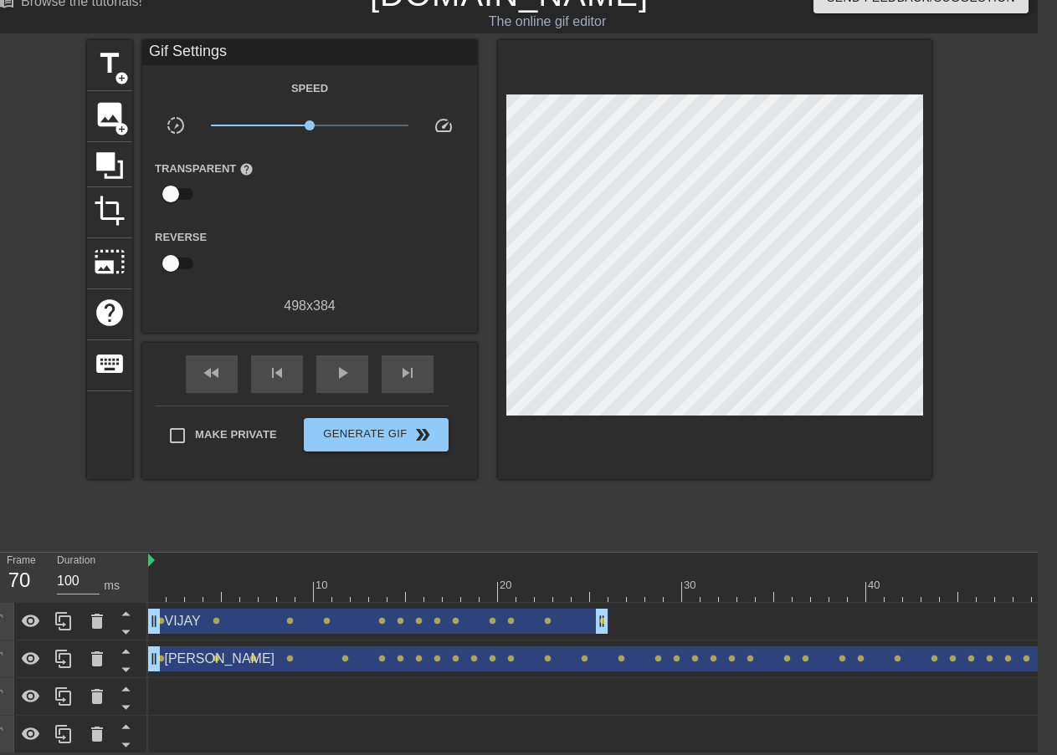
scroll to position [37, 0]
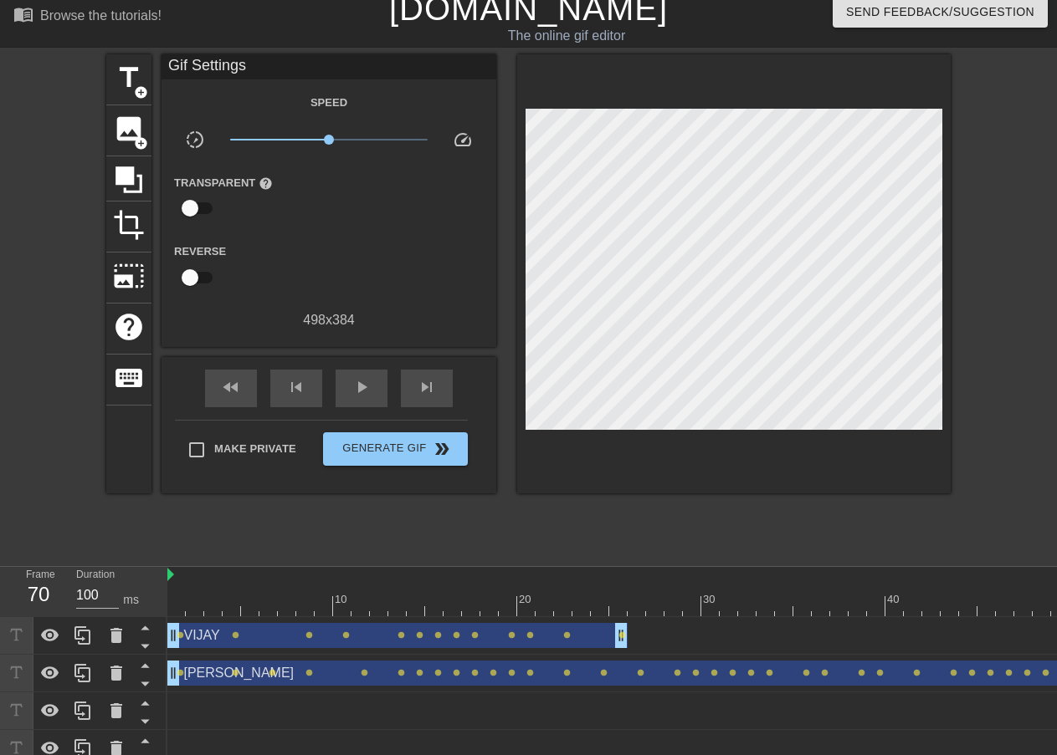
scroll to position [0, 0]
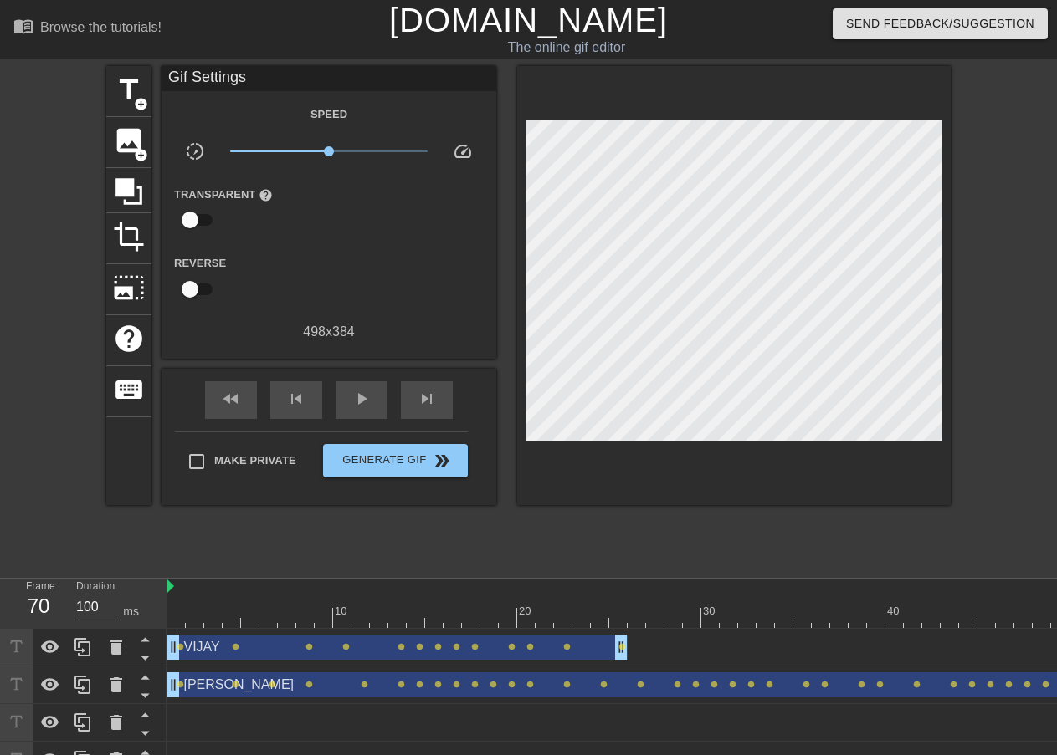
click at [177, 598] on div "10 20 30 40 50 60 70" at bounding box center [866, 603] width 1399 height 49
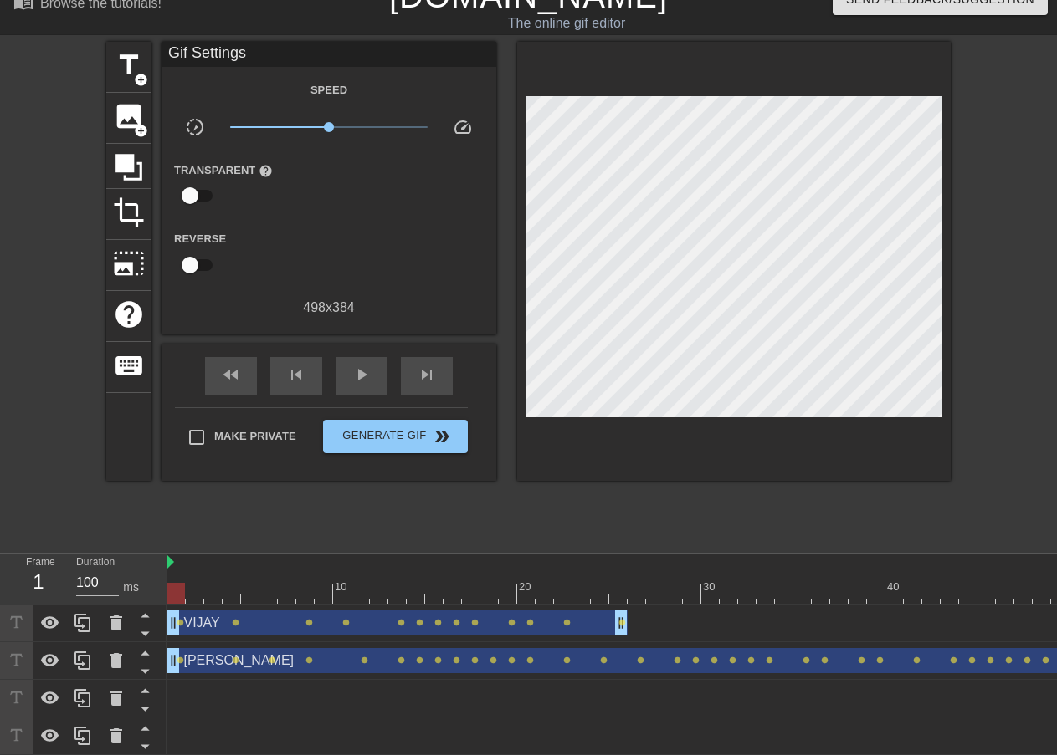
scroll to position [37, 0]
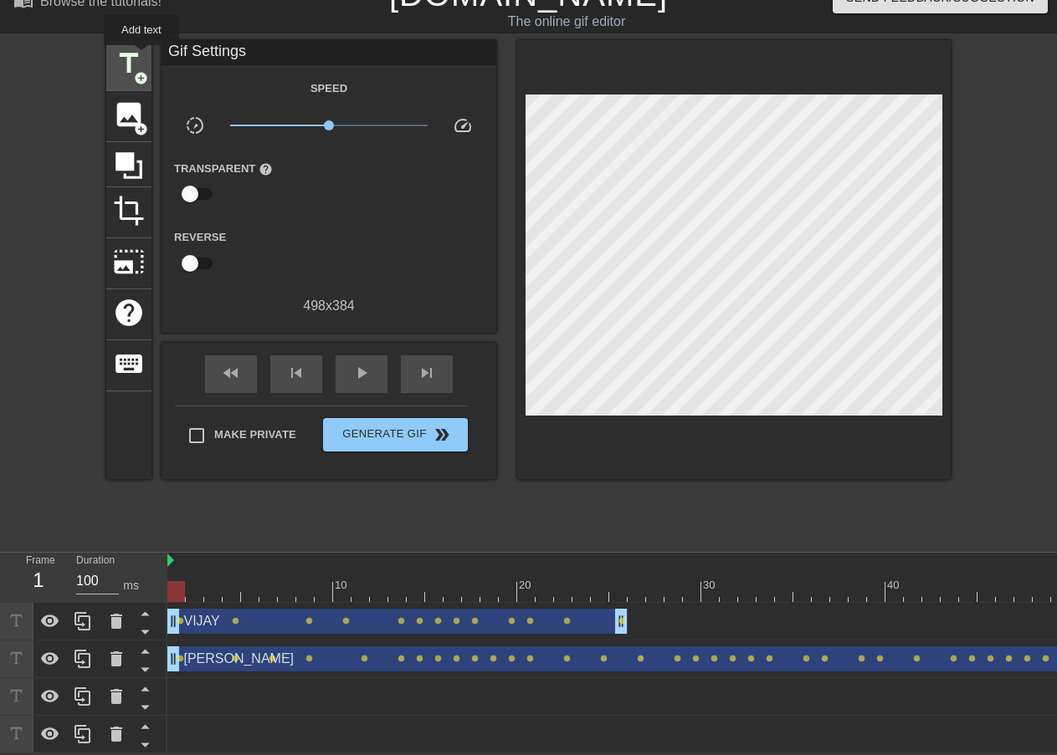
click at [141, 57] on span "title" at bounding box center [129, 64] width 32 height 32
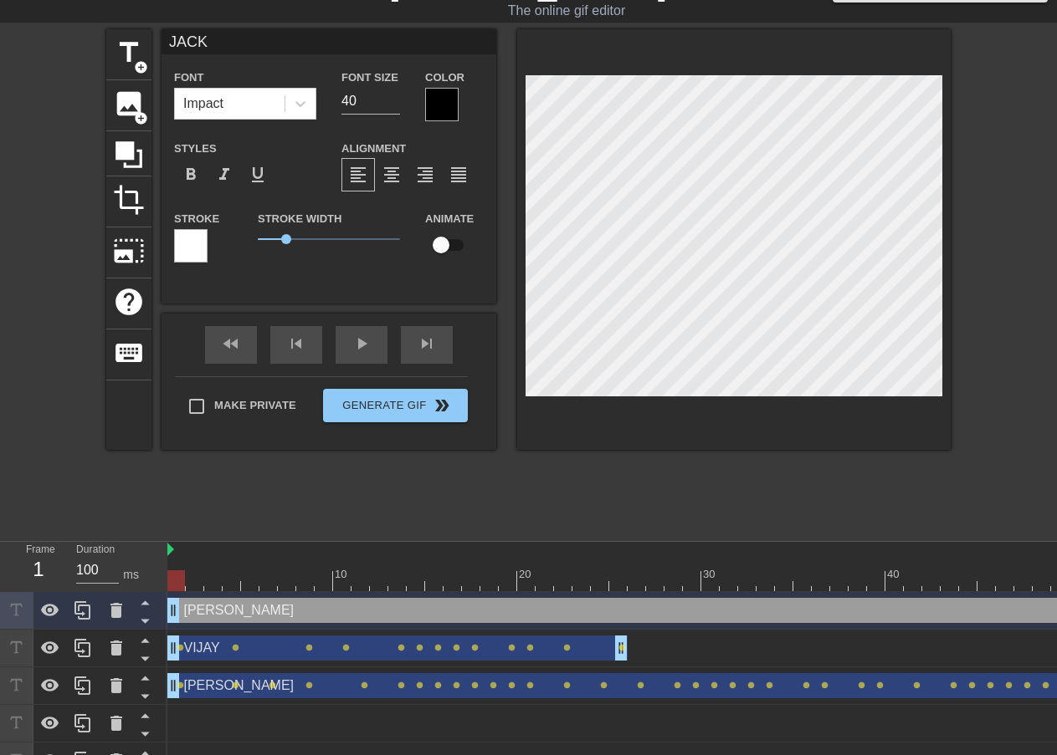
scroll to position [5, 10]
drag, startPoint x: 285, startPoint y: 233, endPoint x: 300, endPoint y: 230, distance: 15.4
click at [300, 234] on span "1.5" at bounding box center [300, 239] width 10 height 10
click at [438, 88] on div at bounding box center [441, 104] width 33 height 33
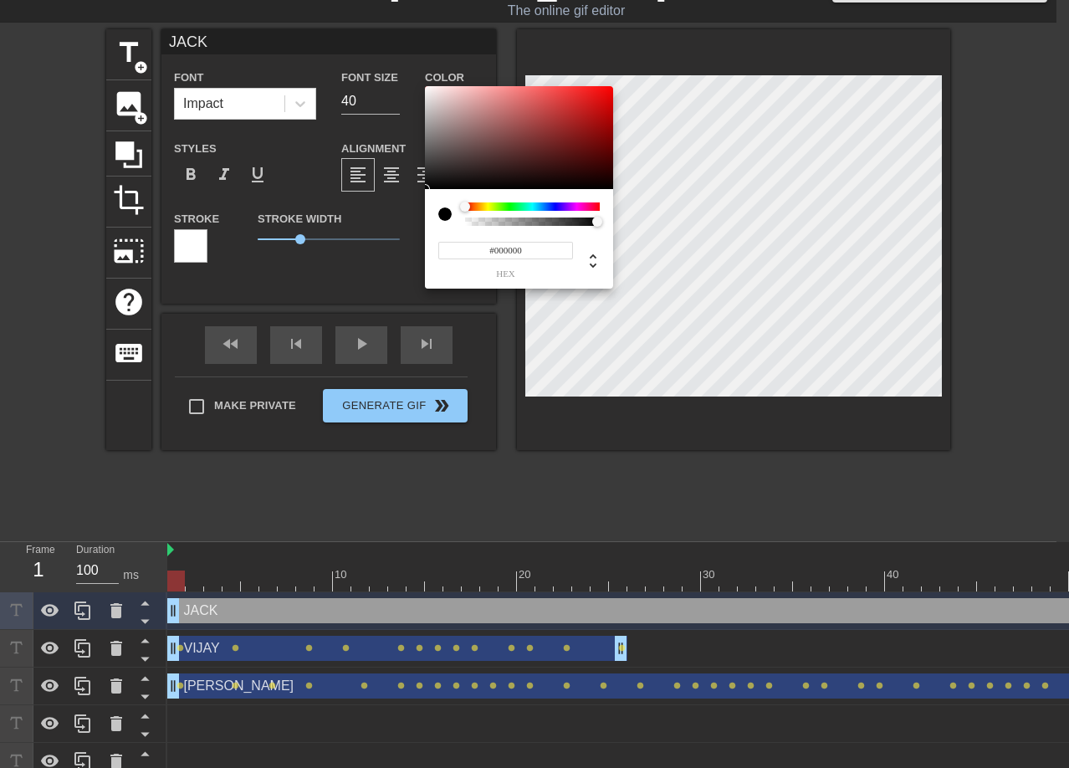
click at [576, 202] on div "#000000 hex" at bounding box center [519, 239] width 188 height 100
drag, startPoint x: 577, startPoint y: 203, endPoint x: 584, endPoint y: 113, distance: 90.6
click at [598, 197] on div "#000000 hex" at bounding box center [519, 239] width 188 height 100
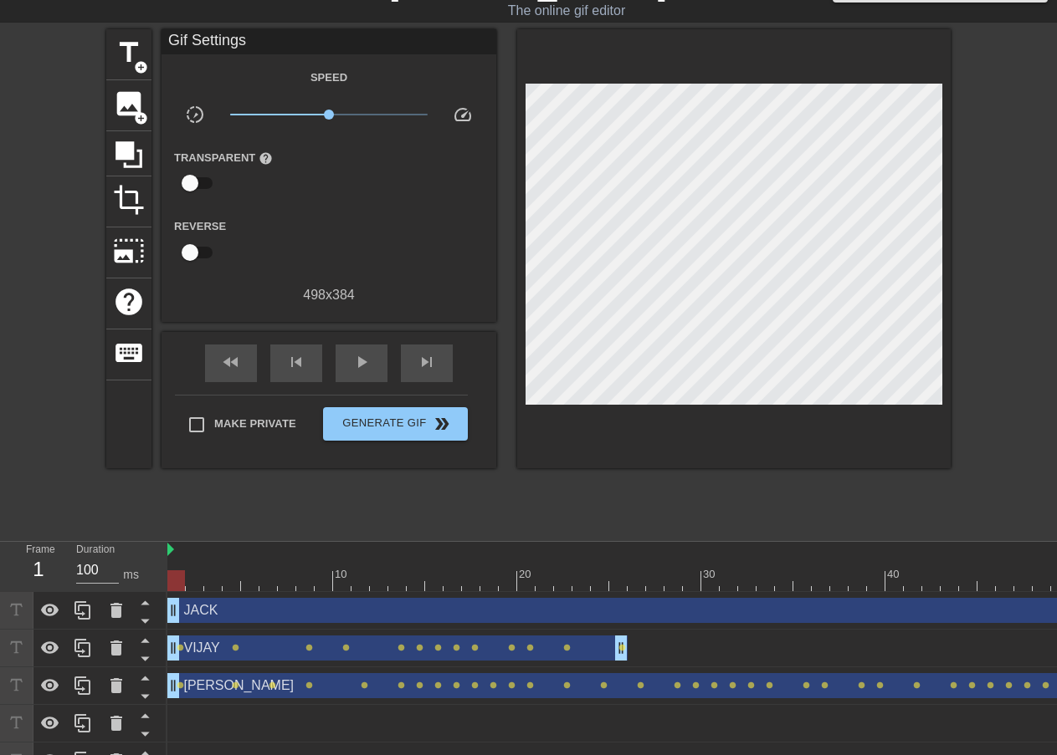
drag, startPoint x: 592, startPoint y: 77, endPoint x: 628, endPoint y: 40, distance: 51.5
click at [628, 40] on div at bounding box center [733, 248] width 433 height 439
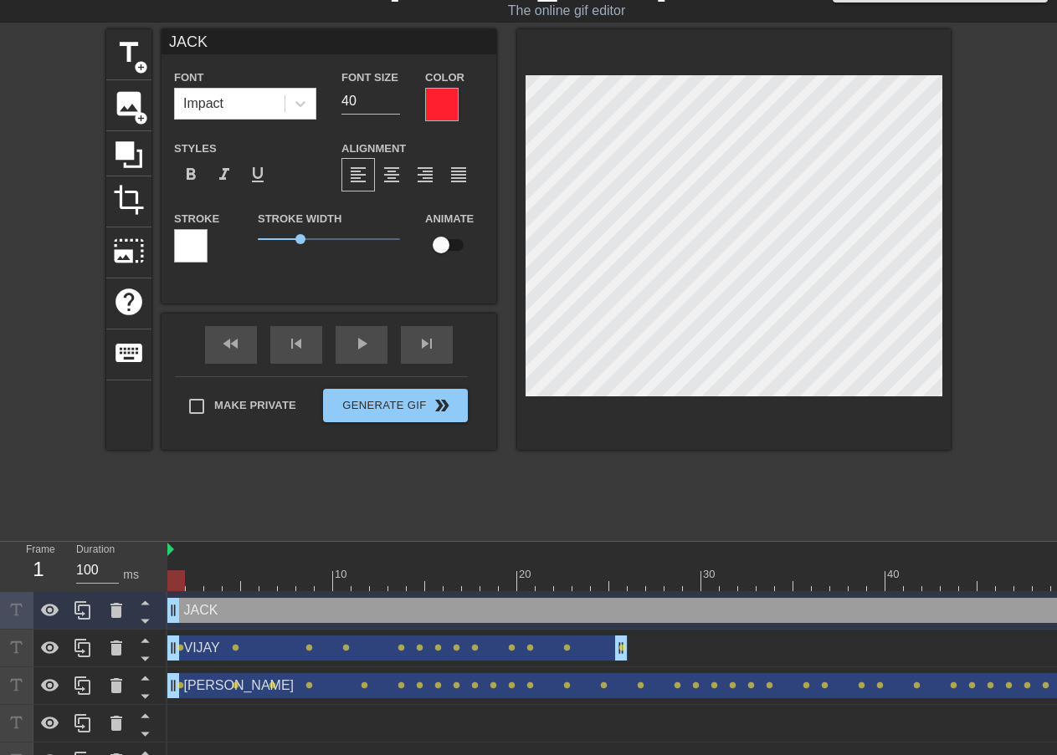
click at [428, 104] on div at bounding box center [441, 104] width 33 height 33
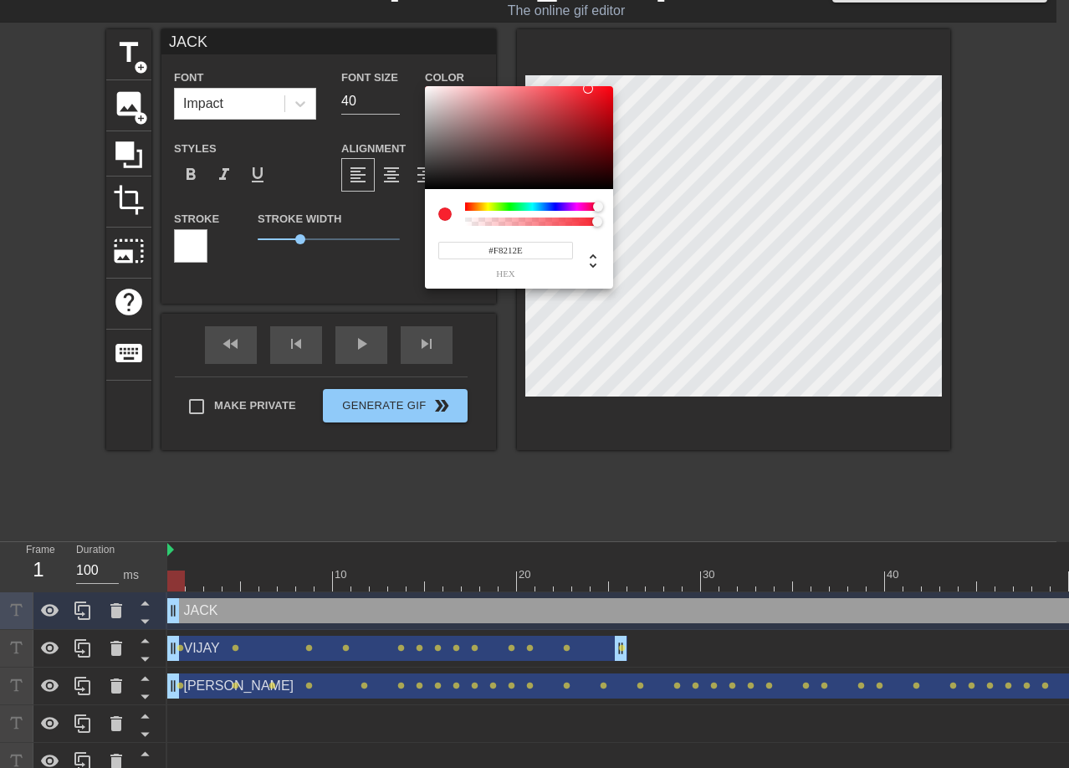
click at [588, 89] on div at bounding box center [519, 138] width 188 height 104
drag, startPoint x: 547, startPoint y: 207, endPoint x: 464, endPoint y: 197, distance: 83.4
click at [464, 197] on div "#F82121 hex" at bounding box center [519, 239] width 188 height 100
drag, startPoint x: 580, startPoint y: 109, endPoint x: 596, endPoint y: 93, distance: 22.5
click at [596, 93] on div at bounding box center [519, 138] width 188 height 104
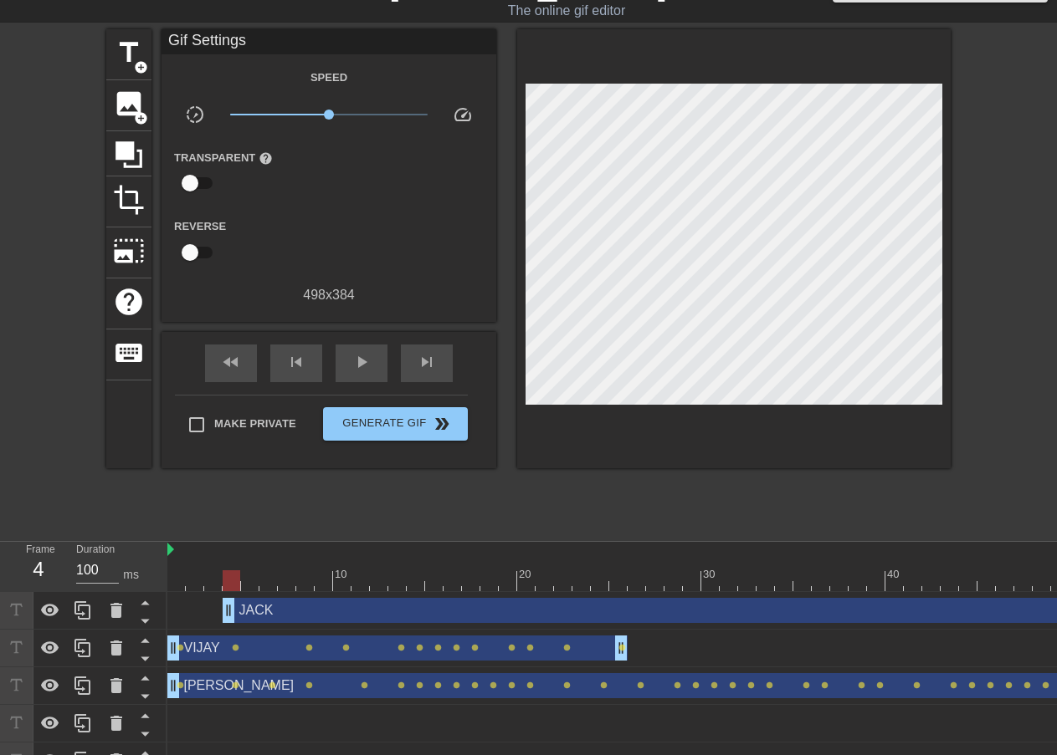
drag, startPoint x: 172, startPoint y: 610, endPoint x: 233, endPoint y: 618, distance: 60.8
click at [447, 581] on div at bounding box center [866, 581] width 1399 height 21
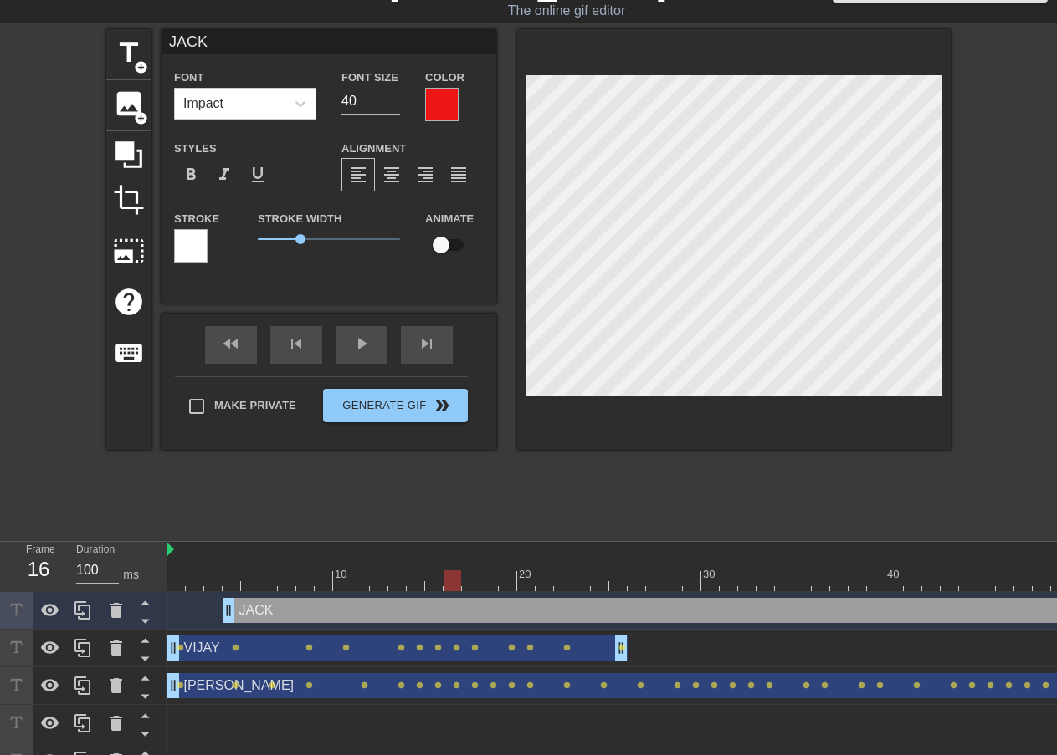
click at [430, 577] on div at bounding box center [866, 581] width 1399 height 21
click at [420, 582] on div at bounding box center [866, 581] width 1399 height 21
click at [397, 576] on div at bounding box center [866, 581] width 1399 height 21
click at [376, 579] on div at bounding box center [866, 581] width 1399 height 21
click at [355, 578] on div at bounding box center [866, 581] width 1399 height 21
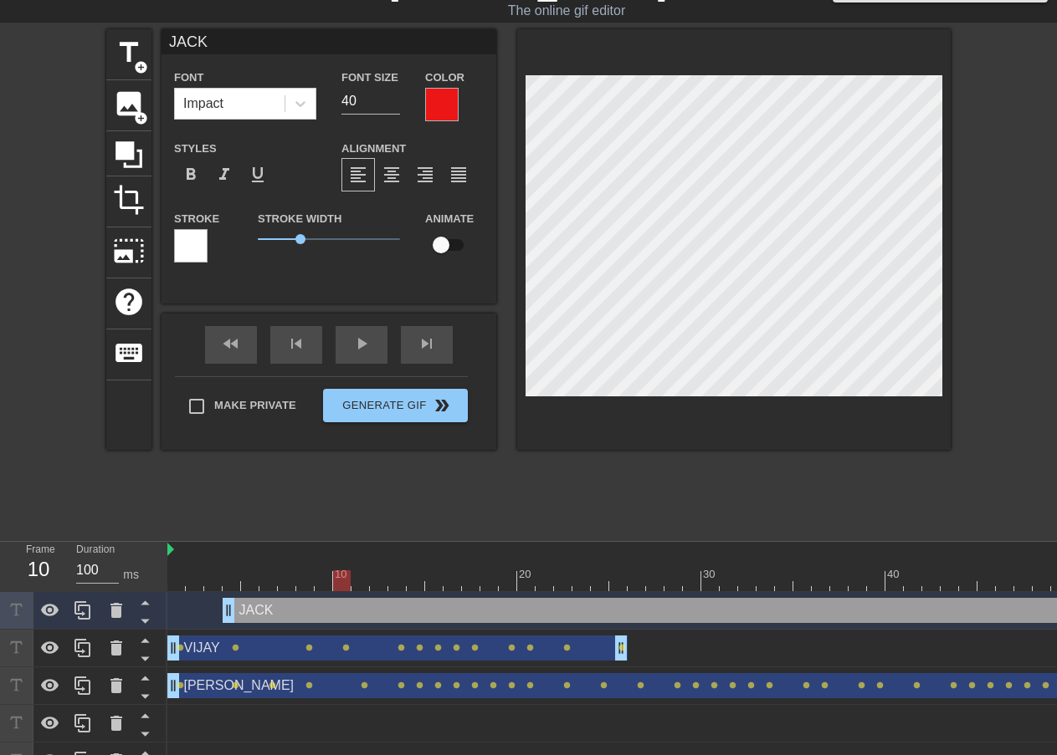
click at [340, 581] on div at bounding box center [866, 581] width 1399 height 21
click at [324, 578] on div at bounding box center [866, 581] width 1399 height 21
click at [303, 580] on div at bounding box center [866, 581] width 1399 height 21
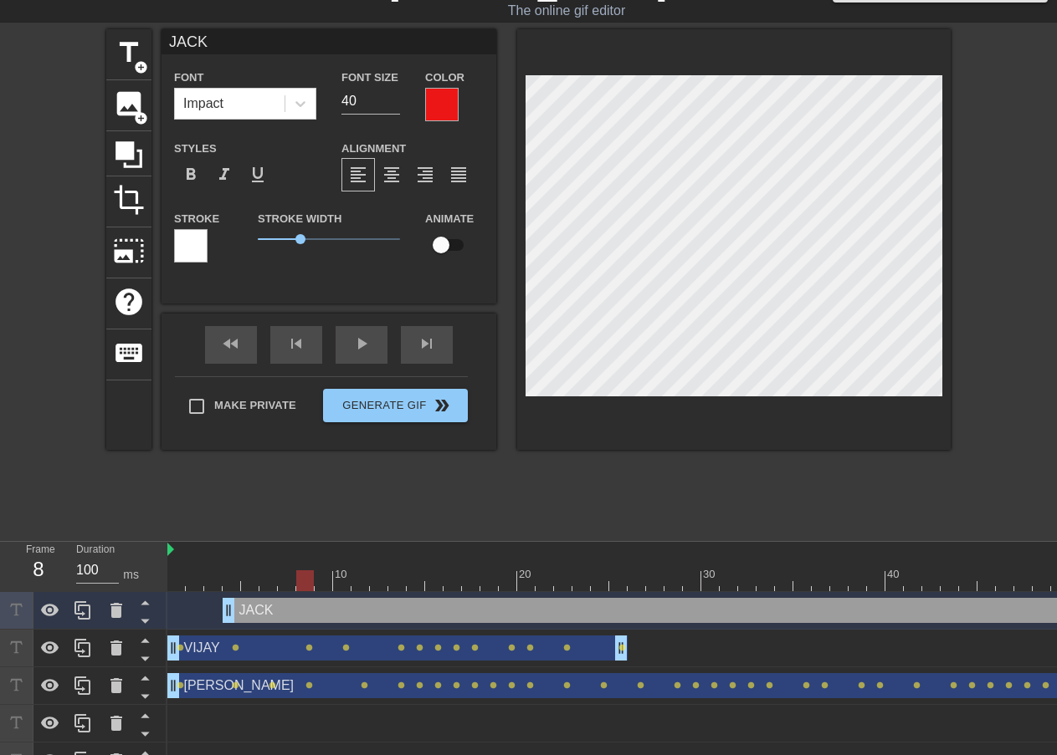
click at [285, 582] on div at bounding box center [866, 581] width 1399 height 21
click at [269, 576] on div at bounding box center [866, 581] width 1399 height 21
click at [247, 577] on div at bounding box center [866, 581] width 1399 height 21
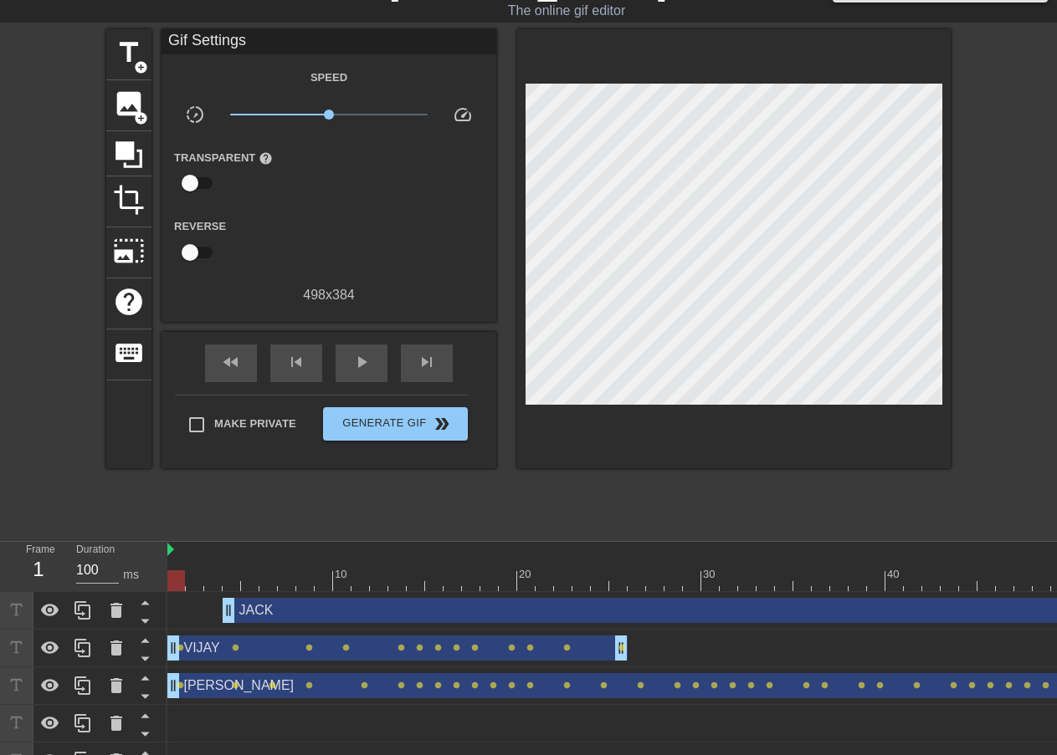
click at [174, 586] on div at bounding box center [866, 581] width 1399 height 21
click at [366, 352] on span "play_arrow" at bounding box center [361, 362] width 20 height 20
click at [356, 352] on span "pause" at bounding box center [361, 362] width 20 height 20
click at [453, 603] on div "[PERSON_NAME] drag_handle drag_handle" at bounding box center [895, 610] width 1344 height 25
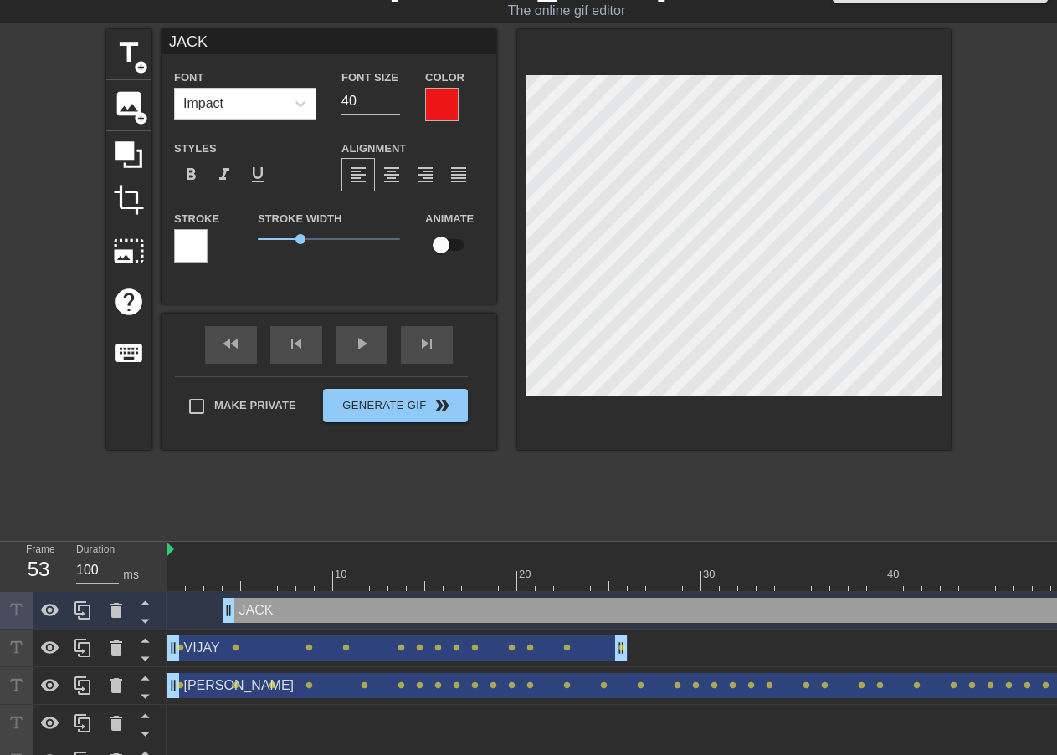
click at [195, 577] on div at bounding box center [866, 581] width 1399 height 21
click at [449, 229] on input "checkbox" at bounding box center [440, 245] width 95 height 32
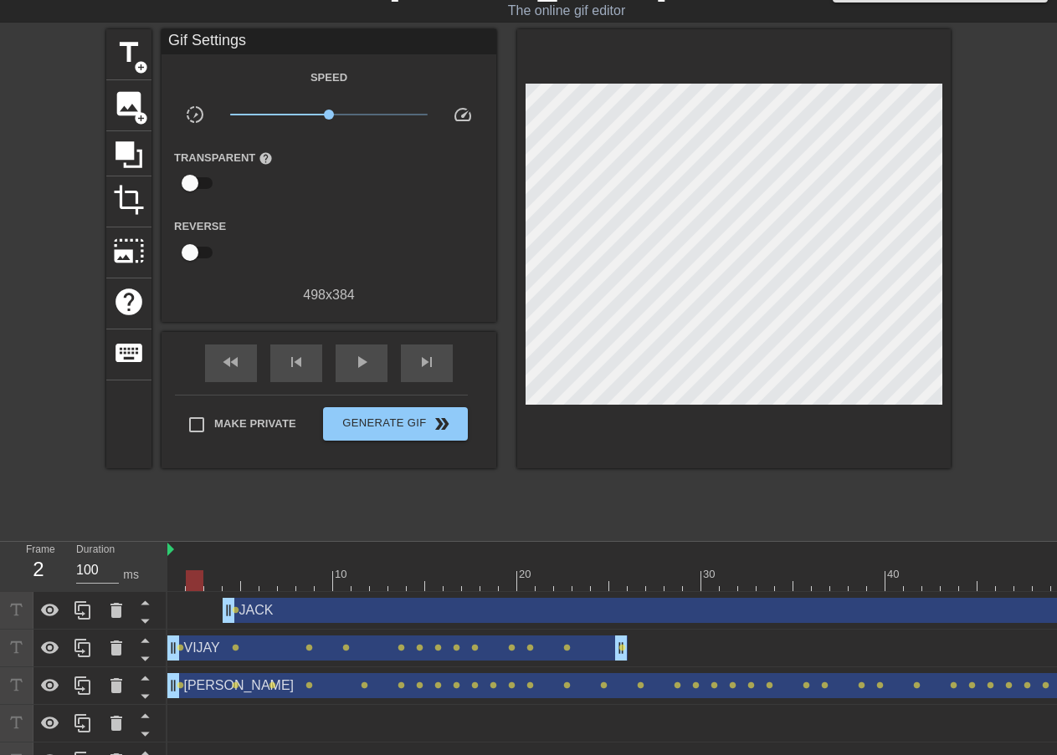
click at [228, 592] on div "[PERSON_NAME] drag_handle drag_handle lens" at bounding box center [866, 611] width 1399 height 38
click at [228, 584] on div at bounding box center [866, 581] width 1399 height 21
click at [249, 573] on div at bounding box center [866, 581] width 1399 height 21
drag, startPoint x: 235, startPoint y: 612, endPoint x: 248, endPoint y: 610, distance: 12.7
click at [248, 610] on div "[PERSON_NAME] drag_handle drag_handle lens" at bounding box center [866, 610] width 1399 height 25
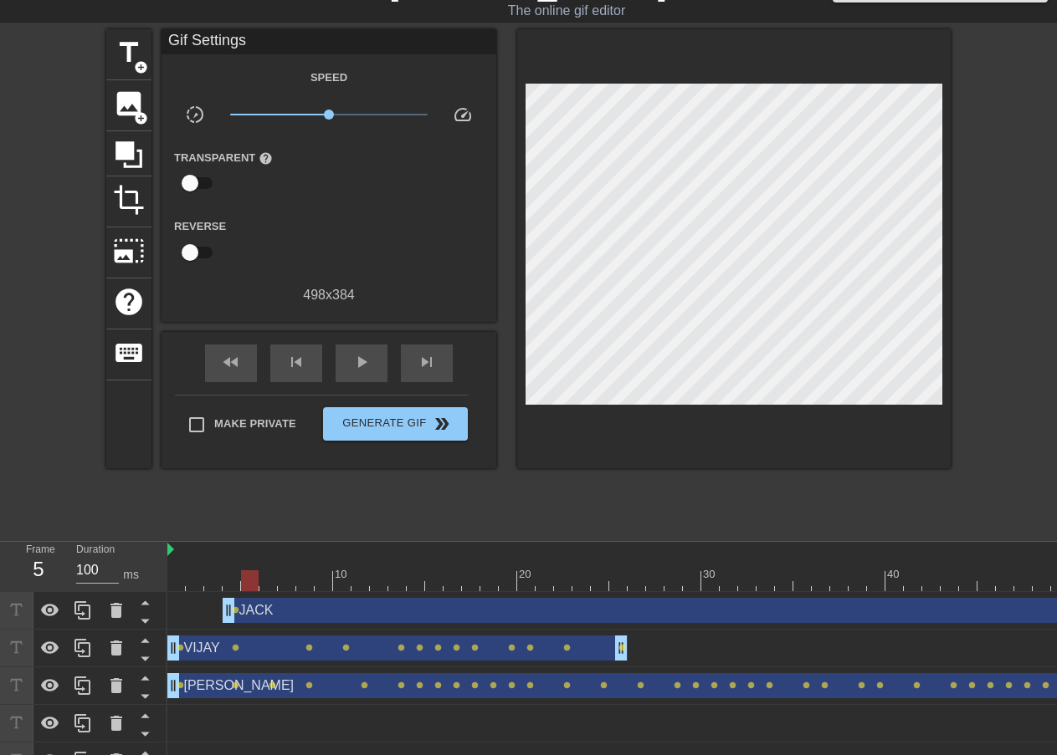
click at [233, 579] on div at bounding box center [866, 581] width 1399 height 21
click at [247, 578] on div at bounding box center [866, 581] width 1399 height 21
click at [269, 582] on div at bounding box center [866, 581] width 1399 height 21
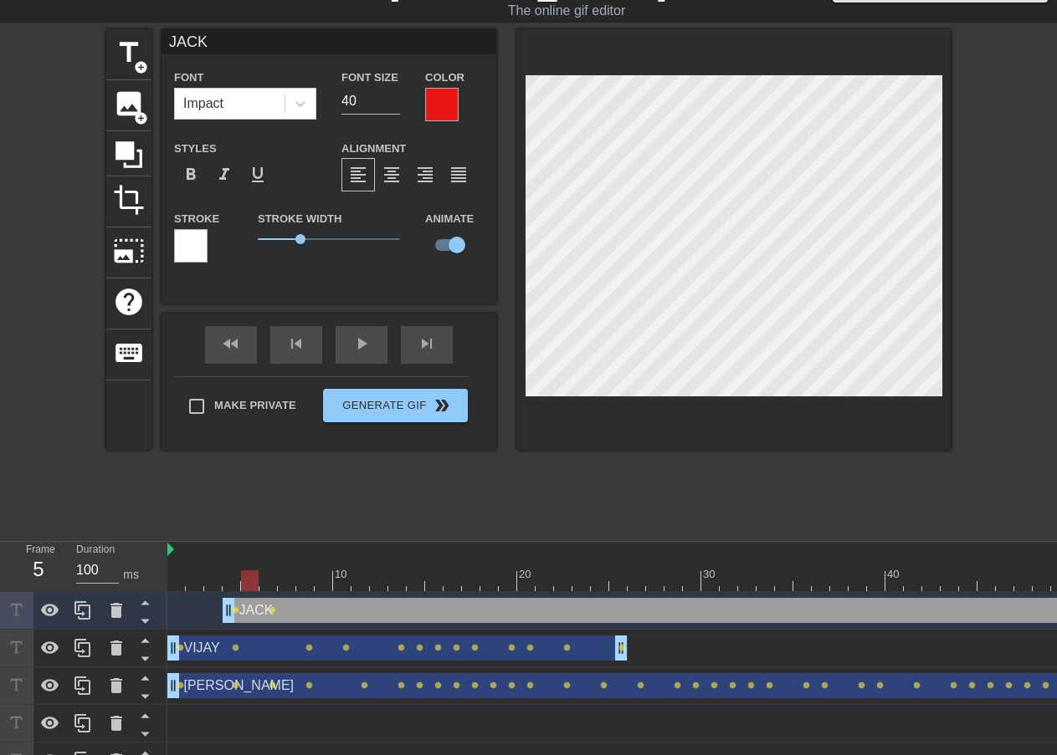
click at [249, 581] on div at bounding box center [866, 581] width 1399 height 21
click at [234, 581] on div at bounding box center [866, 581] width 1399 height 21
click at [958, 297] on div "title add_circle image add_circle crop photo_size_select_large help keyboard JA…" at bounding box center [528, 280] width 1057 height 502
click at [248, 581] on div at bounding box center [866, 581] width 1399 height 21
click at [269, 582] on div at bounding box center [866, 581] width 1399 height 21
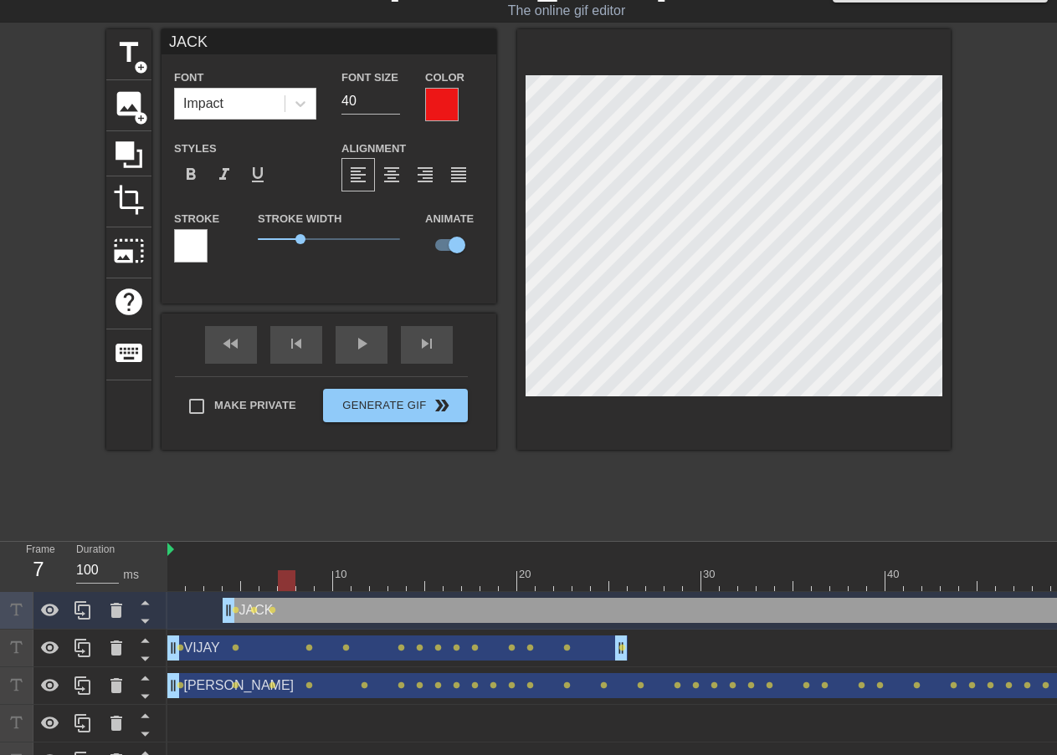
click at [286, 581] on div at bounding box center [866, 581] width 1399 height 21
click at [307, 577] on div at bounding box center [866, 581] width 1399 height 21
click at [328, 576] on div at bounding box center [866, 581] width 1399 height 21
click at [340, 580] on div at bounding box center [866, 581] width 1399 height 21
click at [361, 579] on div at bounding box center [866, 581] width 1399 height 21
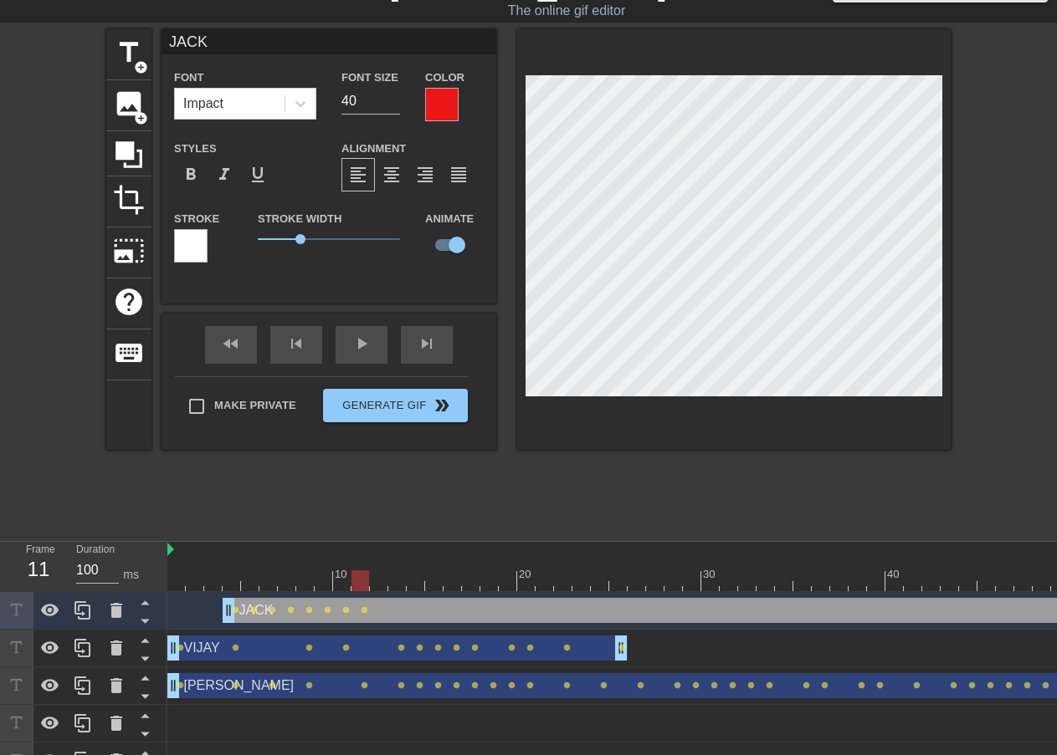
click at [379, 579] on div at bounding box center [866, 581] width 1399 height 21
click at [402, 578] on div at bounding box center [866, 581] width 1399 height 21
click at [412, 576] on div at bounding box center [866, 581] width 1399 height 21
click at [398, 571] on div at bounding box center [866, 581] width 1399 height 21
click at [418, 575] on div at bounding box center [866, 581] width 1399 height 21
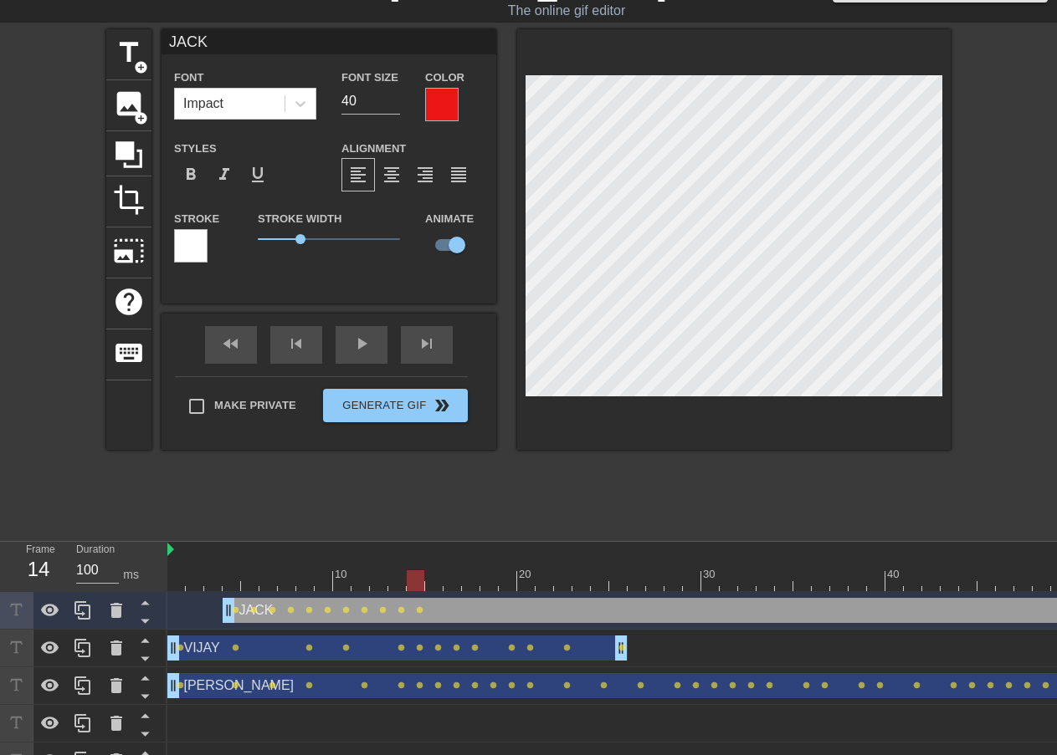
click at [435, 579] on div at bounding box center [866, 581] width 1399 height 21
click at [451, 578] on div at bounding box center [866, 581] width 1399 height 21
click at [472, 581] on div at bounding box center [866, 581] width 1399 height 21
click at [490, 579] on div at bounding box center [866, 581] width 1399 height 21
click at [509, 580] on div at bounding box center [866, 581] width 1399 height 21
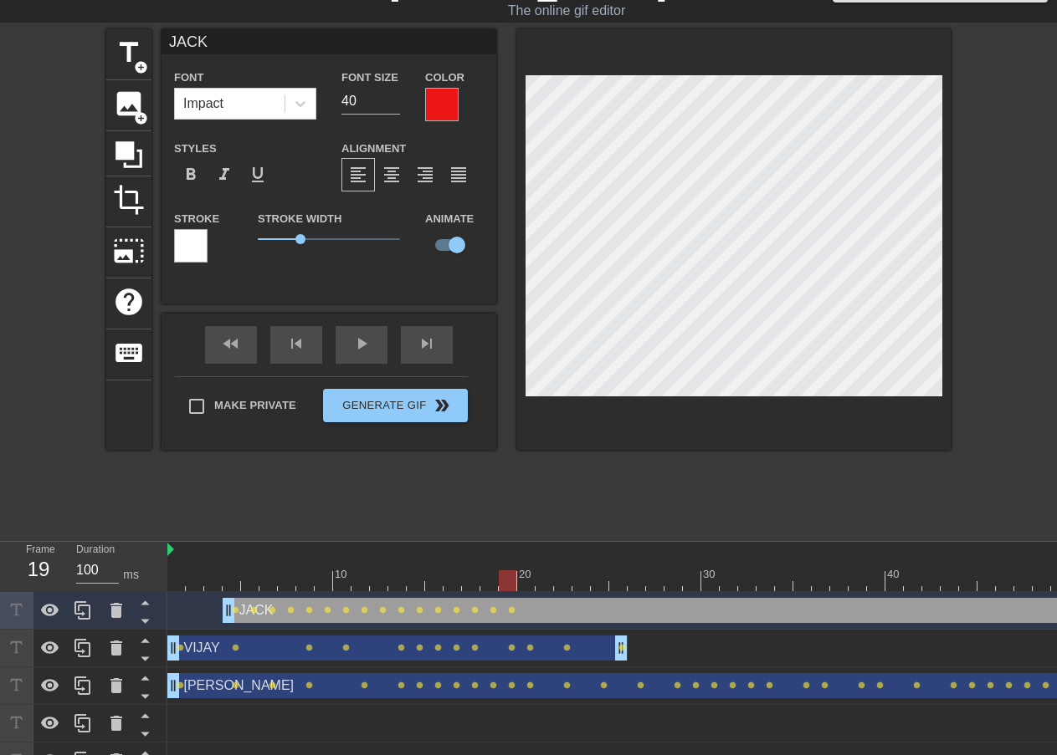
click at [525, 584] on div at bounding box center [866, 581] width 1399 height 21
click at [550, 580] on div at bounding box center [866, 581] width 1399 height 21
click at [561, 580] on div at bounding box center [866, 581] width 1399 height 21
click at [581, 576] on div at bounding box center [866, 581] width 1399 height 21
click at [602, 576] on div at bounding box center [866, 581] width 1399 height 21
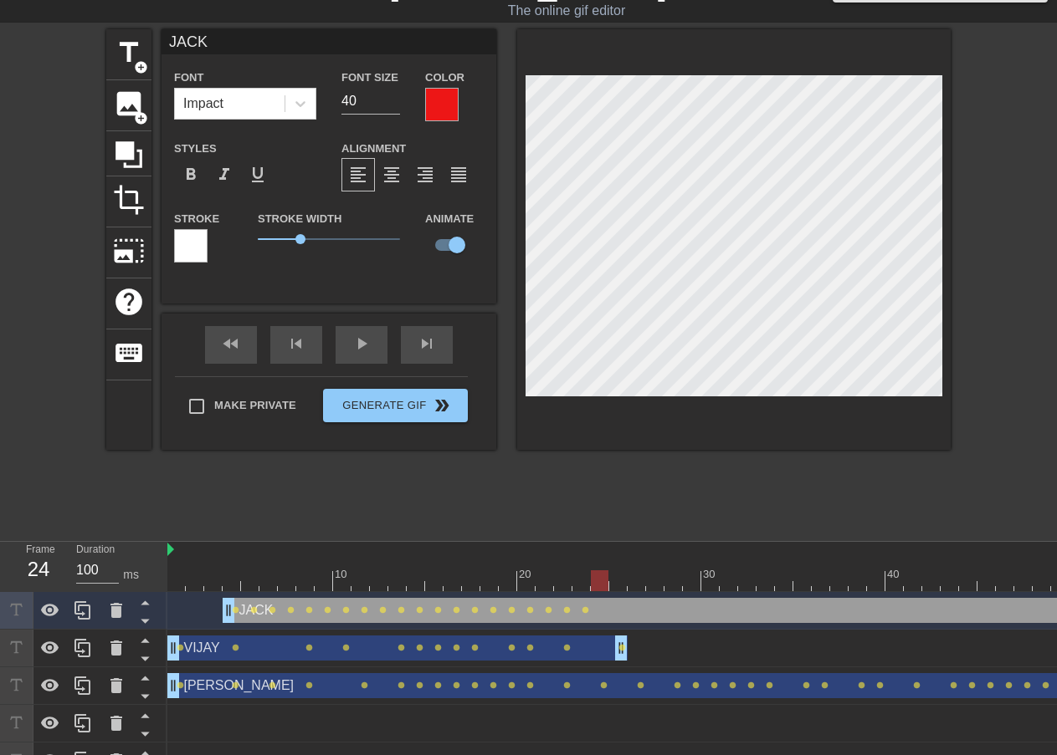
click at [620, 581] on div at bounding box center [866, 581] width 1399 height 21
click at [643, 583] on div at bounding box center [866, 581] width 1399 height 21
click at [621, 583] on div at bounding box center [866, 581] width 1399 height 21
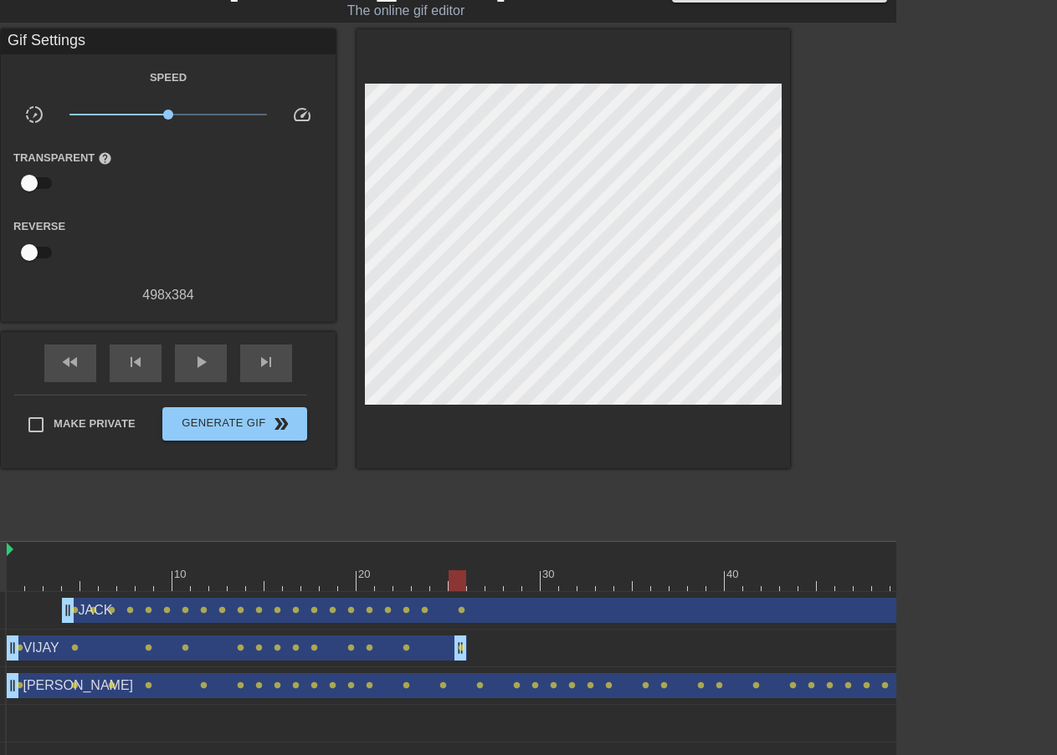
scroll to position [37, 162]
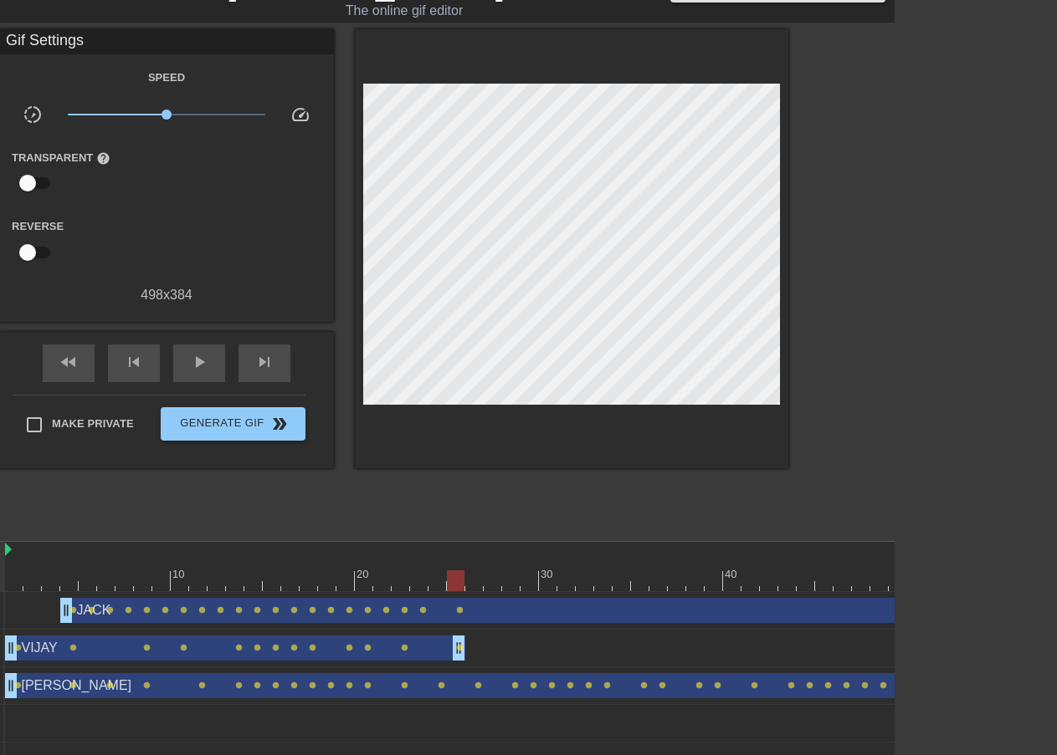
click at [867, 611] on div "[PERSON_NAME] drag_handle drag_handle" at bounding box center [732, 610] width 1344 height 25
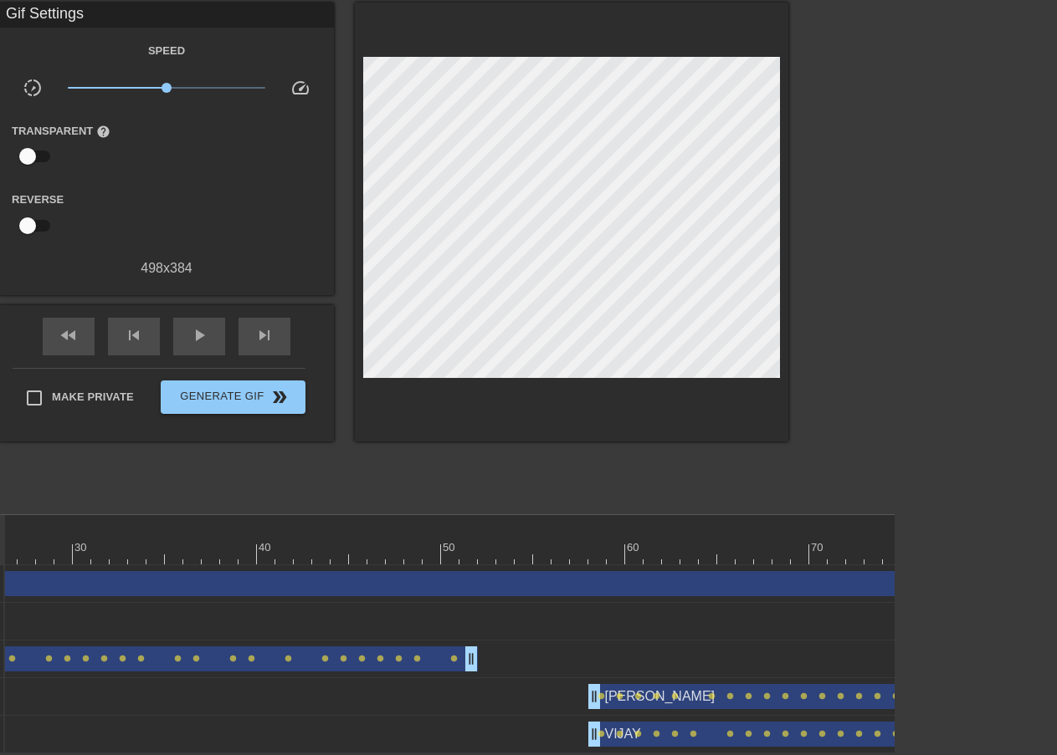
scroll to position [0, 501]
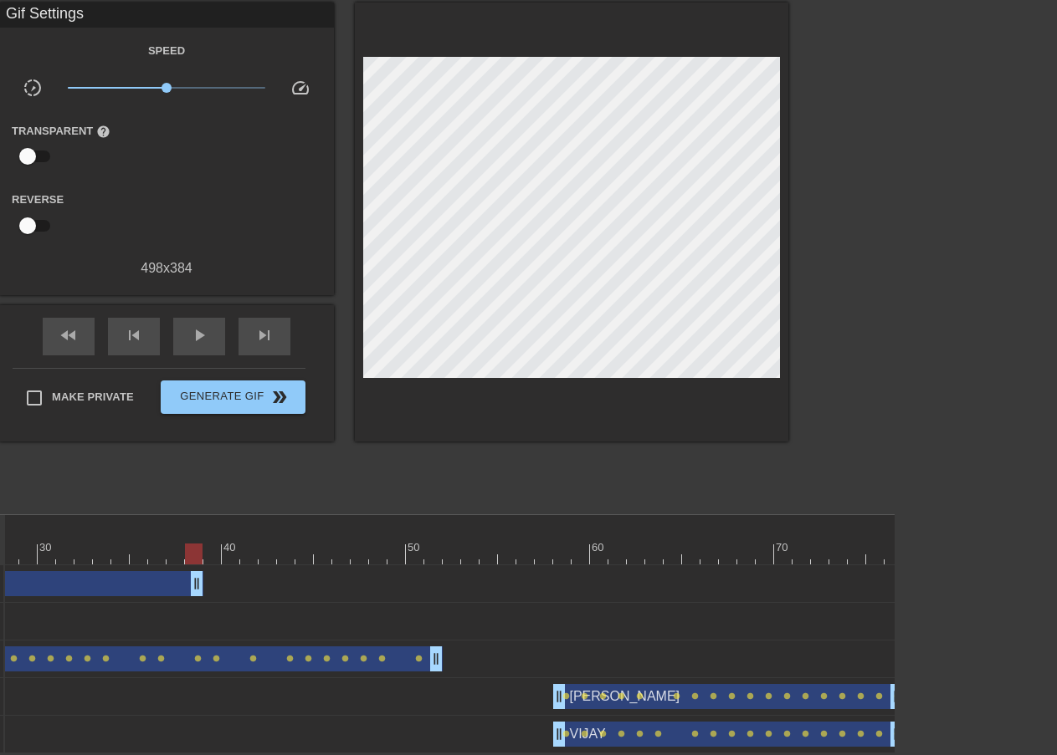
drag, startPoint x: 897, startPoint y: 573, endPoint x: 190, endPoint y: 604, distance: 707.6
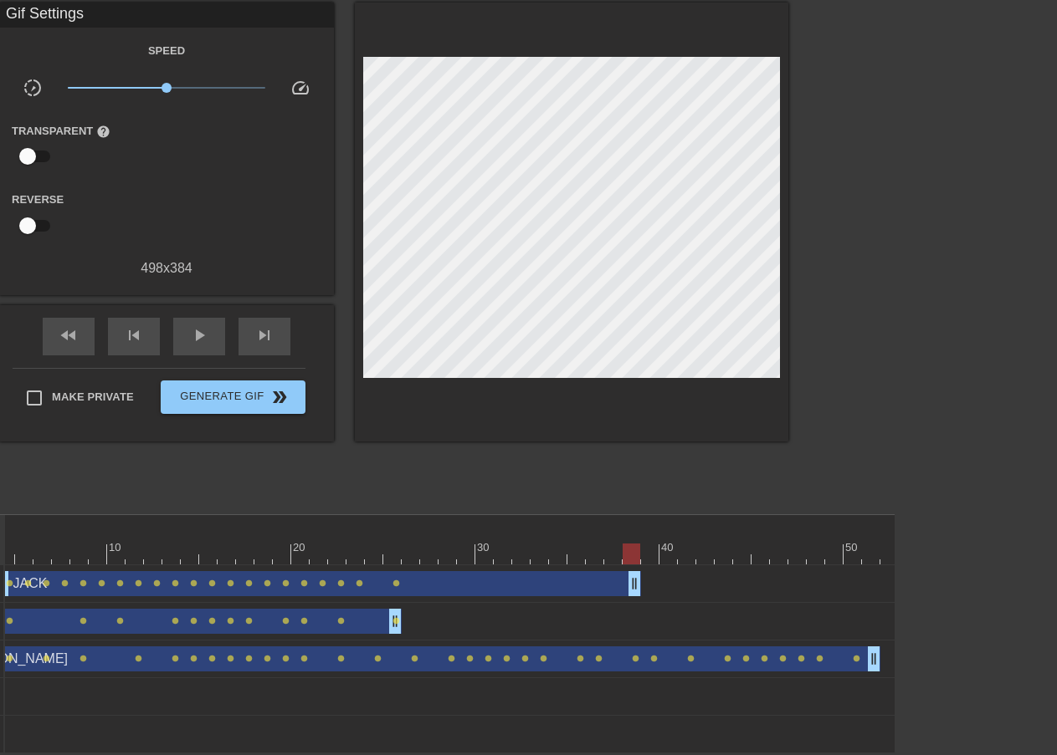
scroll to position [0, 18]
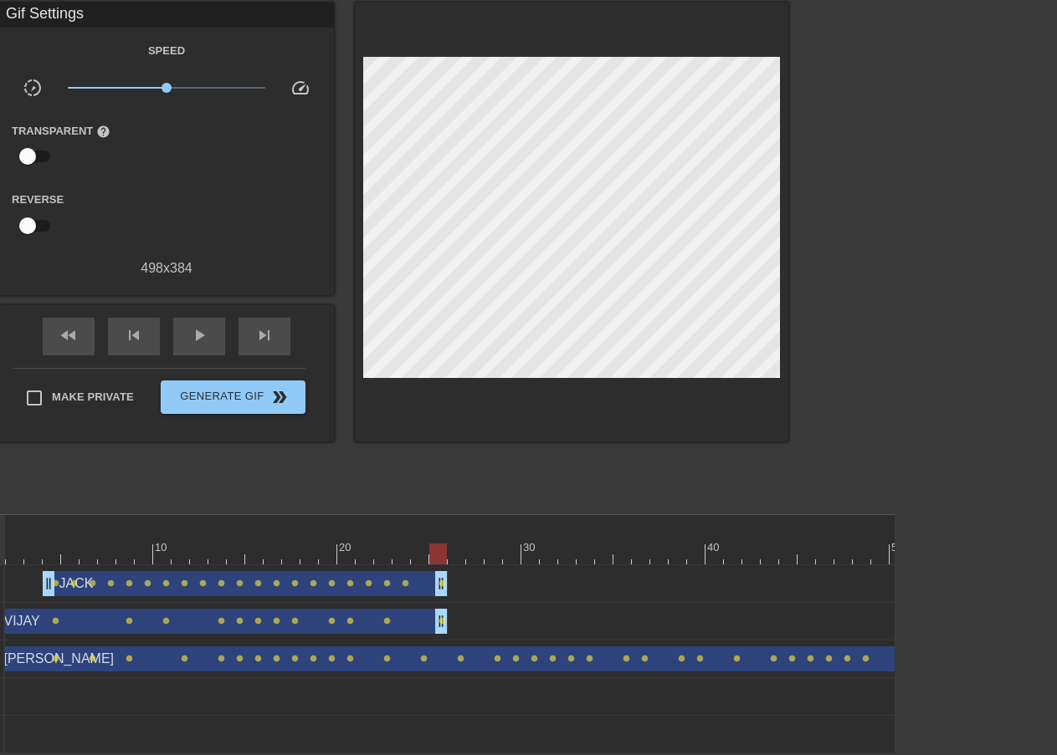
drag, startPoint x: 684, startPoint y: 582, endPoint x: 443, endPoint y: 596, distance: 240.5
click at [443, 596] on div "JACK drag_handle drag_handle lens lens lens lens lens lens lens lens lens lens …" at bounding box center [431, 660] width 889 height 188
click at [397, 571] on div "[PERSON_NAME] drag_handle drag_handle" at bounding box center [245, 583] width 405 height 25
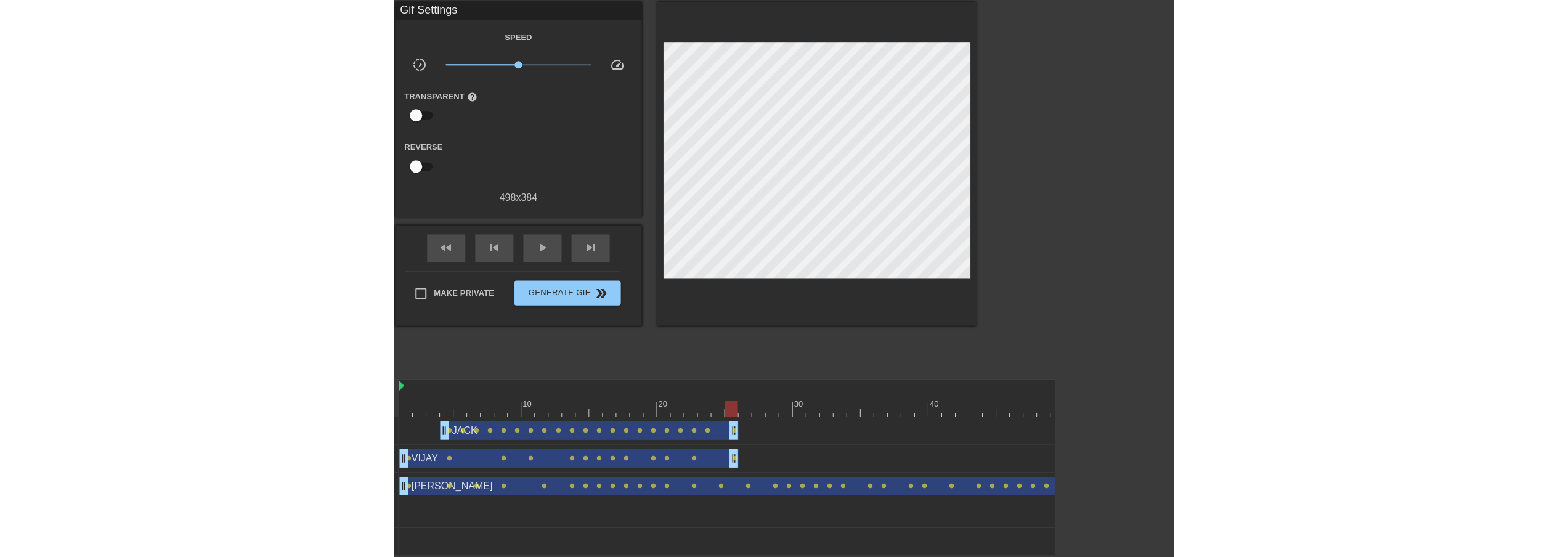
scroll to position [46, 10]
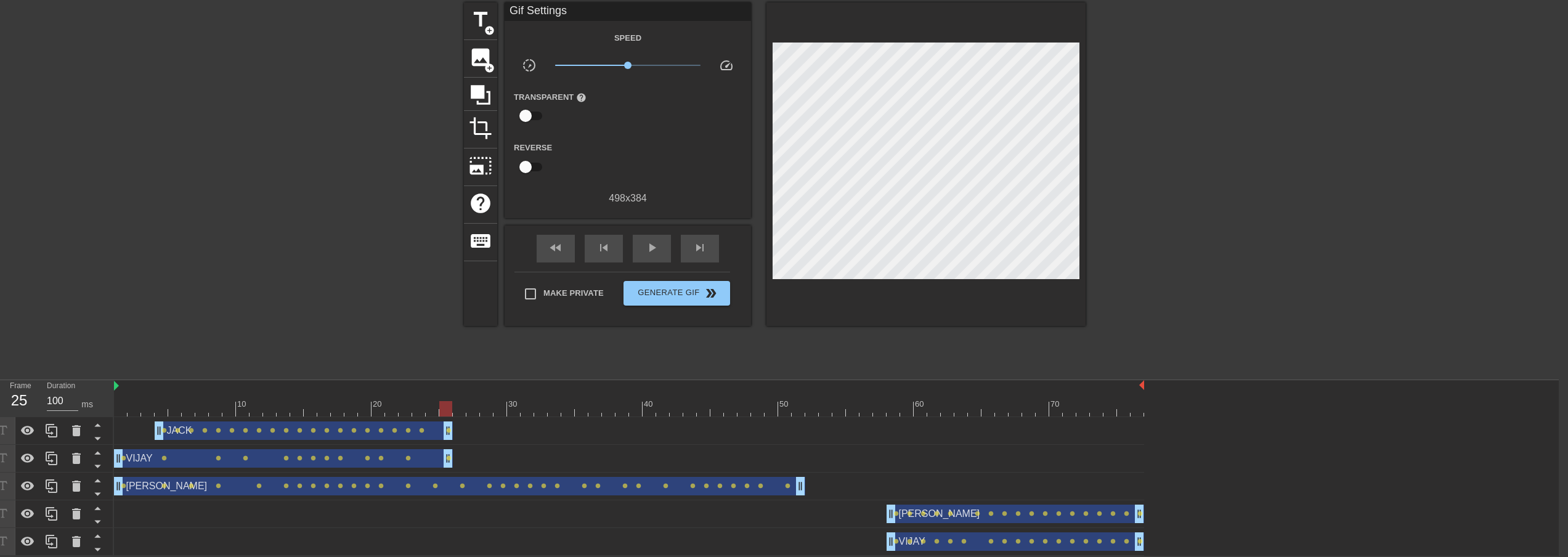
click at [435, 432] on div "[PERSON_NAME] drag_handle drag_handle" at bounding box center [303, 430] width 298 height 18
drag, startPoint x: 341, startPoint y: 435, endPoint x: 221, endPoint y: 335, distance: 156.2
click at [218, 321] on div "title add_circle image add_circle crop photo_size_select_large help keyboard Gi…" at bounding box center [774, 187] width 1568 height 370
click at [47, 430] on icon at bounding box center [52, 431] width 12 height 13
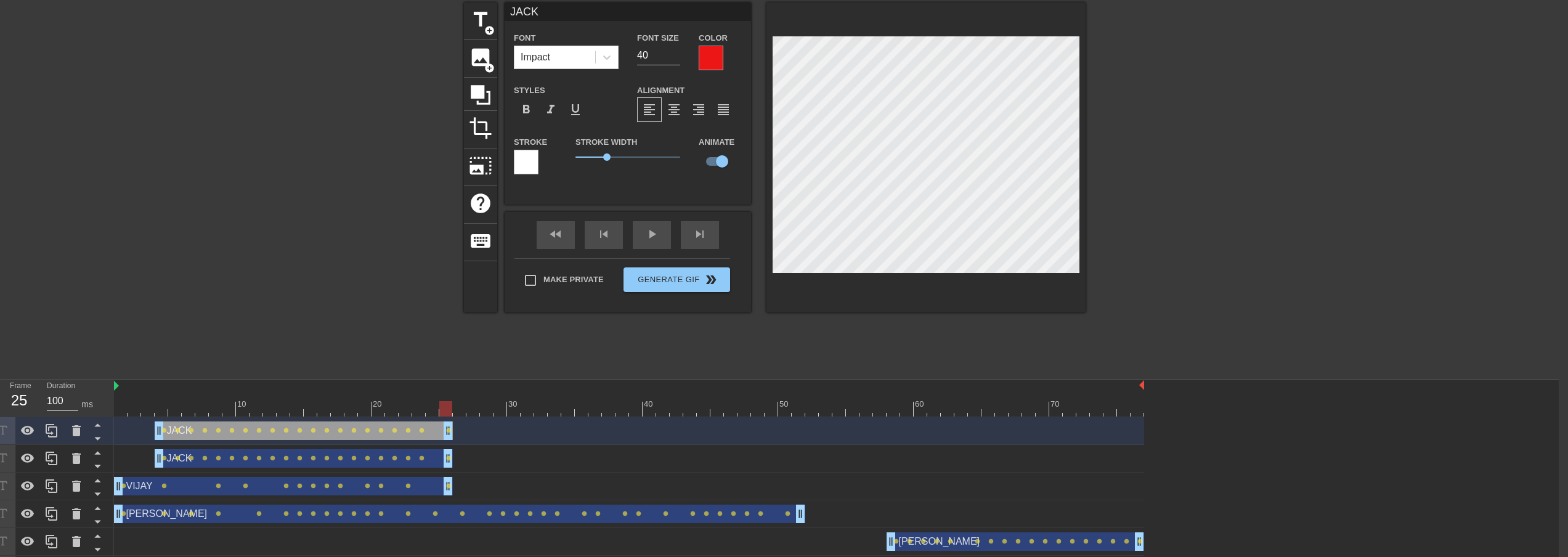
click at [440, 462] on div "[PERSON_NAME] drag_handle drag_handle" at bounding box center [303, 458] width 298 height 18
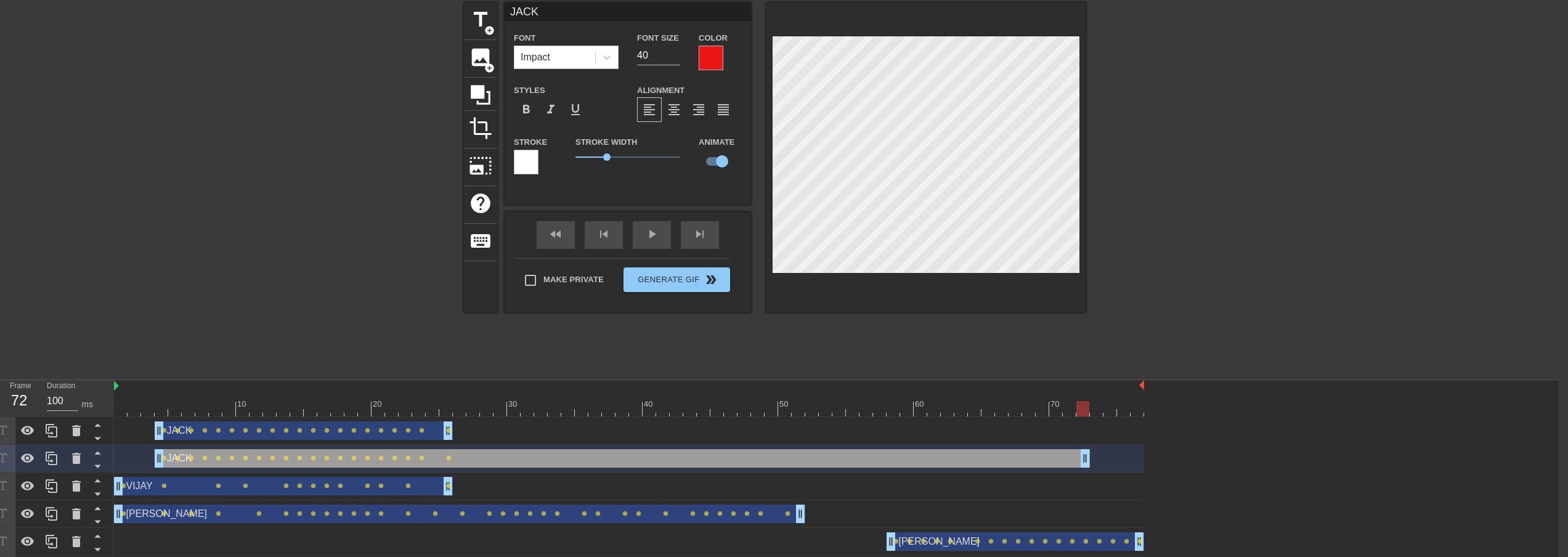
drag, startPoint x: 447, startPoint y: 462, endPoint x: 1078, endPoint y: 474, distance: 631.1
click at [1061, 474] on div "JACK drag_handle drag_handle lens lens lens lens lens lens lens lens lens lens …" at bounding box center [837, 500] width 1445 height 167
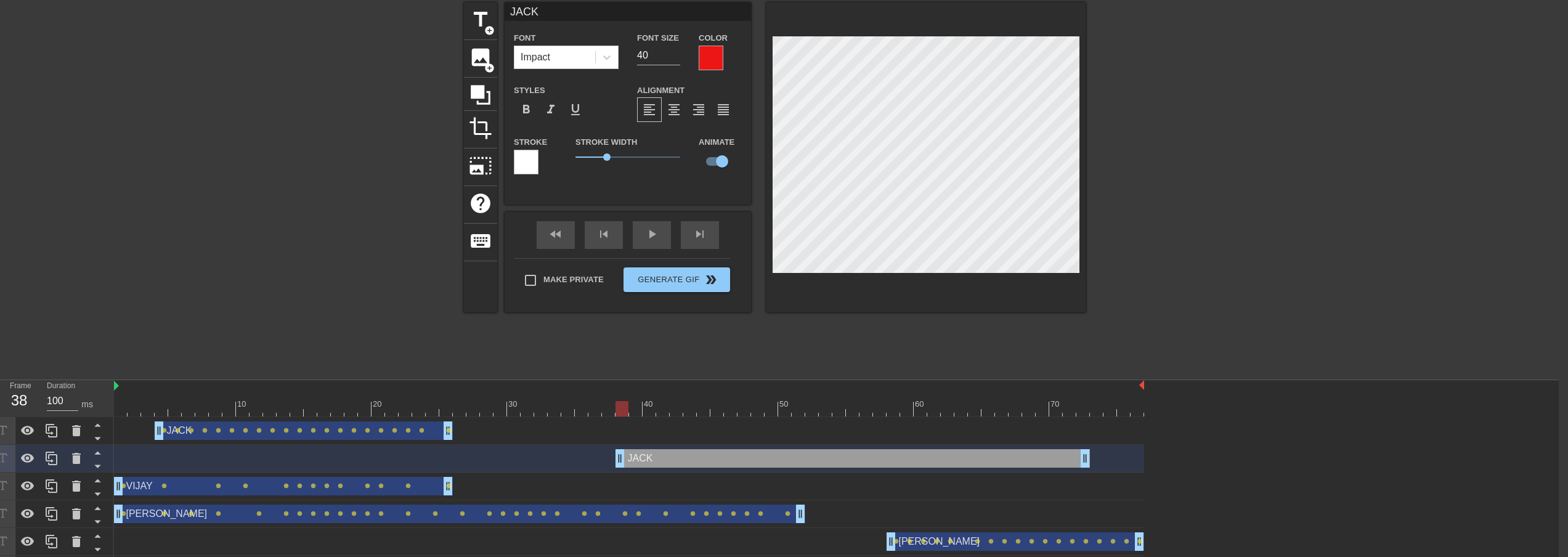
drag, startPoint x: 158, startPoint y: 451, endPoint x: 621, endPoint y: 456, distance: 463.0
click at [437, 429] on div "[PERSON_NAME] drag_handle drag_handle" at bounding box center [303, 430] width 298 height 18
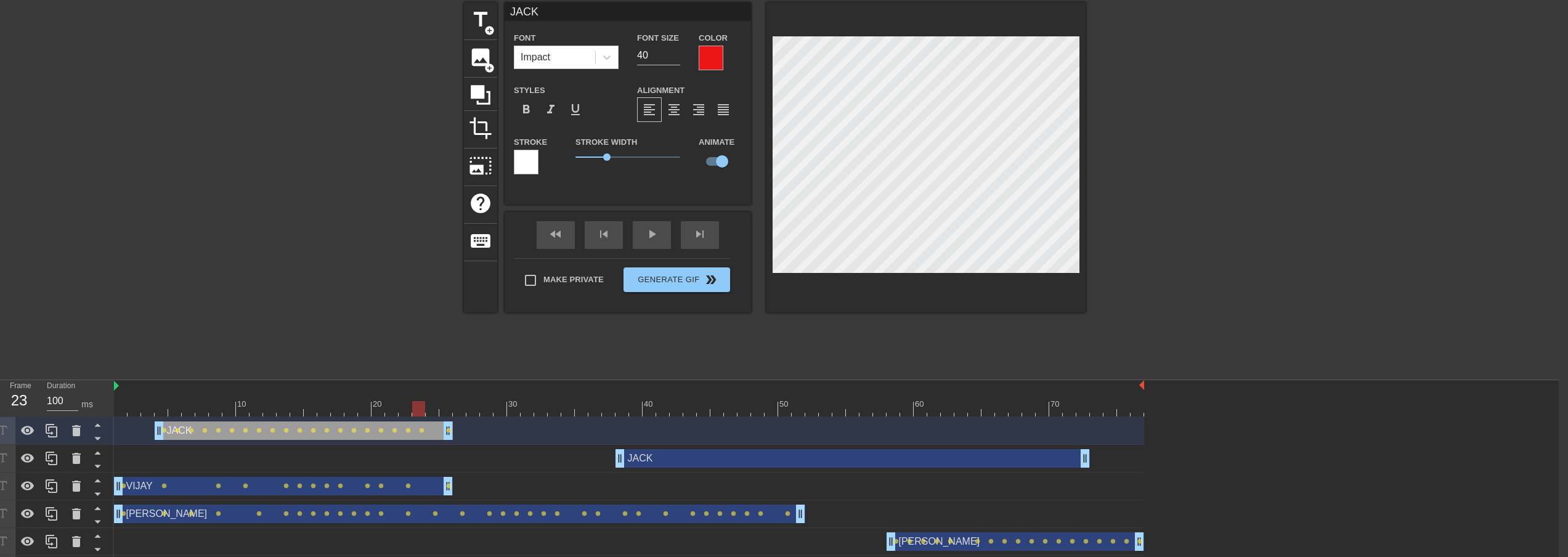
click at [421, 397] on div at bounding box center [419, 400] width 13 height 15
click at [432, 404] on div at bounding box center [629, 409] width 1030 height 15
click at [451, 407] on div at bounding box center [629, 409] width 1030 height 15
click at [459, 409] on div at bounding box center [629, 409] width 1030 height 15
click at [469, 408] on div at bounding box center [629, 409] width 1030 height 15
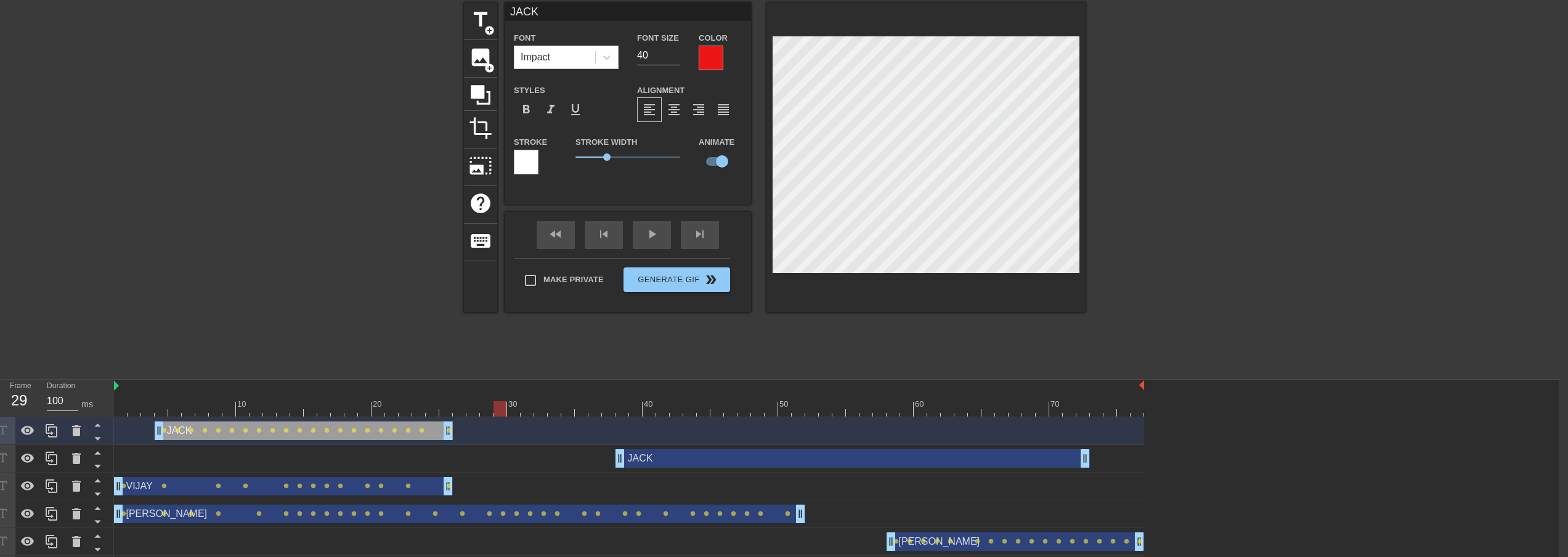
click at [500, 413] on div at bounding box center [629, 409] width 1030 height 15
click at [516, 412] on div at bounding box center [629, 409] width 1030 height 15
click at [526, 410] on div at bounding box center [629, 409] width 1030 height 15
click at [542, 410] on div at bounding box center [629, 409] width 1030 height 15
click at [555, 410] on div at bounding box center [629, 409] width 1030 height 15
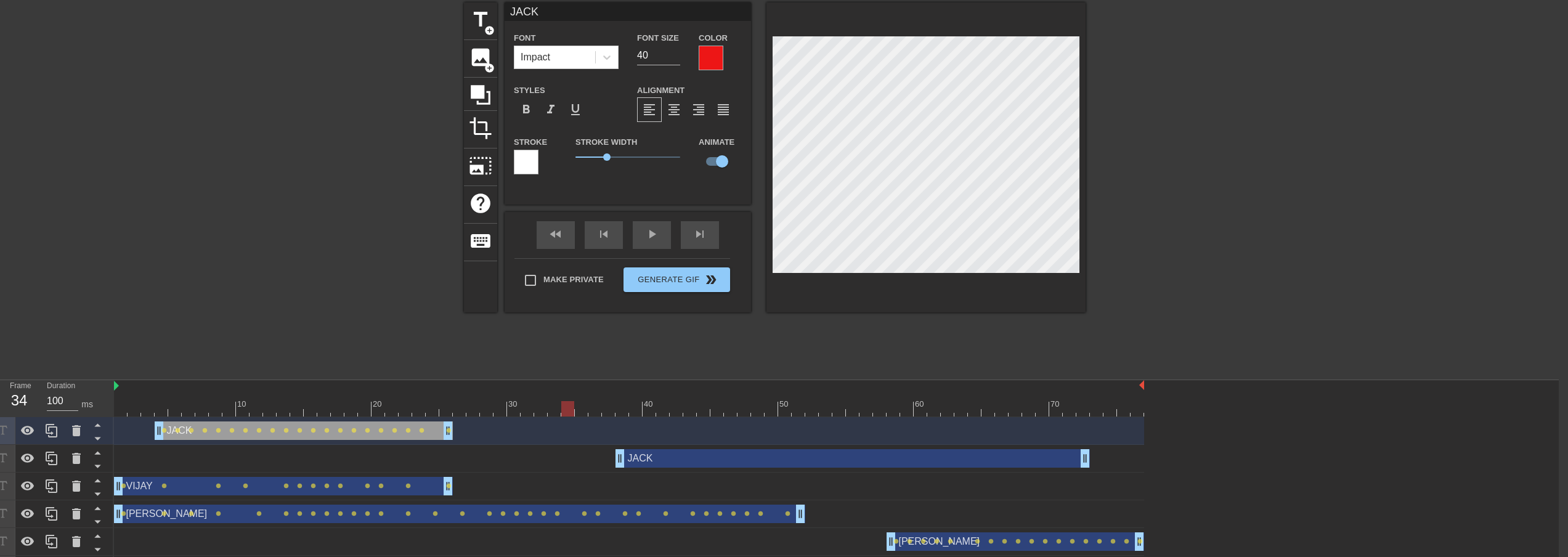
click at [569, 410] on div at bounding box center [629, 409] width 1030 height 15
click at [583, 407] on div at bounding box center [629, 409] width 1030 height 15
click at [596, 407] on div at bounding box center [629, 409] width 1030 height 15
click at [611, 410] on div at bounding box center [629, 409] width 1030 height 15
click at [621, 411] on div at bounding box center [629, 409] width 1030 height 15
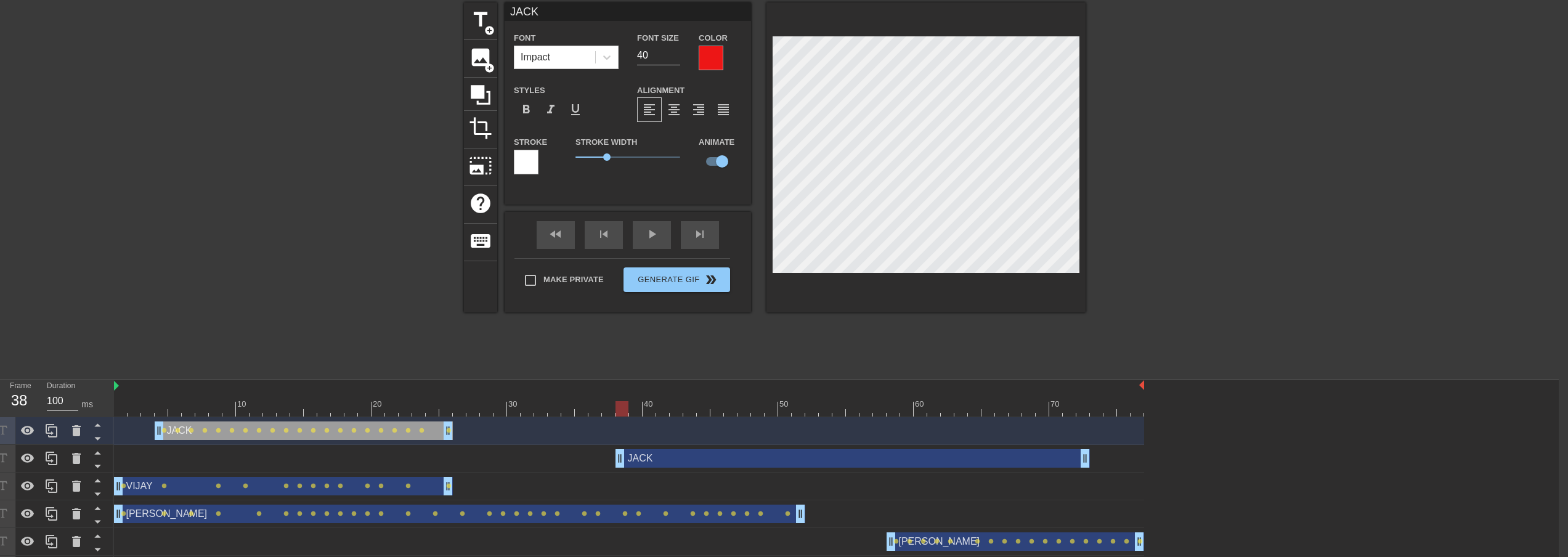
click at [637, 408] on div at bounding box center [629, 409] width 1030 height 15
drag, startPoint x: 653, startPoint y: 410, endPoint x: 659, endPoint y: 412, distance: 6.3
click at [653, 410] on div at bounding box center [629, 409] width 1030 height 15
click at [663, 413] on div at bounding box center [629, 409] width 1030 height 15
drag, startPoint x: 620, startPoint y: 466, endPoint x: 816, endPoint y: 465, distance: 196.0
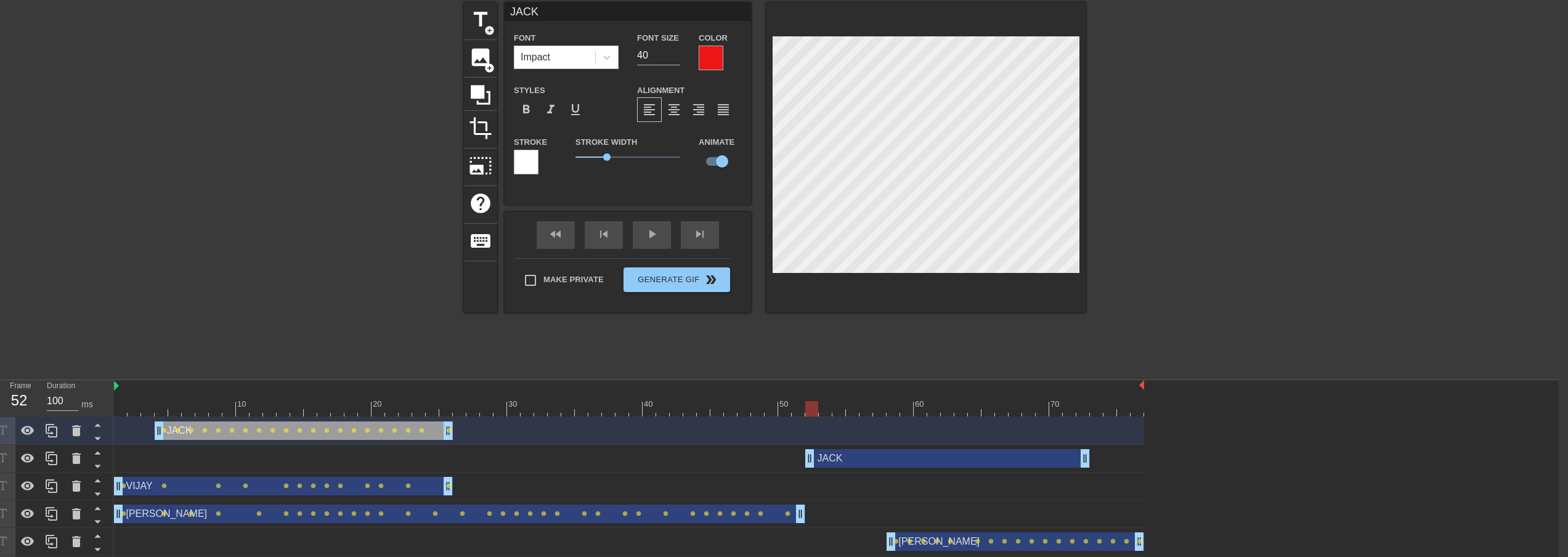
click at [771, 466] on div "[PERSON_NAME] drag_handle drag_handle" at bounding box center [629, 458] width 1030 height 18
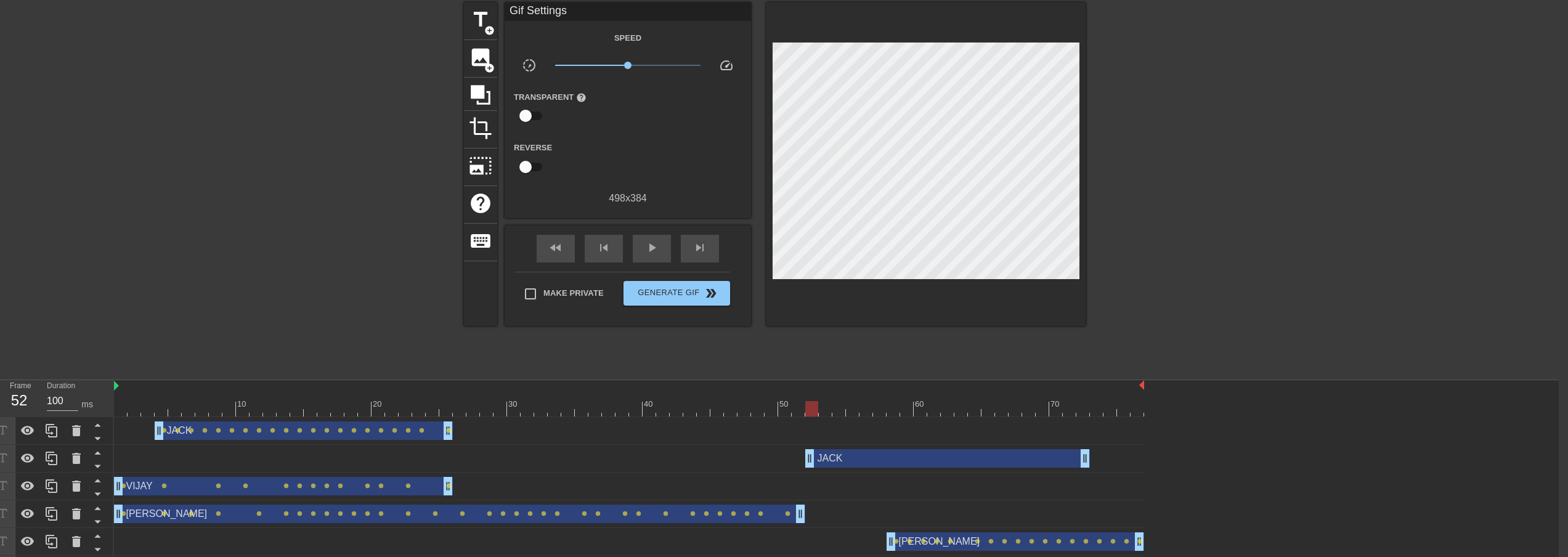
click at [701, 389] on div at bounding box center [629, 386] width 1030 height 13
click at [745, 413] on div at bounding box center [629, 409] width 1030 height 15
click at [756, 412] on div at bounding box center [629, 409] width 1030 height 15
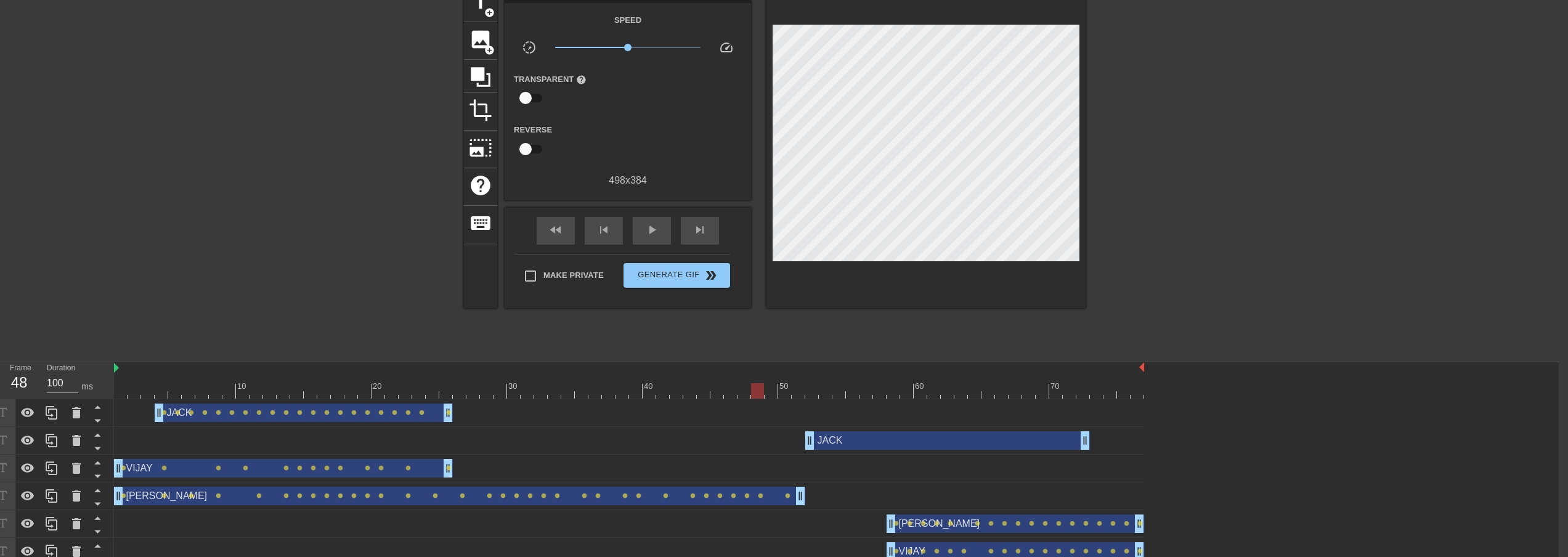
scroll to position [74, 10]
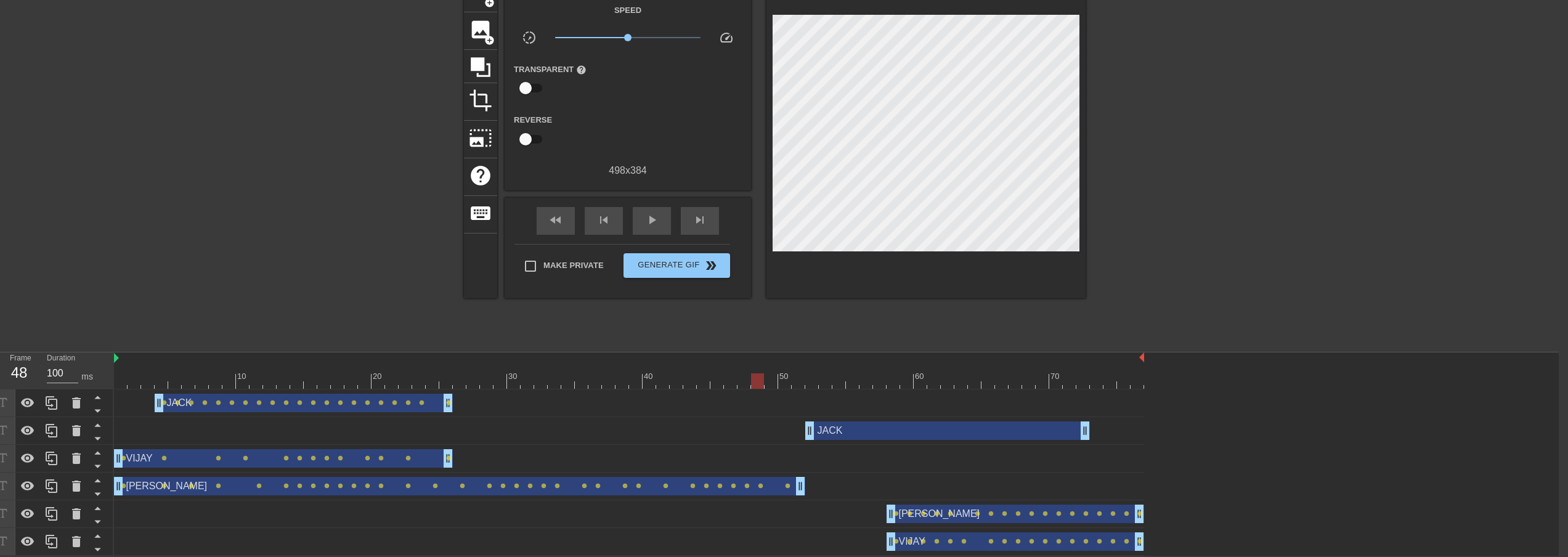
click at [815, 384] on div at bounding box center [629, 381] width 1030 height 15
click at [822, 385] on div at bounding box center [629, 381] width 1030 height 15
click at [840, 385] on div at bounding box center [629, 381] width 1030 height 15
click at [854, 382] on div at bounding box center [629, 381] width 1030 height 15
click at [864, 383] on div at bounding box center [629, 381] width 1030 height 15
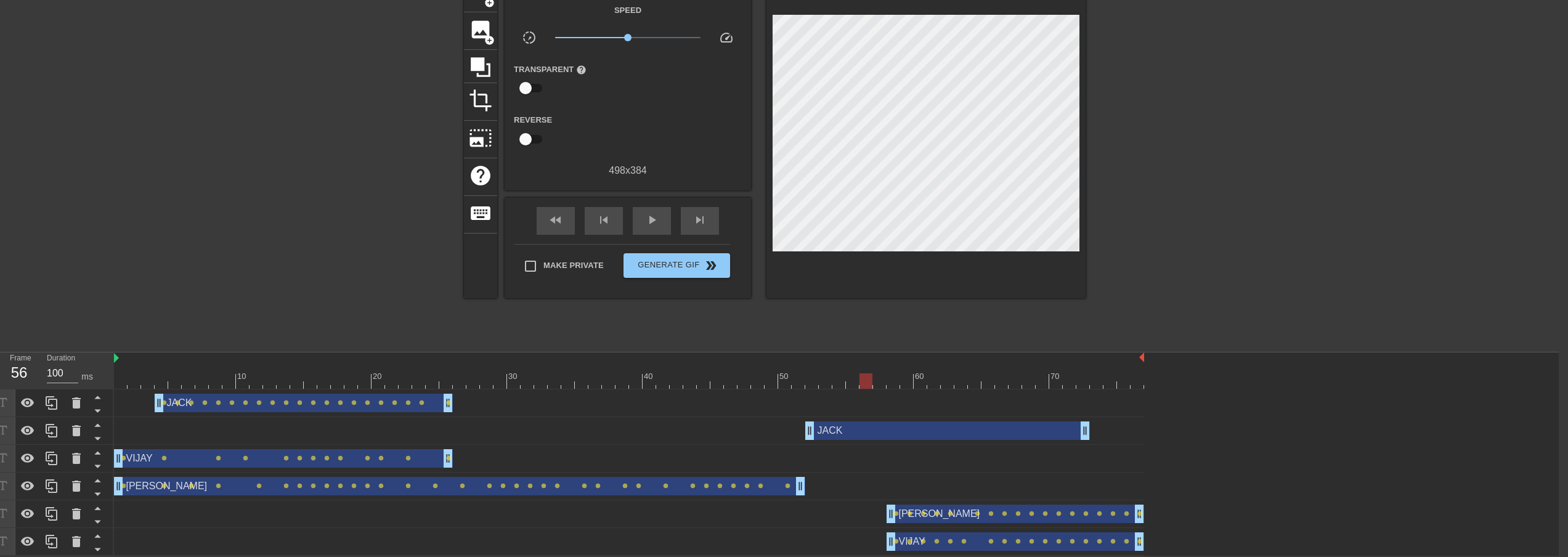
click at [880, 383] on div at bounding box center [629, 381] width 1030 height 15
drag, startPoint x: 895, startPoint y: 382, endPoint x: 907, endPoint y: 379, distance: 12.4
click at [895, 381] on div at bounding box center [629, 381] width 1030 height 15
click at [879, 377] on div at bounding box center [629, 381] width 1030 height 15
drag, startPoint x: 806, startPoint y: 429, endPoint x: 894, endPoint y: 430, distance: 88.0
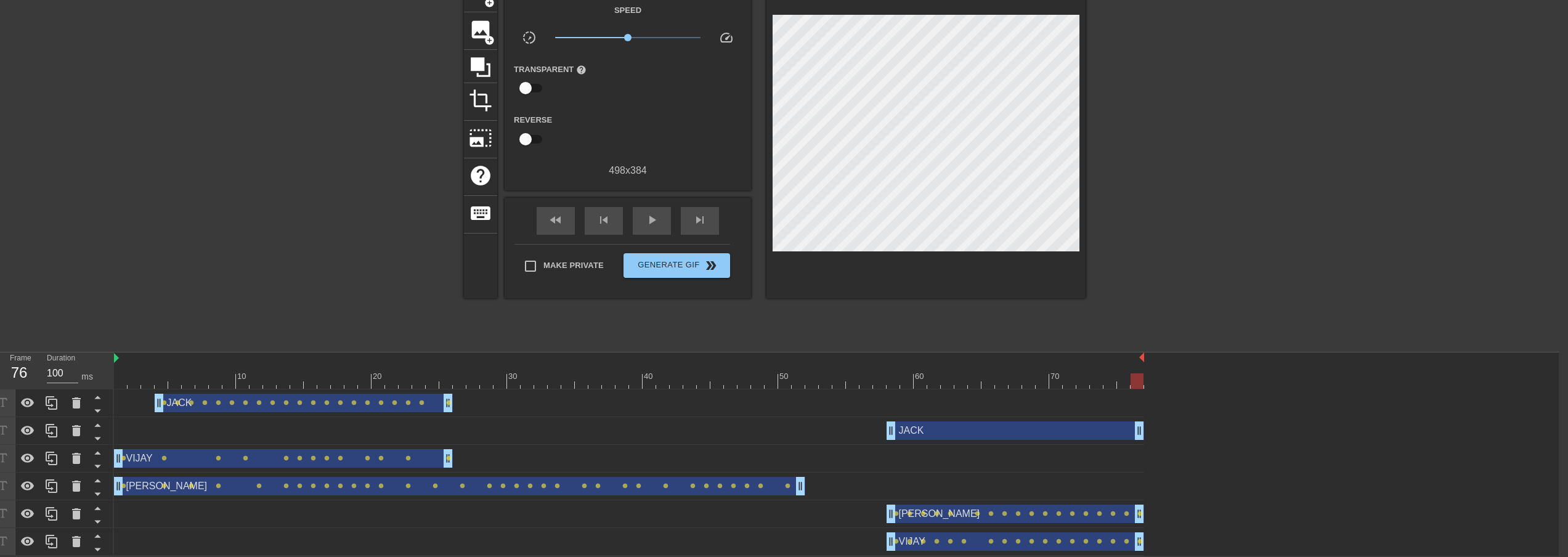
drag, startPoint x: 1084, startPoint y: 434, endPoint x: 1172, endPoint y: 432, distance: 88.0
click at [1061, 433] on div "JACK drag_handle drag_handle lens lens lens lens lens lens lens lens lens lens …" at bounding box center [837, 473] width 1445 height 167
click at [869, 379] on div at bounding box center [629, 381] width 1030 height 15
click at [876, 382] on div at bounding box center [629, 381] width 1030 height 15
click at [888, 382] on div at bounding box center [629, 381] width 1030 height 15
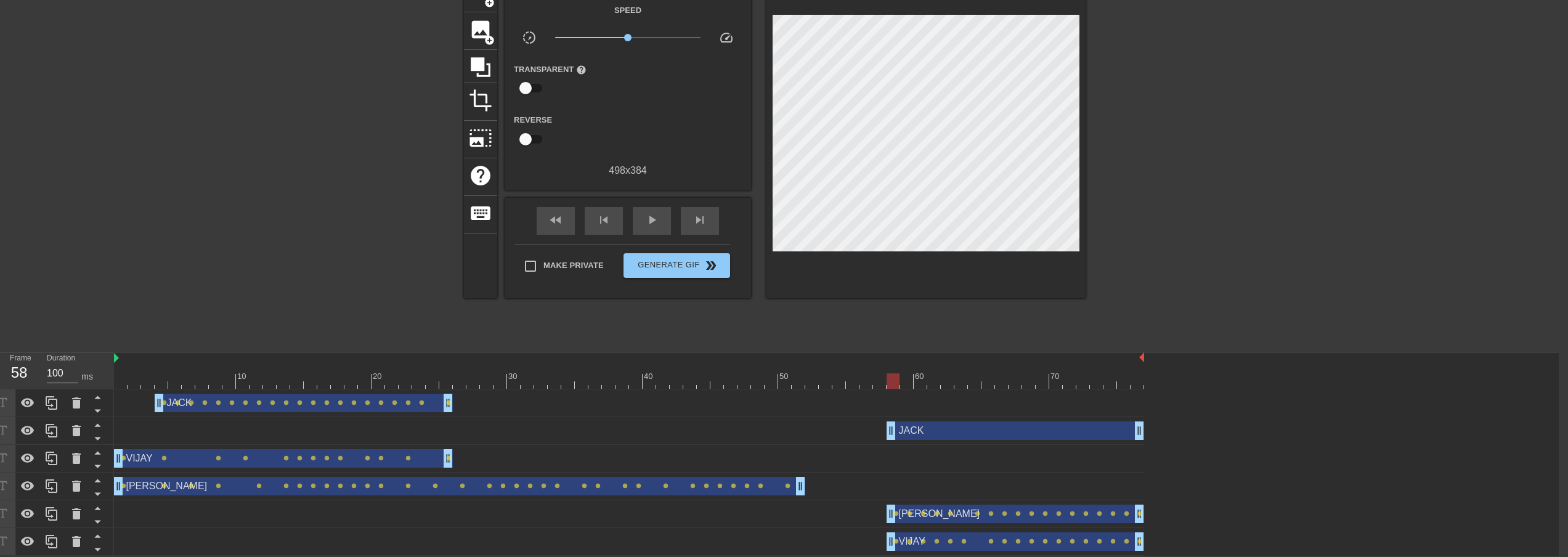
click at [913, 434] on div "[PERSON_NAME] drag_handle drag_handle" at bounding box center [1016, 430] width 258 height 18
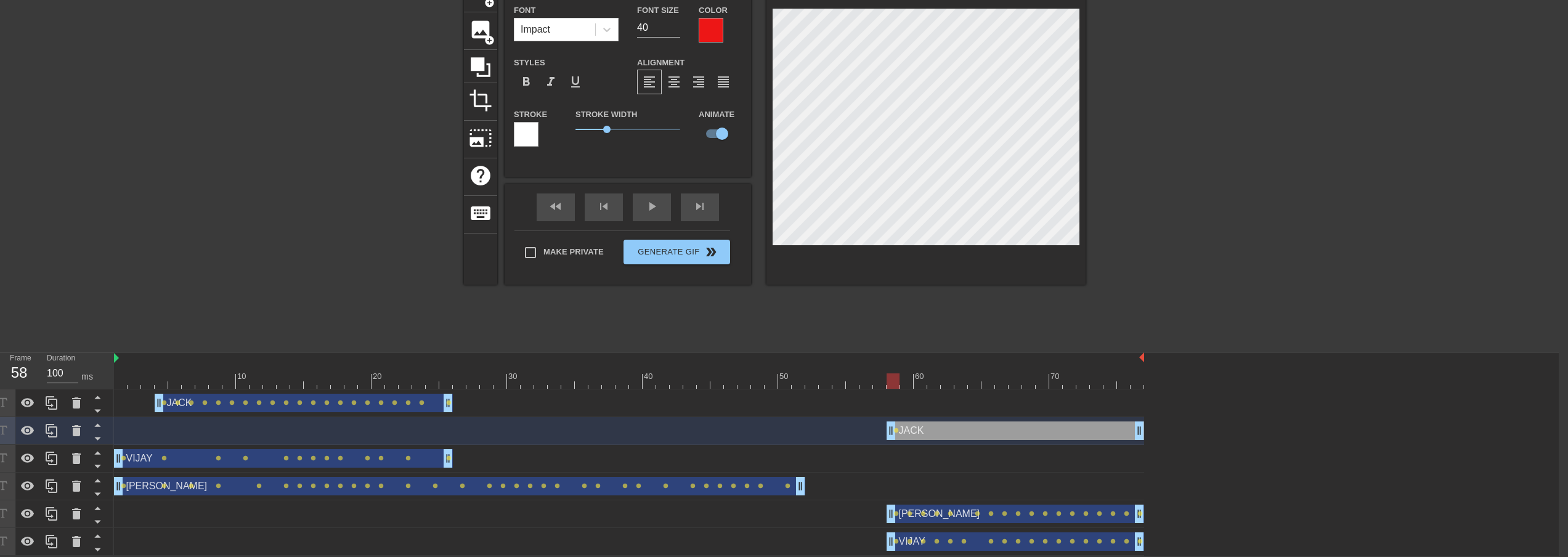
click at [908, 381] on div at bounding box center [629, 381] width 1030 height 15
click at [921, 381] on div at bounding box center [629, 381] width 1030 height 15
click at [933, 379] on div at bounding box center [629, 381] width 1030 height 15
click at [946, 383] on div at bounding box center [629, 381] width 1030 height 15
click at [961, 379] on div at bounding box center [629, 381] width 1030 height 15
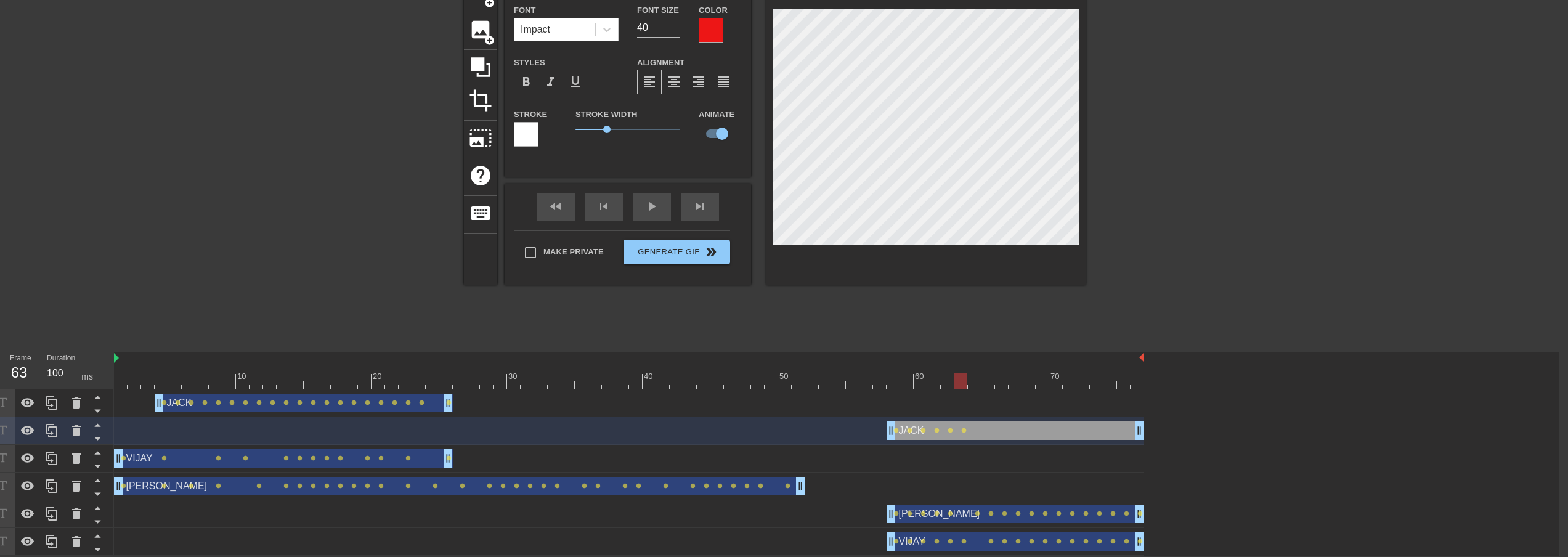
click at [971, 381] on div at bounding box center [629, 381] width 1030 height 15
click at [988, 379] on div at bounding box center [629, 381] width 1030 height 15
click at [1001, 378] on div at bounding box center [629, 381] width 1030 height 15
click at [1017, 379] on div at bounding box center [629, 381] width 1030 height 15
click at [1025, 383] on div at bounding box center [629, 381] width 1030 height 15
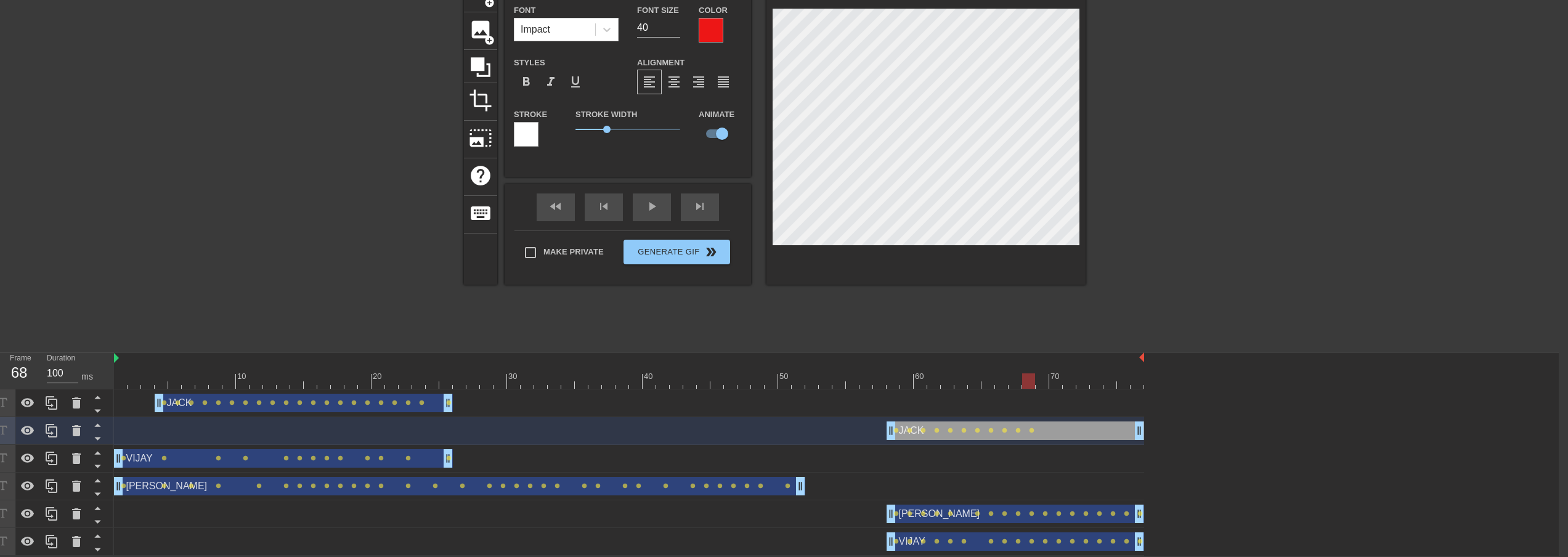
click at [1013, 385] on div at bounding box center [629, 381] width 1030 height 15
click at [1032, 430] on span "lens" at bounding box center [1032, 431] width 6 height 6
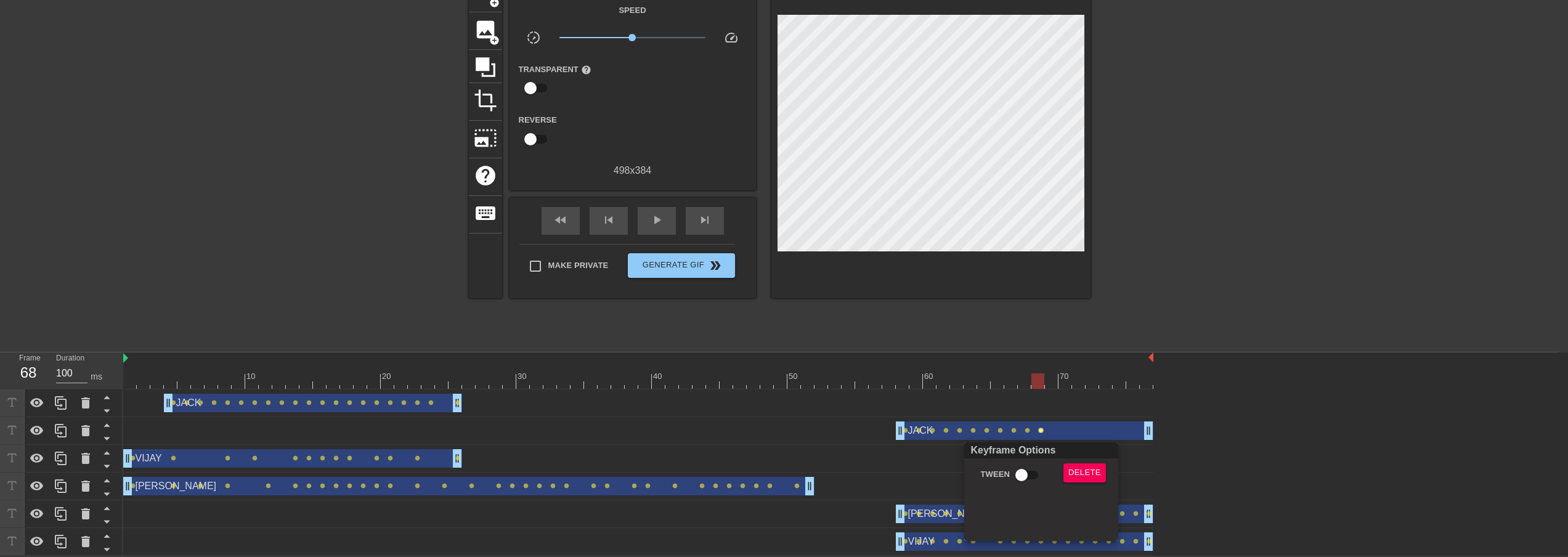
scroll to position [65, 0]
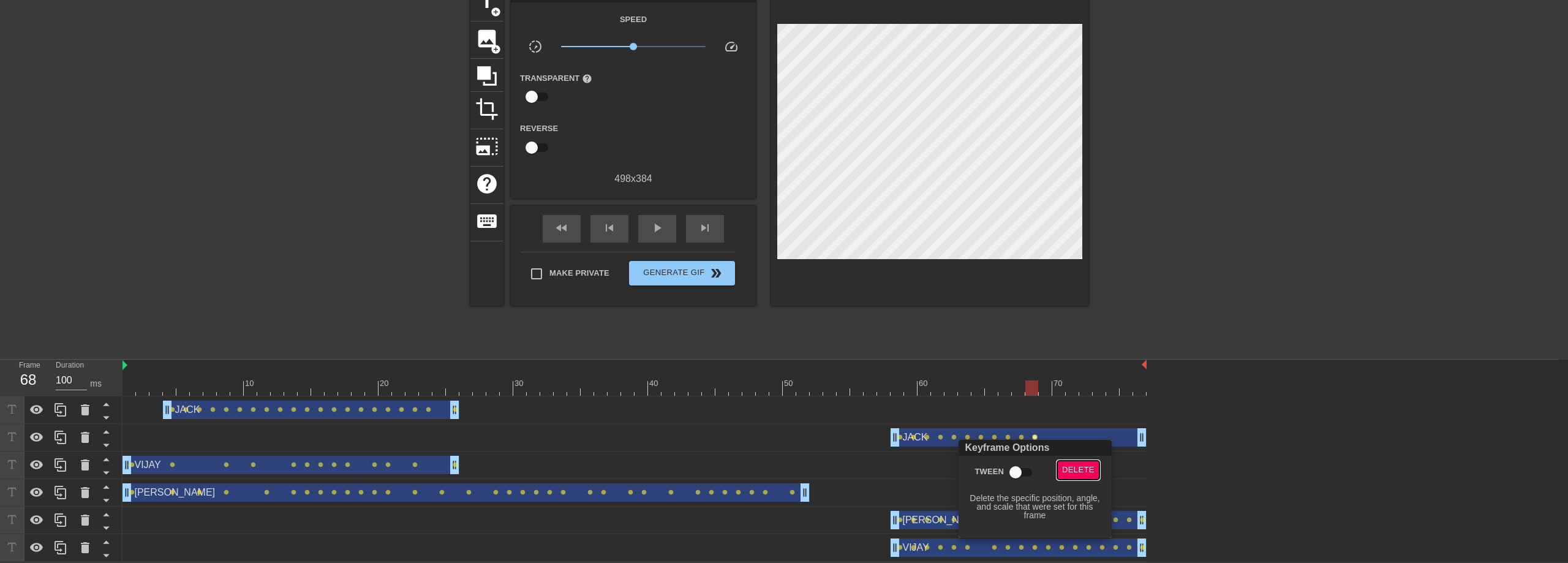
click at [1055, 470] on span "Delete" at bounding box center [1078, 469] width 32 height 14
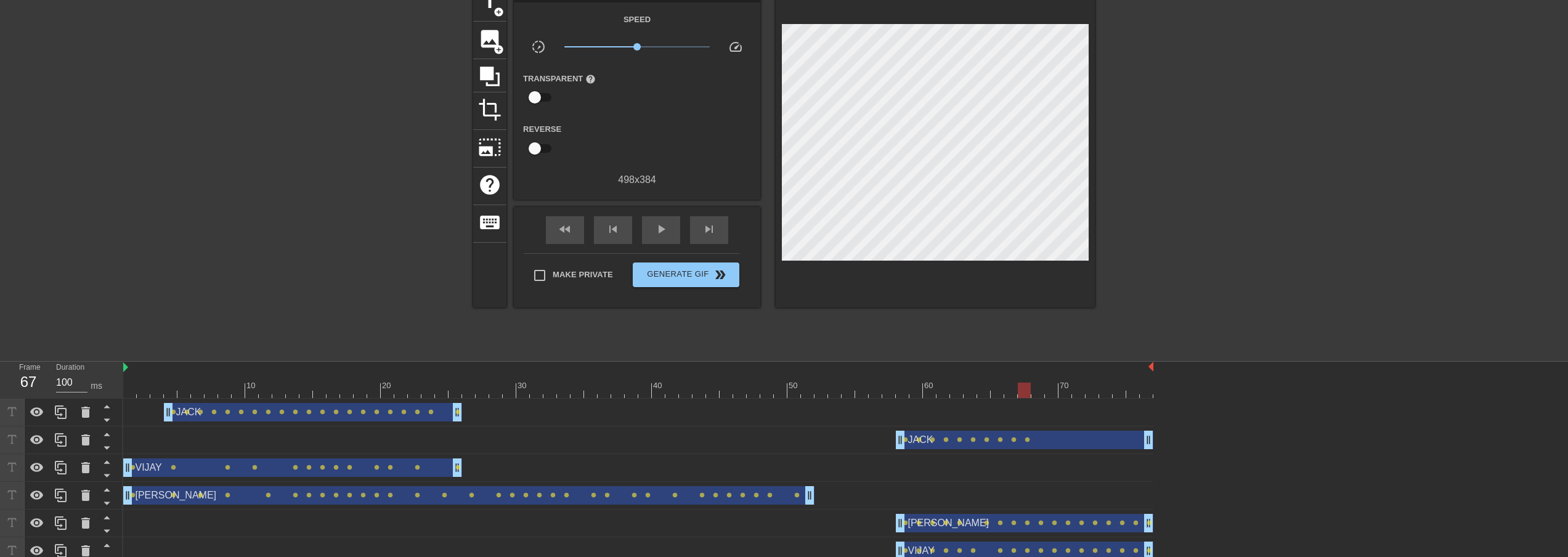
click at [1027, 392] on div at bounding box center [638, 390] width 1030 height 15
click at [1038, 392] on div at bounding box center [638, 390] width 1030 height 15
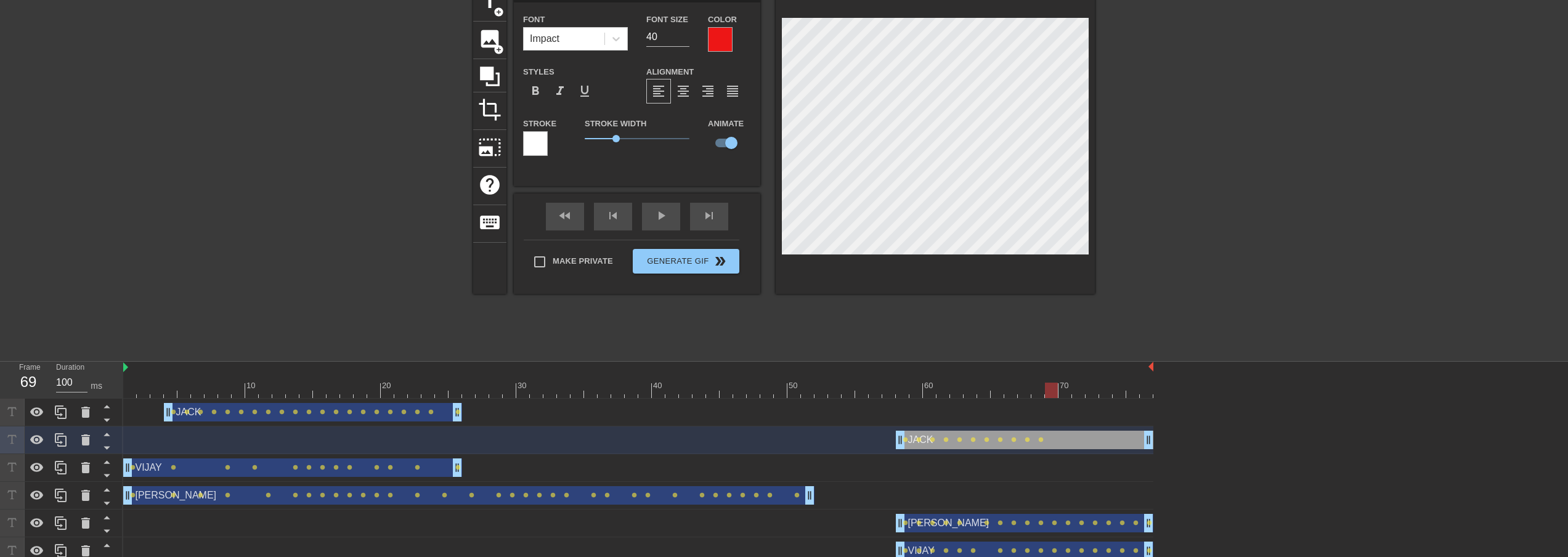
click at [1050, 394] on div at bounding box center [638, 390] width 1030 height 15
click at [1061, 388] on div at bounding box center [638, 390] width 1030 height 15
click at [1046, 388] on div at bounding box center [638, 390] width 1030 height 15
click at [1036, 387] on div at bounding box center [638, 390] width 1030 height 15
click at [1054, 391] on div at bounding box center [638, 390] width 1030 height 15
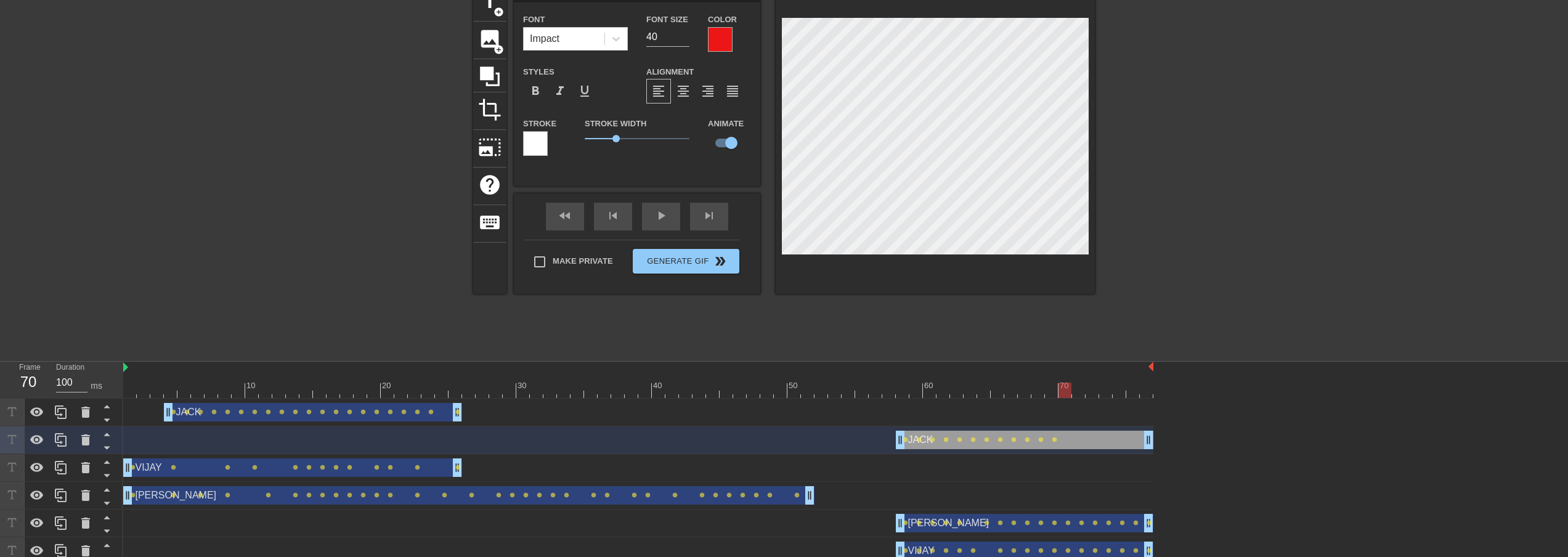
click at [1061, 393] on div at bounding box center [638, 390] width 1030 height 15
click at [1061, 390] on div at bounding box center [638, 390] width 1030 height 15
click at [1061, 388] on div at bounding box center [638, 390] width 1030 height 15
click at [1061, 387] on div at bounding box center [638, 390] width 1030 height 15
click at [1061, 393] on div at bounding box center [638, 390] width 1030 height 15
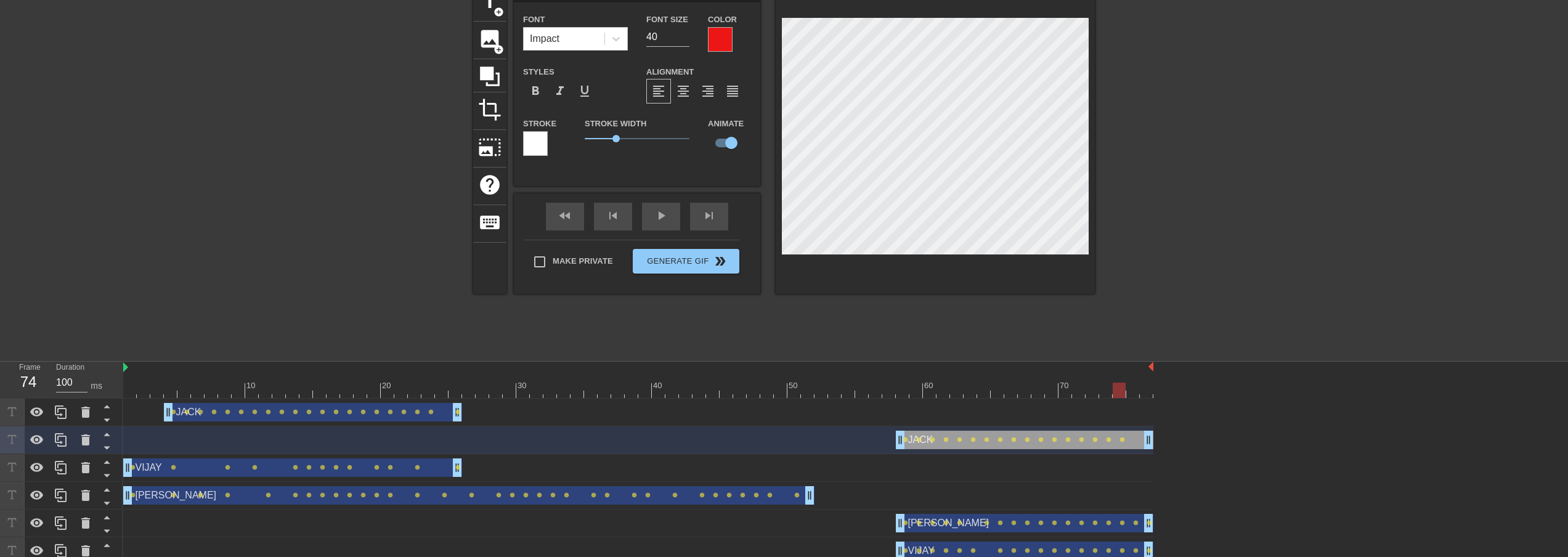
click at [1061, 388] on div at bounding box center [638, 390] width 1030 height 15
click at [1061, 389] on div at bounding box center [638, 390] width 1030 height 15
click at [1061, 106] on div "title add_circle image add_circle crop photo_size_select_large help keyboard JA…" at bounding box center [784, 169] width 1568 height 370
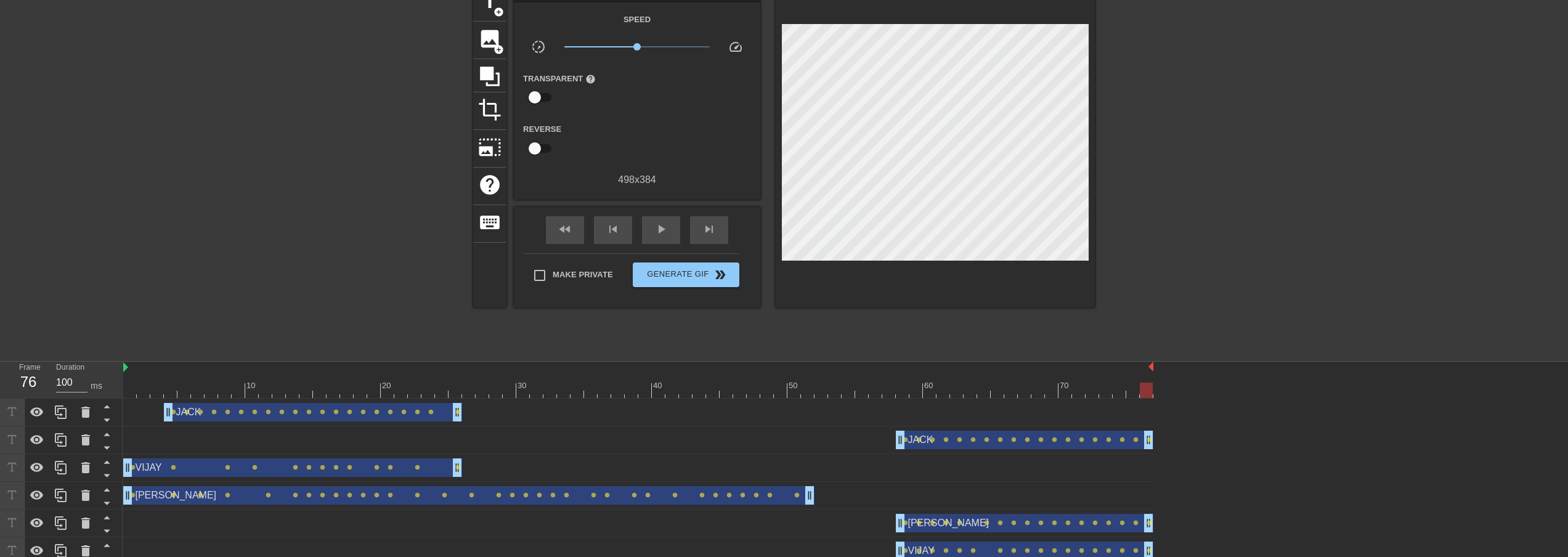
click at [1061, 106] on div at bounding box center [1202, 169] width 185 height 370
click at [470, 127] on div "title add_circle image add_circle crop photo_size_select_large help keyboard Gi…" at bounding box center [784, 169] width 1568 height 370
drag, startPoint x: 409, startPoint y: 111, endPoint x: 309, endPoint y: 288, distance: 203.3
click at [407, 111] on div at bounding box center [365, 169] width 185 height 370
click at [108, 408] on icon at bounding box center [107, 407] width 6 height 3
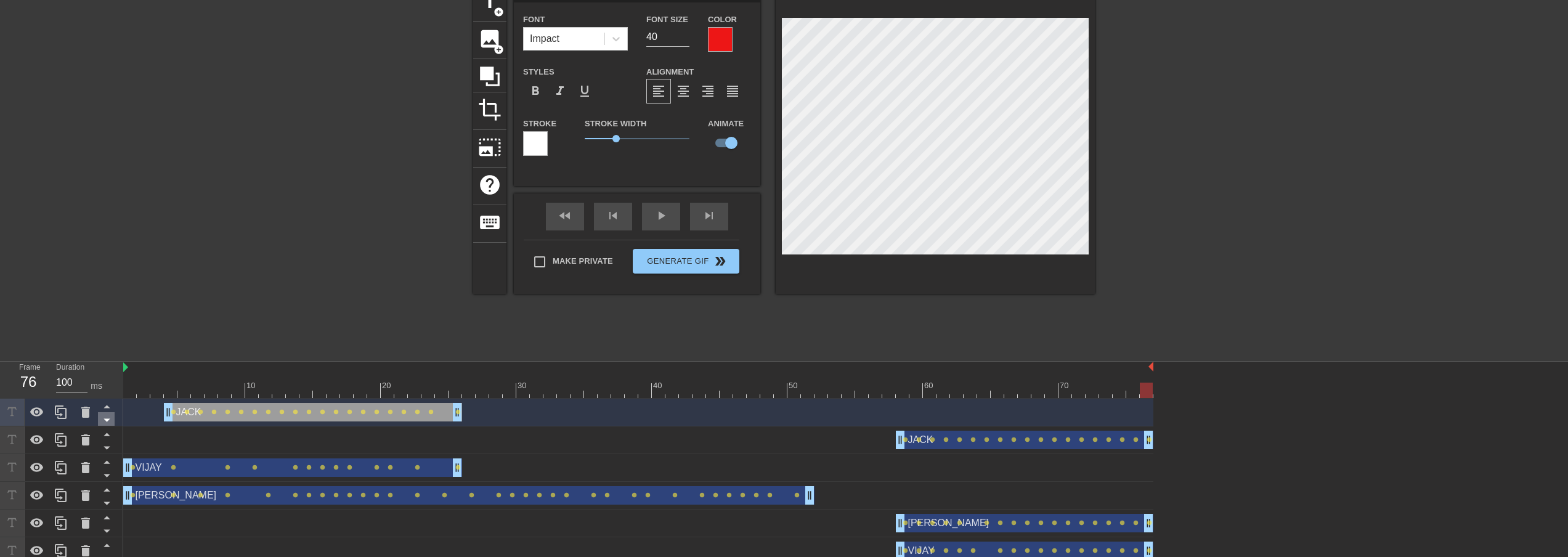
click at [108, 424] on icon at bounding box center [107, 420] width 15 height 15
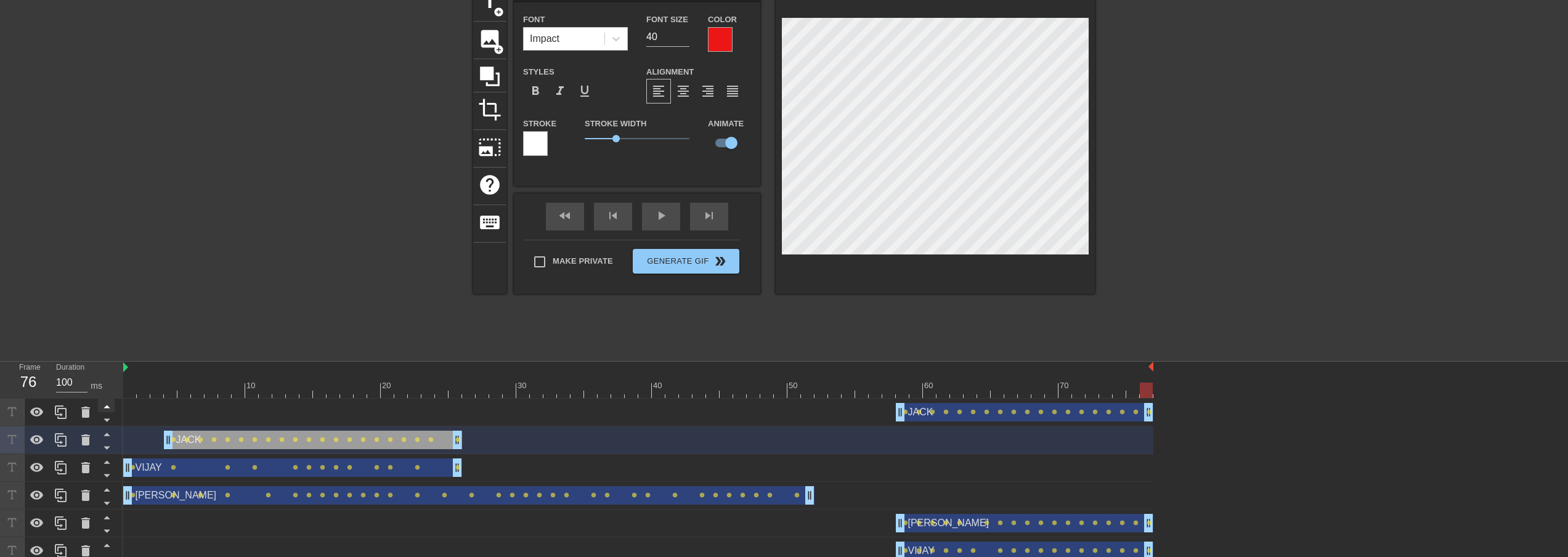
click at [108, 411] on icon at bounding box center [107, 406] width 15 height 15
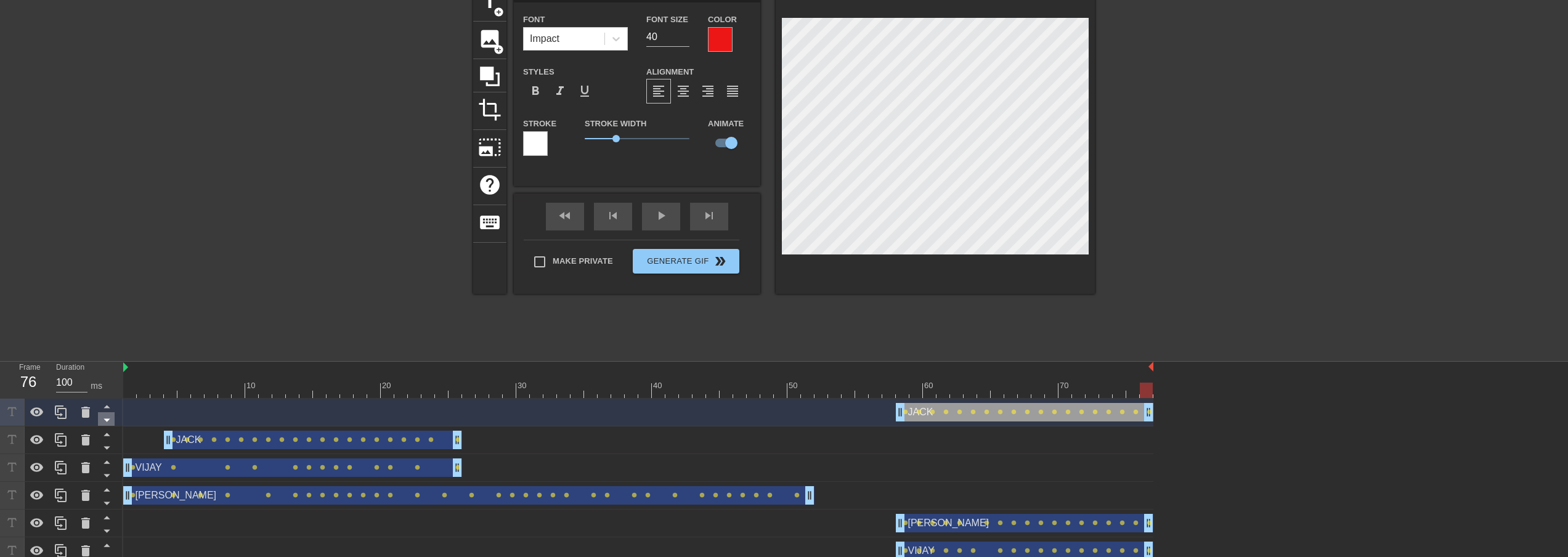
click at [108, 424] on icon at bounding box center [107, 420] width 15 height 15
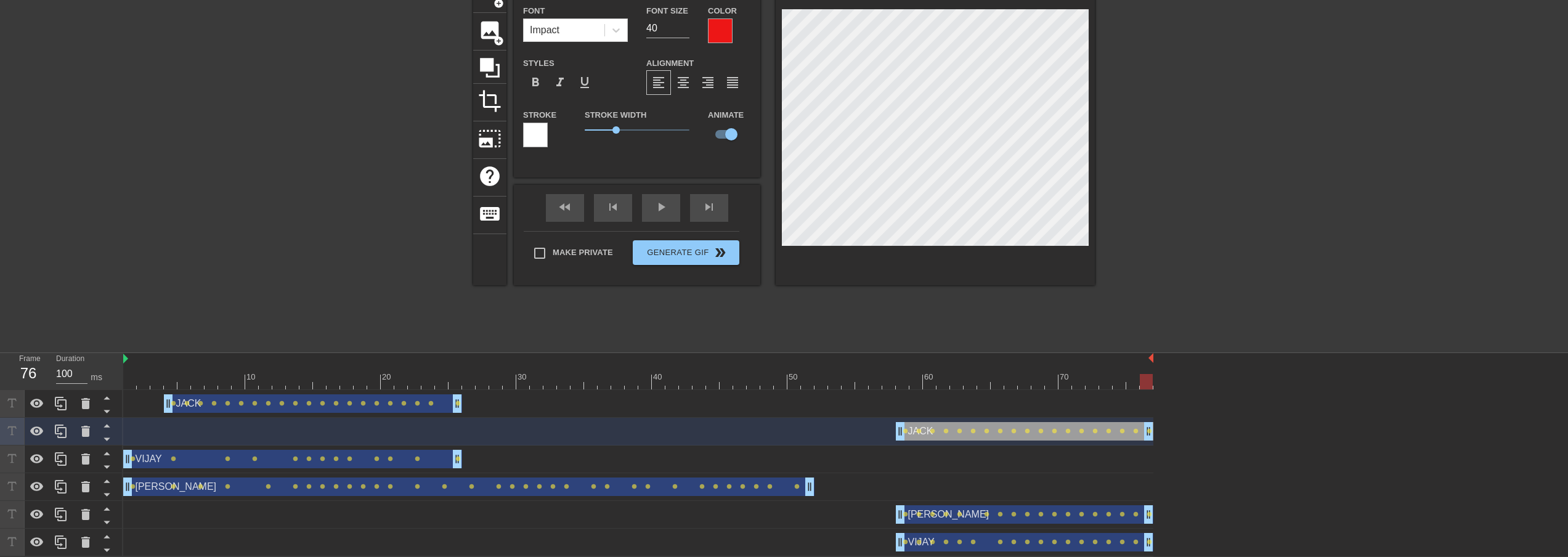
scroll to position [74, 0]
click at [216, 489] on div "[PERSON_NAME] drag_handle drag_handle" at bounding box center [468, 486] width 692 height 18
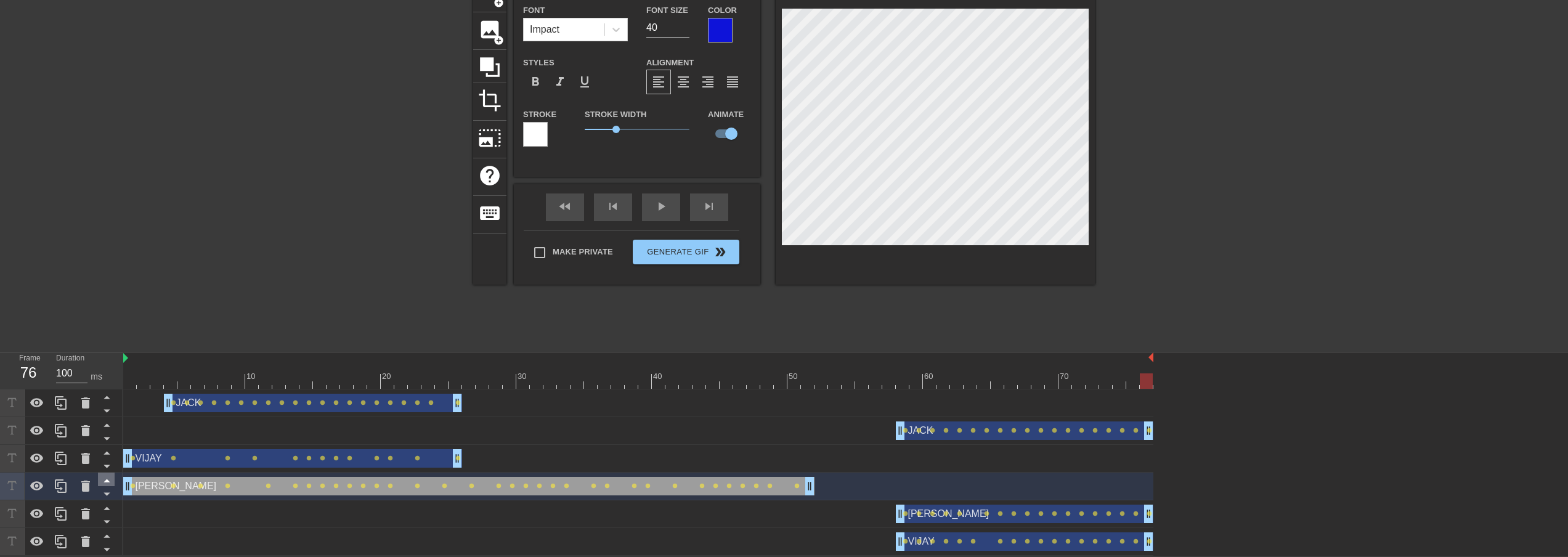
click at [110, 477] on icon at bounding box center [107, 480] width 15 height 15
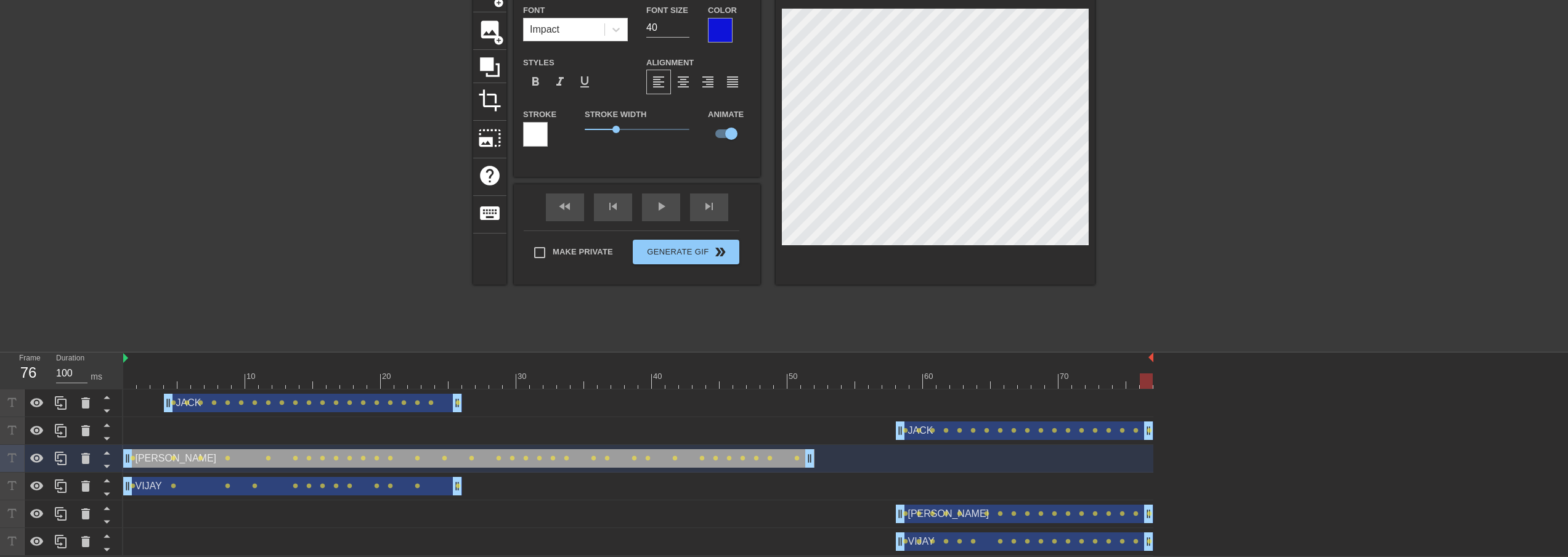
click at [1061, 222] on div "title add_circle image add_circle crop photo_size_select_large help keyboard [P…" at bounding box center [784, 160] width 1568 height 370
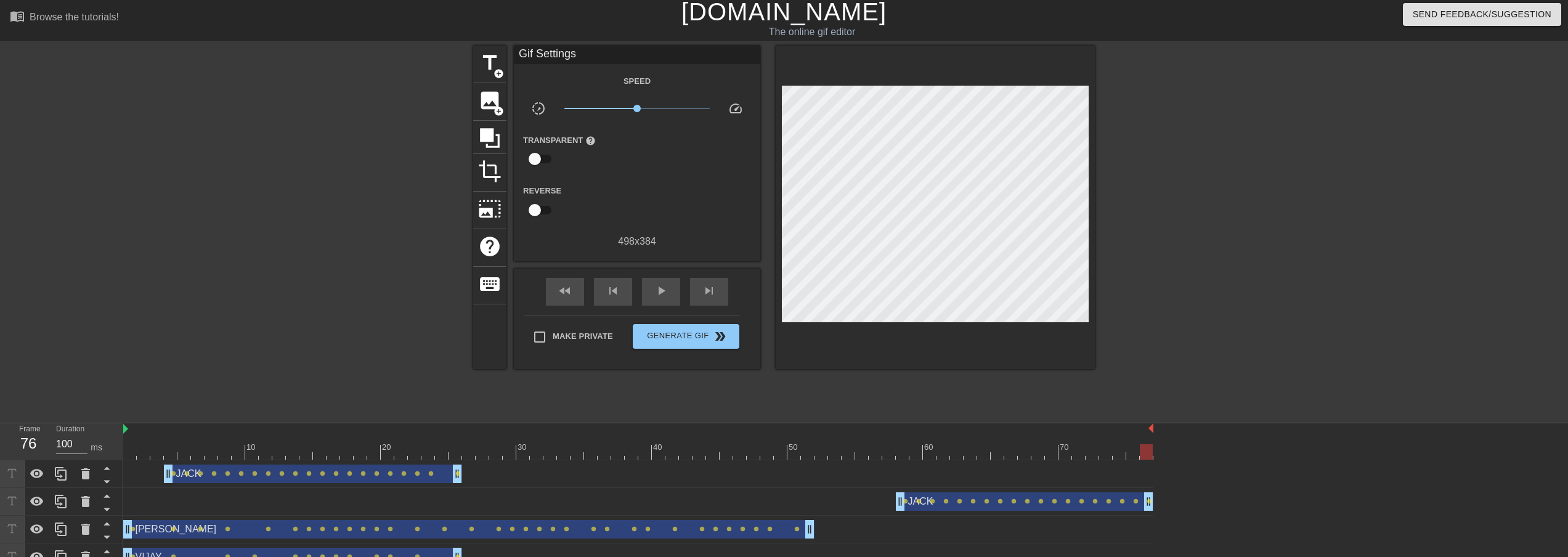
scroll to position [0, 0]
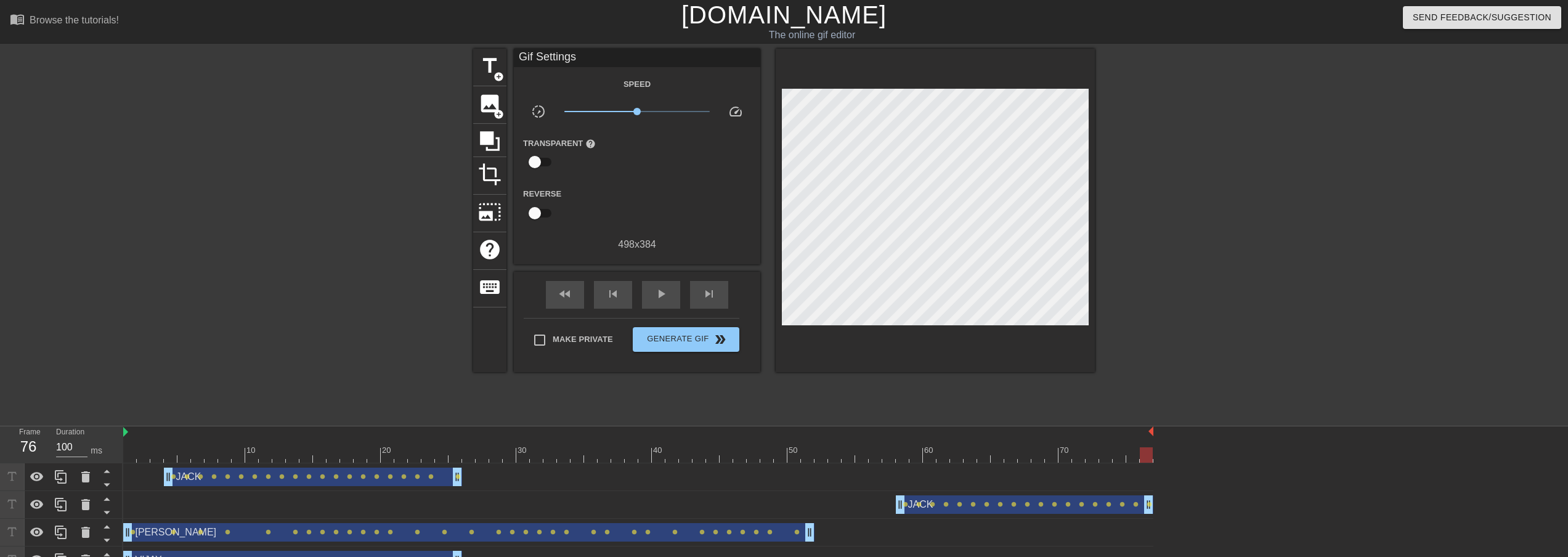
click at [125, 445] on div at bounding box center [125, 450] width 2 height 13
click at [662, 290] on span "play_arrow" at bounding box center [661, 294] width 15 height 15
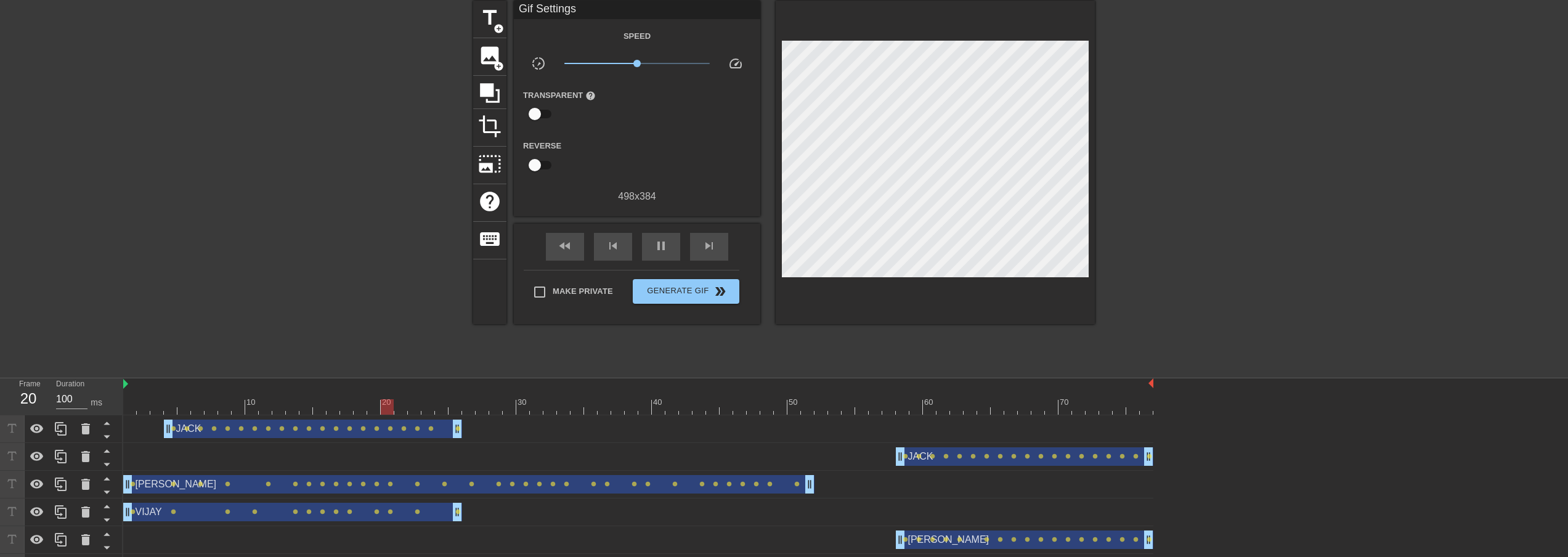
scroll to position [74, 0]
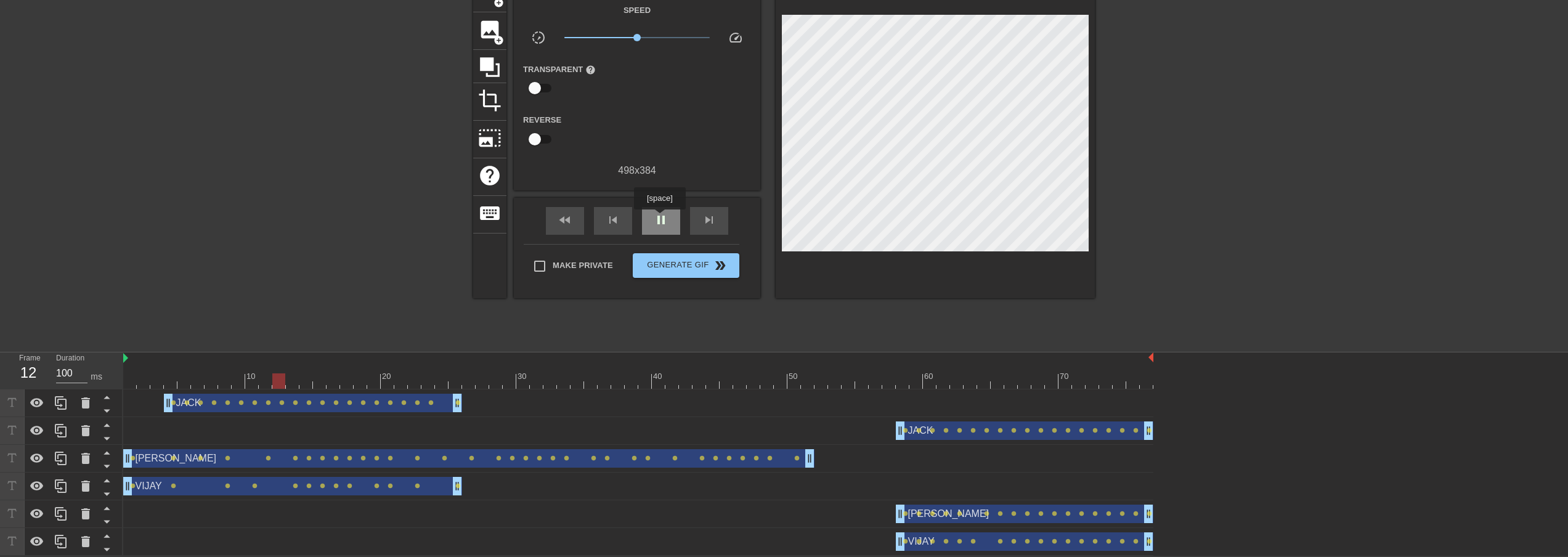
click at [659, 218] on span "pause" at bounding box center [661, 220] width 15 height 15
click at [691, 455] on div "[PERSON_NAME] drag_handle drag_handle" at bounding box center [468, 458] width 692 height 18
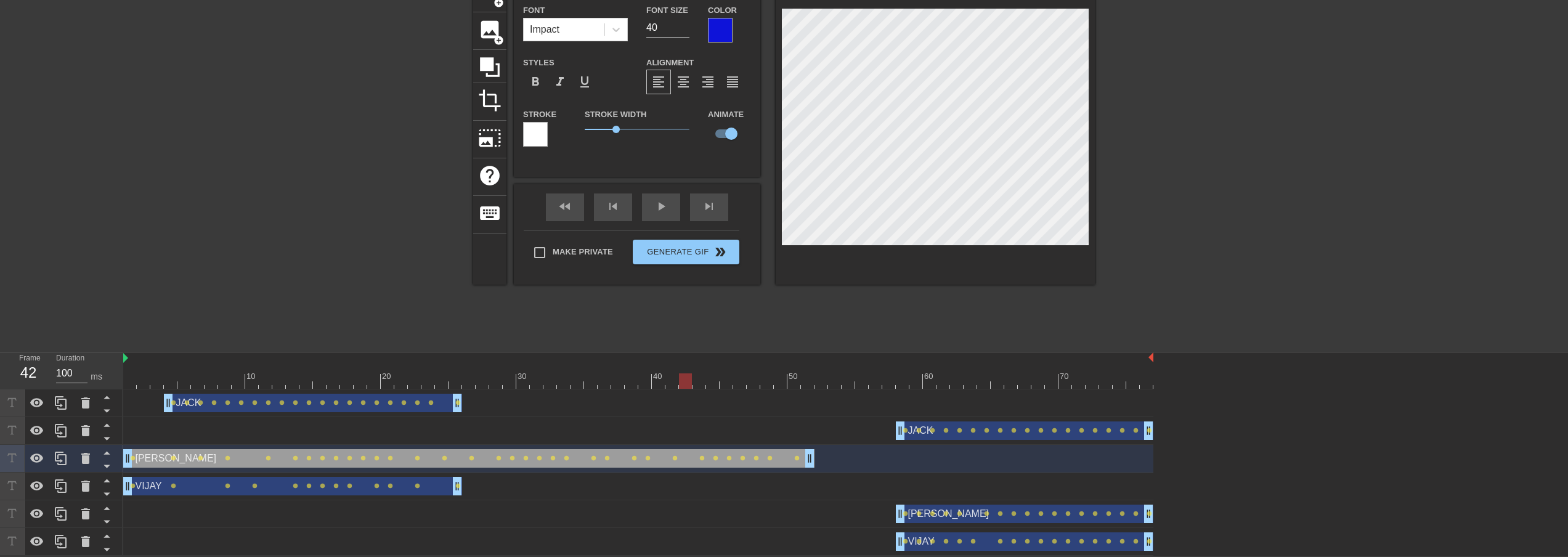
click at [690, 379] on div at bounding box center [638, 381] width 1030 height 15
click at [669, 378] on div at bounding box center [638, 381] width 1030 height 15
click at [658, 379] on div at bounding box center [638, 381] width 1030 height 15
click at [616, 382] on div at bounding box center [638, 381] width 1030 height 15
click at [627, 379] on div at bounding box center [638, 381] width 1030 height 15
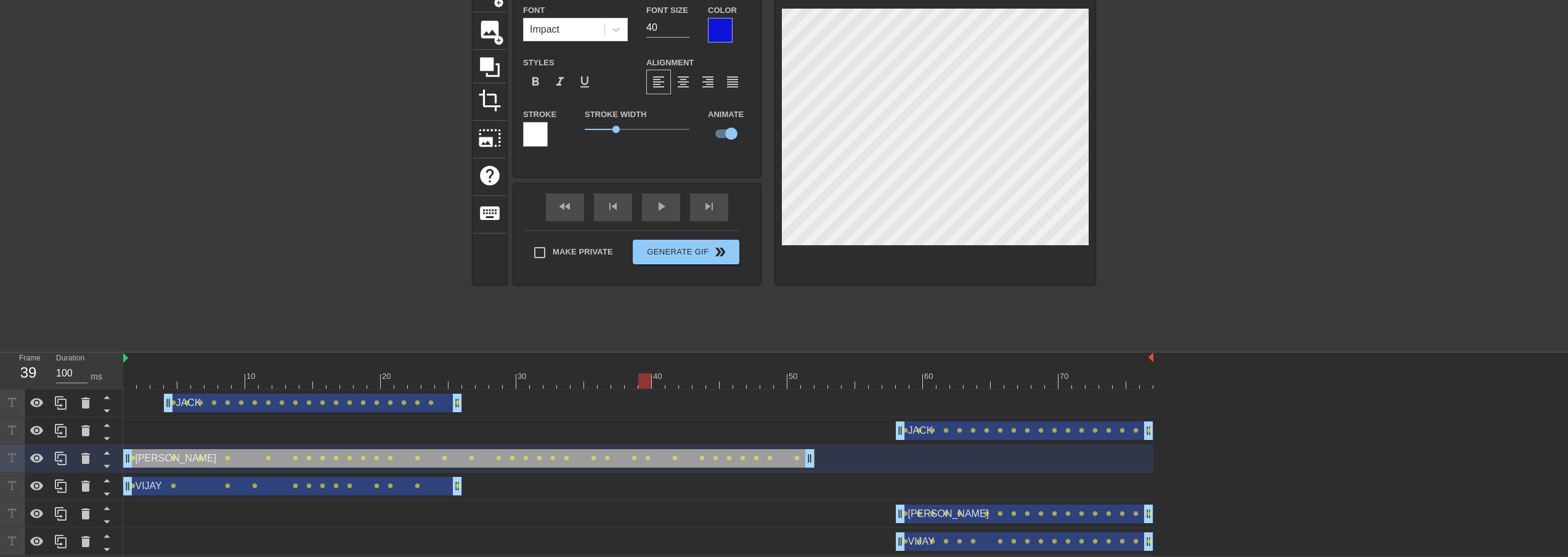
click at [641, 378] on div at bounding box center [638, 381] width 1030 height 15
click at [656, 379] on div at bounding box center [638, 381] width 1030 height 15
click at [673, 382] on div at bounding box center [638, 381] width 1030 height 15
click at [687, 378] on div at bounding box center [638, 381] width 1030 height 15
click at [699, 378] on div at bounding box center [638, 381] width 1030 height 15
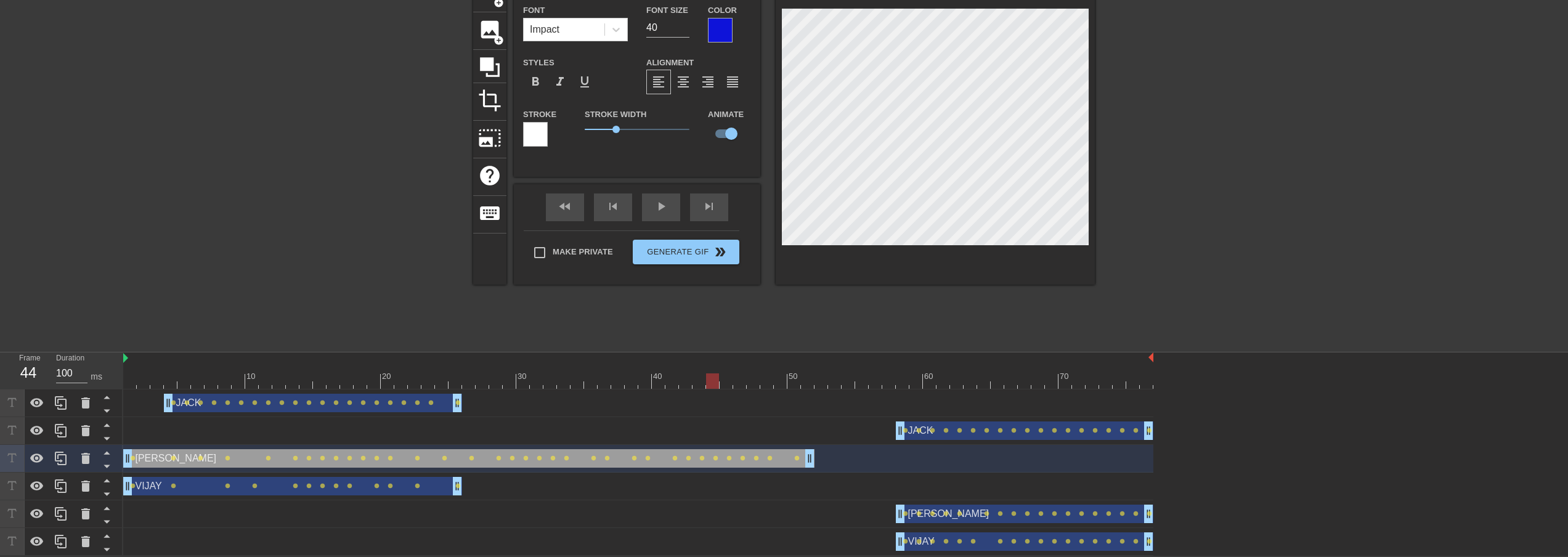
click at [713, 380] on div at bounding box center [638, 381] width 1030 height 15
click at [728, 384] on div at bounding box center [638, 381] width 1030 height 15
click at [741, 378] on div at bounding box center [638, 381] width 1030 height 15
click at [750, 381] on div at bounding box center [638, 381] width 1030 height 15
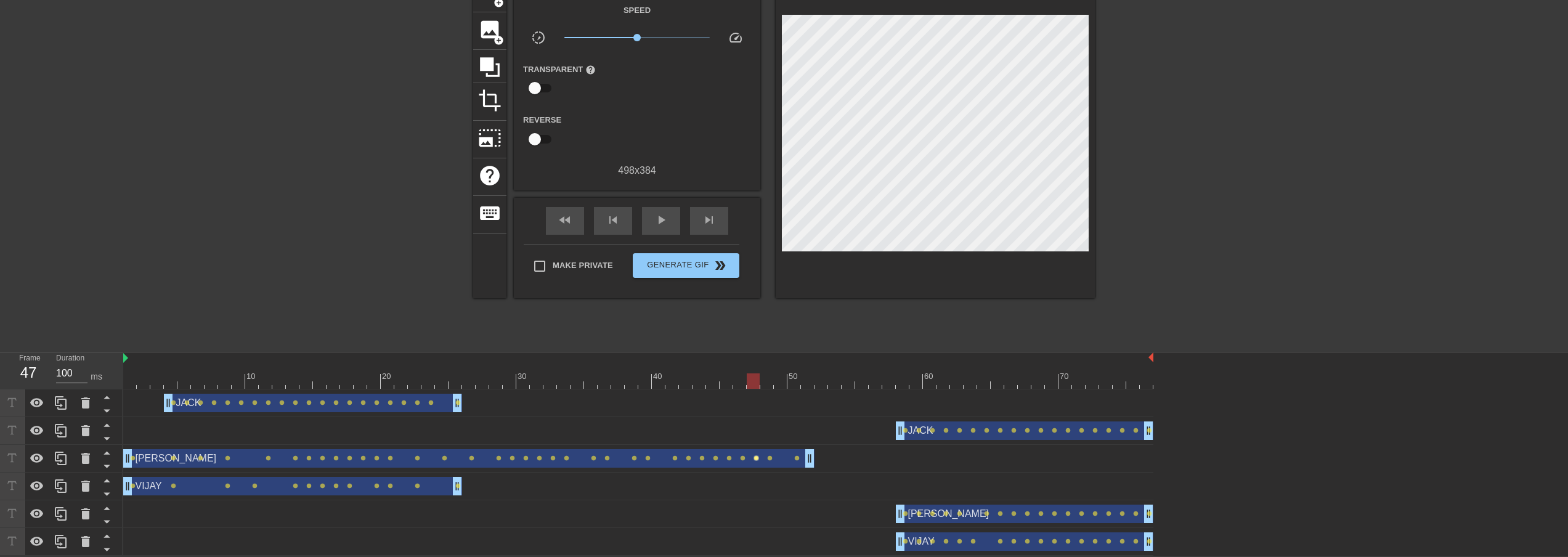
click at [756, 458] on span "lens" at bounding box center [756, 458] width 6 height 6
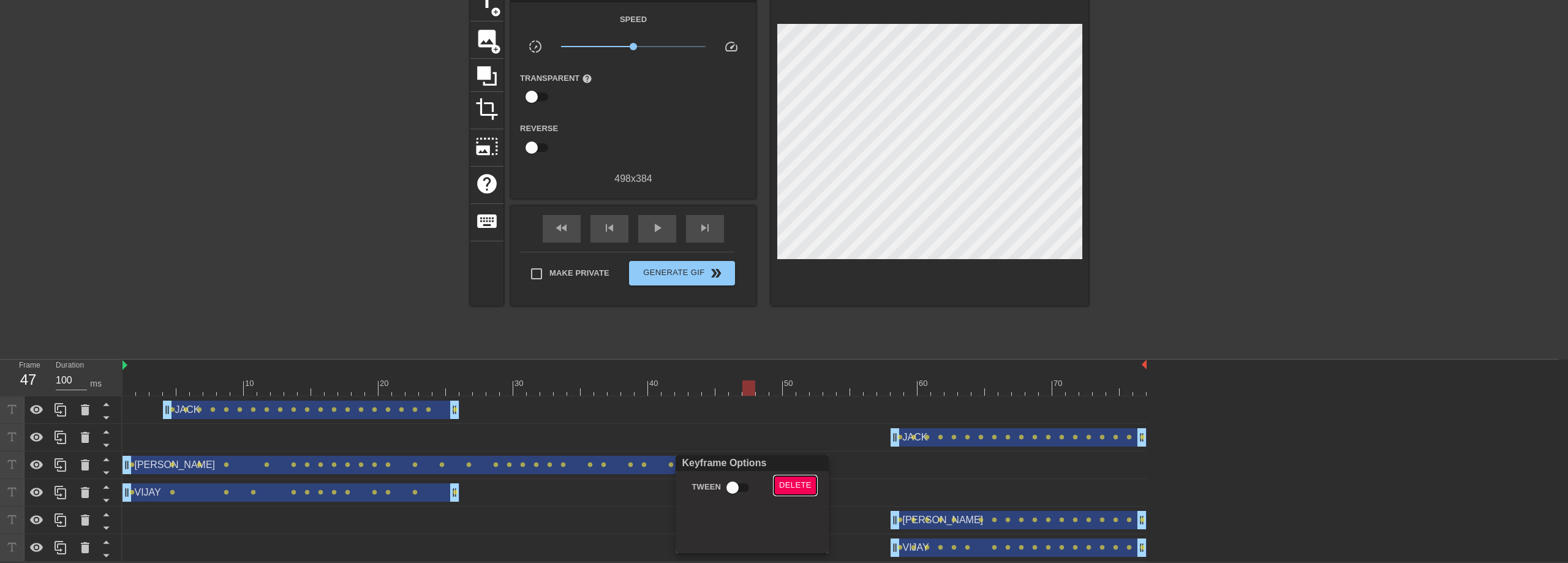
click at [799, 484] on span "Delete" at bounding box center [795, 485] width 32 height 14
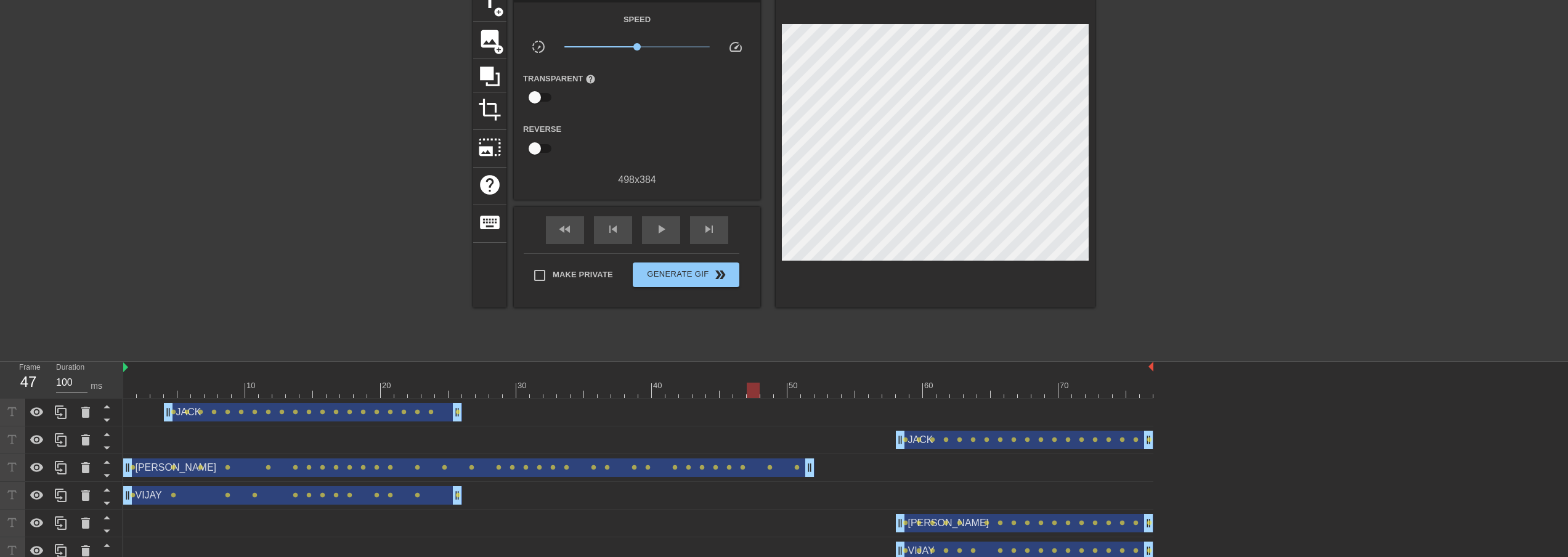
click at [741, 388] on div at bounding box center [638, 390] width 1030 height 15
click at [726, 390] on div at bounding box center [638, 390] width 1030 height 15
click at [738, 389] on div at bounding box center [638, 390] width 1030 height 15
click at [755, 388] on div at bounding box center [638, 390] width 1030 height 15
click at [767, 388] on div at bounding box center [638, 390] width 1030 height 15
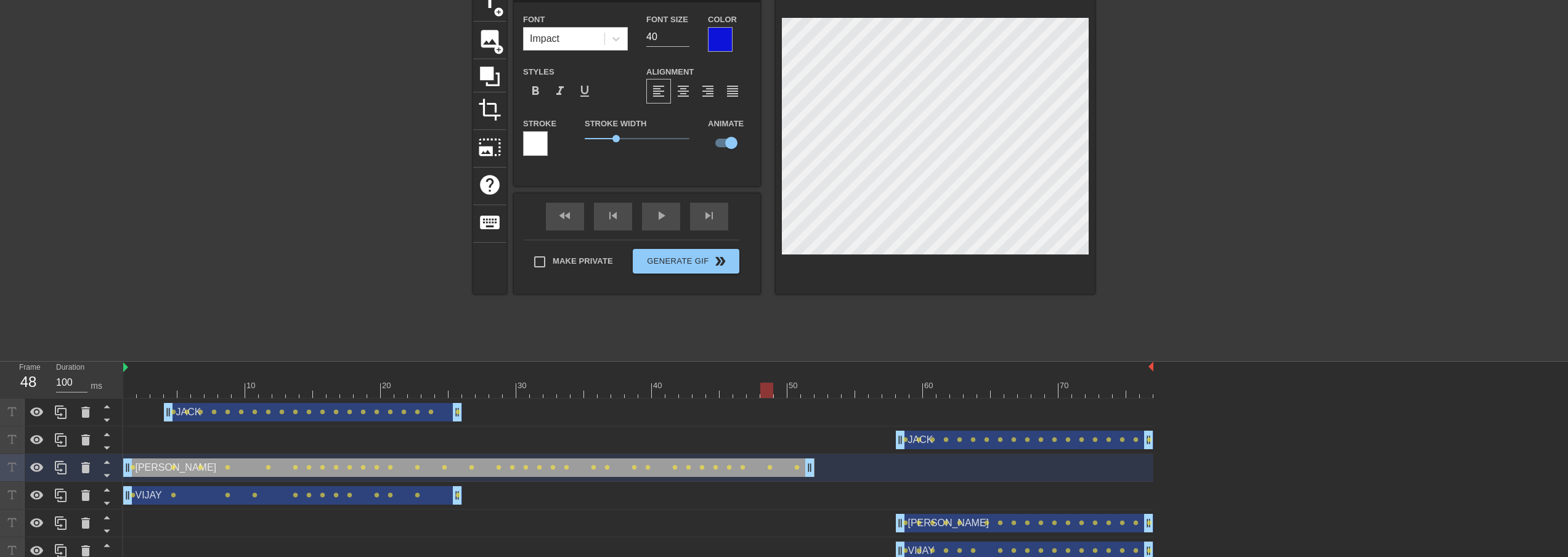
click at [781, 388] on div at bounding box center [638, 390] width 1030 height 15
click at [794, 391] on div at bounding box center [638, 390] width 1030 height 15
click at [809, 390] on div at bounding box center [638, 390] width 1030 height 15
drag, startPoint x: 811, startPoint y: 464, endPoint x: 754, endPoint y: 469, distance: 57.2
click at [767, 387] on div at bounding box center [638, 390] width 1030 height 15
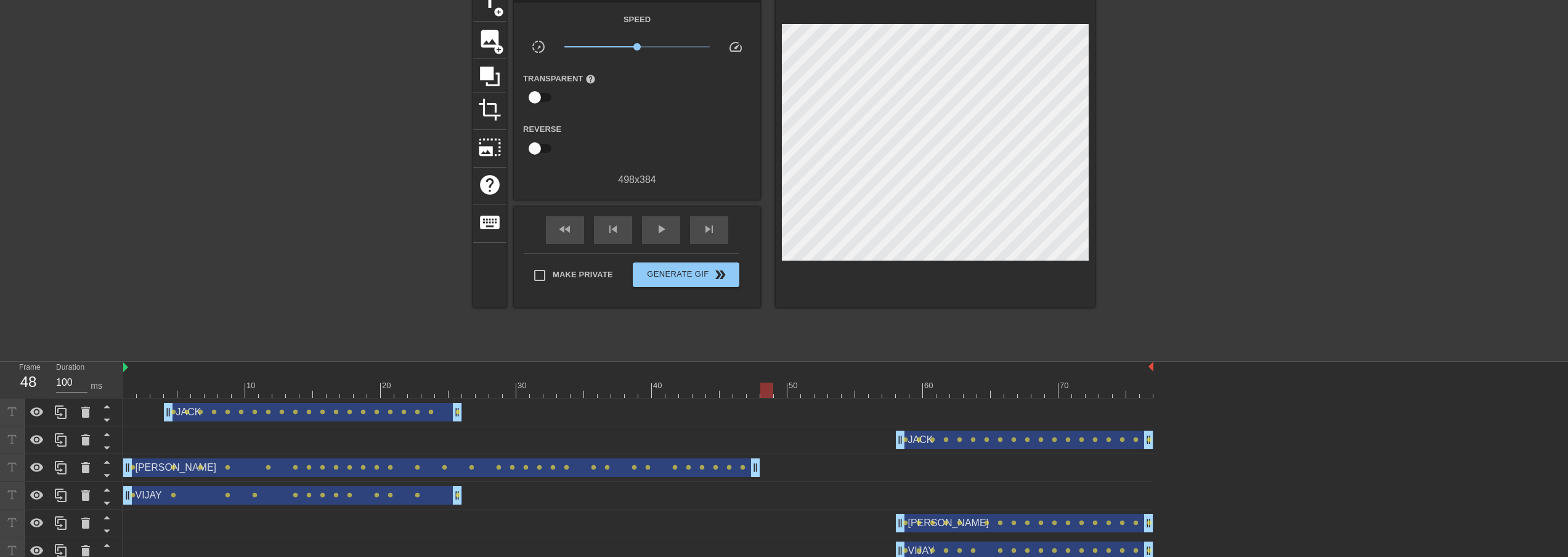
click at [1061, 176] on div at bounding box center [1202, 169] width 185 height 370
click at [124, 386] on div at bounding box center [638, 390] width 1030 height 15
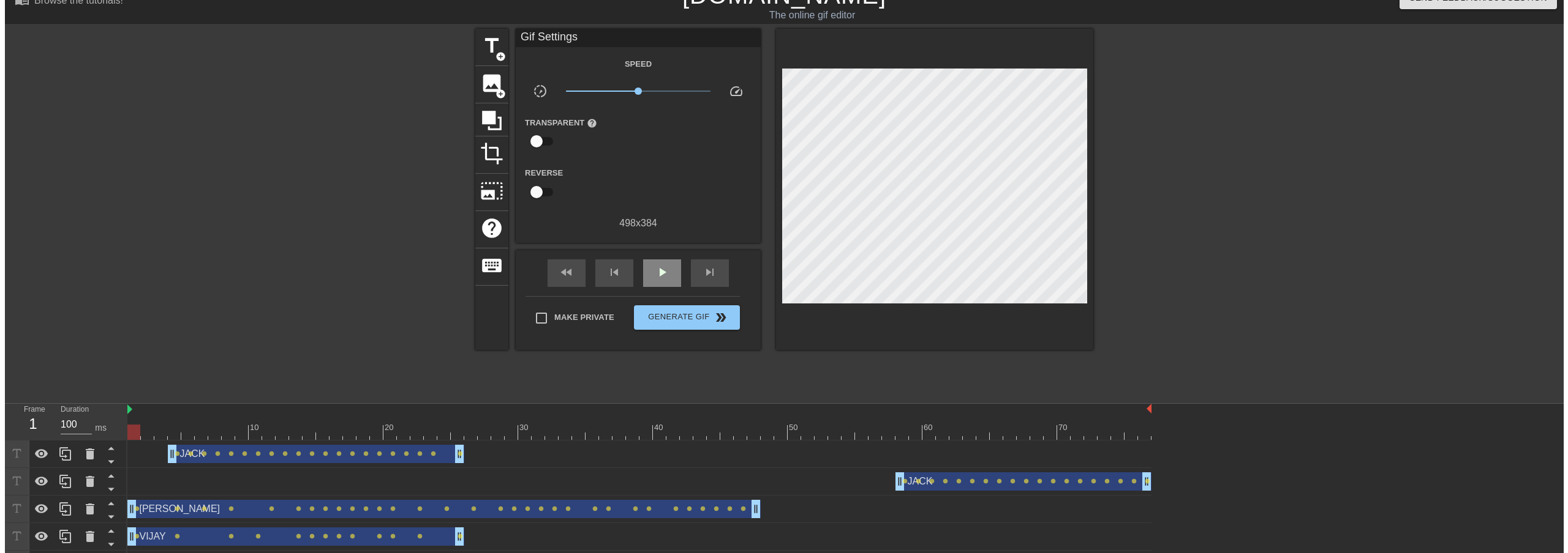
scroll to position [0, 0]
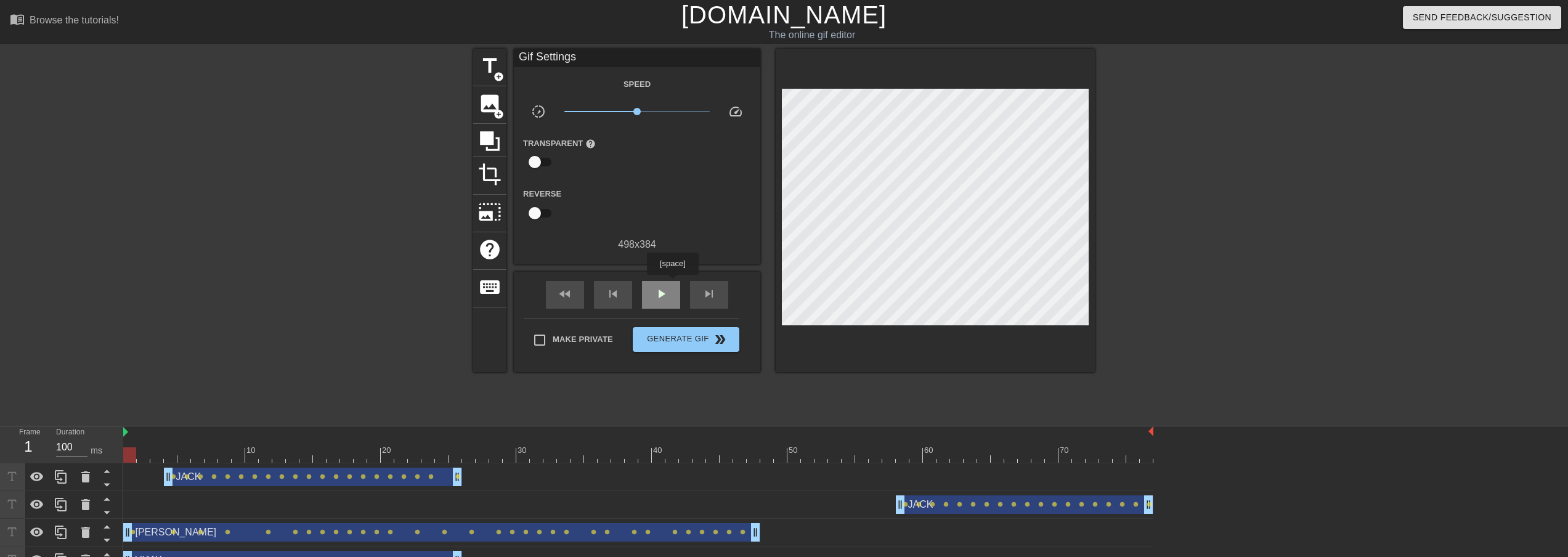
click at [672, 284] on div "play_arrow" at bounding box center [661, 295] width 38 height 28
click at [653, 288] on div "pause" at bounding box center [661, 295] width 38 height 28
click at [657, 334] on span "Generate Gif double_arrow" at bounding box center [686, 340] width 96 height 15
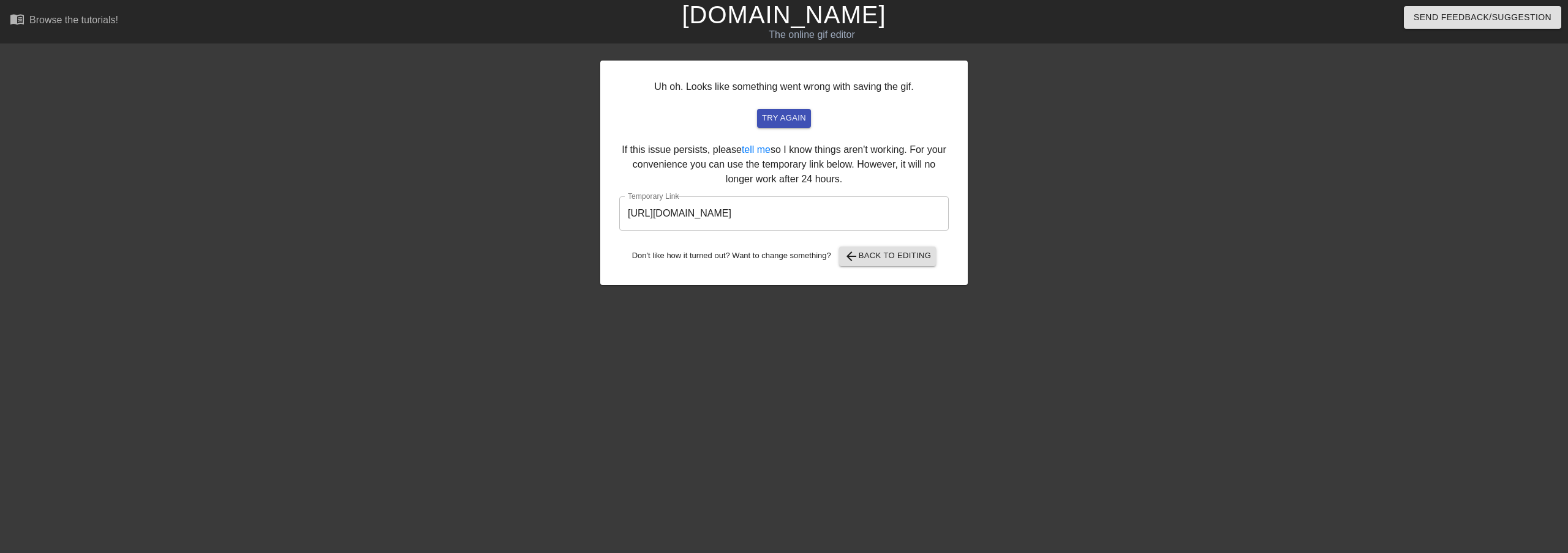
click at [846, 206] on input "[URL][DOMAIN_NAME]" at bounding box center [784, 214] width 329 height 34
drag, startPoint x: 854, startPoint y: 201, endPoint x: 313, endPoint y: 278, distance: 546.5
click at [313, 278] on div "Uh oh. Looks like something went wrong with saving the gif. try again If this i…" at bounding box center [784, 232] width 1568 height 367
click at [780, 127] on div "Uh oh. Looks like something went wrong with saving the gif. try again If this i…" at bounding box center [784, 173] width 367 height 225
click at [780, 113] on span "try again" at bounding box center [784, 118] width 44 height 14
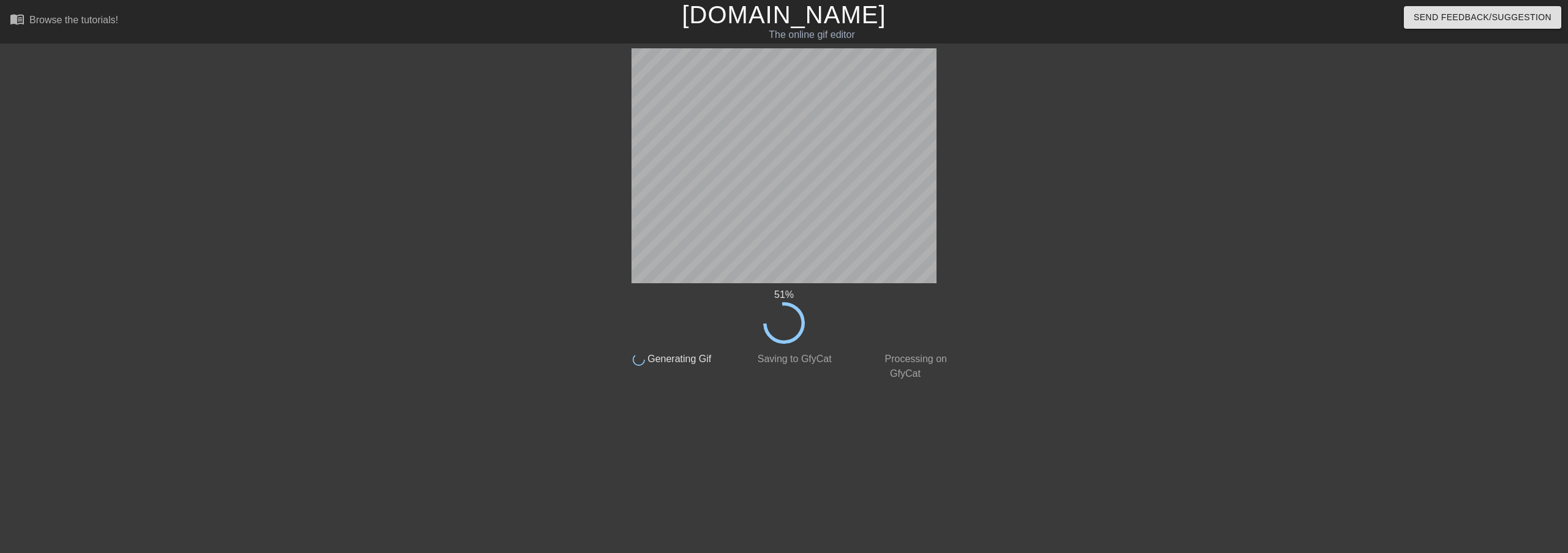
click at [1028, 275] on div at bounding box center [1063, 232] width 184 height 367
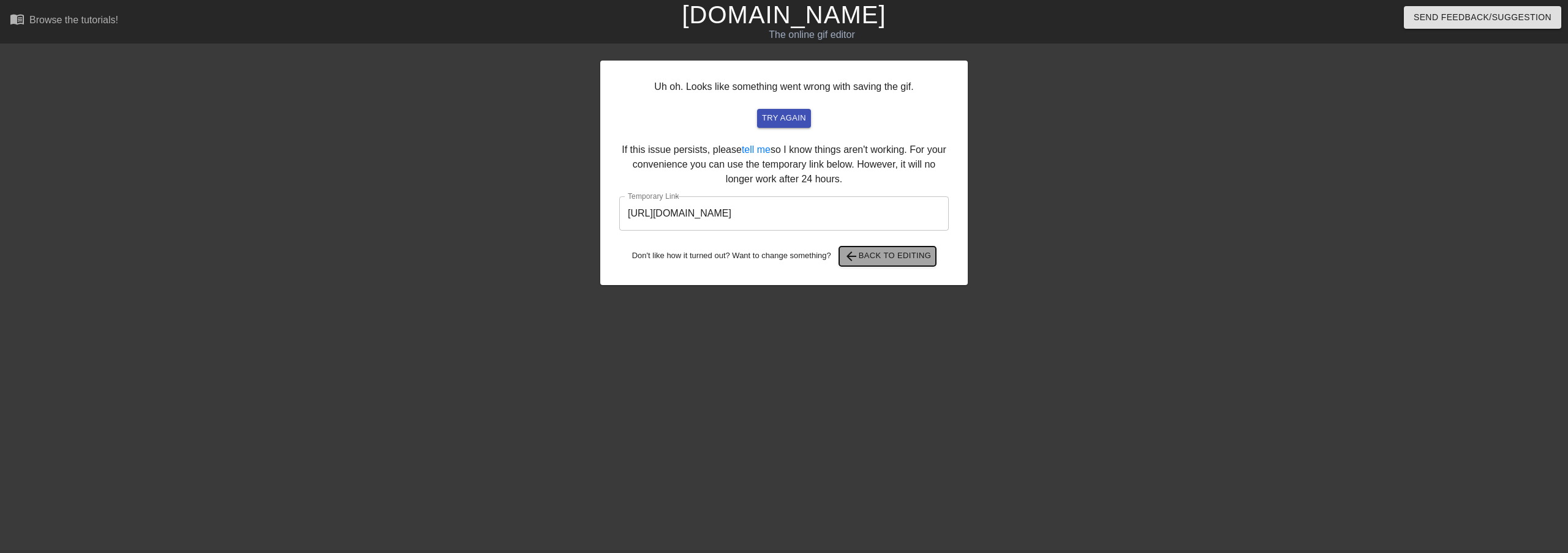
click at [903, 249] on span "arrow_back Back to Editing" at bounding box center [888, 256] width 88 height 15
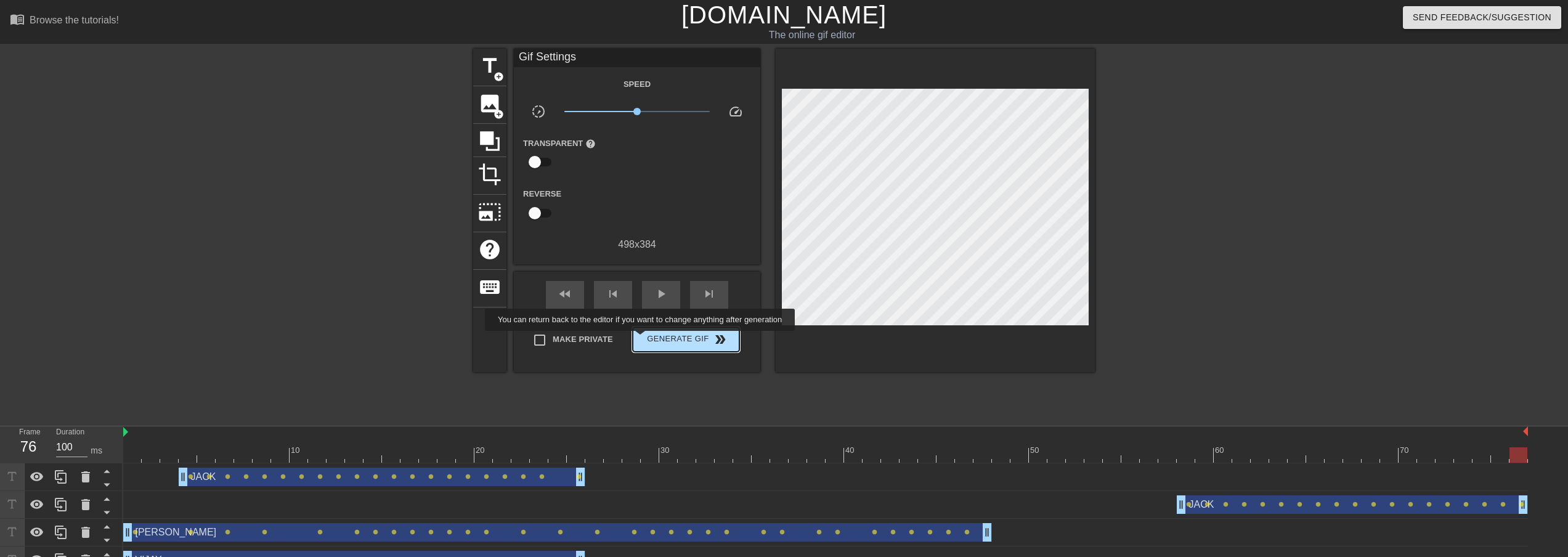
click at [646, 332] on span "Generate Gif double_arrow" at bounding box center [686, 340] width 96 height 15
